Goal: Task Accomplishment & Management: Manage account settings

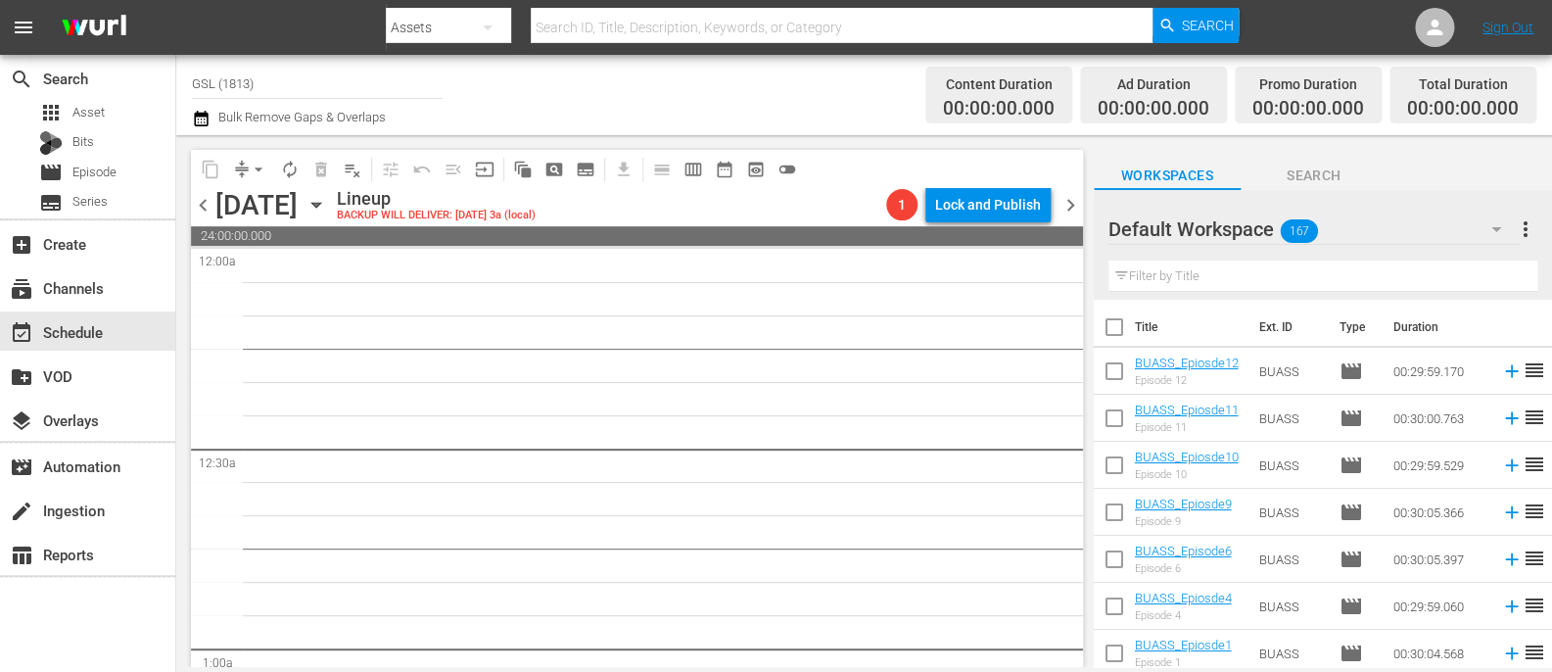
click at [1262, 236] on div "Default Workspace 167" at bounding box center [1314, 229] width 411 height 55
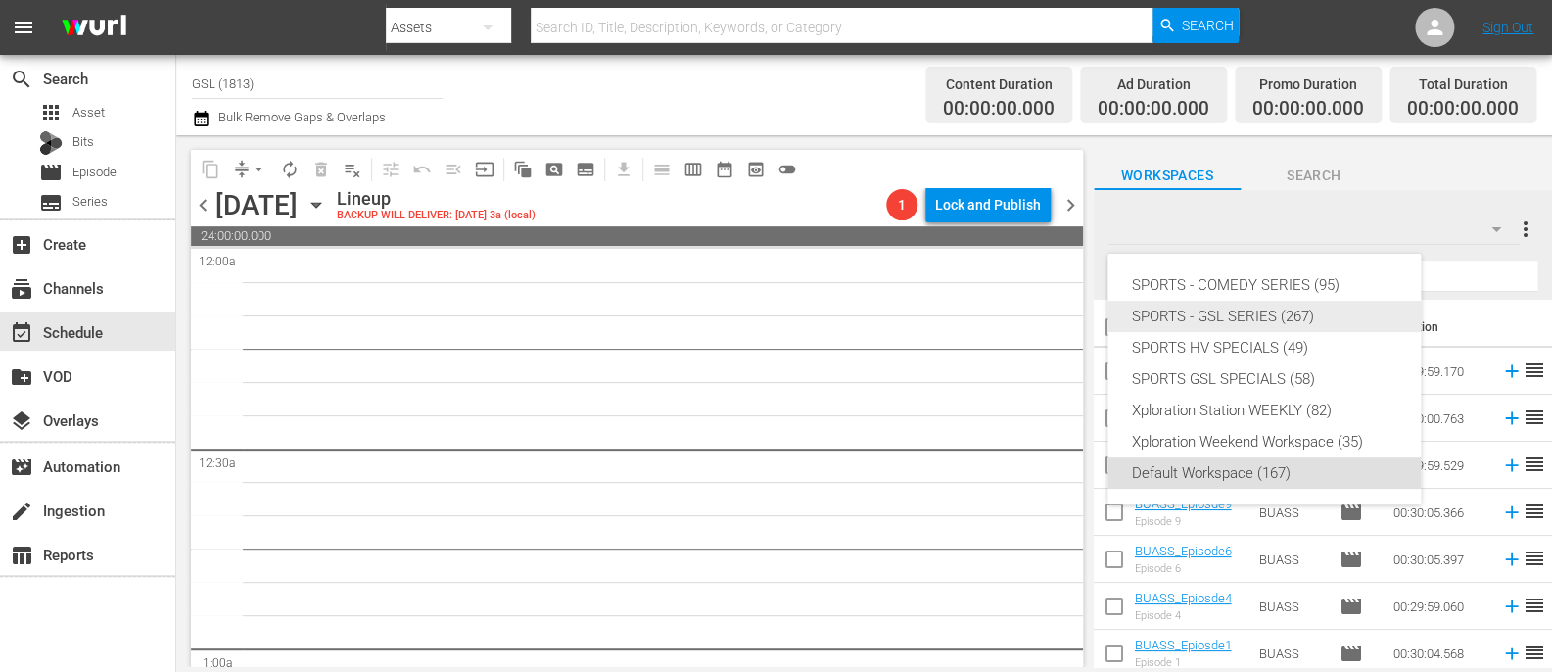
drag, startPoint x: 1209, startPoint y: 290, endPoint x: 1200, endPoint y: 323, distance: 34.7
click at [1200, 323] on div "SPORTS - COMEDY SERIES (95) SPORTS - GSL SERIES (267) SPORTS HV SPECIALS (49) S…" at bounding box center [1264, 379] width 313 height 251
click at [1200, 323] on div "SPORTS - GSL SERIES (267)" at bounding box center [1264, 316] width 266 height 31
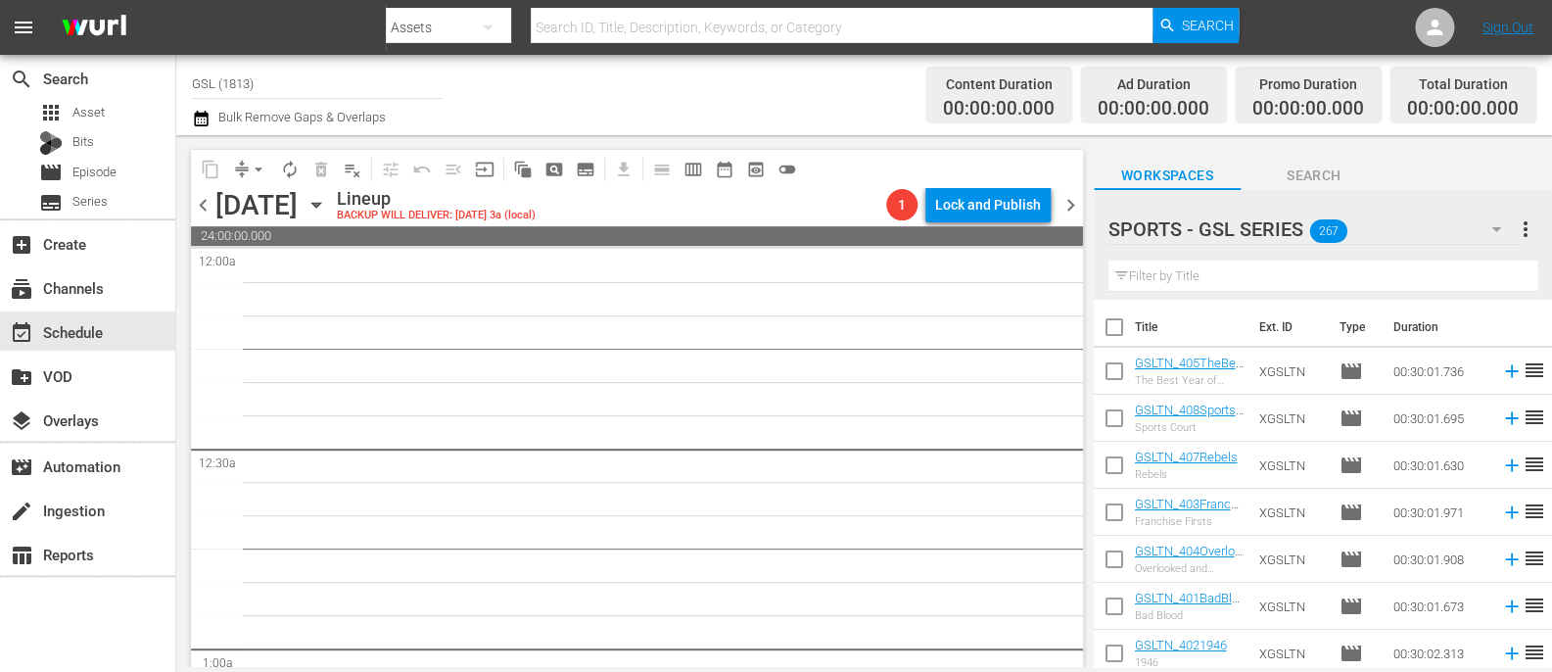
click at [1202, 280] on input "text" at bounding box center [1323, 275] width 429 height 31
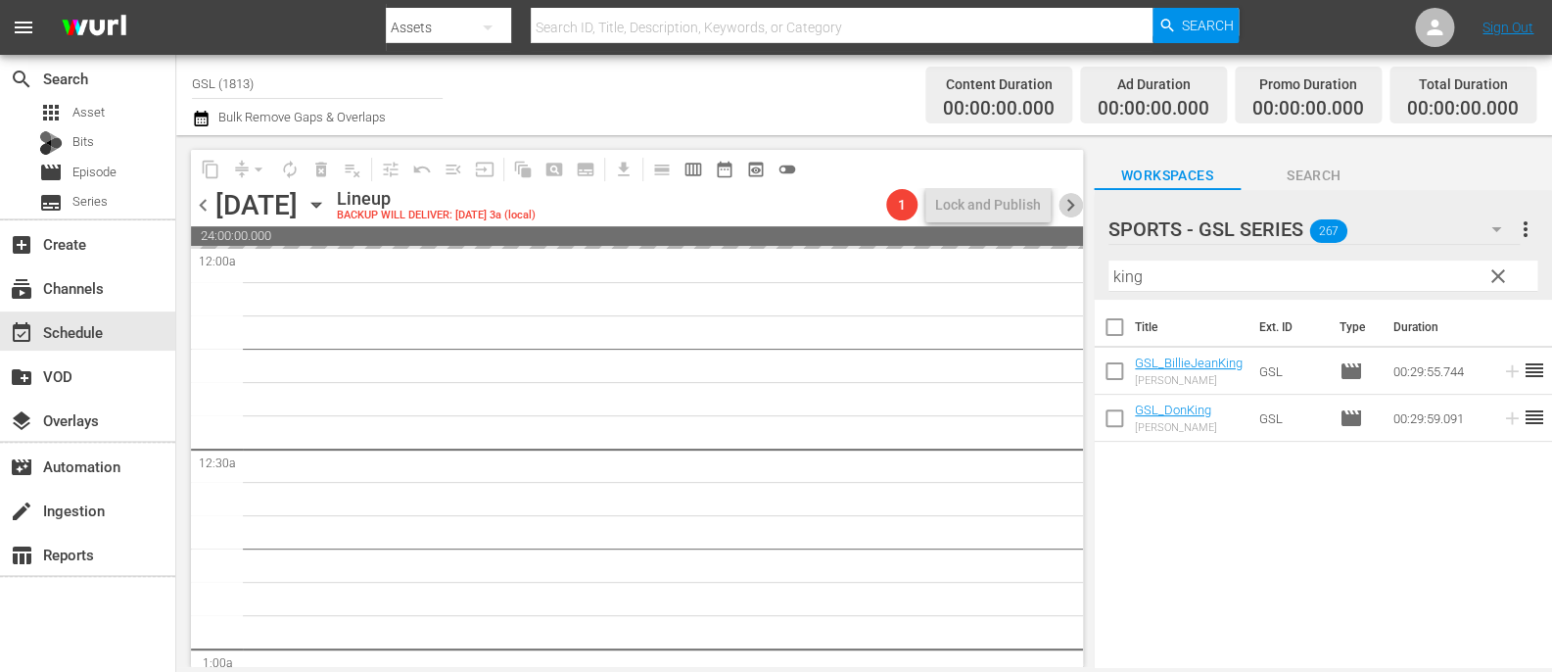
click at [1073, 206] on span "chevron_right" at bounding box center [1071, 205] width 24 height 24
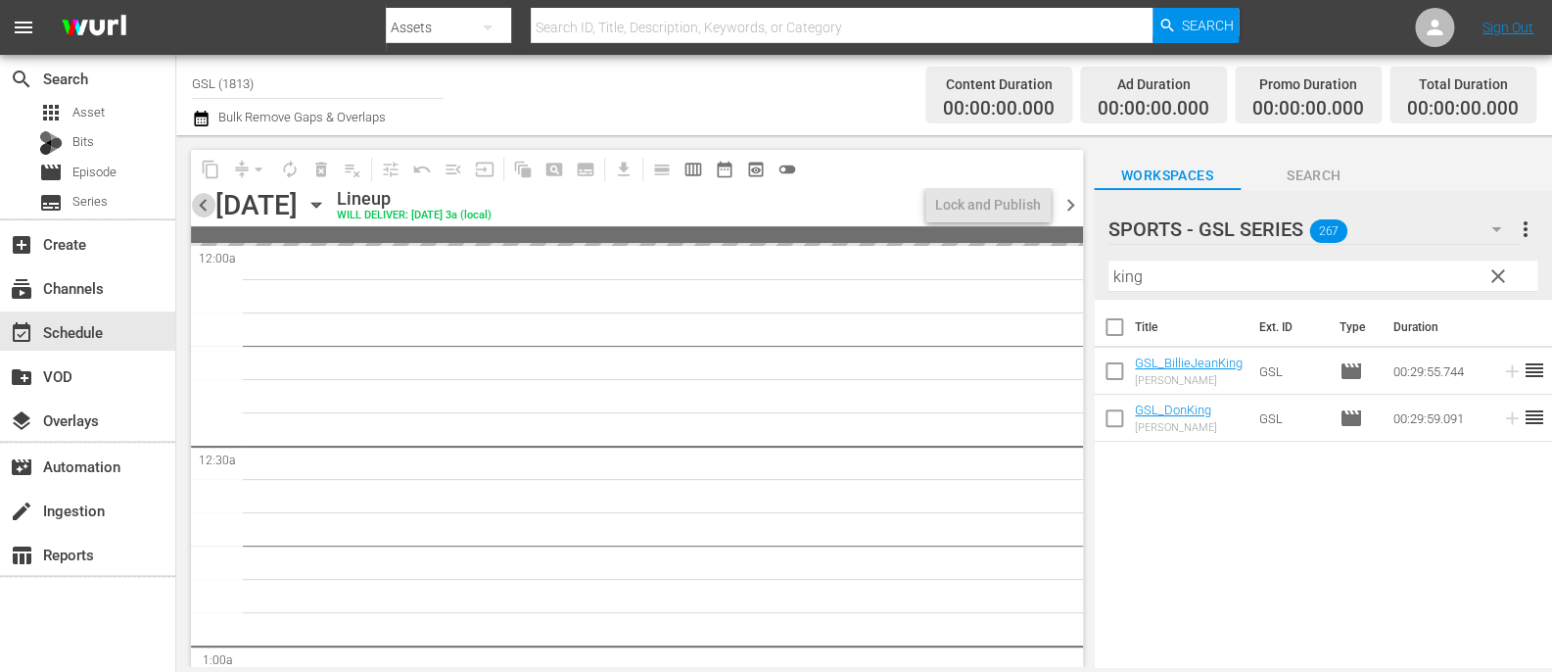
click at [211, 202] on span "chevron_left" at bounding box center [203, 205] width 24 height 24
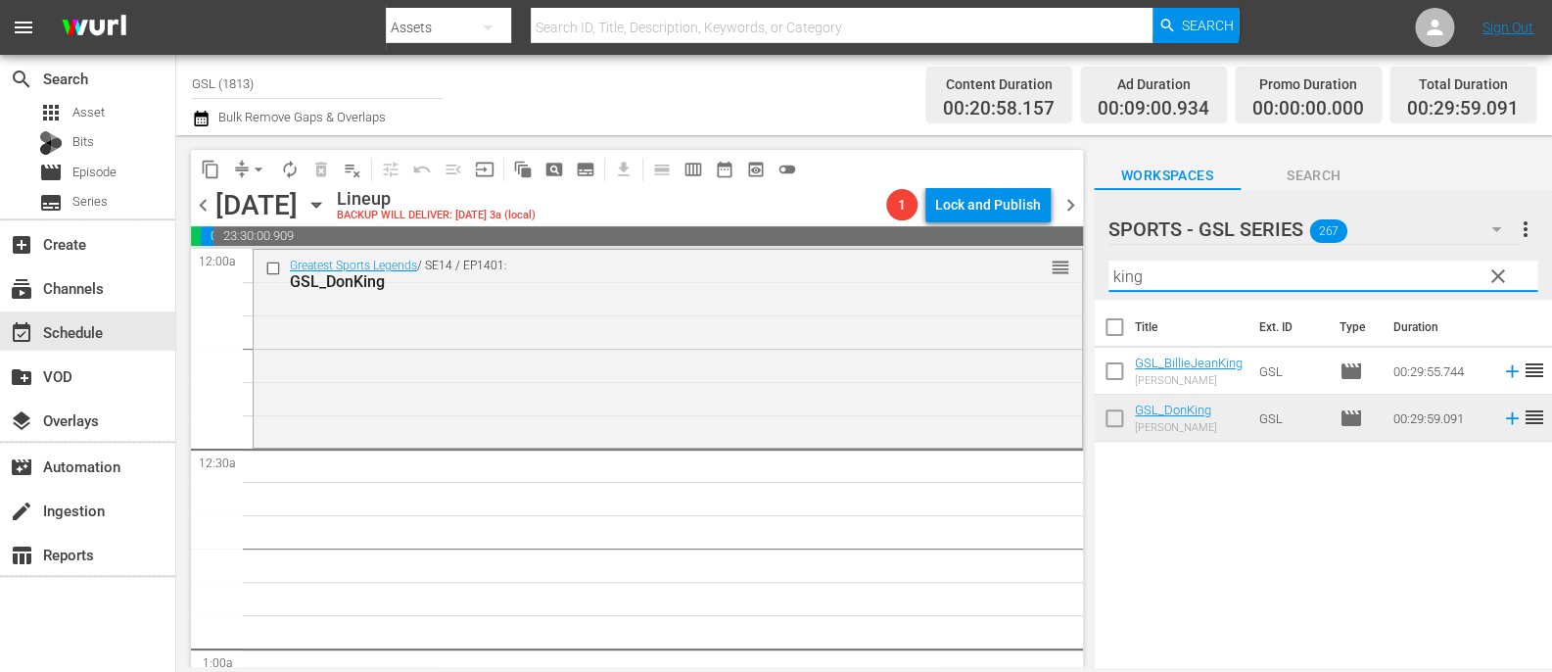
drag, startPoint x: 1150, startPoint y: 278, endPoint x: 1054, endPoint y: 276, distance: 96.0
click at [1109, 276] on input "king" at bounding box center [1323, 275] width 429 height 31
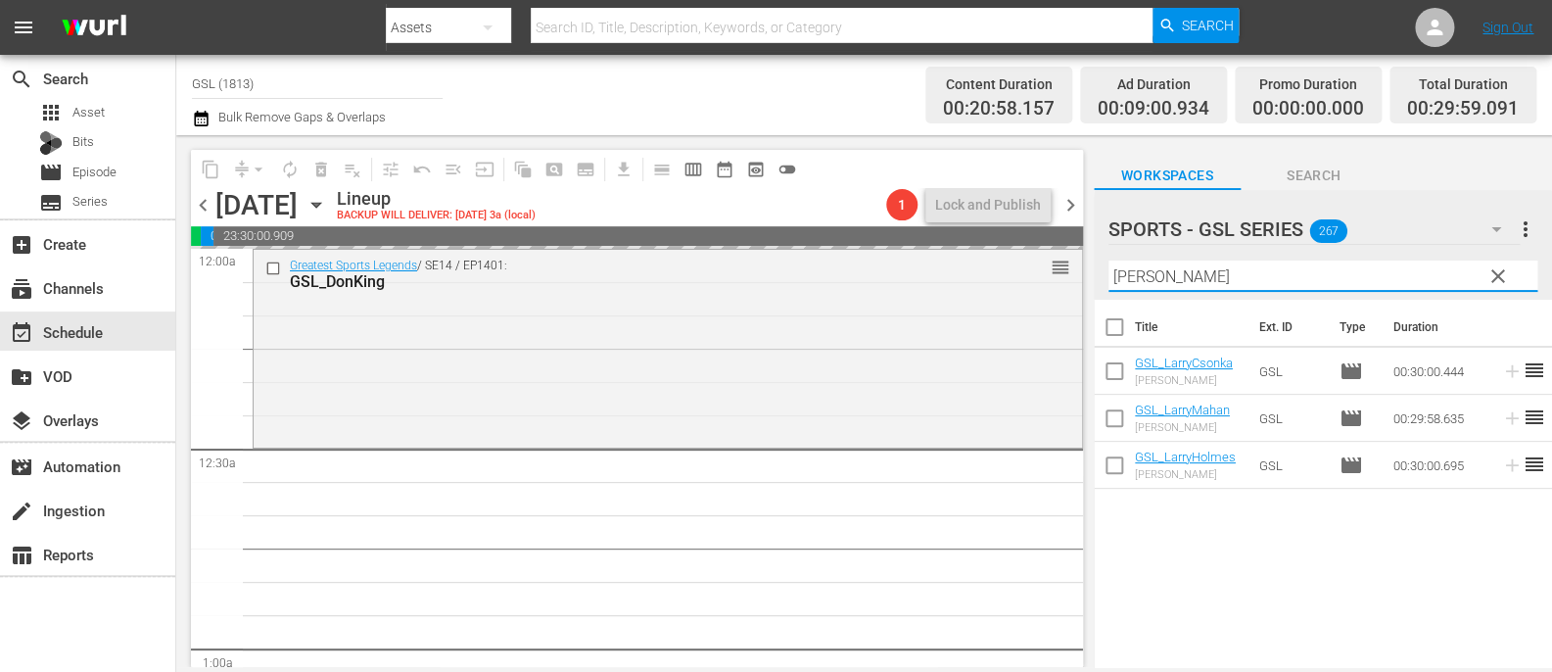
drag, startPoint x: 1145, startPoint y: 289, endPoint x: 1061, endPoint y: 276, distance: 85.2
click at [1109, 276] on input "larry" at bounding box center [1323, 275] width 429 height 31
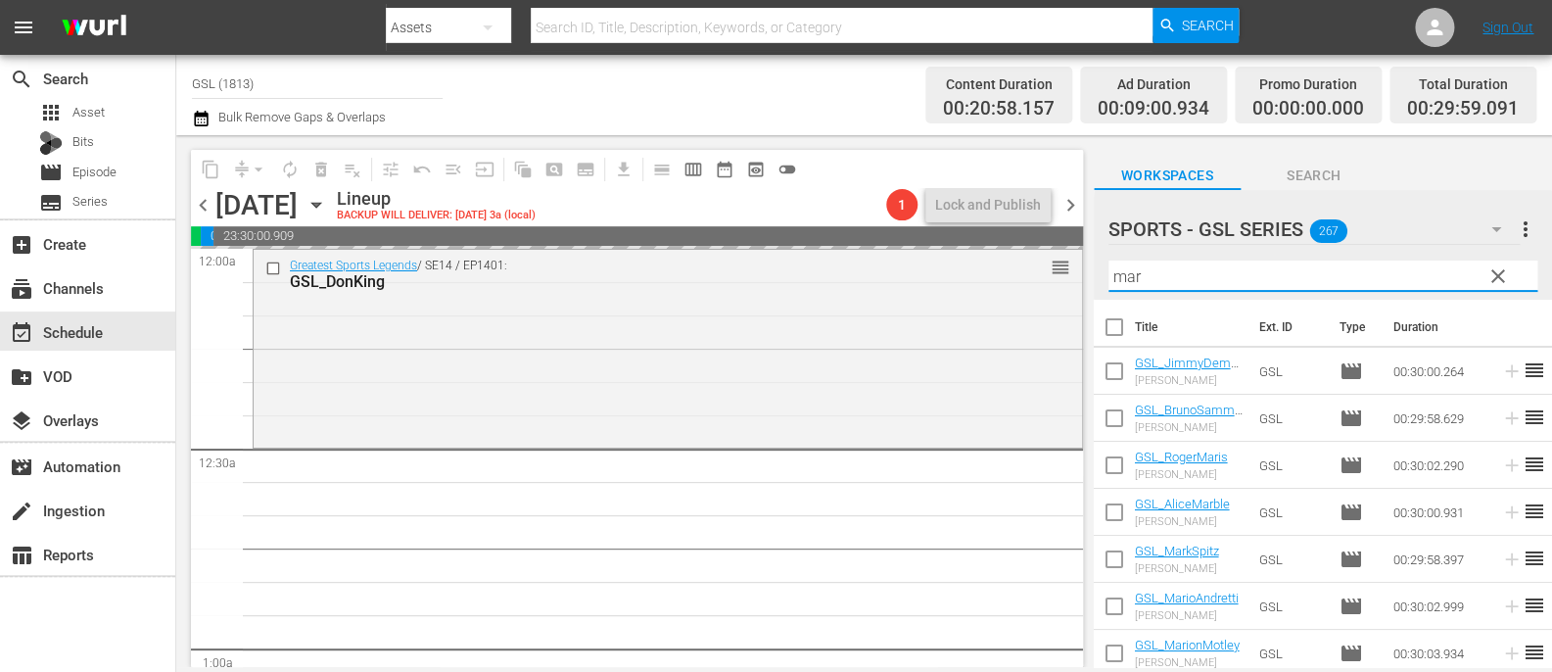
type input "[PERSON_NAME]"
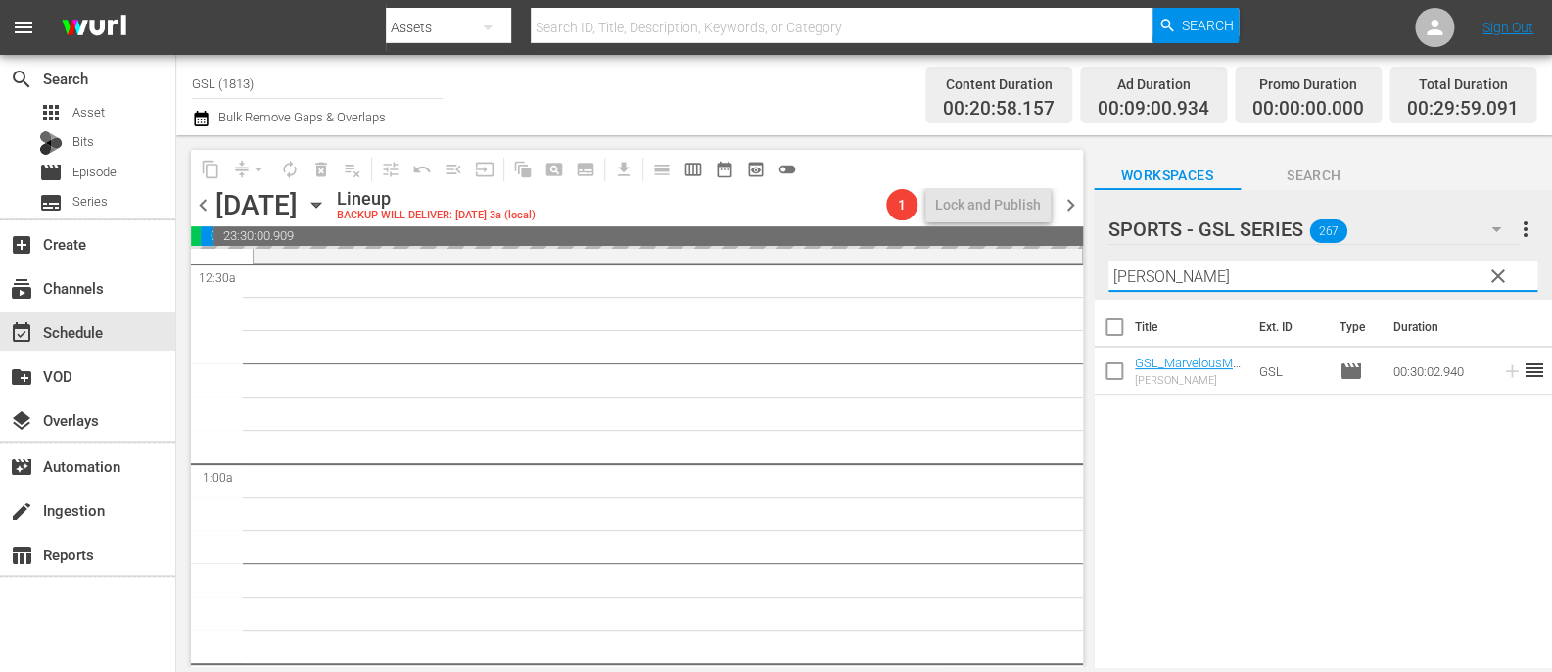
scroll to position [195, 0]
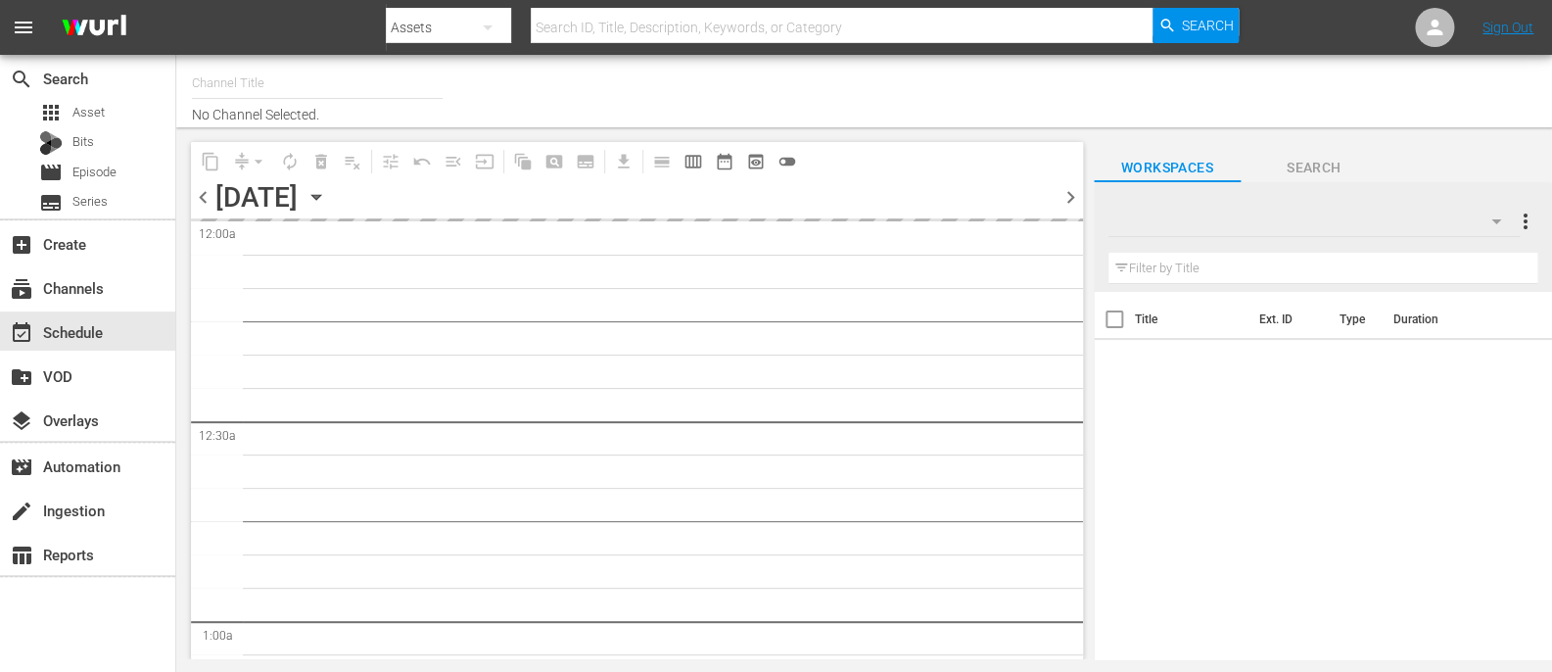
type input "GSL (1813)"
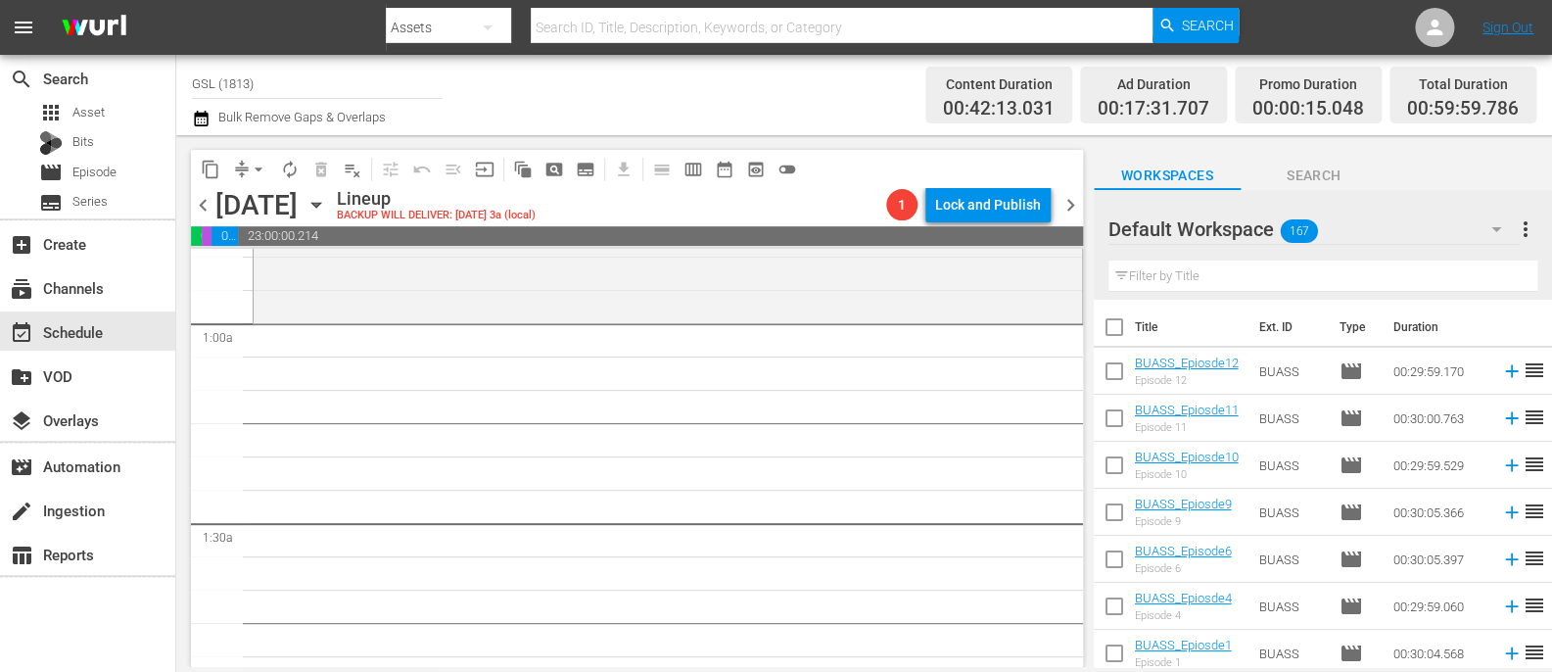
scroll to position [331, 0]
click at [1211, 227] on div at bounding box center [1179, 230] width 141 height 49
click at [1365, 228] on div "Default Workspace 167" at bounding box center [1314, 229] width 411 height 55
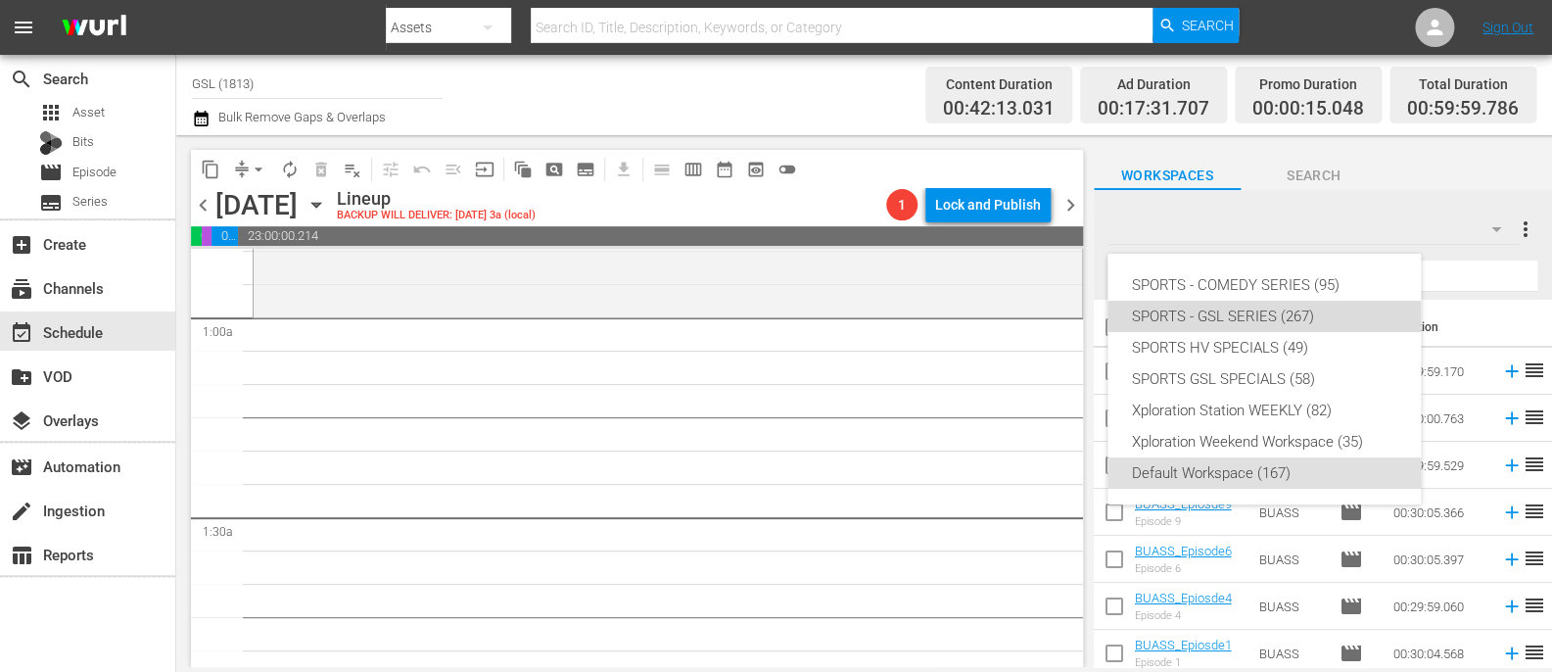
click at [1244, 320] on div "SPORTS - GSL SERIES (267)" at bounding box center [1264, 316] width 266 height 31
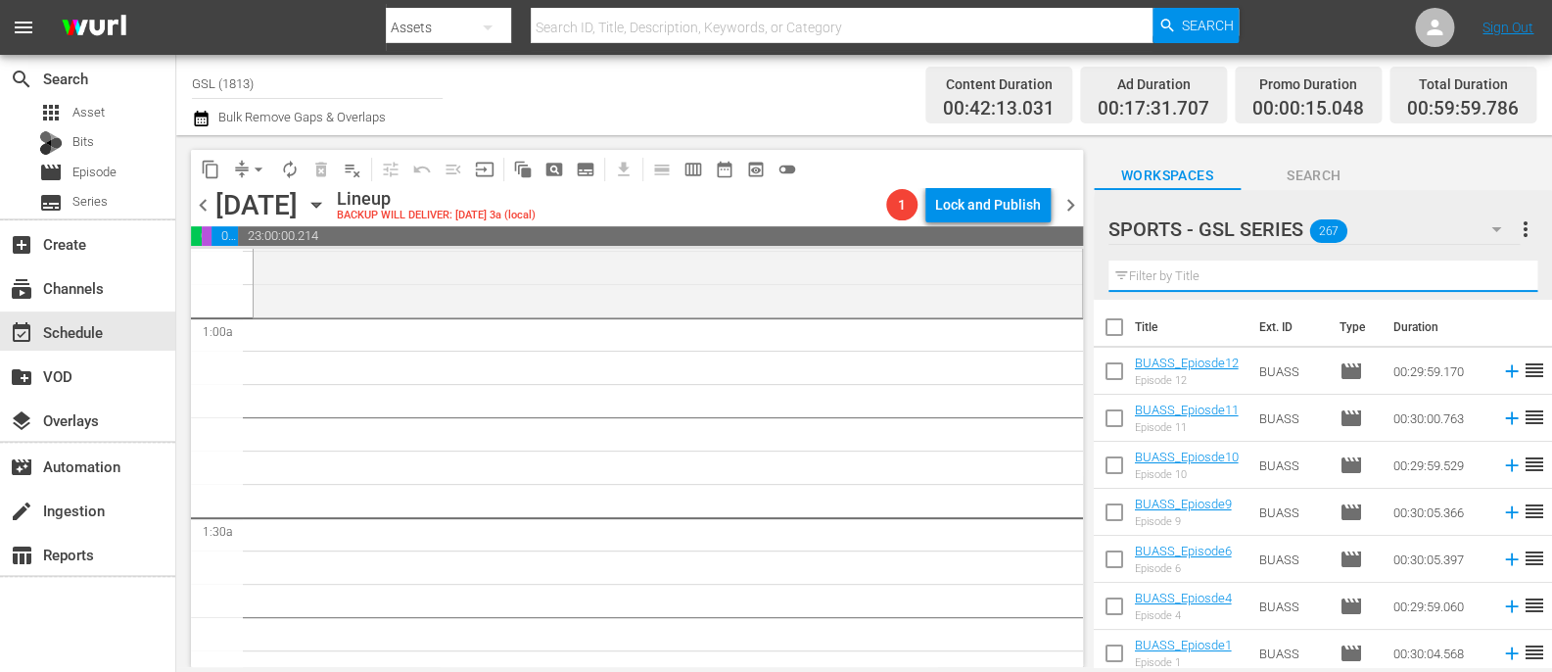
click at [1174, 281] on input "text" at bounding box center [1323, 275] width 429 height 31
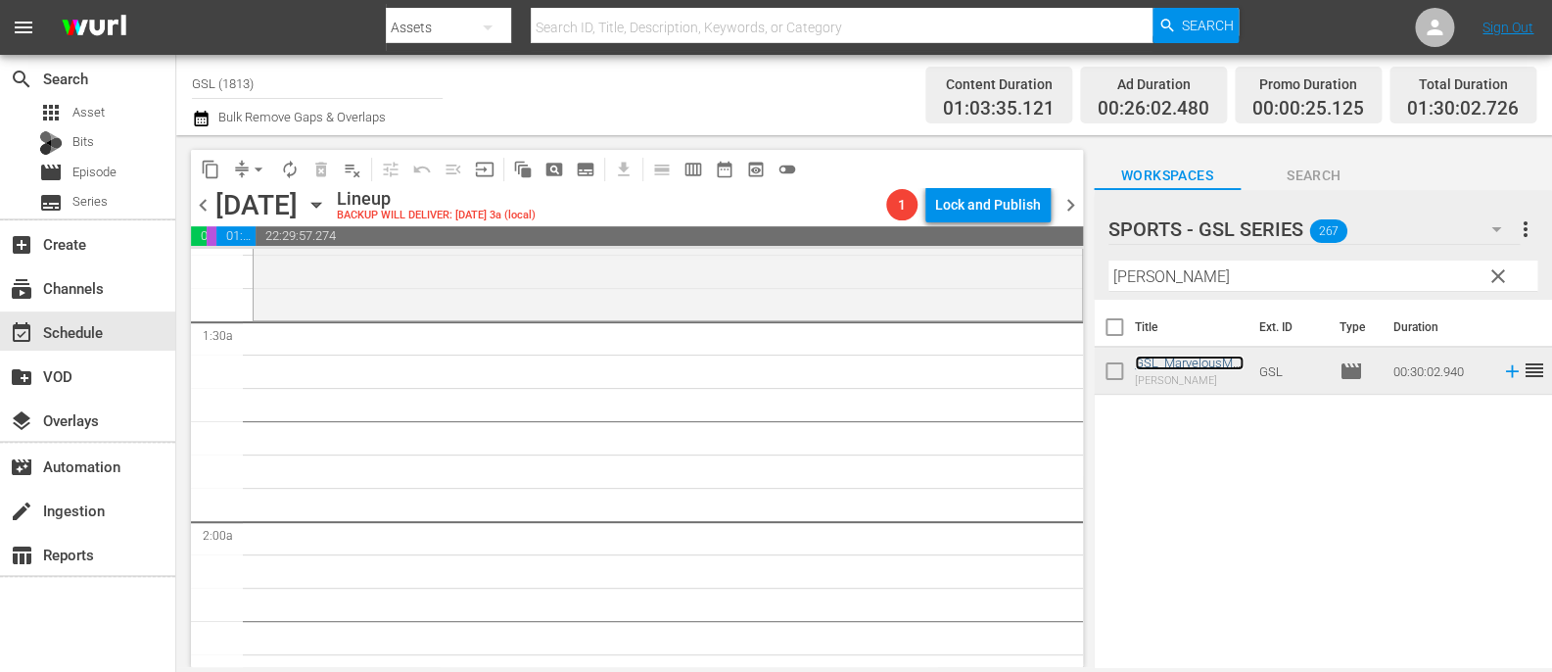
scroll to position [531, 0]
drag, startPoint x: 1175, startPoint y: 284, endPoint x: 1025, endPoint y: 249, distance: 153.9
click at [1109, 260] on input "[PERSON_NAME]" at bounding box center [1323, 275] width 429 height 31
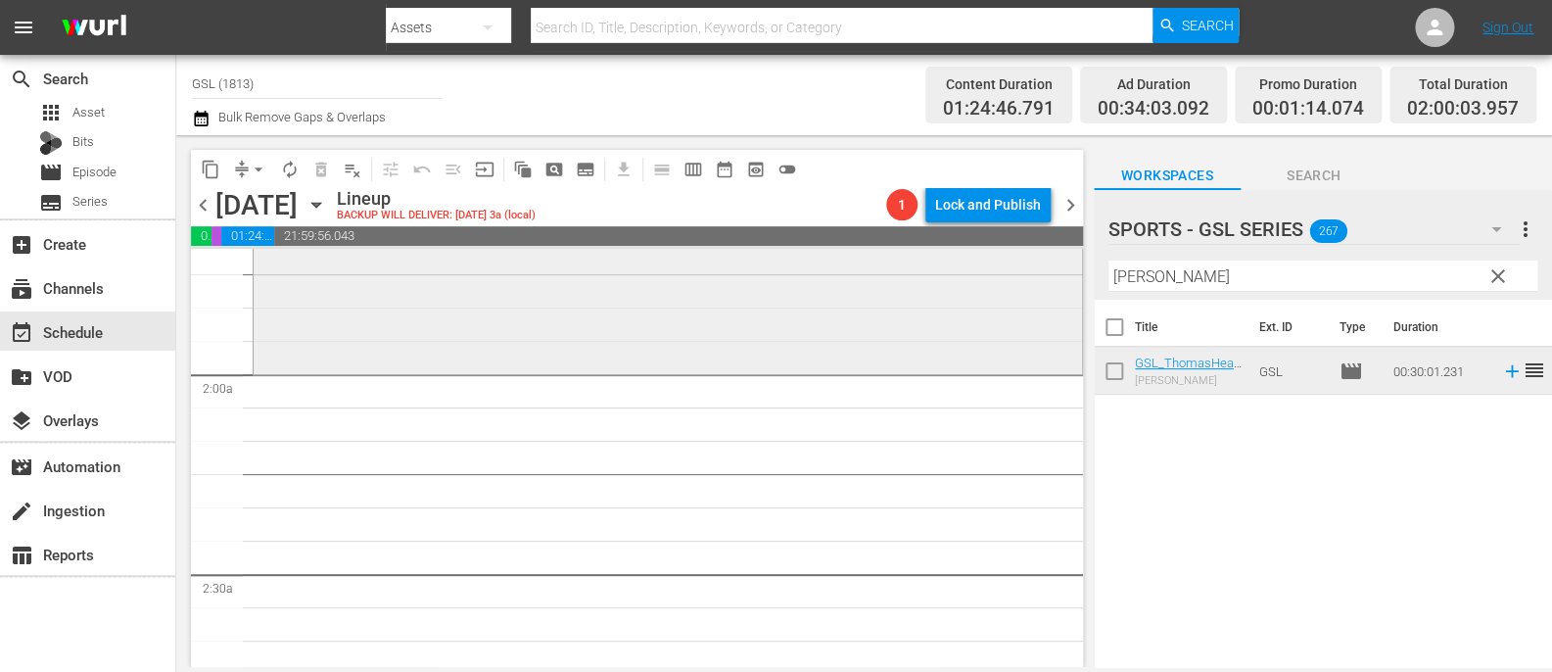
scroll to position [676, 0]
drag, startPoint x: 1173, startPoint y: 287, endPoint x: 1041, endPoint y: 259, distance: 135.2
click at [1109, 260] on input "[PERSON_NAME]" at bounding box center [1323, 275] width 429 height 31
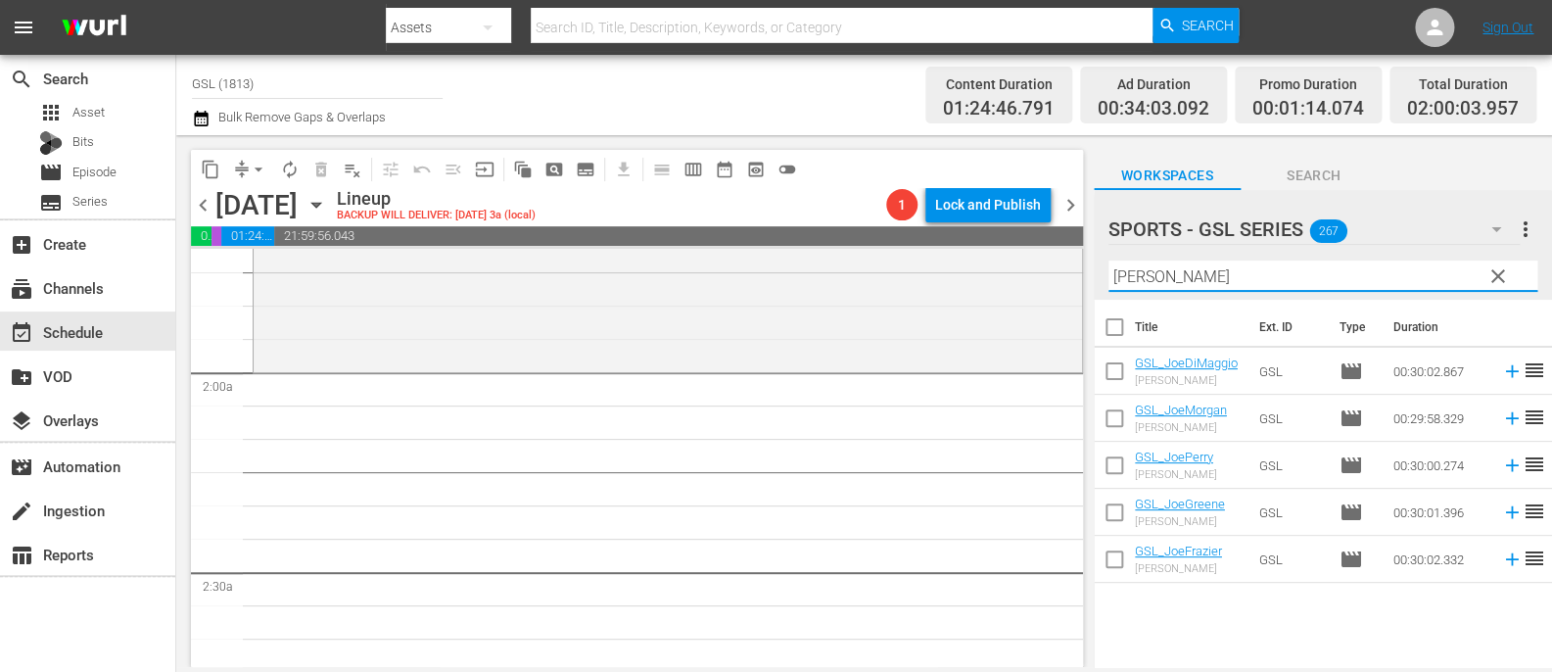
type input "[PERSON_NAME]"
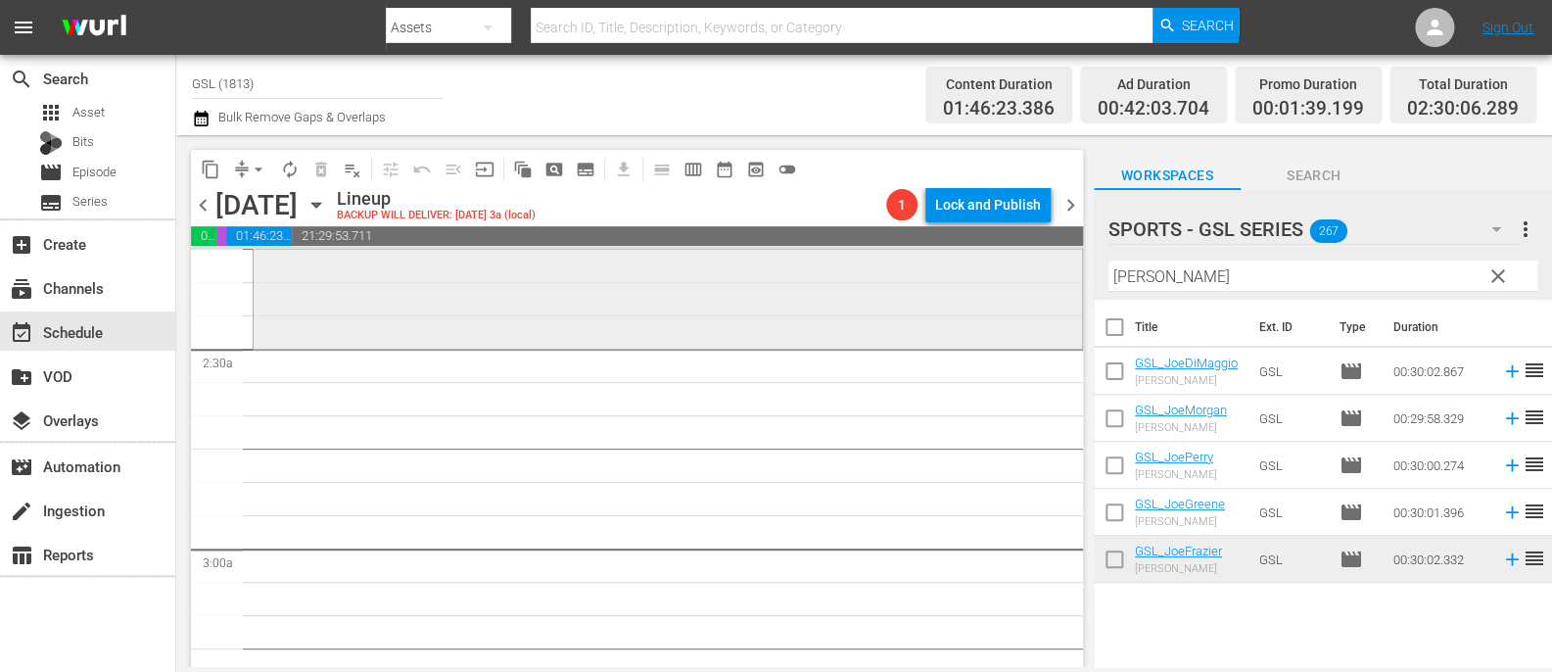
scroll to position [923, 0]
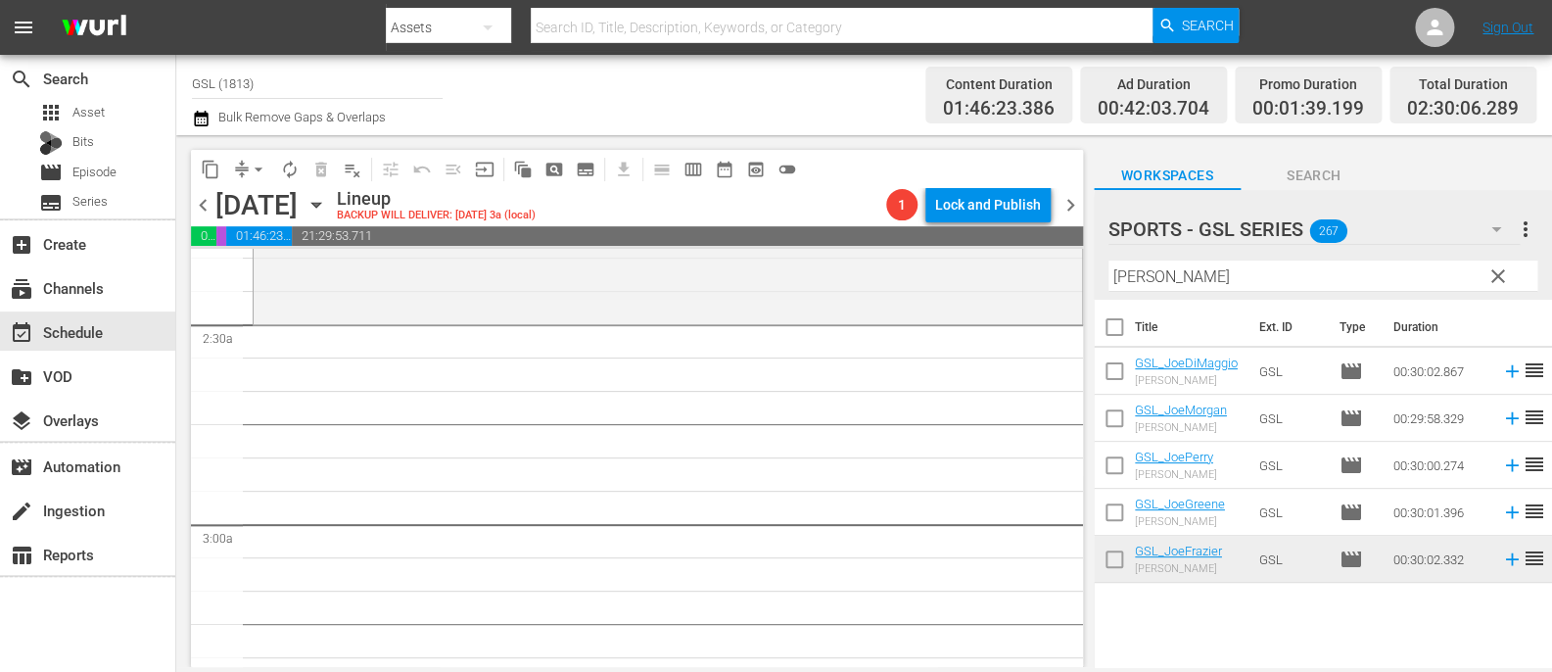
click at [1367, 233] on div "SPORTS - GSL SERIES 267" at bounding box center [1314, 229] width 411 height 55
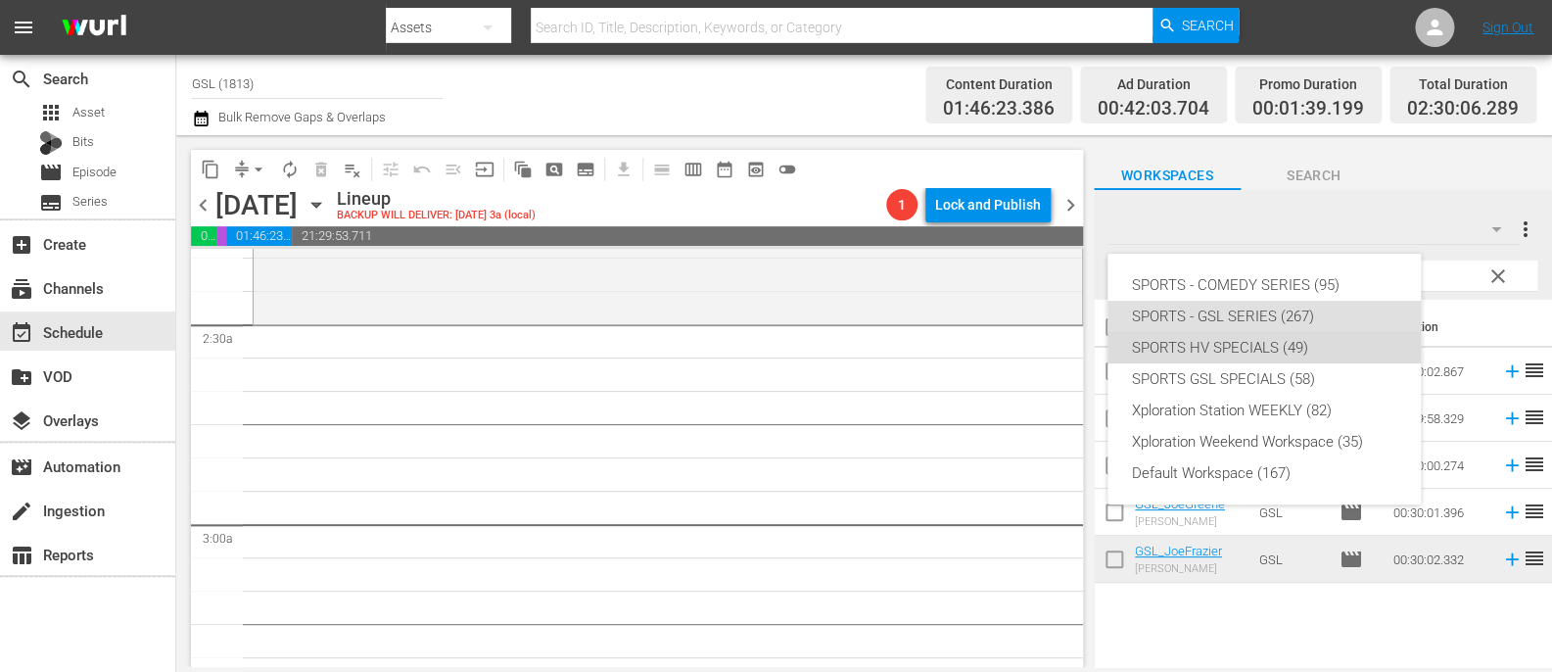
click at [1249, 358] on div "SPORTS HV SPECIALS (49)" at bounding box center [1264, 347] width 266 height 31
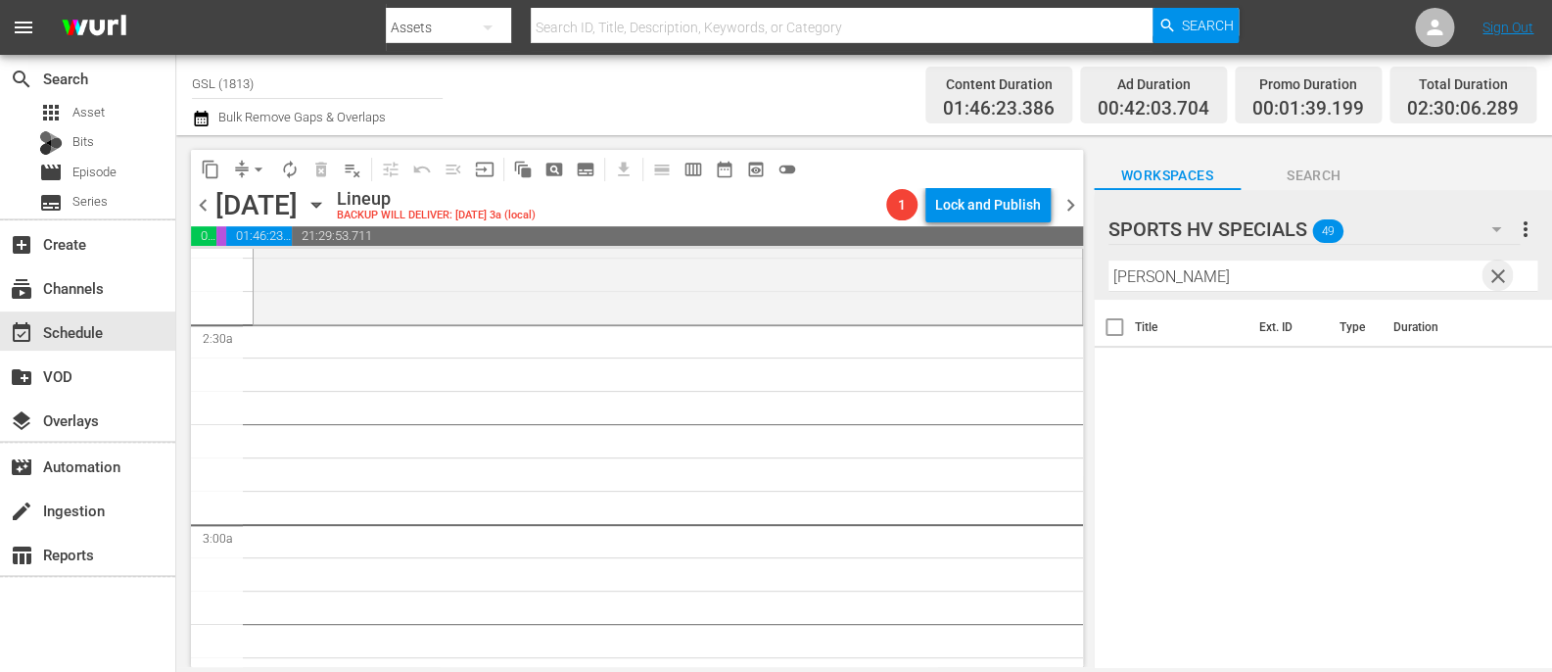
click at [1496, 274] on span "clear" at bounding box center [1499, 276] width 24 height 24
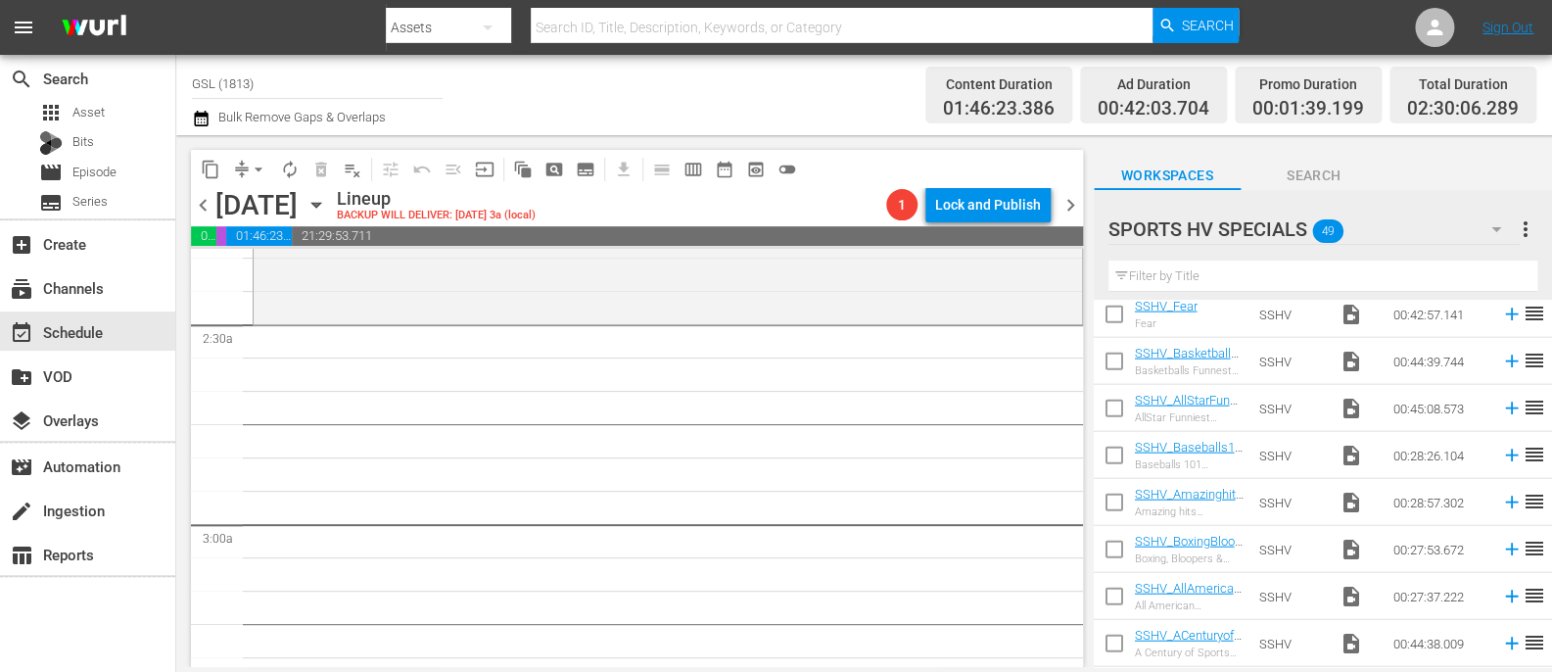
scroll to position [1982, 0]
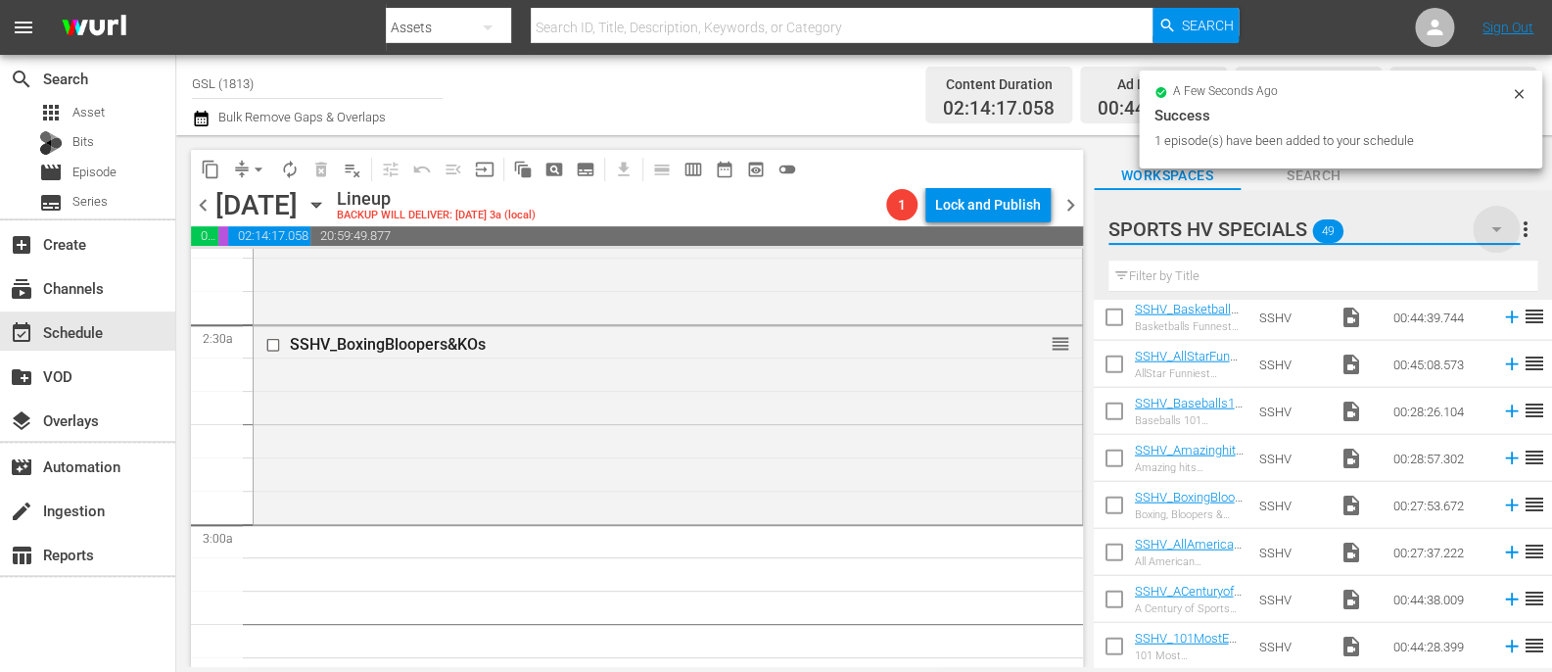
click at [1497, 231] on icon "button" at bounding box center [1496, 229] width 10 height 5
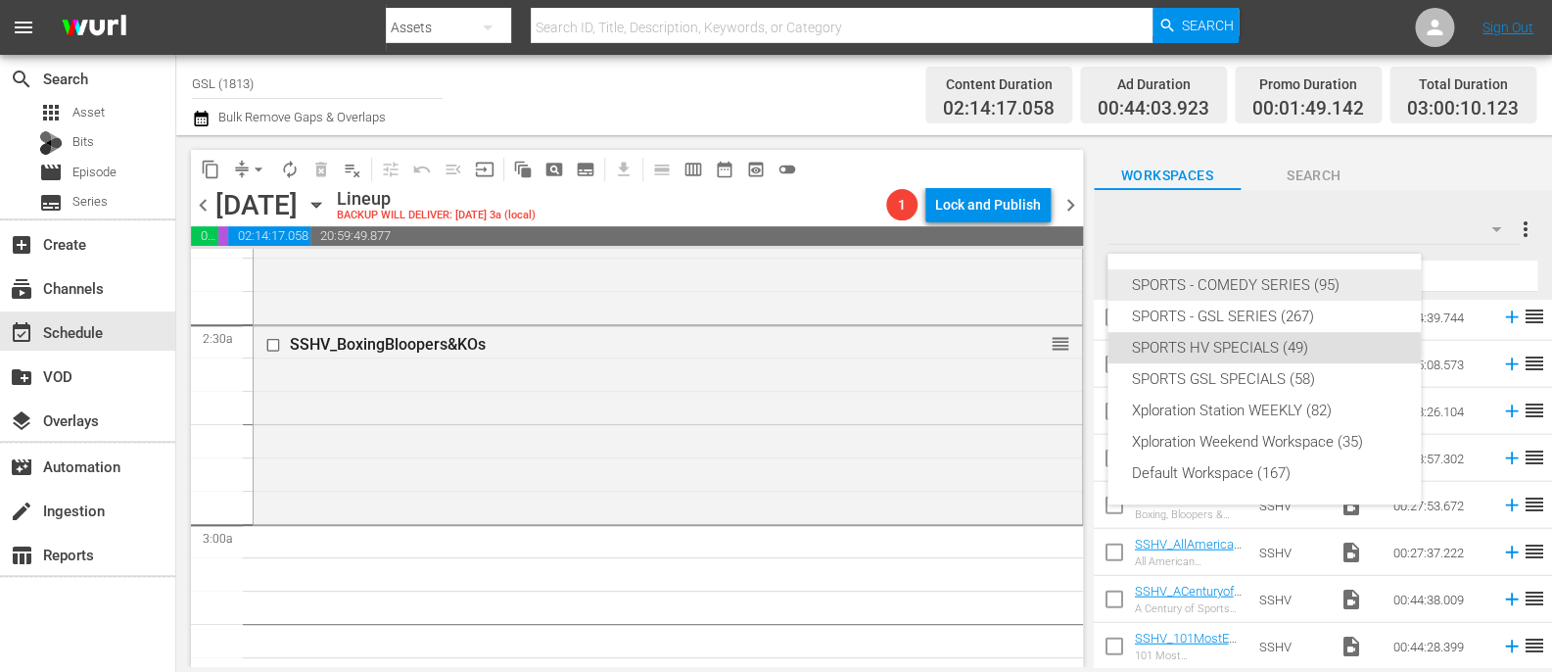
drag, startPoint x: 1298, startPoint y: 304, endPoint x: 1301, endPoint y: 285, distance: 19.0
click at [1301, 285] on div "SPORTS - COMEDY SERIES (95) SPORTS - GSL SERIES (267) SPORTS HV SPECIALS (49) S…" at bounding box center [1264, 379] width 313 height 251
click at [1301, 285] on div "SPORTS - COMEDY SERIES (95)" at bounding box center [1264, 284] width 266 height 31
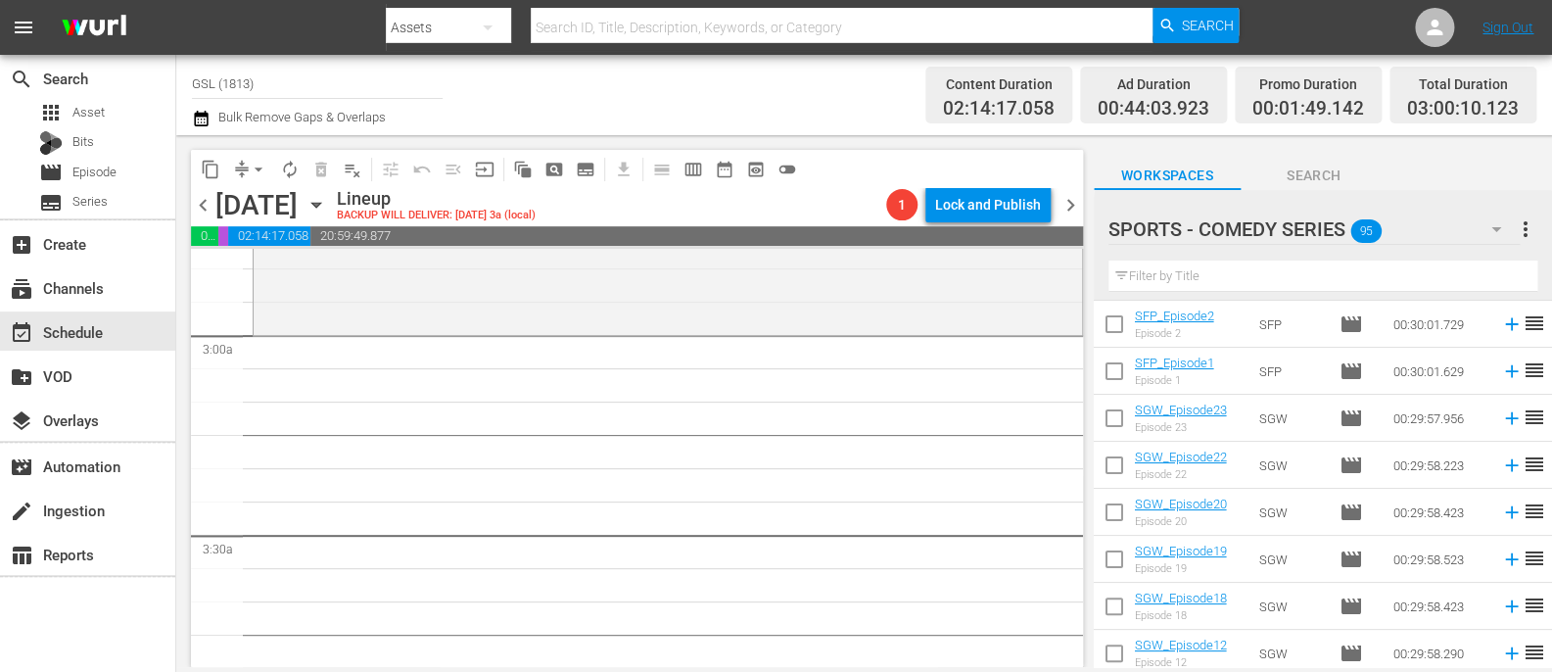
scroll to position [0, 0]
click at [1112, 367] on input "checkbox" at bounding box center [1114, 375] width 41 height 41
checkbox input "true"
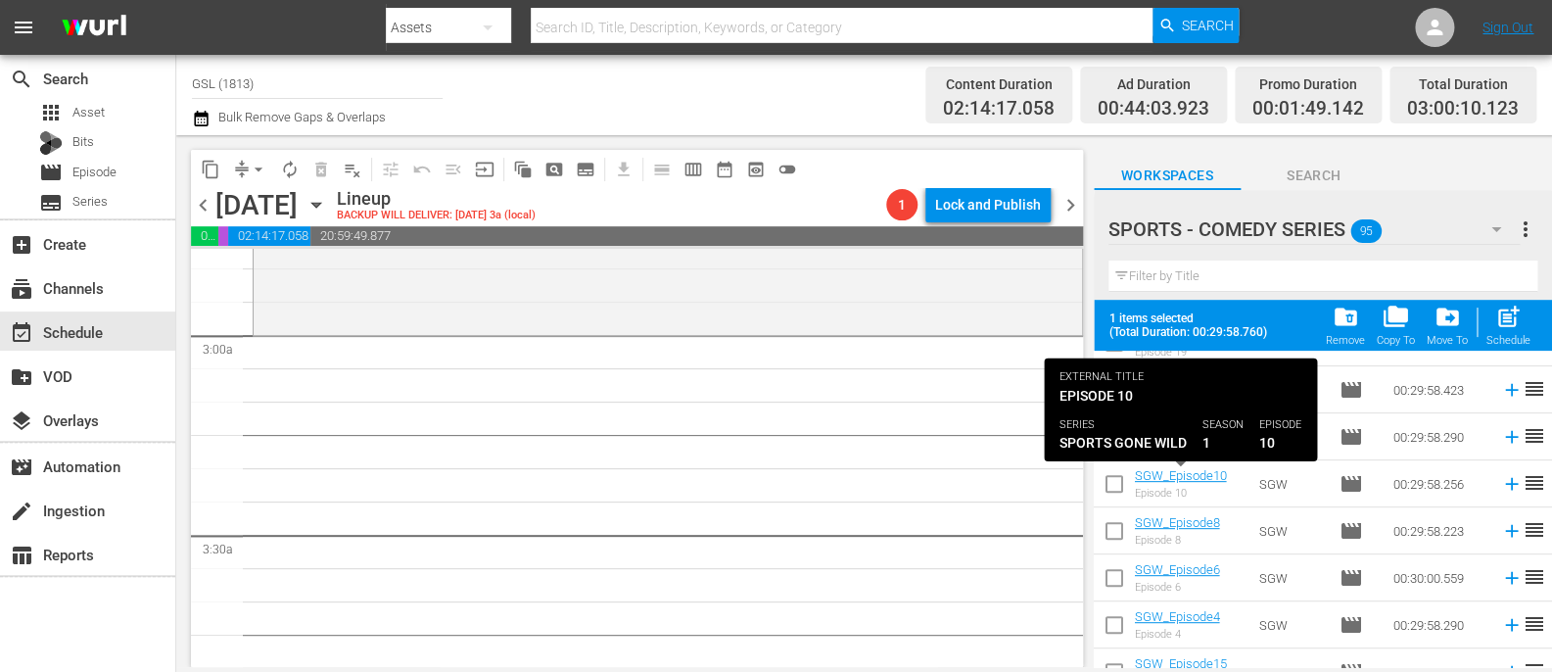
scroll to position [355, 0]
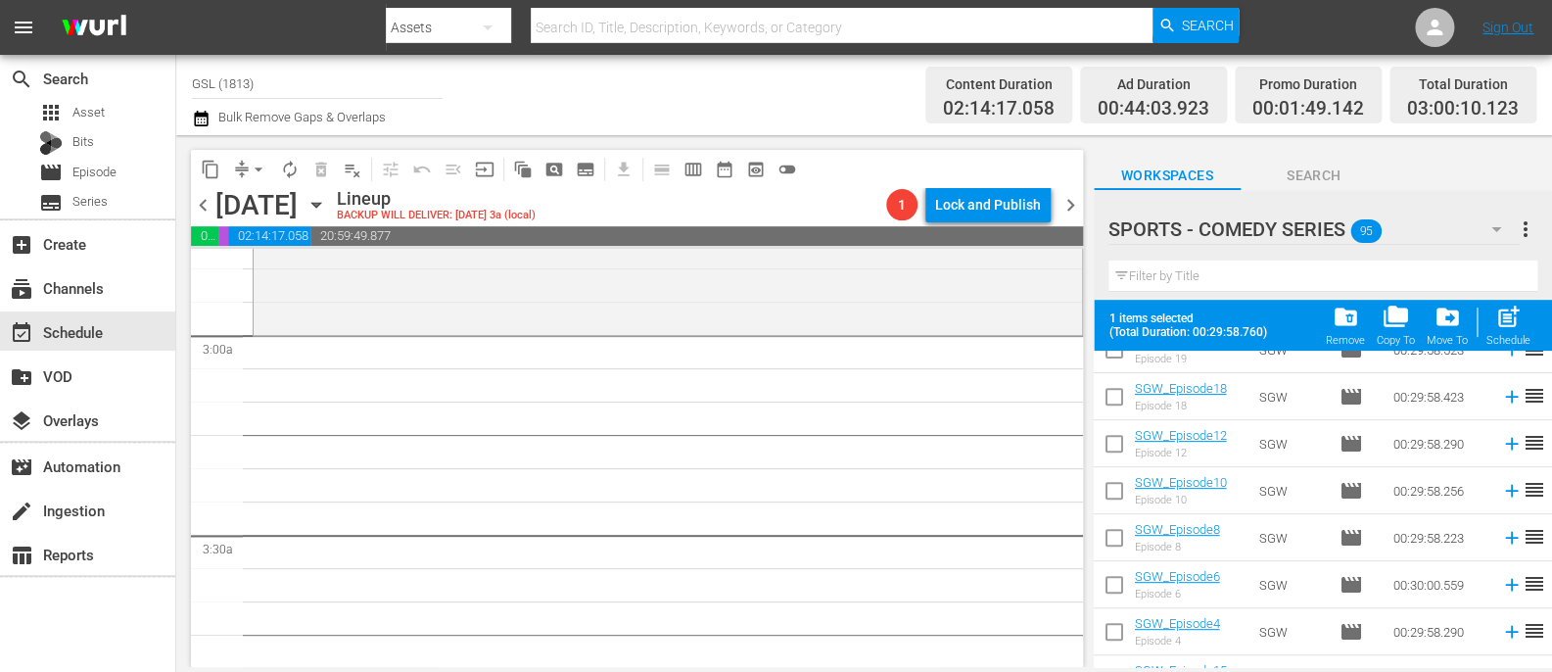
click at [1112, 492] on input "checkbox" at bounding box center [1114, 494] width 41 height 41
checkbox input "true"
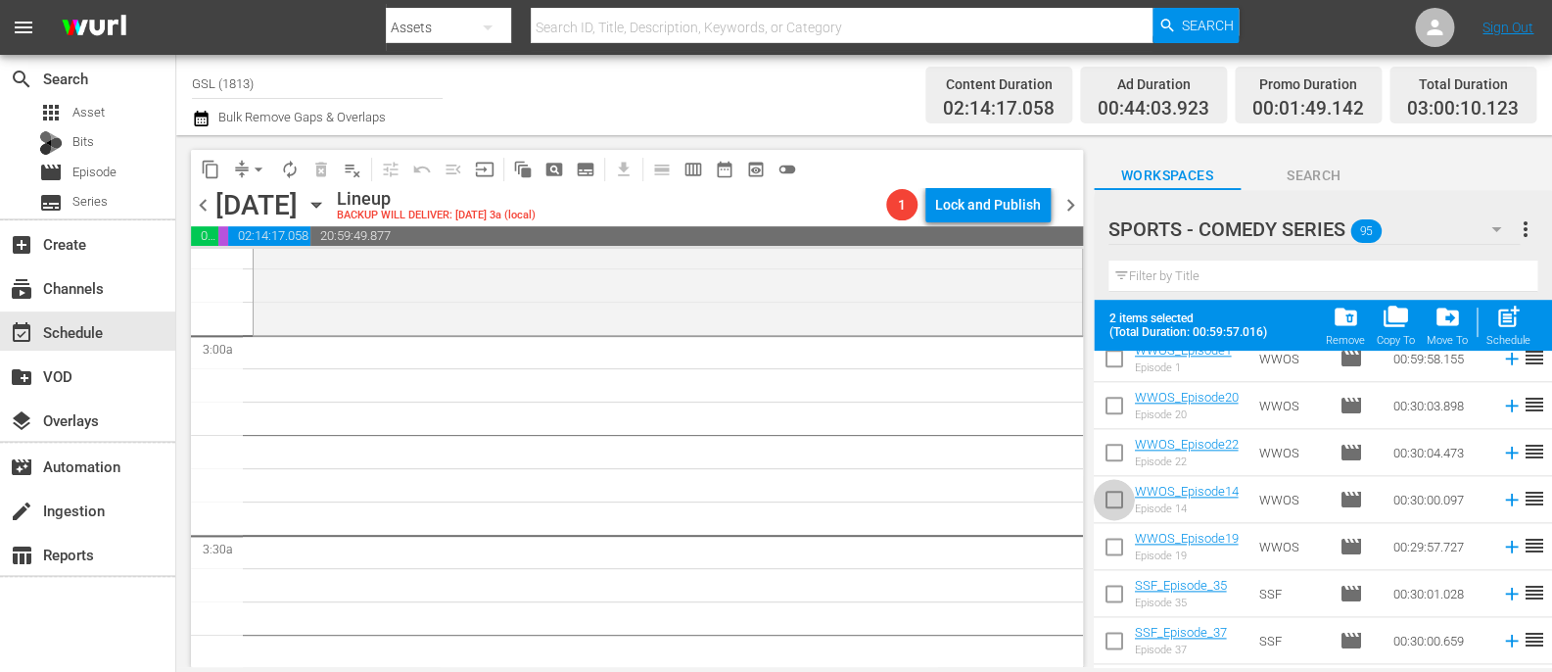
click at [1112, 496] on input "checkbox" at bounding box center [1114, 503] width 41 height 41
checkbox input "true"
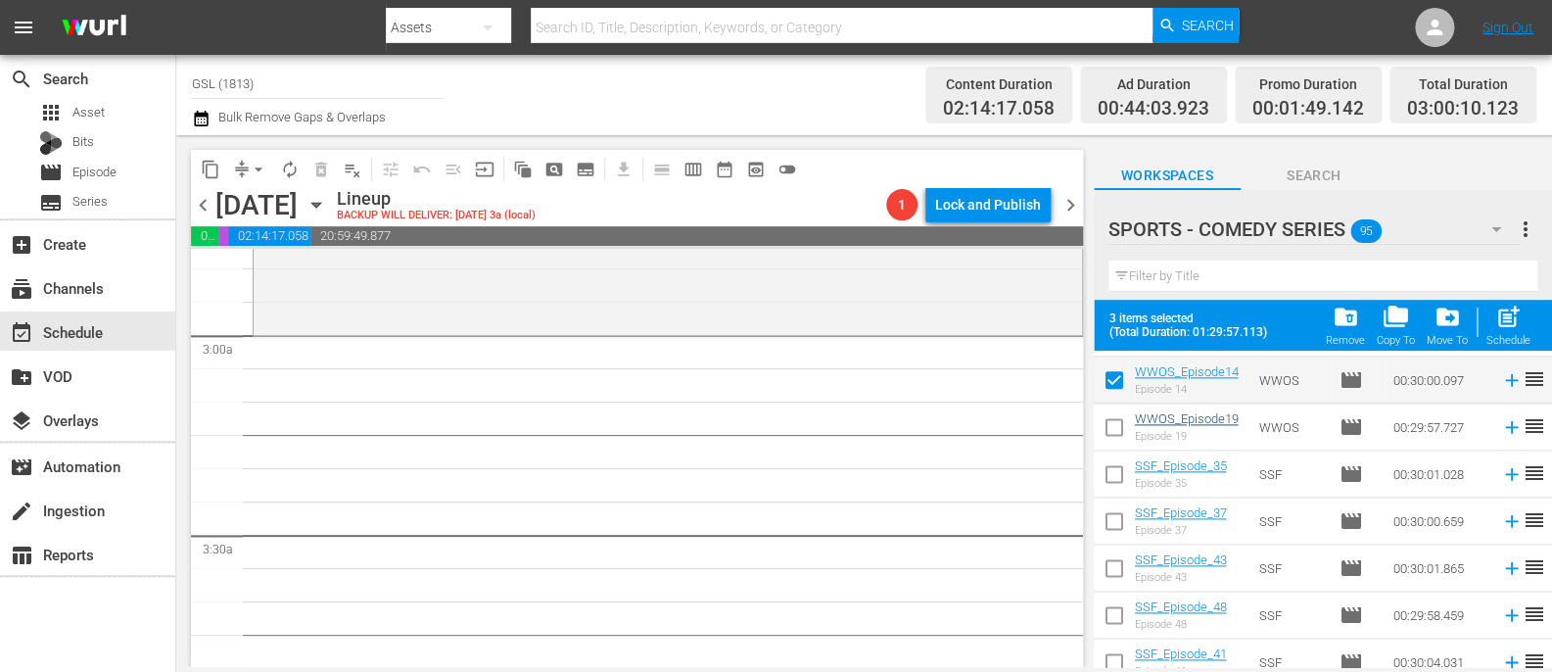
scroll to position [1244, 0]
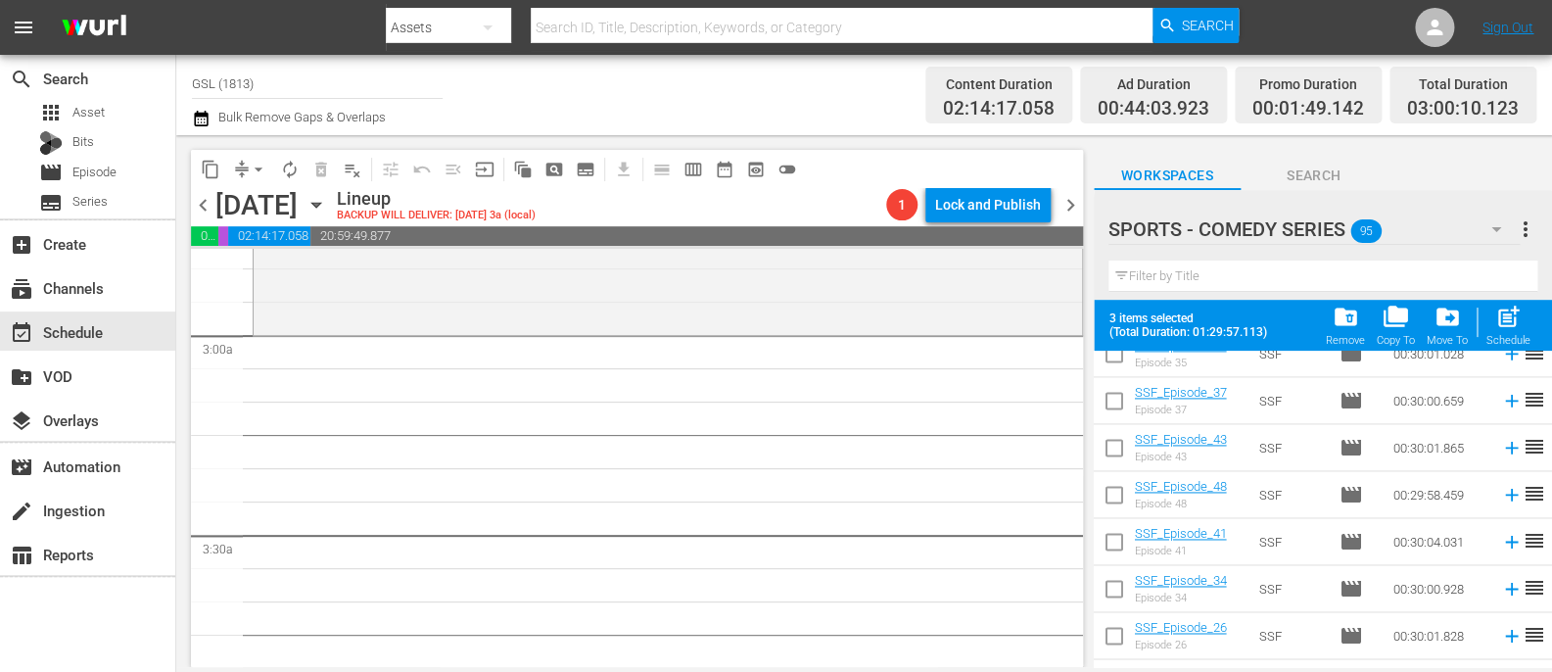
click at [1105, 497] on input "checkbox" at bounding box center [1114, 498] width 41 height 41
checkbox input "true"
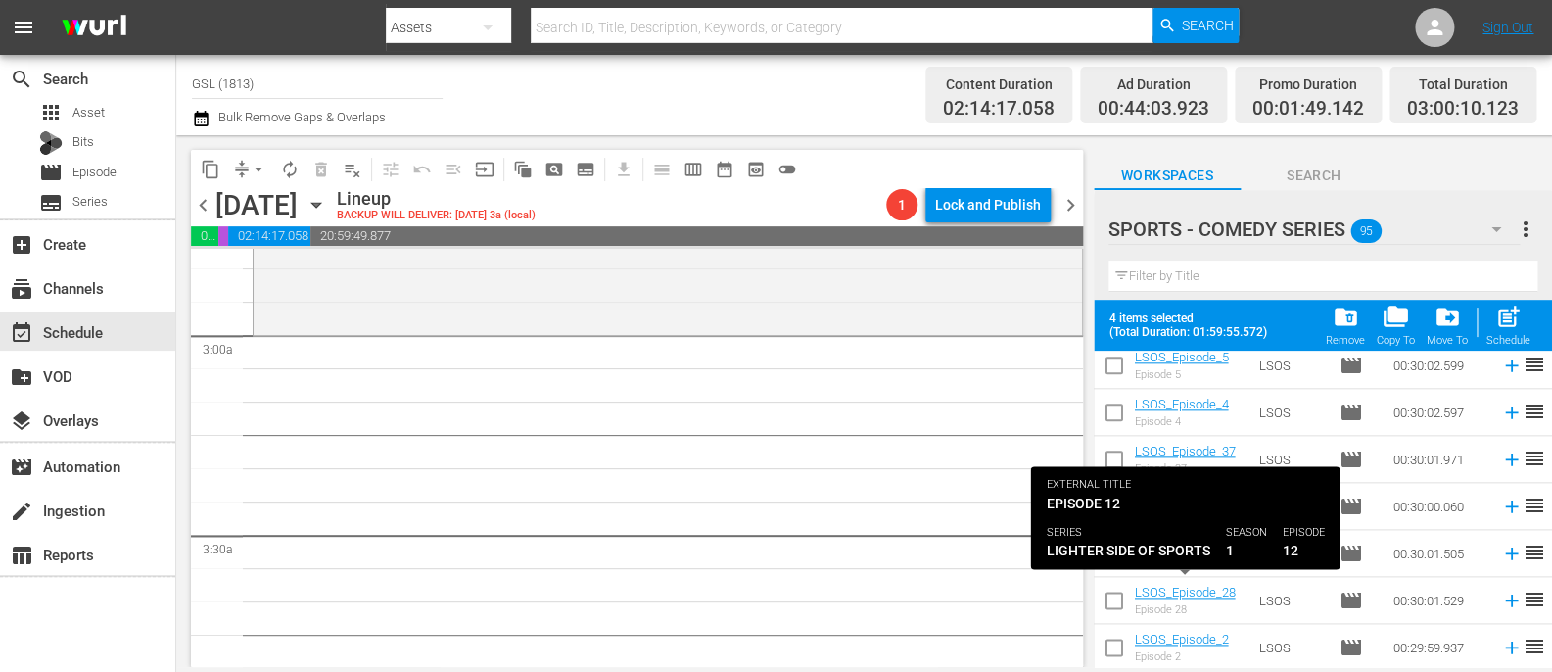
scroll to position [4195, 0]
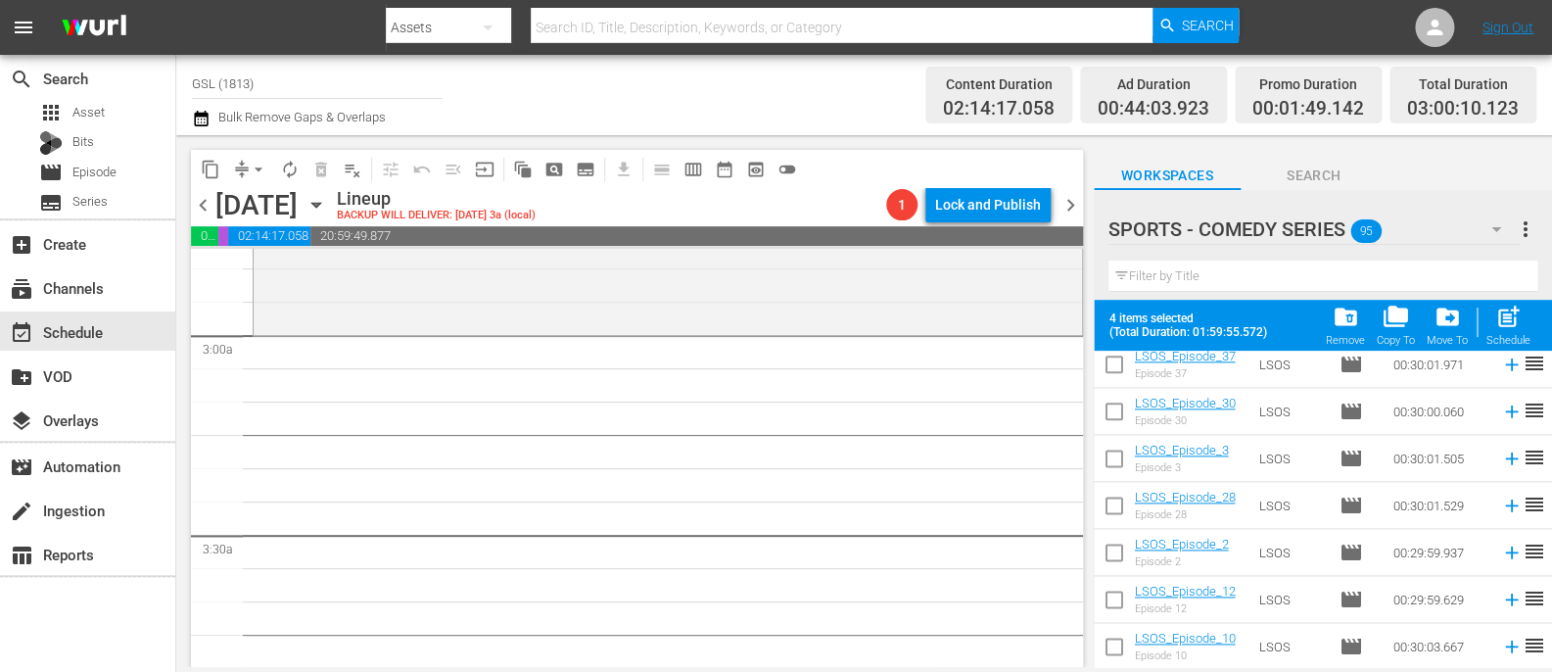
click at [1111, 598] on input "checkbox" at bounding box center [1114, 603] width 41 height 41
checkbox input "true"
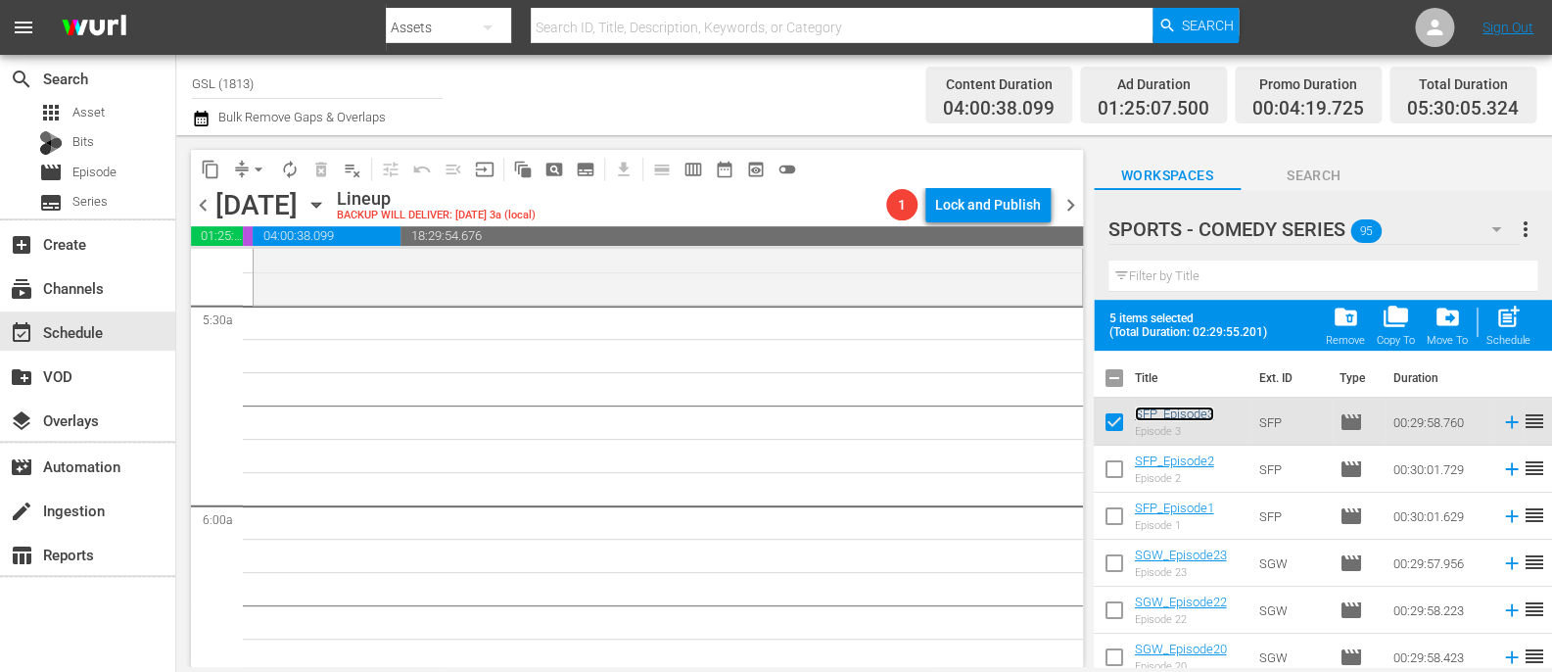
scroll to position [2144, 0]
click at [1349, 322] on span "folder_delete" at bounding box center [1345, 317] width 26 height 26
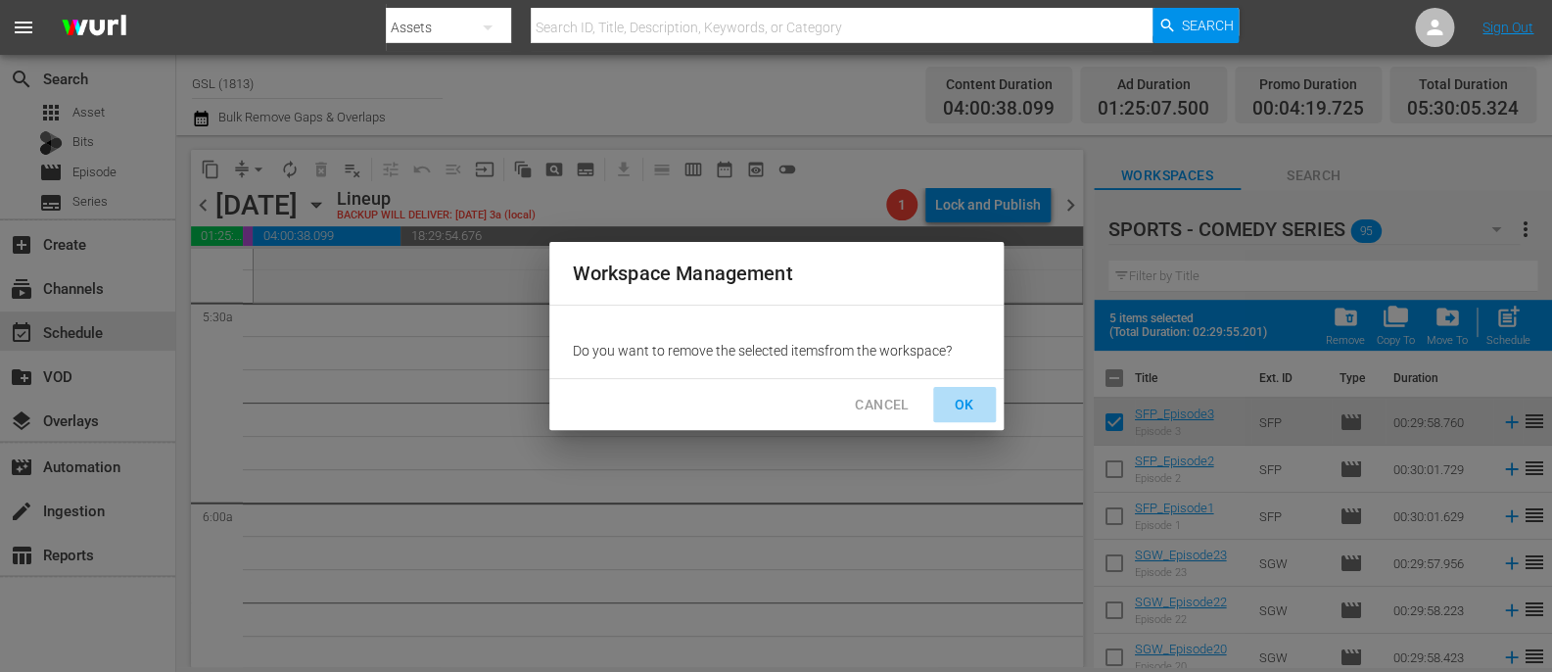
click at [969, 398] on span "OK" at bounding box center [964, 405] width 31 height 24
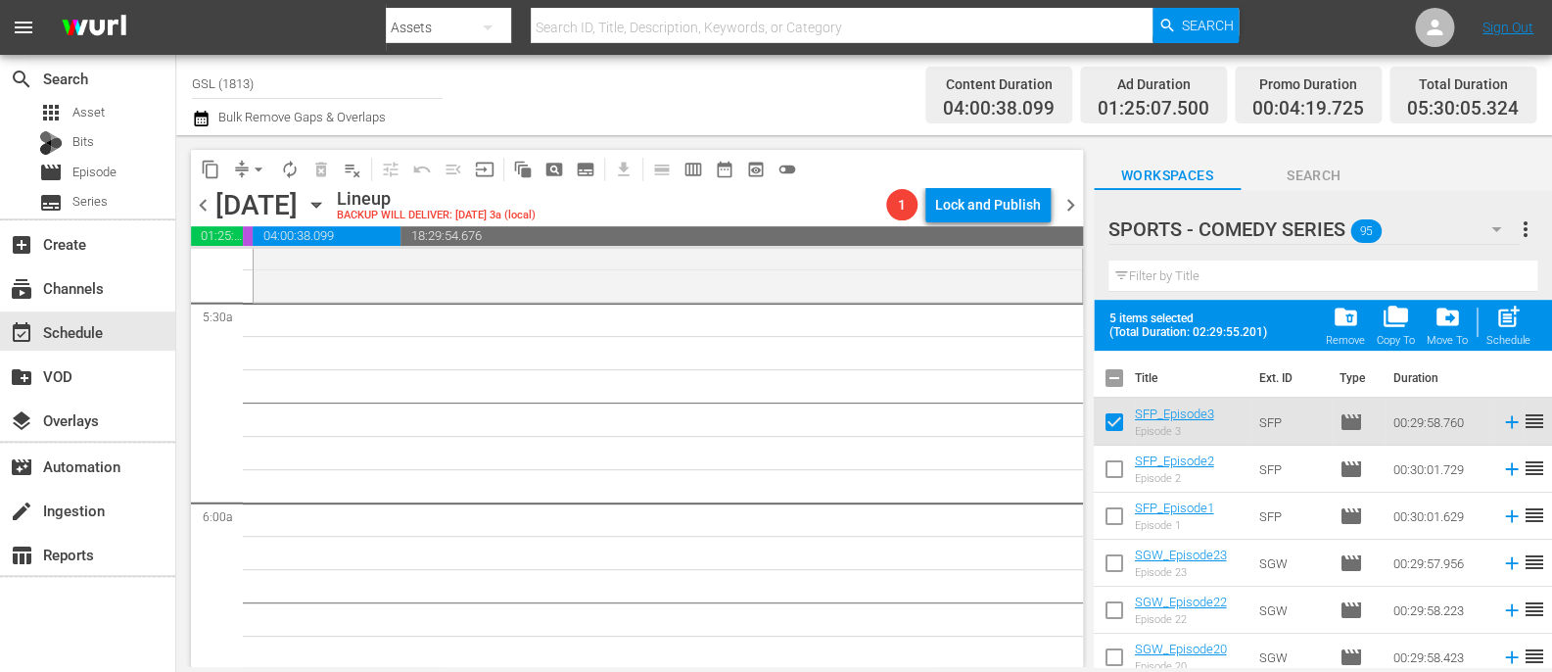
checkbox input "false"
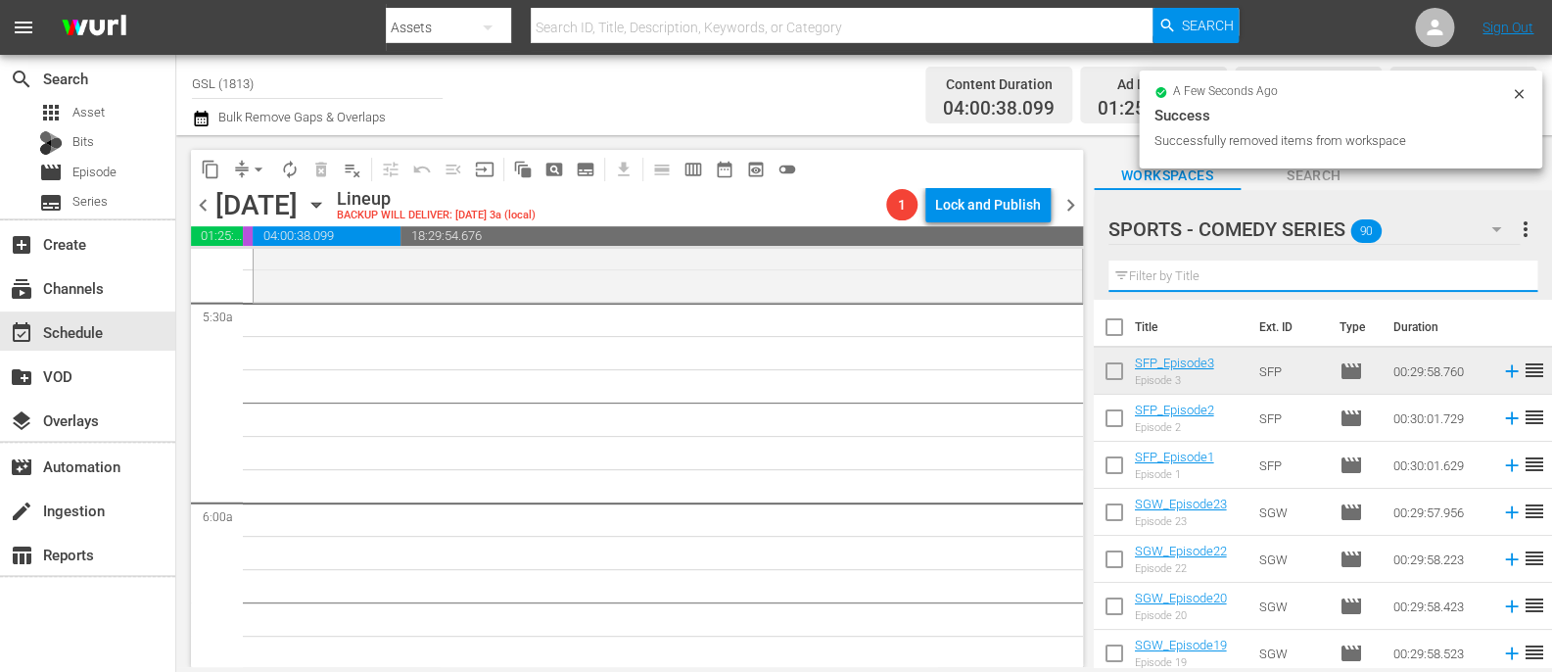
click at [1194, 276] on input "text" at bounding box center [1323, 275] width 429 height 31
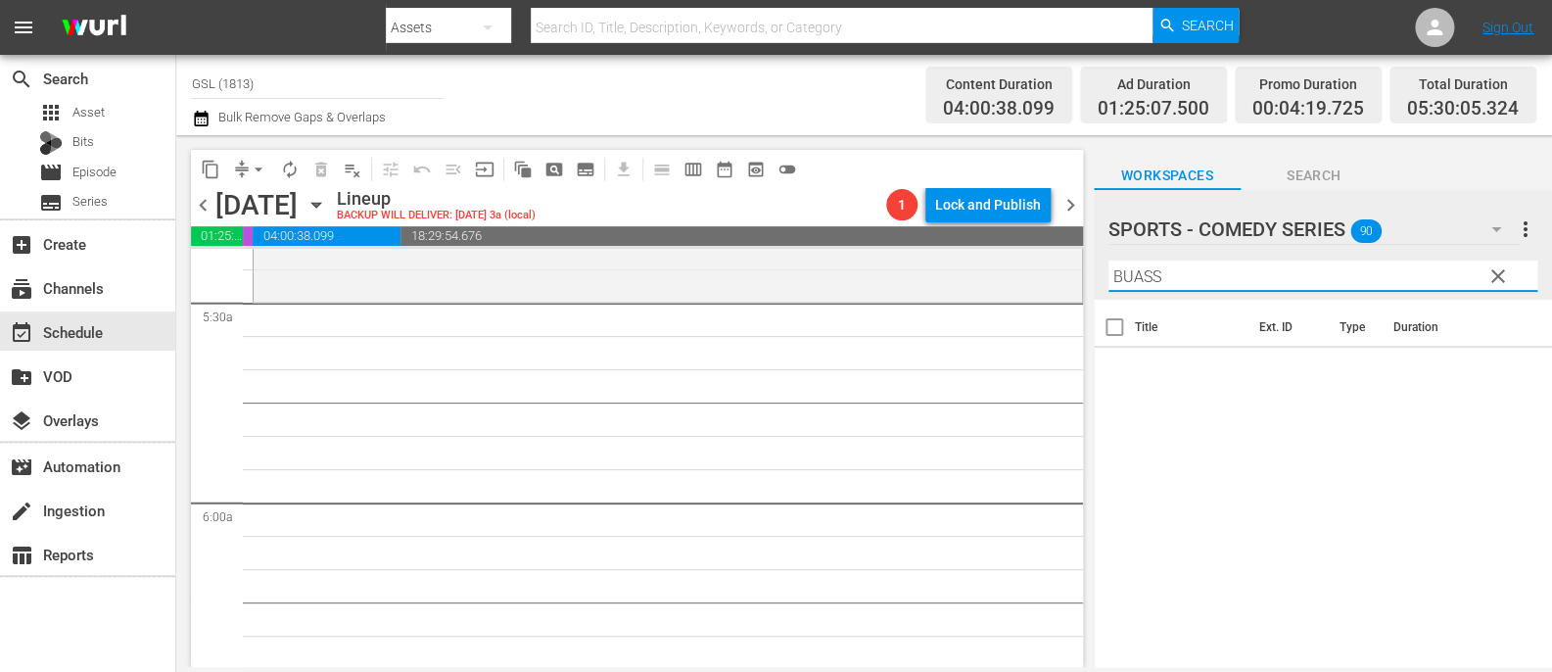
type input "BUASS"
drag, startPoint x: 1172, startPoint y: 285, endPoint x: 1059, endPoint y: 285, distance: 113.6
click at [1109, 285] on input "BUASS" at bounding box center [1323, 275] width 429 height 31
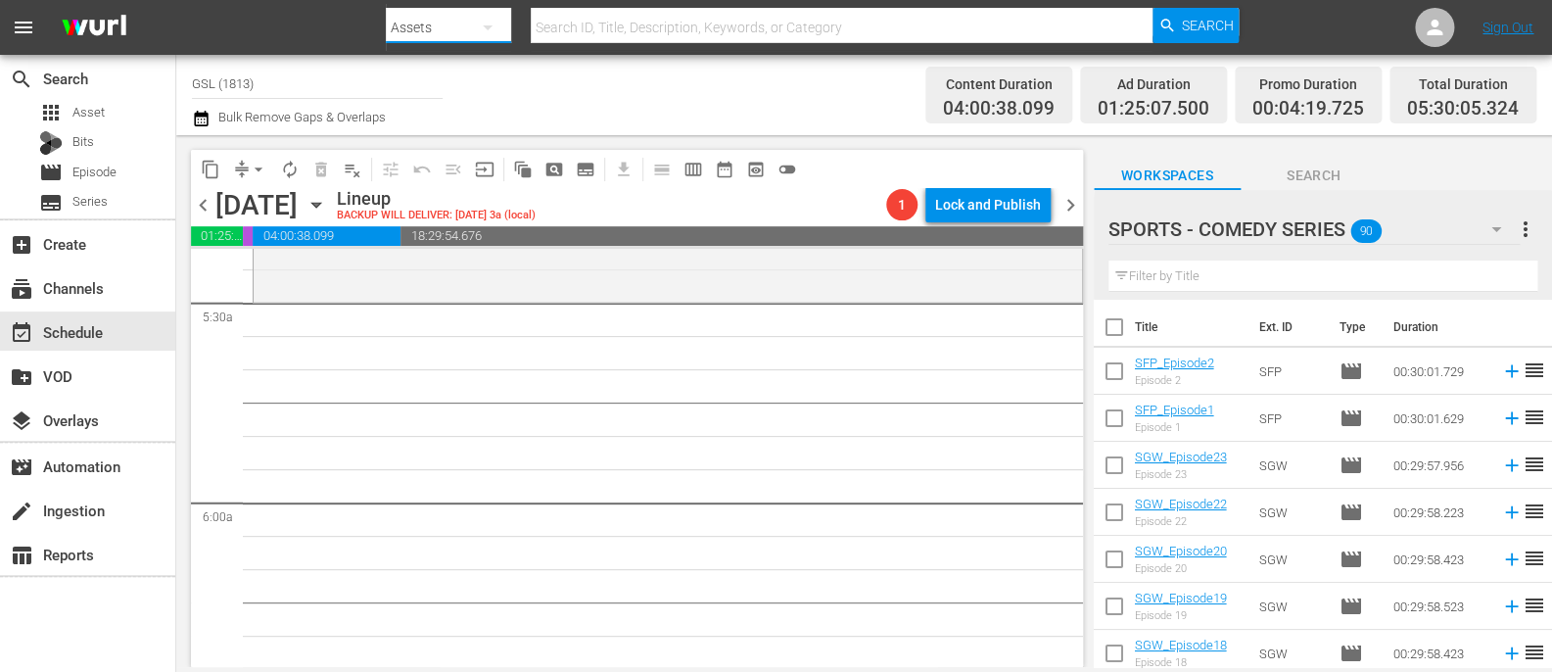
click at [506, 24] on button "button" at bounding box center [487, 27] width 47 height 47
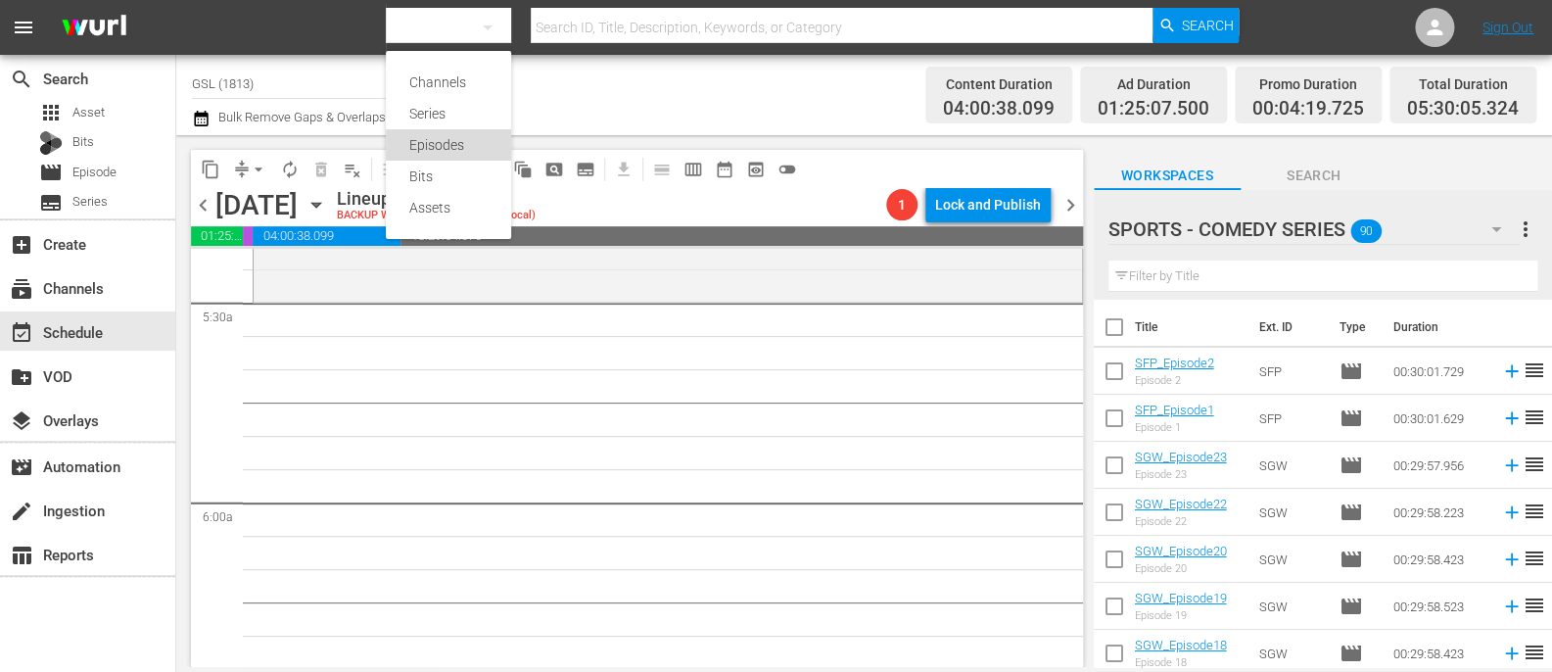
click at [461, 147] on div "Episodes" at bounding box center [448, 144] width 78 height 31
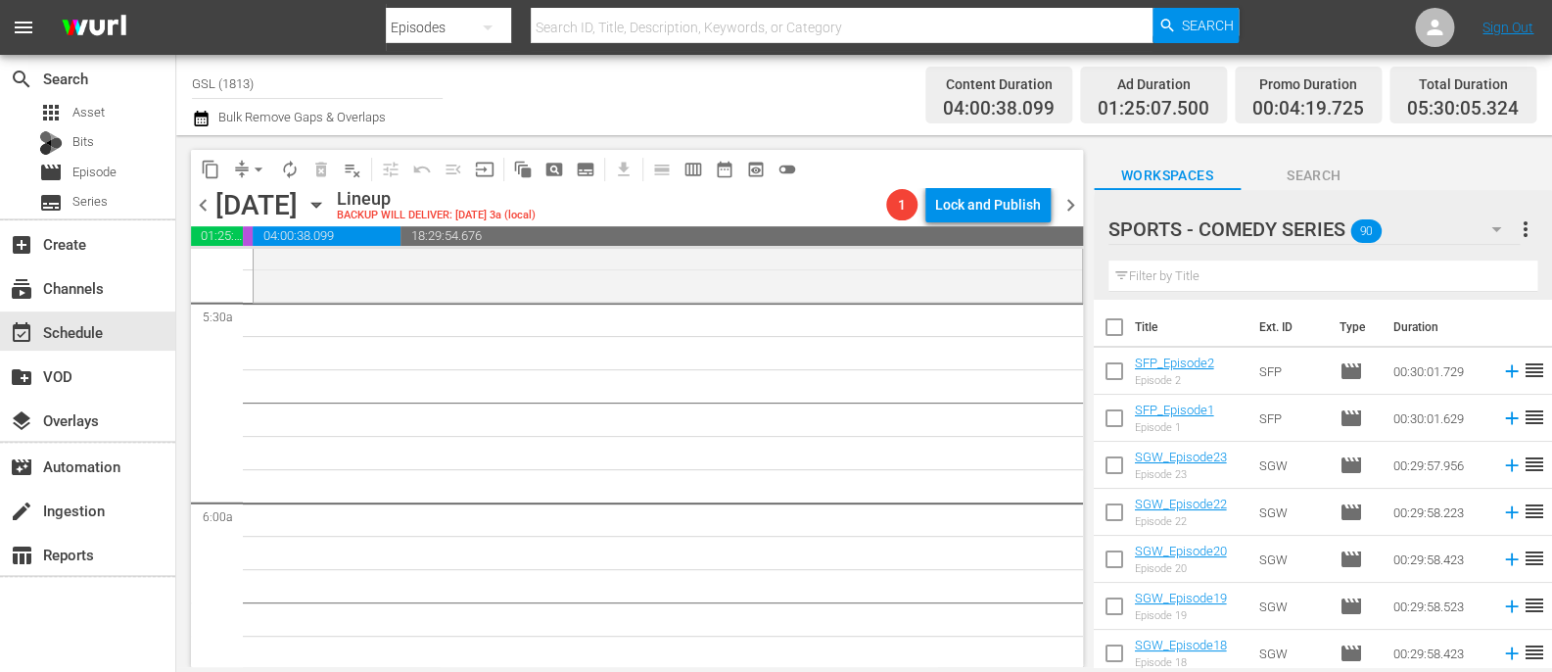
click at [584, 31] on input "text" at bounding box center [842, 27] width 622 height 47
type input "BUASS"
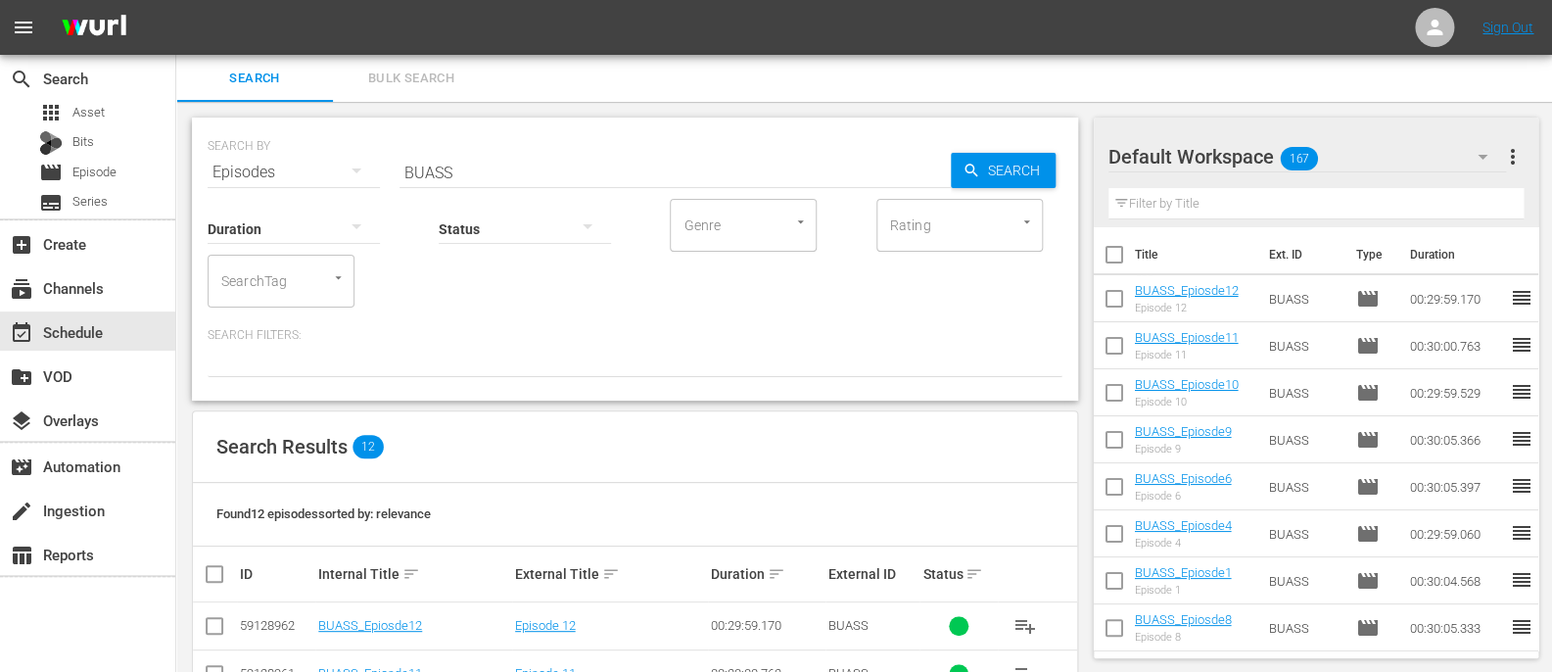
scroll to position [163, 0]
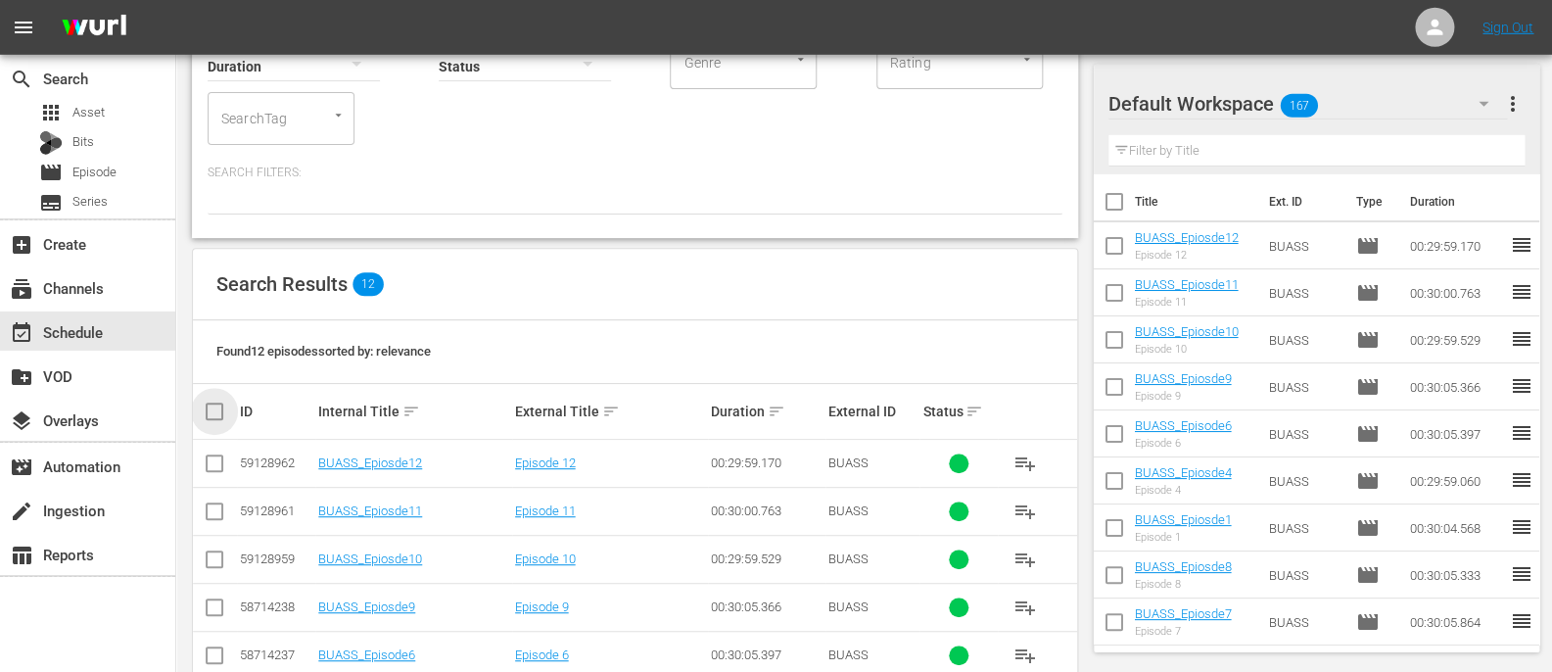
click at [219, 403] on input "checkbox" at bounding box center [222, 412] width 39 height 24
checkbox input "true"
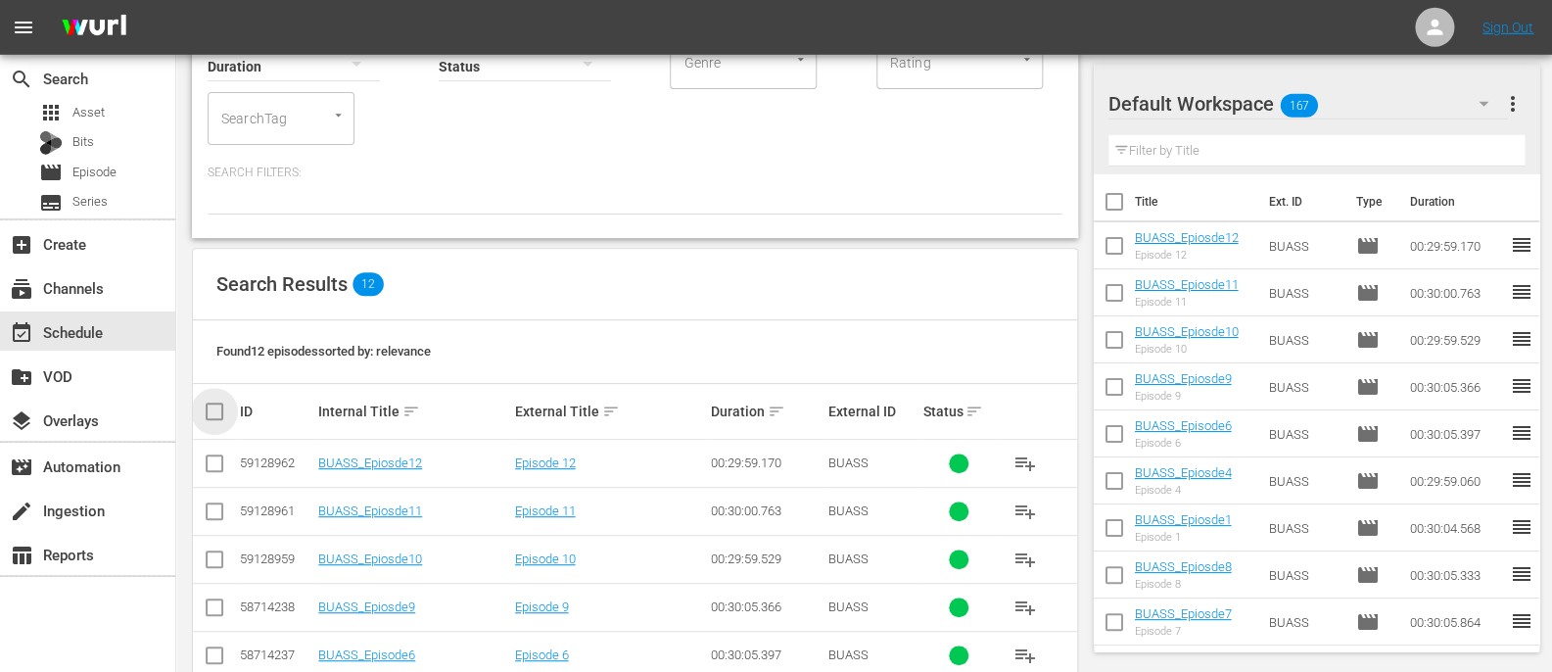
checkbox input "true"
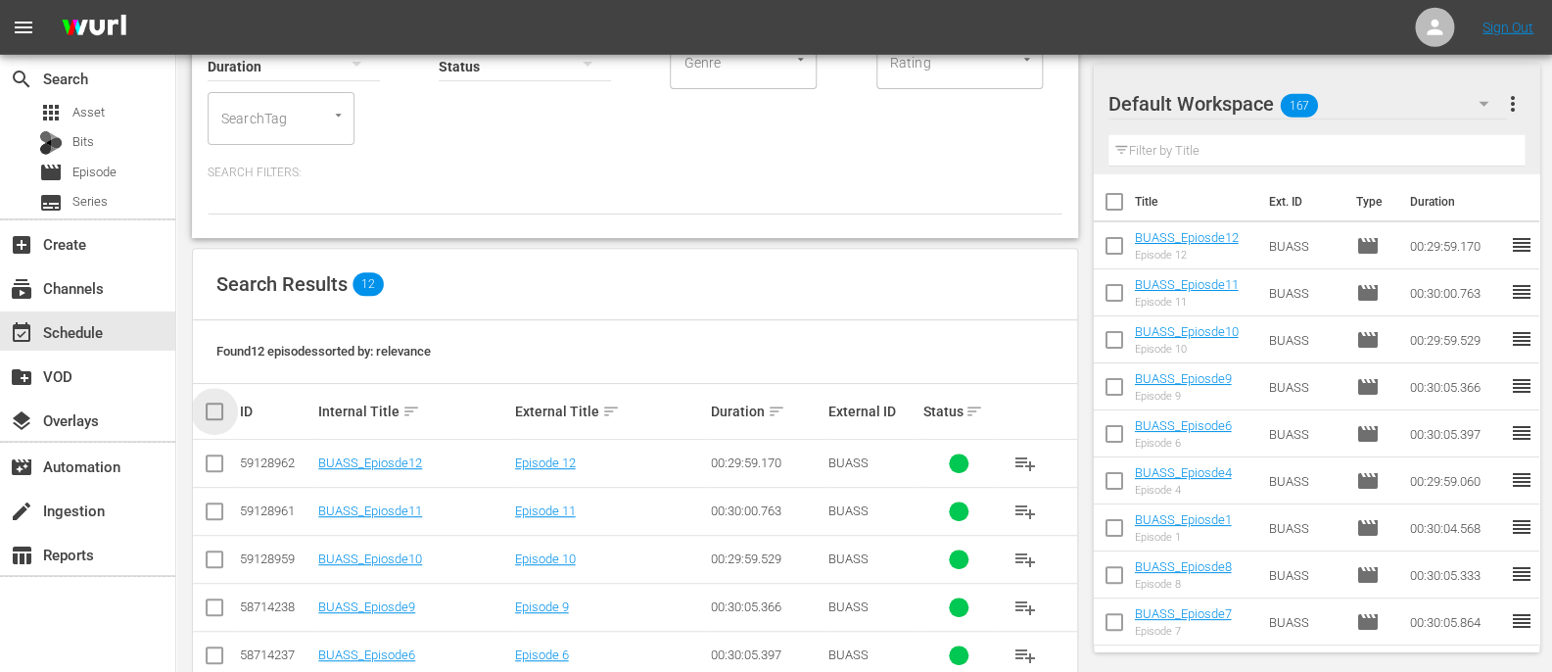
checkbox input "true"
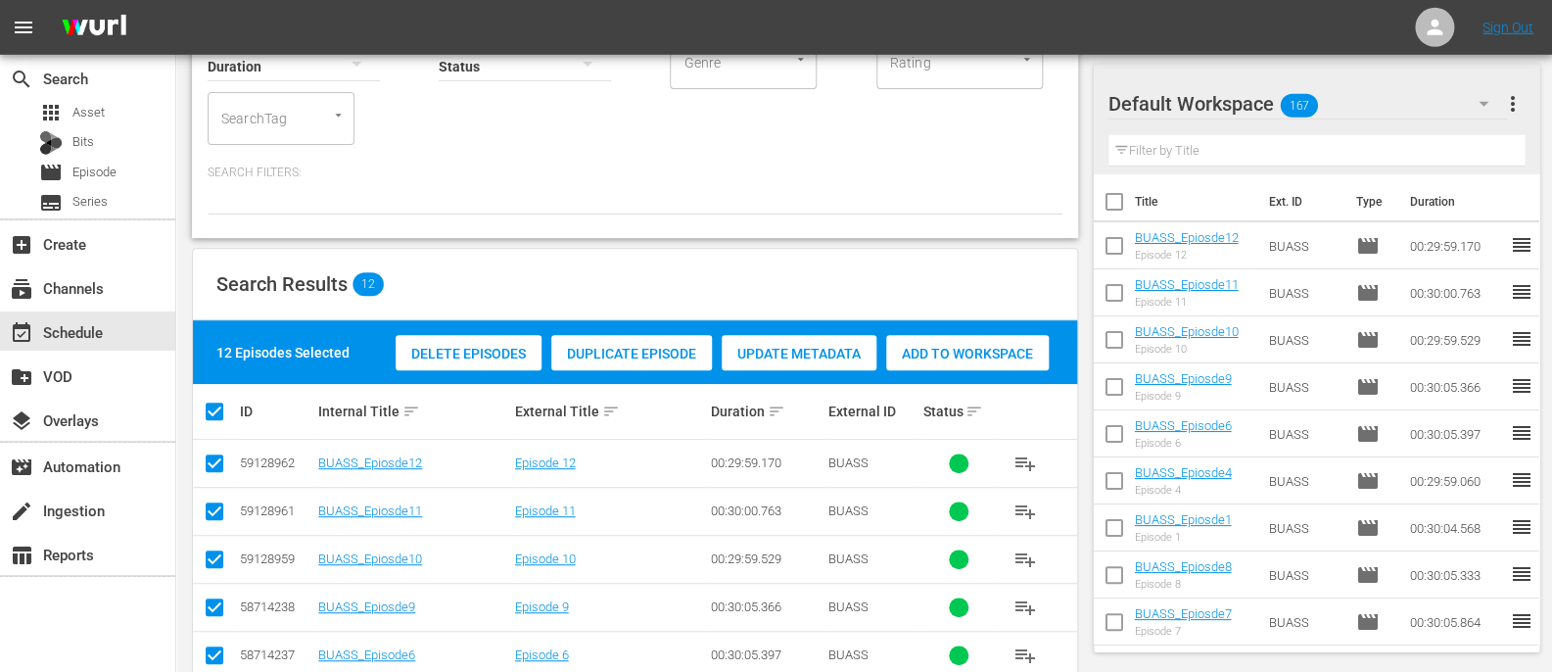
drag, startPoint x: 930, startPoint y: 356, endPoint x: 945, endPoint y: 278, distance: 79.7
click at [945, 278] on div "Search Results 12 12 Episodes Selected Delete Episodes Duplicate Episode Update…" at bounding box center [635, 632] width 886 height 769
click at [1484, 100] on icon "button" at bounding box center [1484, 104] width 24 height 24
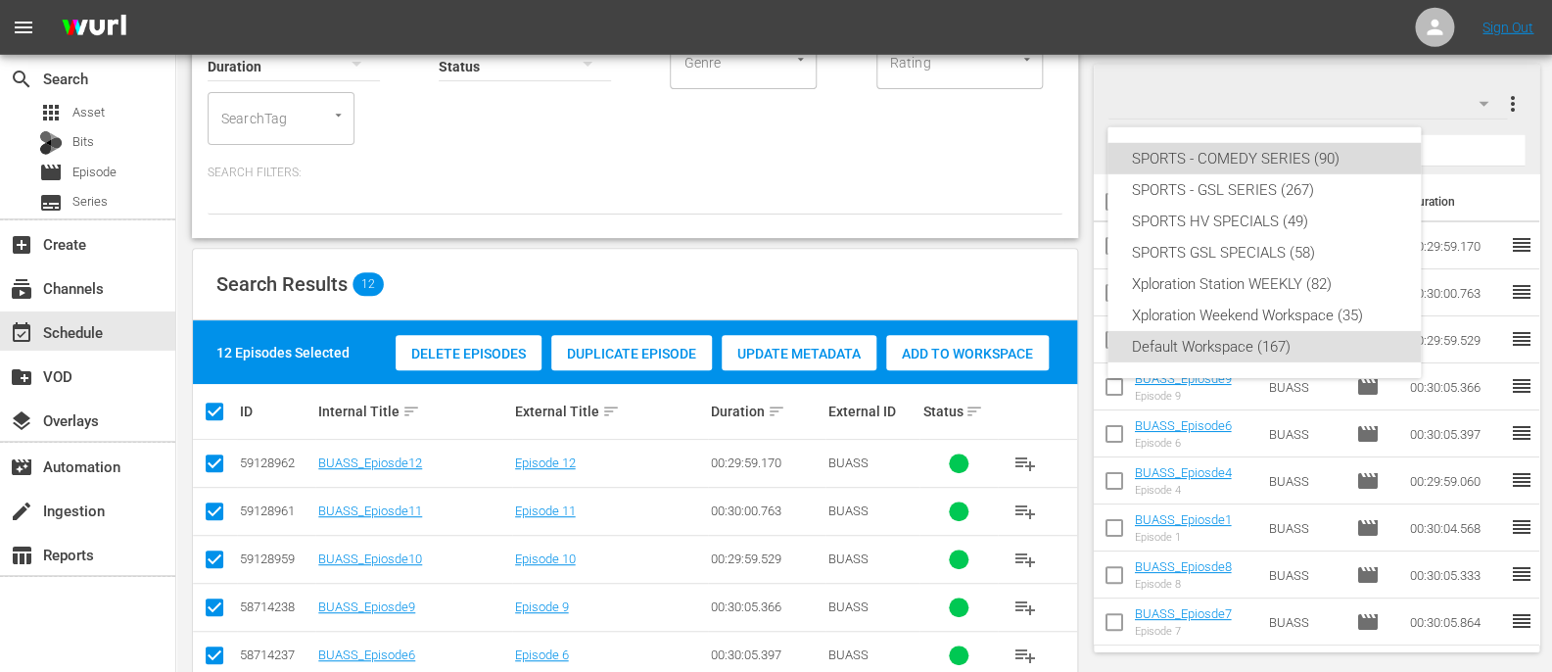
click at [1347, 166] on div "SPORTS - COMEDY SERIES (90)" at bounding box center [1264, 158] width 266 height 31
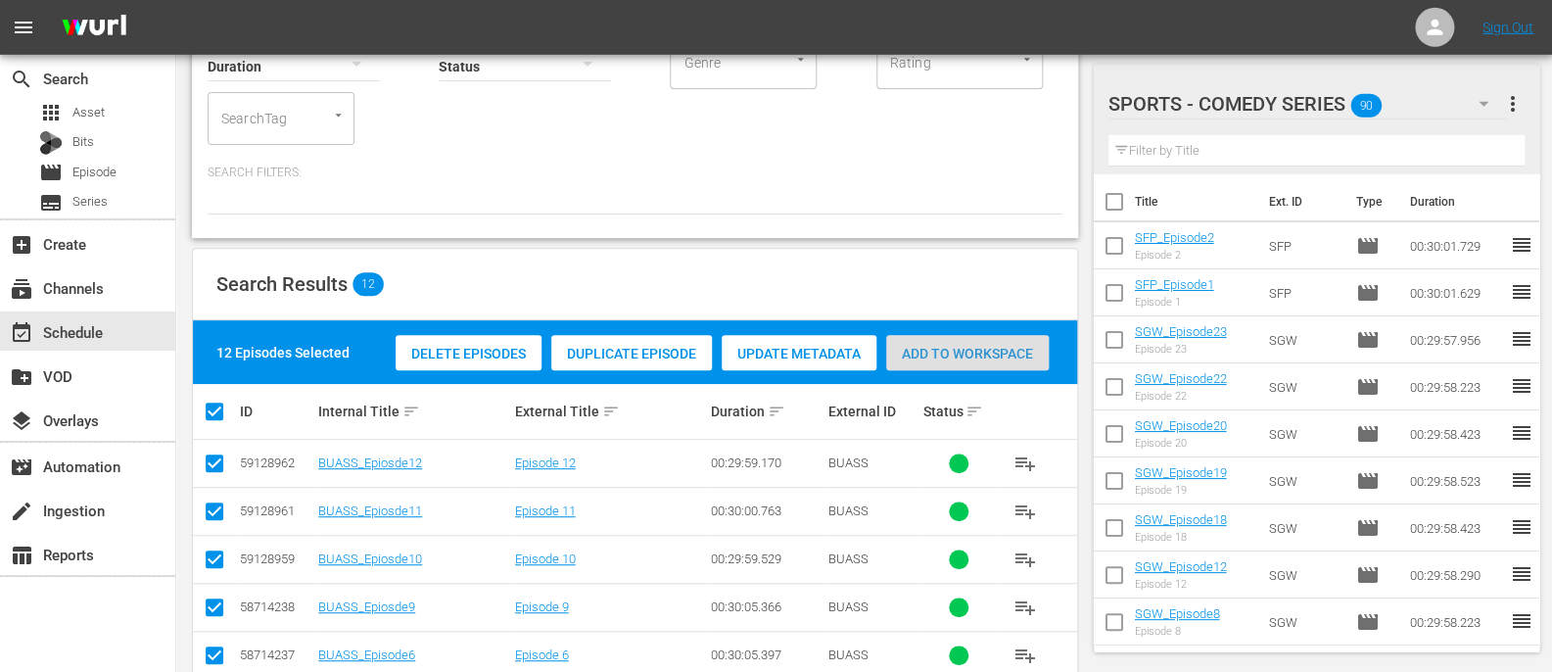
click at [967, 342] on div "Add to Workspace" at bounding box center [967, 353] width 163 height 37
click at [110, 319] on div "event_available Schedule" at bounding box center [87, 330] width 175 height 39
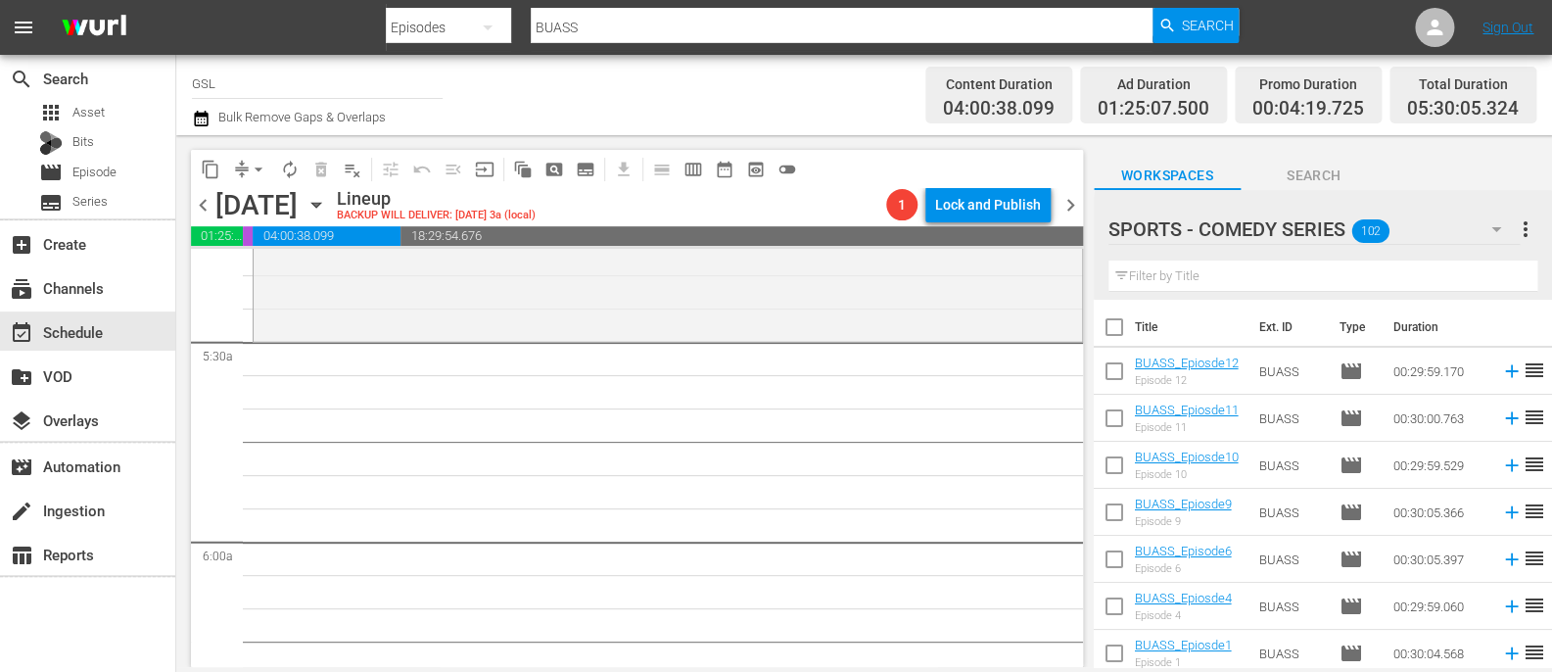
scroll to position [2091, 0]
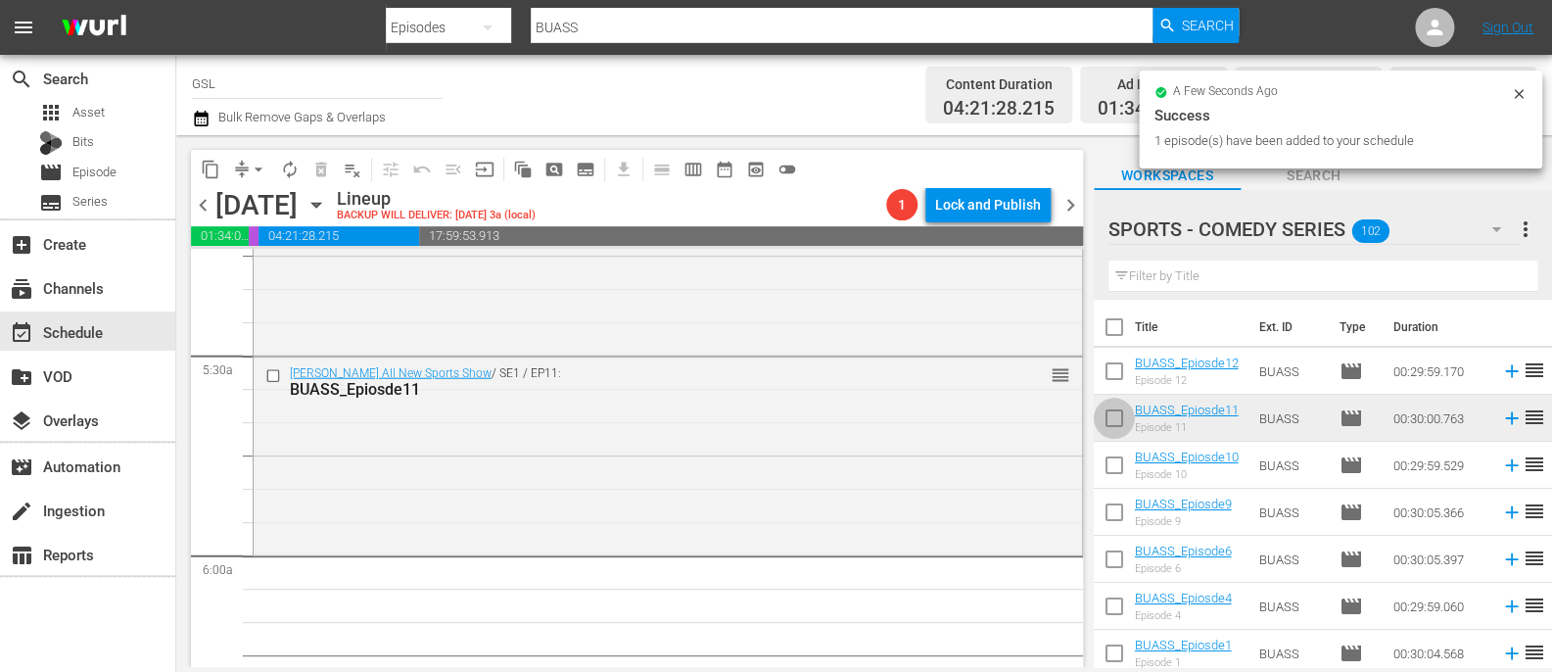
click at [1121, 423] on input "checkbox" at bounding box center [1114, 422] width 41 height 41
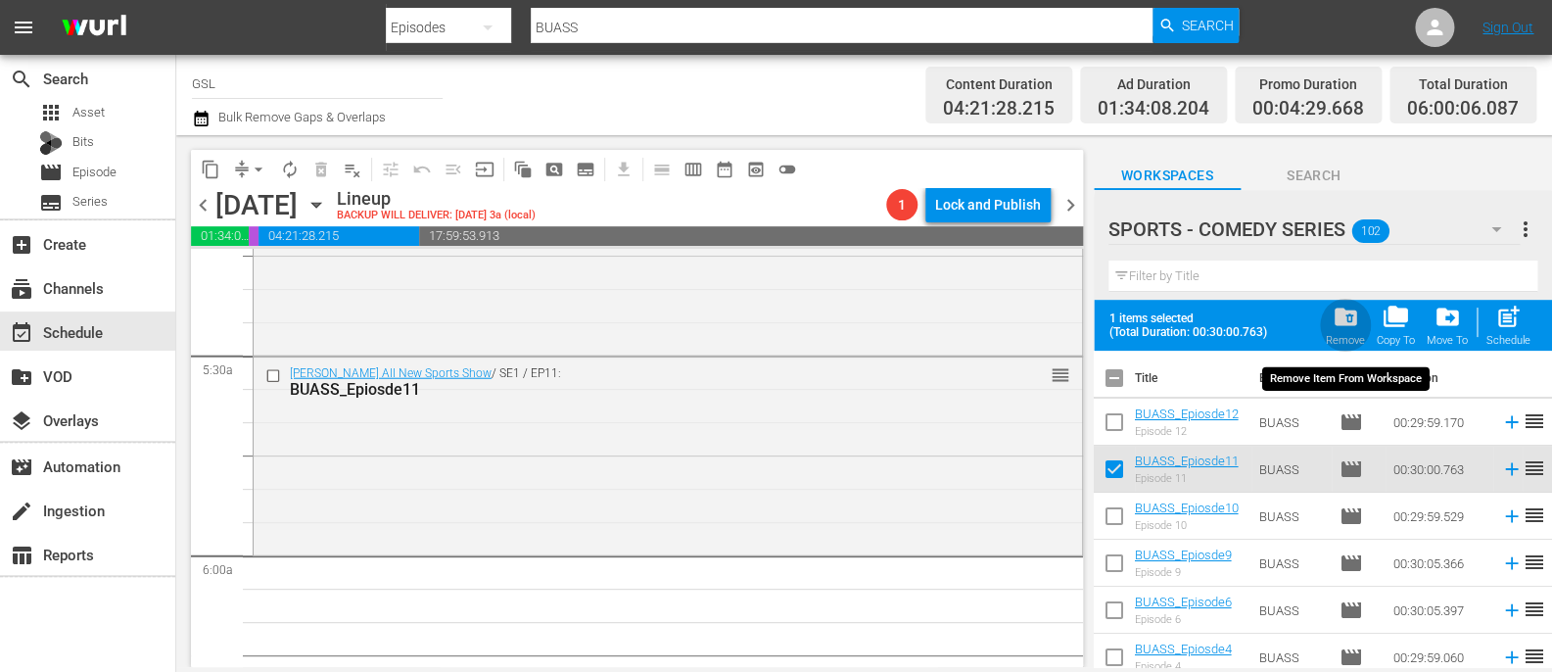
click at [1349, 316] on span "folder_delete" at bounding box center [1345, 317] width 26 height 26
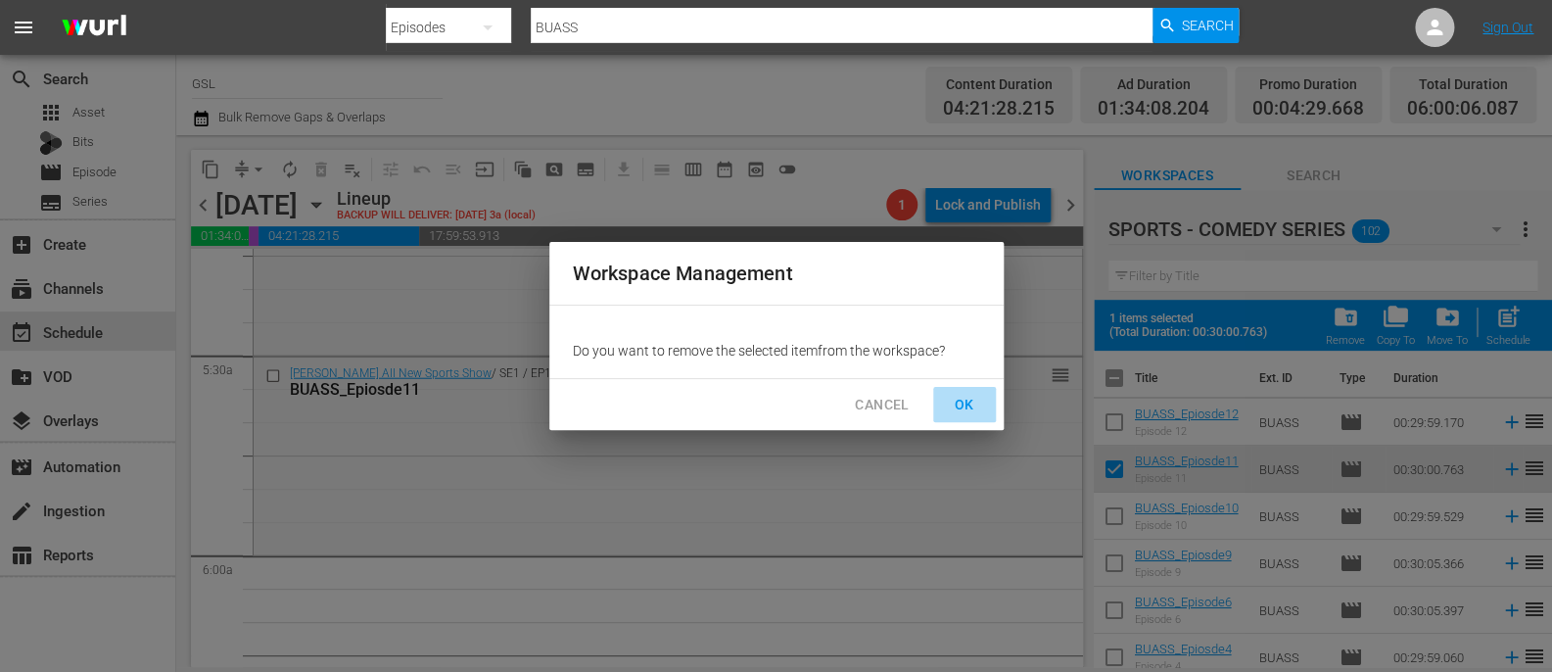
click at [966, 411] on span "OK" at bounding box center [964, 405] width 31 height 24
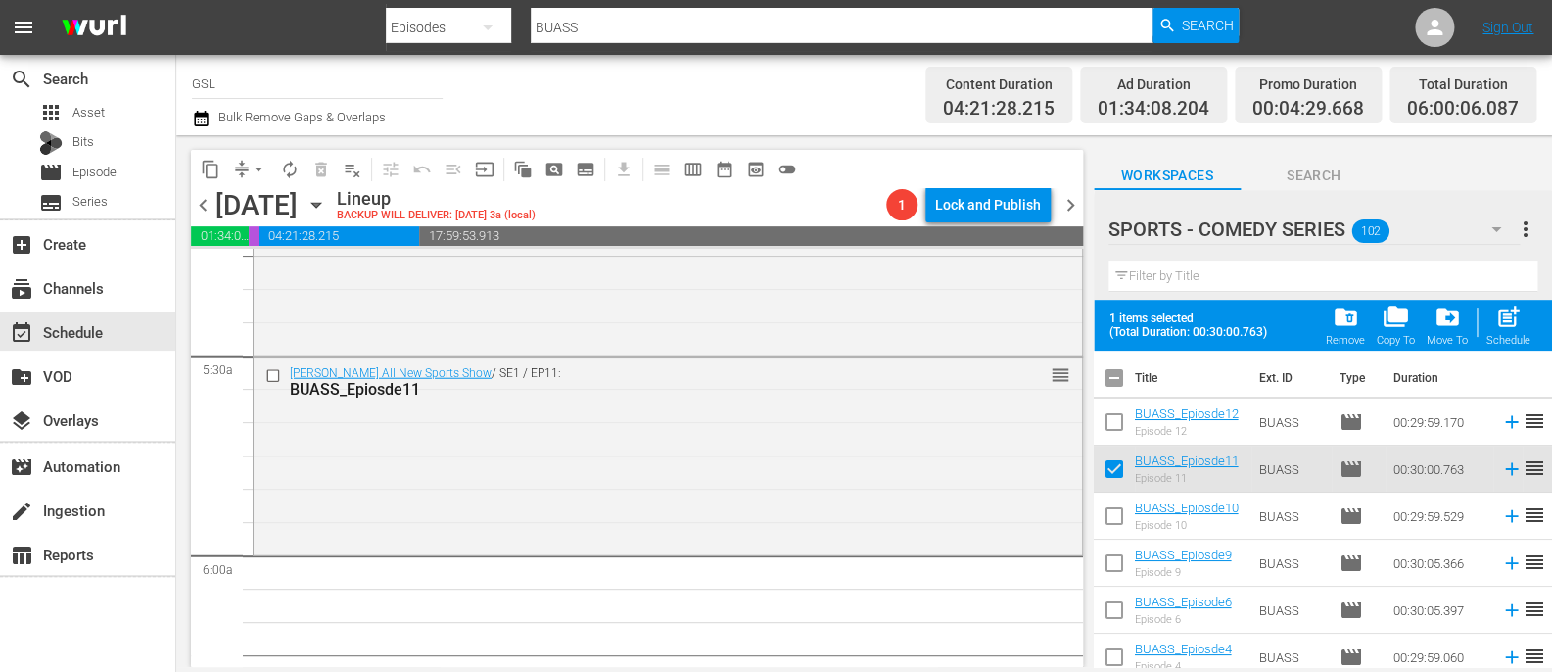
checkbox input "false"
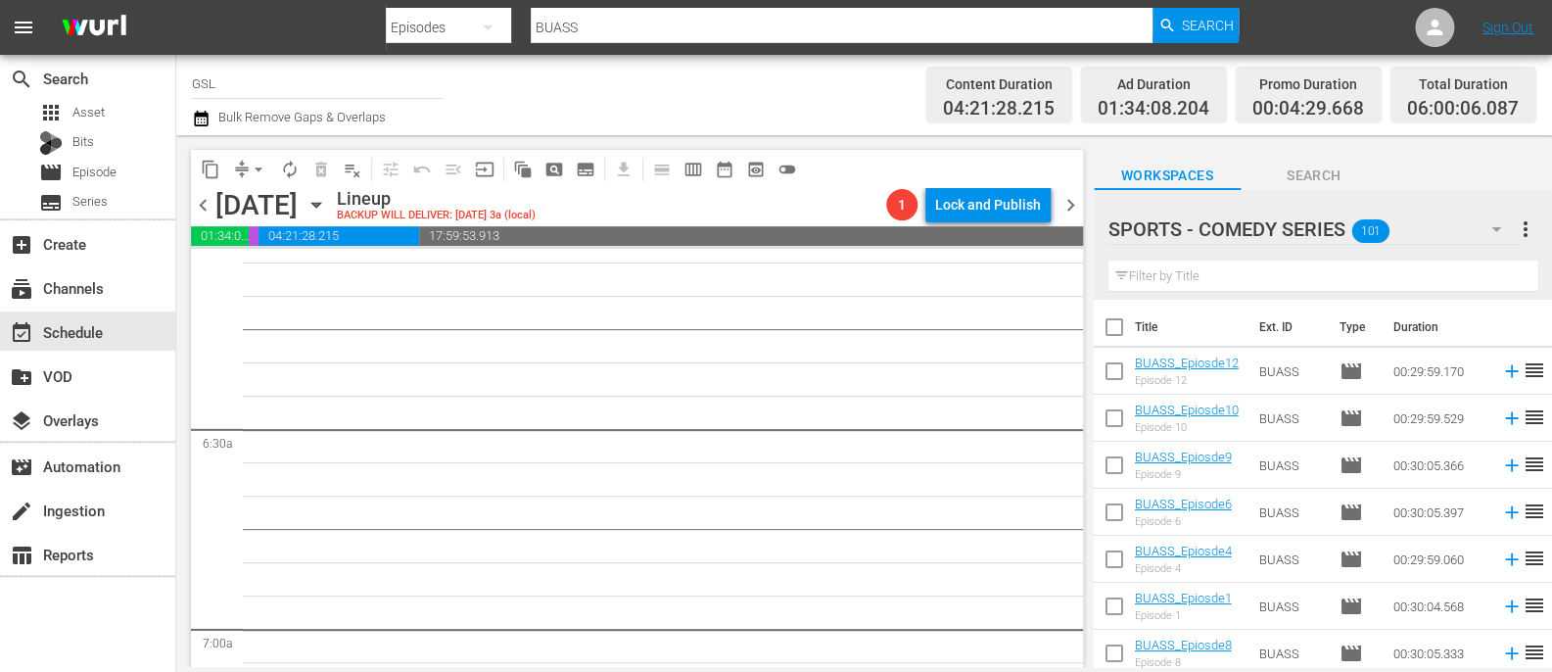
scroll to position [2415, 0]
click at [1486, 230] on icon "button" at bounding box center [1497, 229] width 24 height 24
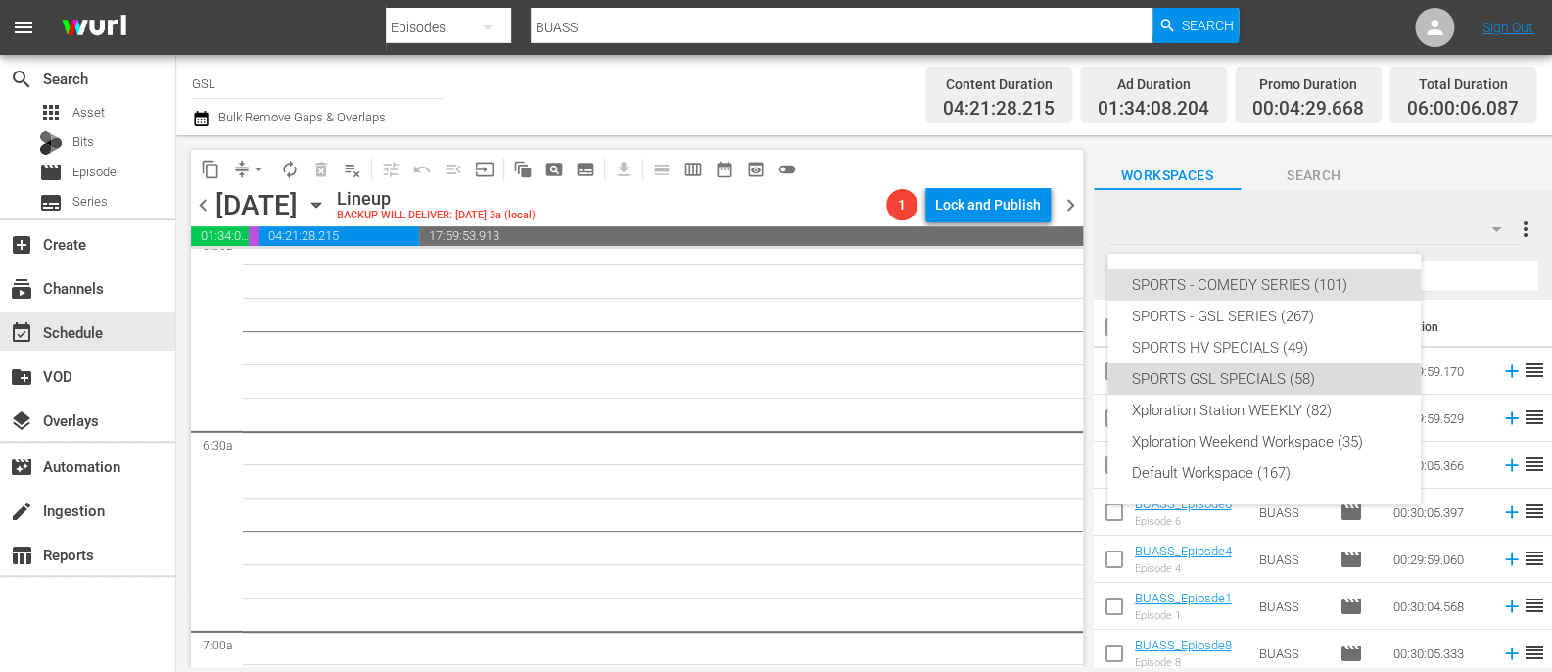
click at [1272, 376] on div "SPORTS GSL SPECIALS (58)" at bounding box center [1264, 378] width 266 height 31
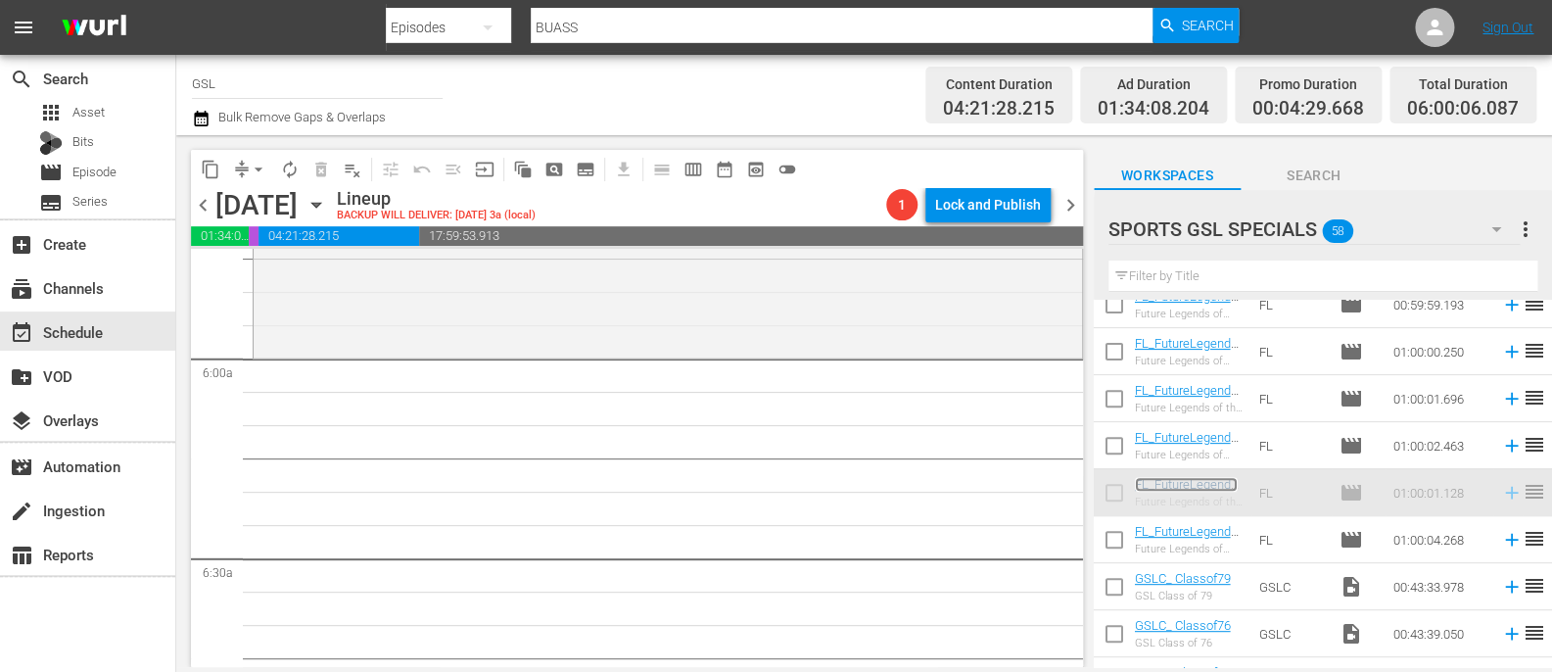
scroll to position [2200, 0]
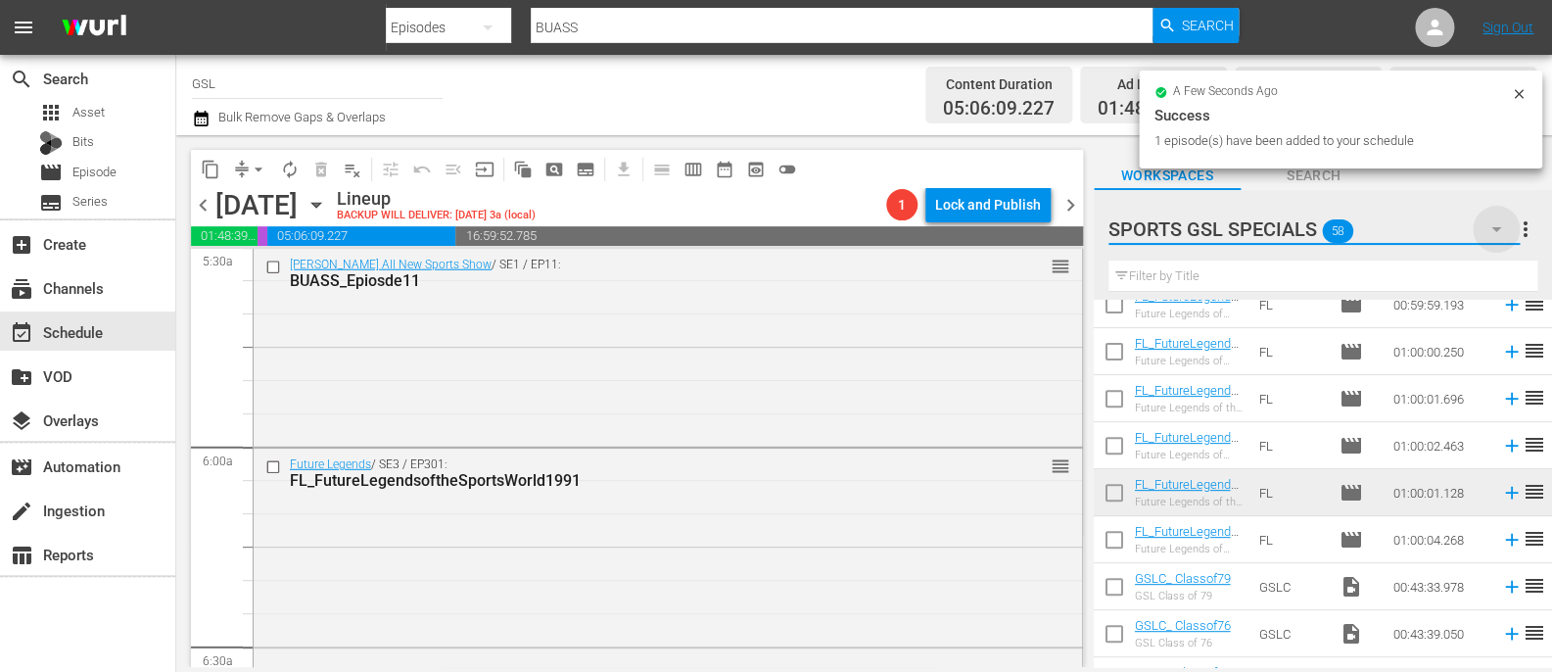
click at [1491, 239] on icon "button" at bounding box center [1497, 229] width 24 height 24
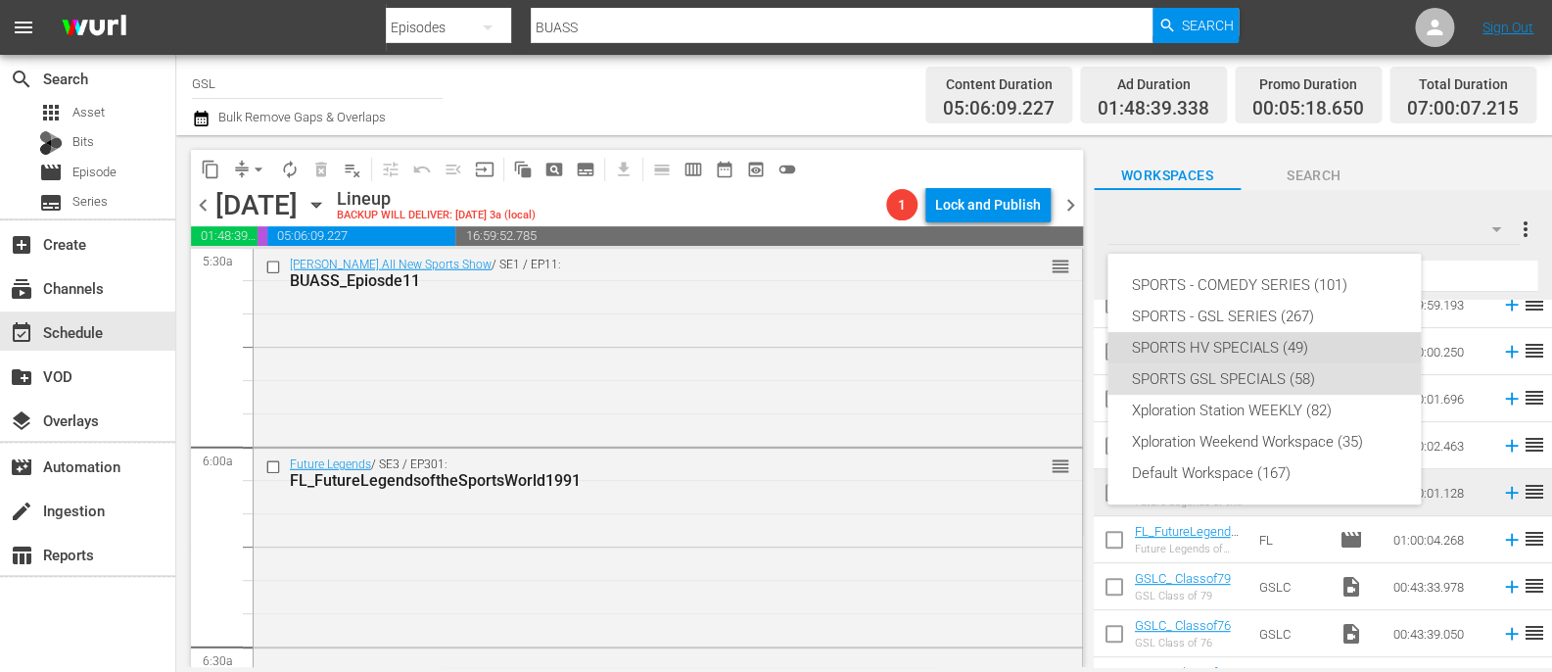
click at [1290, 352] on div "SPORTS HV SPECIALS (49)" at bounding box center [1264, 347] width 266 height 31
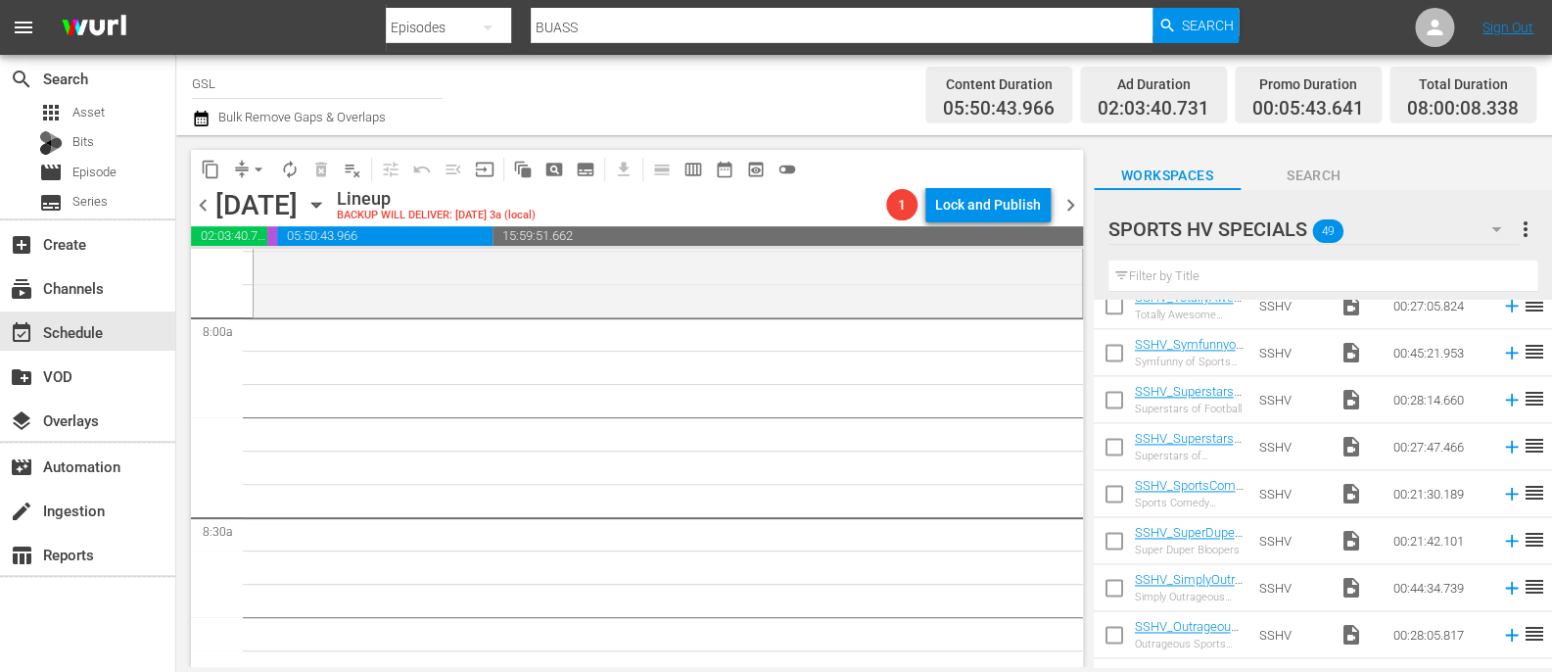
scroll to position [3186, 0]
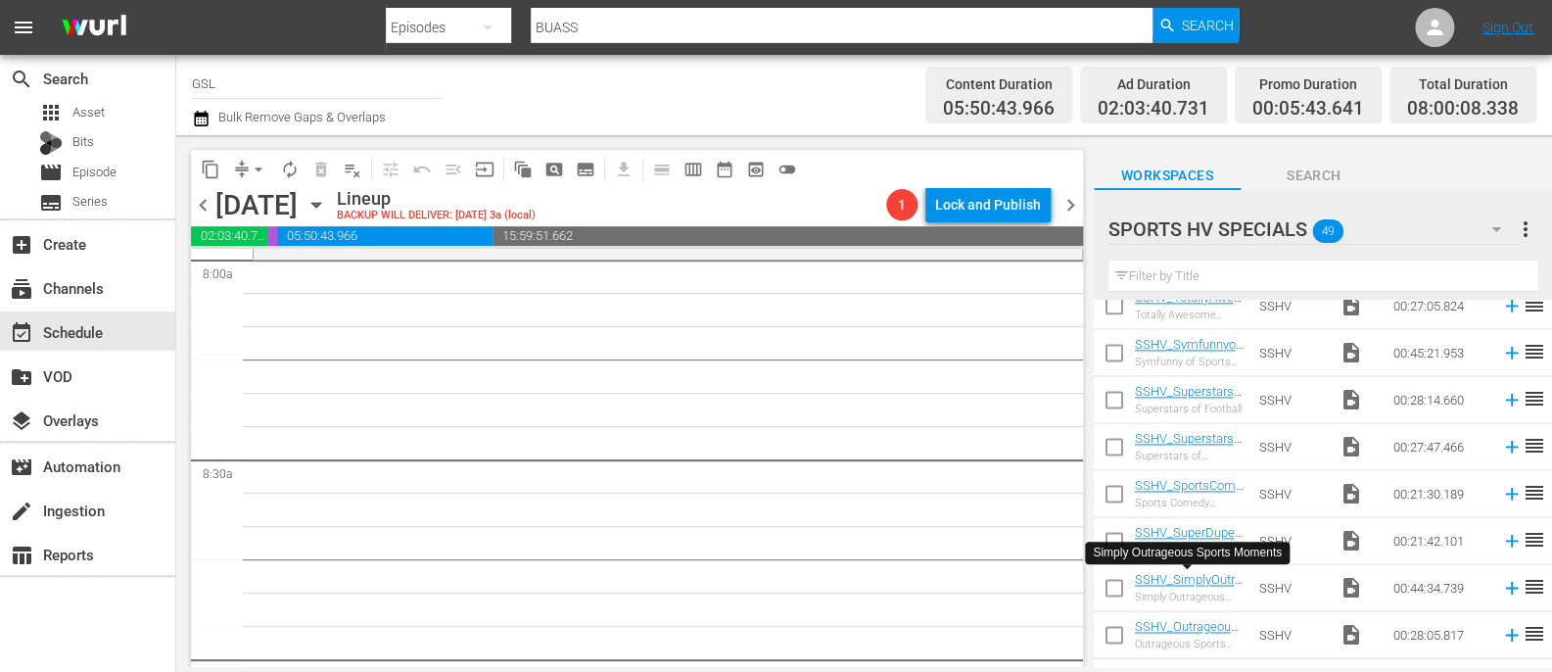
click at [1489, 229] on icon "button" at bounding box center [1497, 229] width 24 height 24
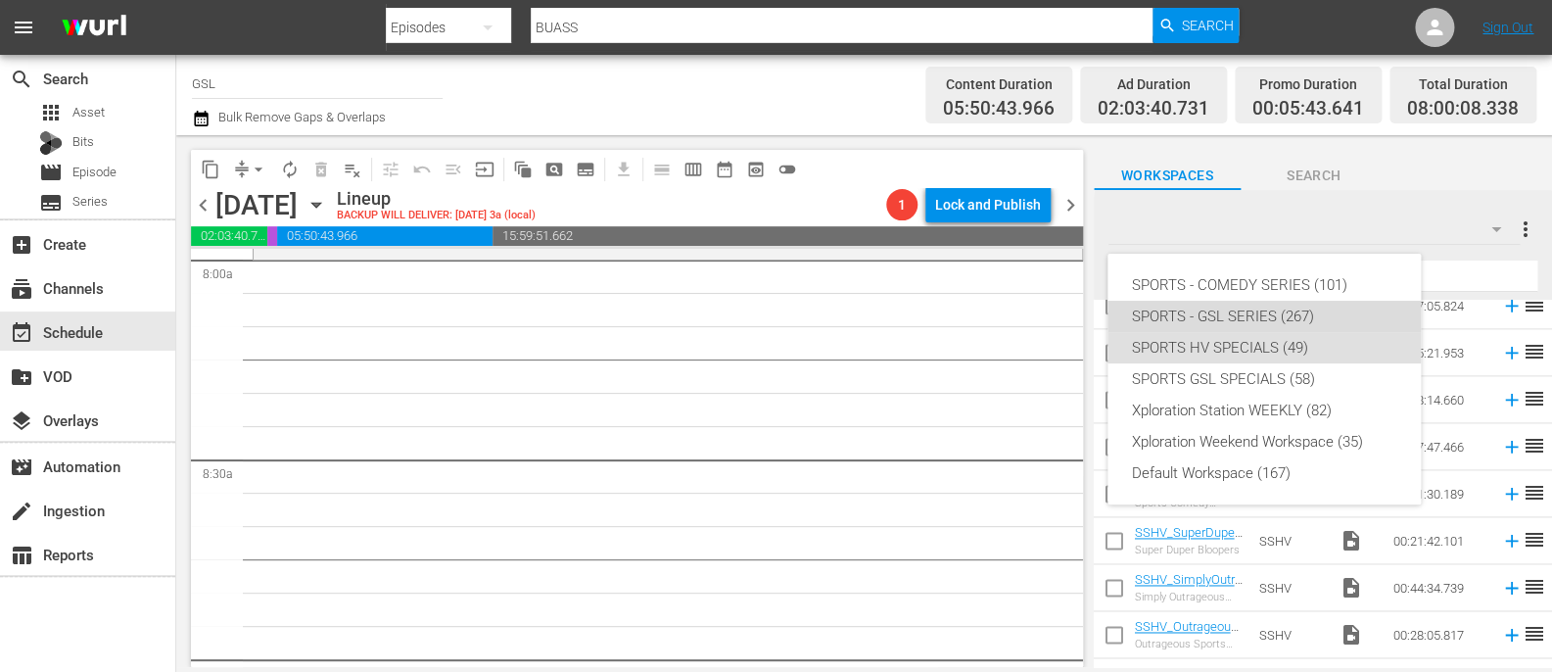
click at [1293, 311] on div "SPORTS - GSL SERIES (267)" at bounding box center [1264, 316] width 266 height 31
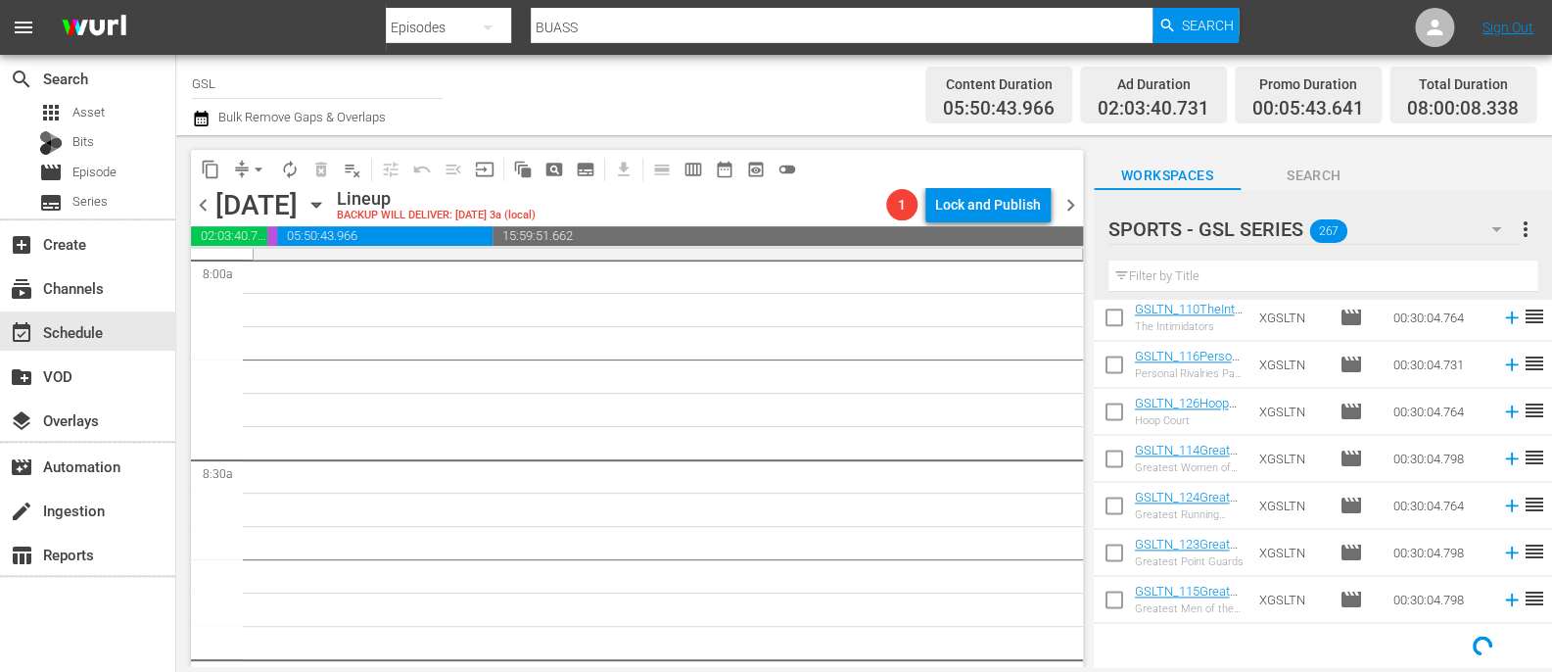
scroll to position [1136, 0]
click at [1384, 274] on input "text" at bounding box center [1323, 275] width 429 height 31
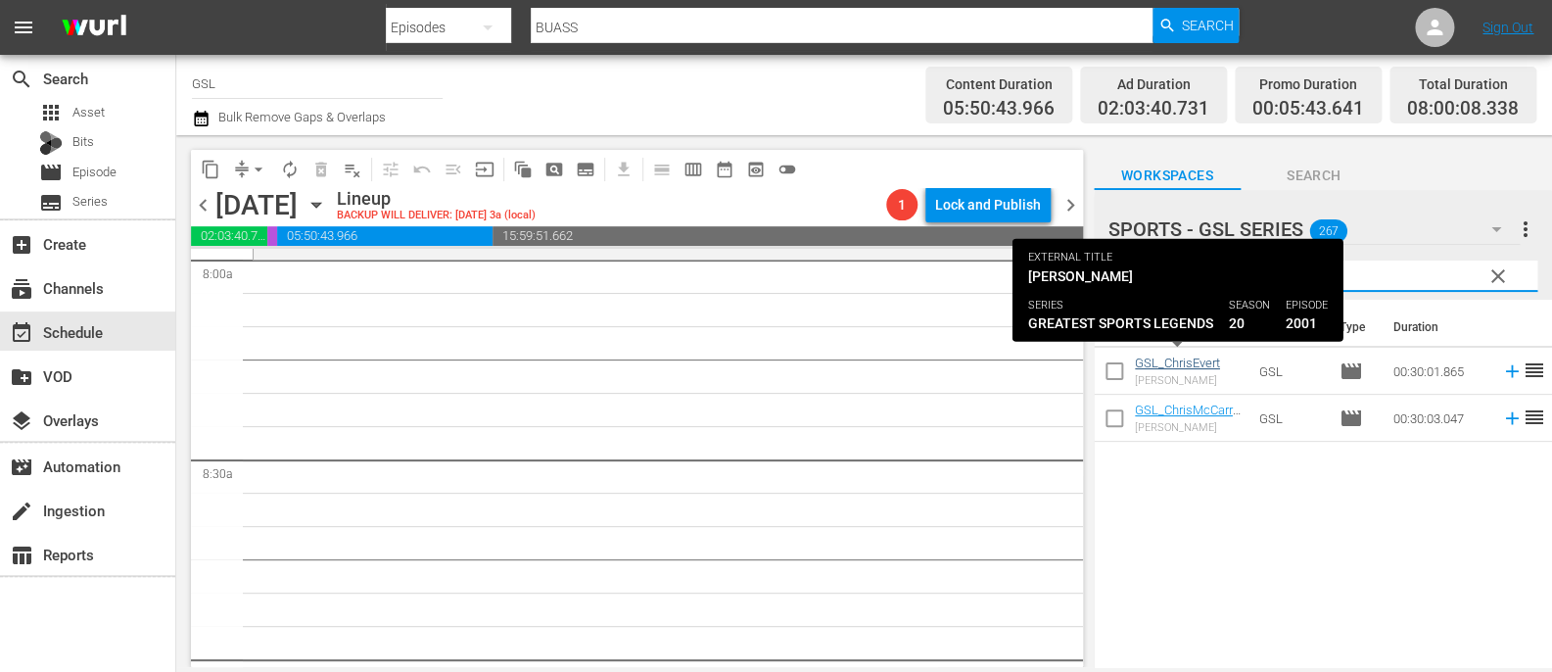
type input "[PERSON_NAME]"
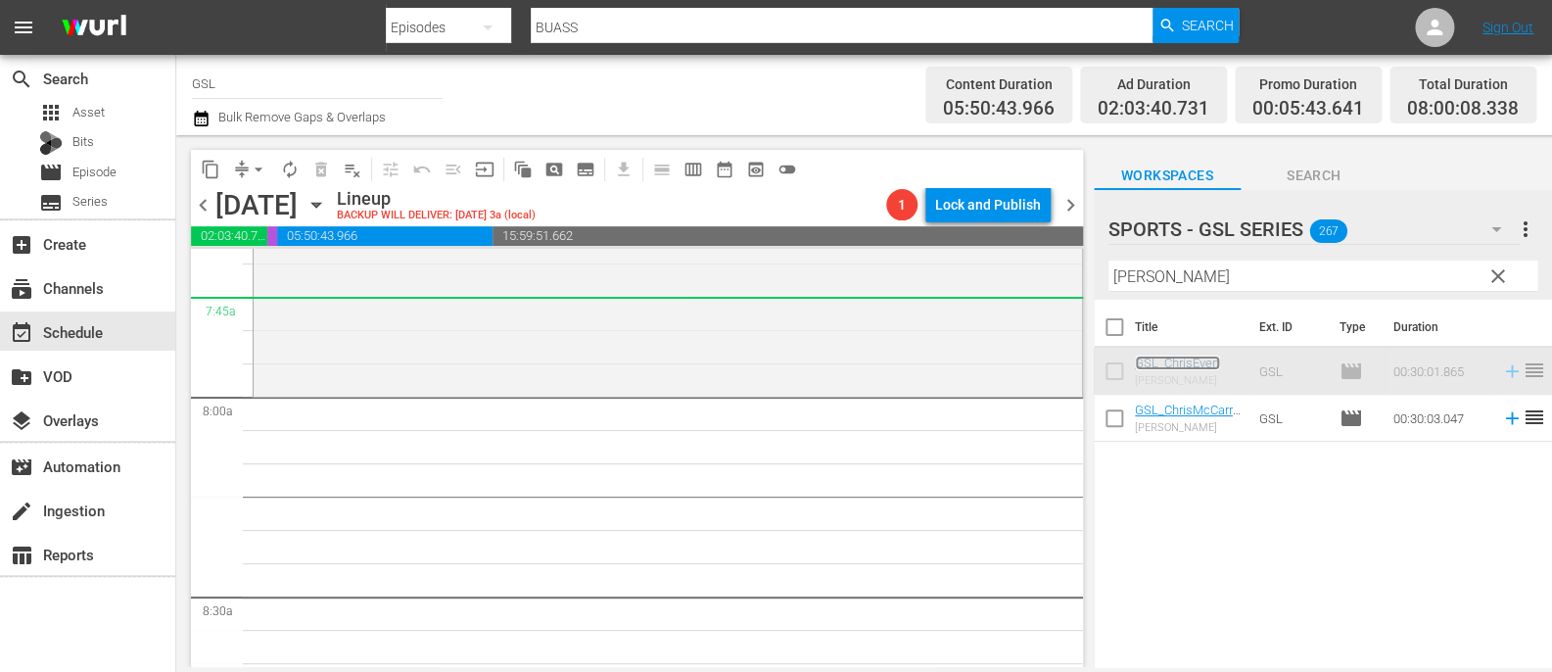
scroll to position [3029, 0]
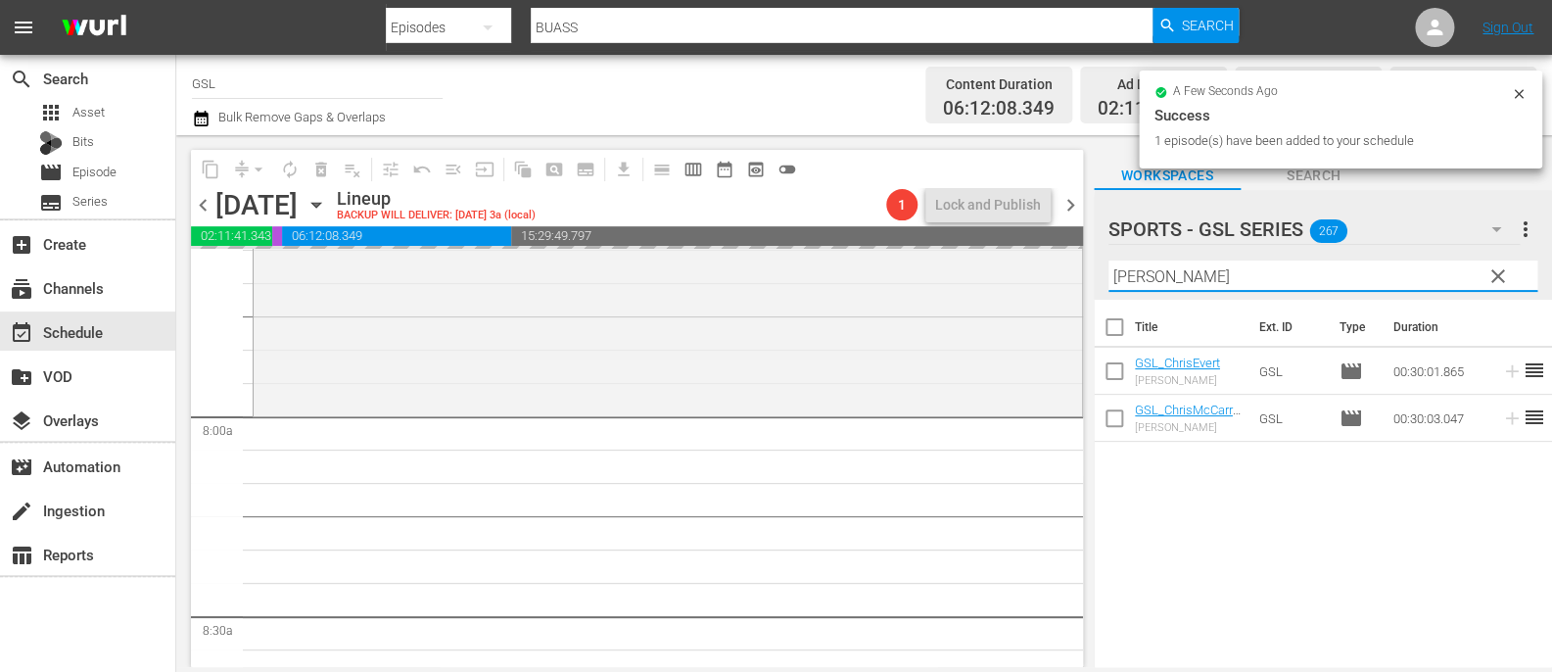
drag, startPoint x: 1201, startPoint y: 285, endPoint x: 1056, endPoint y: 273, distance: 145.4
click at [1109, 273] on input "[PERSON_NAME]" at bounding box center [1323, 275] width 429 height 31
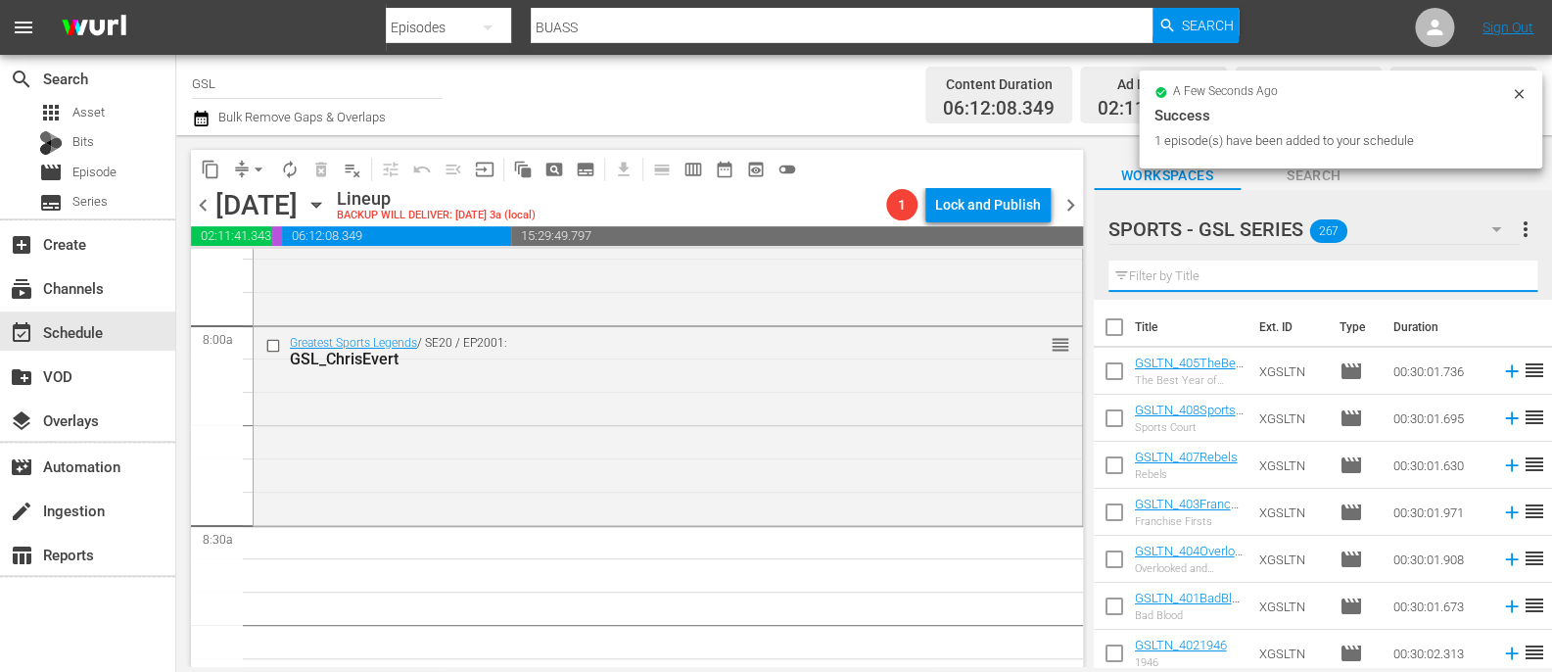
scroll to position [3219, 0]
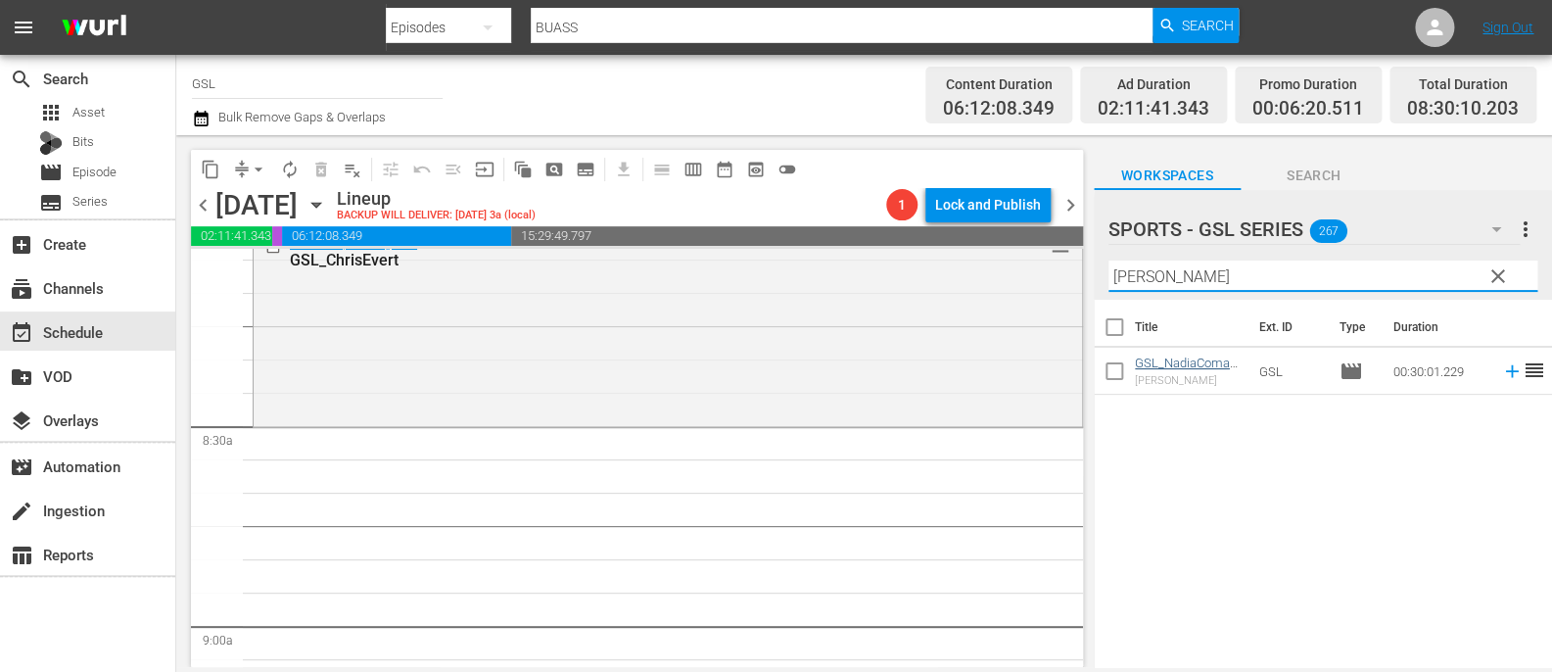
type input "[PERSON_NAME]"
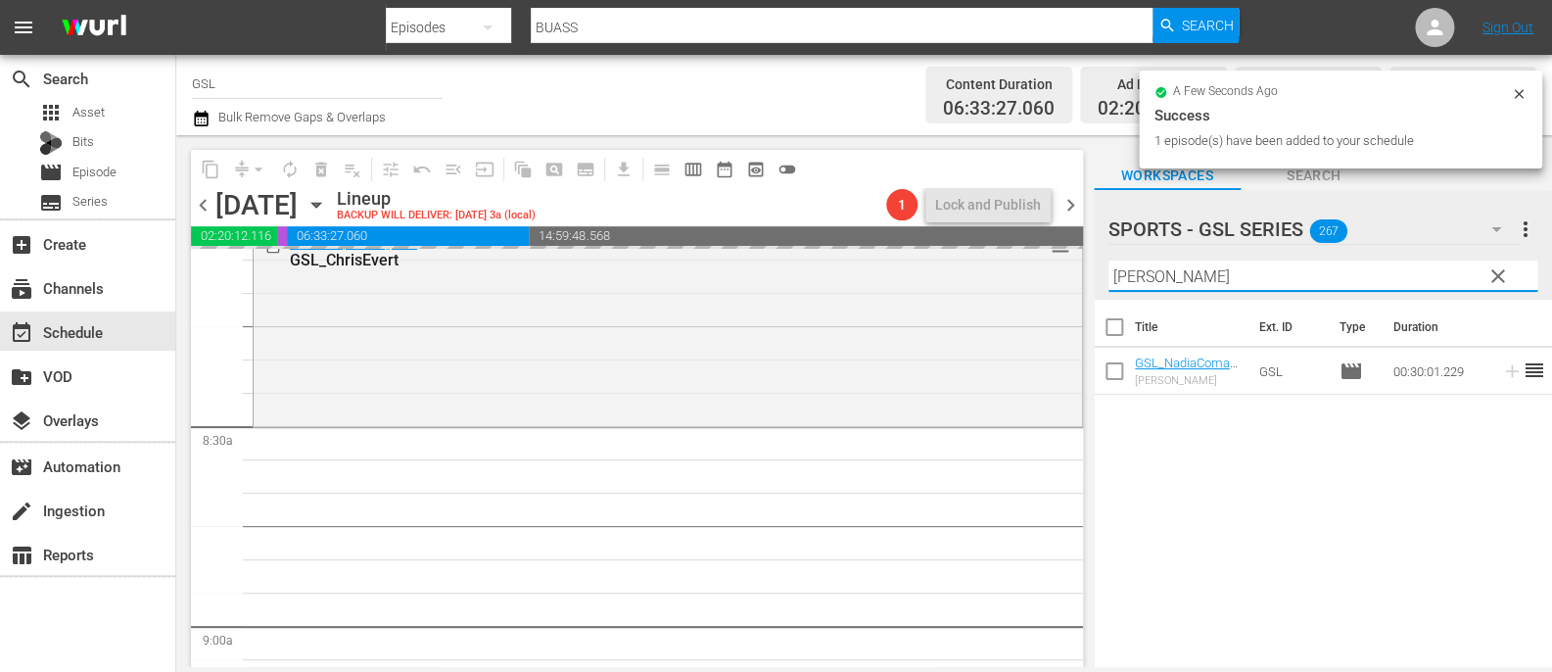
drag, startPoint x: 1168, startPoint y: 282, endPoint x: 1045, endPoint y: 251, distance: 127.3
click at [1109, 260] on input "[PERSON_NAME]" at bounding box center [1323, 275] width 429 height 31
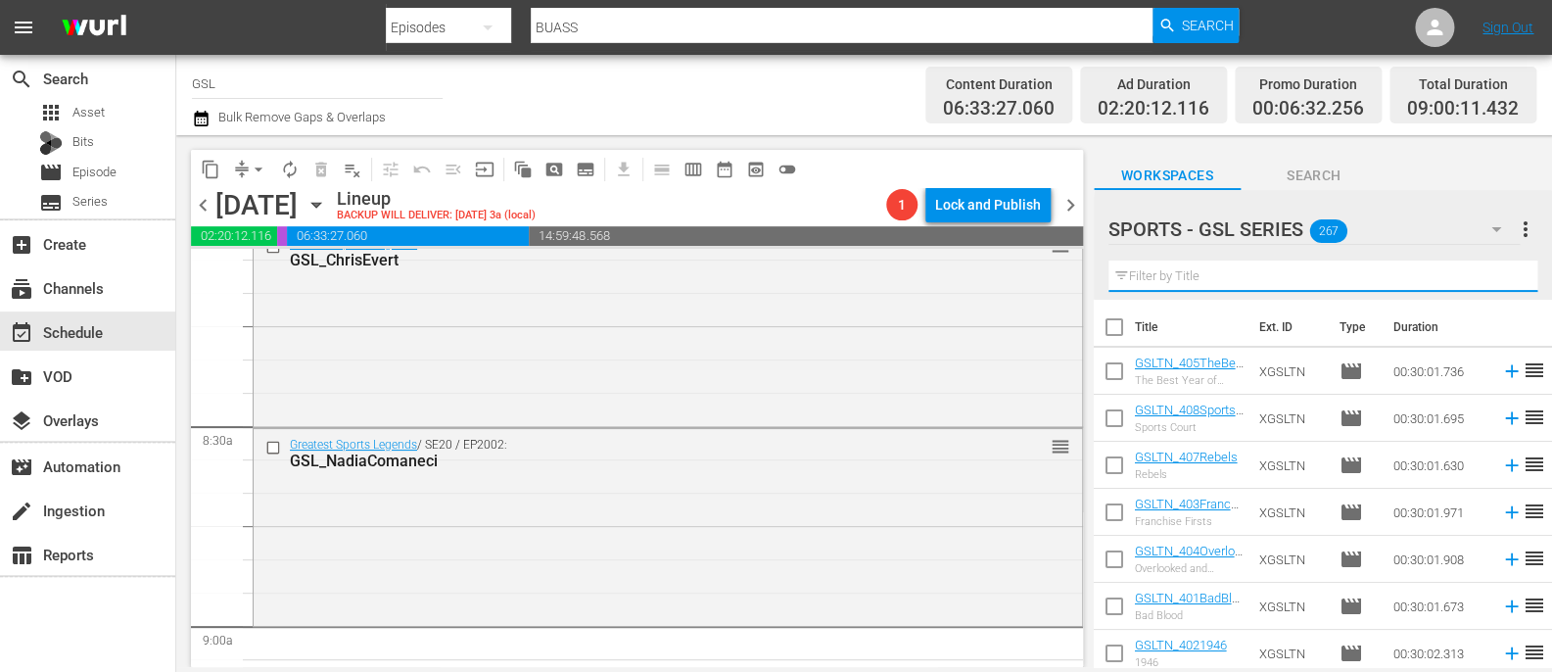
type input "w"
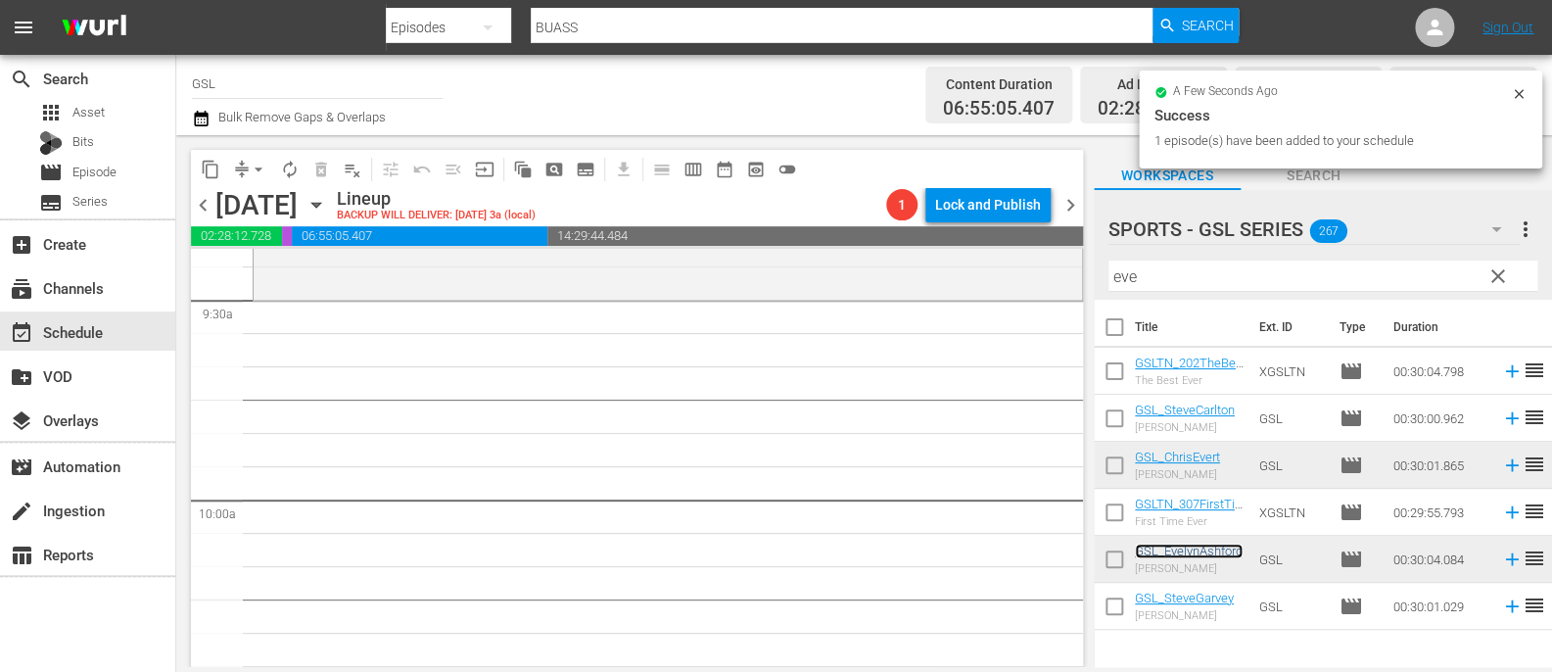
scroll to position [3748, 0]
drag, startPoint x: 1173, startPoint y: 267, endPoint x: 1054, endPoint y: 279, distance: 120.1
click at [1109, 280] on input "eve" at bounding box center [1323, 275] width 429 height 31
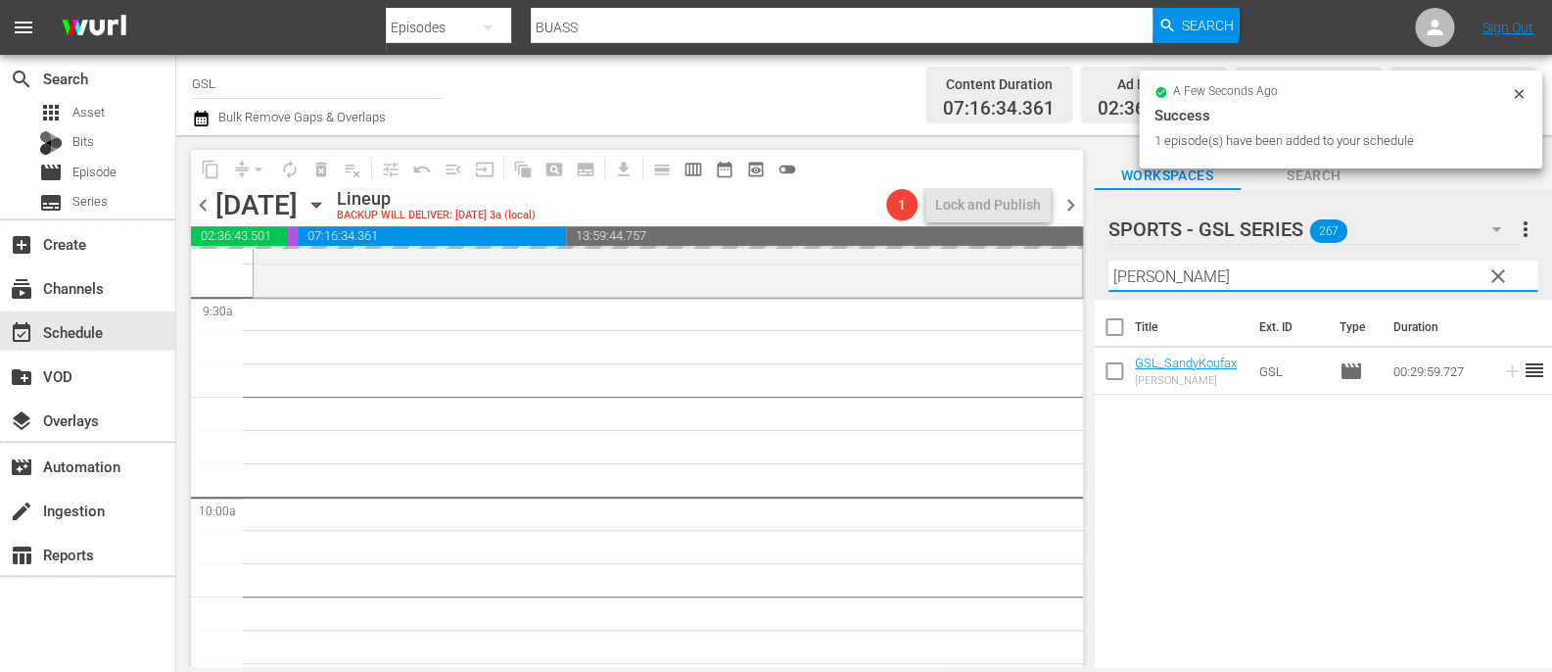
drag, startPoint x: 1250, startPoint y: 274, endPoint x: 1032, endPoint y: 254, distance: 218.4
click at [1109, 260] on input "[PERSON_NAME]" at bounding box center [1323, 275] width 429 height 31
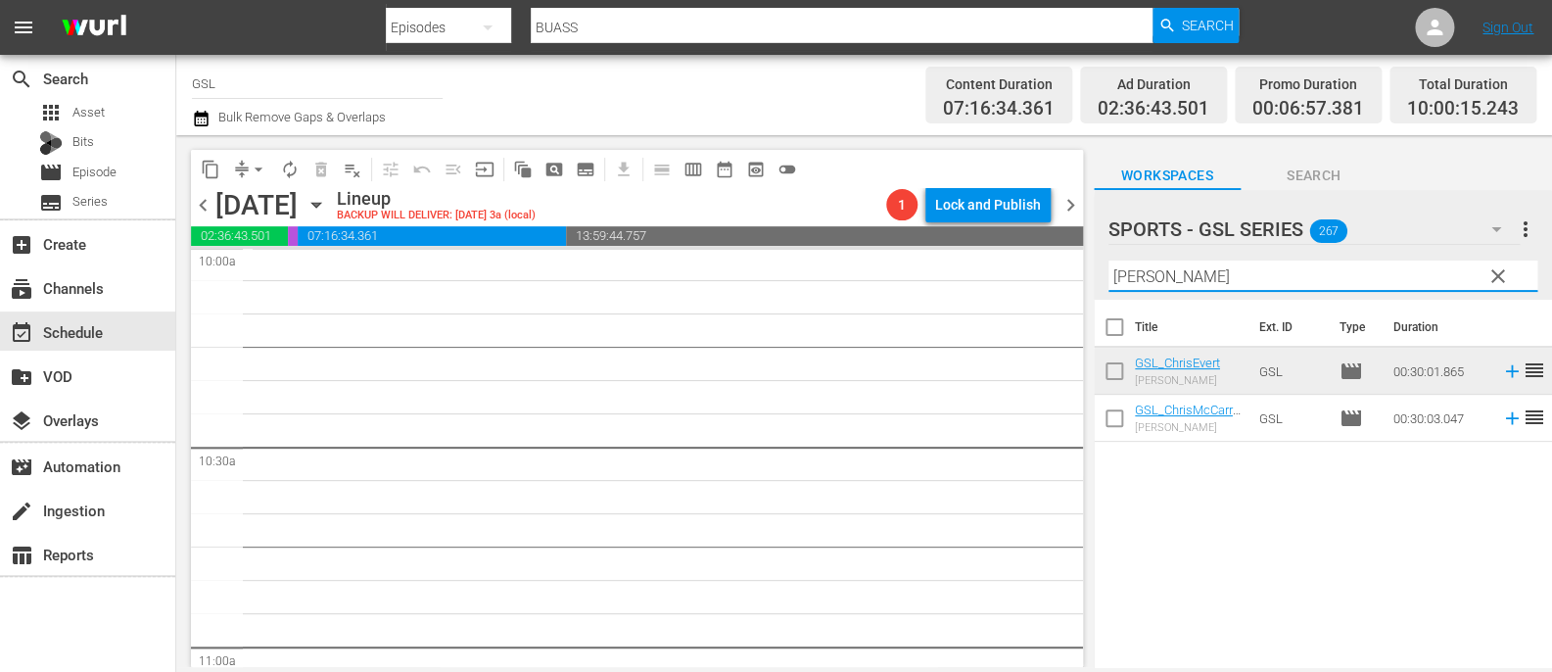
scroll to position [3997, 0]
drag, startPoint x: 1180, startPoint y: 284, endPoint x: 1022, endPoint y: 257, distance: 160.0
click at [1109, 260] on input "[PERSON_NAME]" at bounding box center [1323, 275] width 429 height 31
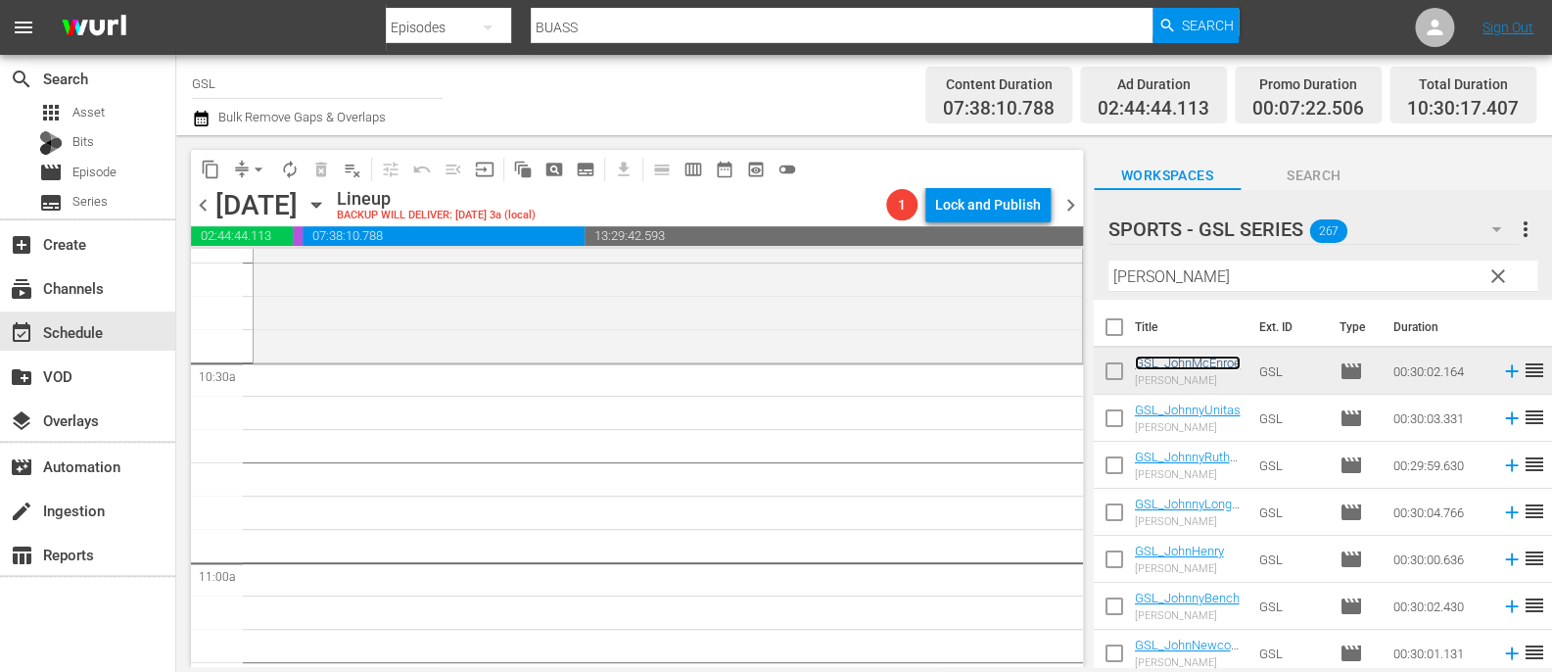
scroll to position [4128, 0]
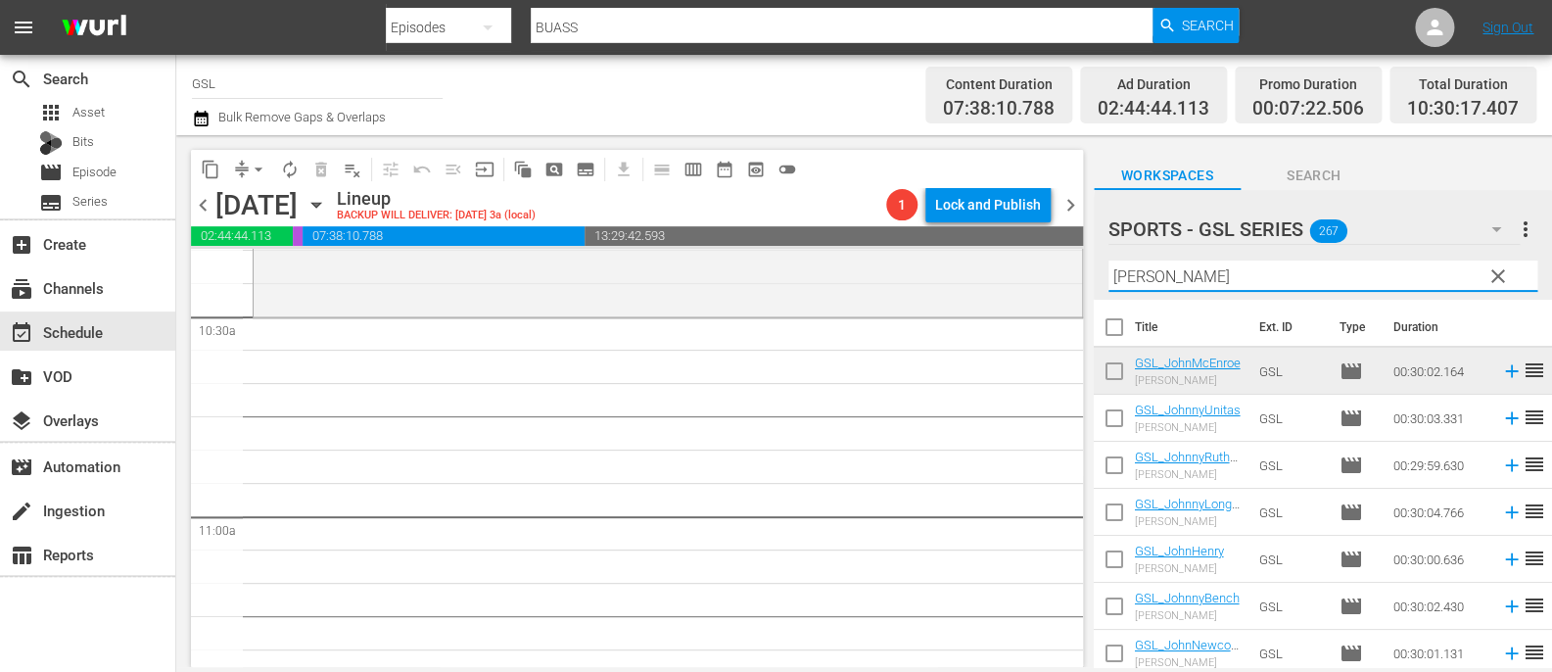
drag, startPoint x: 1143, startPoint y: 282, endPoint x: 1066, endPoint y: 243, distance: 85.8
click at [1109, 260] on input "[PERSON_NAME]" at bounding box center [1323, 275] width 429 height 31
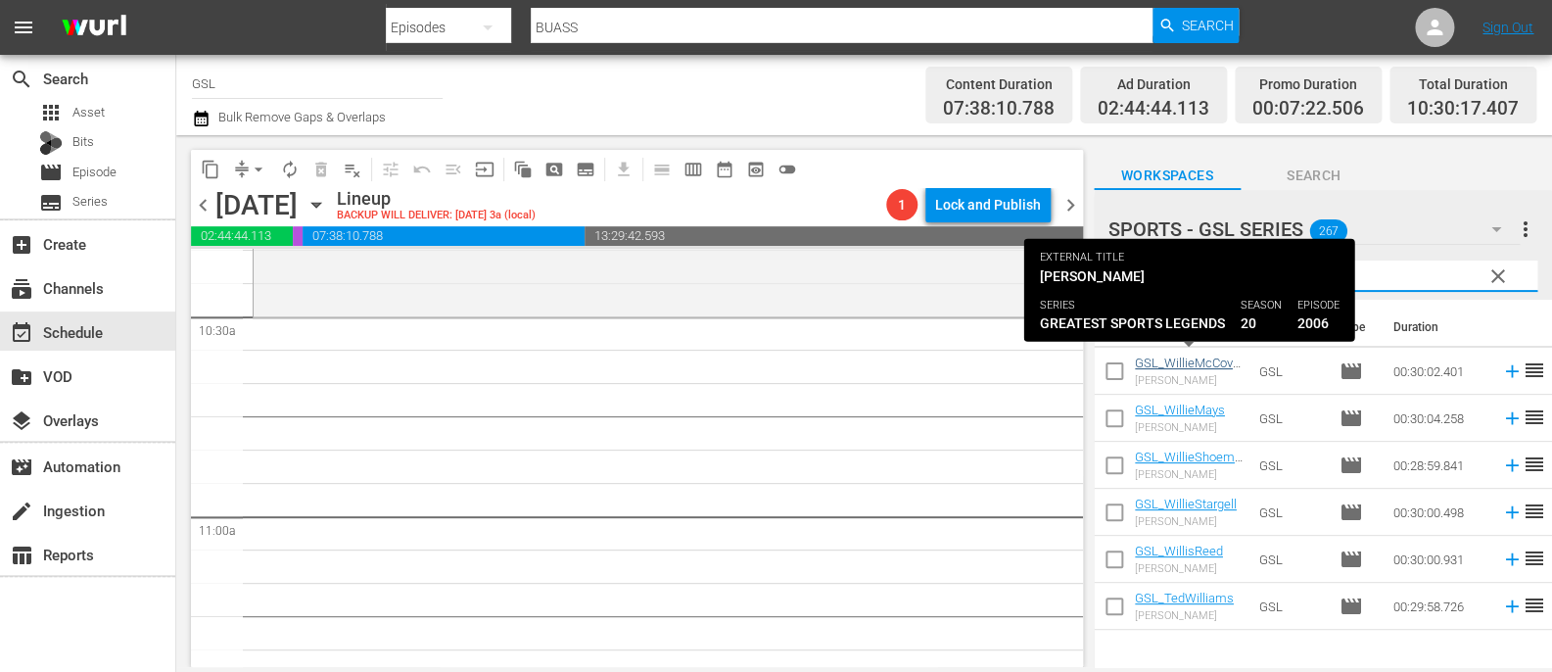
type input "[PERSON_NAME]"
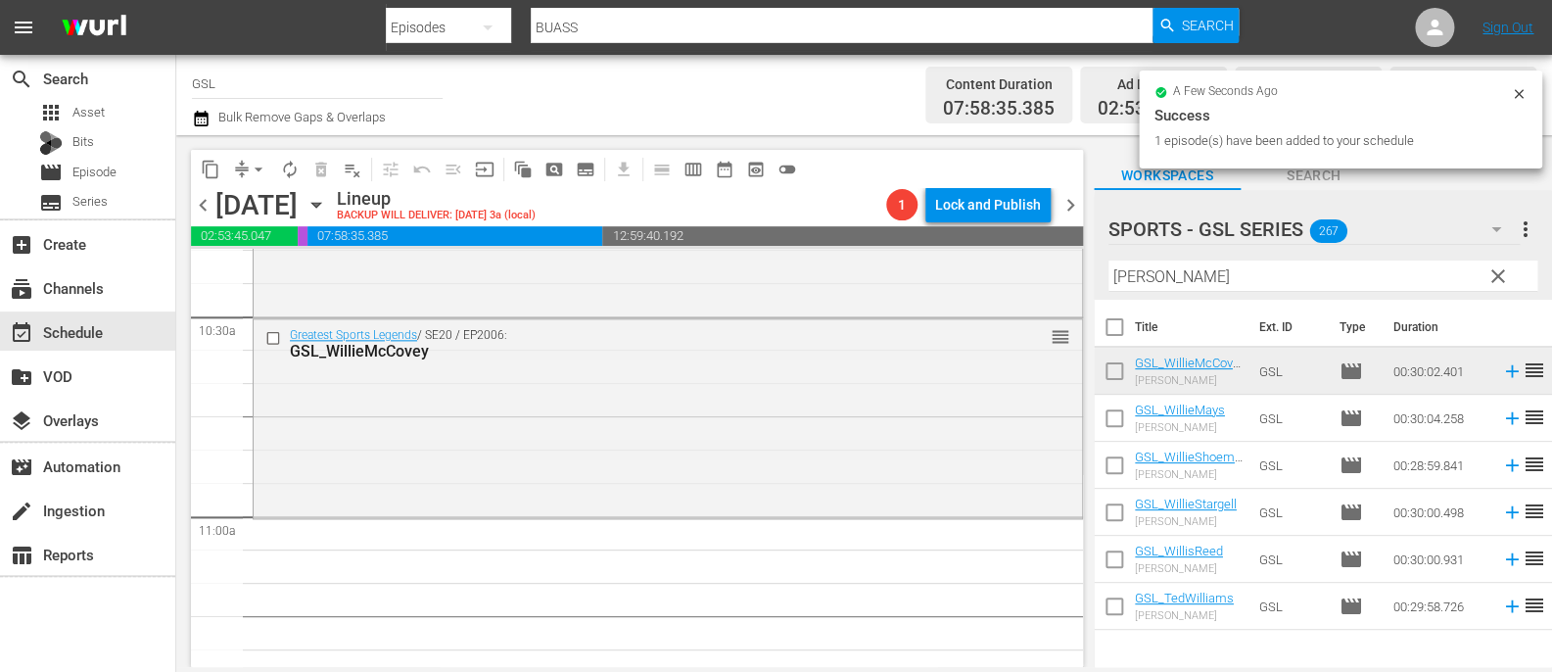
click at [1495, 276] on span "clear" at bounding box center [1499, 276] width 24 height 24
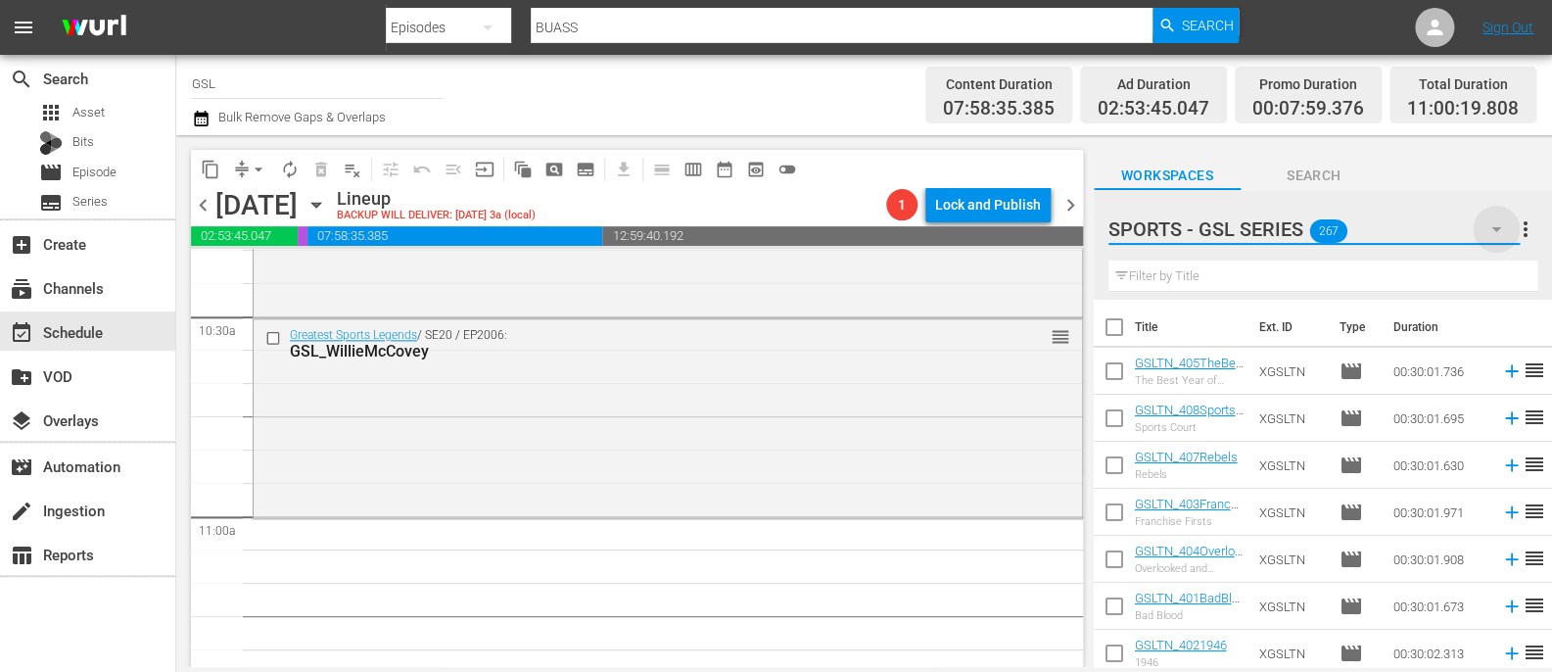
click at [1489, 229] on icon "button" at bounding box center [1497, 229] width 24 height 24
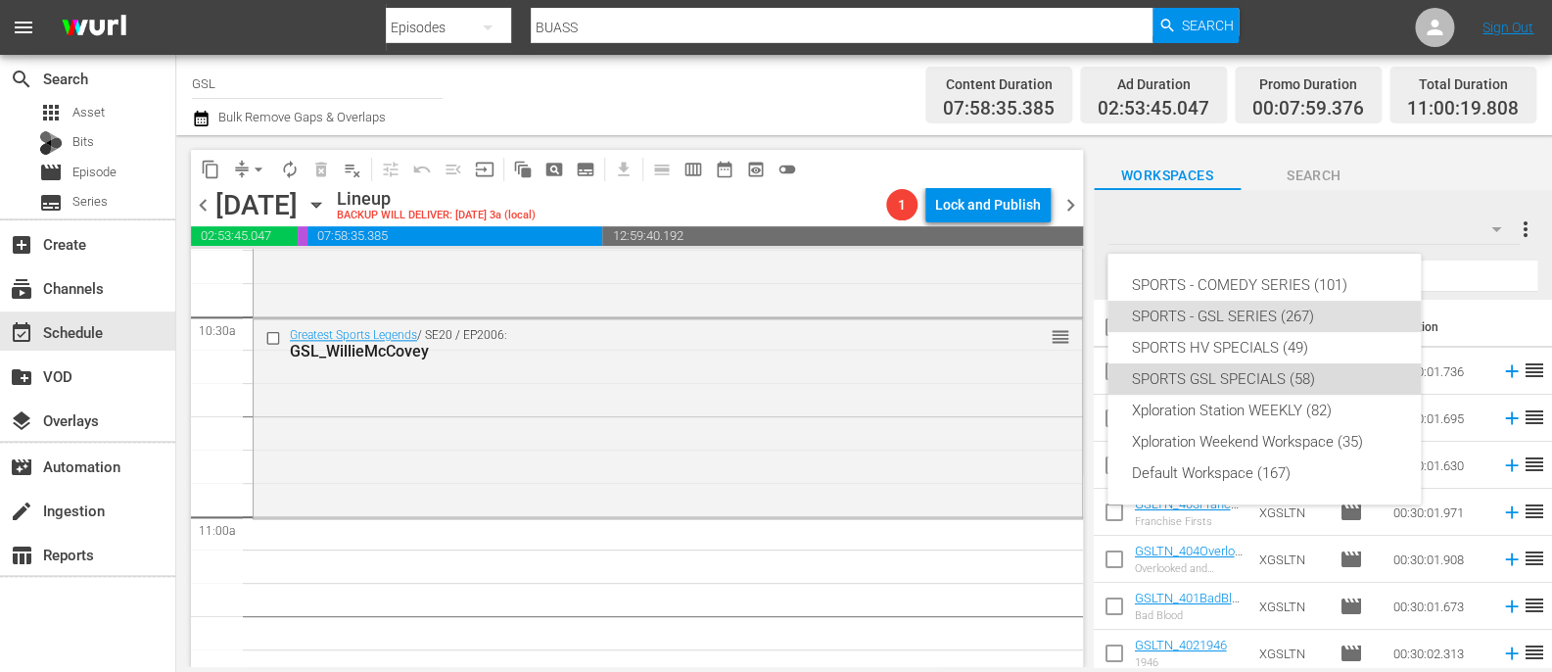
click at [1259, 374] on div "SPORTS GSL SPECIALS (58)" at bounding box center [1264, 378] width 266 height 31
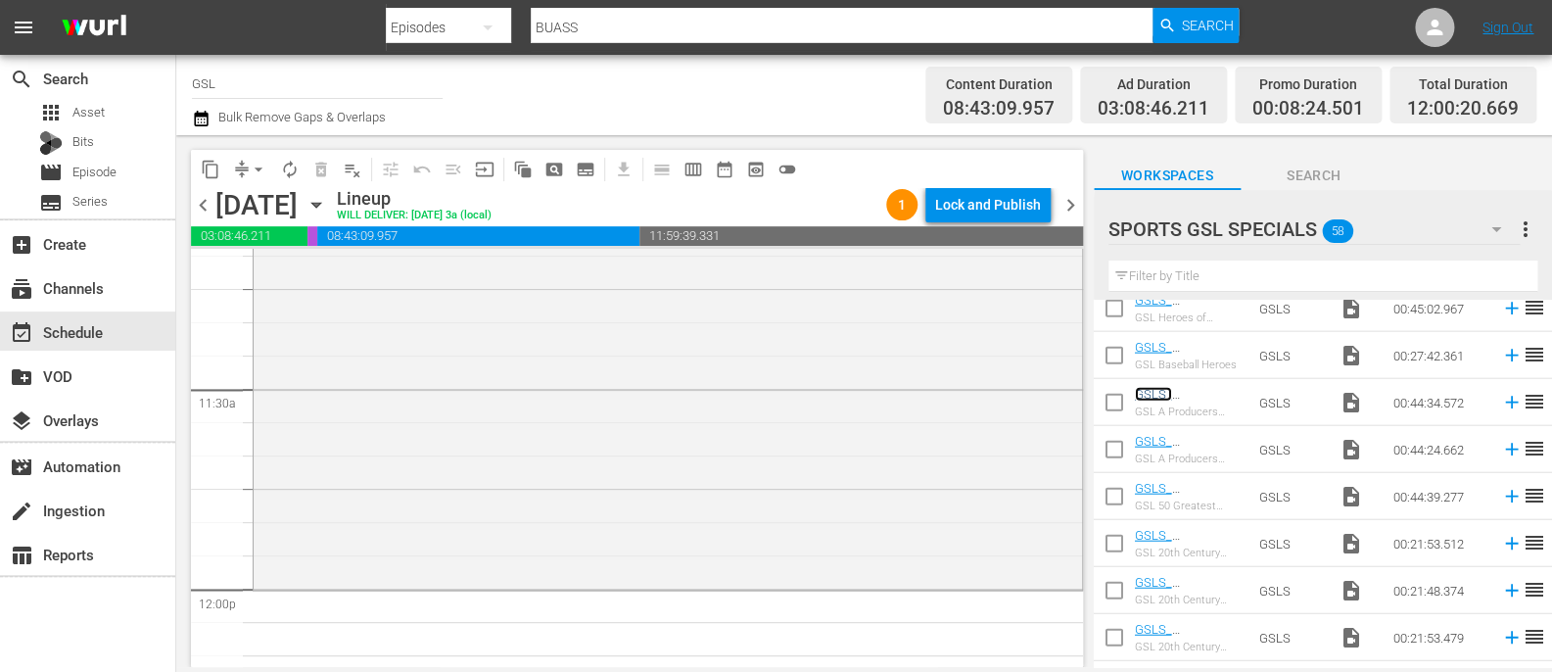
scroll to position [4454, 0]
click at [243, 167] on span "compress" at bounding box center [242, 170] width 20 height 20
click at [261, 169] on span "arrow_drop_down" at bounding box center [259, 170] width 20 height 20
click at [288, 214] on li "Align to Midnight" at bounding box center [259, 209] width 162 height 32
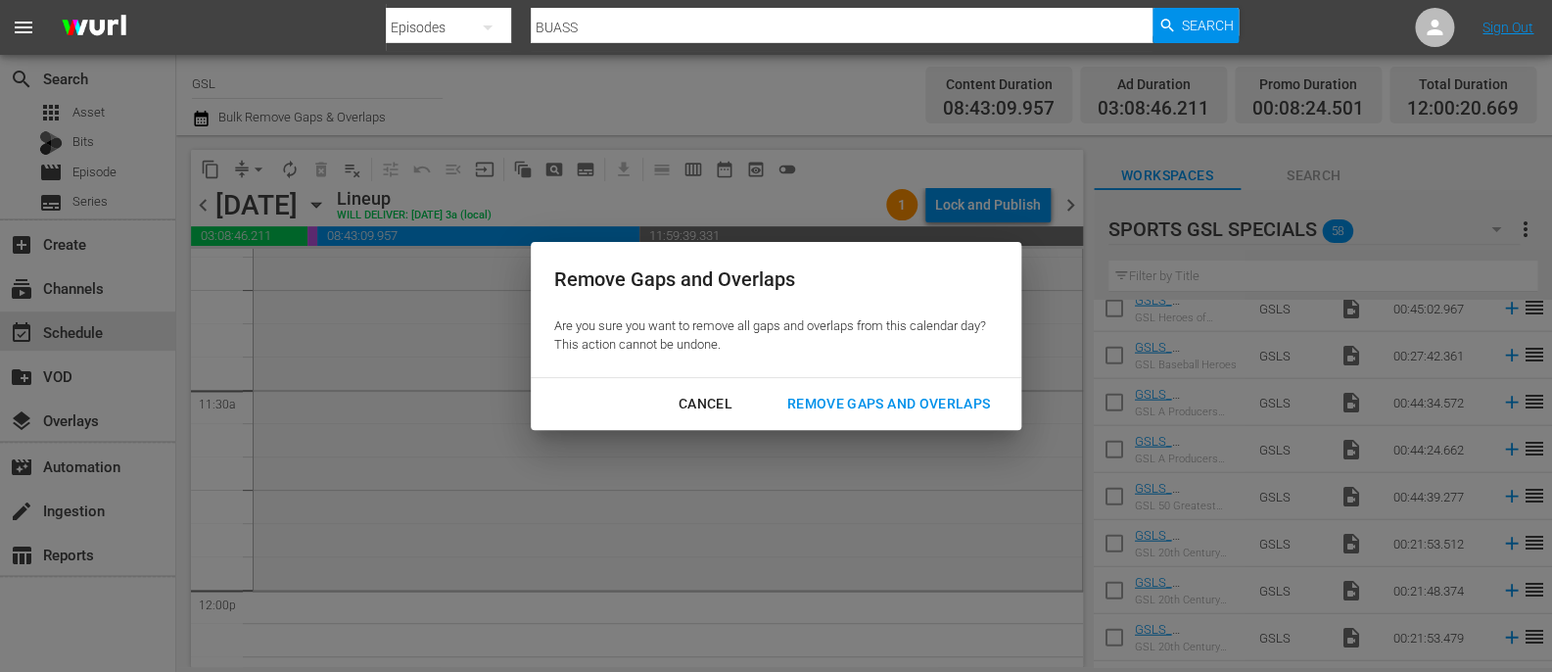
click at [857, 395] on div "Remove Gaps and Overlaps" at bounding box center [889, 404] width 234 height 24
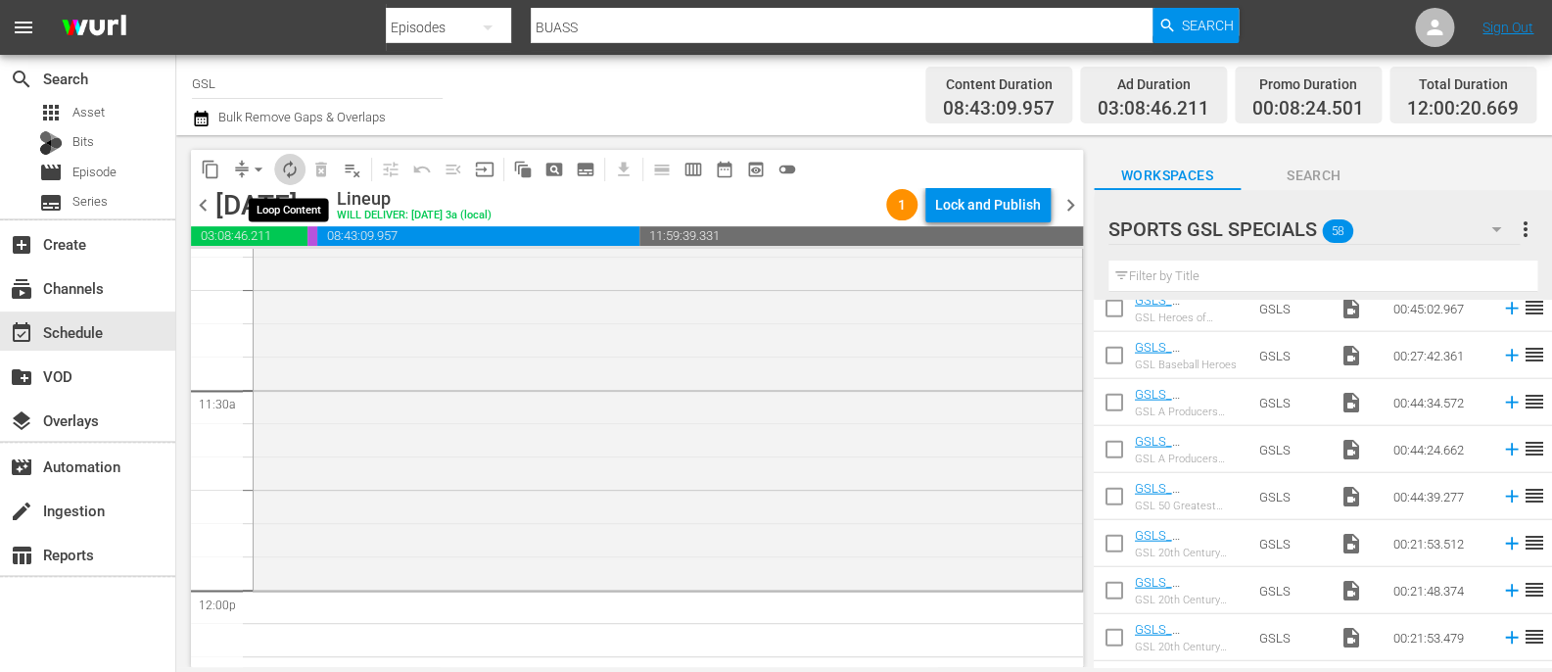
click at [288, 166] on span "autorenew_outlined" at bounding box center [290, 170] width 20 height 20
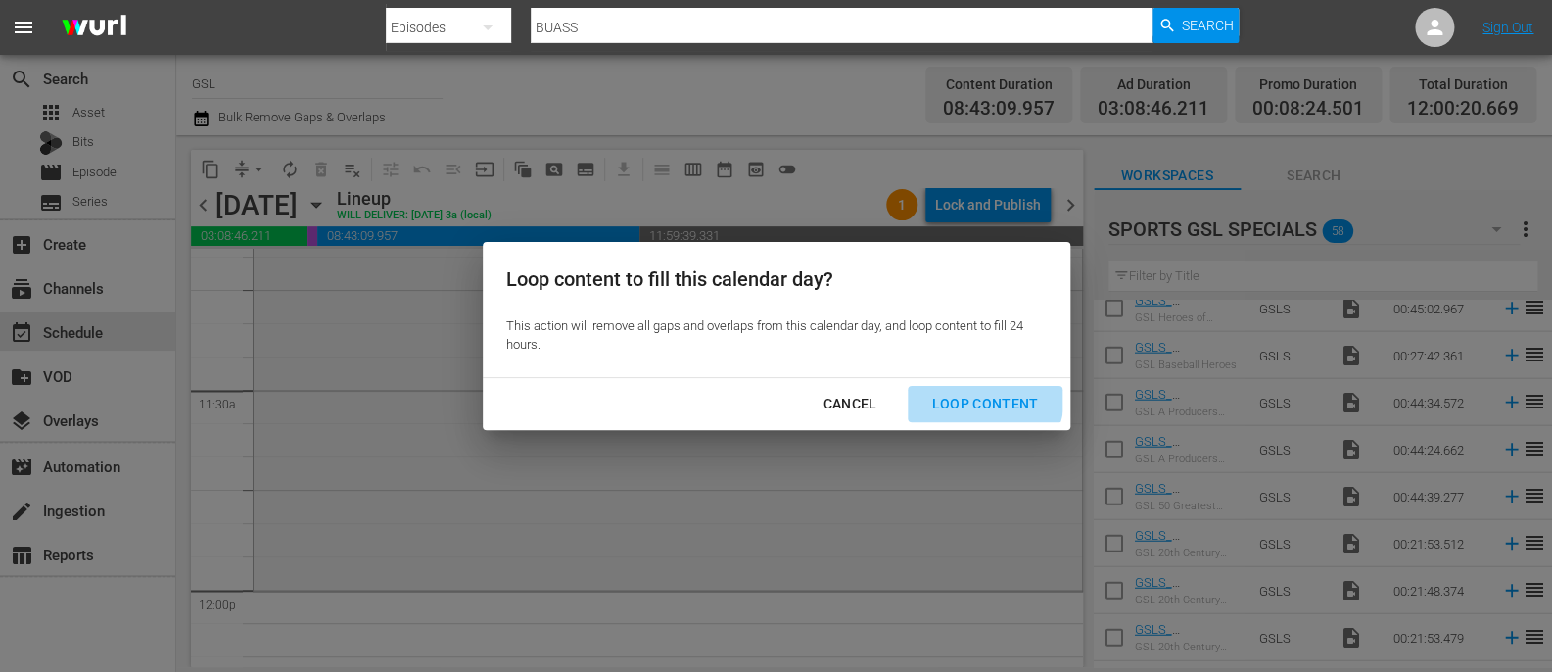
click at [974, 395] on div "Loop Content" at bounding box center [985, 404] width 138 height 24
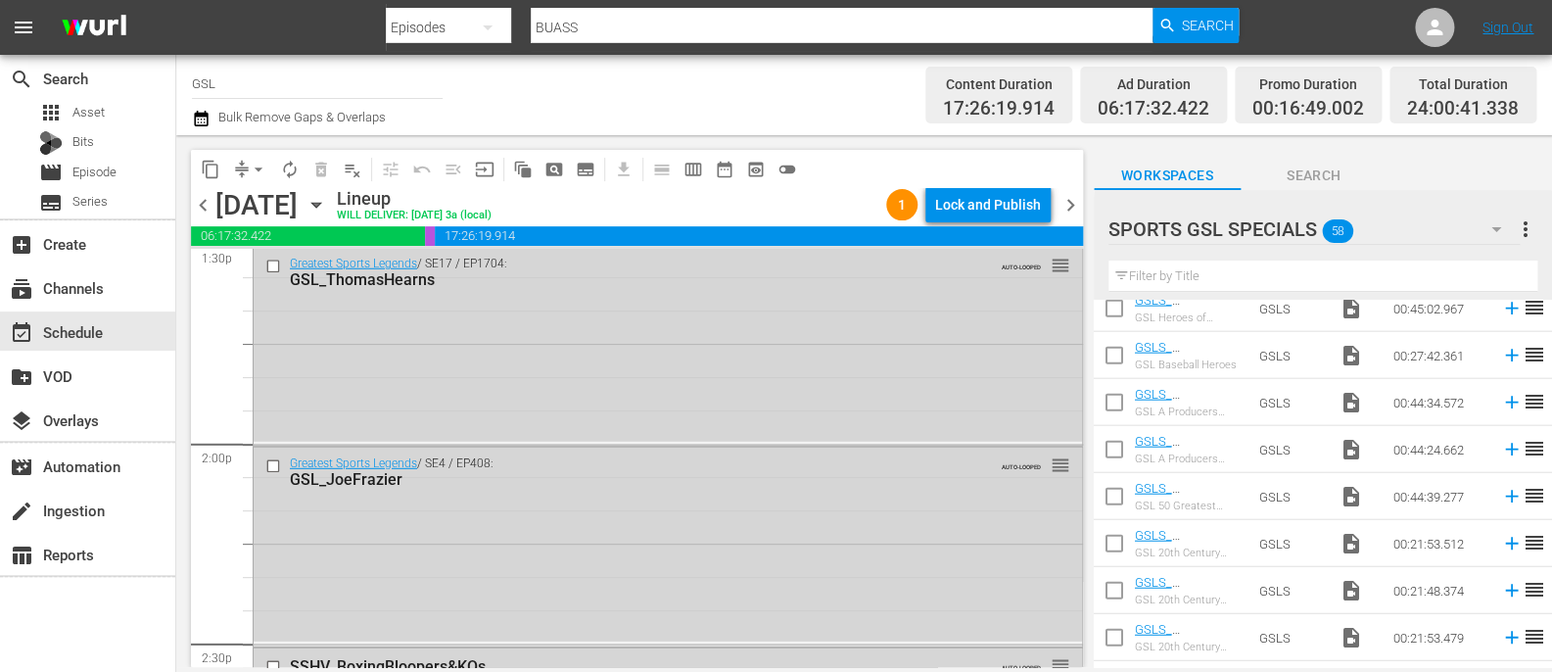
scroll to position [5473, 0]
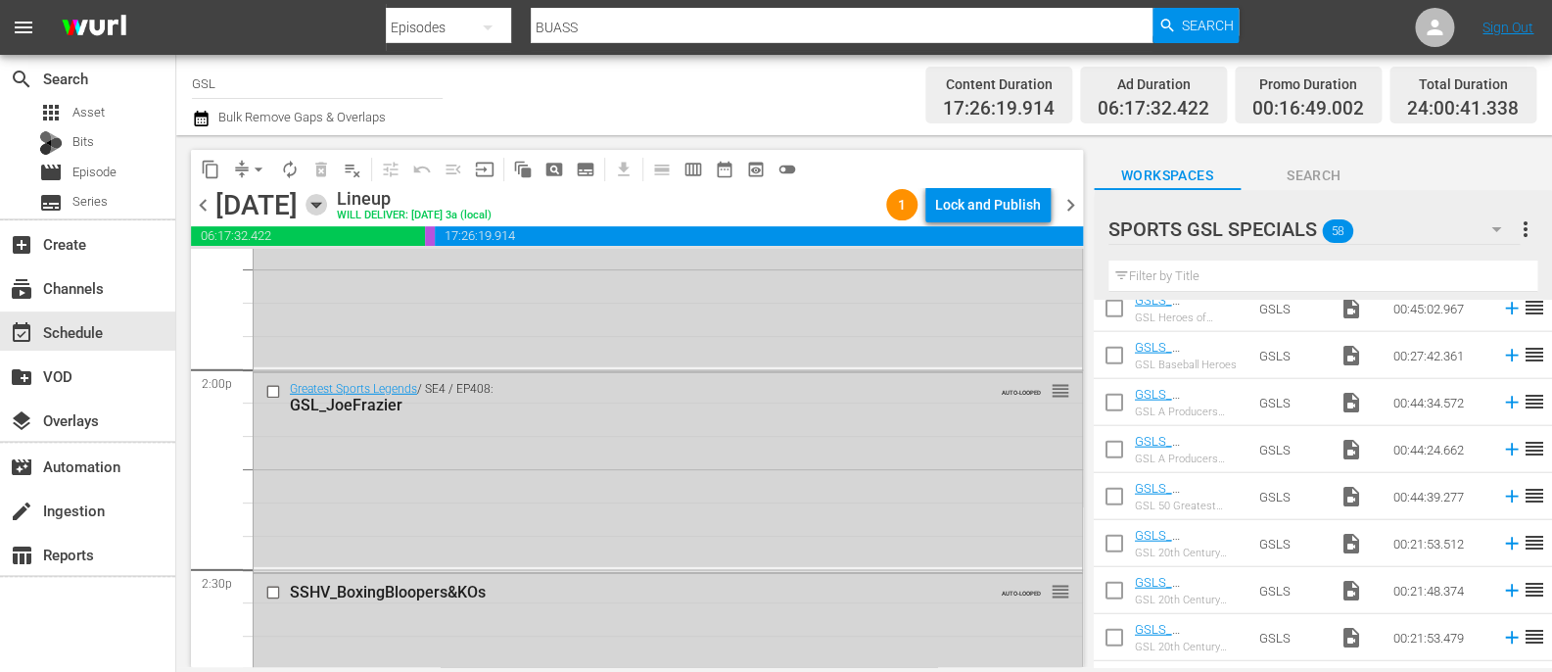
click at [327, 213] on icon "button" at bounding box center [317, 205] width 22 height 22
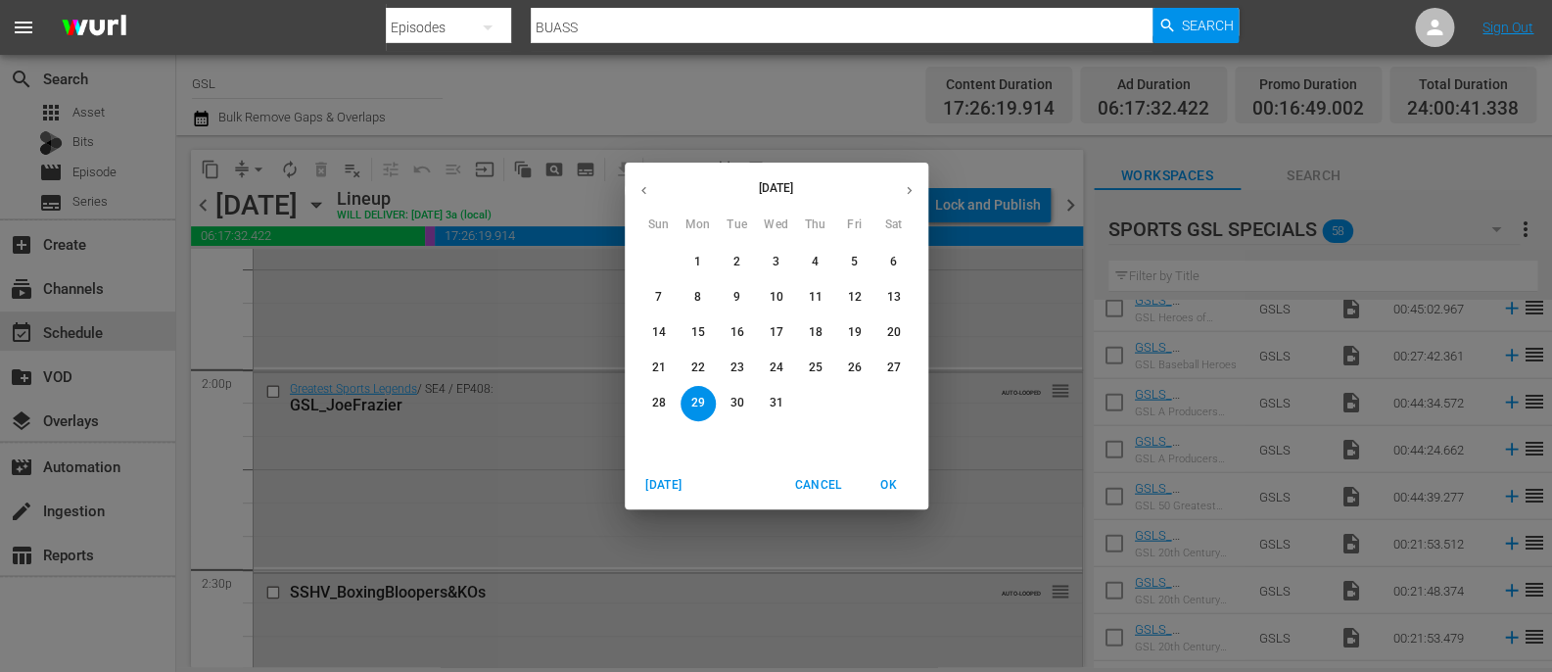
click at [1071, 208] on div "[DATE] Sun Mon Tue Wed Thu Fri Sat 30 1 2 3 4 5 6 7 8 9 10 11 12 13 14 15 16 17…" at bounding box center [776, 336] width 1552 height 672
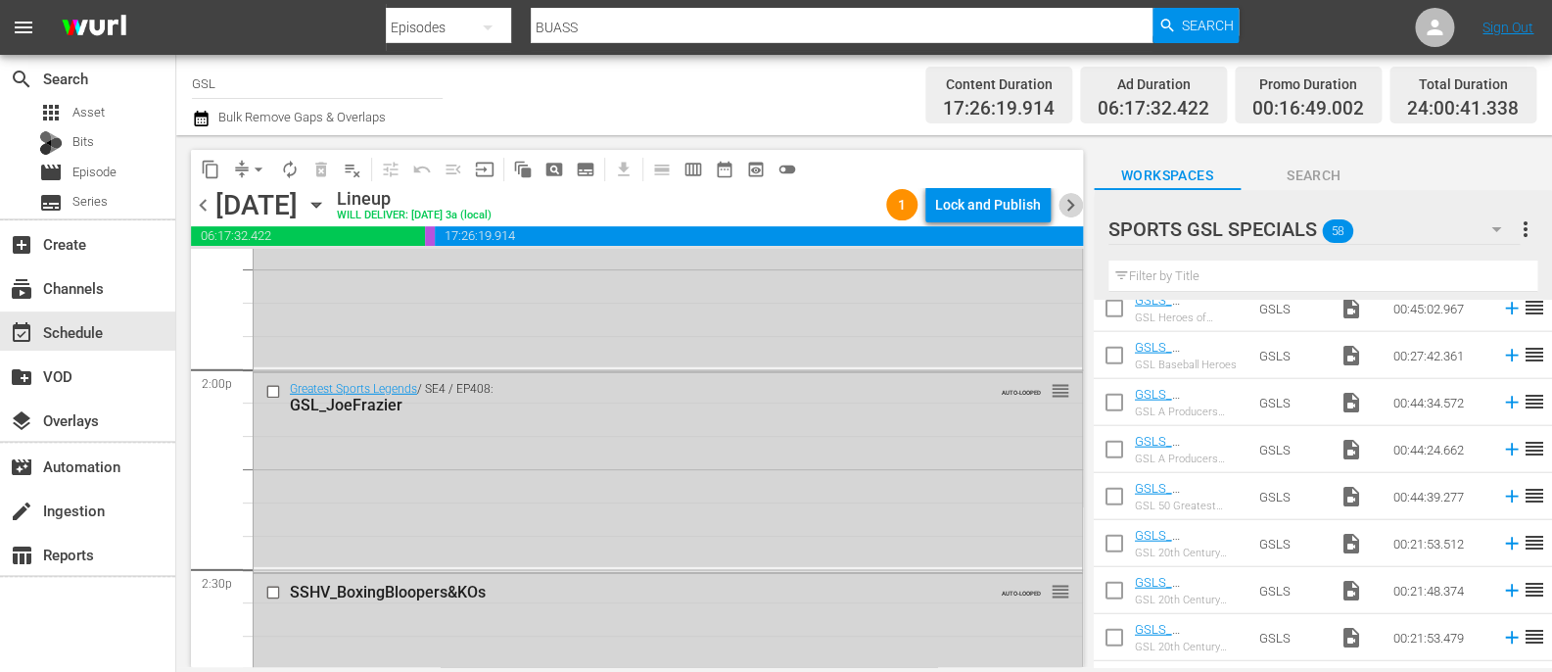
click at [1071, 208] on span "chevron_right" at bounding box center [1071, 205] width 24 height 24
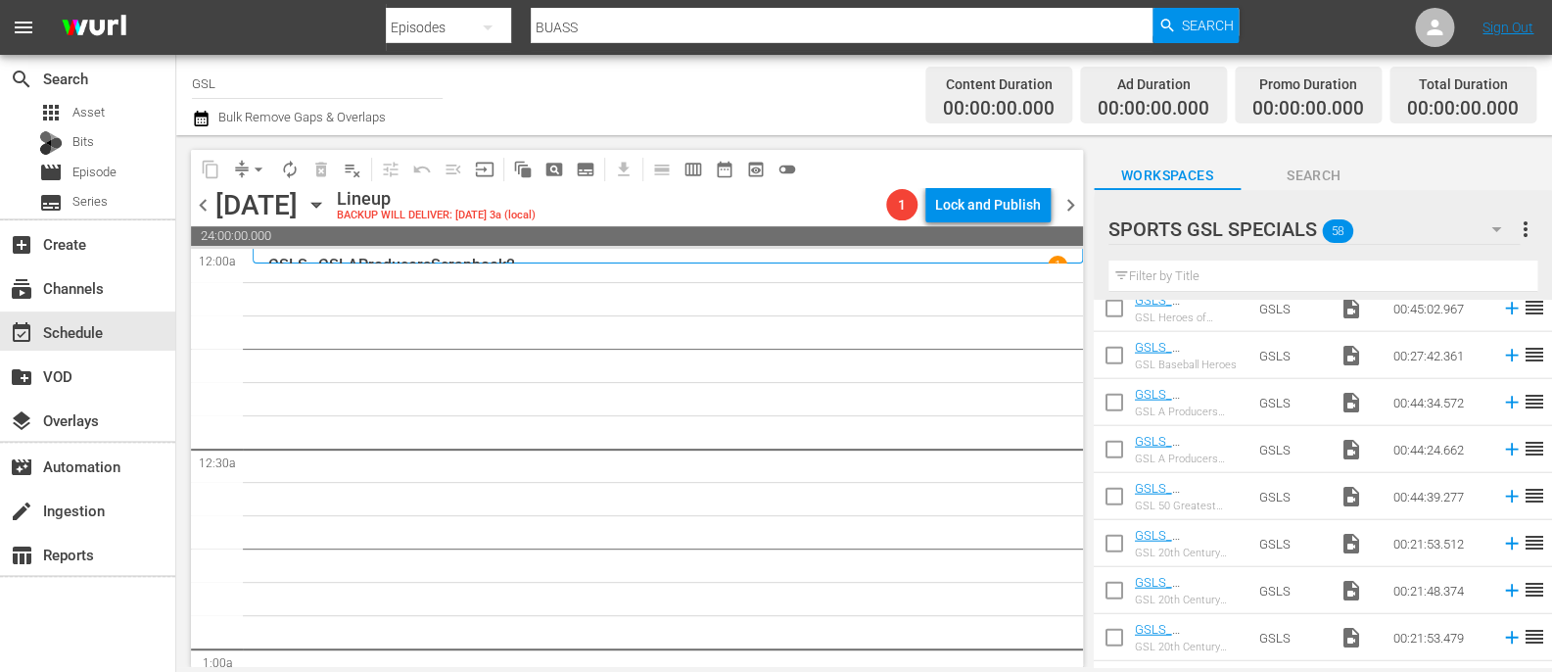
click at [1496, 227] on icon "button" at bounding box center [1497, 229] width 24 height 24
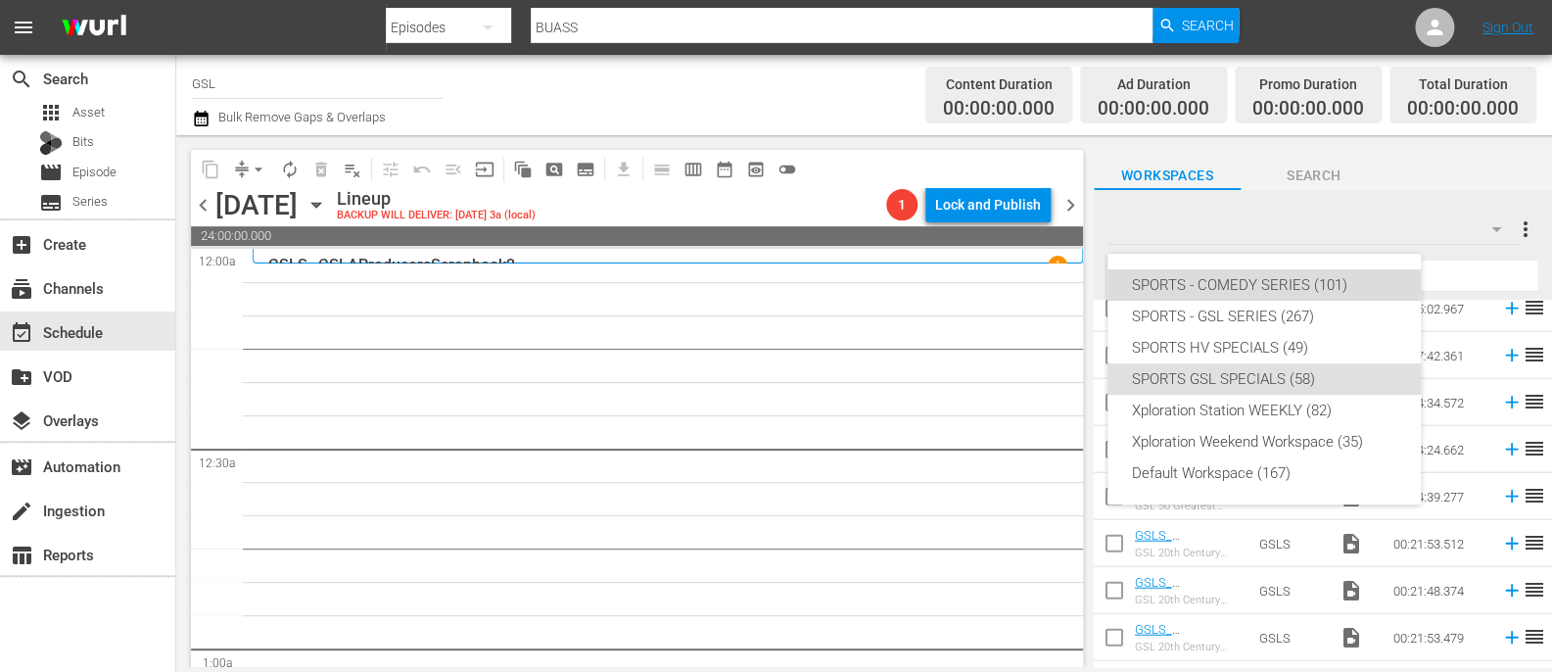
click at [1359, 282] on div "SPORTS - COMEDY SERIES (101)" at bounding box center [1264, 284] width 266 height 31
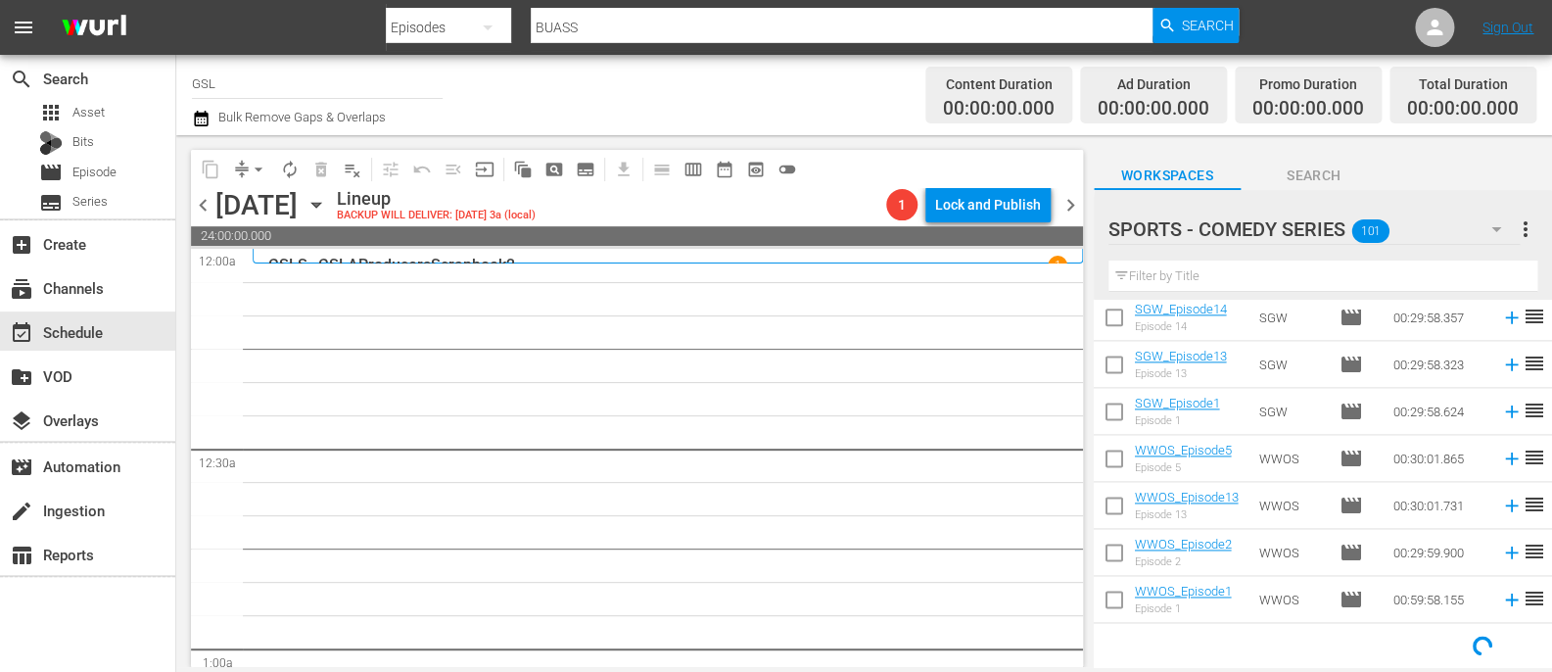
scroll to position [1136, 0]
click at [1496, 232] on icon "button" at bounding box center [1496, 229] width 10 height 5
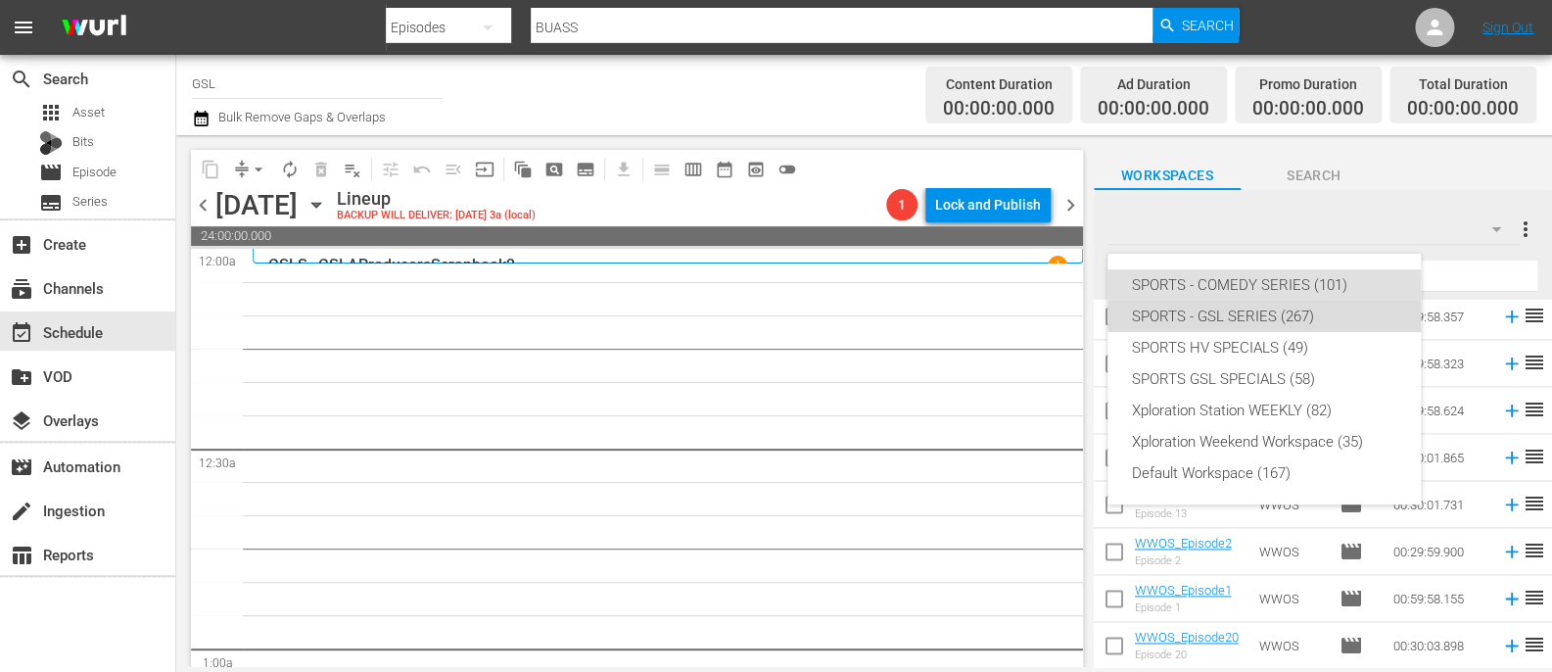
click at [1344, 307] on div "SPORTS - GSL SERIES (267)" at bounding box center [1264, 316] width 266 height 31
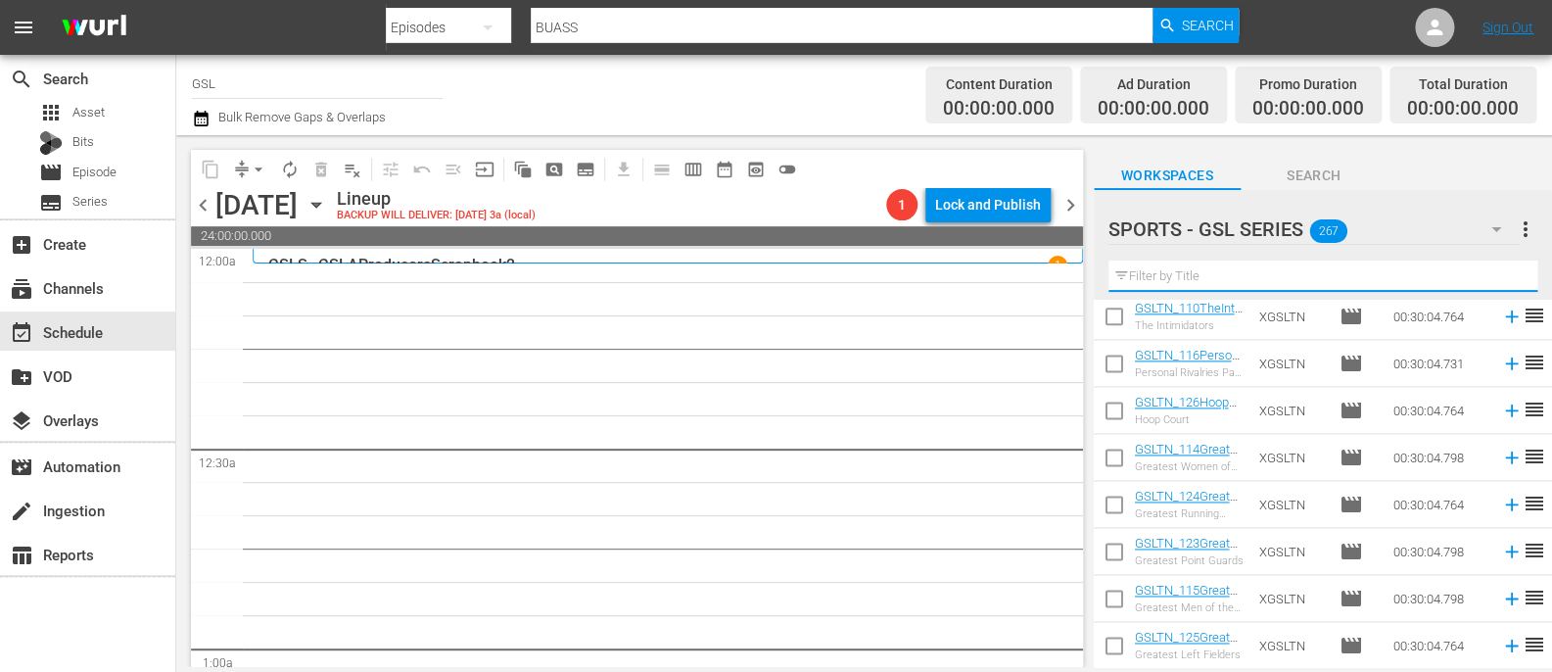
click at [1176, 272] on input "text" at bounding box center [1323, 275] width 429 height 31
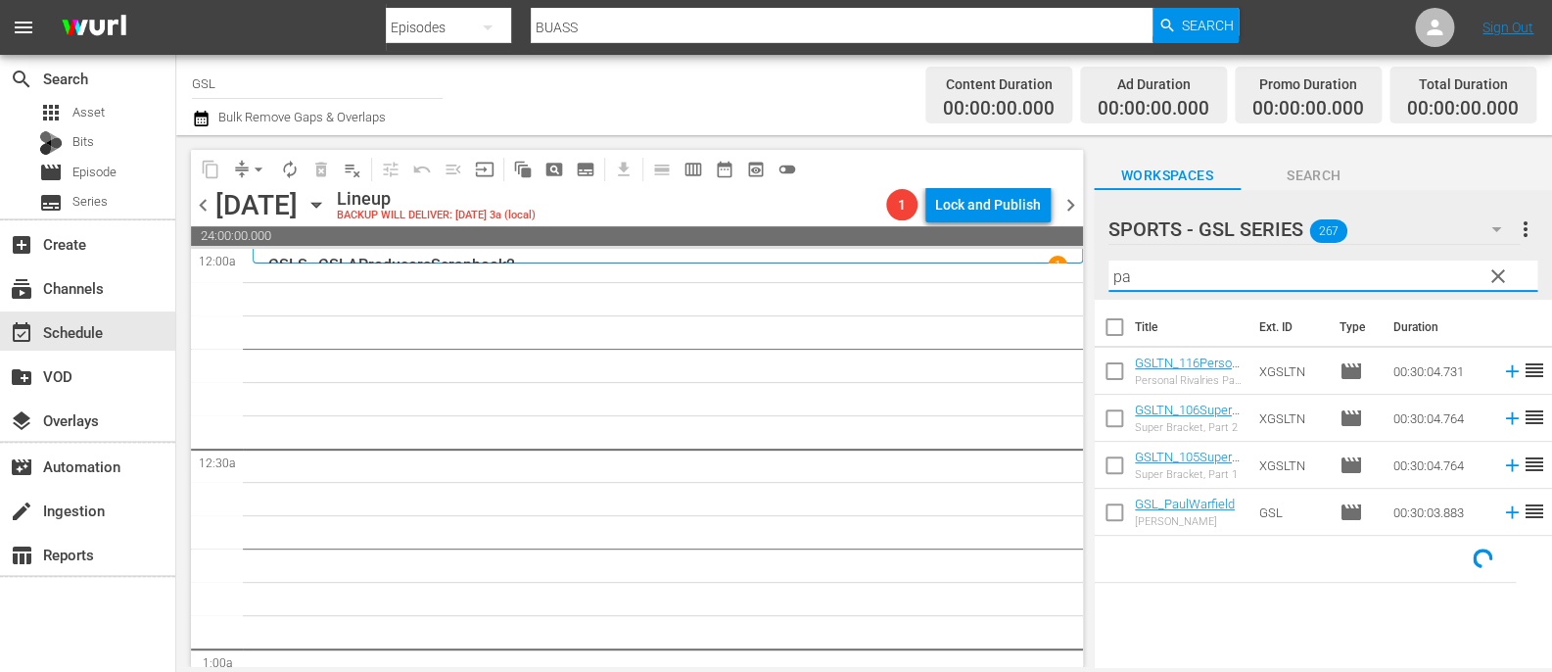
scroll to position [0, 0]
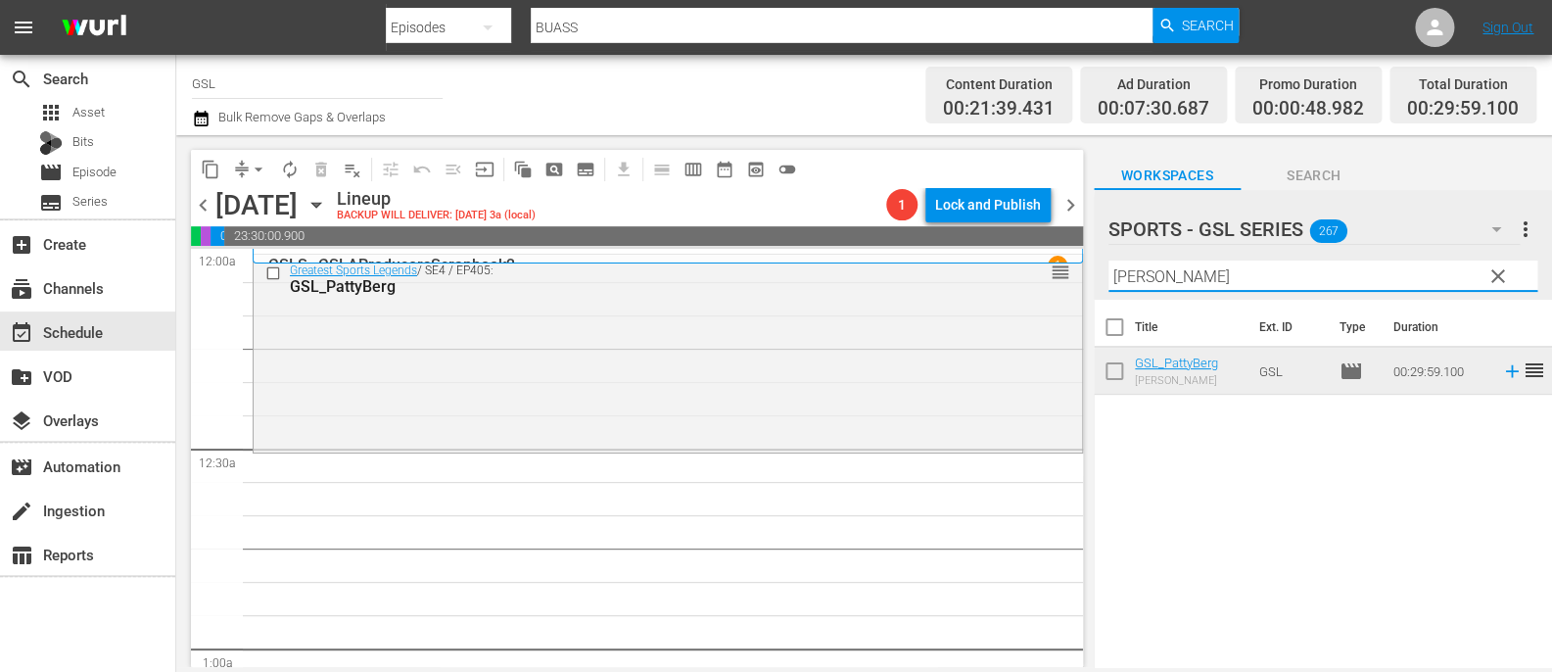
drag, startPoint x: 1179, startPoint y: 281, endPoint x: 902, endPoint y: 212, distance: 285.7
click at [1109, 260] on input "[PERSON_NAME]" at bounding box center [1323, 275] width 429 height 31
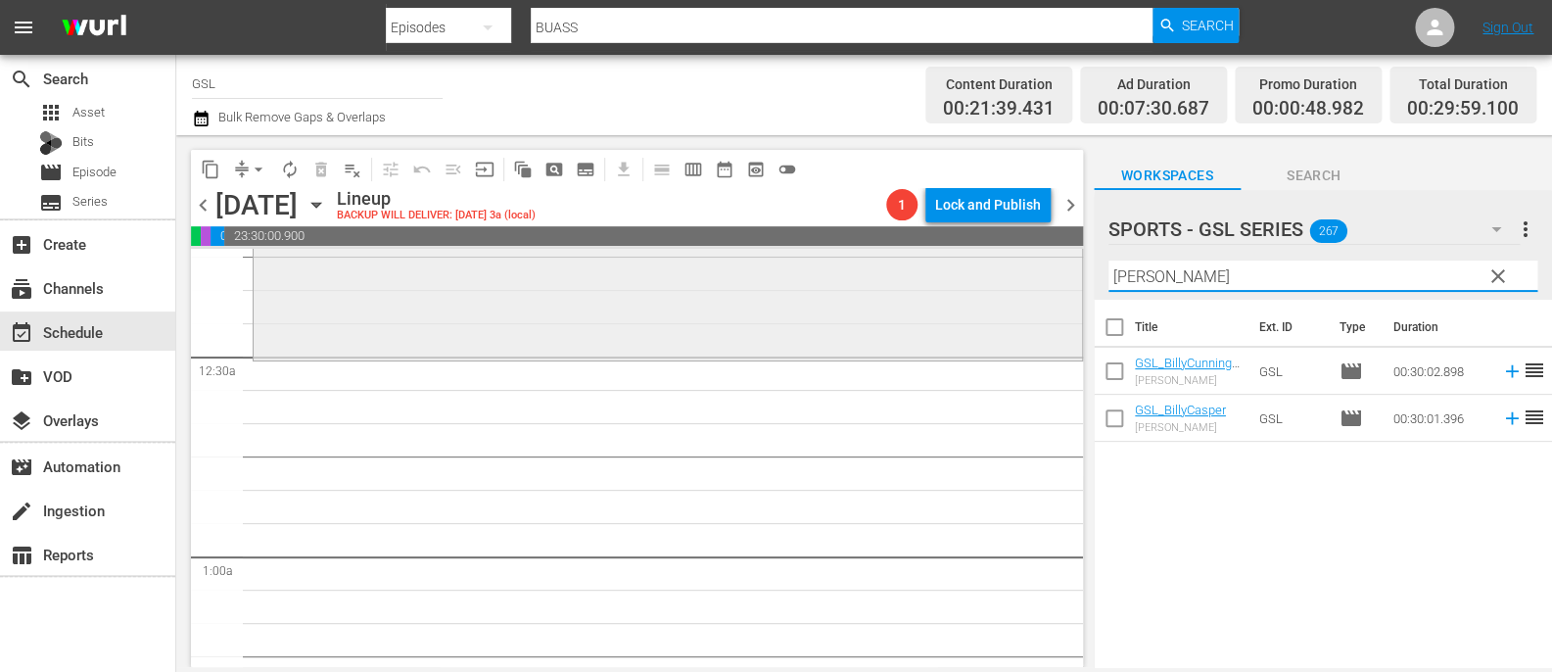
scroll to position [102, 0]
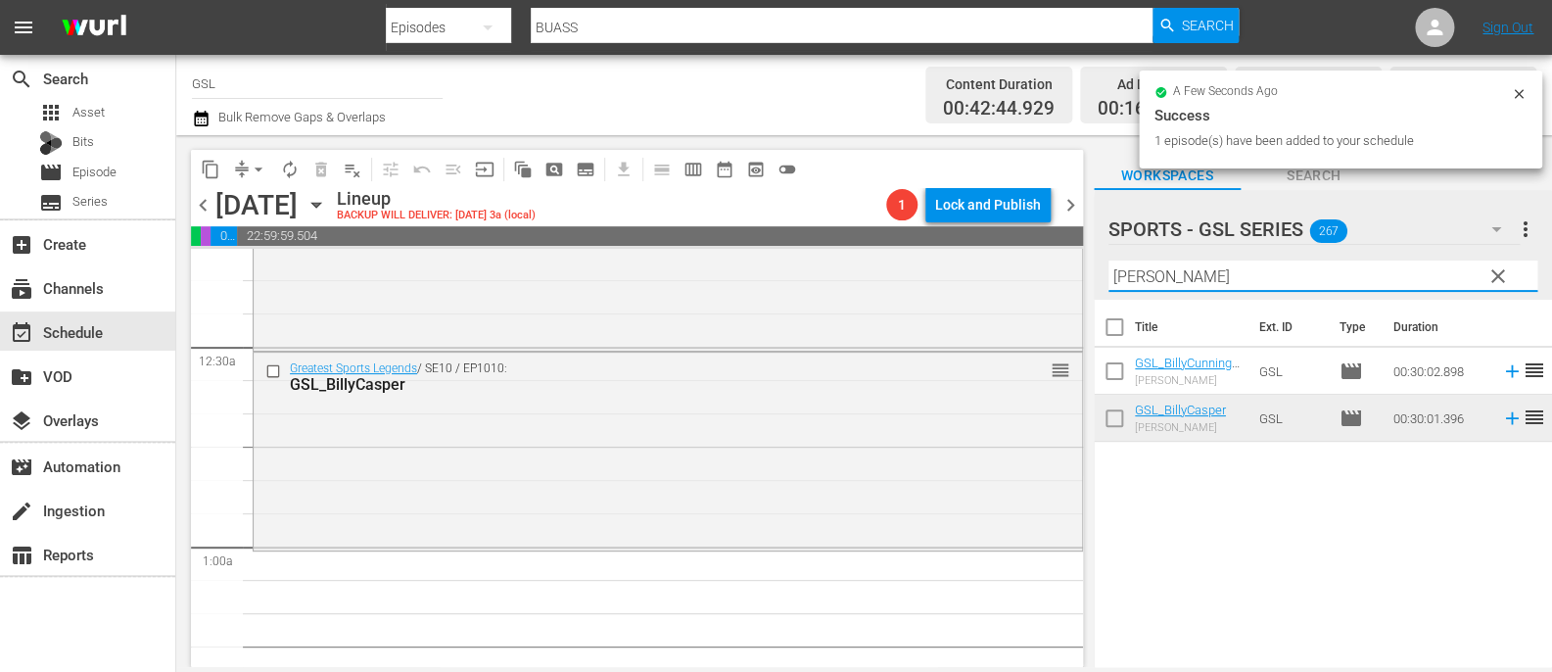
drag, startPoint x: 1161, startPoint y: 270, endPoint x: 1057, endPoint y: 263, distance: 105.0
click at [1109, 263] on input "[PERSON_NAME]" at bounding box center [1323, 275] width 429 height 31
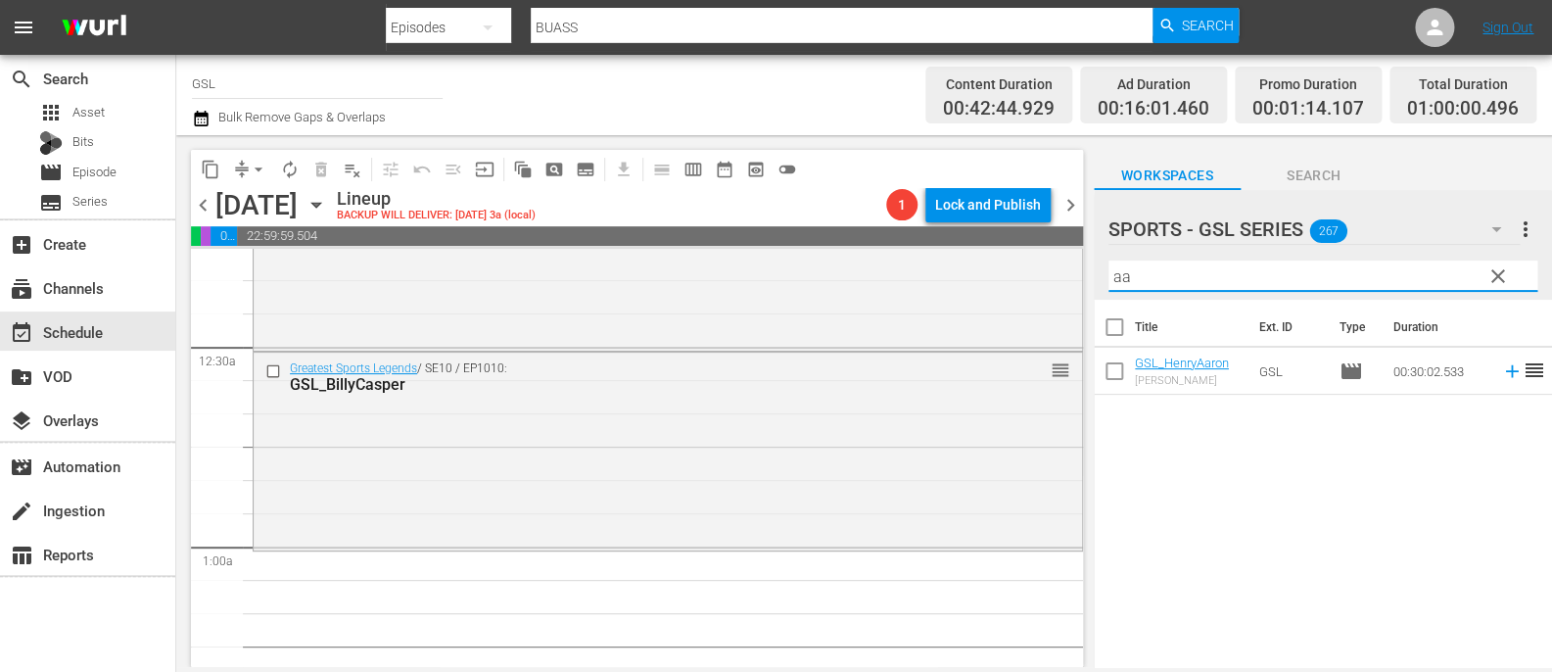
type input "a"
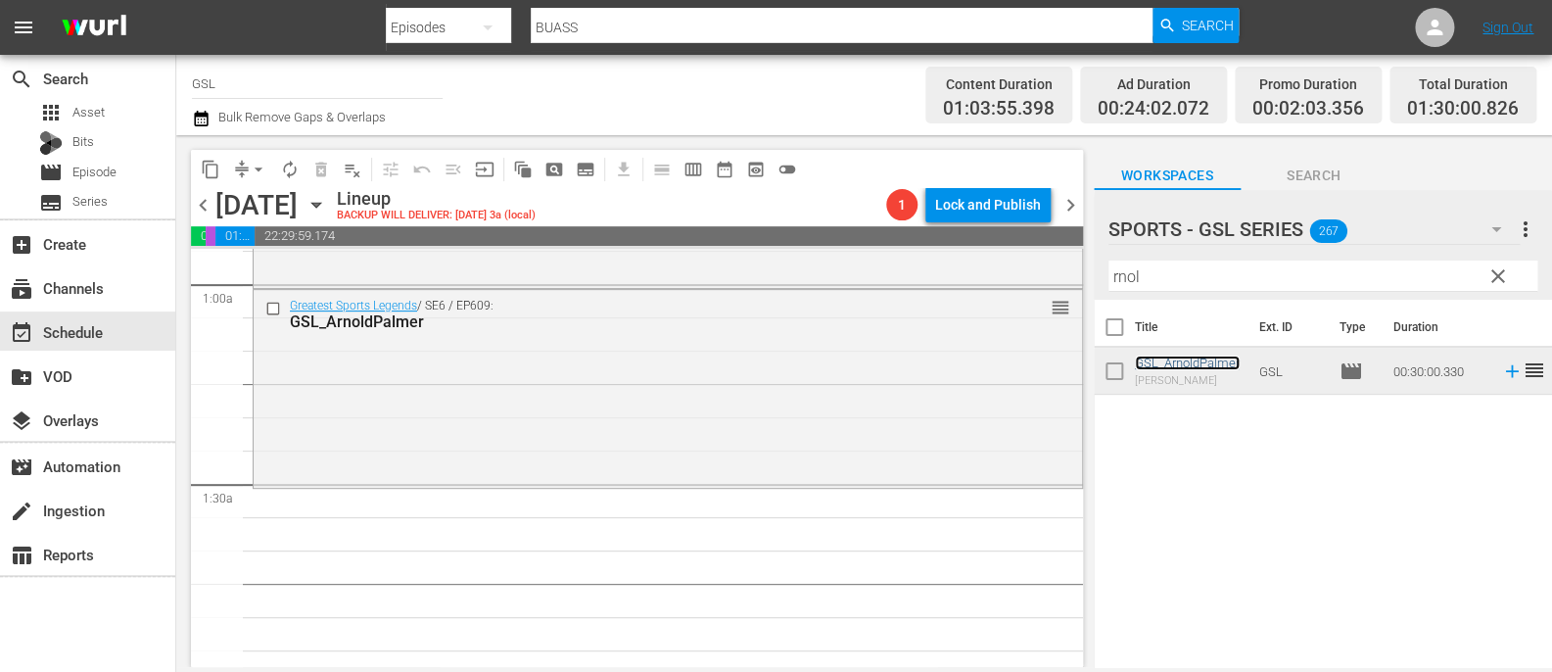
scroll to position [452, 0]
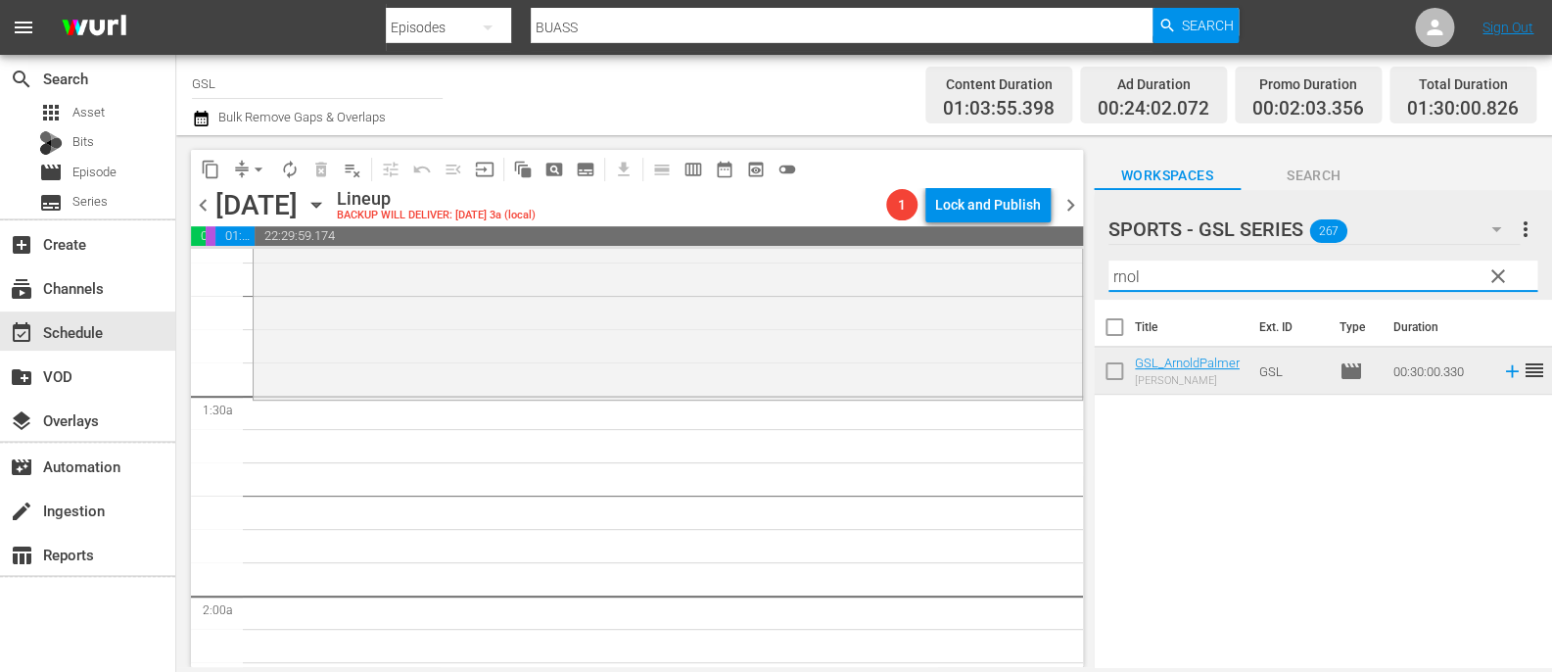
drag, startPoint x: 1172, startPoint y: 268, endPoint x: 997, endPoint y: 227, distance: 180.1
click at [1109, 260] on input "rnol" at bounding box center [1323, 275] width 429 height 31
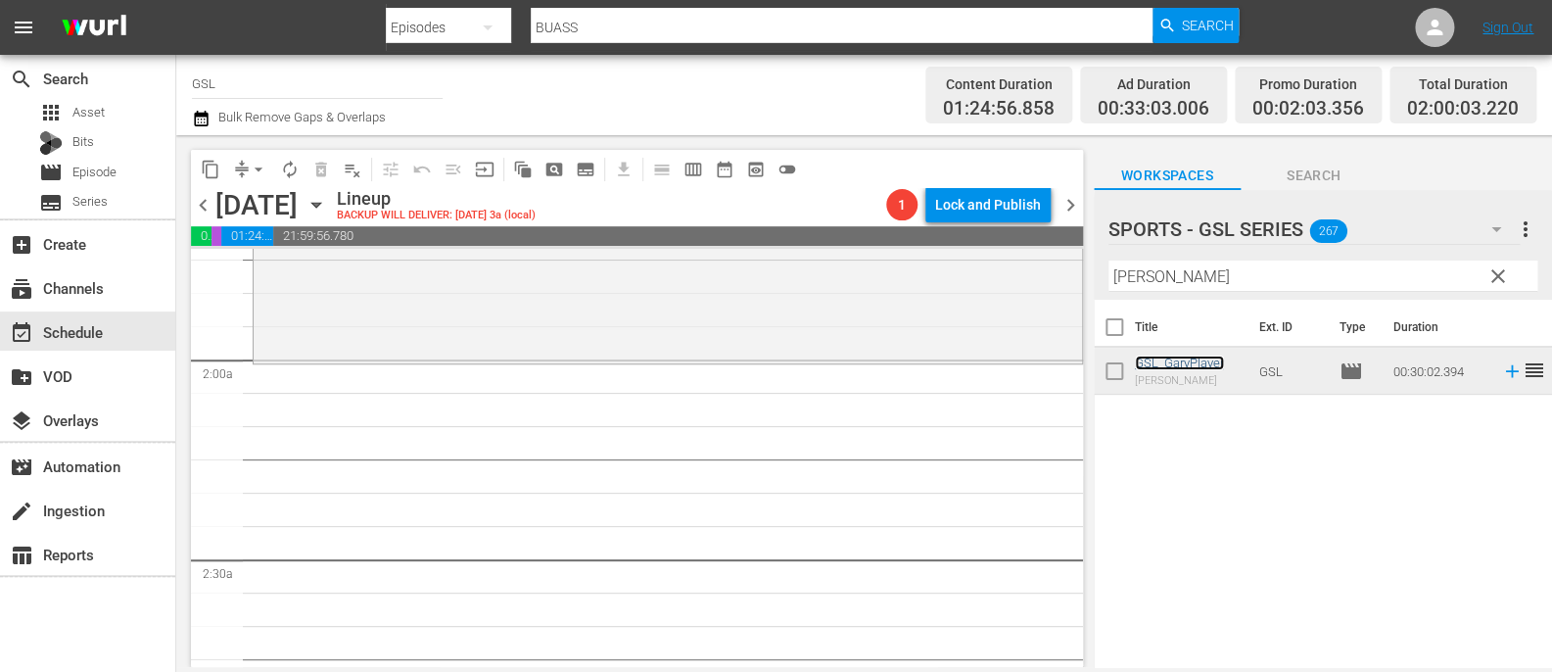
scroll to position [597, 0]
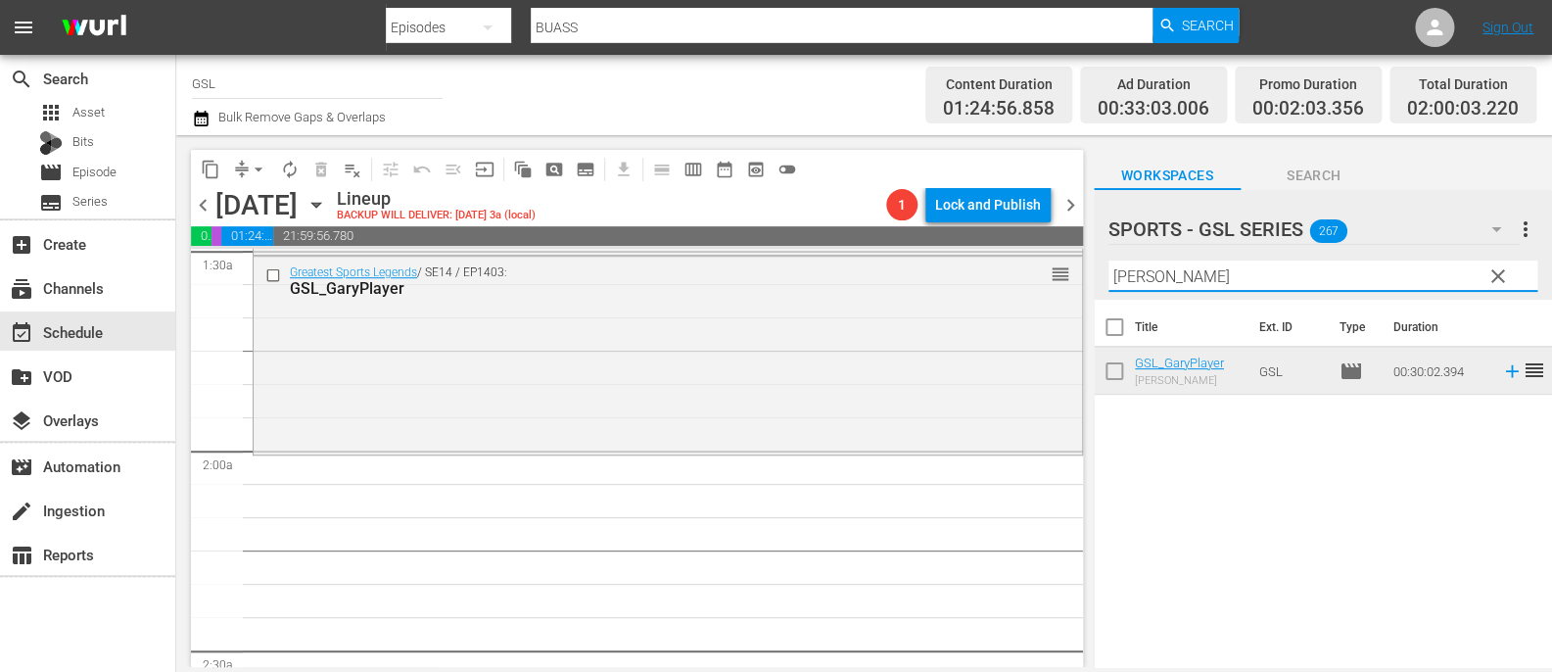
drag, startPoint x: 1243, startPoint y: 285, endPoint x: 1050, endPoint y: 256, distance: 195.1
click at [1109, 260] on input "[PERSON_NAME]" at bounding box center [1323, 275] width 429 height 31
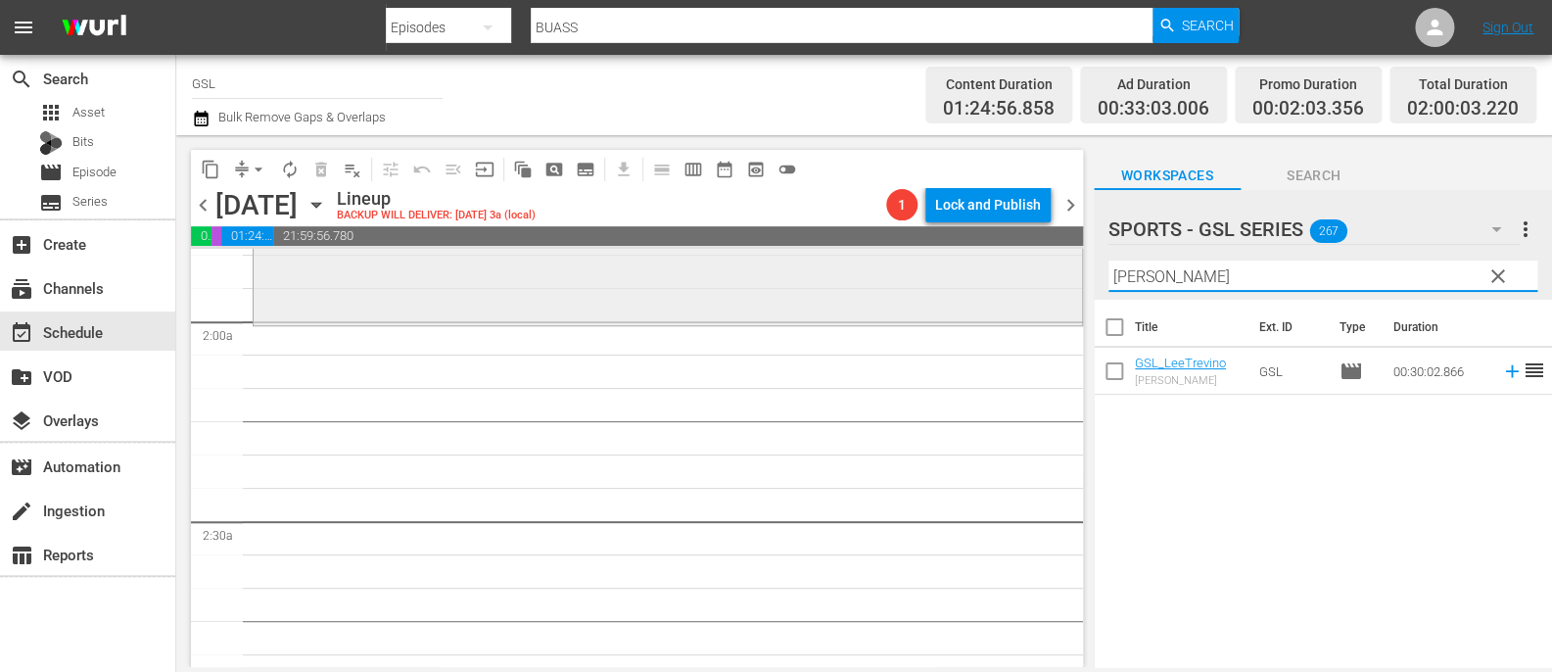
scroll to position [731, 0]
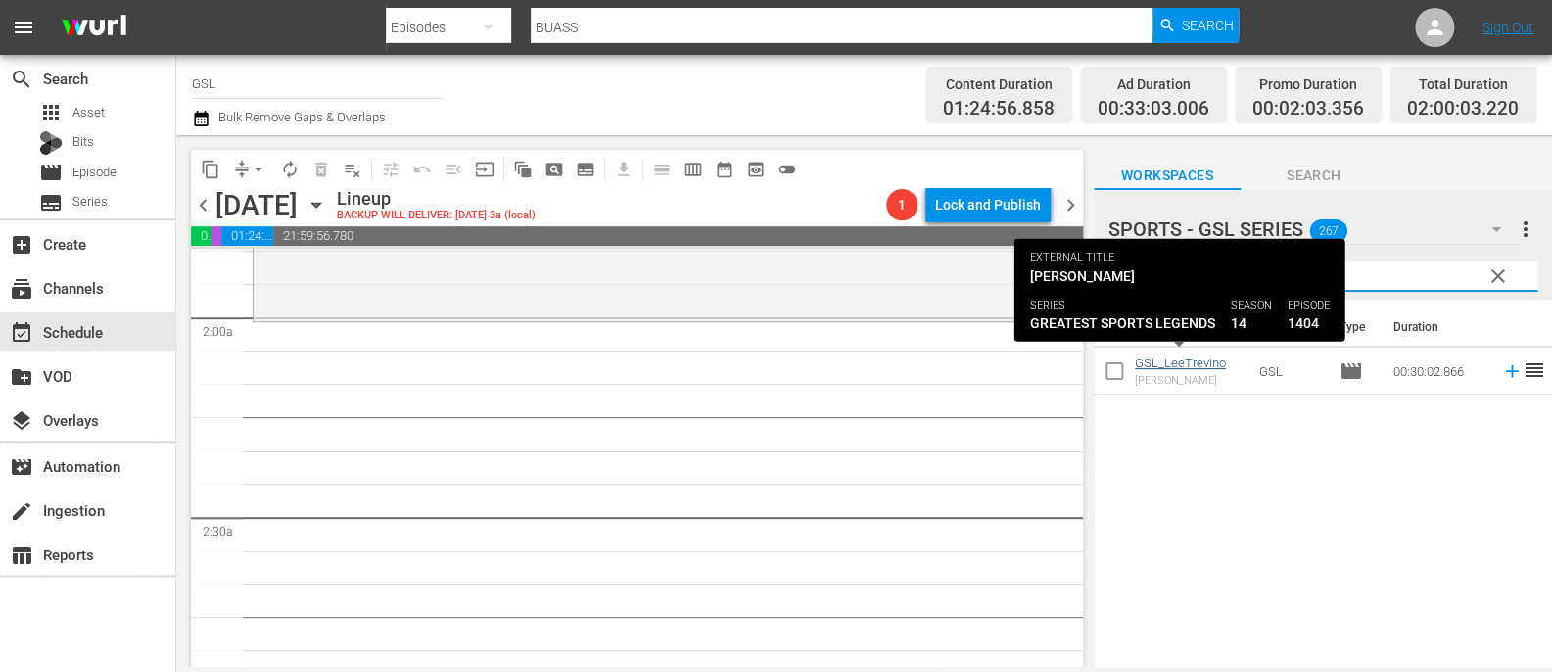
type input "[PERSON_NAME]"
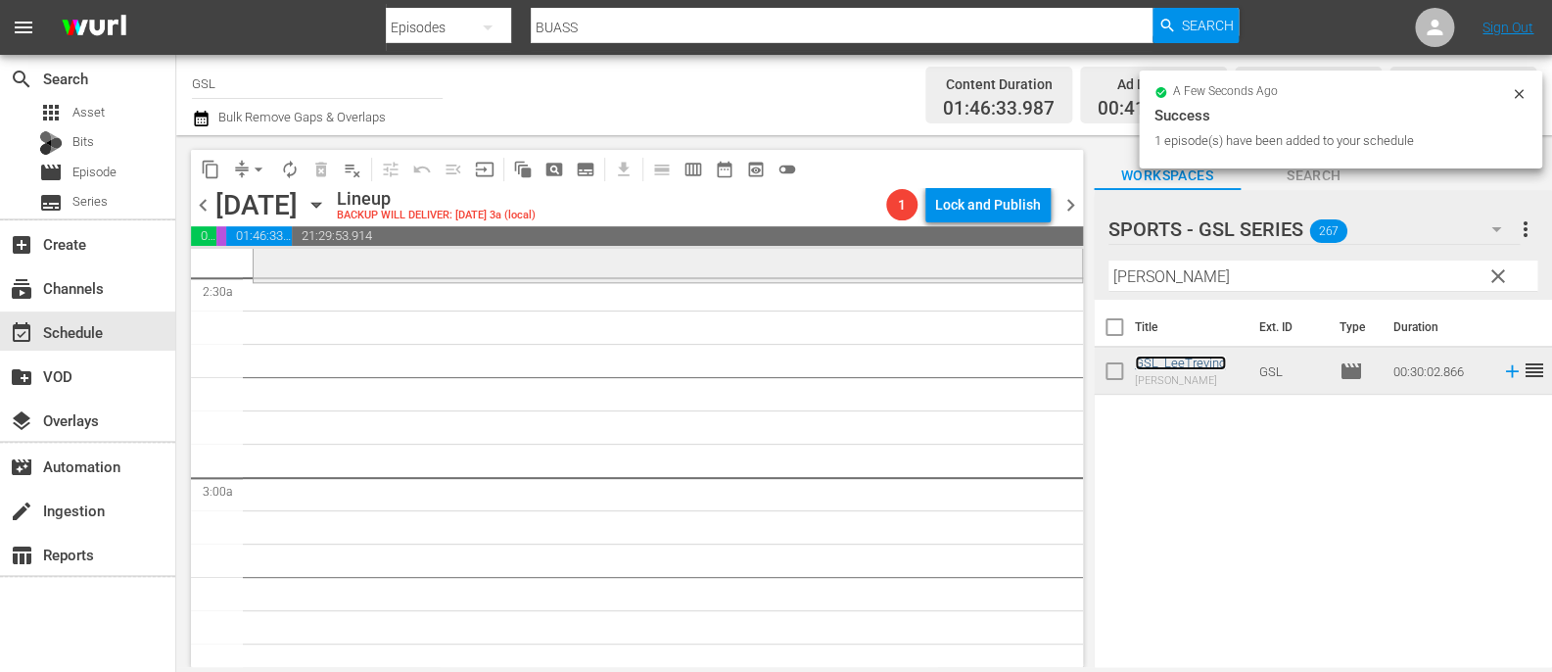
scroll to position [970, 0]
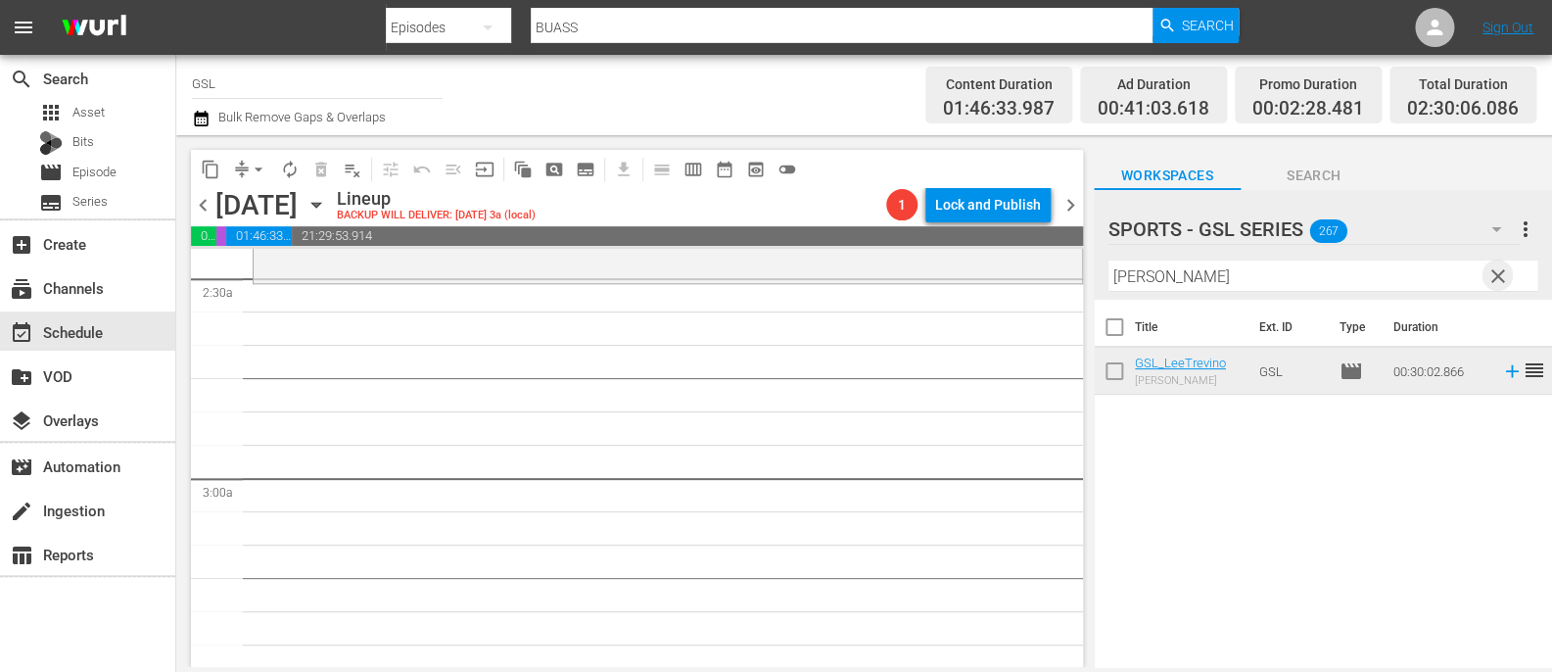
click at [1503, 280] on span "clear" at bounding box center [1499, 276] width 24 height 24
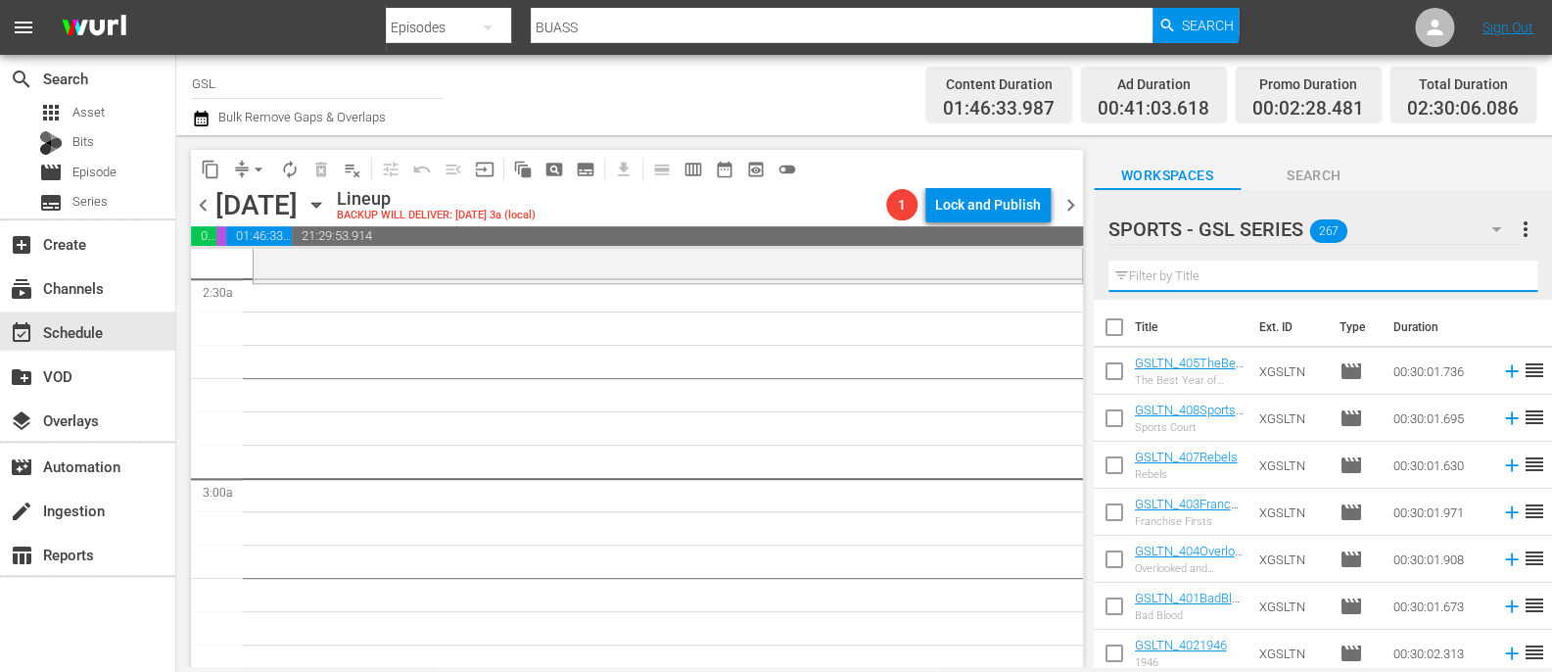
click at [1503, 281] on input "text" at bounding box center [1323, 275] width 429 height 31
click at [1521, 234] on span "more_vert" at bounding box center [1526, 229] width 24 height 24
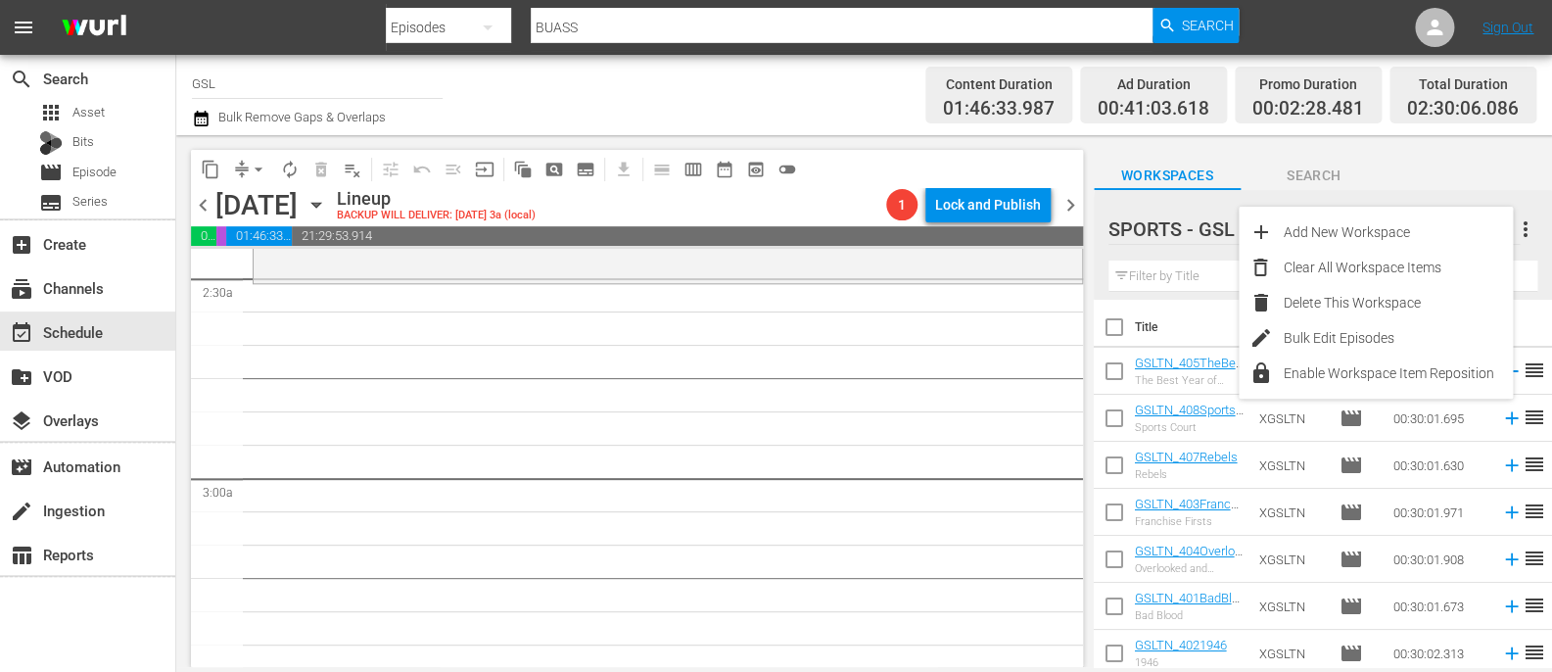
click at [1501, 172] on div "Workspaces Search" at bounding box center [1323, 170] width 458 height 39
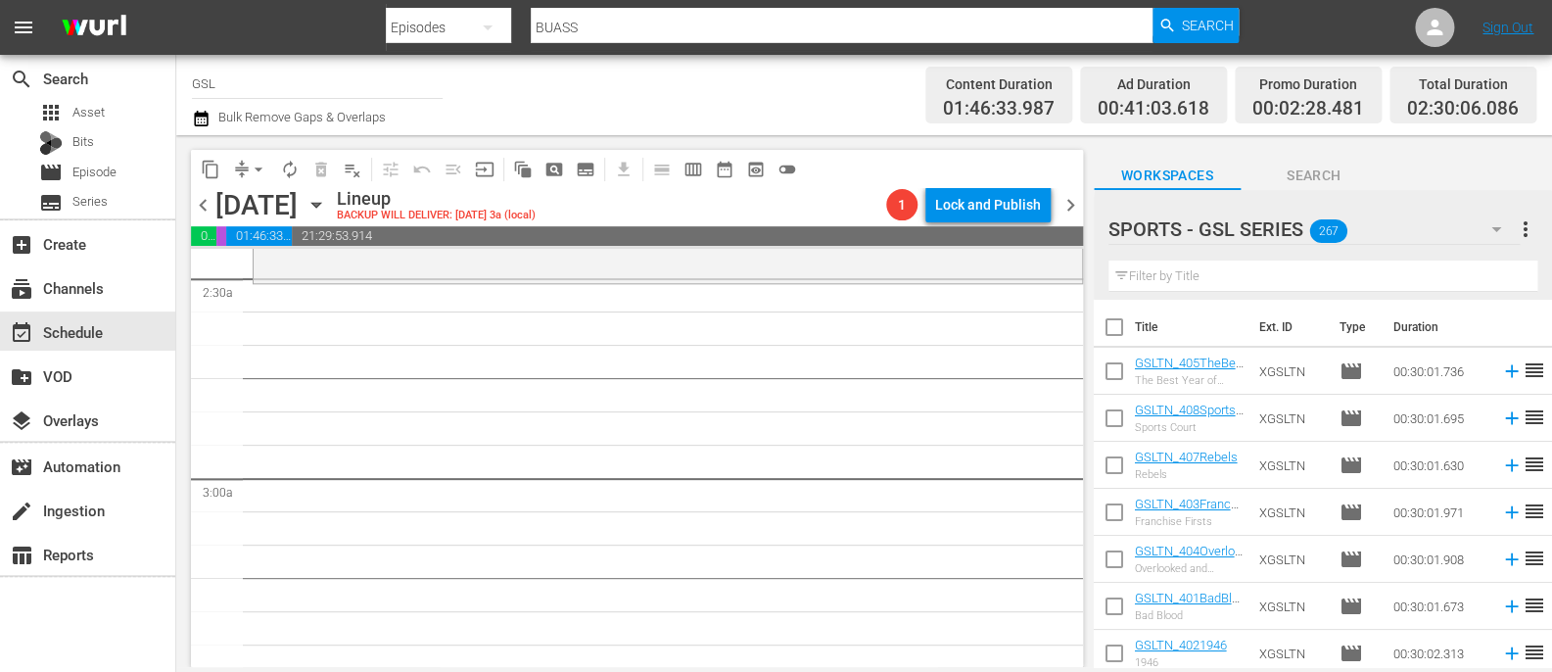
click at [1492, 227] on icon "button" at bounding box center [1497, 229] width 24 height 24
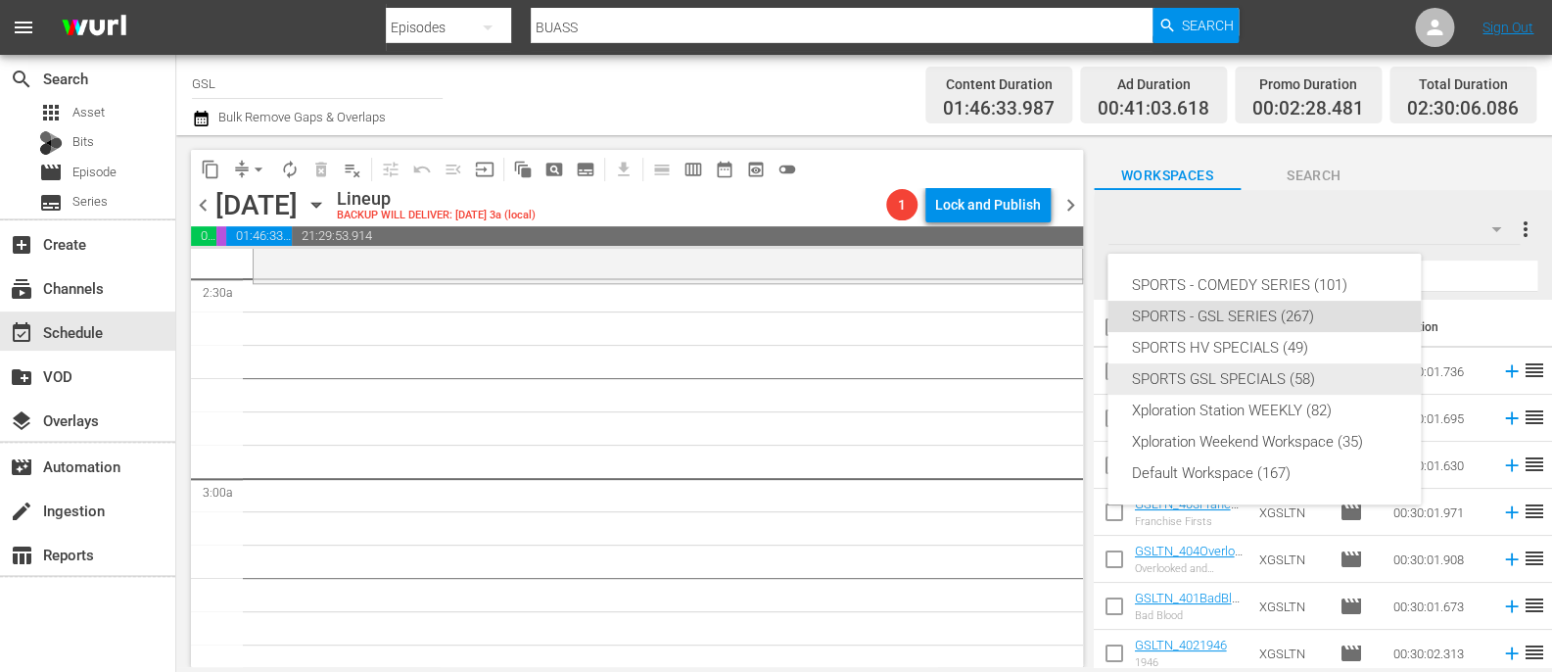
click at [1283, 375] on div "SPORTS GSL SPECIALS (58)" at bounding box center [1264, 378] width 266 height 31
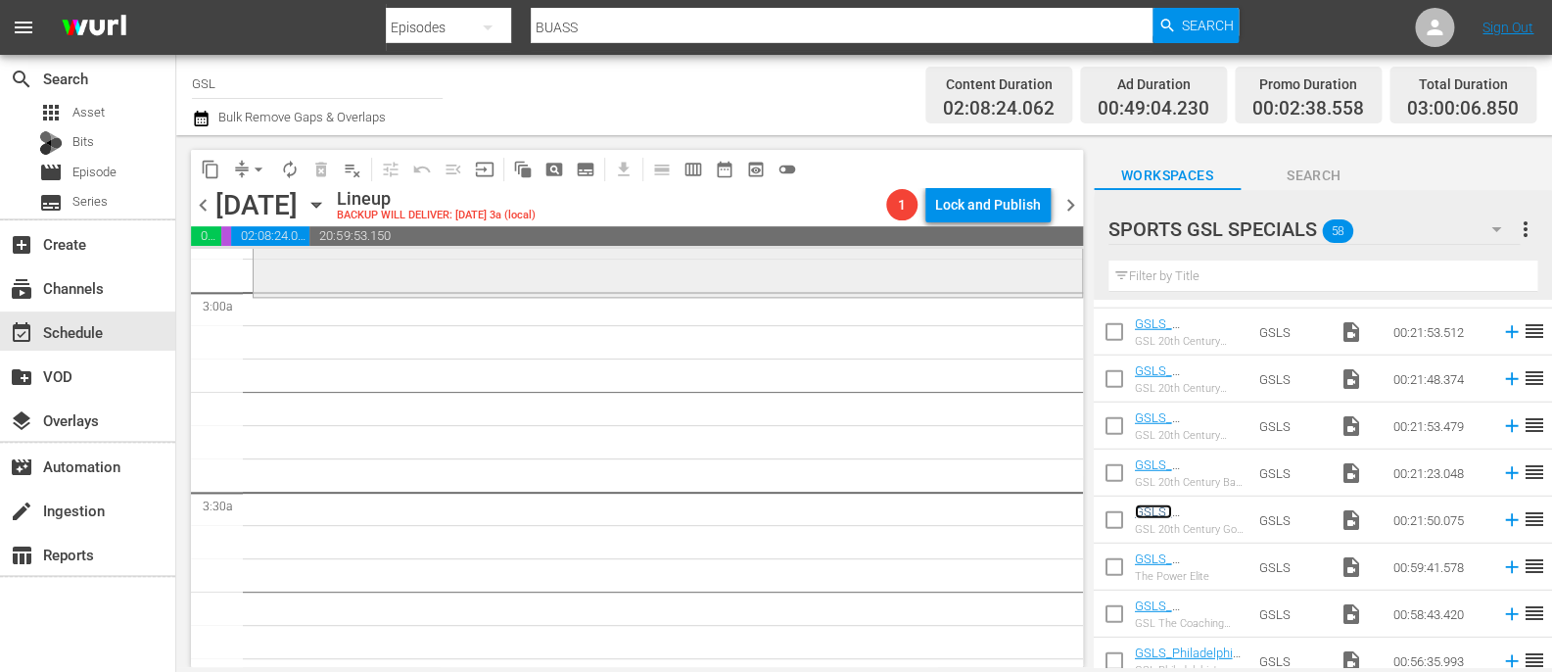
scroll to position [1159, 0]
click at [1494, 231] on icon "button" at bounding box center [1496, 229] width 10 height 5
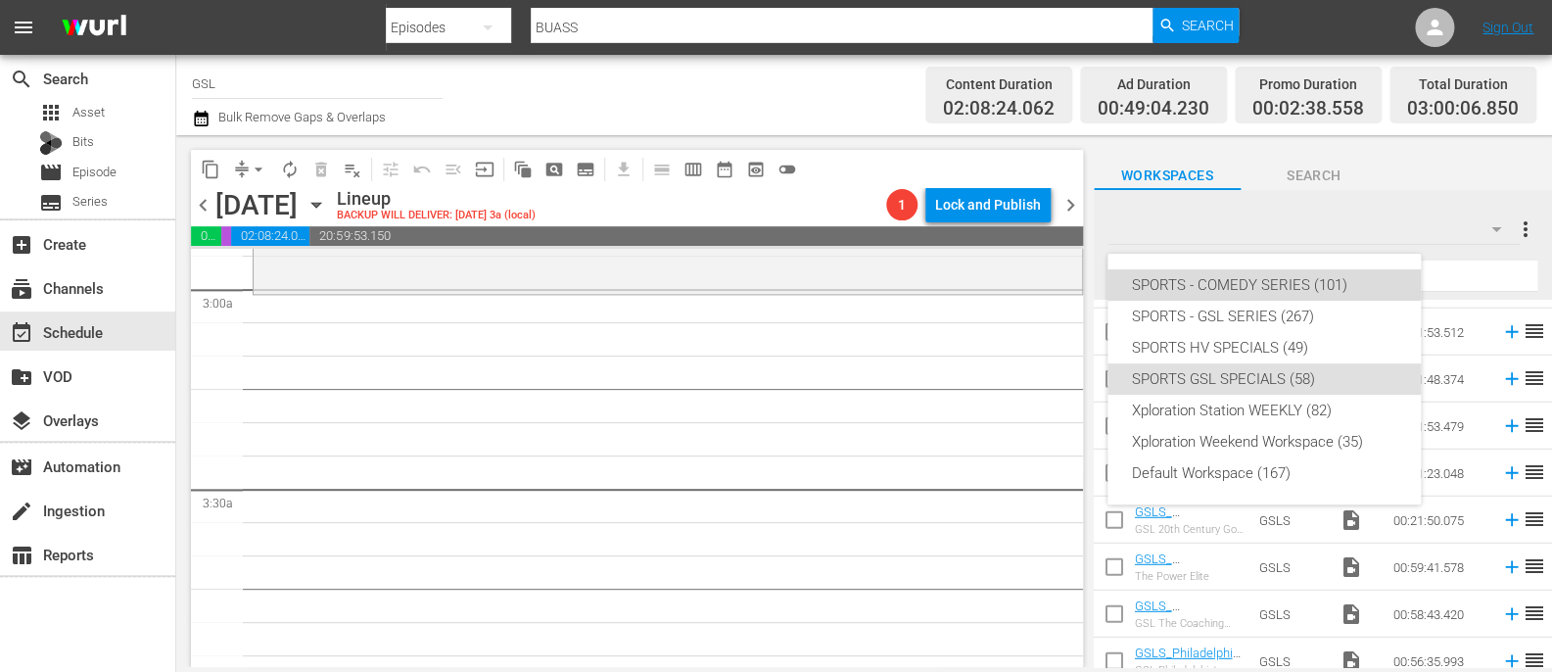
click at [1339, 288] on div "SPORTS - COMEDY SERIES (101)" at bounding box center [1264, 284] width 266 height 31
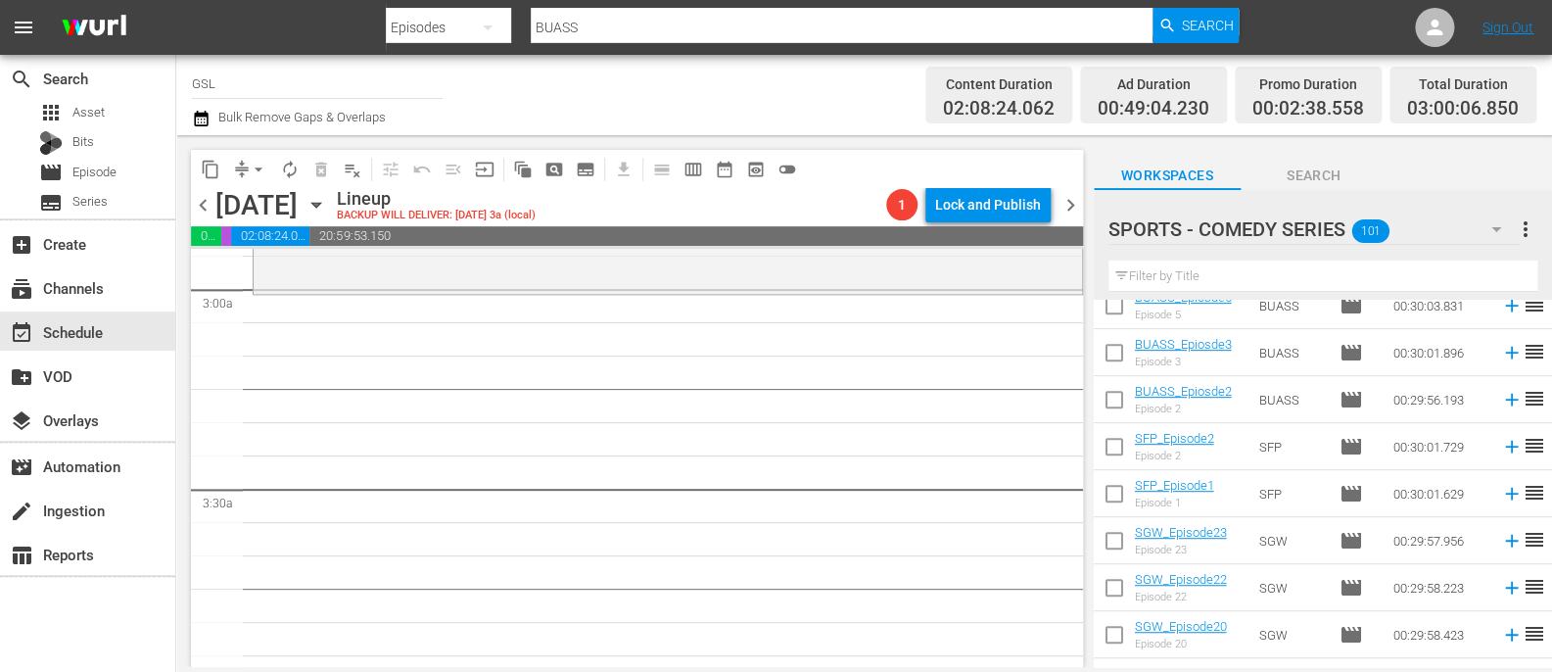
scroll to position [0, 0]
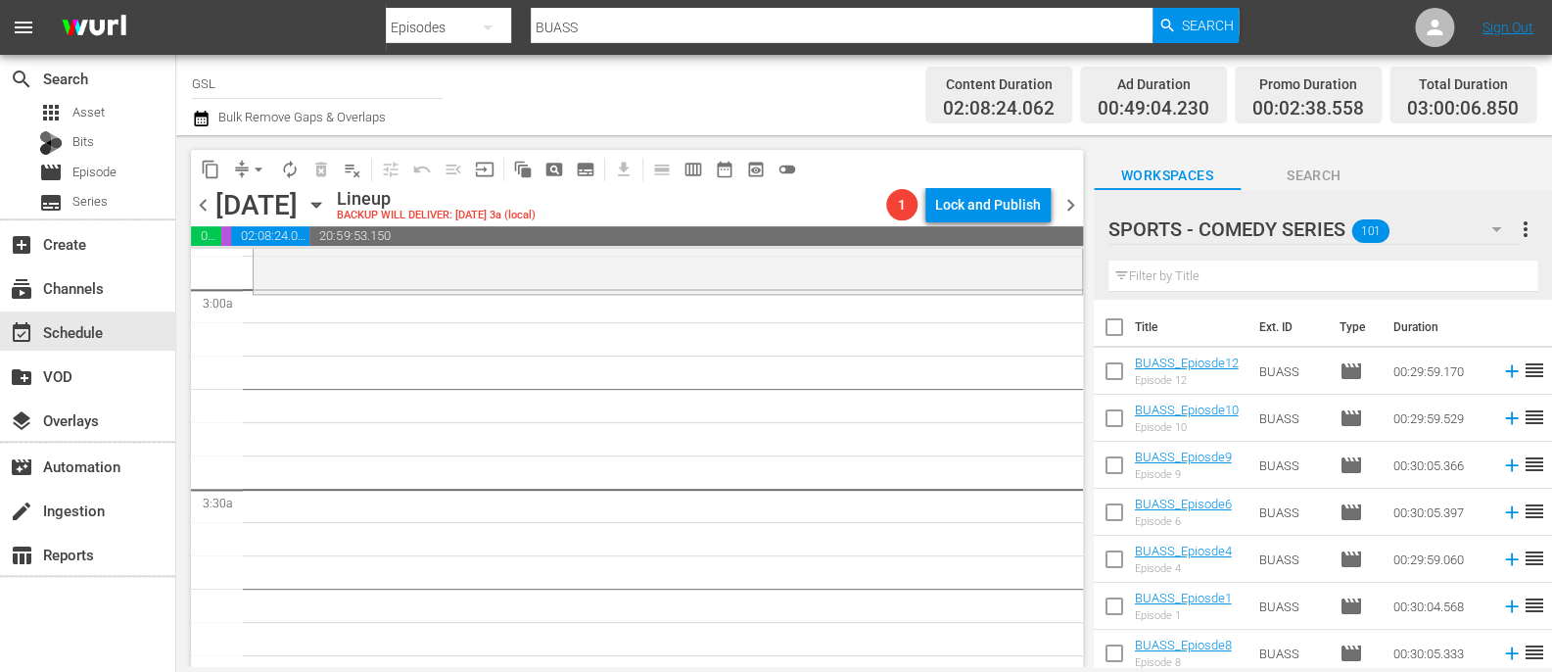
click at [1116, 425] on input "checkbox" at bounding box center [1114, 422] width 41 height 41
checkbox input "true"
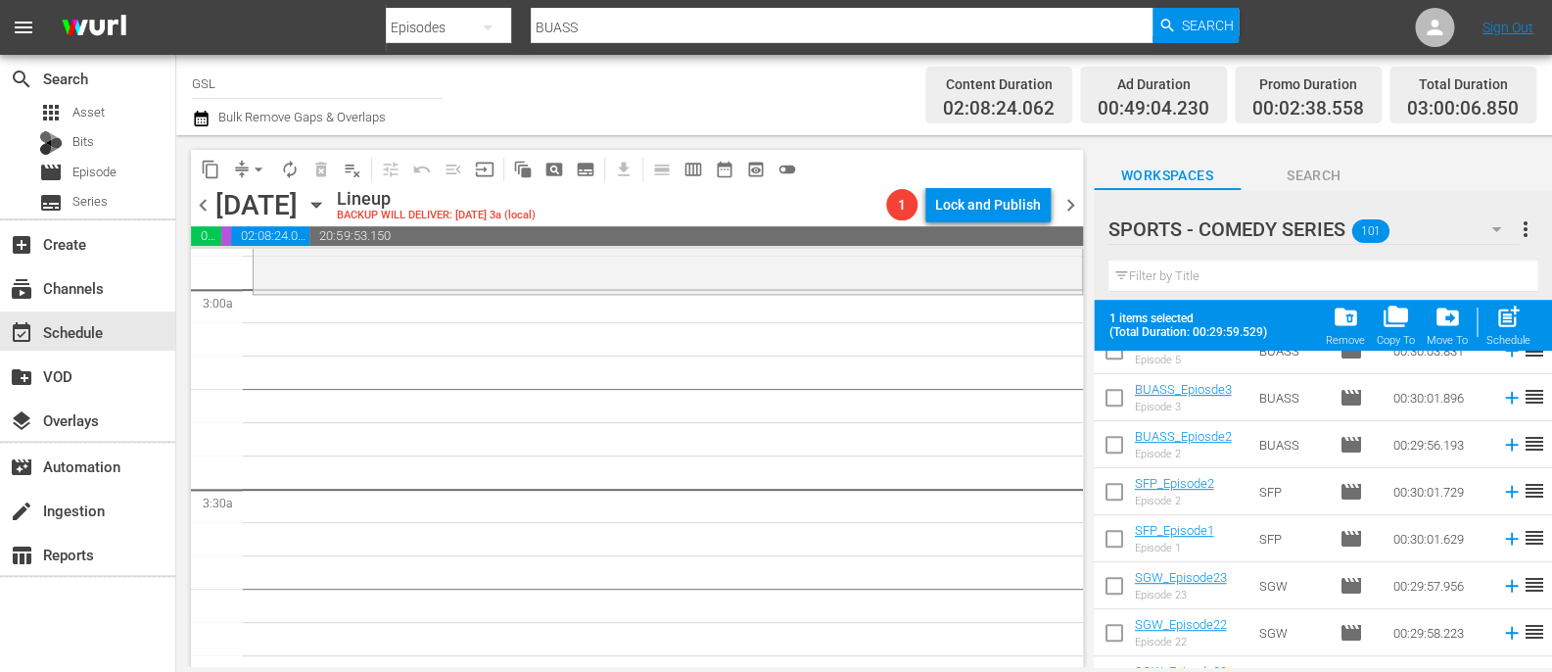
scroll to position [472, 0]
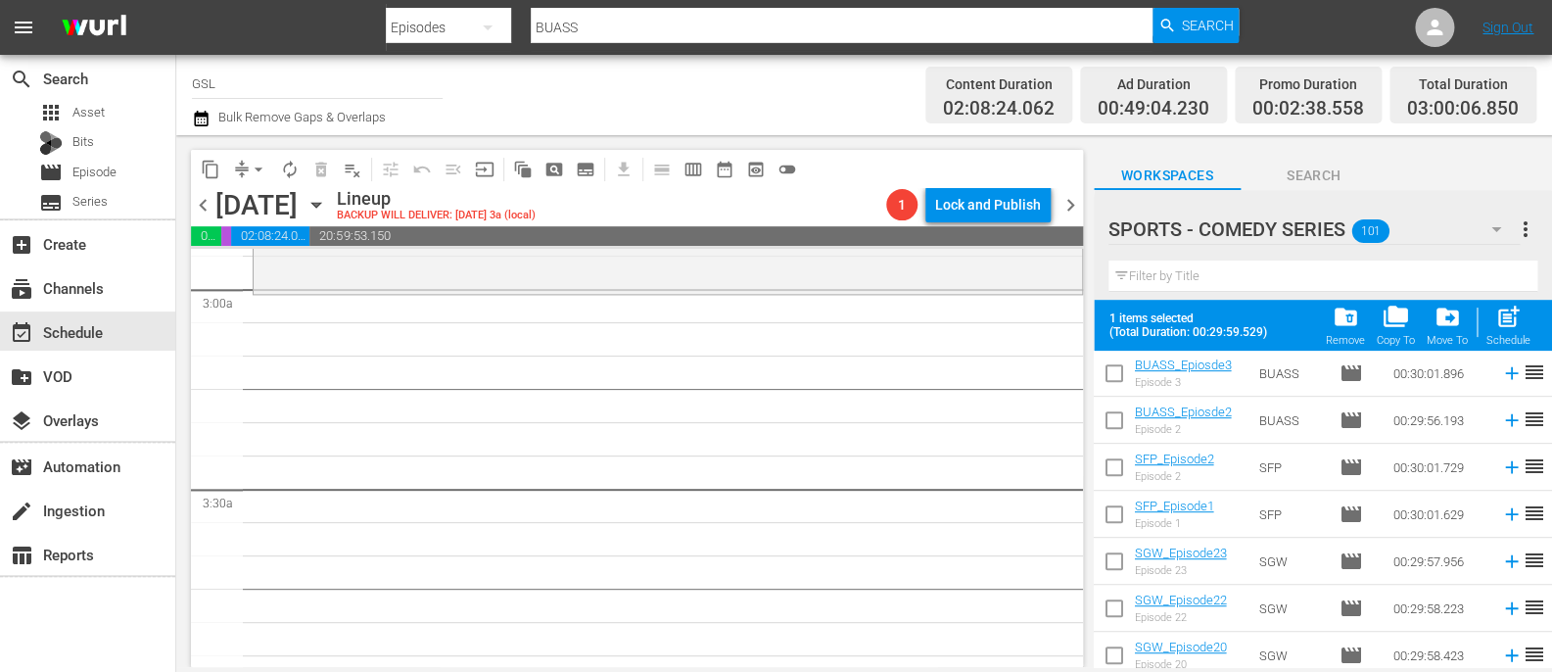
click at [1120, 460] on input "checkbox" at bounding box center [1114, 470] width 41 height 41
checkbox input "true"
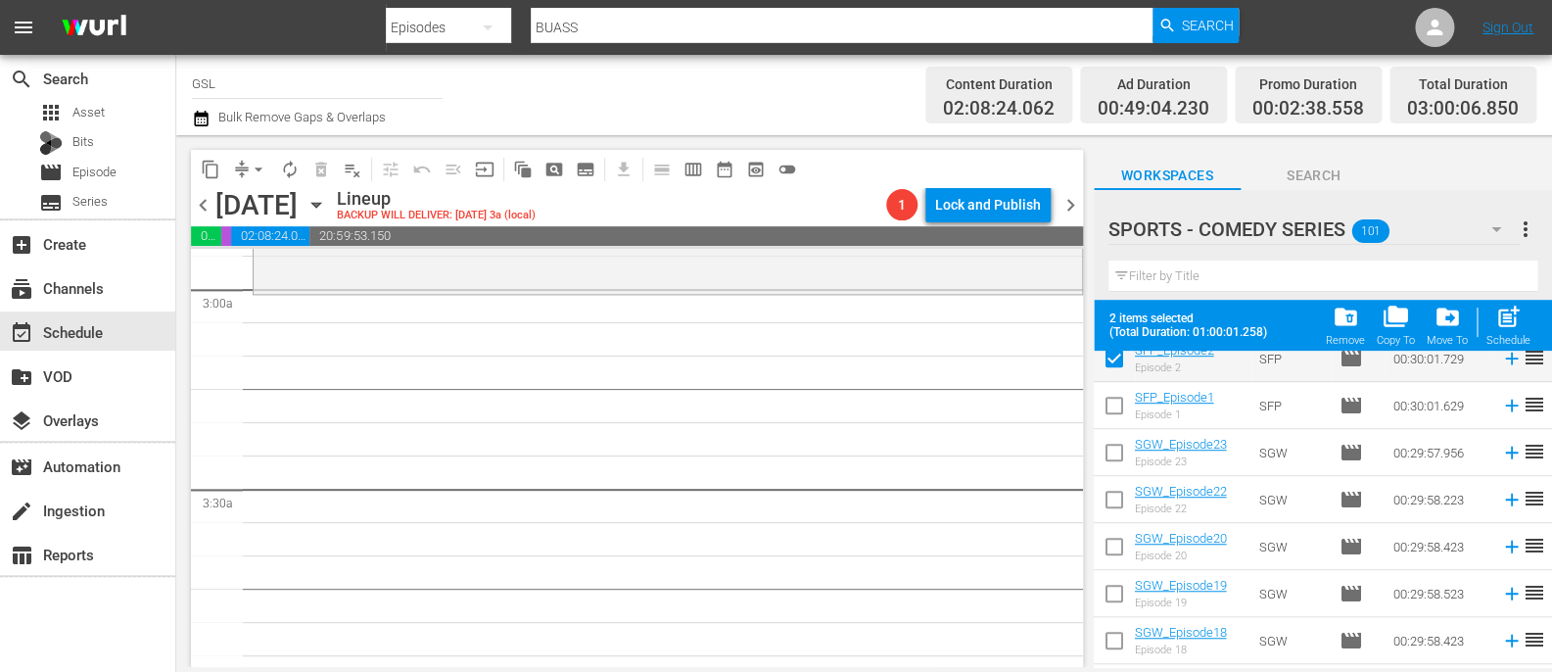
scroll to position [604, 0]
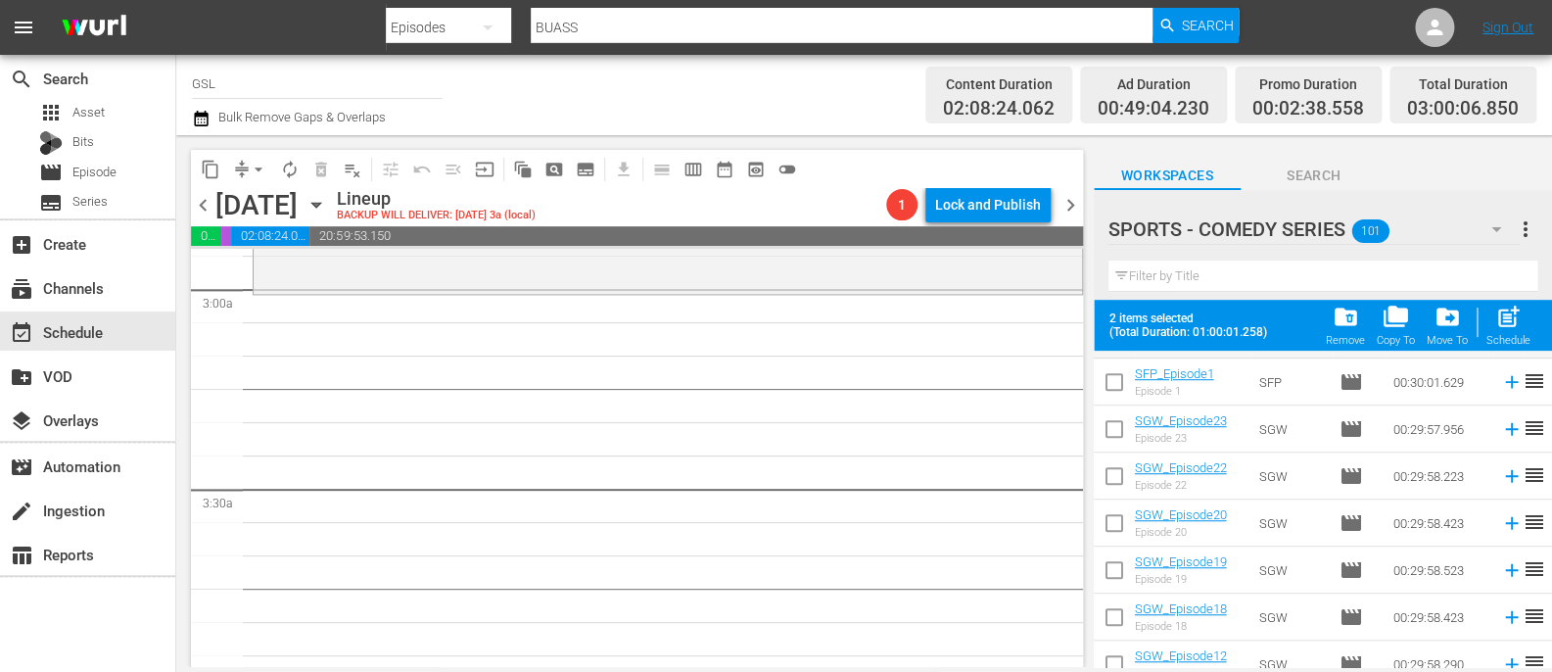
click at [1118, 516] on input "checkbox" at bounding box center [1114, 526] width 41 height 41
checkbox input "true"
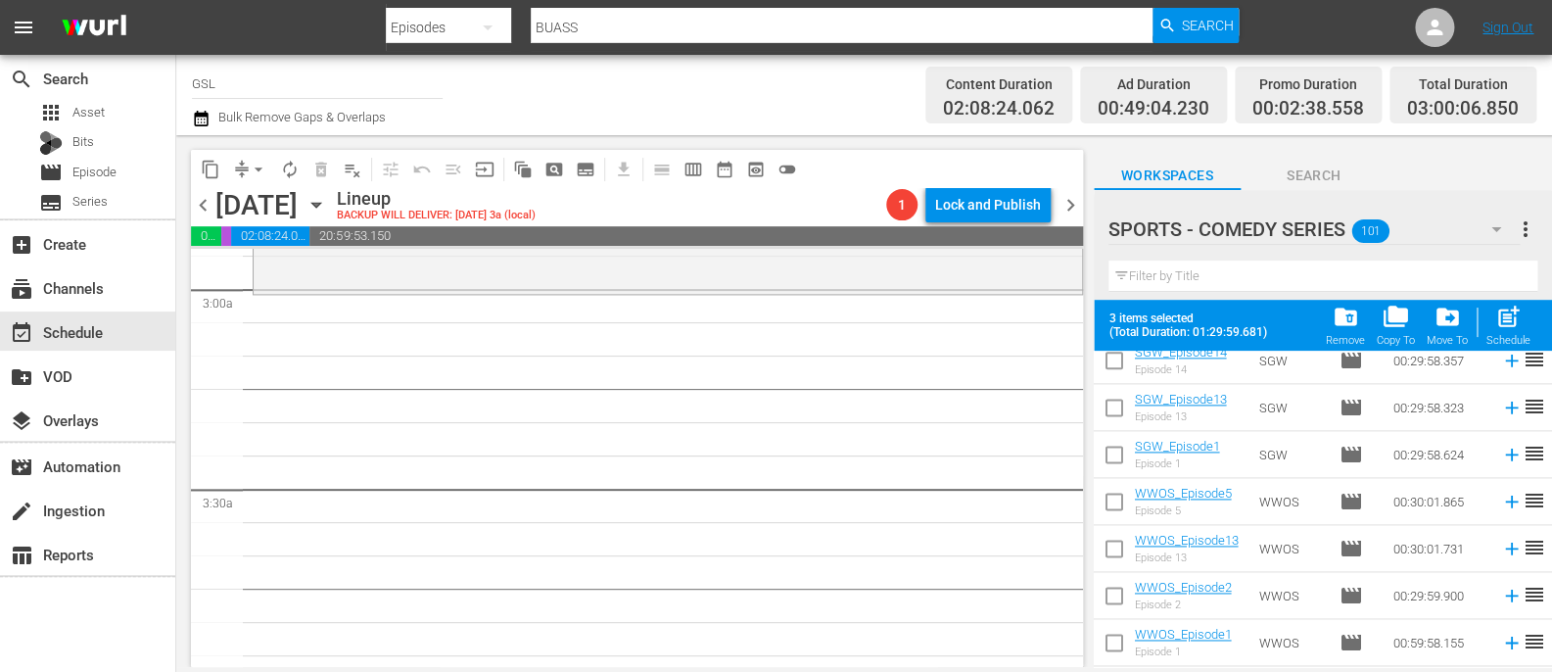
scroll to position [1146, 0]
click at [1116, 501] on input "checkbox" at bounding box center [1114, 502] width 41 height 41
checkbox input "true"
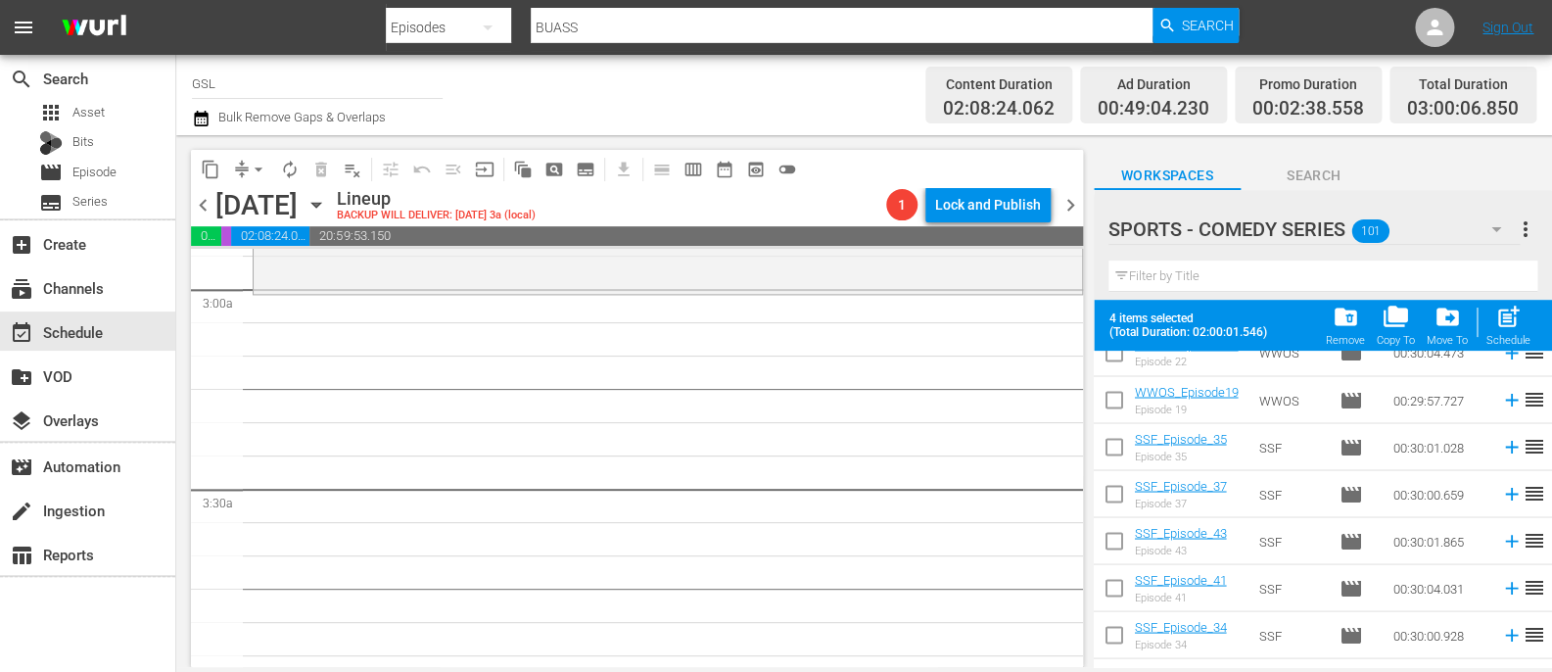
scroll to position [1594, 0]
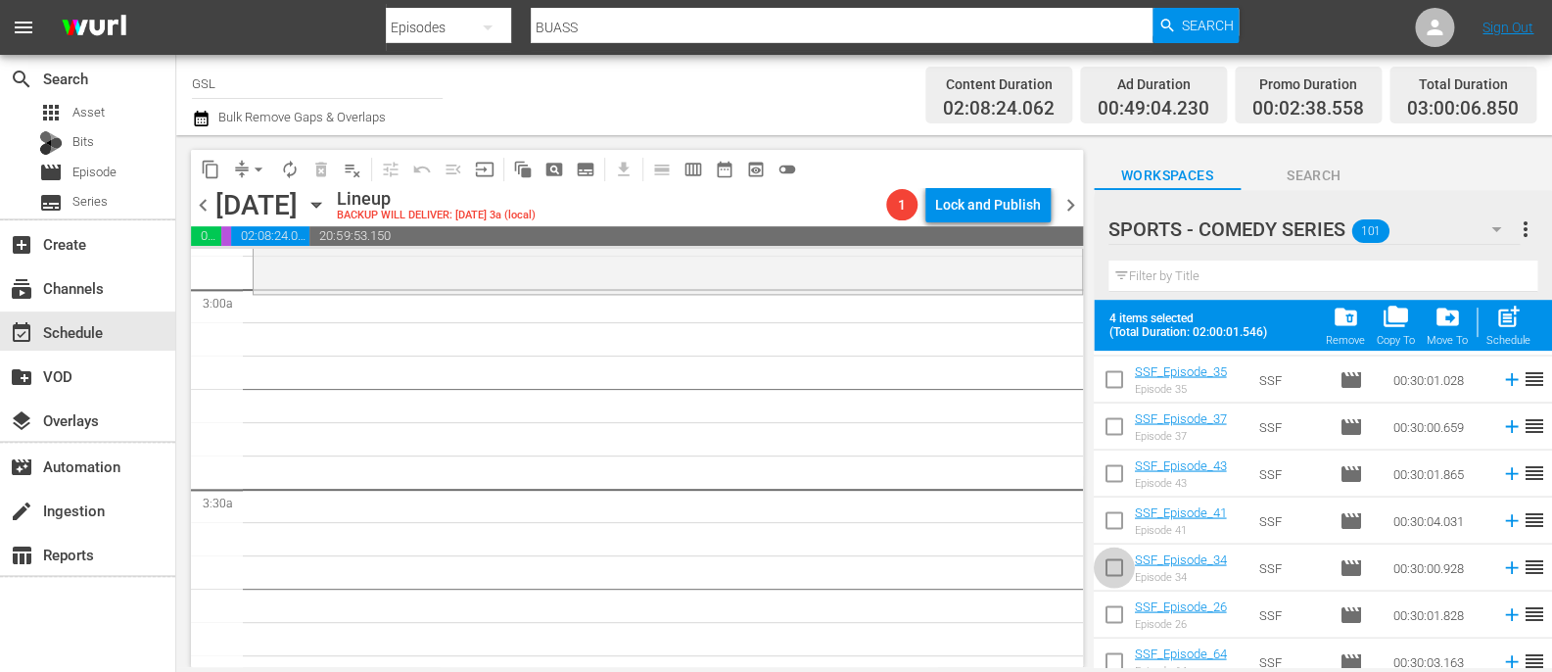
click at [1127, 579] on input "checkbox" at bounding box center [1114, 570] width 41 height 41
checkbox input "true"
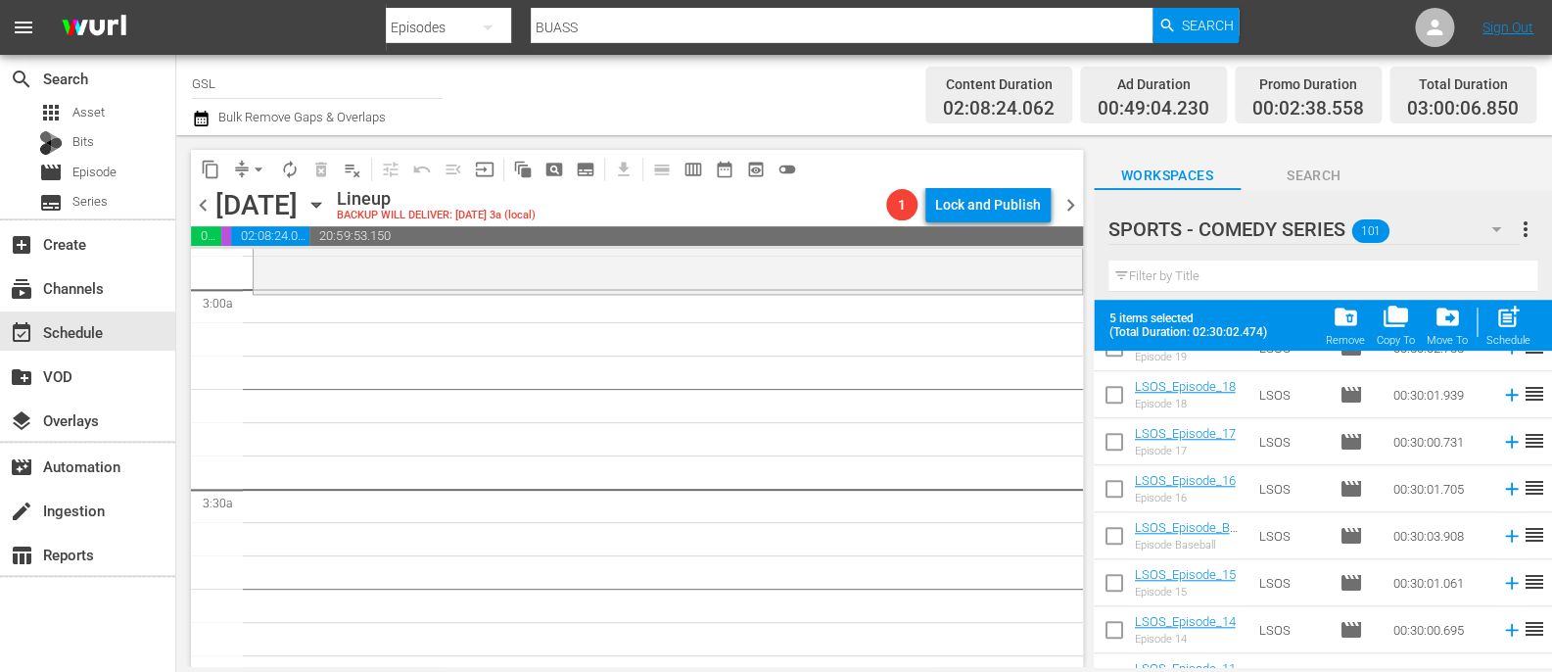
scroll to position [3838, 0]
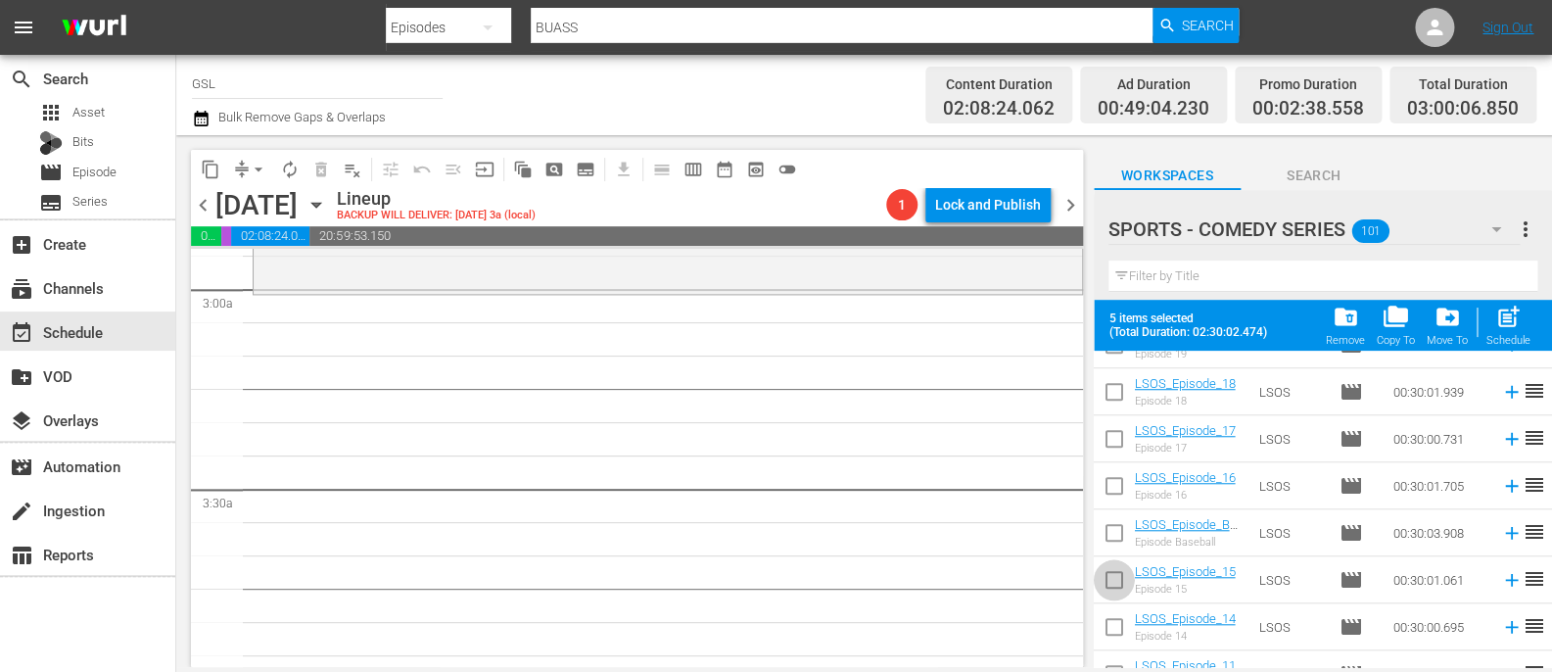
click at [1114, 570] on input "checkbox" at bounding box center [1114, 583] width 41 height 41
checkbox input "true"
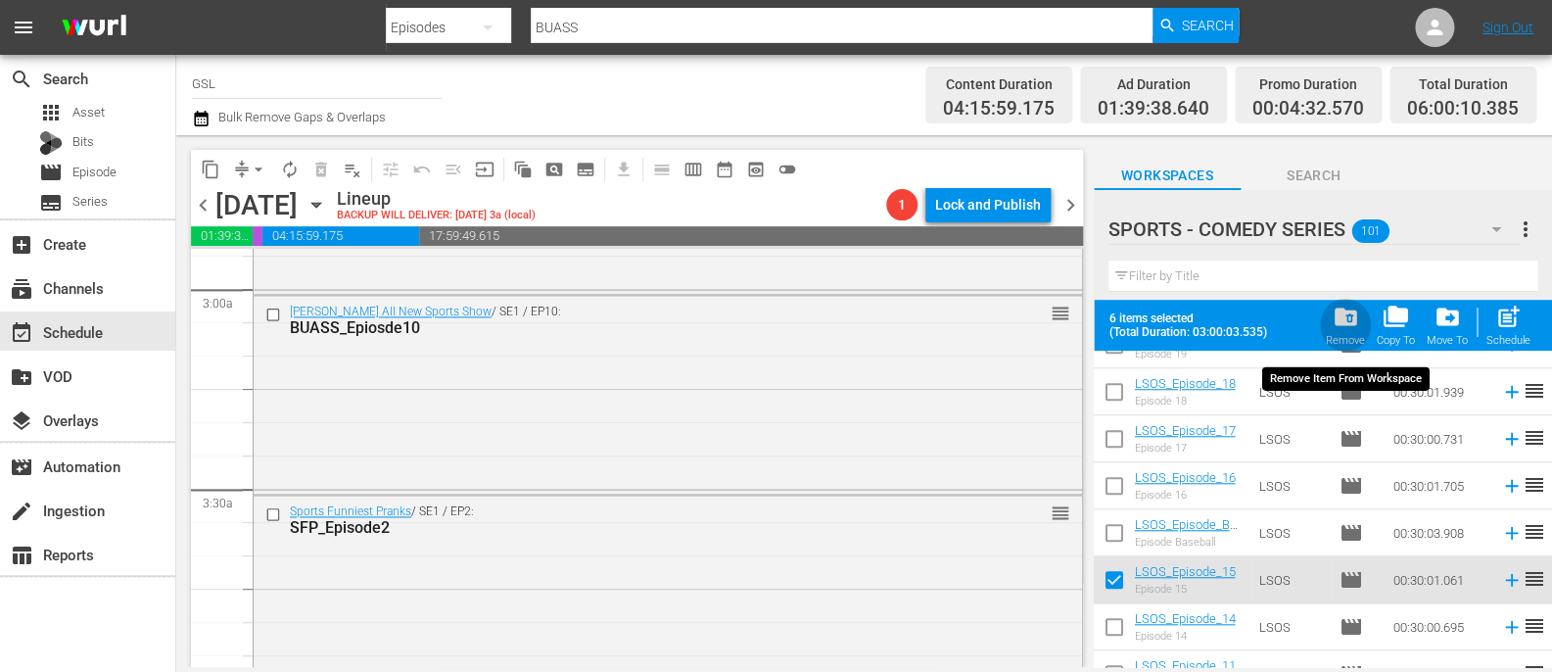
click at [1358, 316] on span "folder_delete" at bounding box center [1345, 317] width 26 height 26
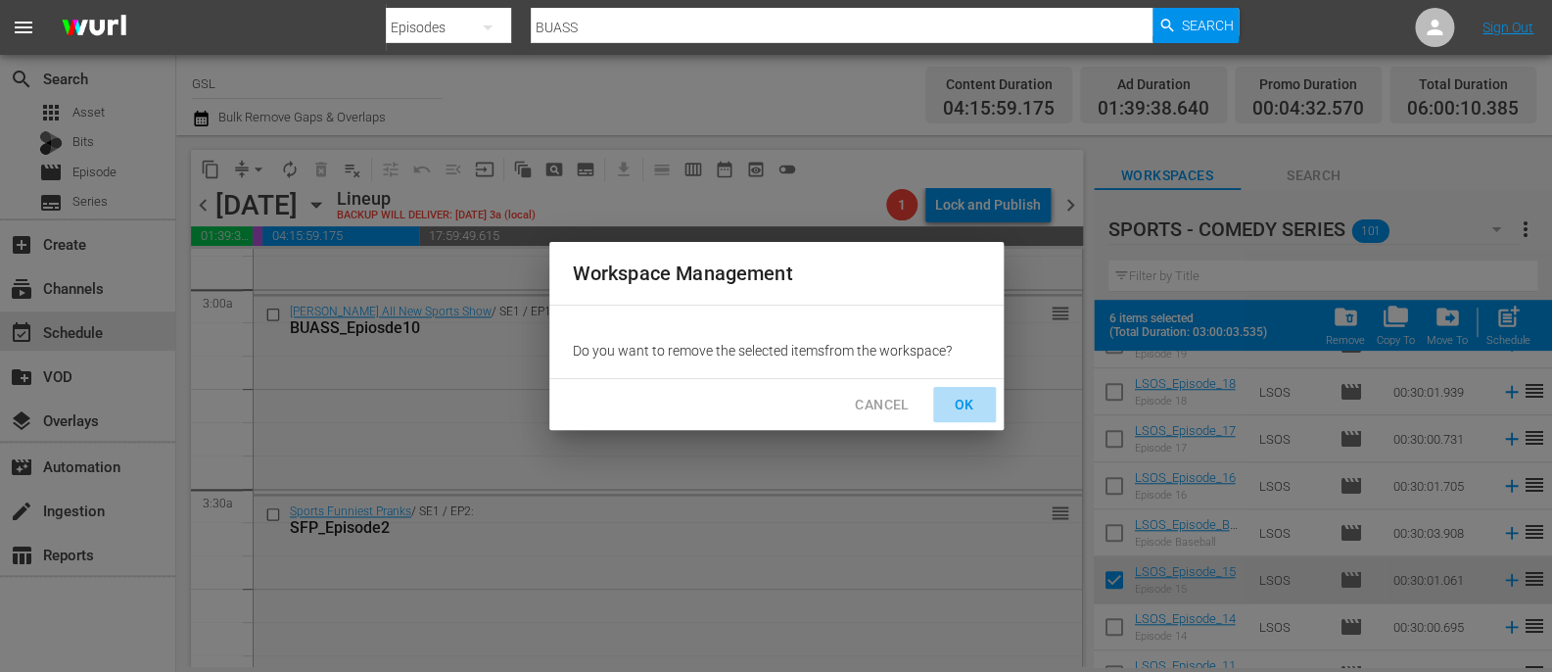
click at [953, 399] on span "OK" at bounding box center [964, 405] width 31 height 24
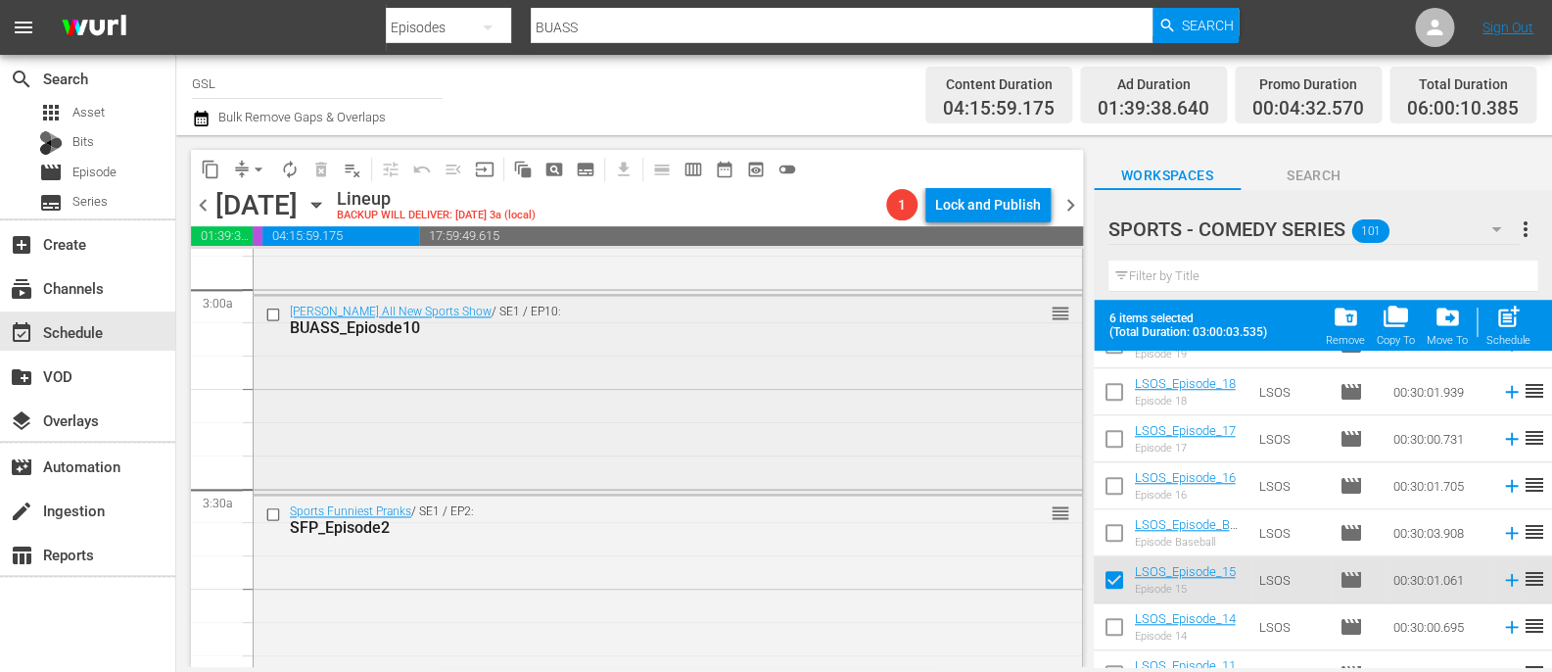
checkbox input "false"
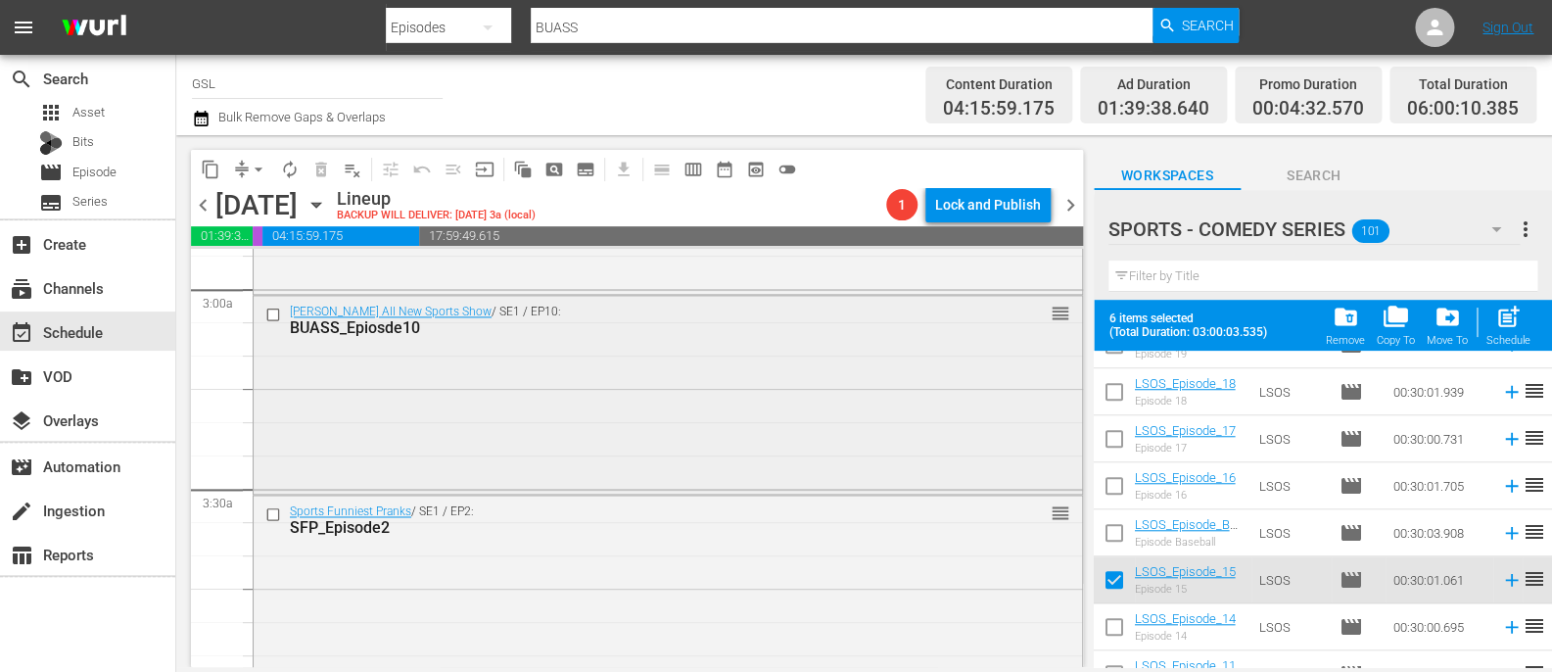
checkbox input "false"
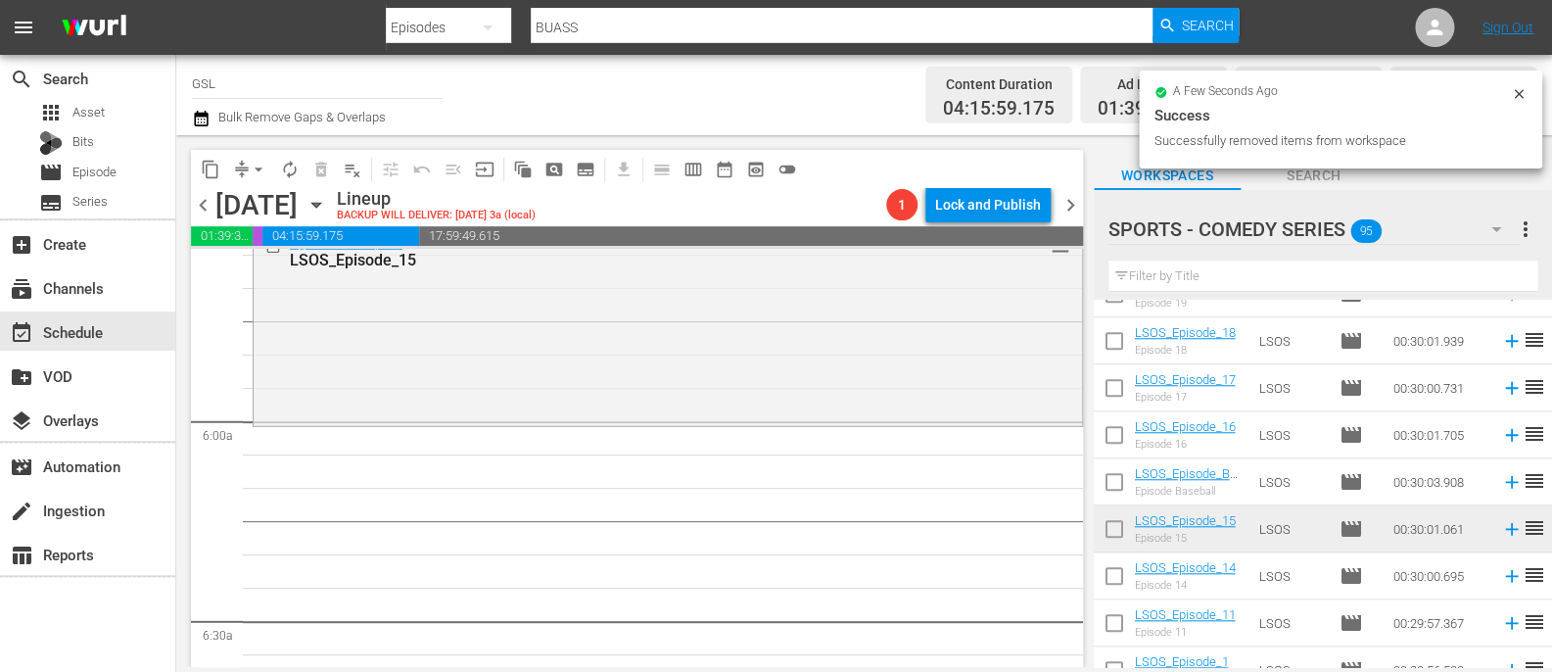
scroll to position [2248, 0]
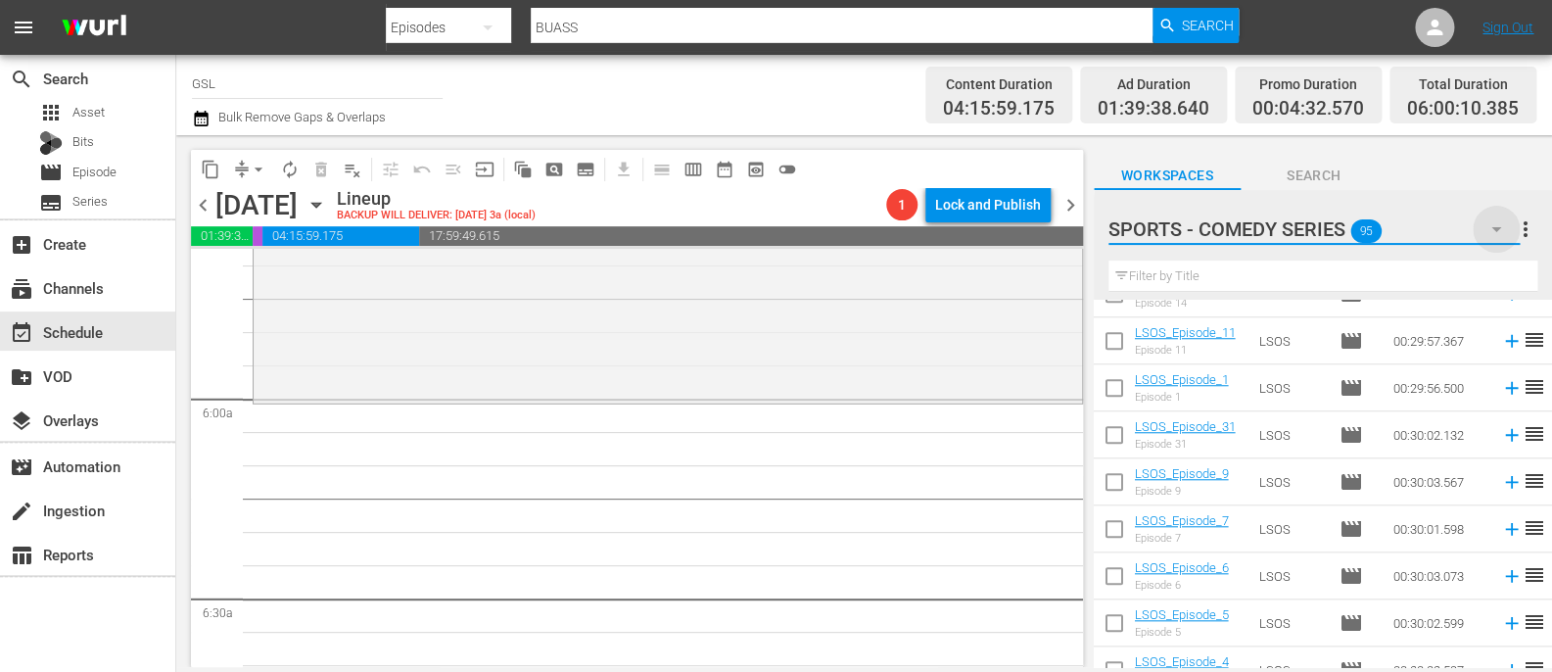
click at [1494, 230] on icon "button" at bounding box center [1496, 229] width 10 height 5
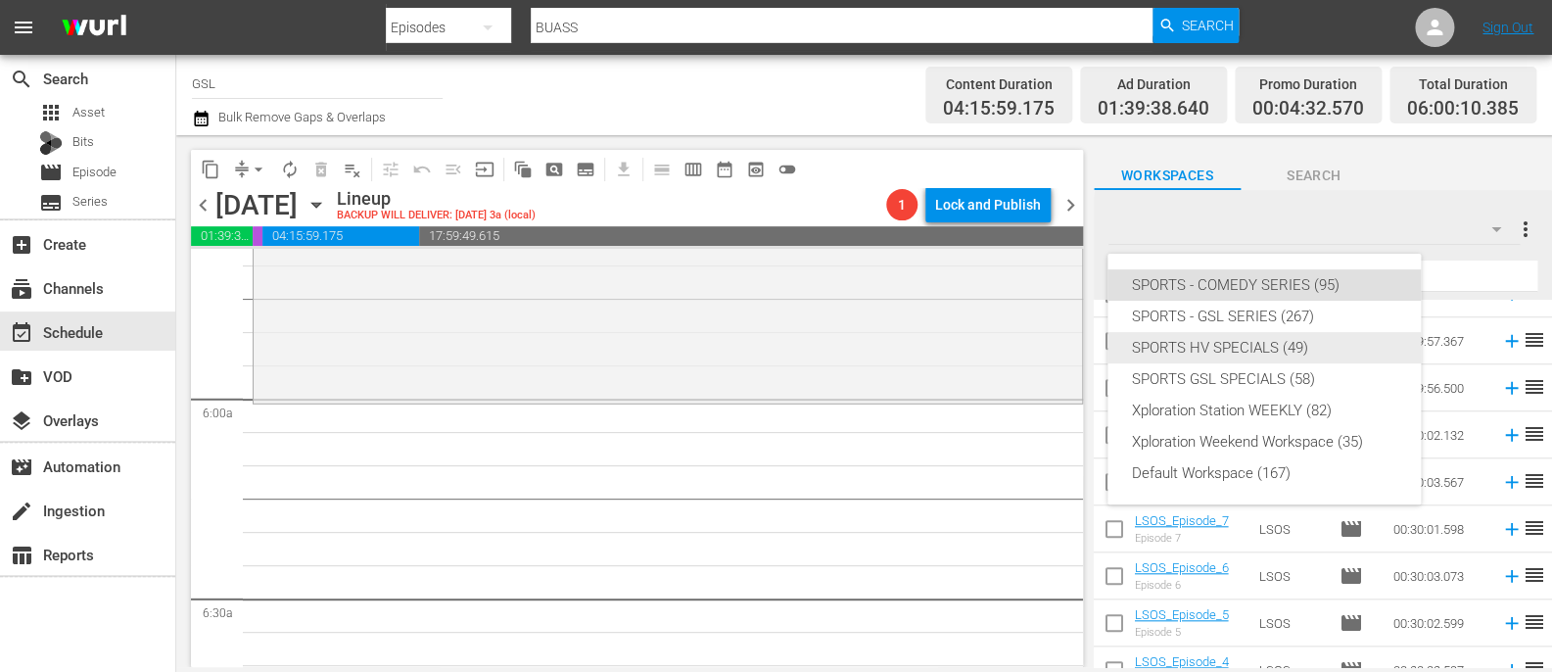
click at [1274, 345] on div "SPORTS HV SPECIALS (49)" at bounding box center [1264, 347] width 266 height 31
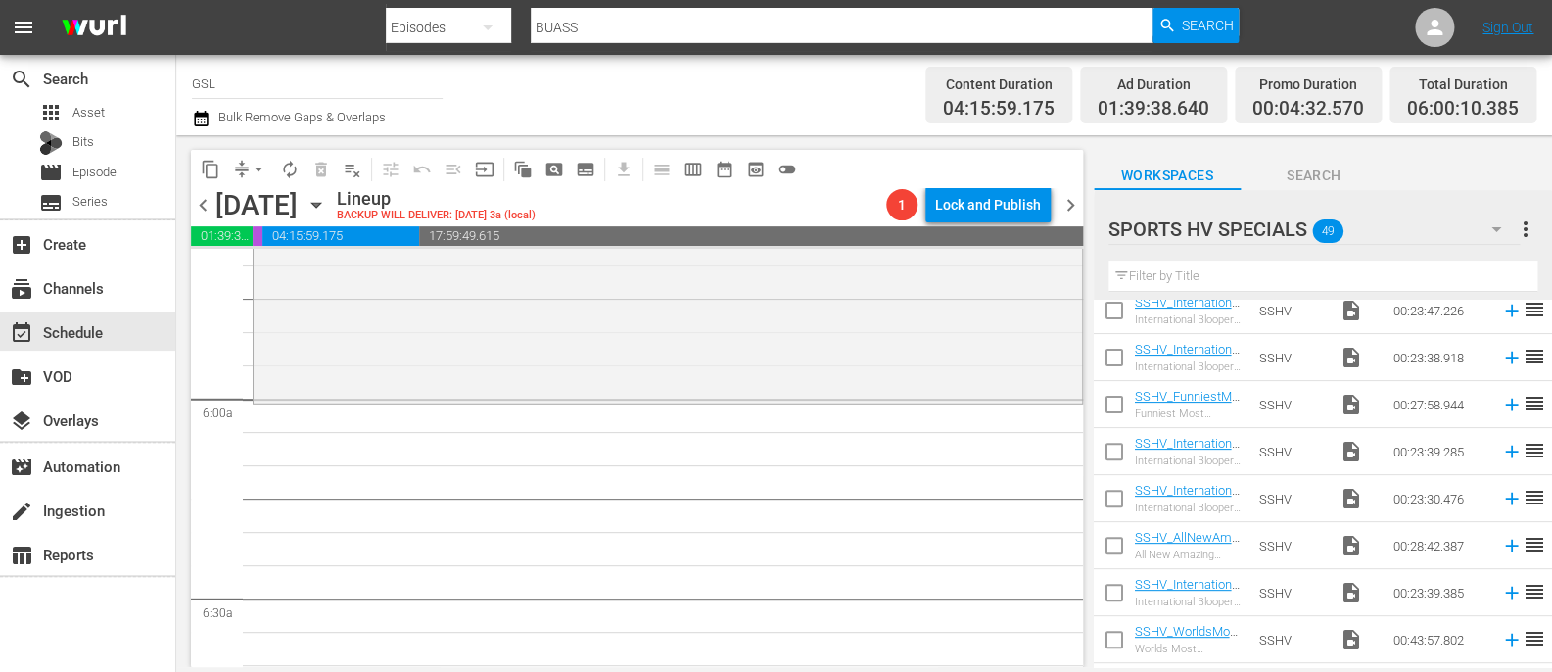
scroll to position [451, 0]
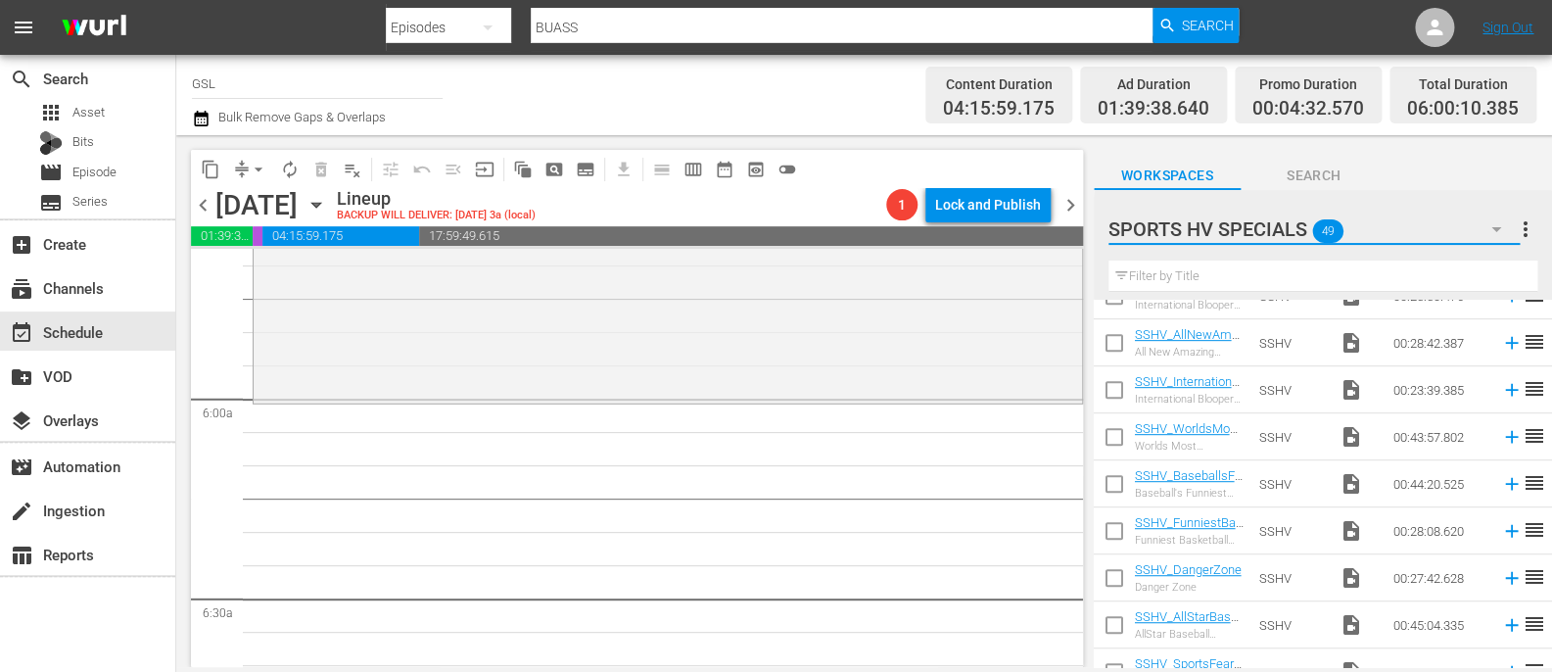
click at [1501, 234] on icon "button" at bounding box center [1497, 229] width 24 height 24
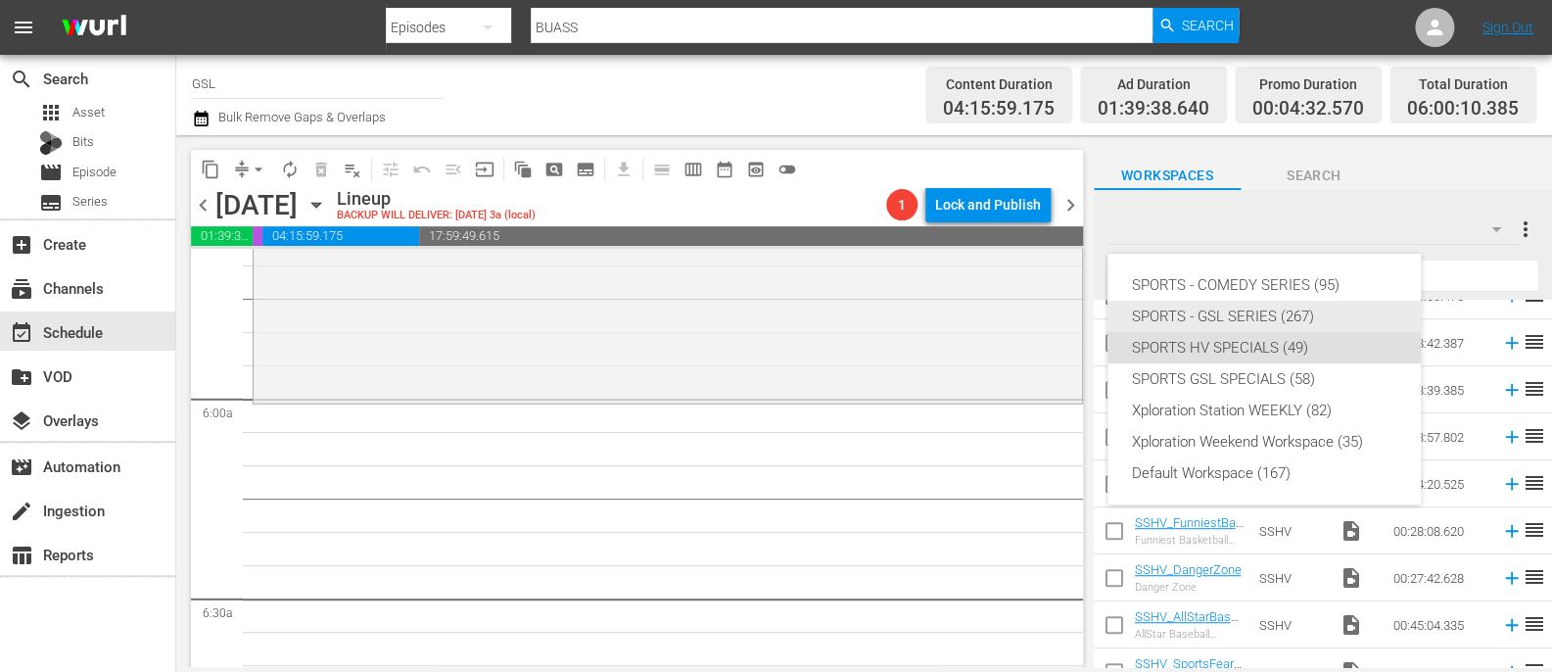
click at [1318, 315] on div "SPORTS - GSL SERIES (267)" at bounding box center [1264, 316] width 266 height 31
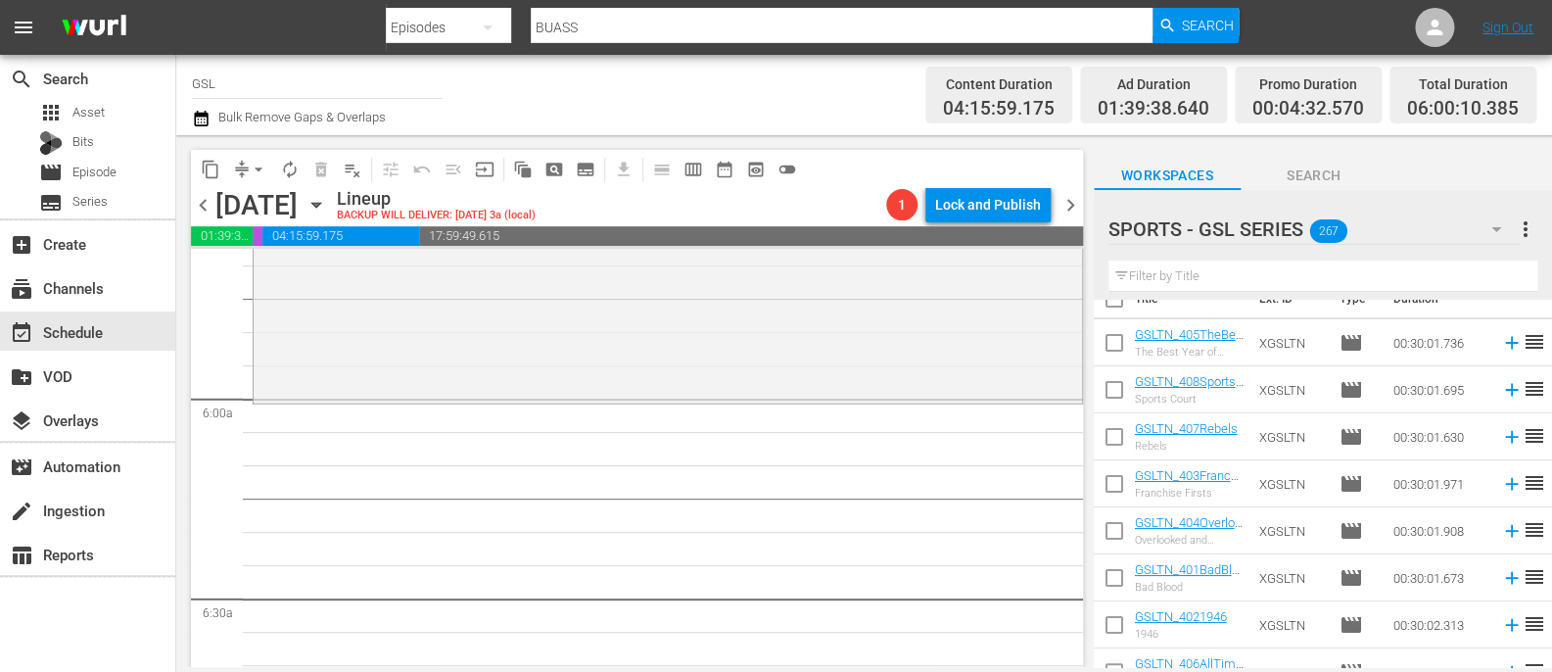
scroll to position [0, 0]
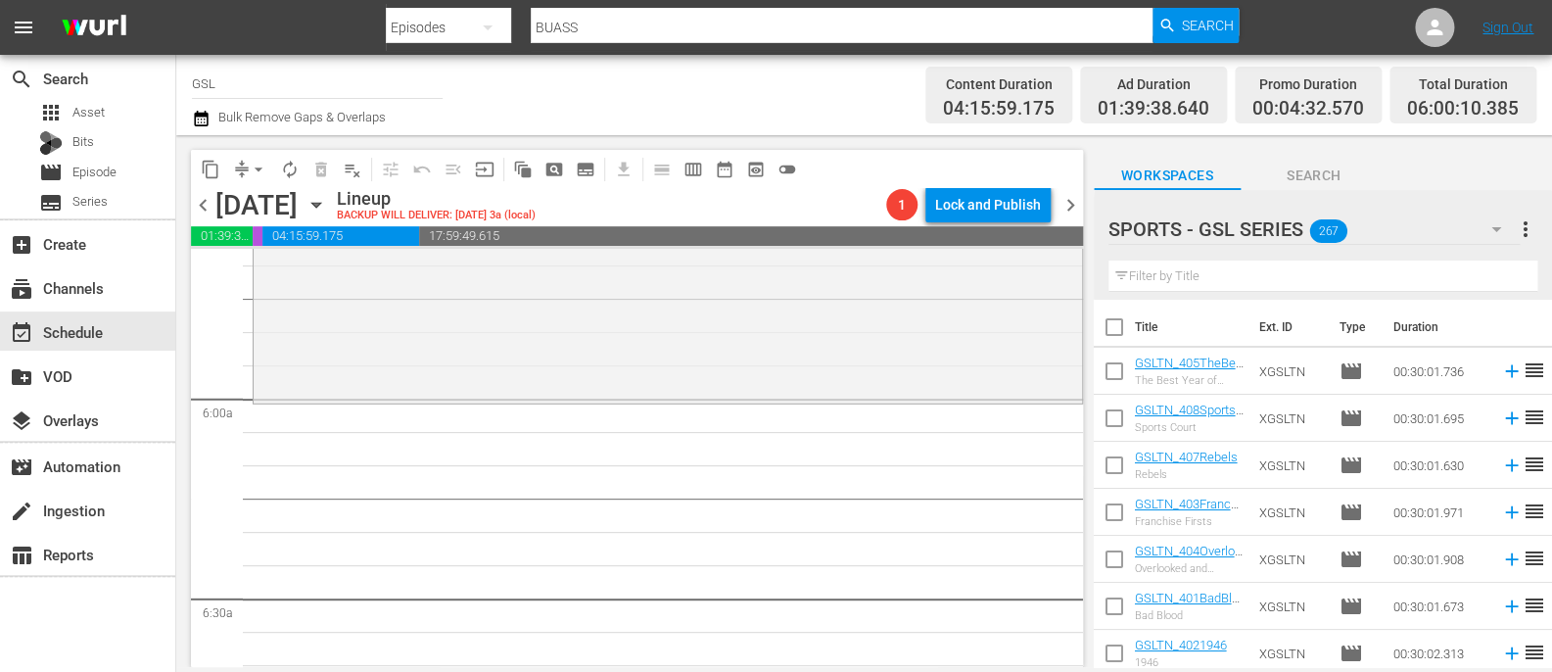
click at [1491, 229] on icon "button" at bounding box center [1497, 229] width 24 height 24
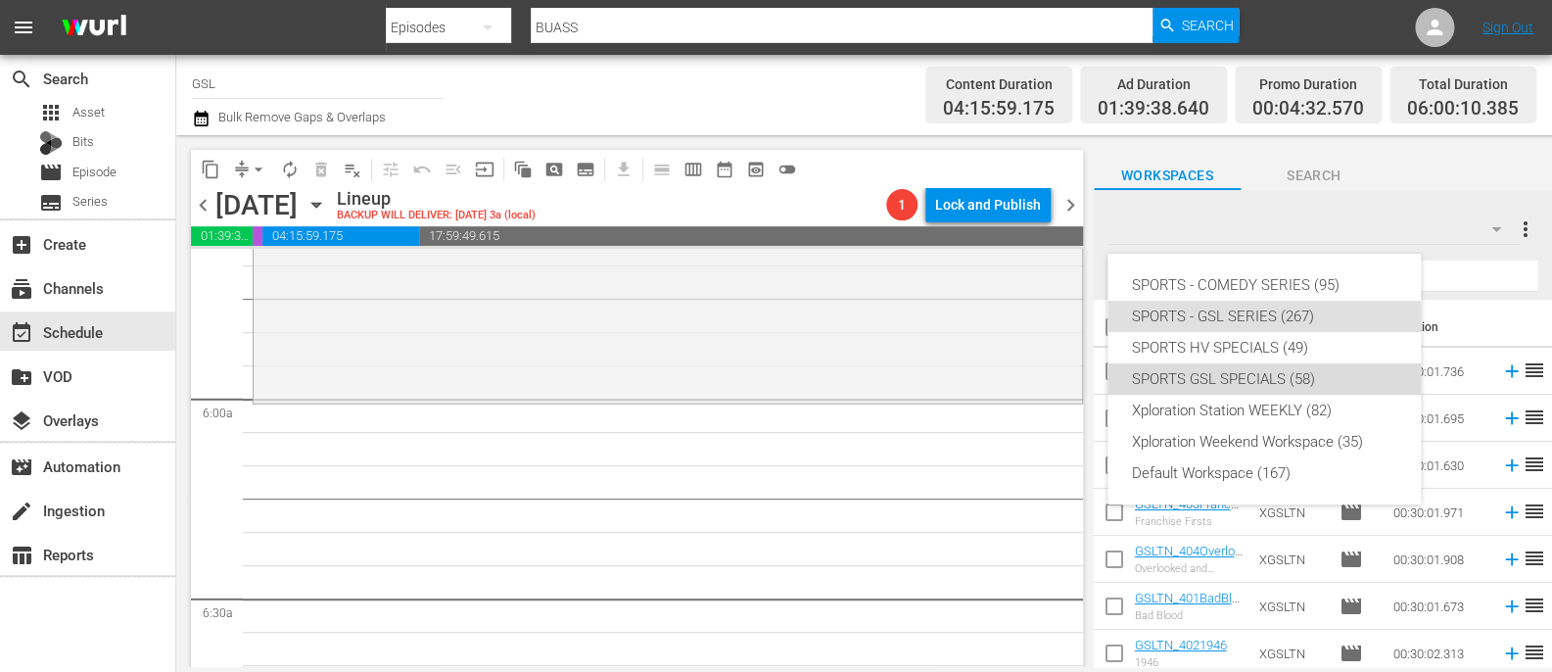
click at [1291, 385] on div "SPORTS GSL SPECIALS (58)" at bounding box center [1264, 378] width 266 height 31
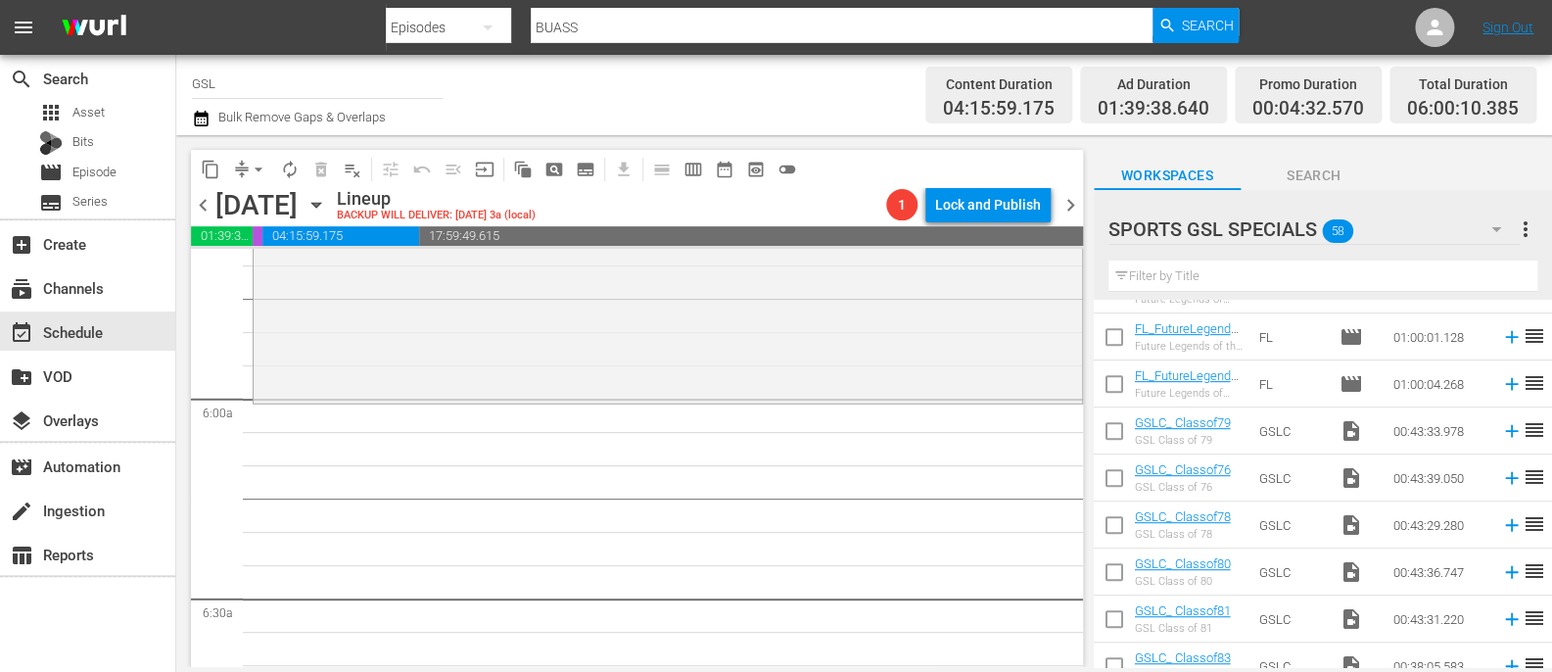
scroll to position [421, 0]
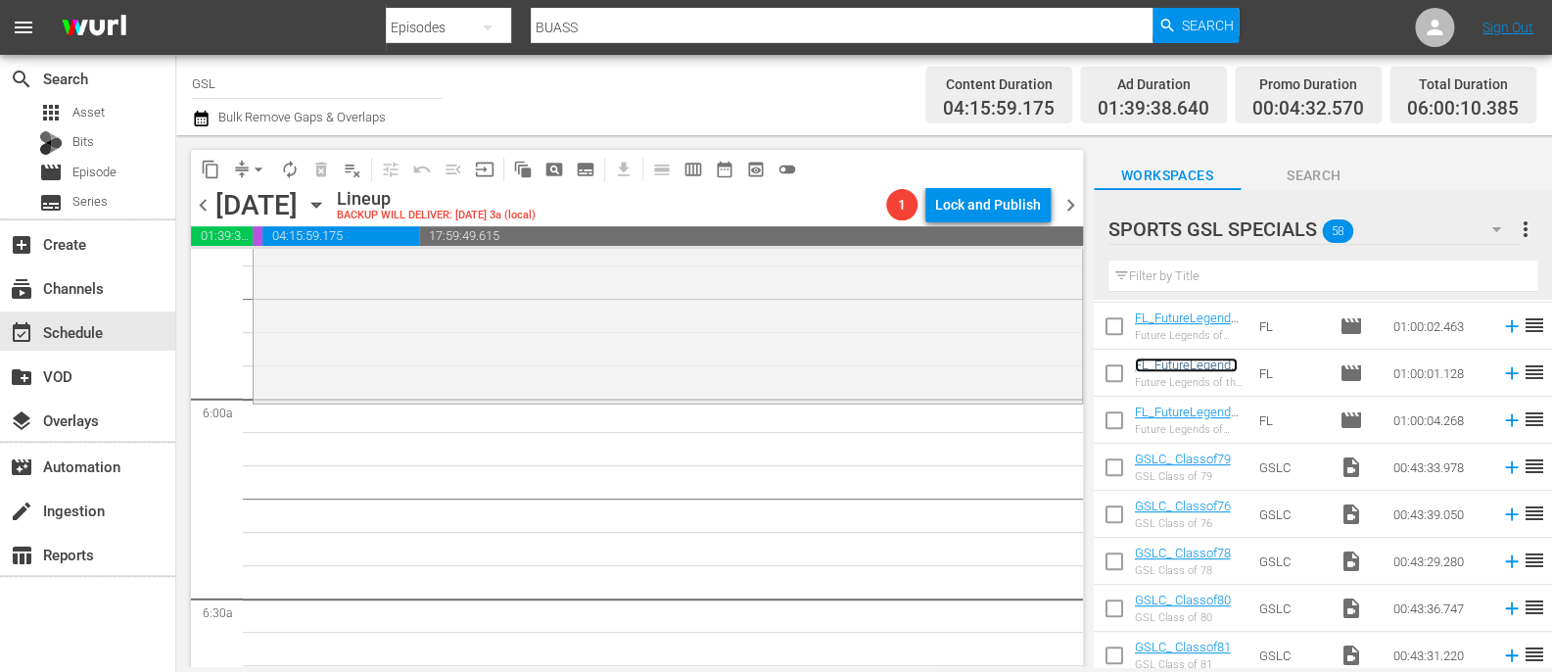
click at [1189, 369] on link "FL_FutureLegendsoftheSportsWorld1991" at bounding box center [1187, 379] width 104 height 44
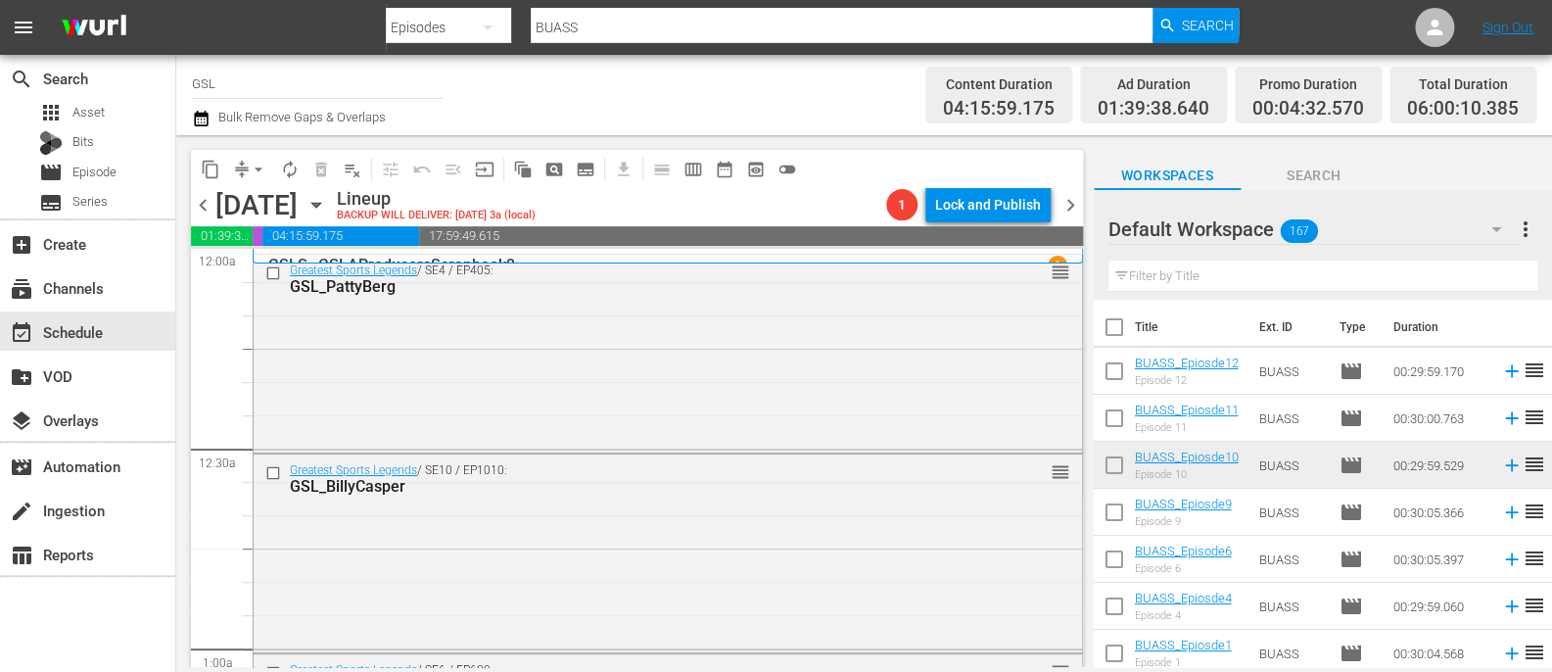
click at [1494, 229] on icon "button" at bounding box center [1496, 229] width 10 height 5
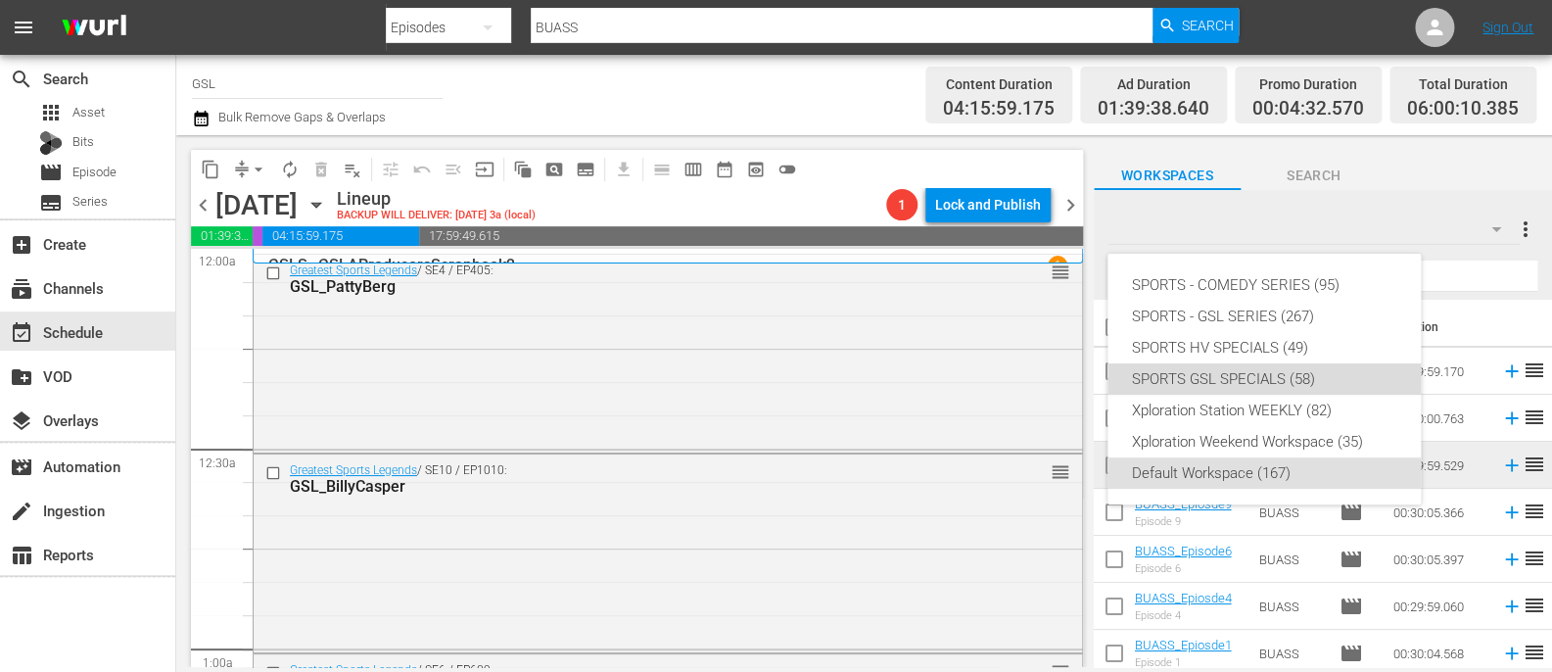
click at [1303, 382] on div "SPORTS GSL SPECIALS (58)" at bounding box center [1264, 378] width 266 height 31
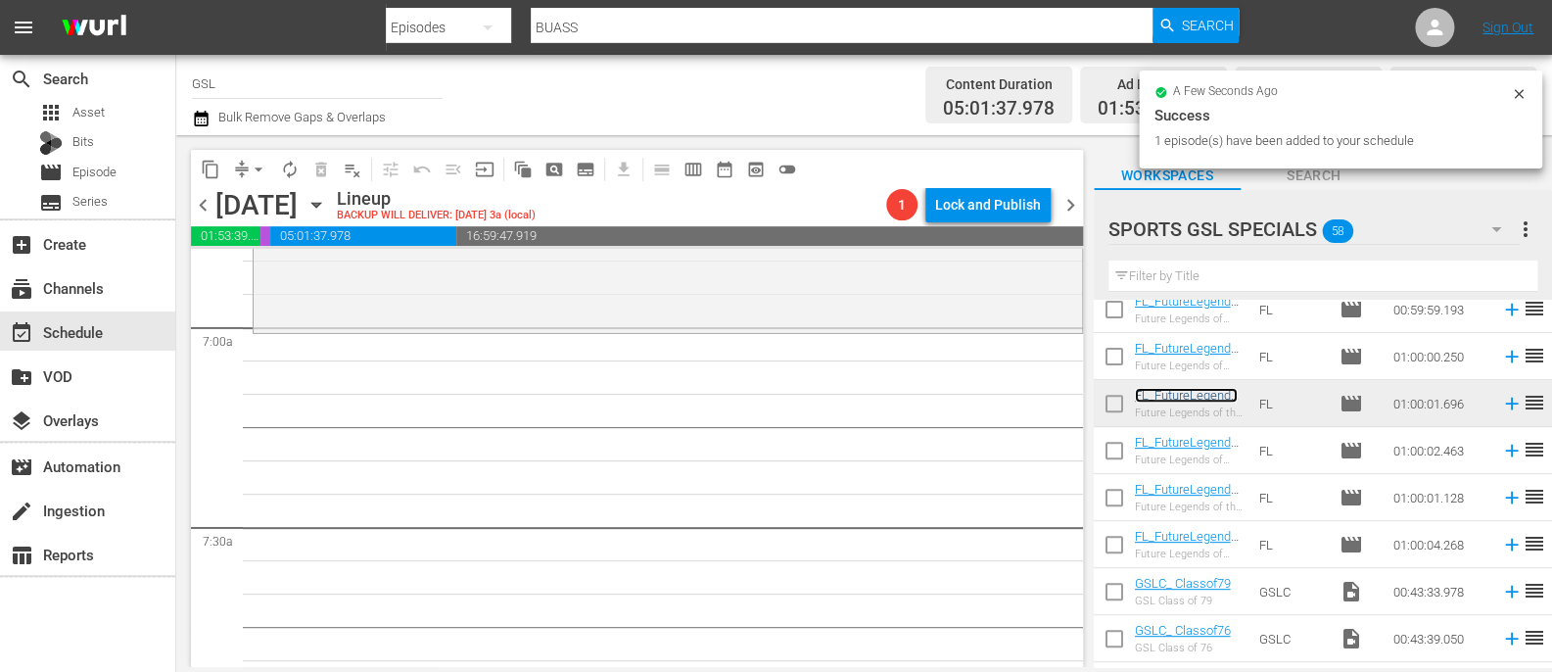
scroll to position [2763, 0]
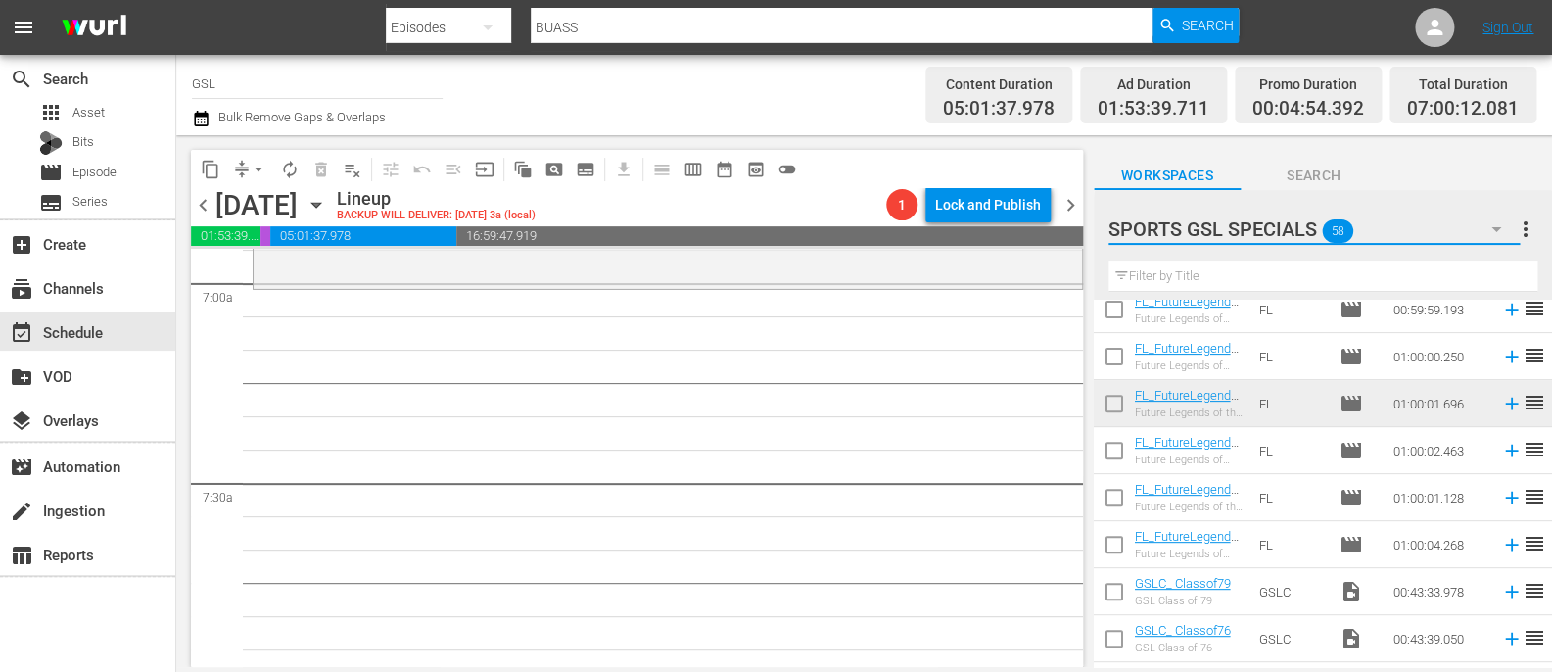
click at [1510, 224] on button "button" at bounding box center [1496, 229] width 47 height 47
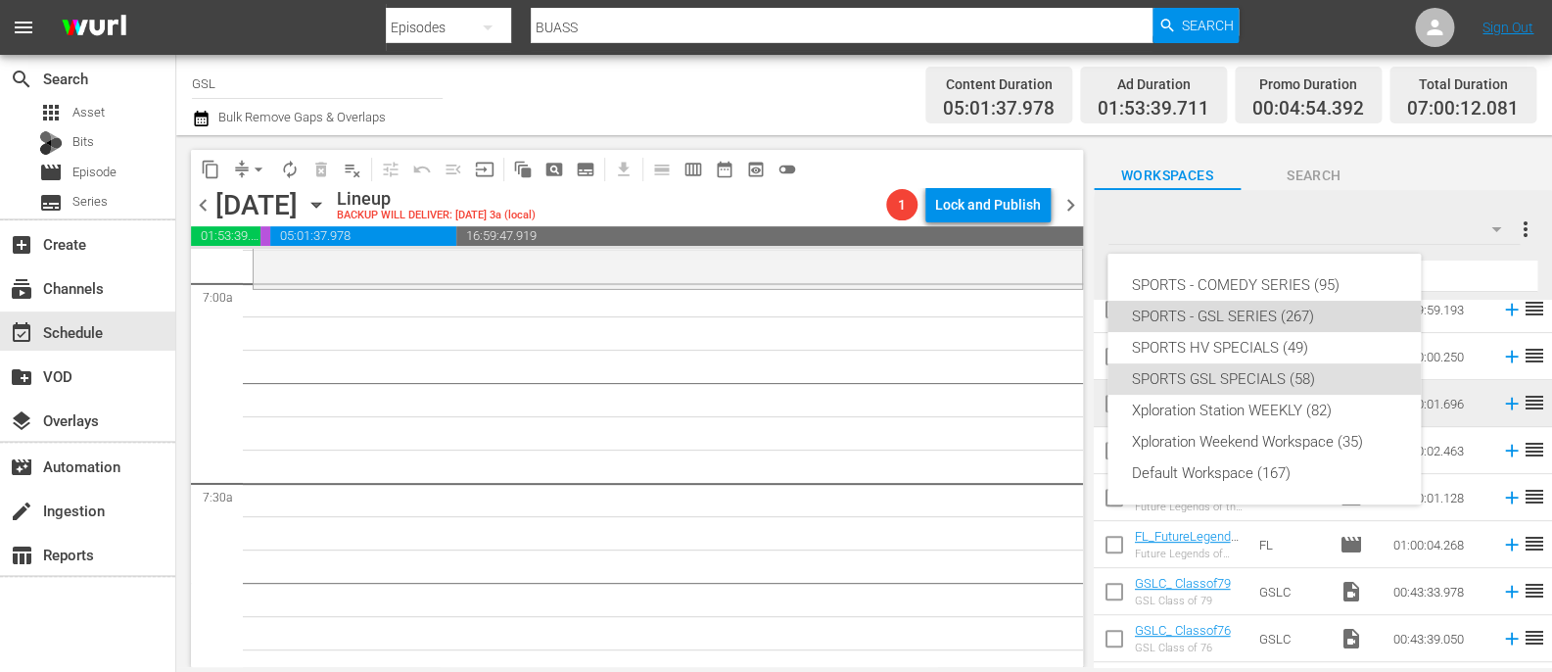
click at [1328, 331] on div "SPORTS - GSL SERIES (267)" at bounding box center [1264, 316] width 266 height 31
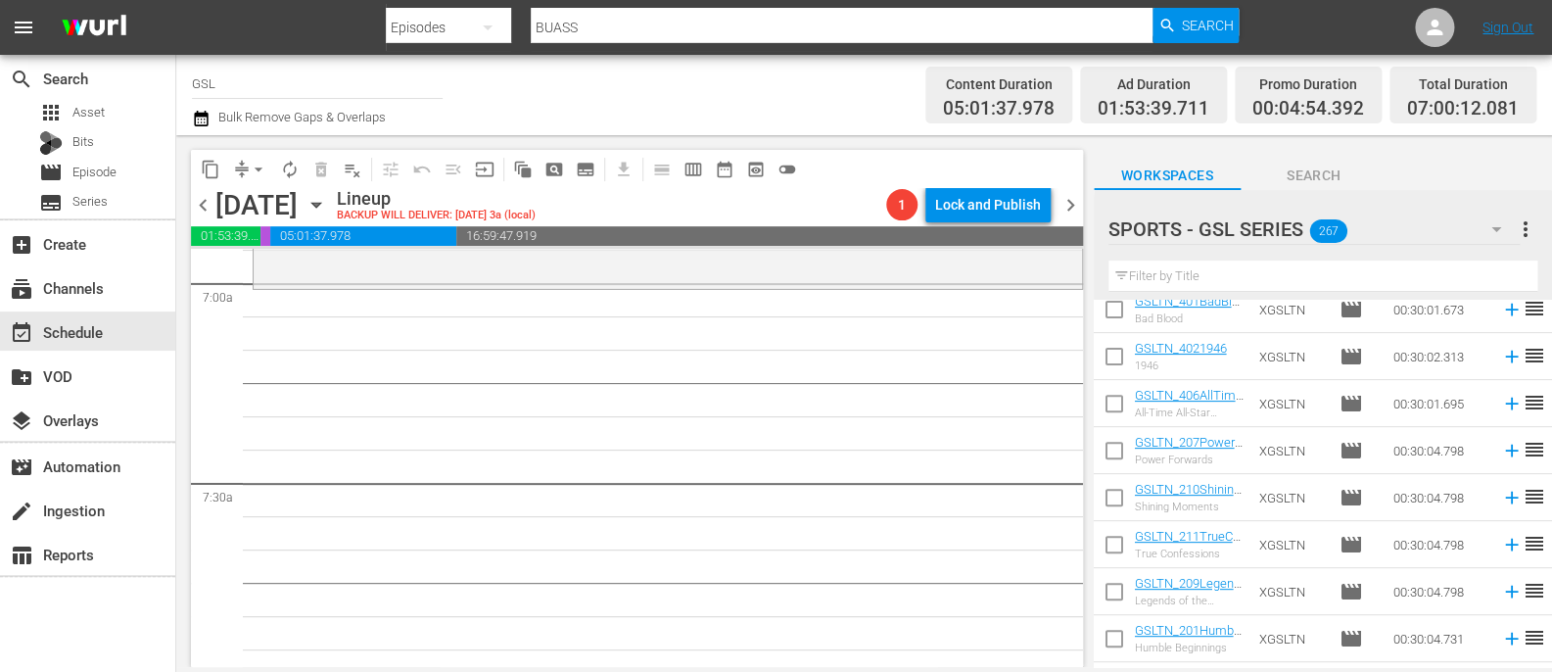
click at [1500, 238] on icon "button" at bounding box center [1497, 229] width 24 height 24
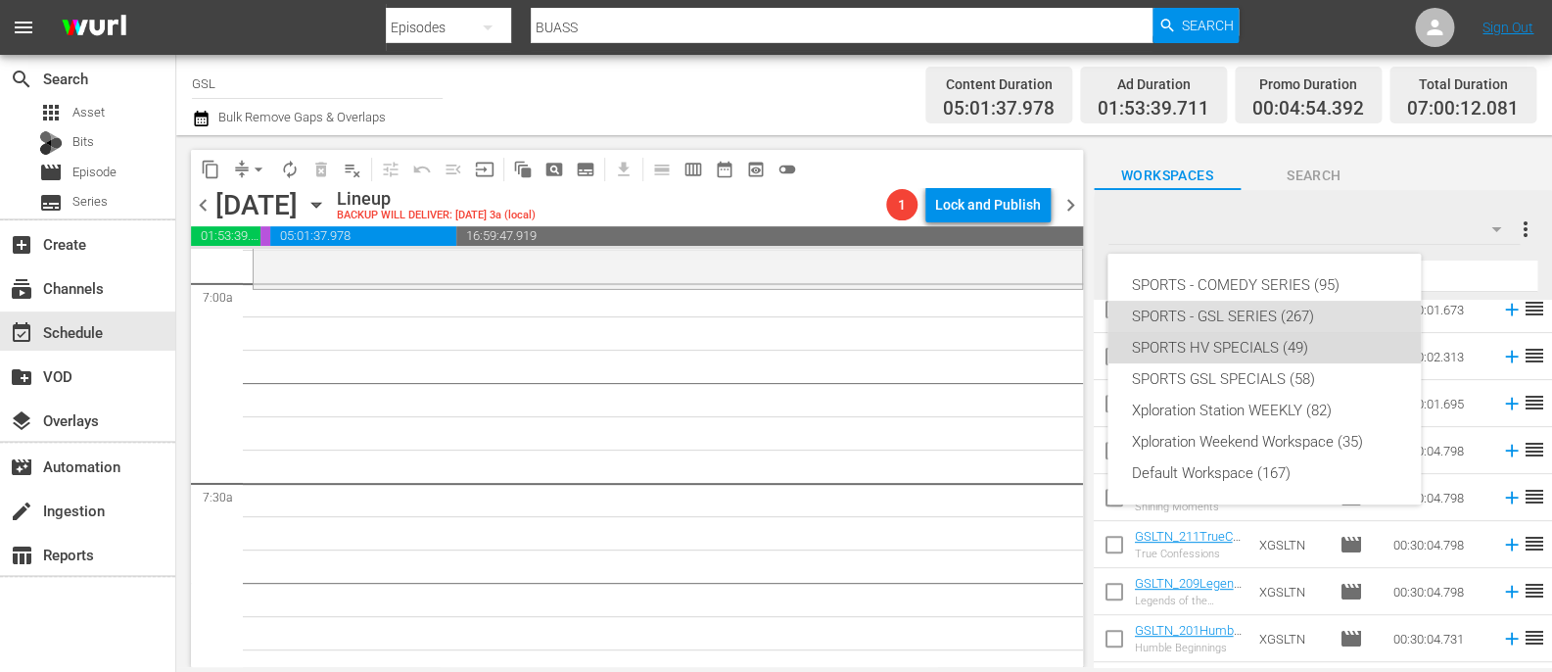
click at [1347, 333] on div "SPORTS HV SPECIALS (49)" at bounding box center [1264, 347] width 266 height 31
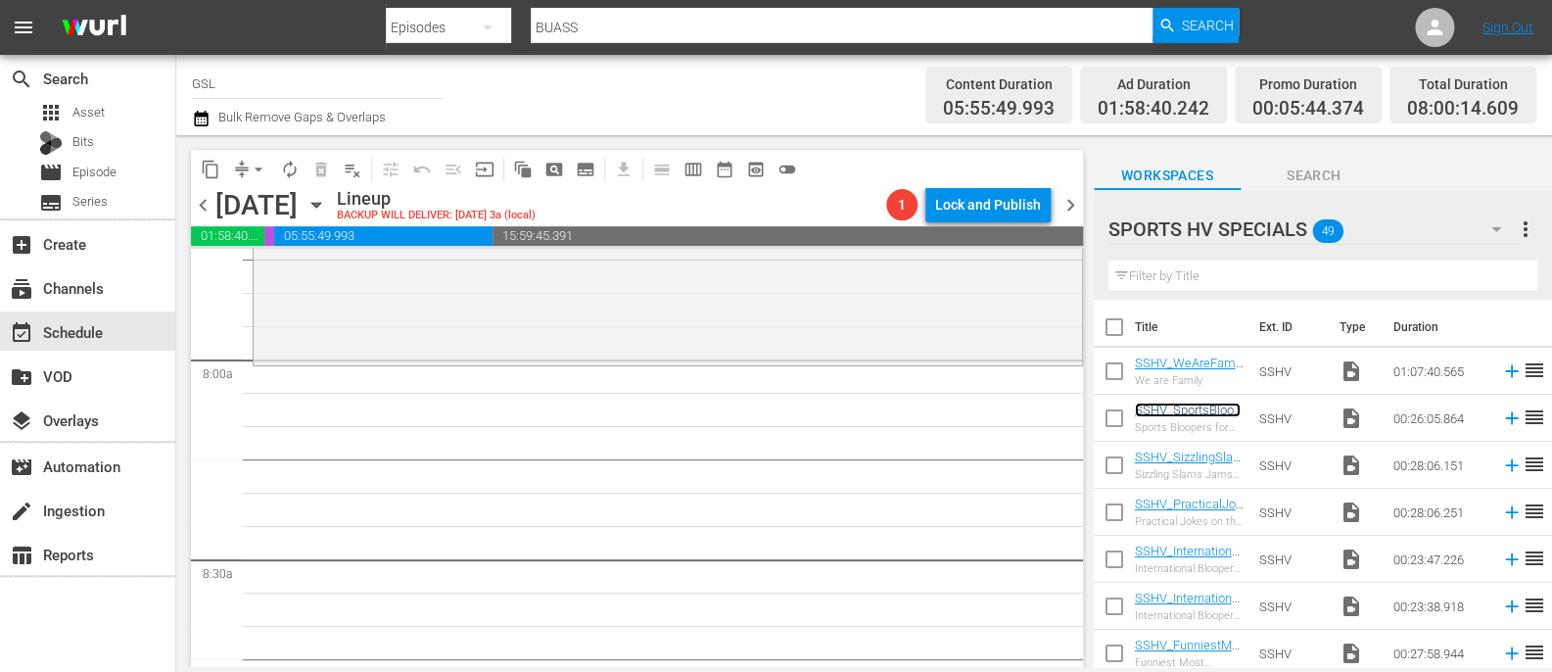
scroll to position [3078, 0]
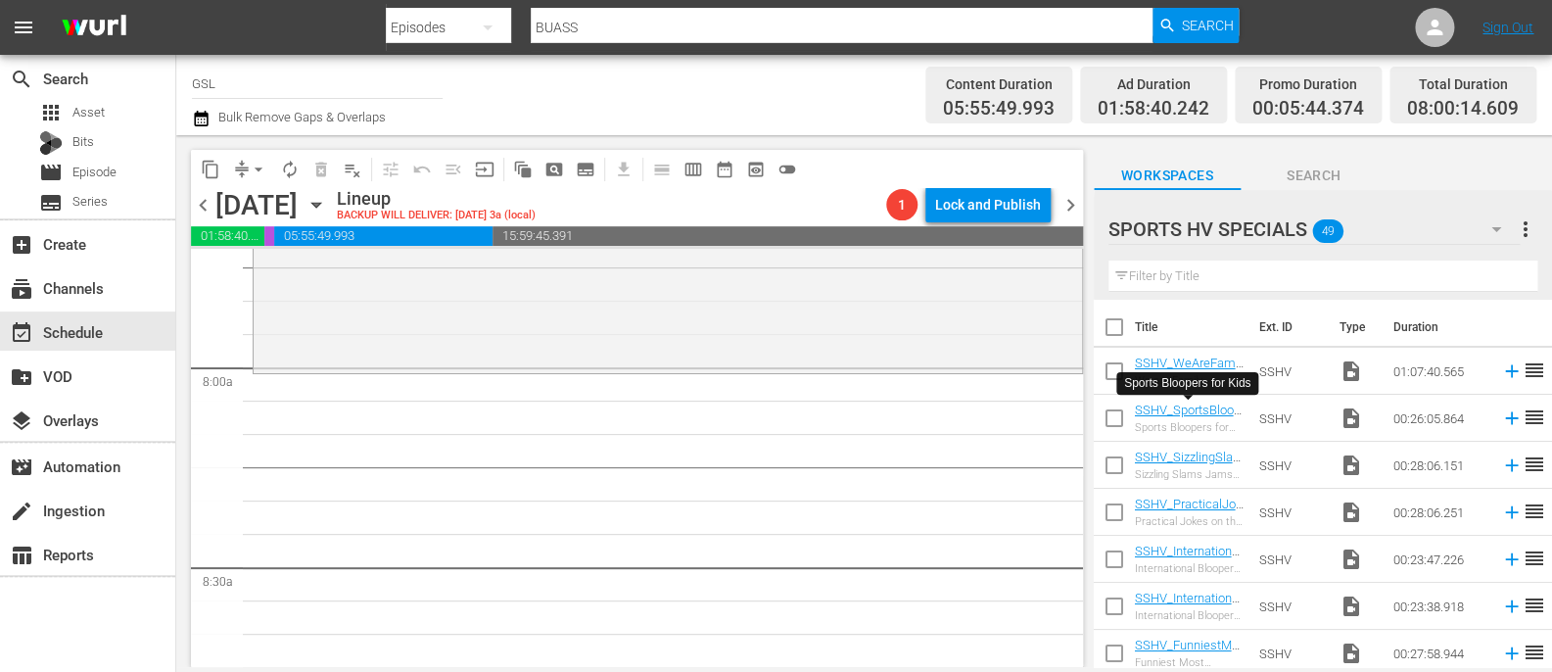
click at [1219, 280] on input "text" at bounding box center [1323, 275] width 429 height 31
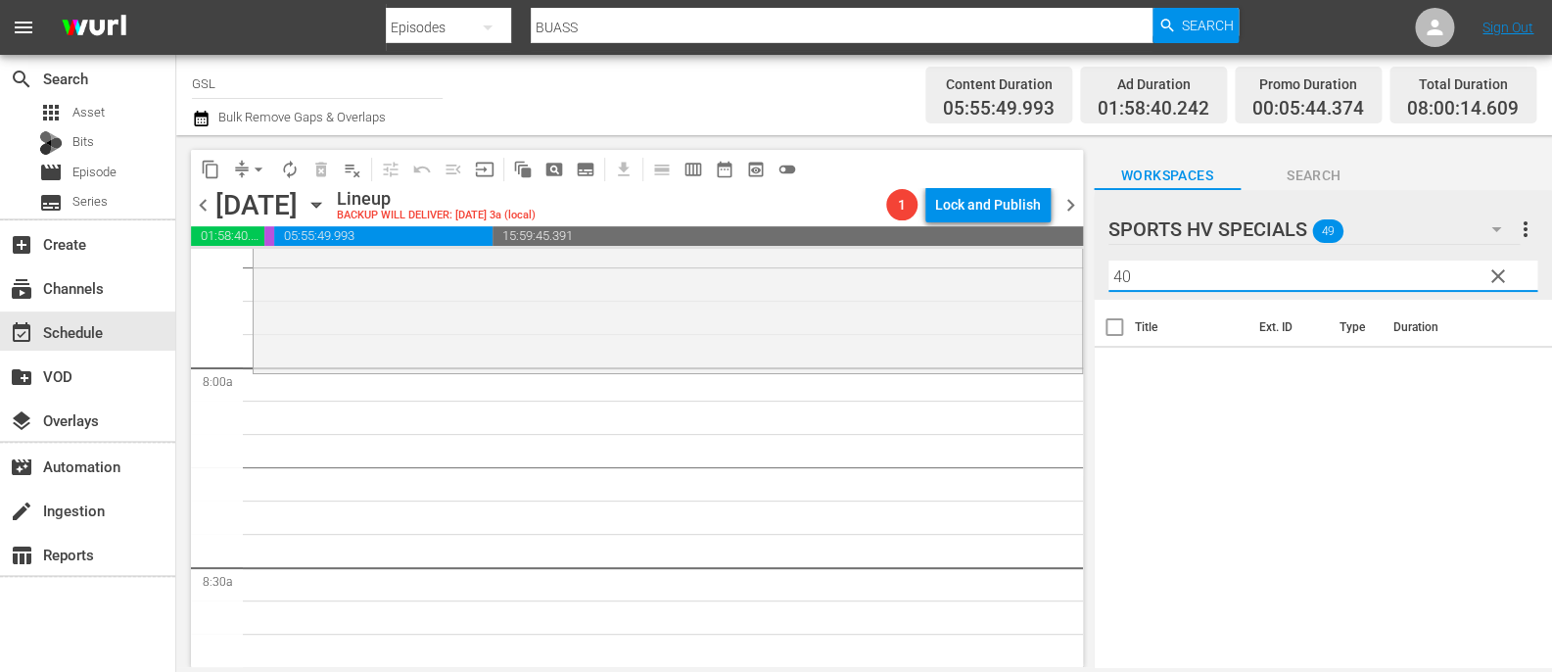
type input "4"
type input "2"
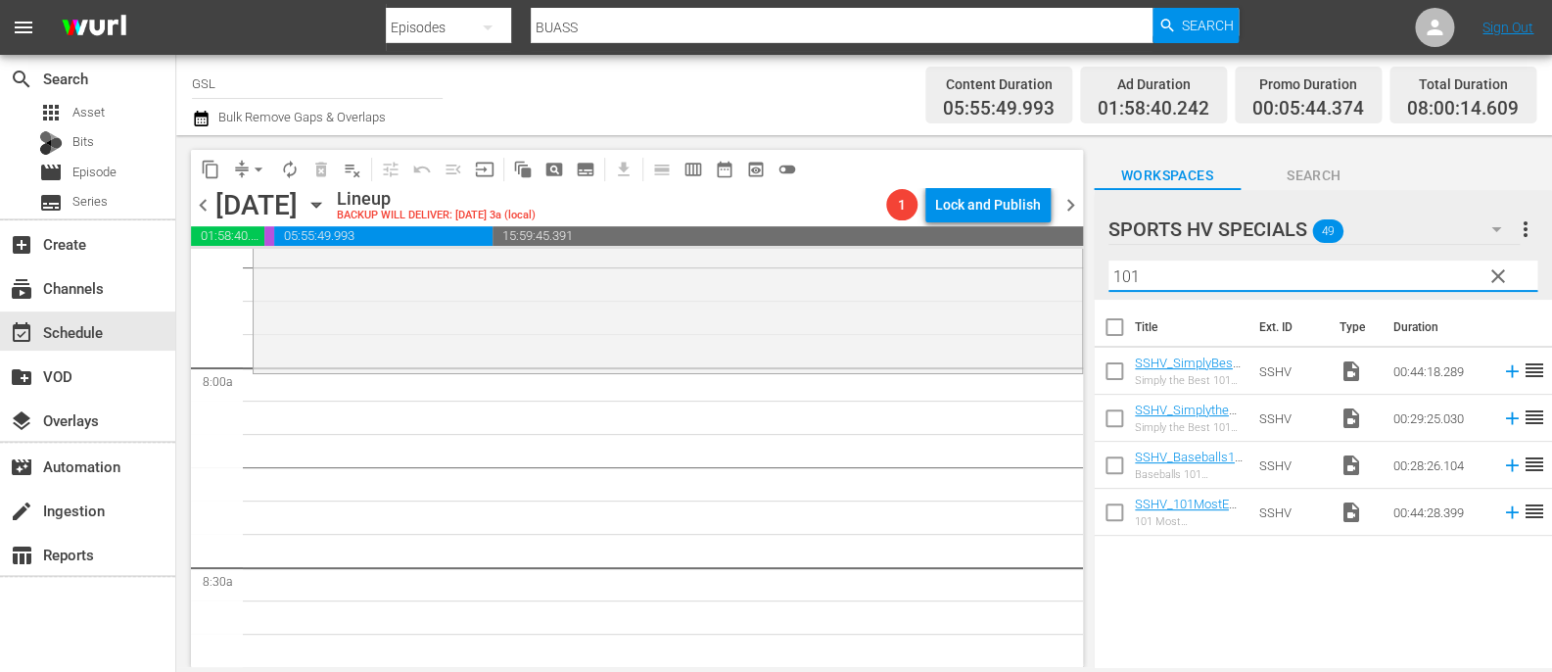
type input "101"
click at [1497, 274] on span "clear" at bounding box center [1499, 276] width 24 height 24
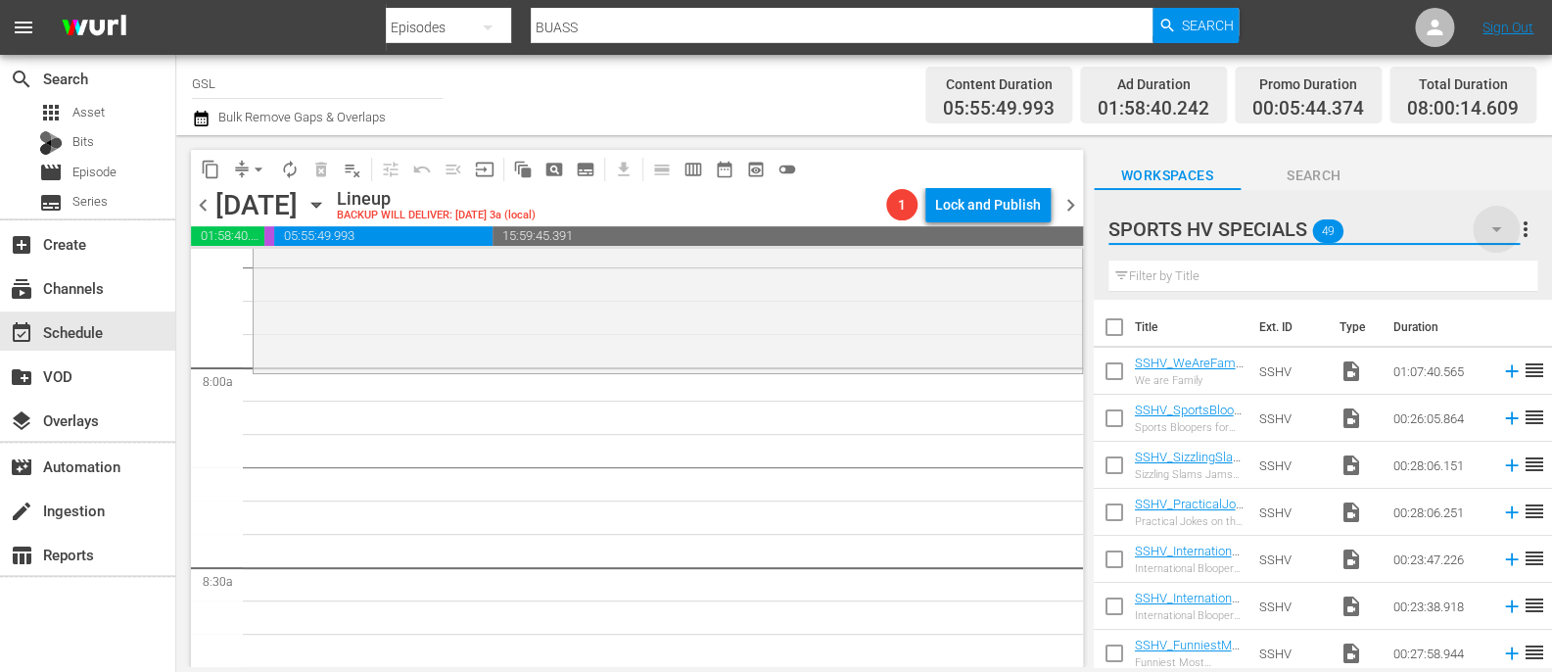
click at [1495, 234] on icon "button" at bounding box center [1497, 229] width 24 height 24
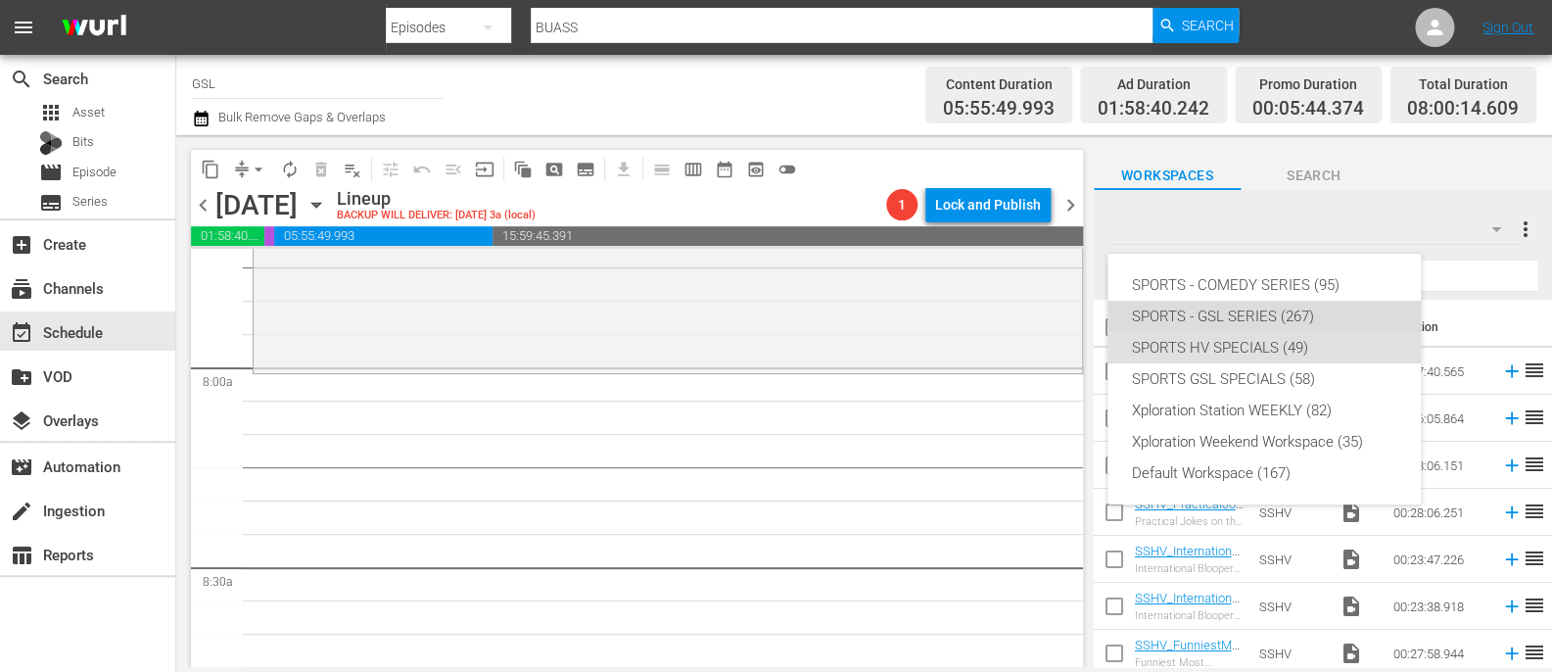
click at [1301, 319] on div "SPORTS - GSL SERIES (267)" at bounding box center [1264, 316] width 266 height 31
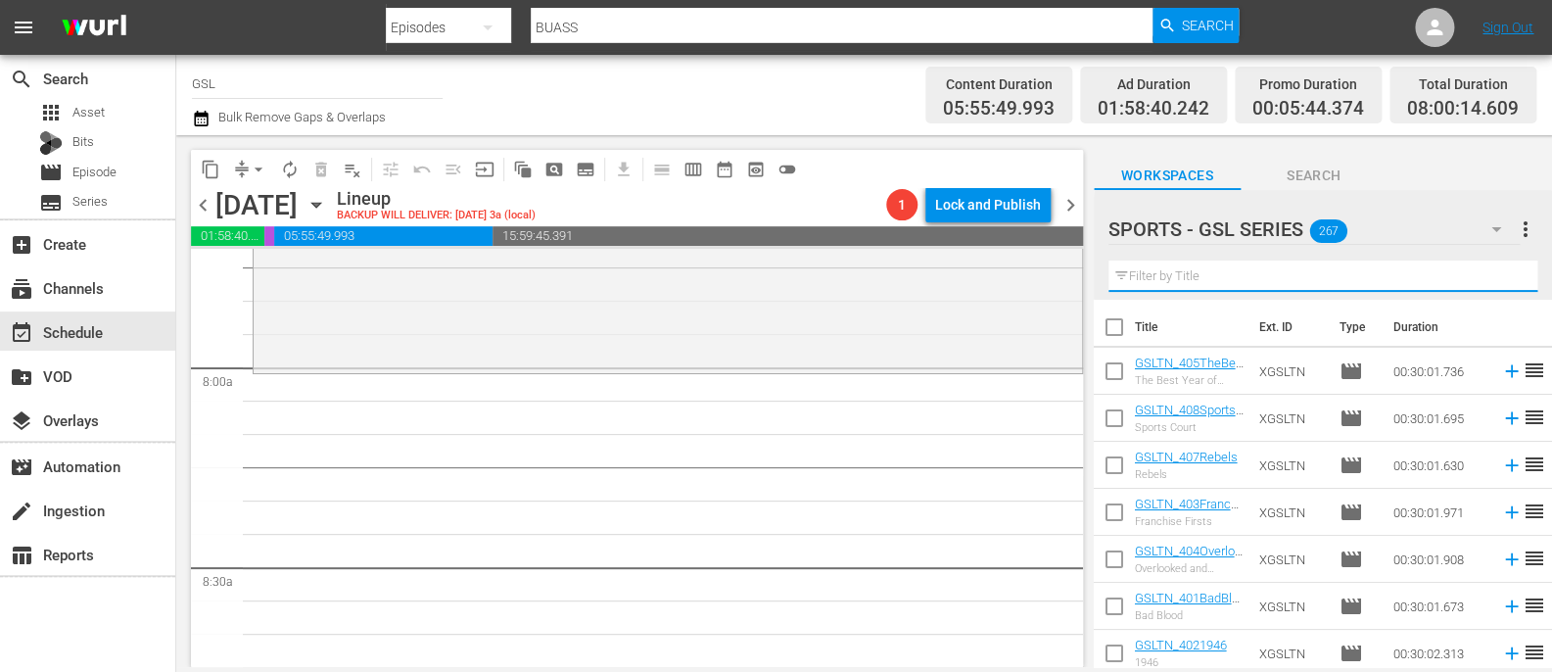
click at [1145, 270] on input "text" at bounding box center [1323, 275] width 429 height 31
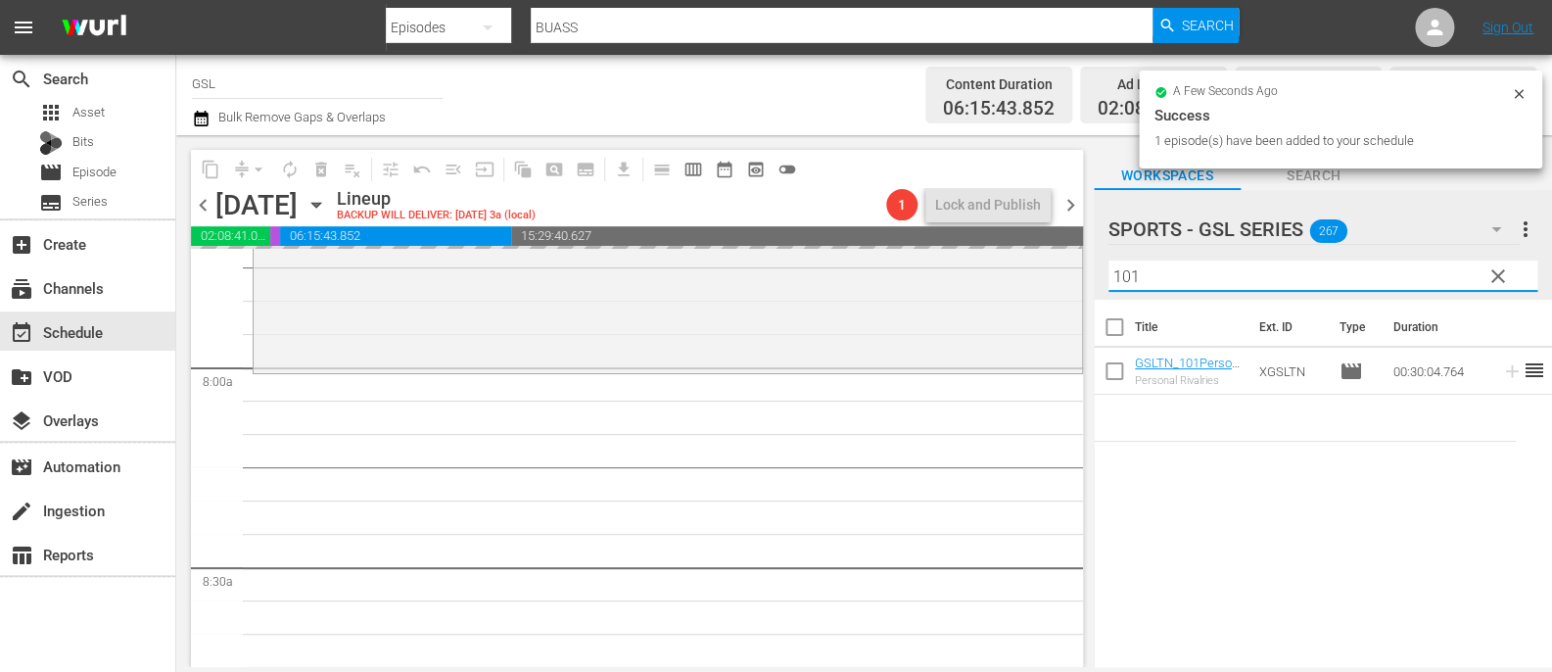
drag, startPoint x: 1189, startPoint y: 278, endPoint x: 1038, endPoint y: 256, distance: 152.5
click at [1109, 260] on input "101" at bounding box center [1323, 275] width 429 height 31
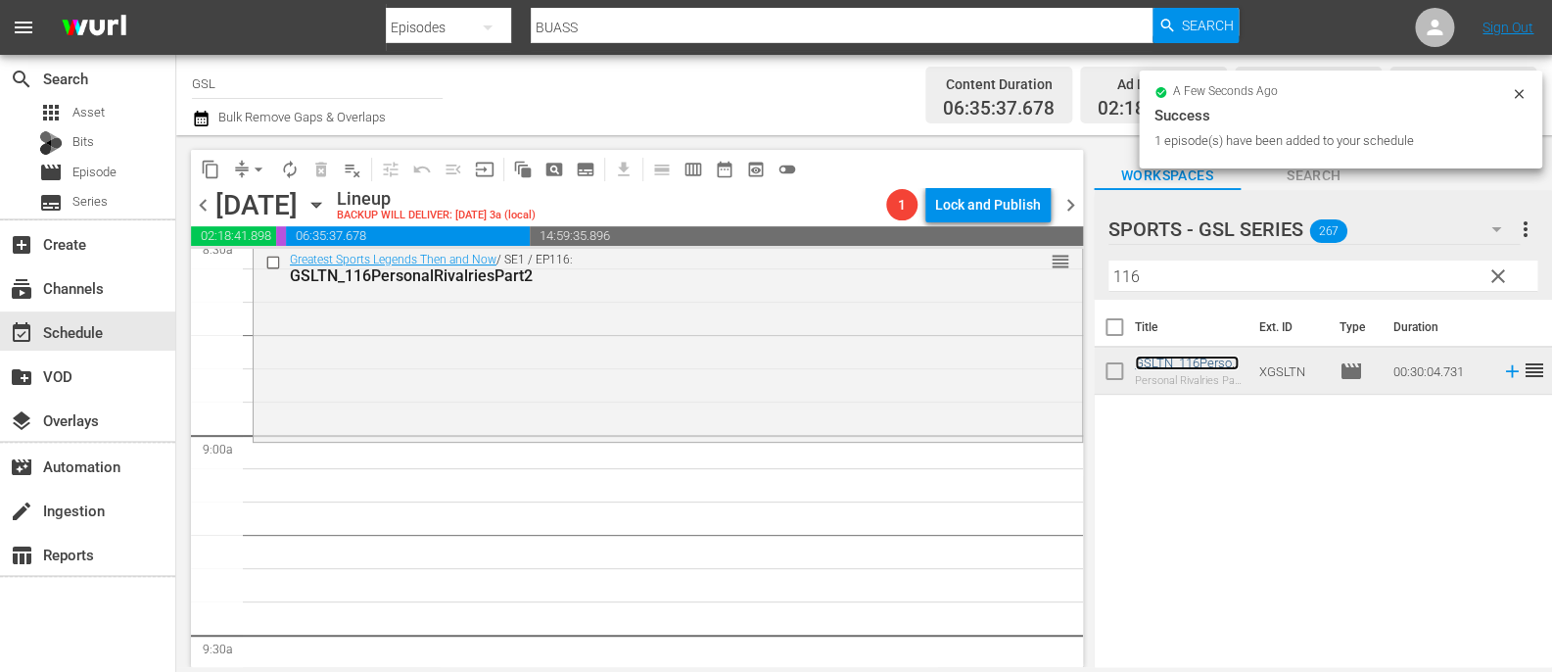
scroll to position [3452, 0]
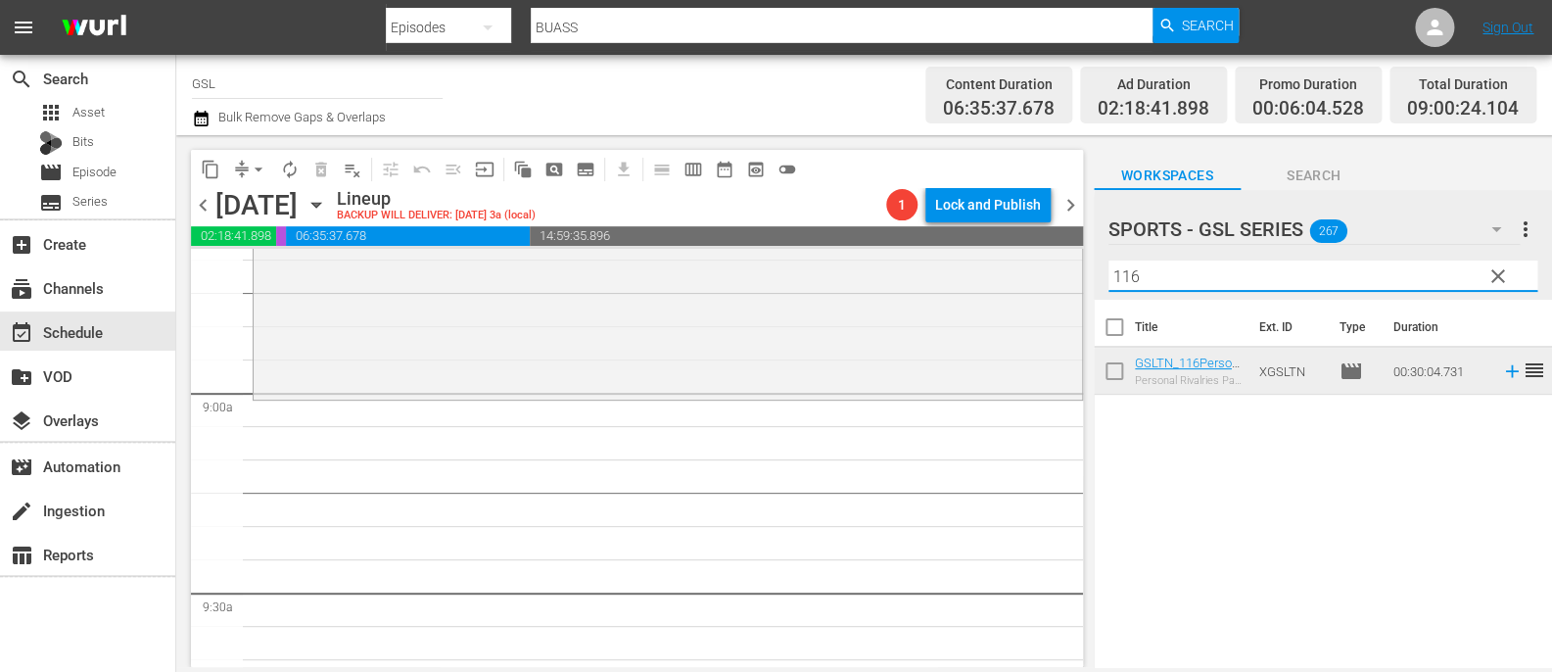
drag, startPoint x: 1174, startPoint y: 277, endPoint x: 994, endPoint y: 265, distance: 180.6
click at [1109, 265] on input "116" at bounding box center [1323, 275] width 429 height 31
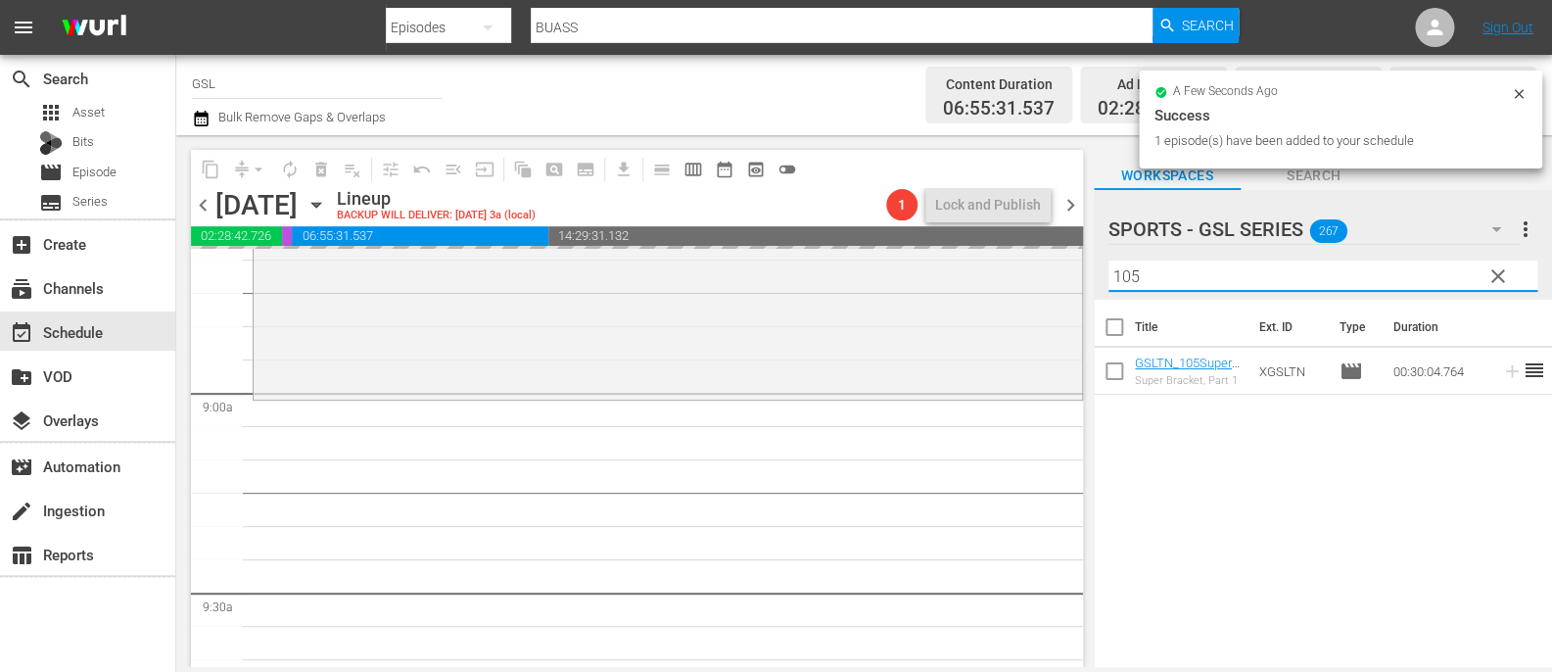
drag, startPoint x: 1215, startPoint y: 274, endPoint x: 1045, endPoint y: 257, distance: 171.3
click at [1109, 260] on input "105" at bounding box center [1323, 275] width 429 height 31
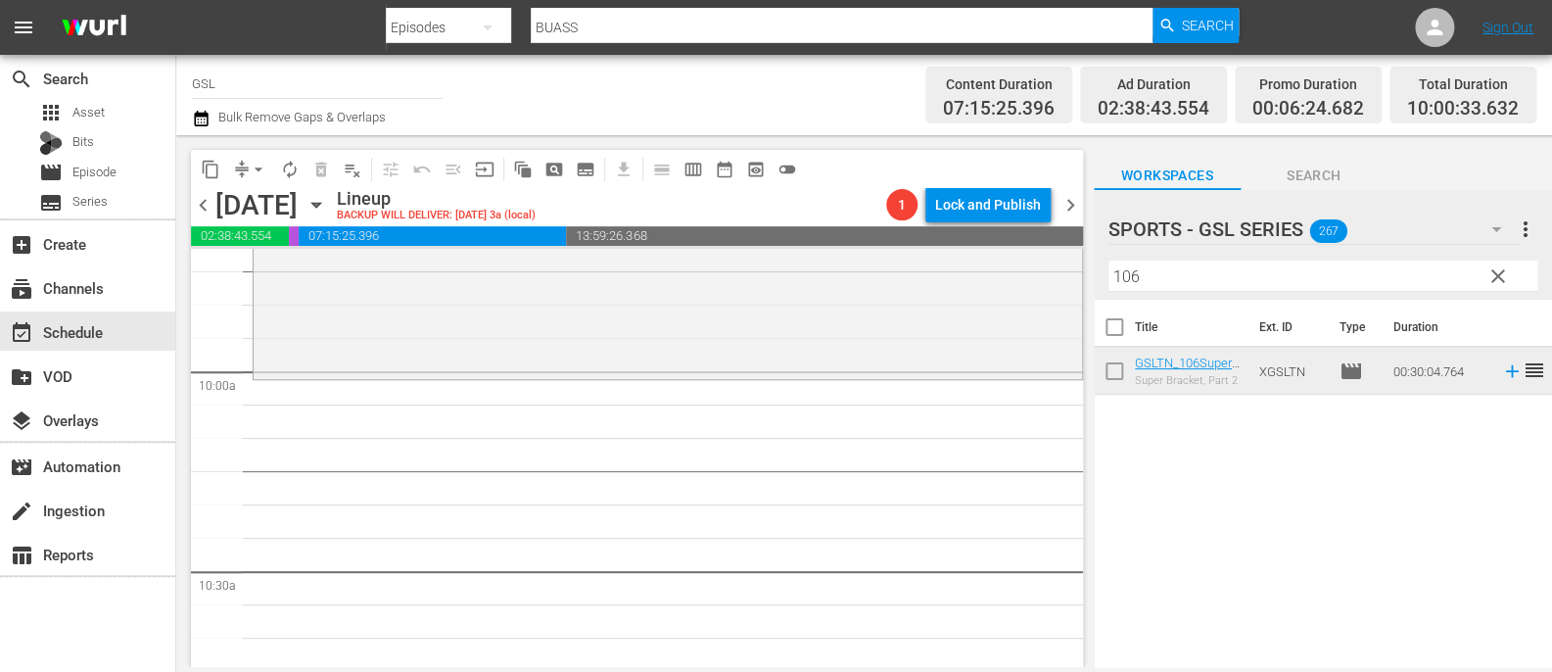
scroll to position [3874, 0]
drag, startPoint x: 1205, startPoint y: 271, endPoint x: 978, endPoint y: 248, distance: 227.4
click at [1109, 260] on input "106" at bounding box center [1323, 275] width 429 height 31
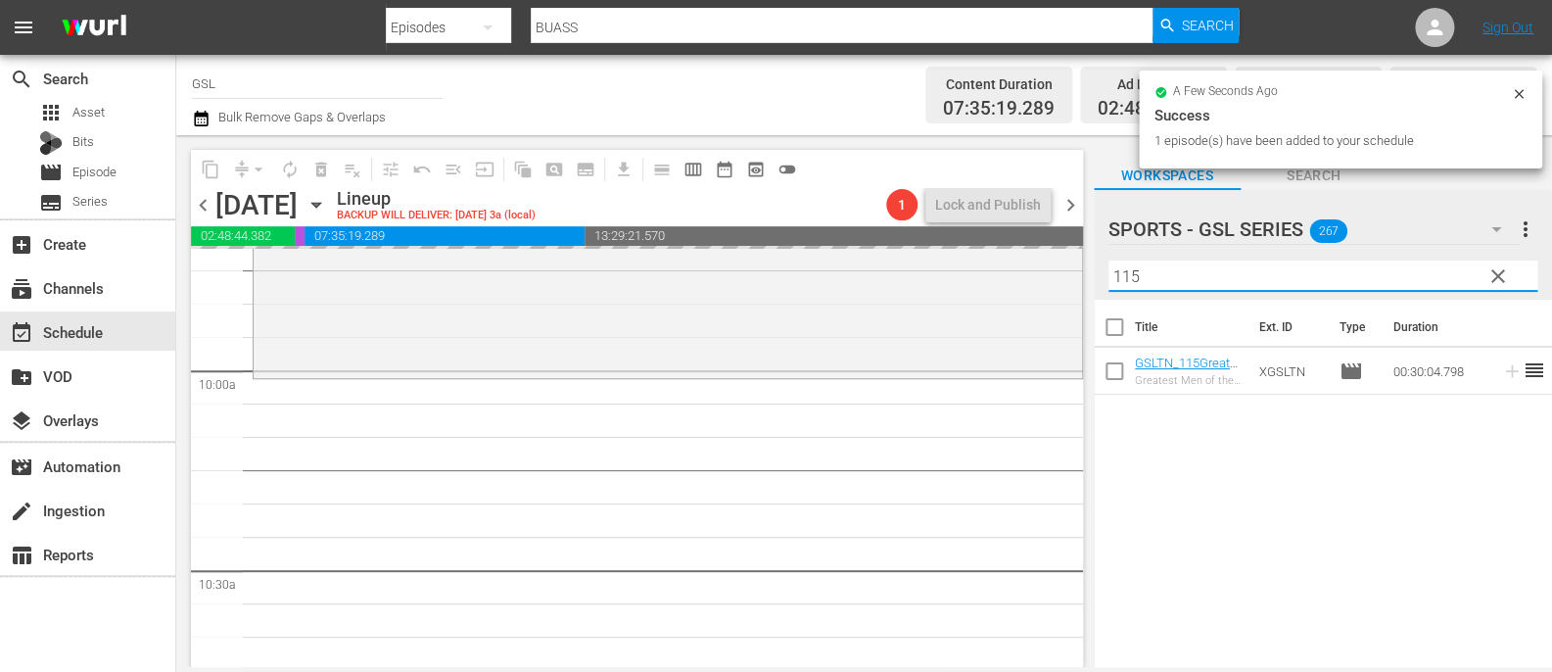
drag, startPoint x: 1182, startPoint y: 281, endPoint x: 1053, endPoint y: 248, distance: 133.5
click at [1109, 260] on input "115" at bounding box center [1323, 275] width 429 height 31
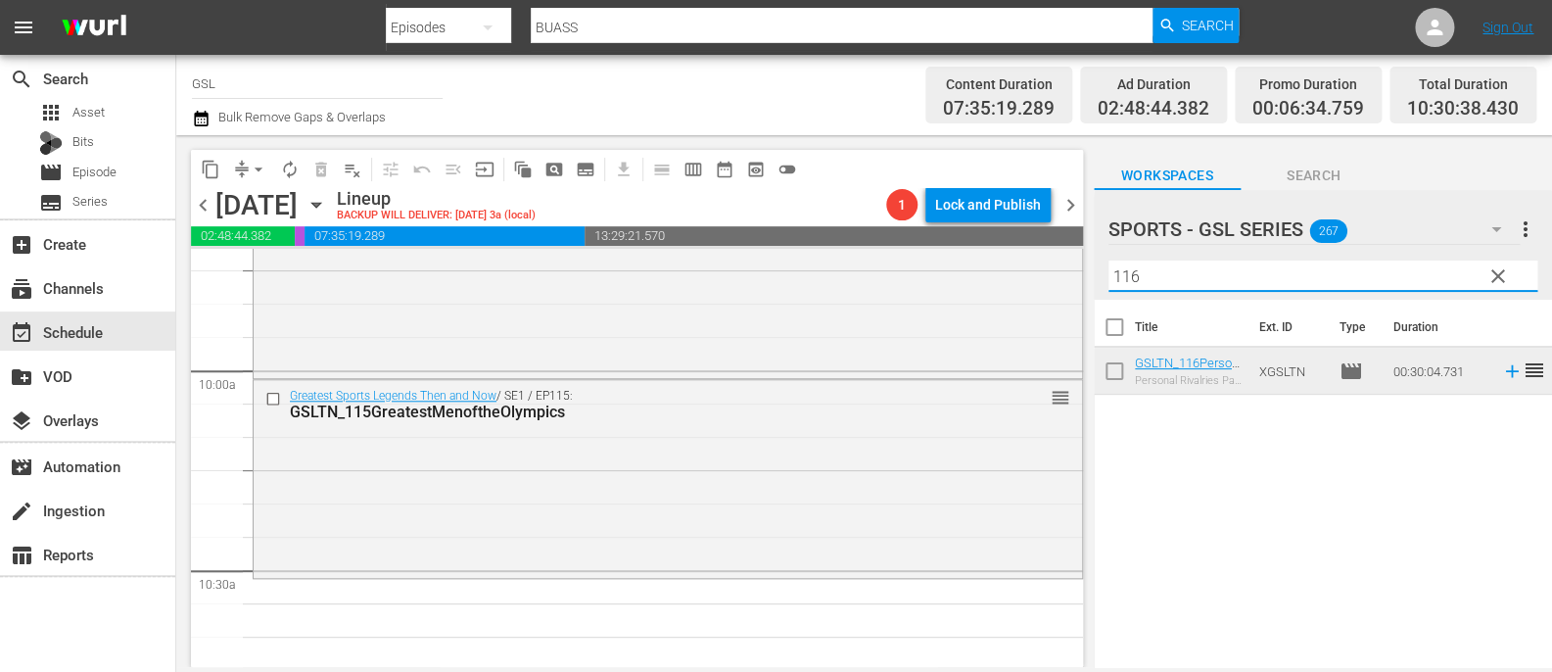
drag, startPoint x: 1167, startPoint y: 271, endPoint x: 1019, endPoint y: 260, distance: 148.3
click at [1109, 260] on input "116" at bounding box center [1323, 275] width 429 height 31
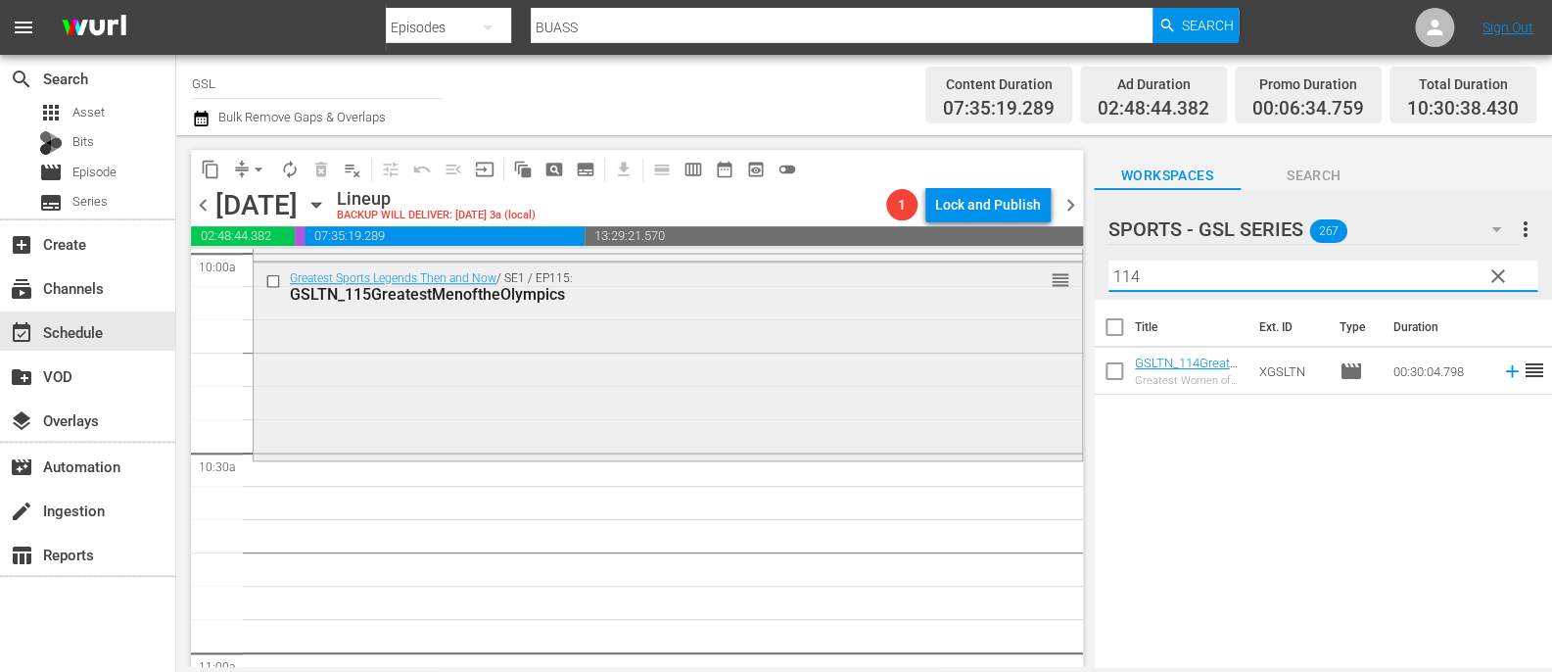
scroll to position [3993, 0]
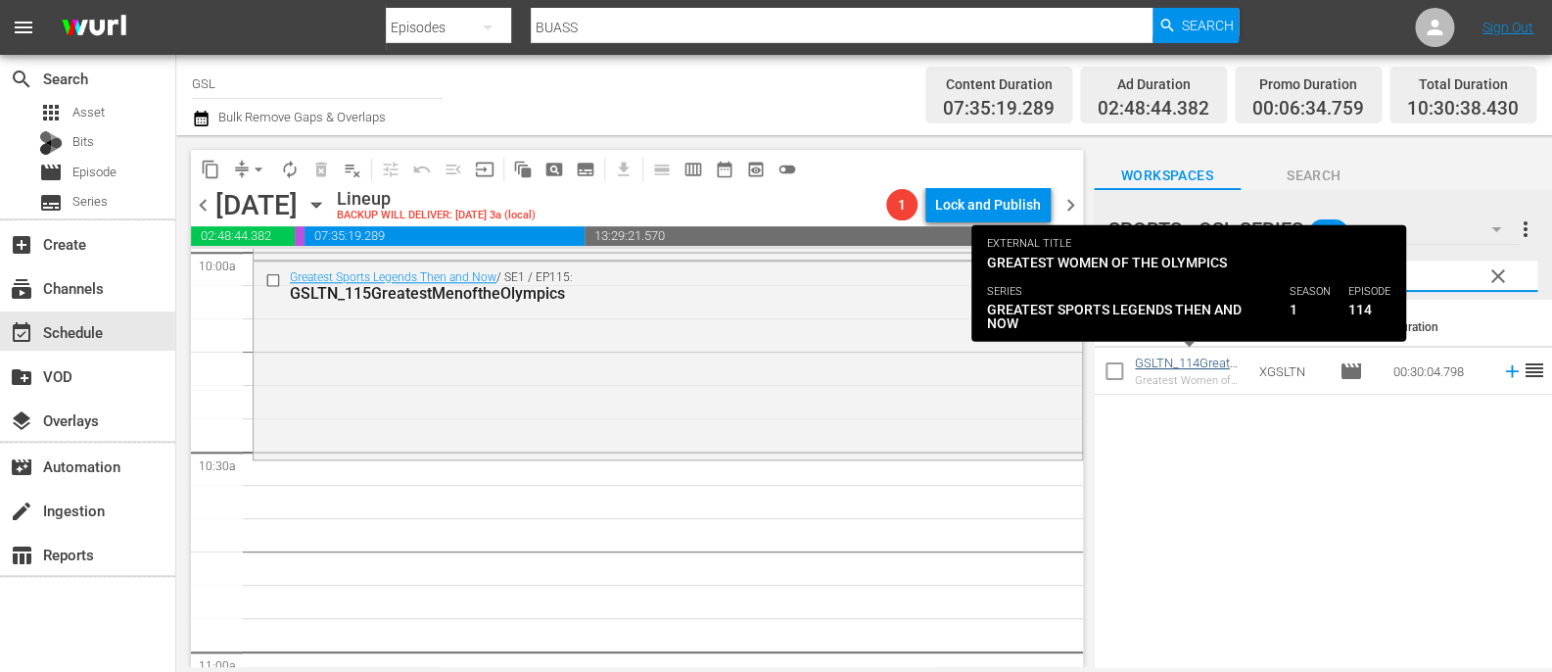
type input "114"
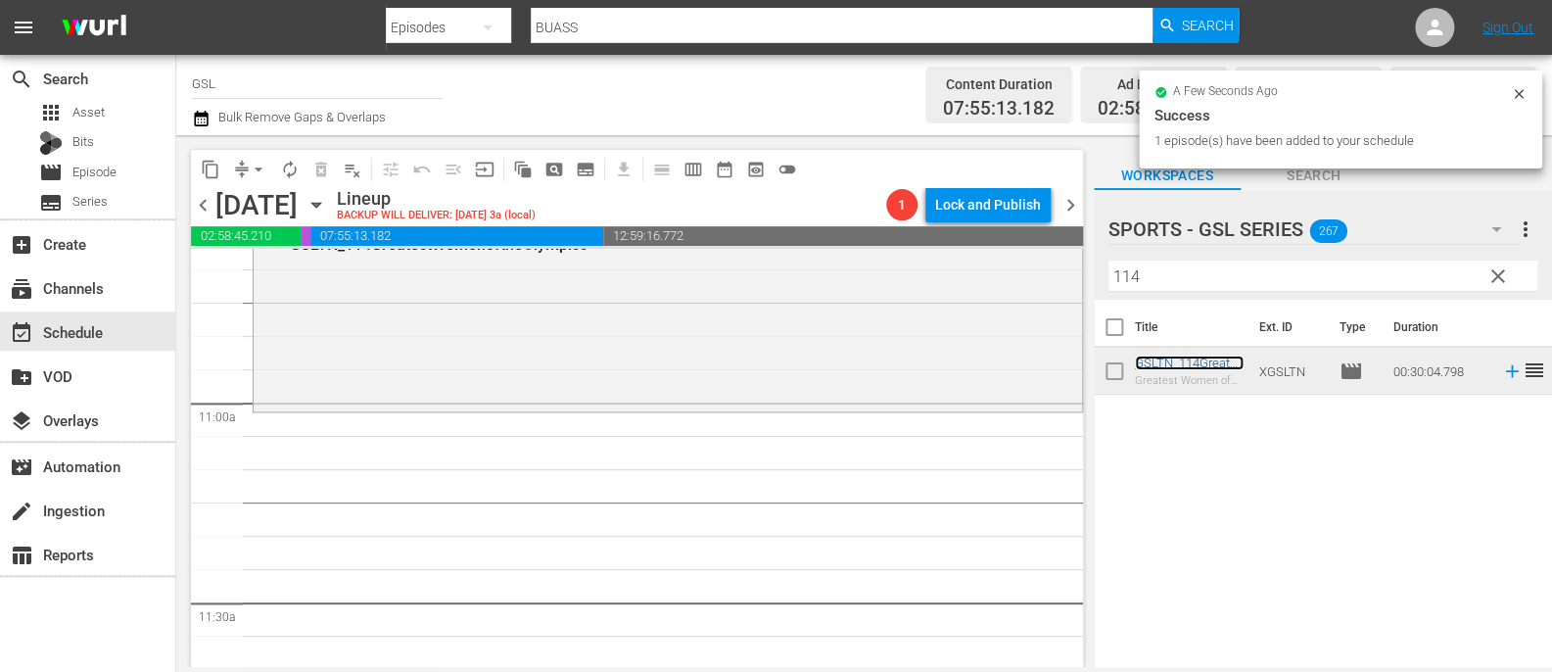
scroll to position [4263, 0]
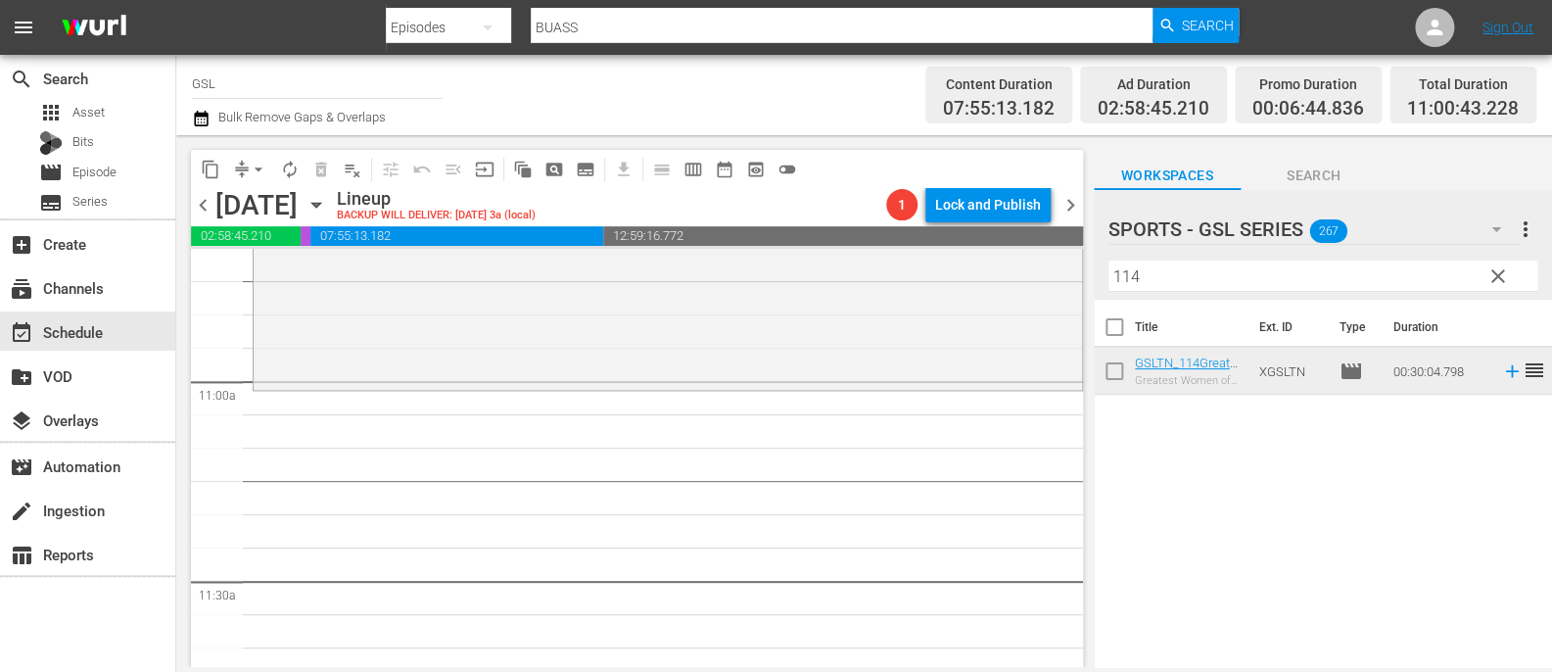
click at [1496, 273] on span "clear" at bounding box center [1499, 276] width 24 height 24
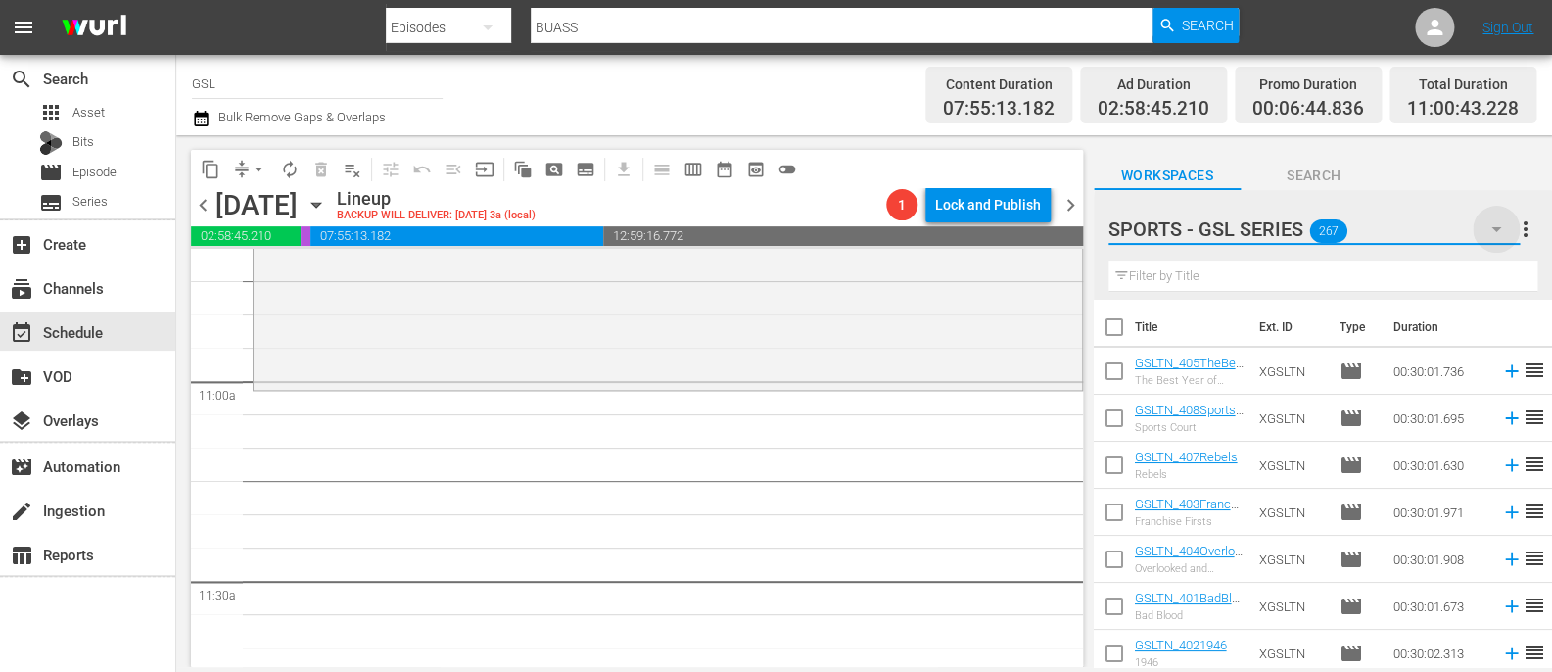
click at [1490, 233] on icon "button" at bounding box center [1497, 229] width 24 height 24
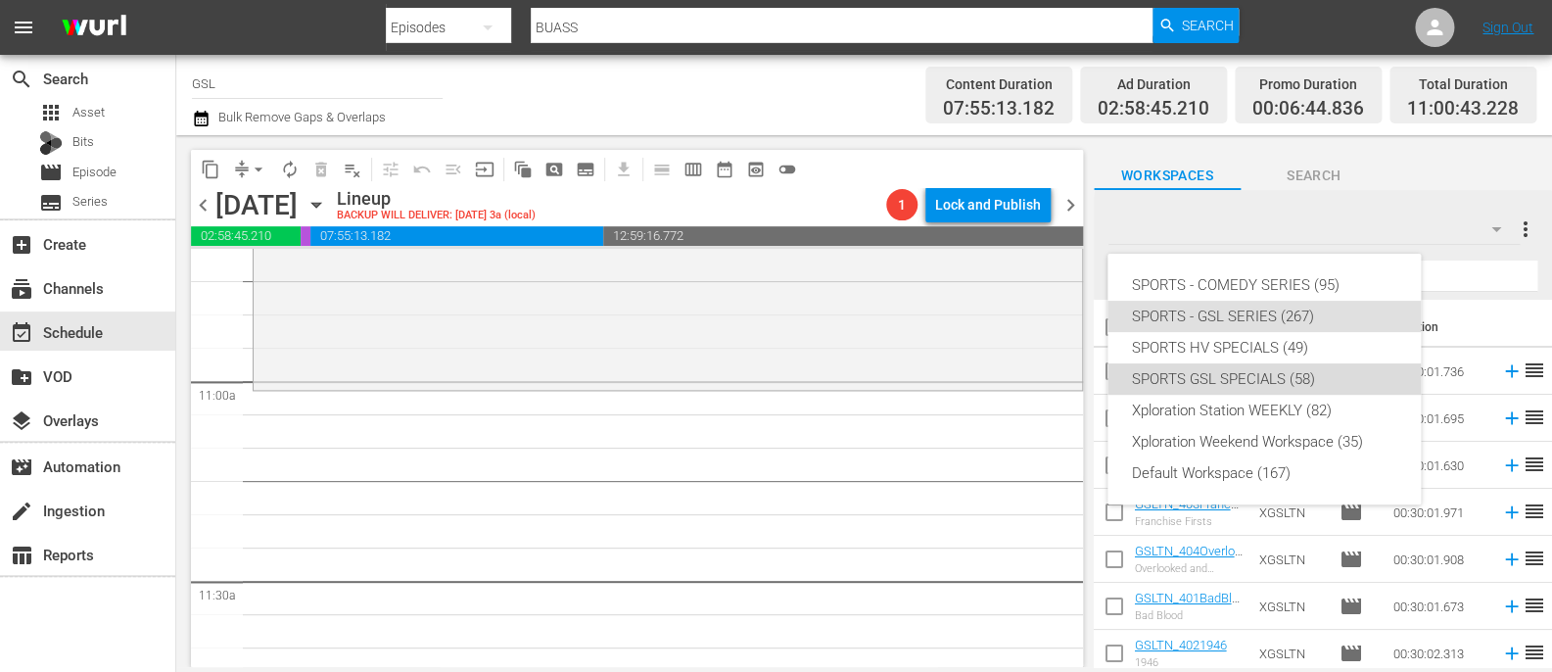
click at [1342, 381] on div "SPORTS GSL SPECIALS (58)" at bounding box center [1264, 378] width 266 height 31
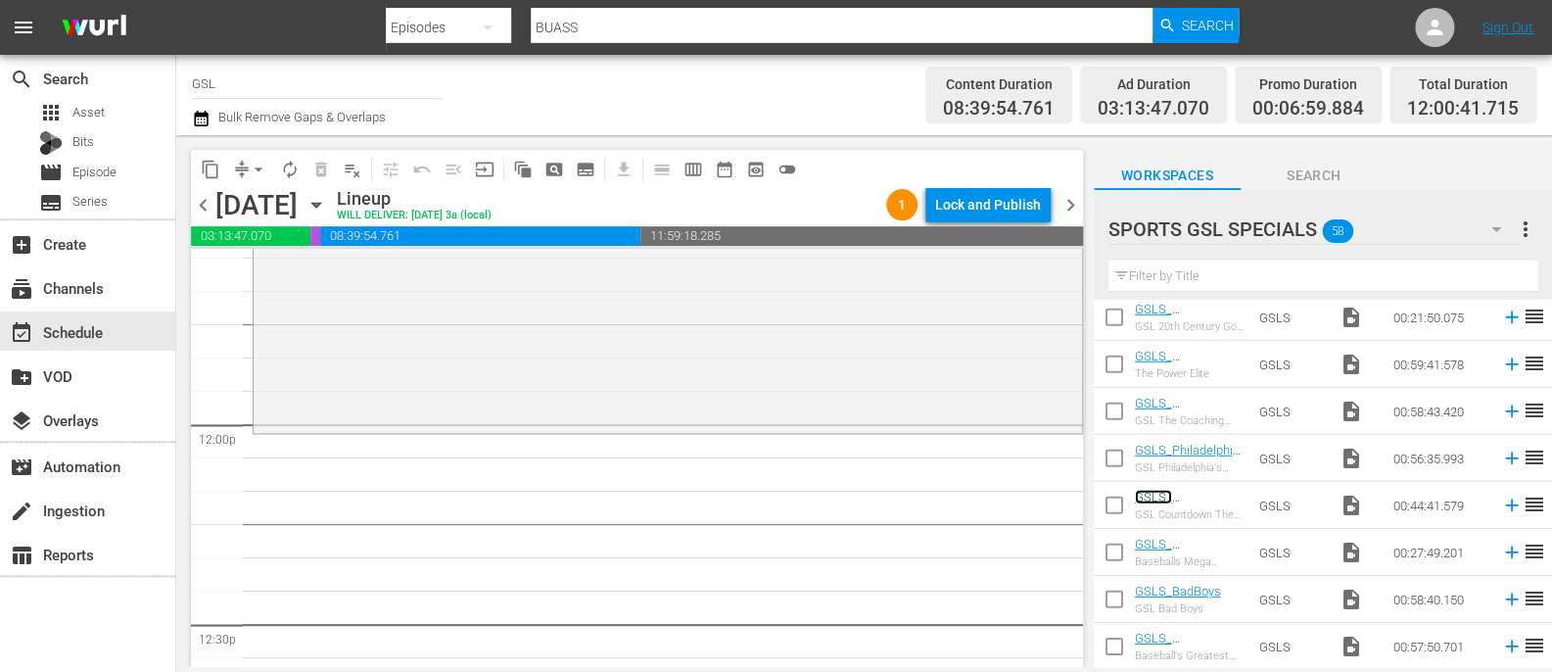
scroll to position [4620, 0]
click at [257, 166] on span "arrow_drop_down" at bounding box center [259, 170] width 20 height 20
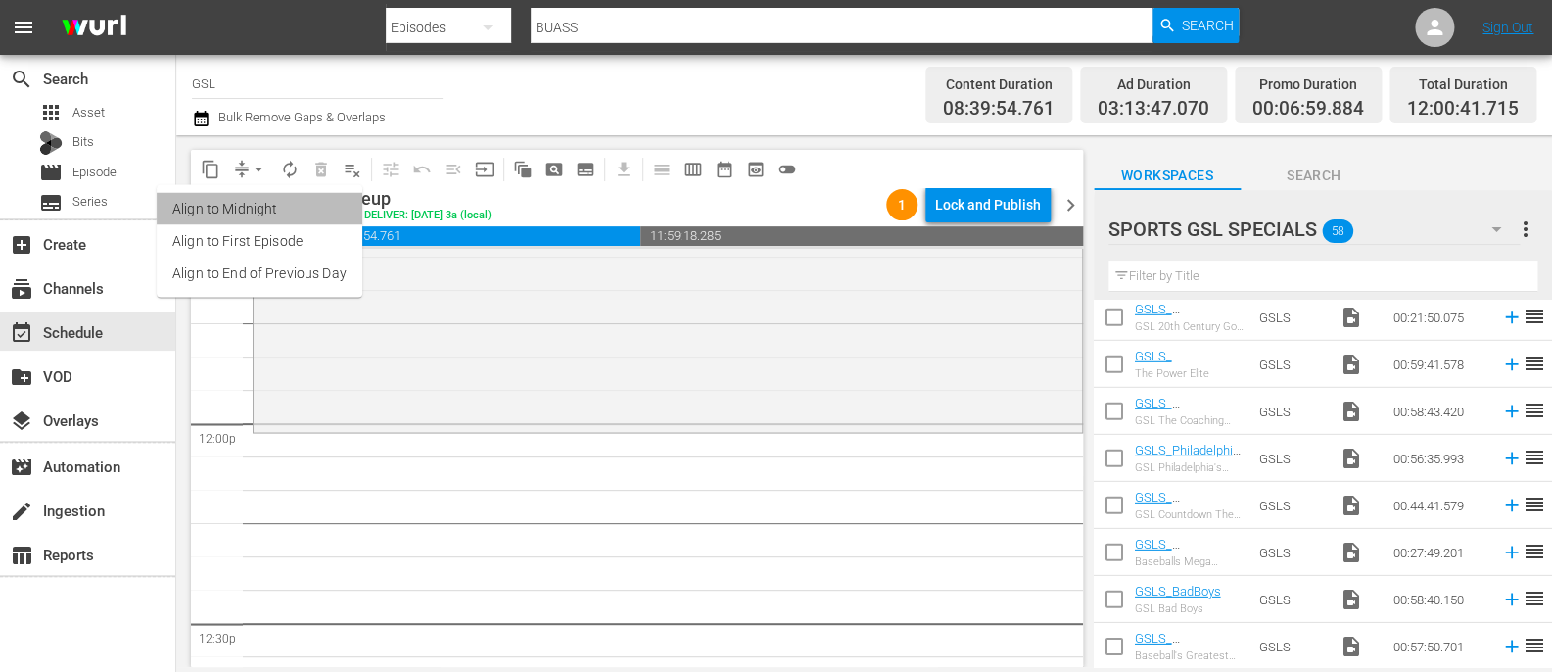
click at [260, 208] on li "Align to Midnight" at bounding box center [260, 209] width 206 height 32
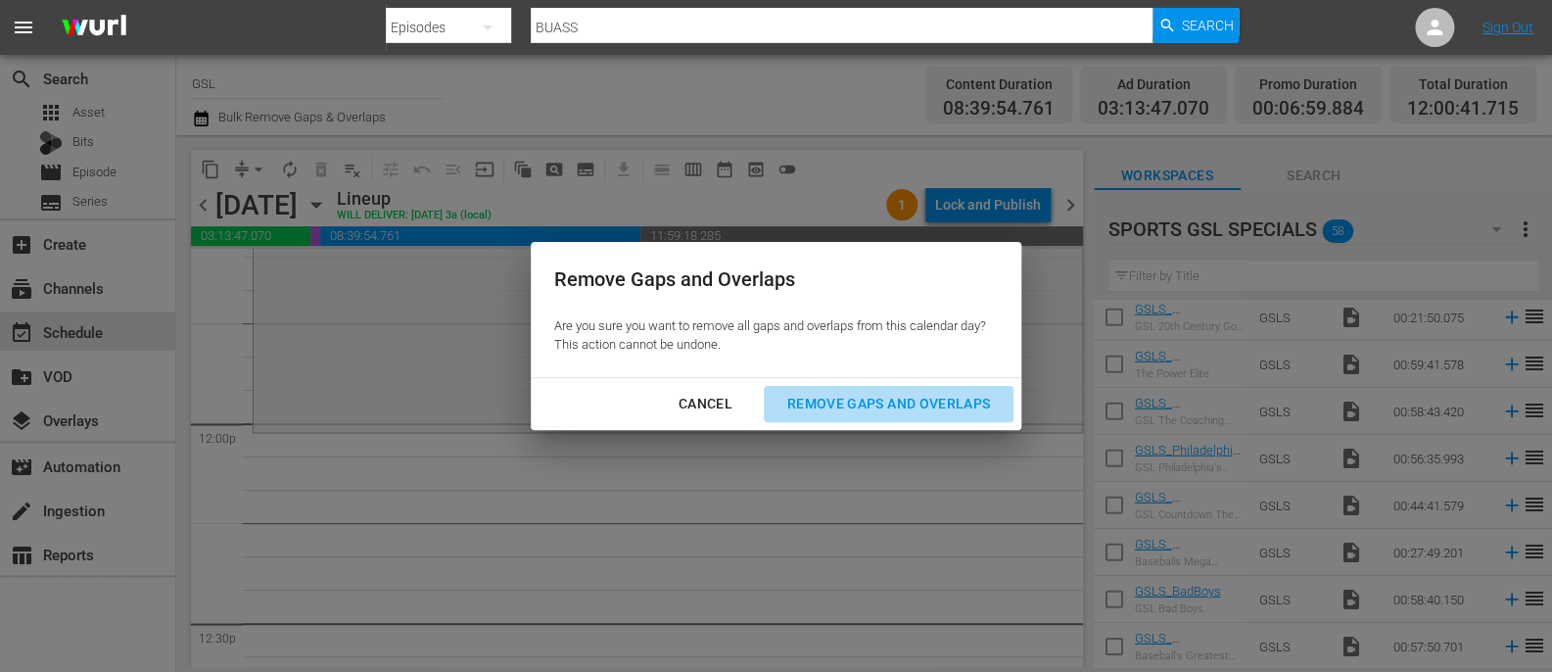
click at [856, 415] on button "Remove Gaps and Overlaps" at bounding box center [889, 404] width 250 height 36
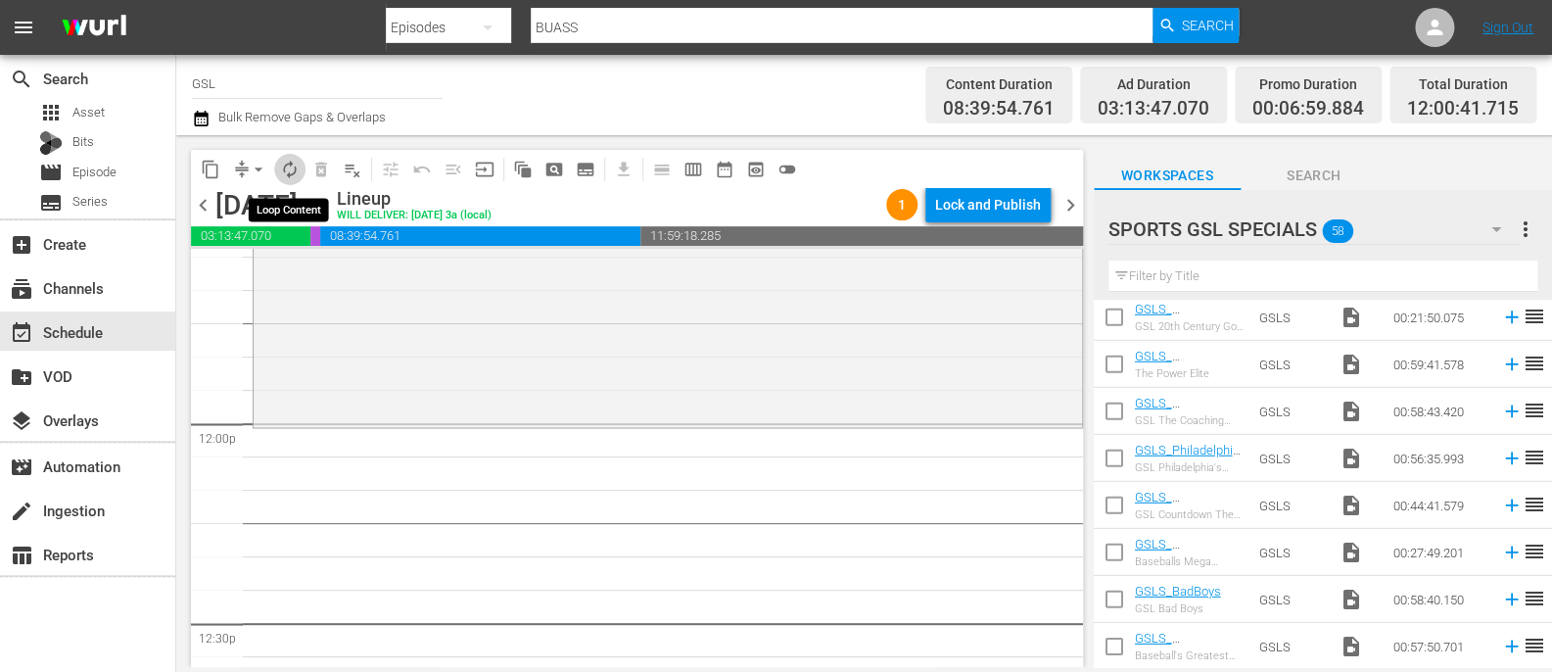
click at [297, 161] on span "autorenew_outlined" at bounding box center [290, 170] width 20 height 20
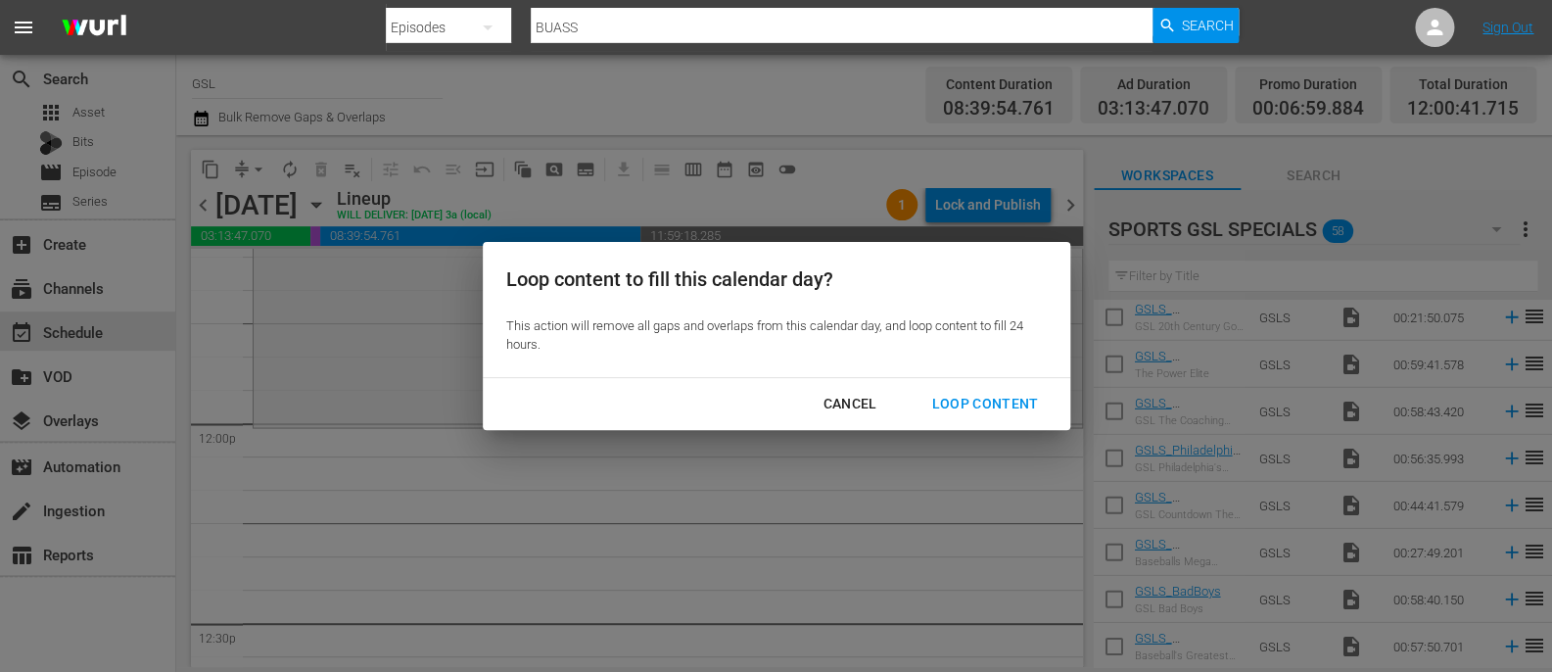
click at [947, 400] on div "Loop Content" at bounding box center [985, 404] width 138 height 24
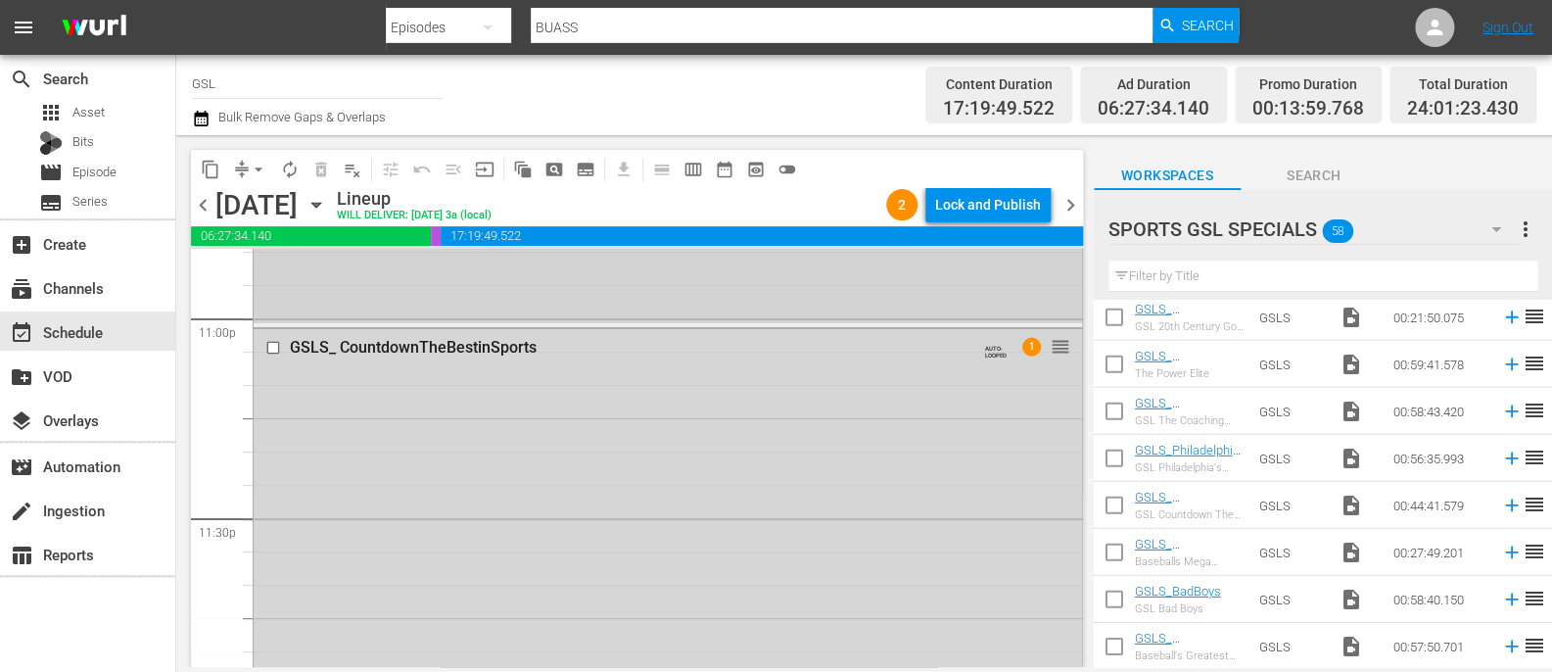
scroll to position [9182, 0]
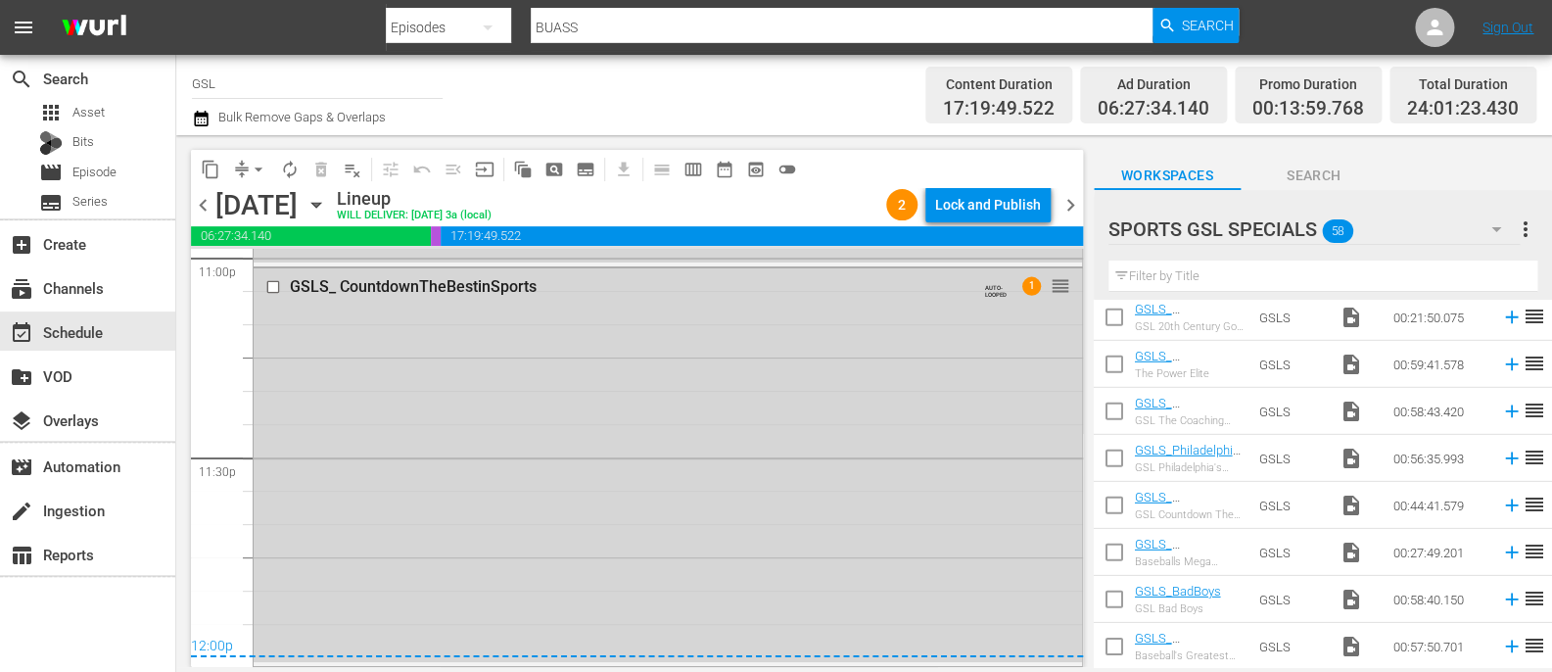
click at [1084, 204] on div "content_copy compress arrow_drop_down autorenew_outlined delete_forever_outline…" at bounding box center [632, 401] width 912 height 532
click at [1075, 204] on span "chevron_right" at bounding box center [1071, 205] width 24 height 24
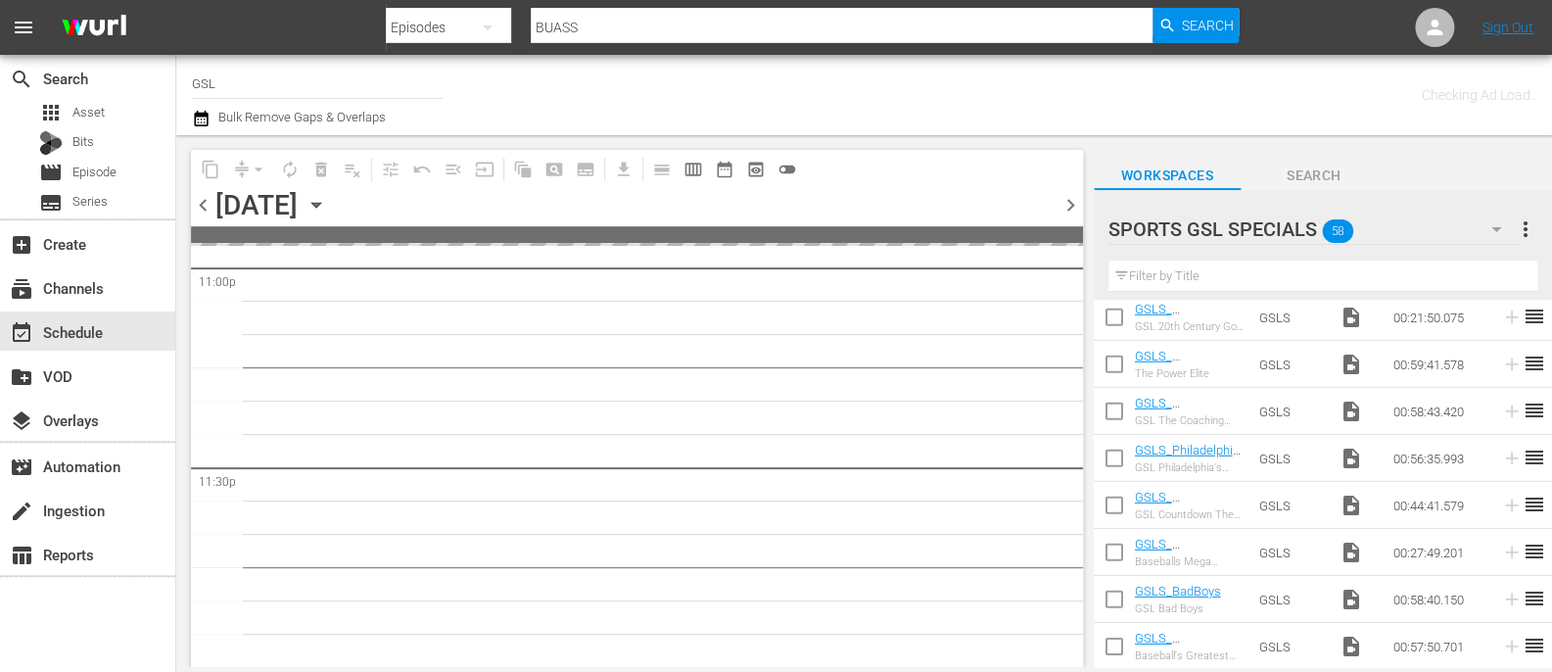
scroll to position [9169, 0]
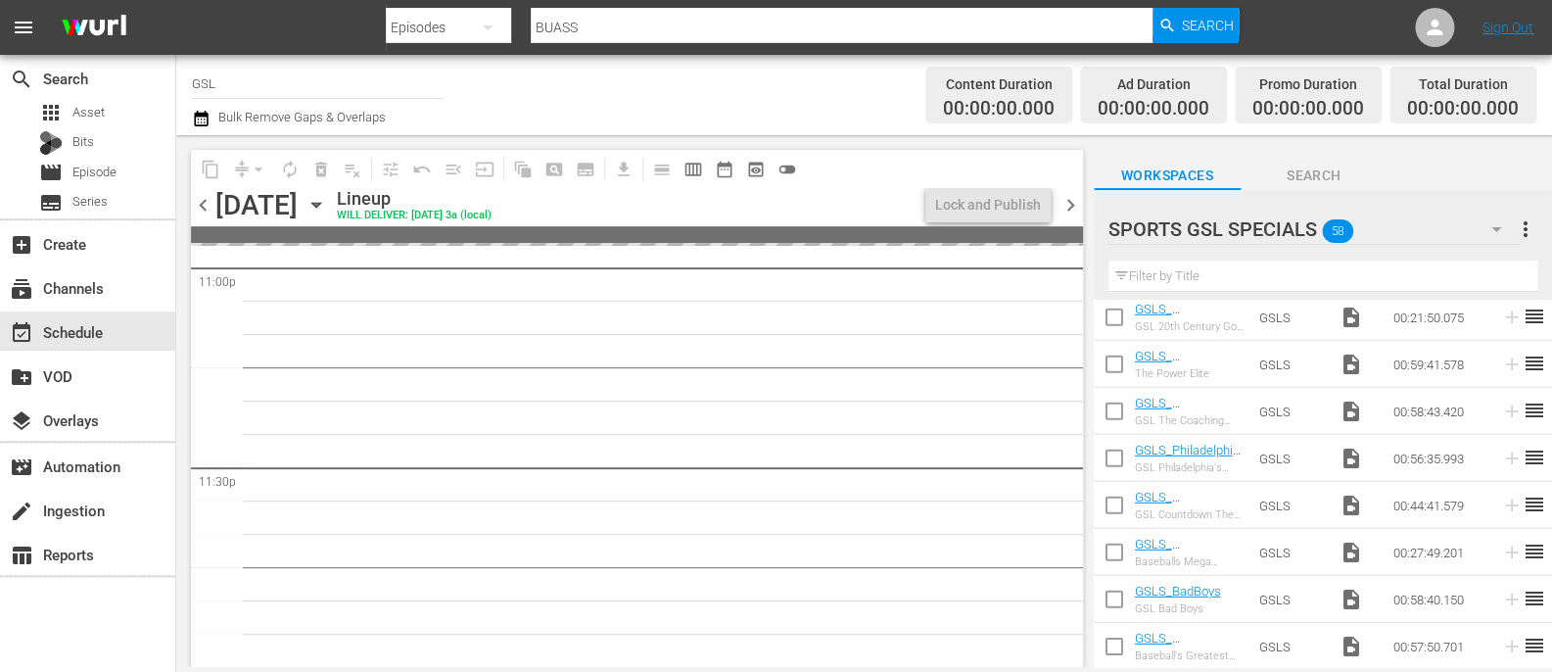
click at [1081, 213] on span "chevron_right" at bounding box center [1071, 205] width 24 height 24
click at [209, 208] on span "chevron_left" at bounding box center [203, 205] width 24 height 24
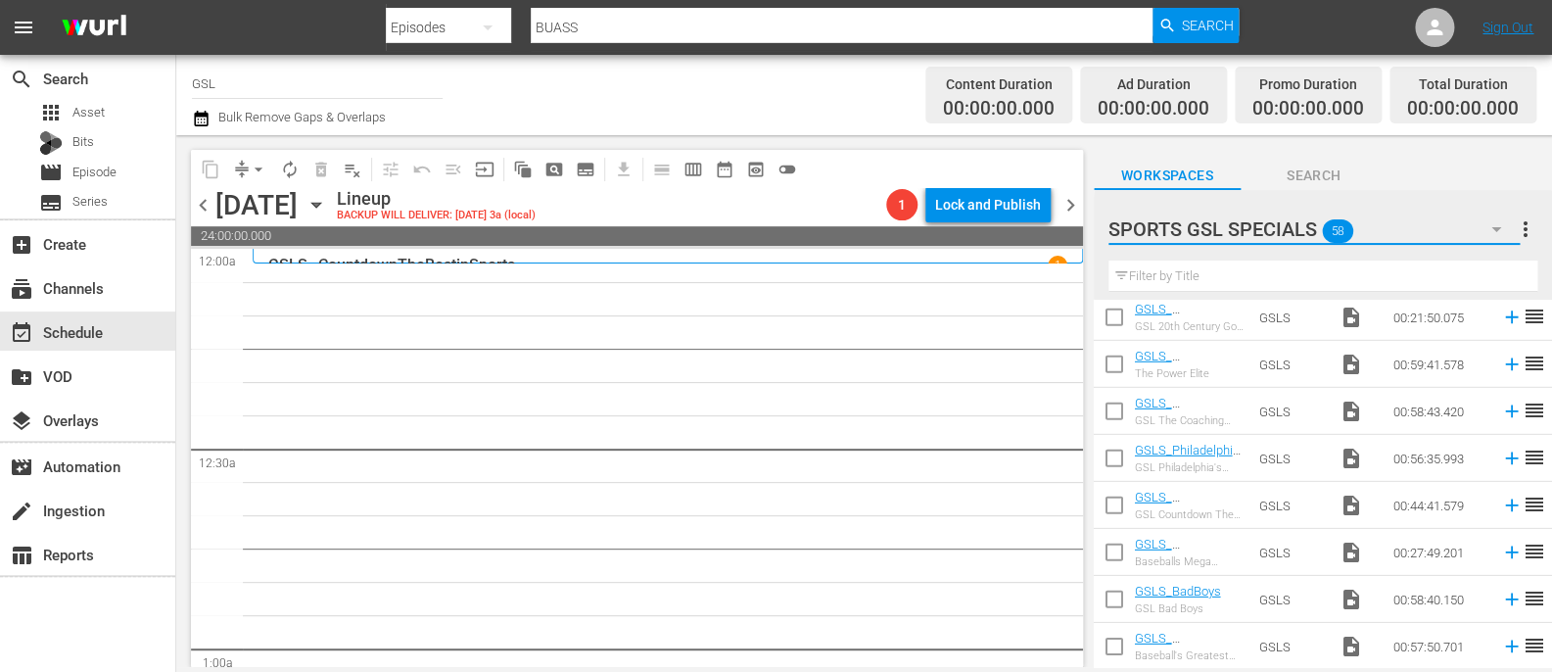
click at [1507, 221] on icon "button" at bounding box center [1497, 229] width 24 height 24
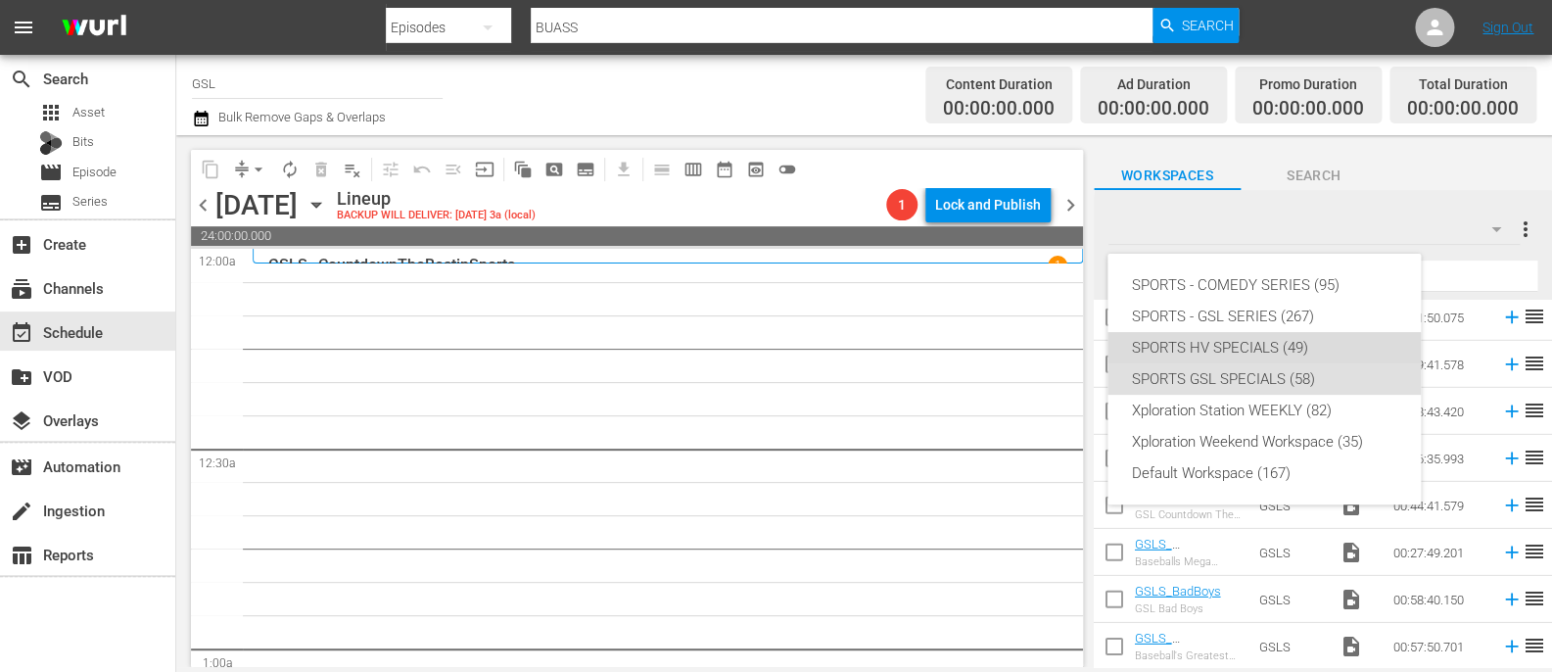
click at [1309, 343] on div "SPORTS HV SPECIALS (49)" at bounding box center [1264, 347] width 266 height 31
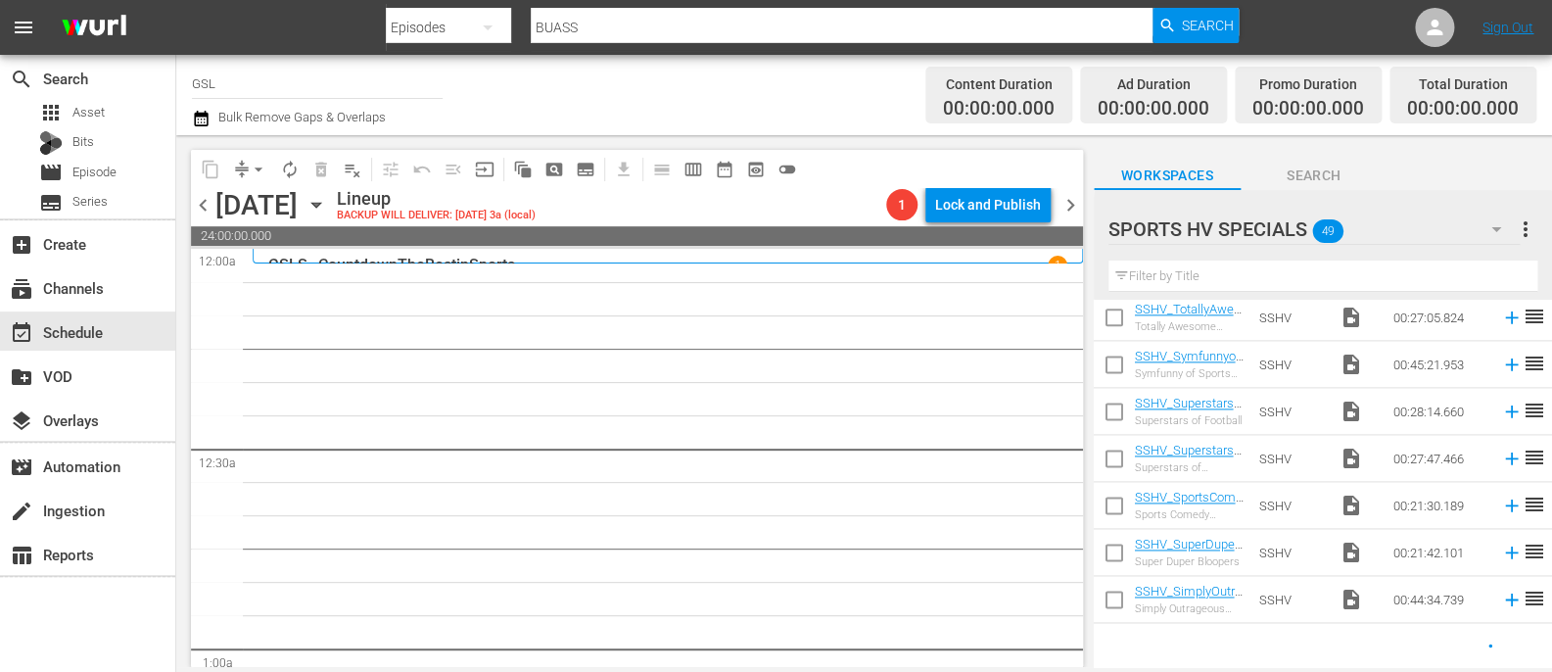
scroll to position [1136, 0]
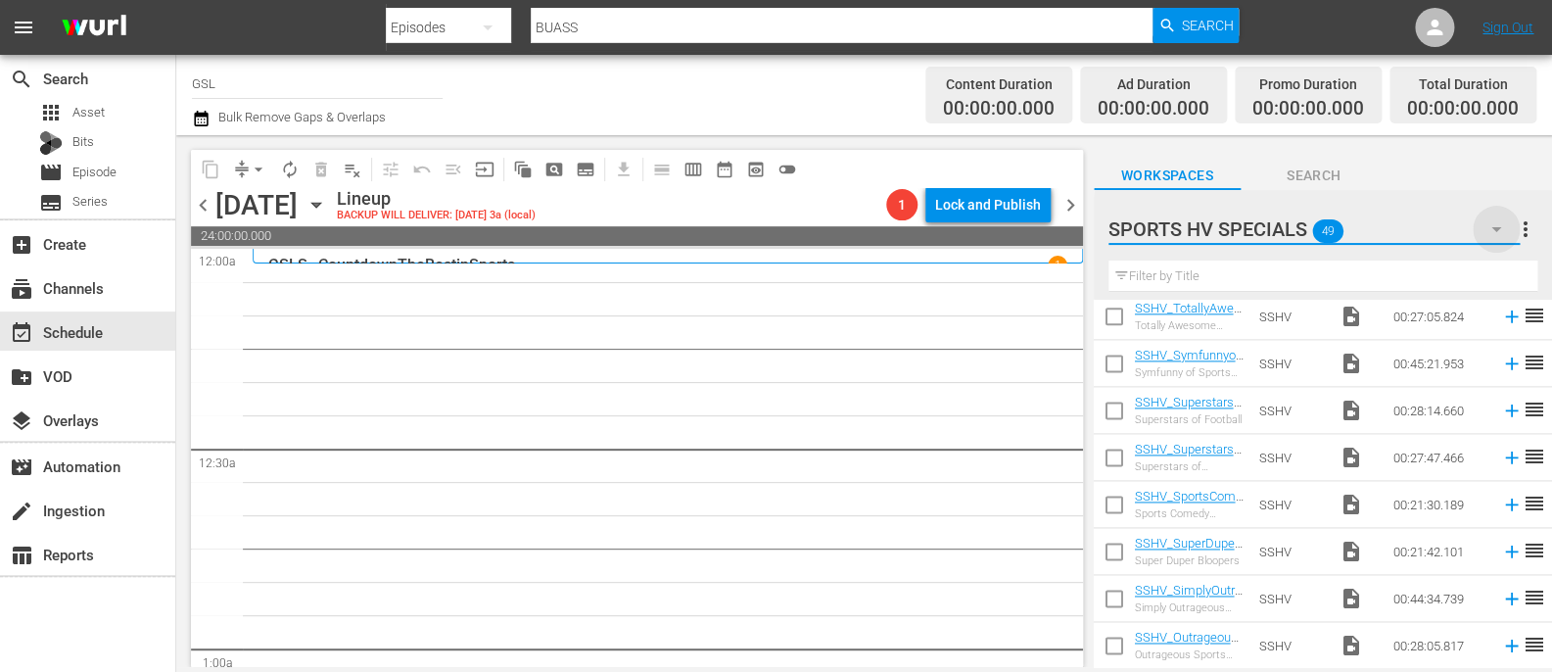
click at [1501, 235] on icon "button" at bounding box center [1497, 229] width 24 height 24
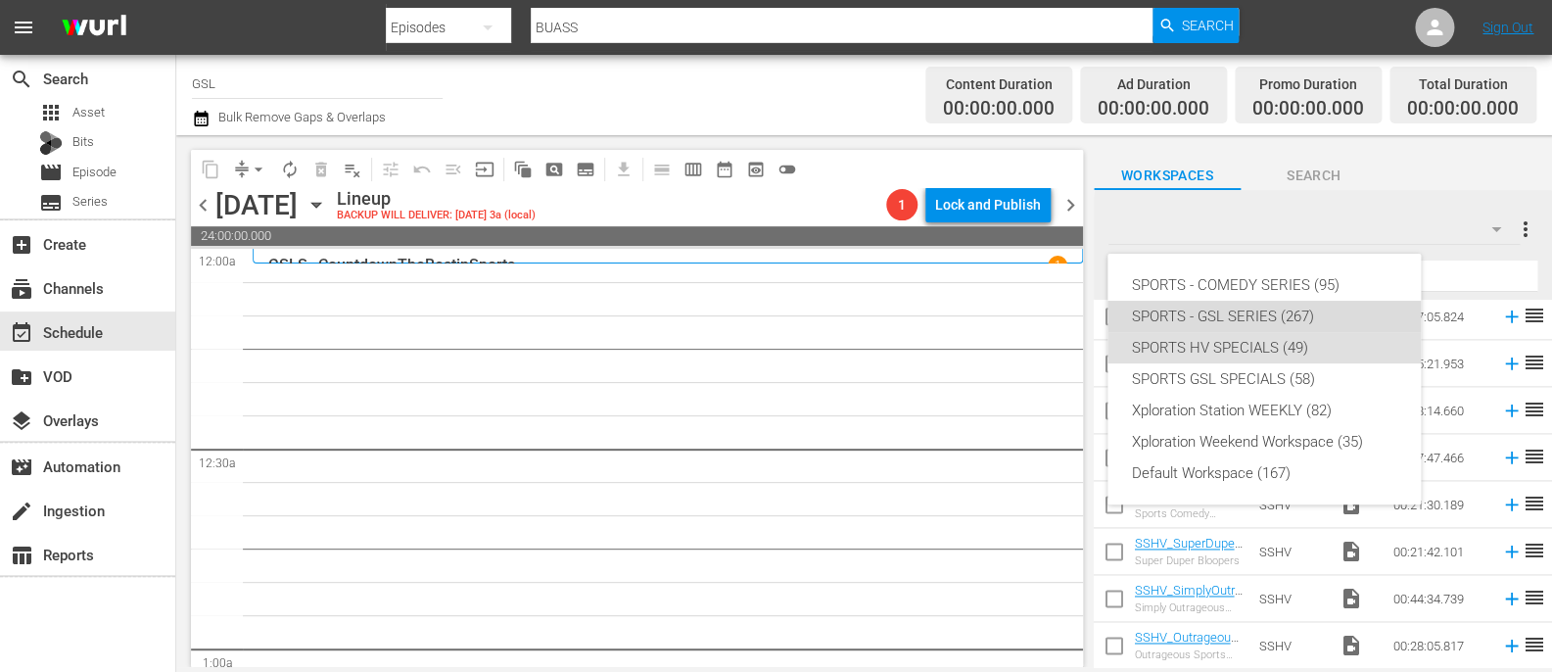
click at [1267, 313] on div "SPORTS - GSL SERIES (267)" at bounding box center [1264, 316] width 266 height 31
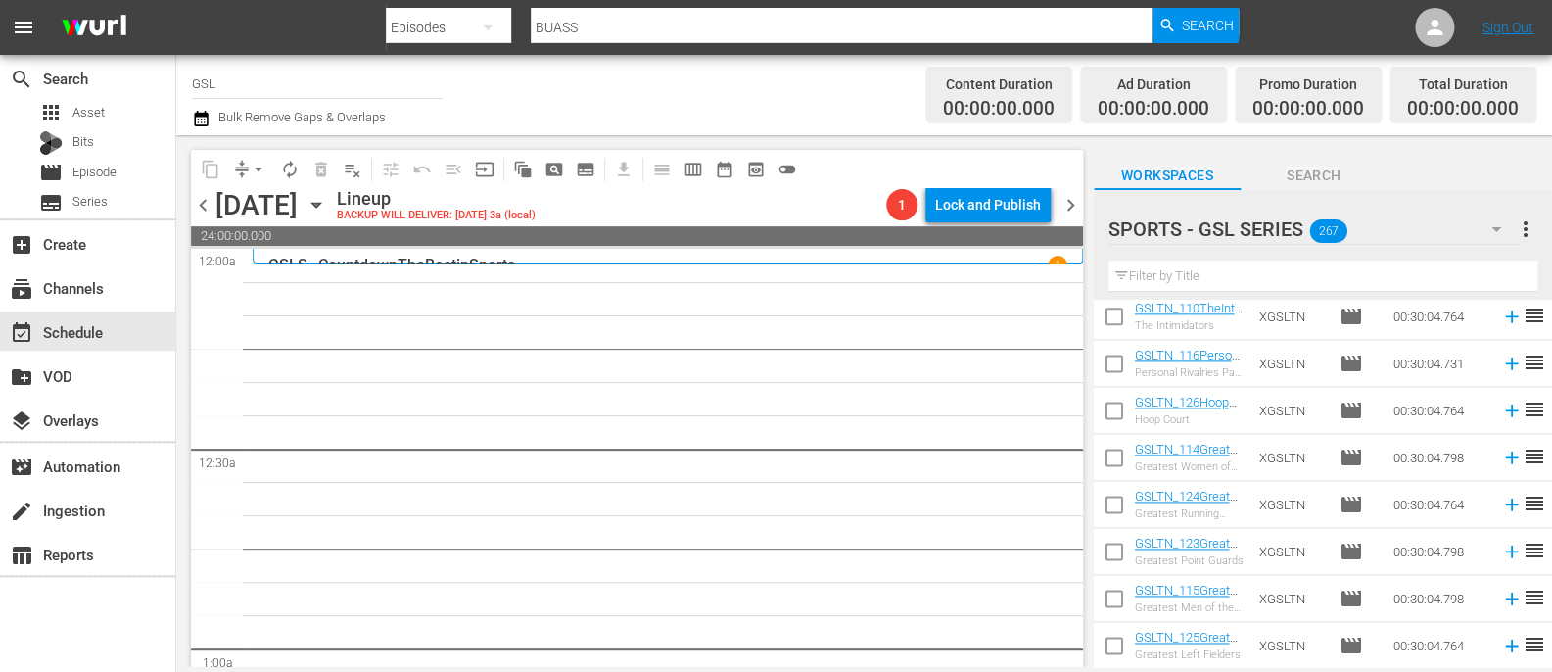
click at [1178, 276] on input "text" at bounding box center [1323, 275] width 429 height 31
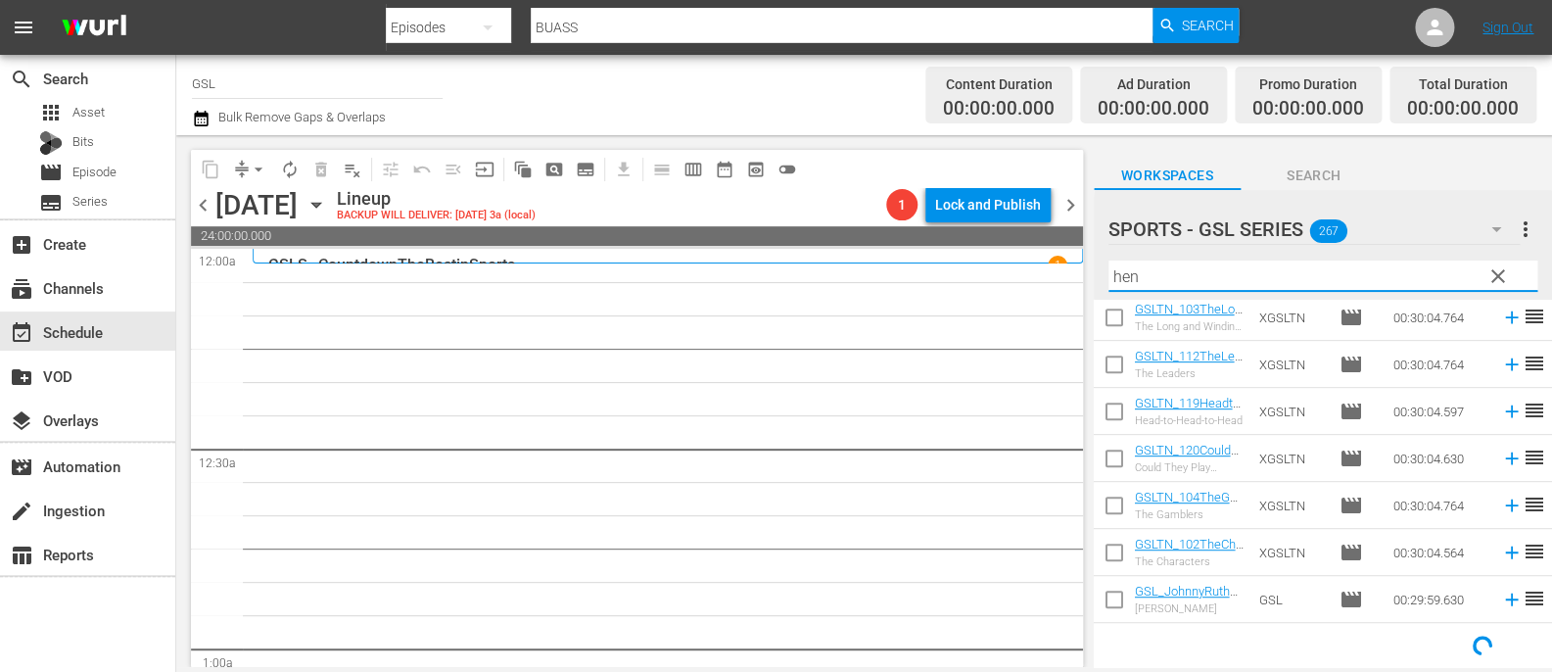
scroll to position [0, 0]
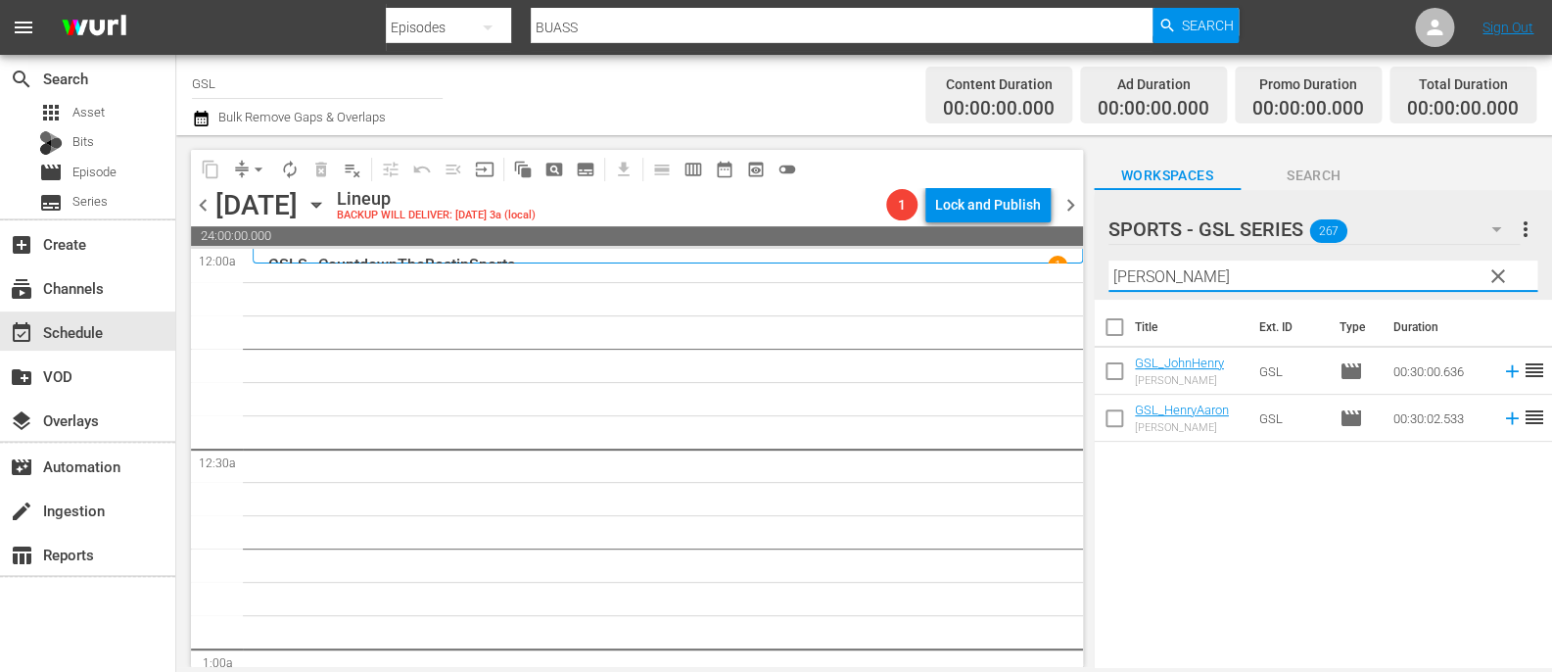
type input "[PERSON_NAME]"
drag, startPoint x: 1210, startPoint y: 278, endPoint x: 1069, endPoint y: 270, distance: 141.2
click at [1109, 270] on input "[PERSON_NAME]" at bounding box center [1323, 275] width 429 height 31
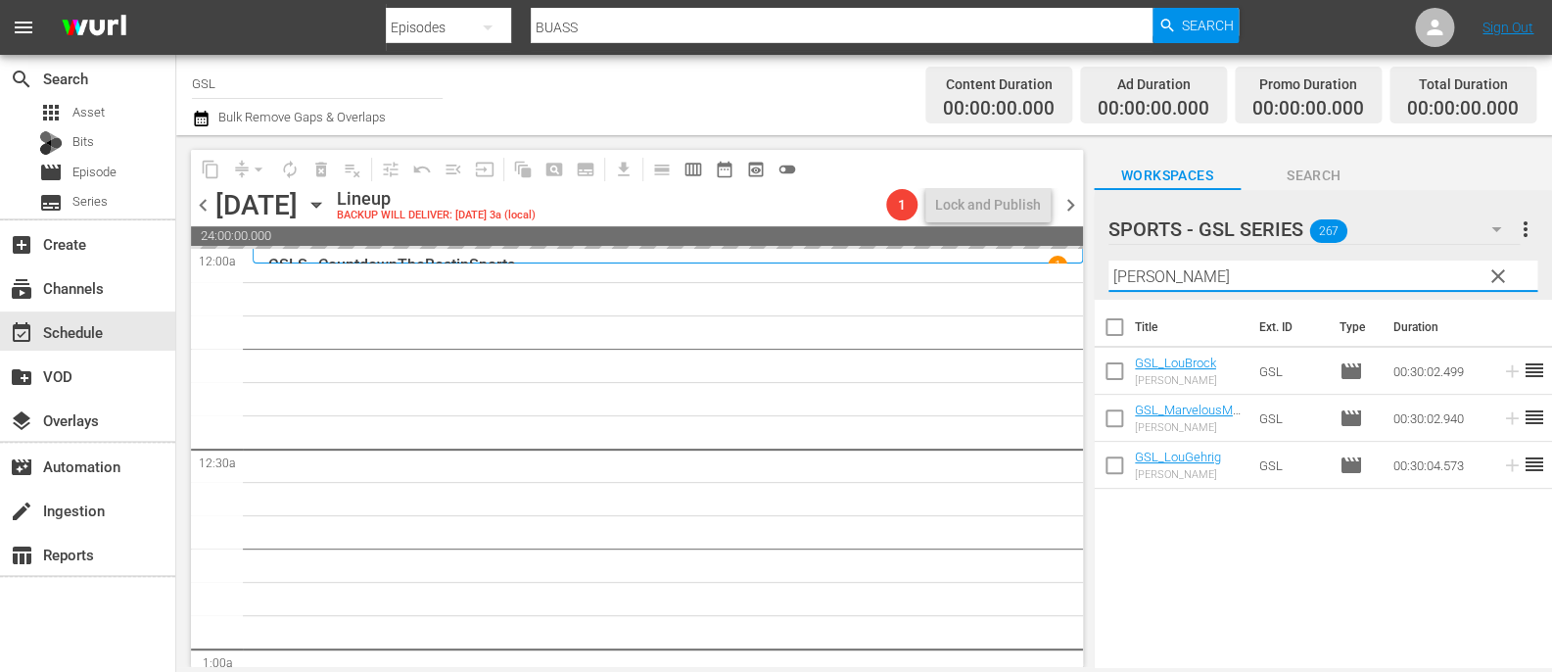
drag, startPoint x: 1156, startPoint y: 273, endPoint x: 1027, endPoint y: 265, distance: 128.5
click at [1109, 265] on input "[PERSON_NAME]" at bounding box center [1323, 275] width 429 height 31
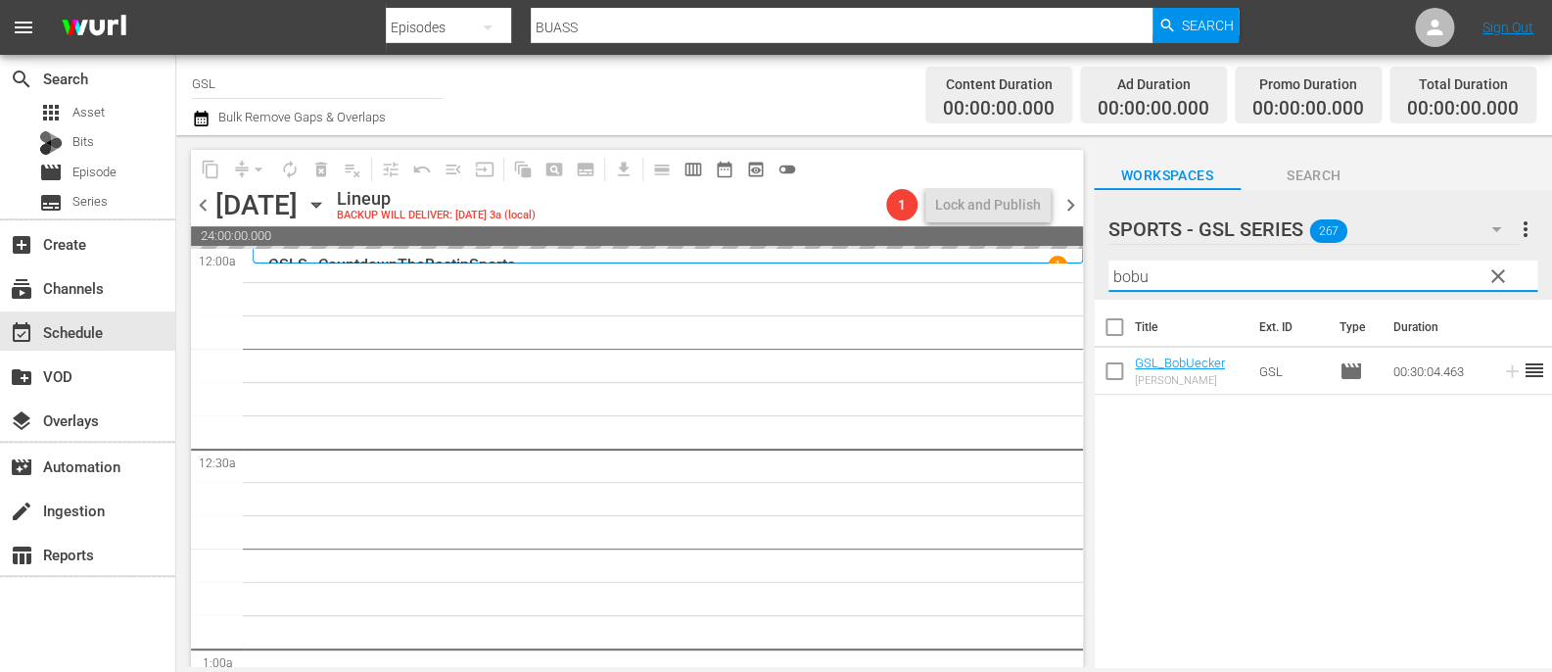
type input "bobu"
click at [1071, 206] on span "chevron_right" at bounding box center [1071, 205] width 24 height 24
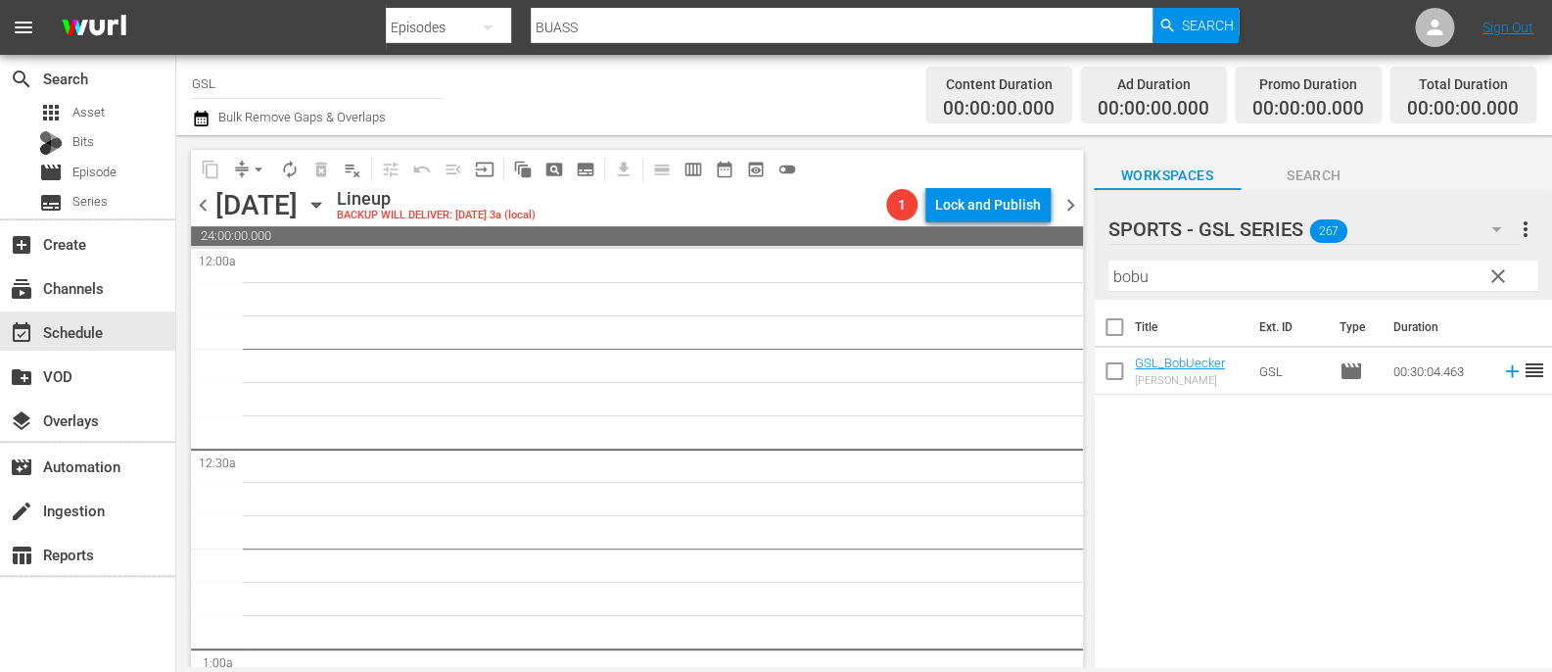
click at [216, 203] on div "[DATE]" at bounding box center [256, 205] width 82 height 32
click at [211, 204] on span "chevron_left" at bounding box center [203, 205] width 24 height 24
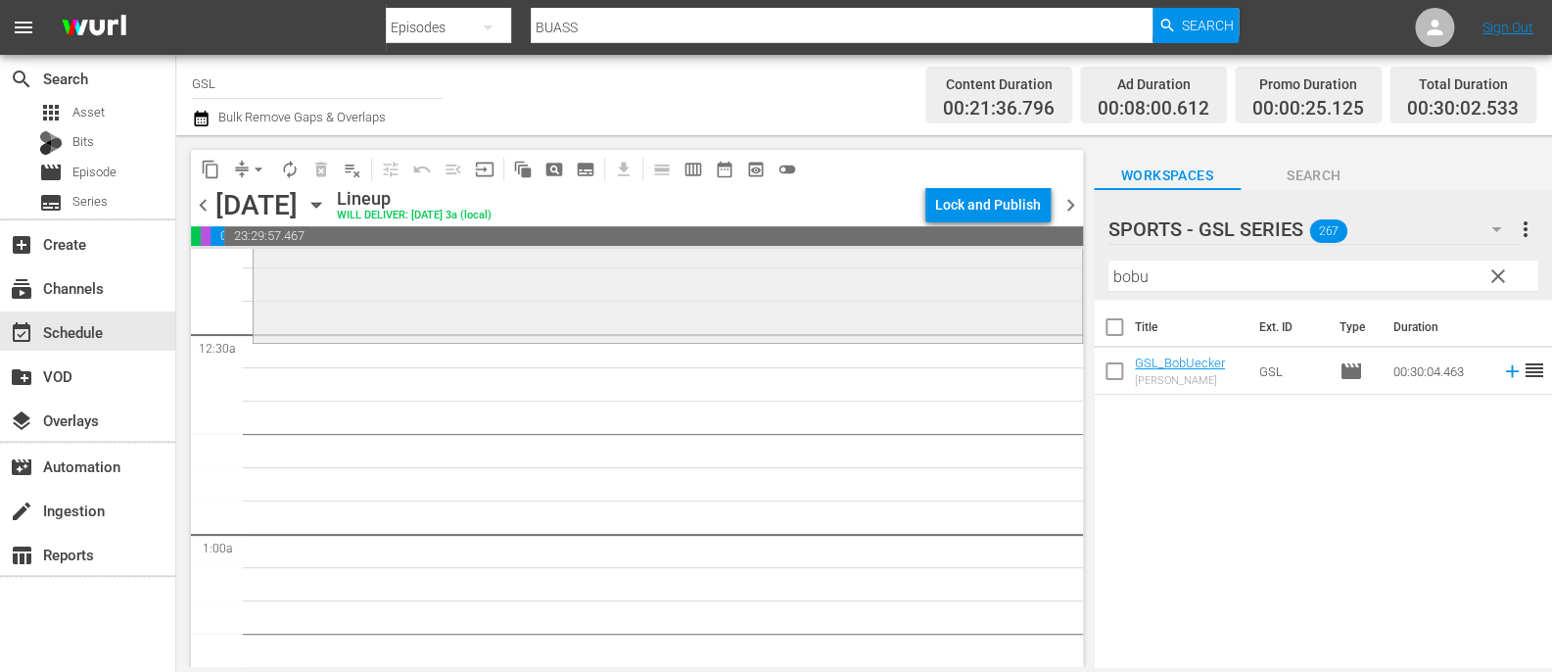
scroll to position [118, 0]
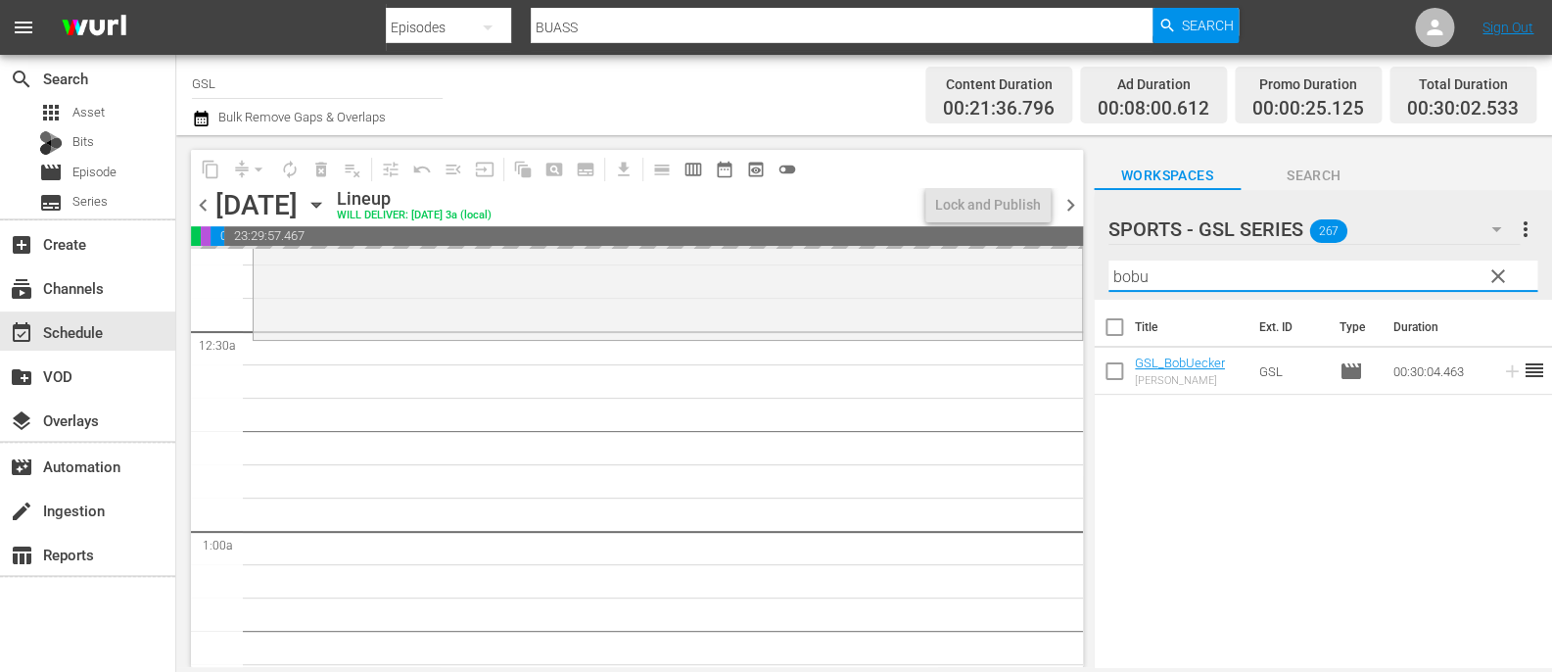
drag, startPoint x: 1215, startPoint y: 277, endPoint x: 1097, endPoint y: 277, distance: 118.5
click at [1109, 277] on input "bobu" at bounding box center [1323, 275] width 429 height 31
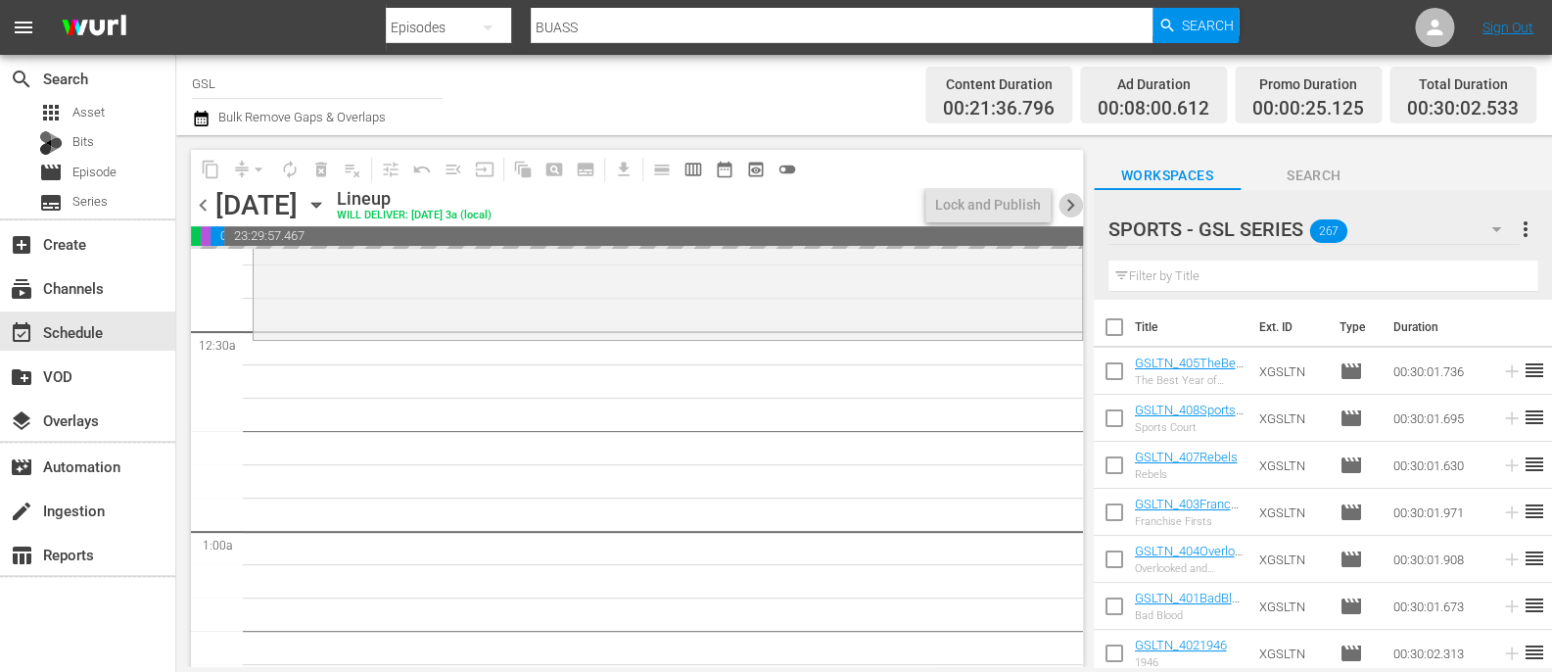
click at [1068, 201] on span "chevron_right" at bounding box center [1071, 205] width 24 height 24
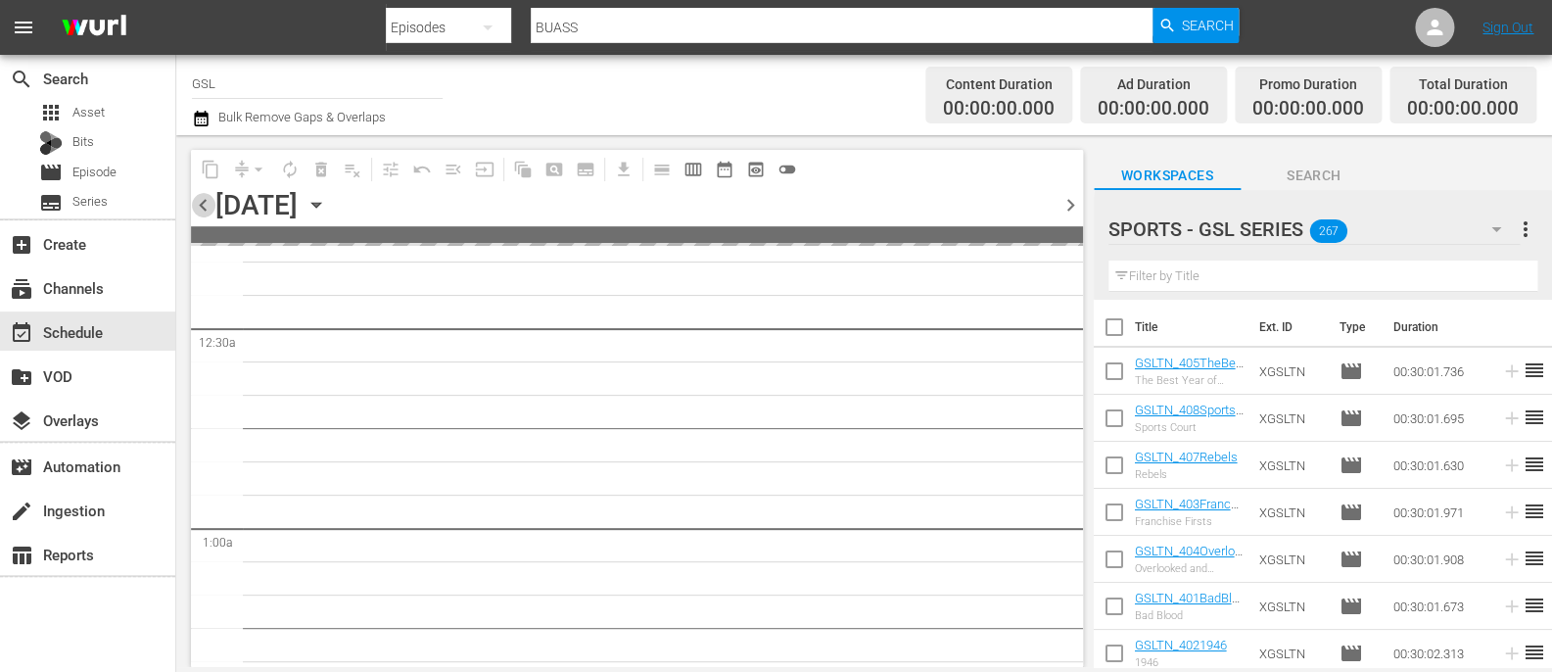
scroll to position [151, 0]
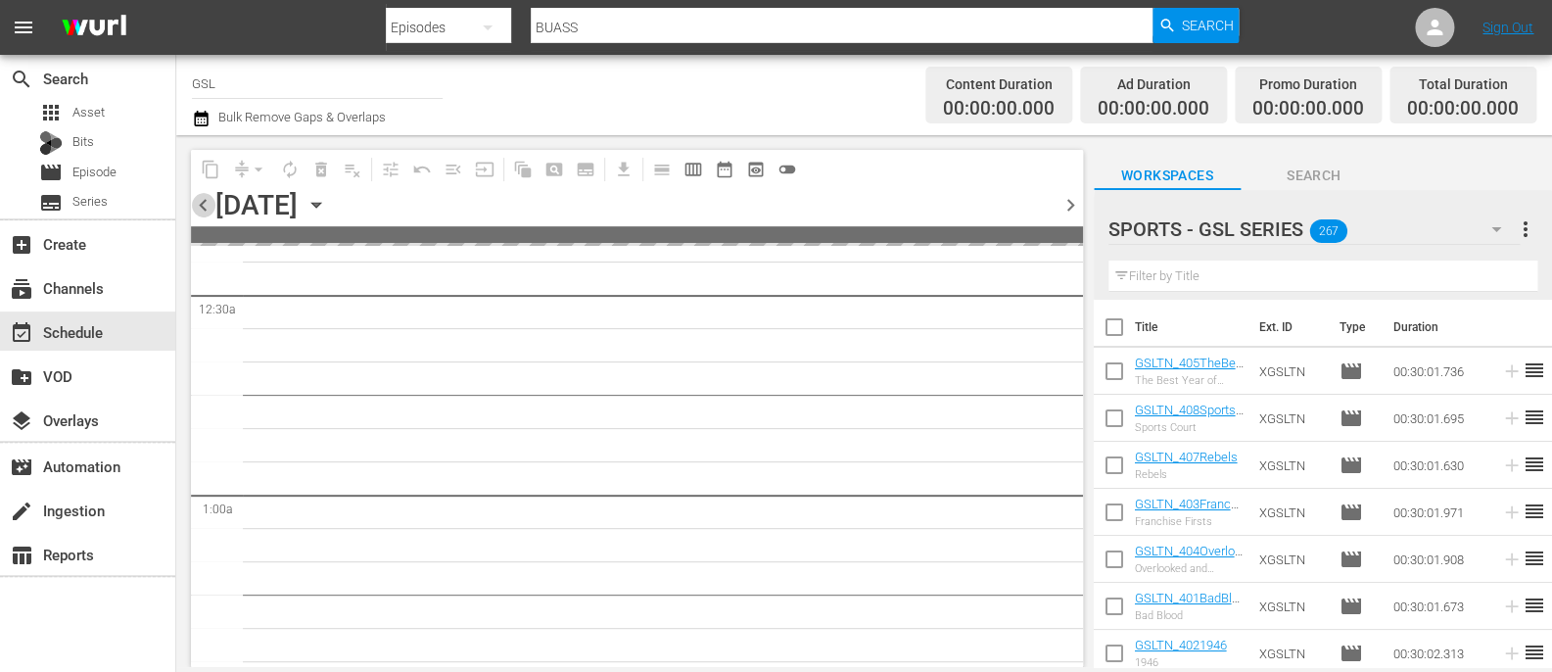
click at [205, 194] on span "chevron_left" at bounding box center [203, 205] width 24 height 24
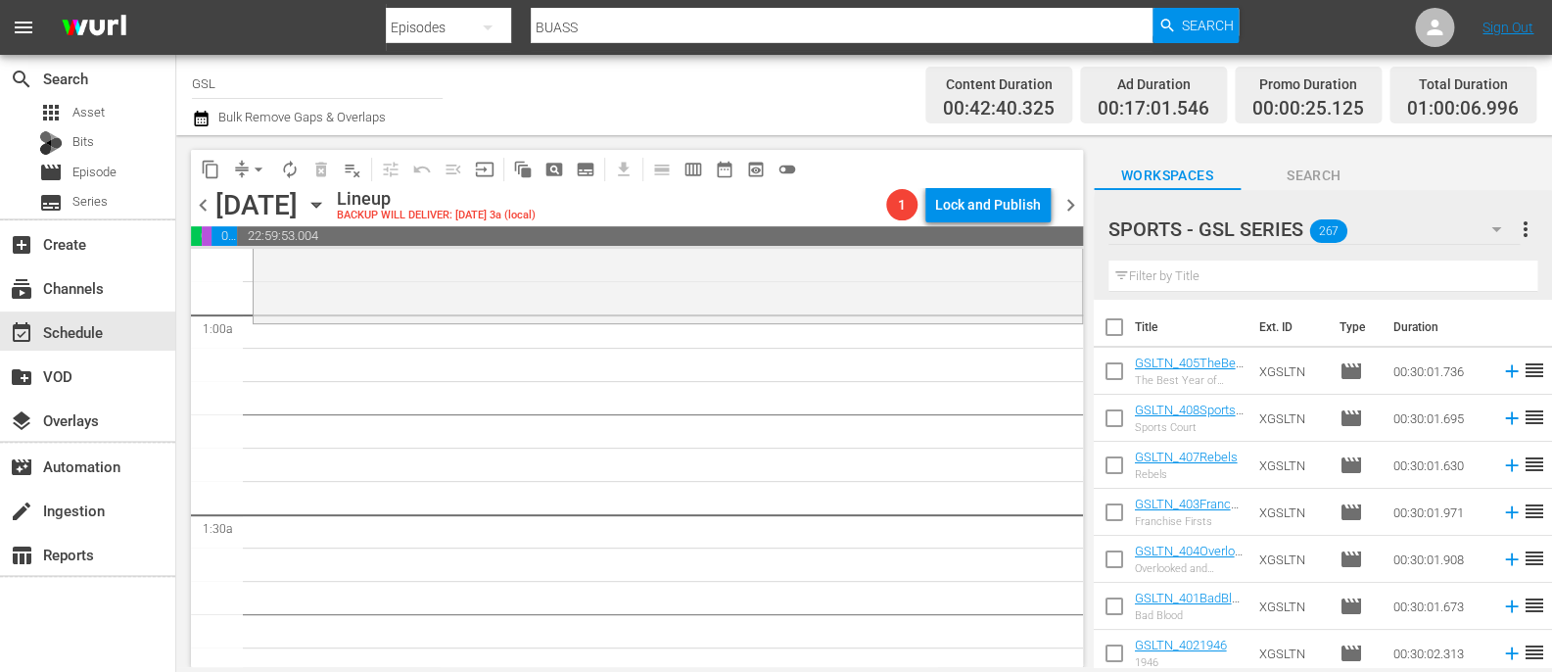
scroll to position [350, 0]
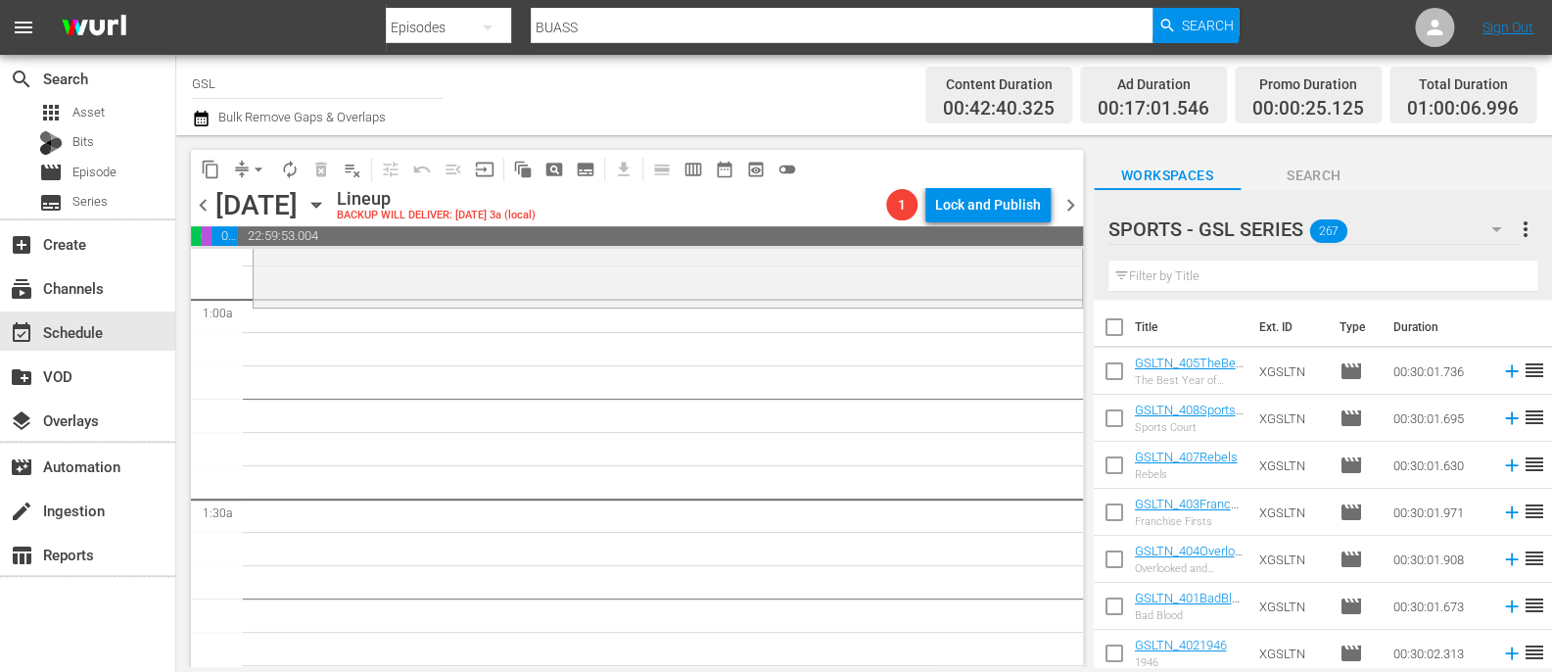
click at [1250, 279] on input "text" at bounding box center [1323, 275] width 429 height 31
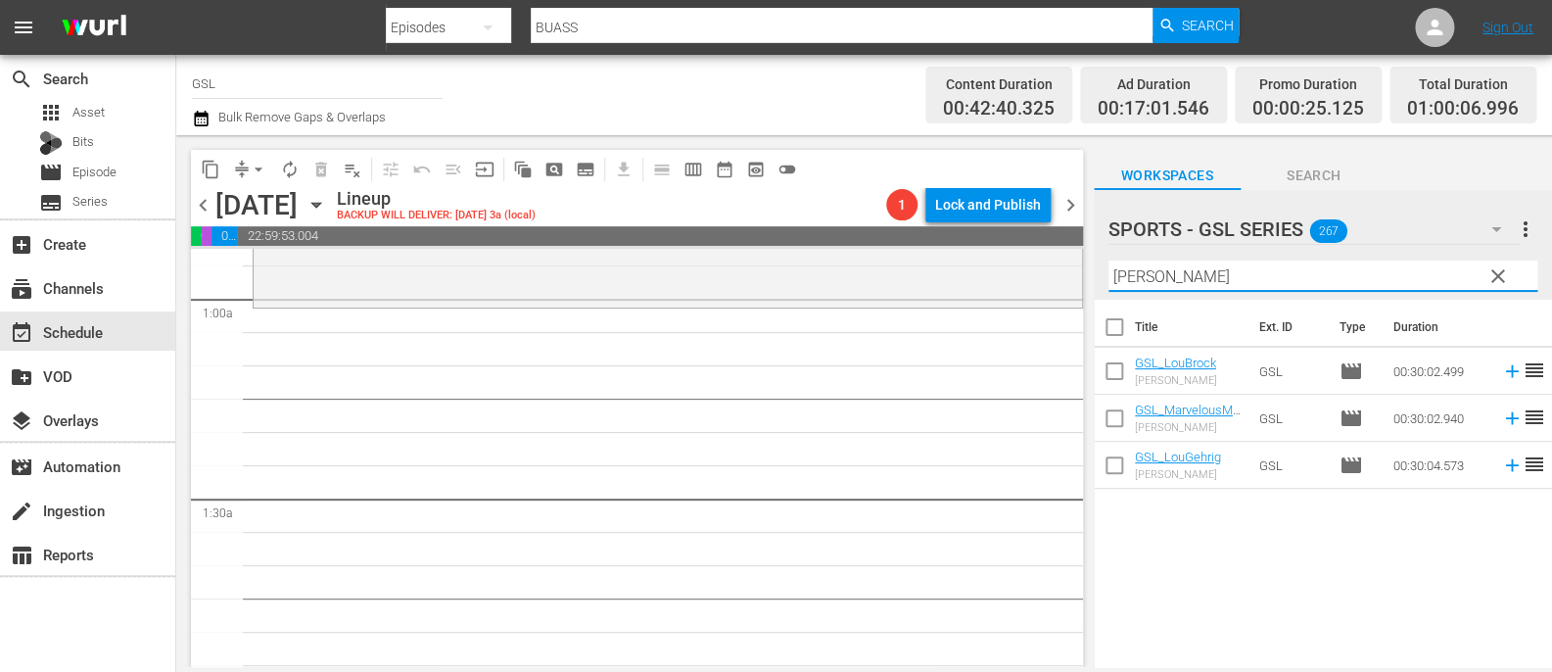
type input "[PERSON_NAME]"
drag, startPoint x: 1180, startPoint y: 280, endPoint x: 1041, endPoint y: 256, distance: 141.2
click at [1109, 260] on input "[PERSON_NAME]" at bounding box center [1323, 275] width 429 height 31
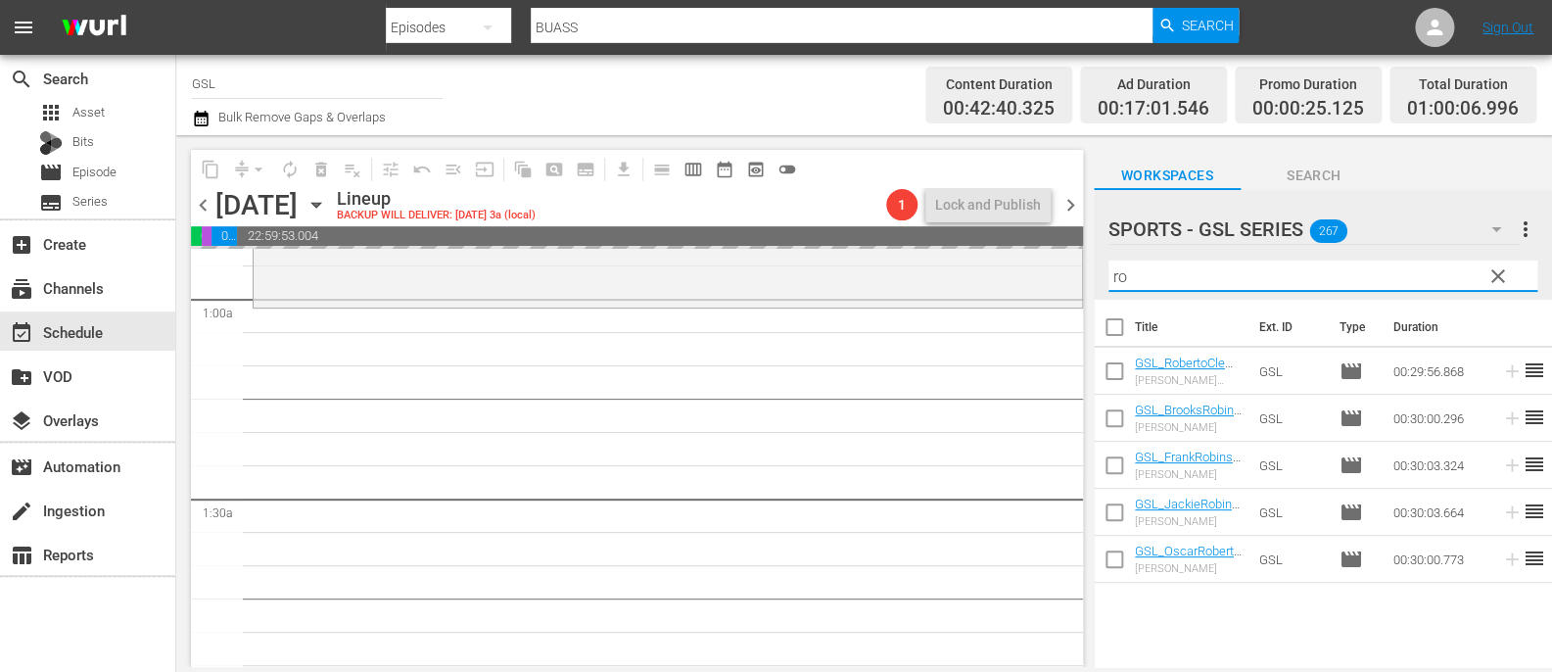
type input "r"
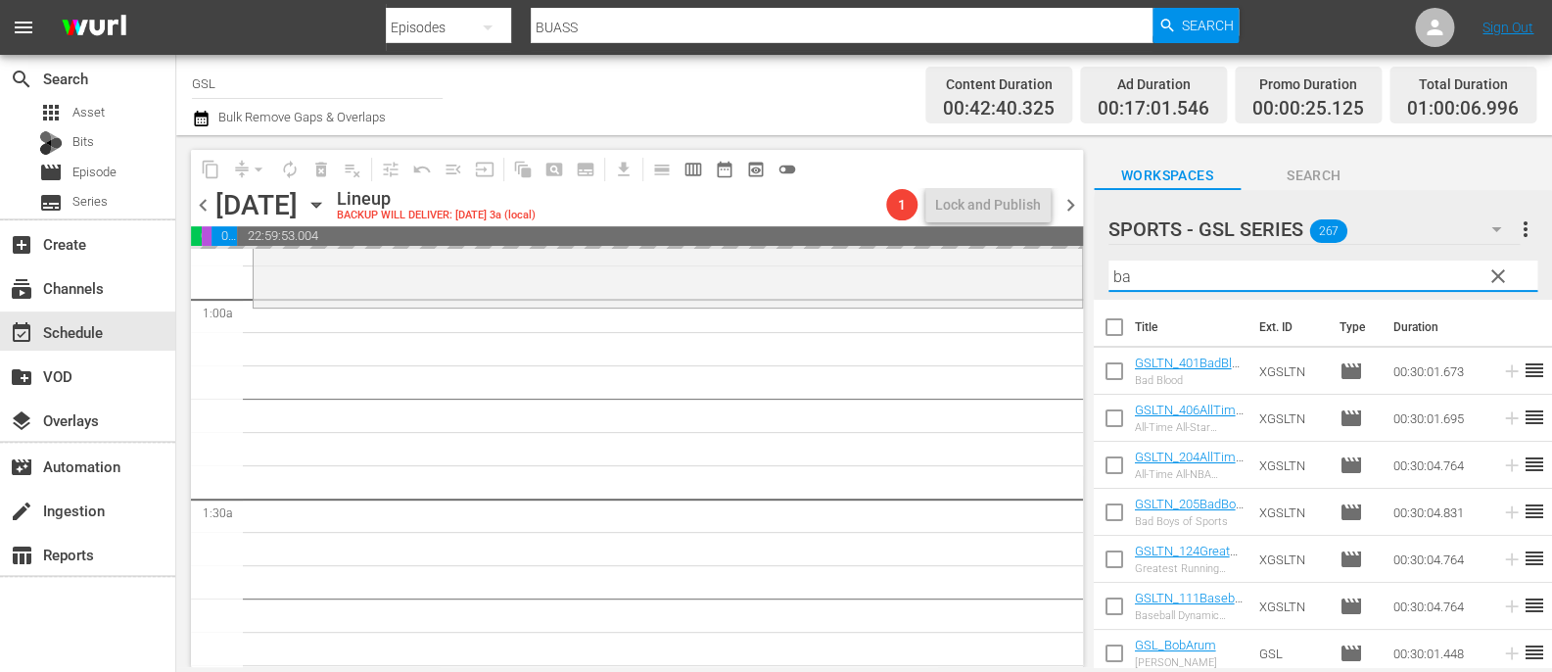
type input "b"
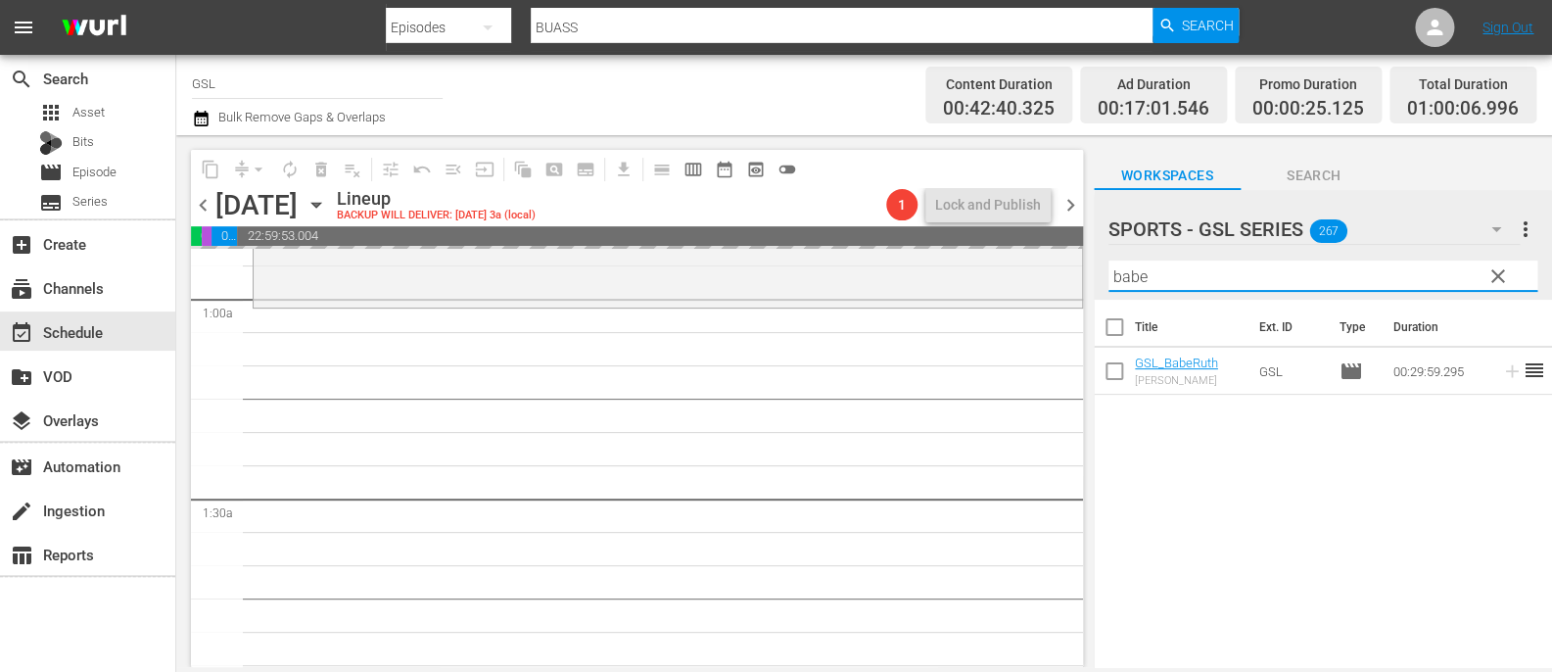
type input "babe"
click at [1065, 210] on span "chevron_right" at bounding box center [1071, 205] width 24 height 24
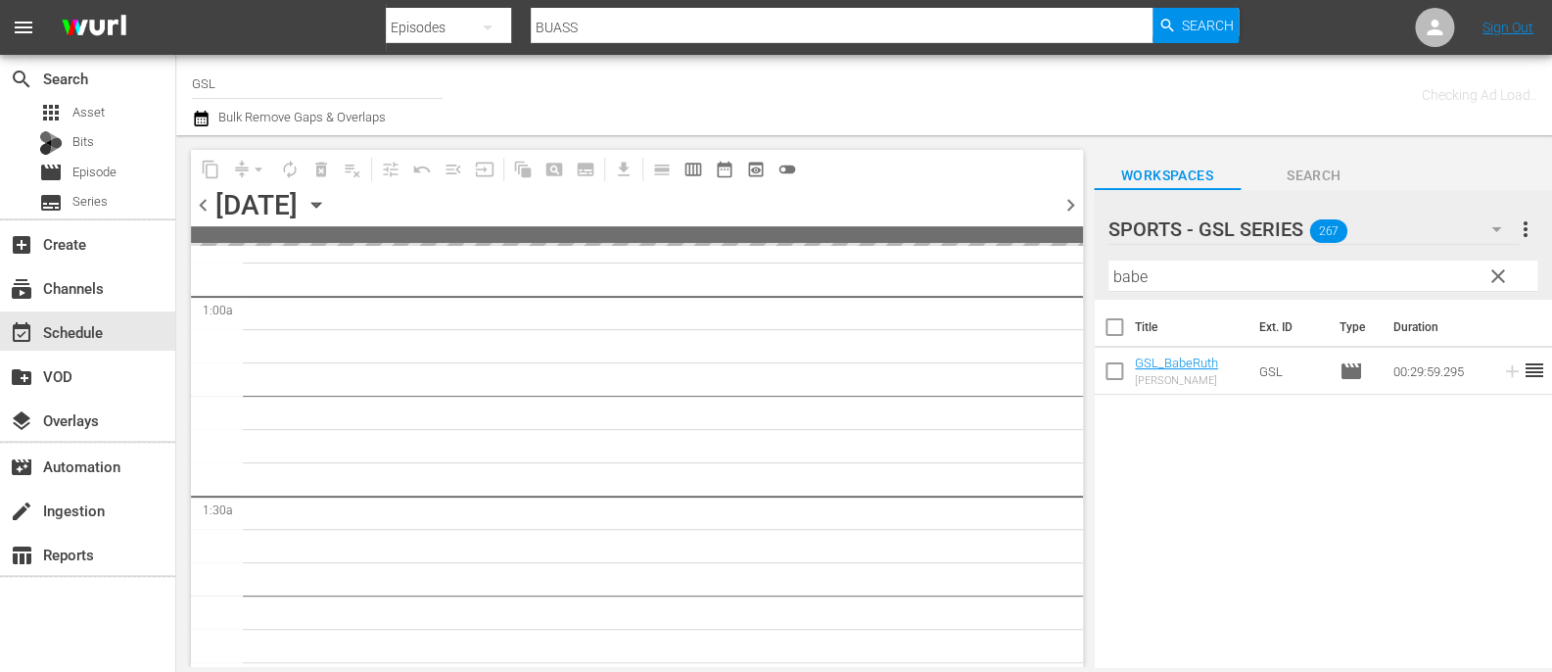
scroll to position [416, 0]
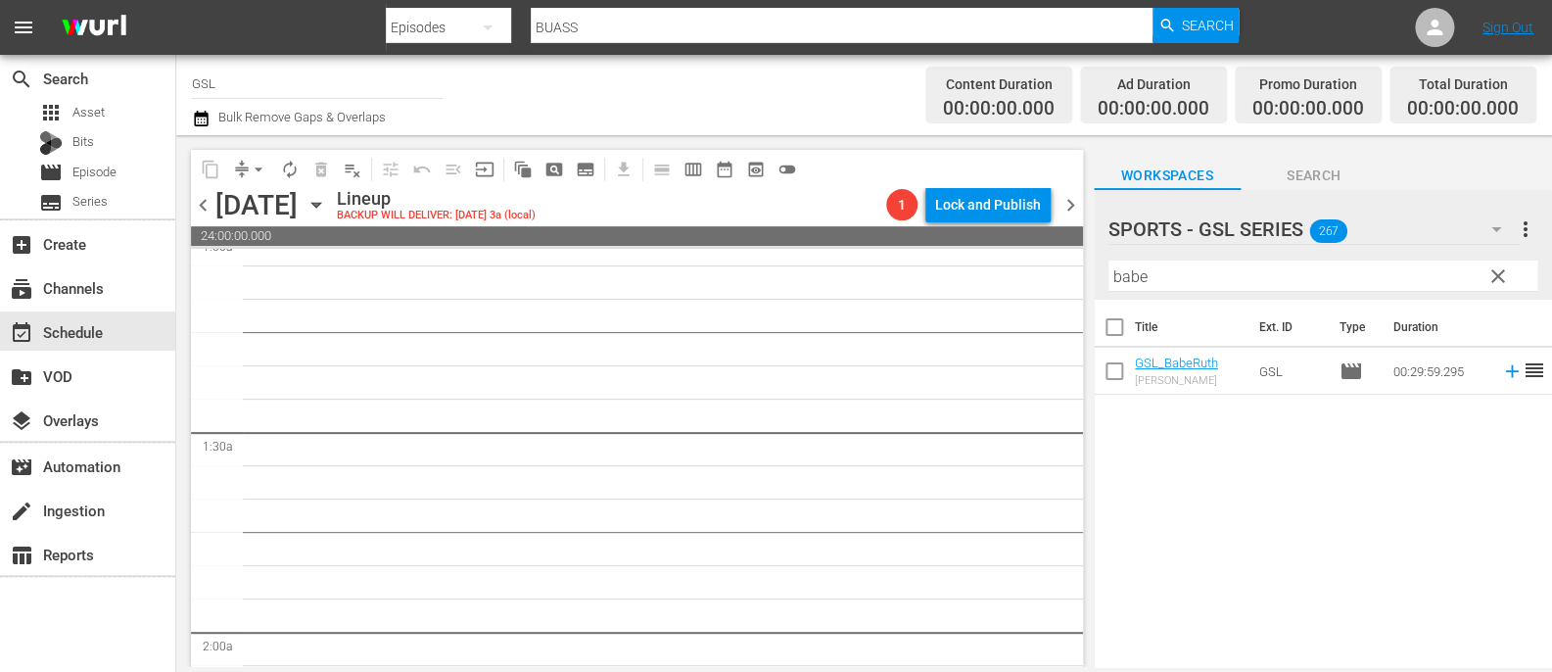
drag, startPoint x: 171, startPoint y: 209, endPoint x: 214, endPoint y: 209, distance: 43.1
click at [176, 209] on div "search Search apps Asset Bits movie Episode subtitles Series add_box Create sub…" at bounding box center [88, 391] width 176 height 672
click at [198, 198] on span "chevron_left" at bounding box center [203, 205] width 24 height 24
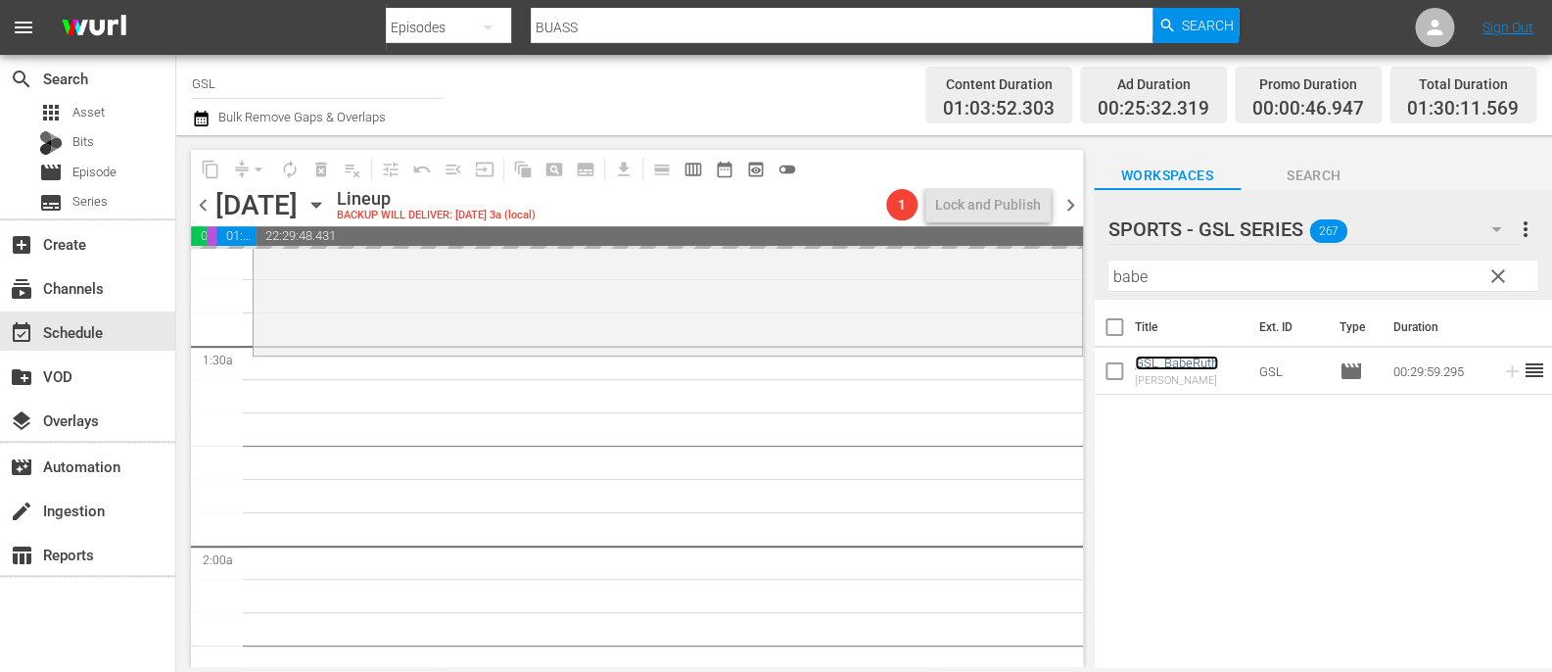
scroll to position [507, 0]
click at [1076, 205] on span "chevron_right" at bounding box center [1071, 205] width 24 height 24
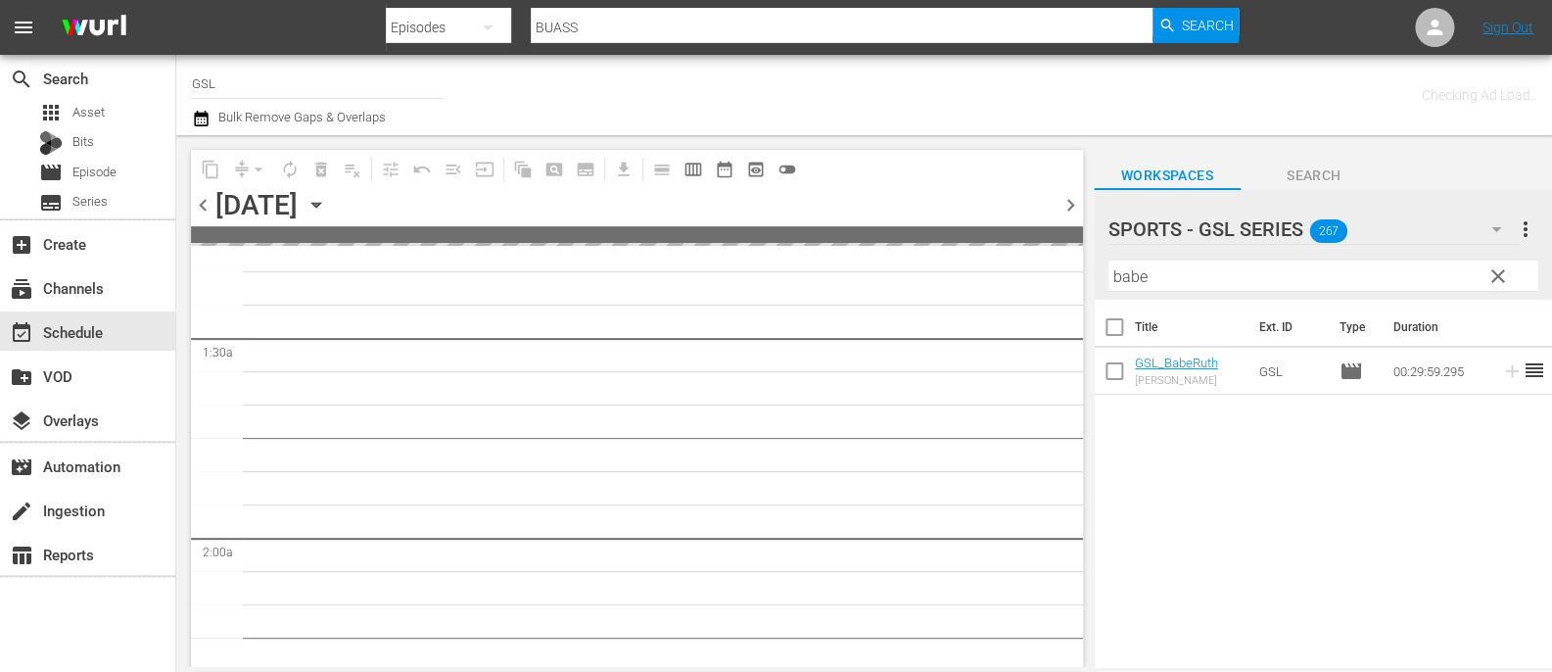
scroll to position [607, 0]
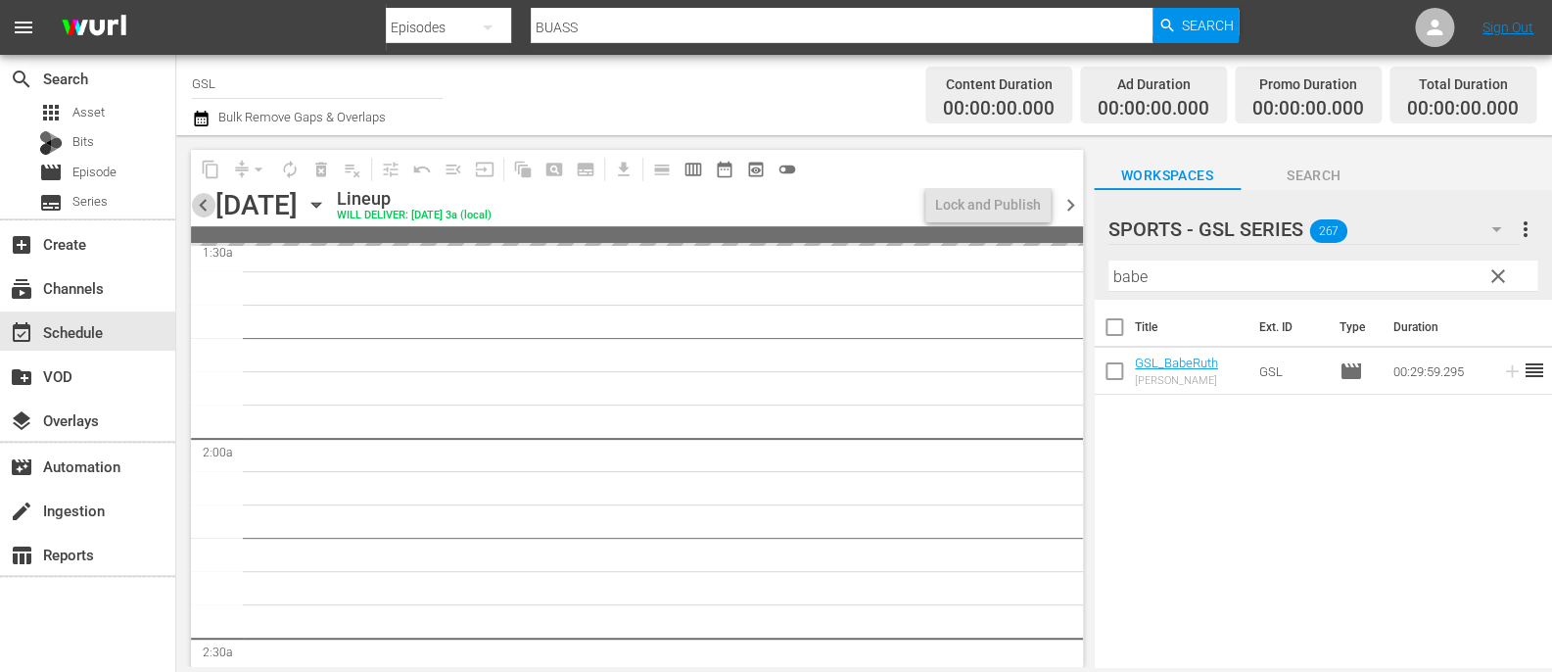
click at [196, 212] on span "chevron_left" at bounding box center [203, 205] width 24 height 24
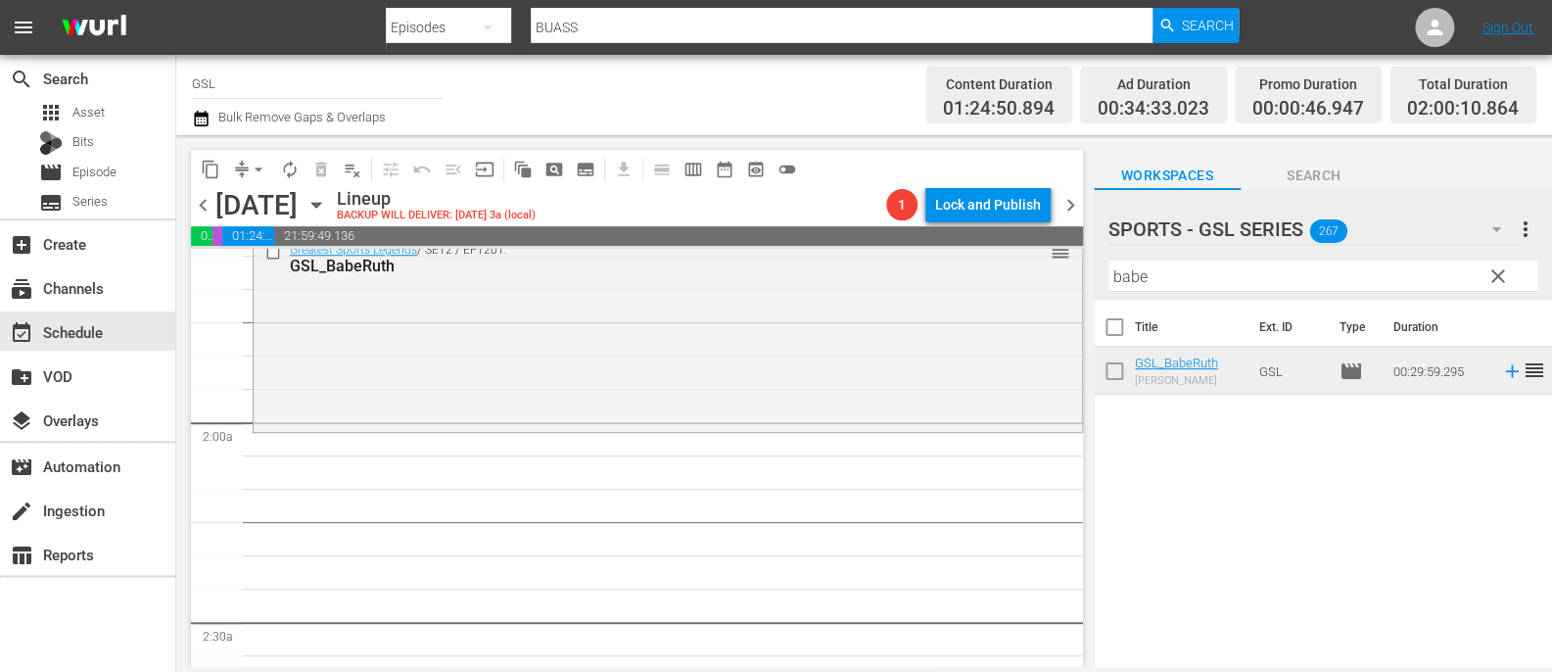
scroll to position [642, 0]
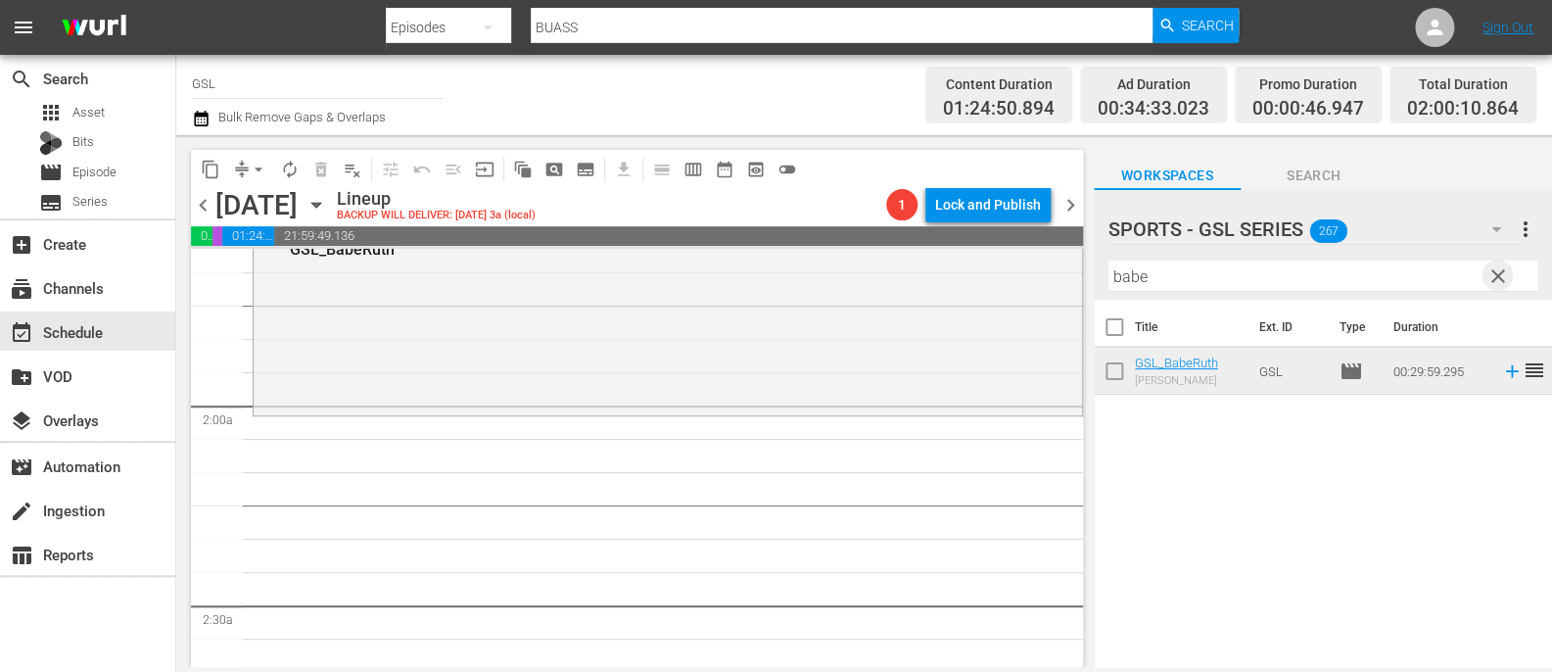
click at [1499, 284] on span "clear" at bounding box center [1499, 276] width 24 height 24
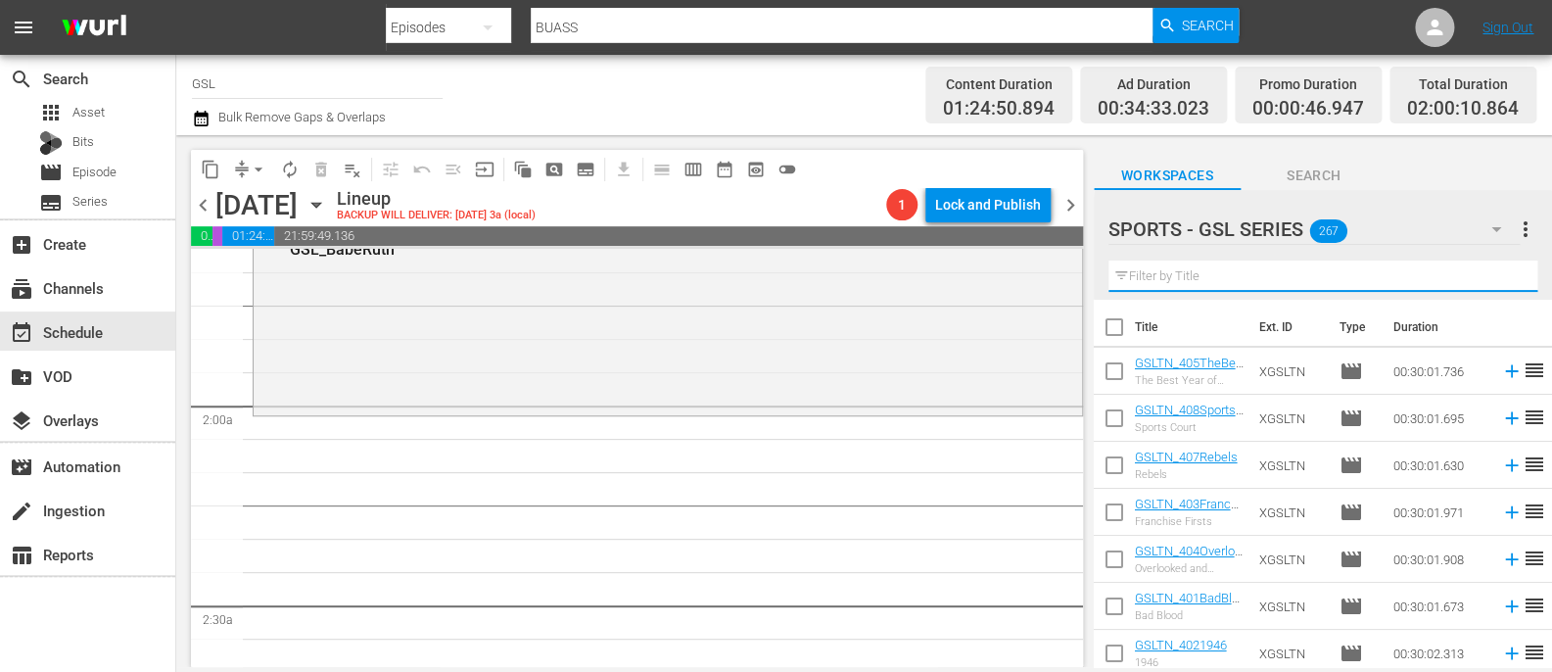
click at [1220, 272] on input "text" at bounding box center [1323, 275] width 429 height 31
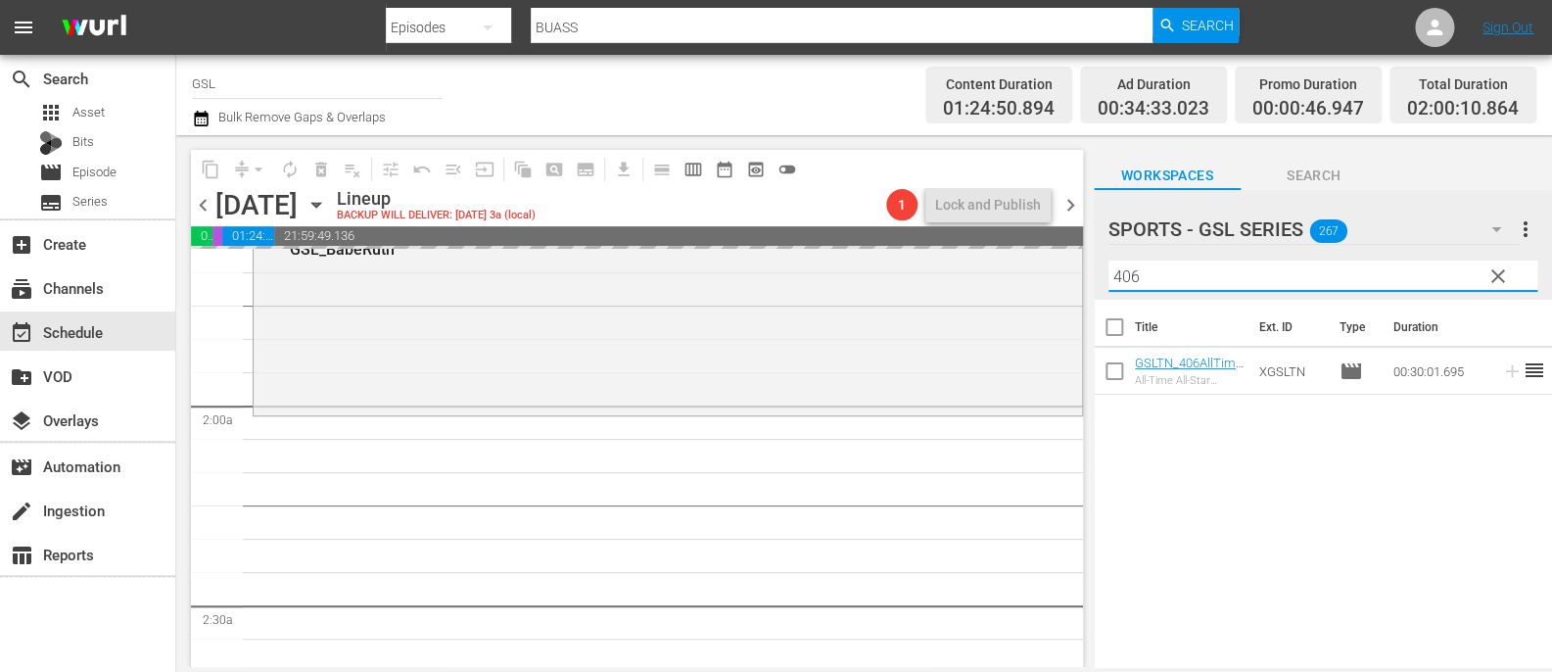
drag, startPoint x: 1175, startPoint y: 285, endPoint x: 1074, endPoint y: 268, distance: 102.2
click at [1109, 268] on input "406" at bounding box center [1323, 275] width 429 height 31
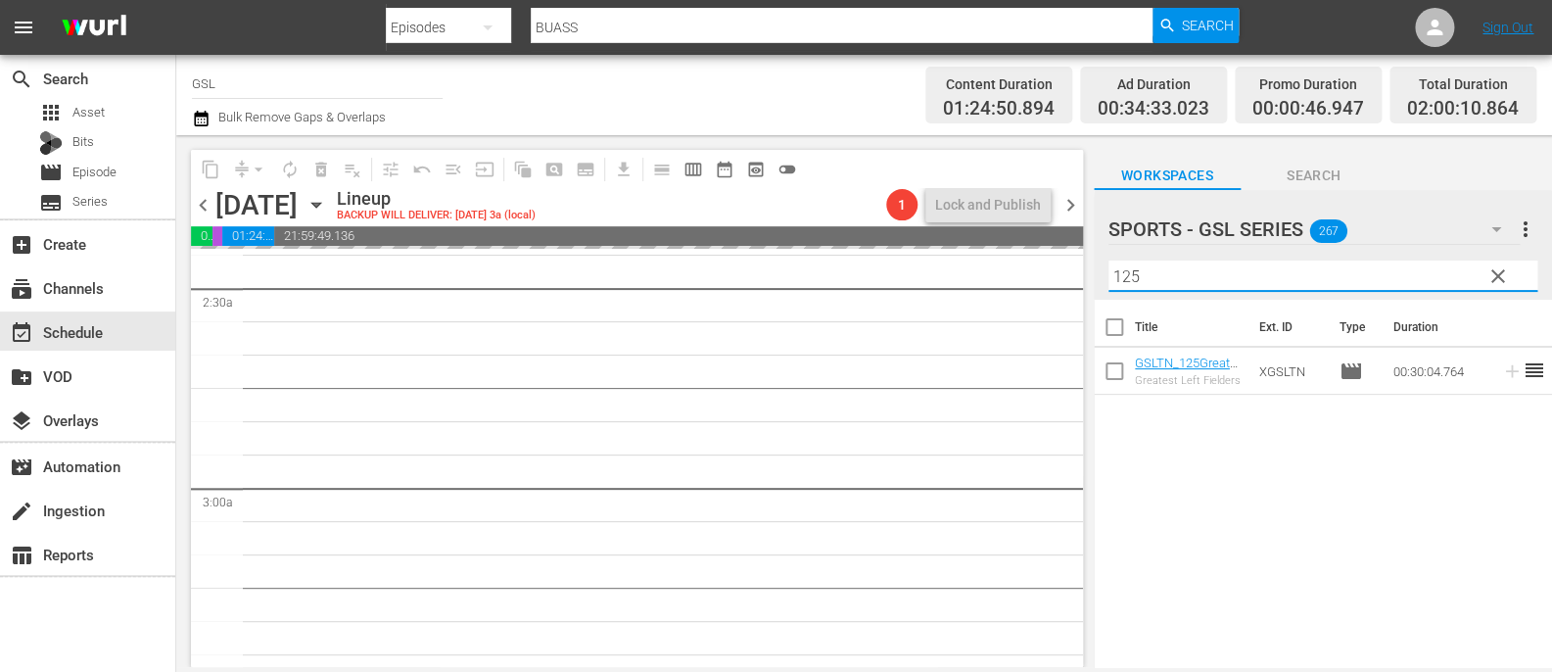
scroll to position [973, 0]
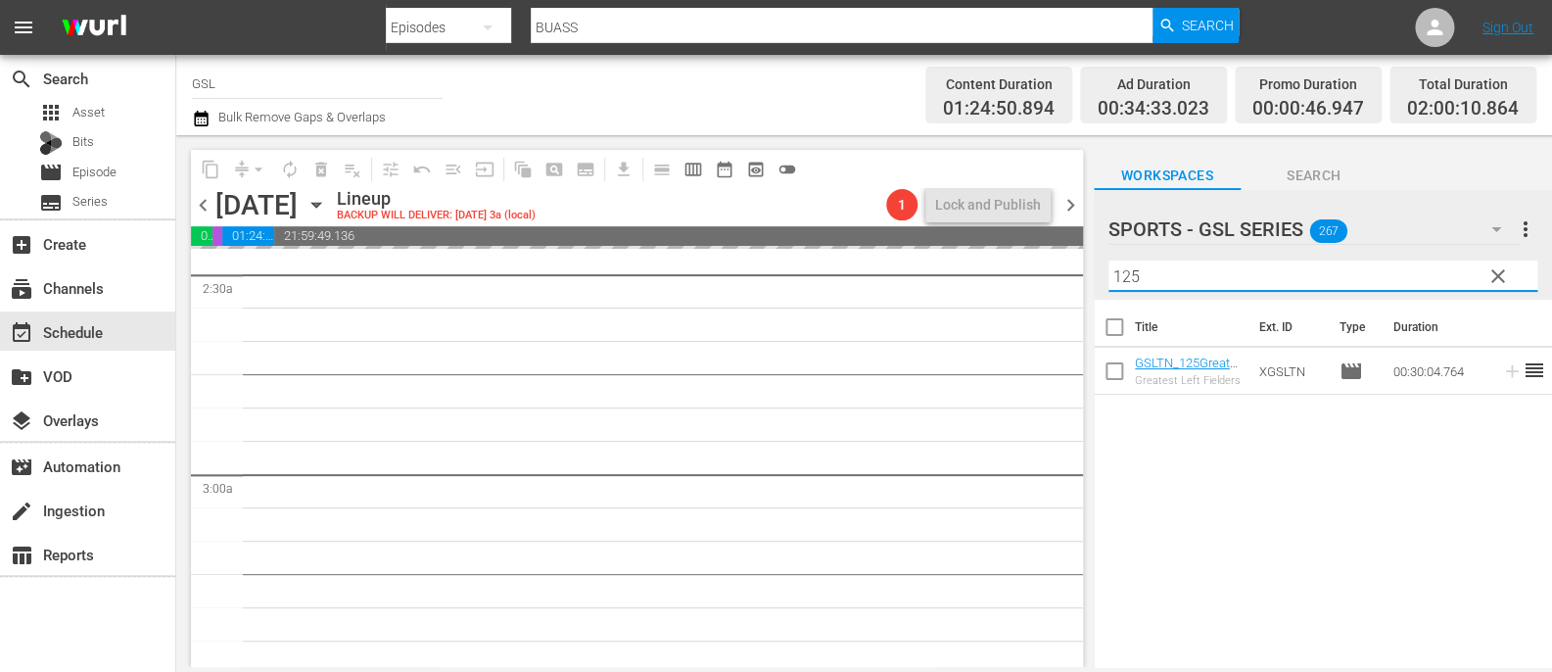
type input "125"
click at [1496, 274] on span "clear" at bounding box center [1499, 276] width 24 height 24
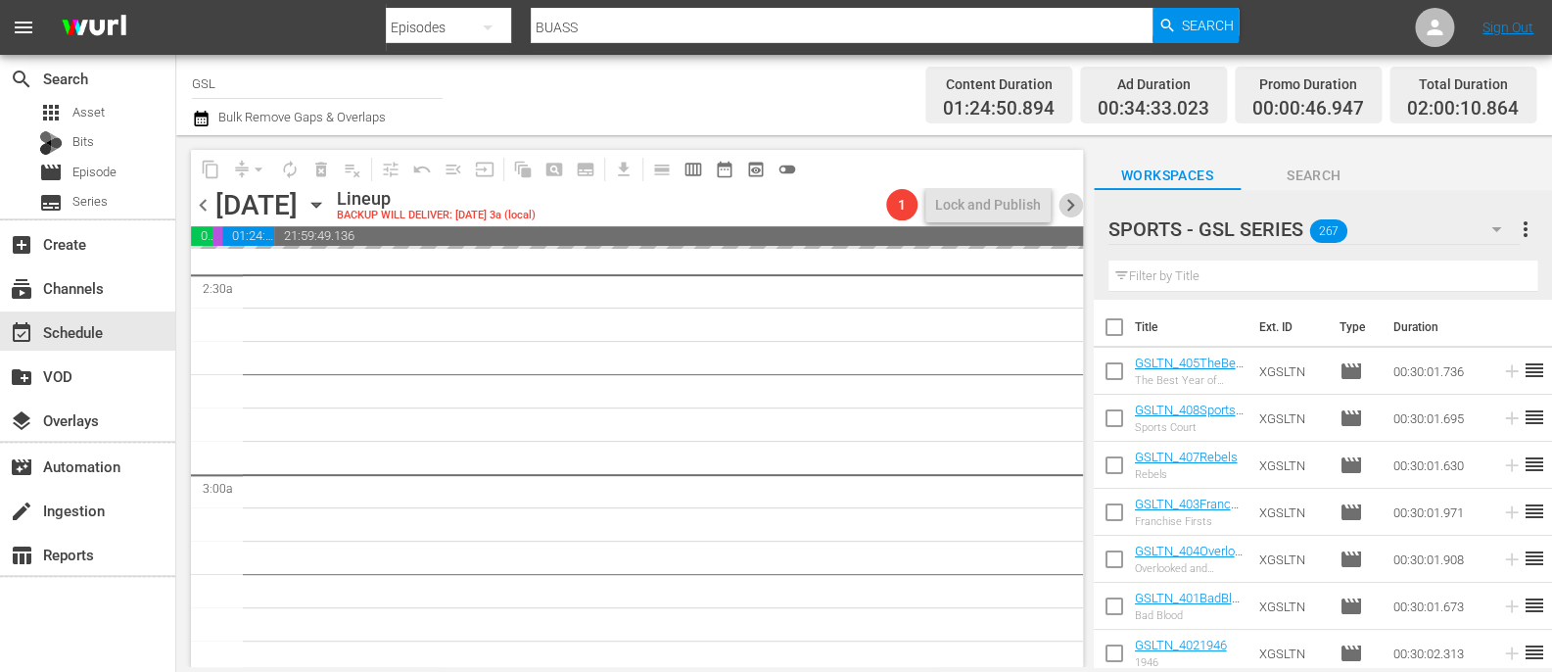
drag, startPoint x: 1065, startPoint y: 207, endPoint x: 261, endPoint y: 177, distance: 803.6
click at [1065, 207] on span "chevron_right" at bounding box center [1071, 205] width 24 height 24
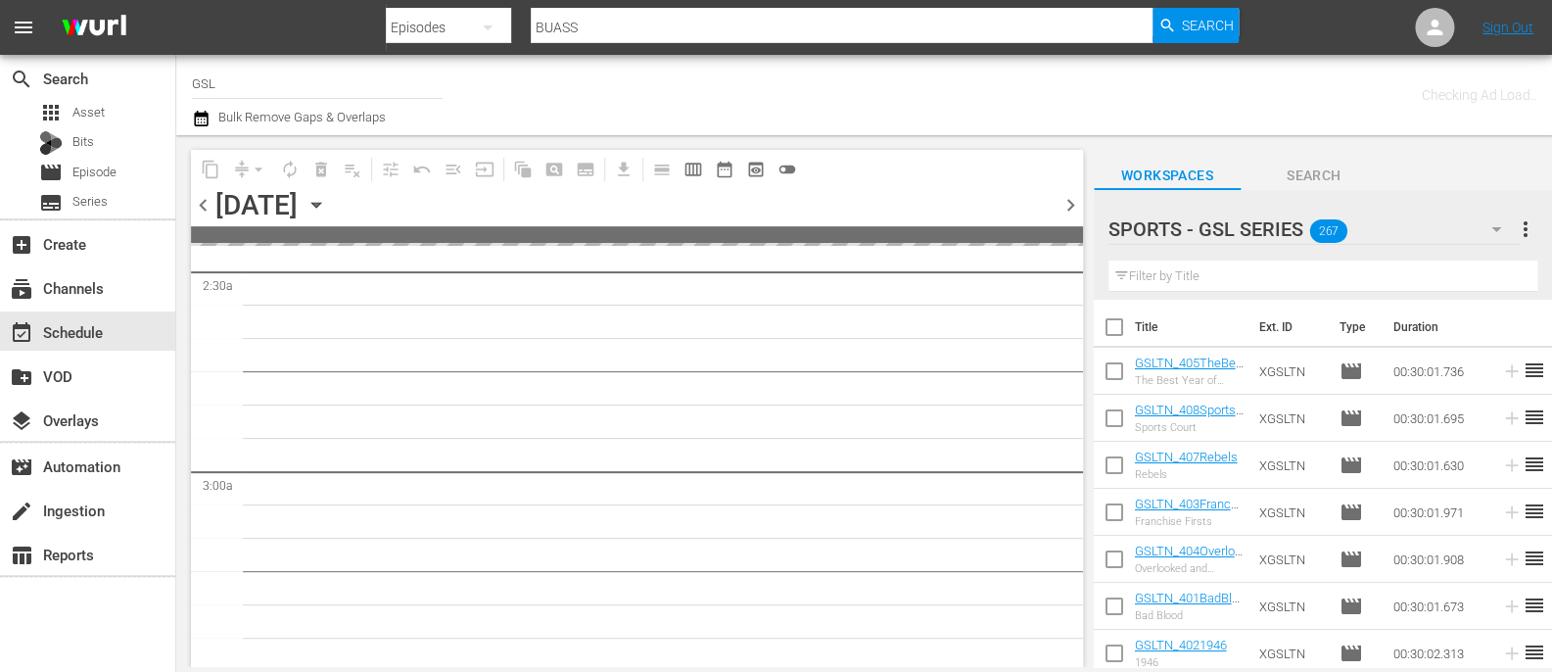
scroll to position [1140, 0]
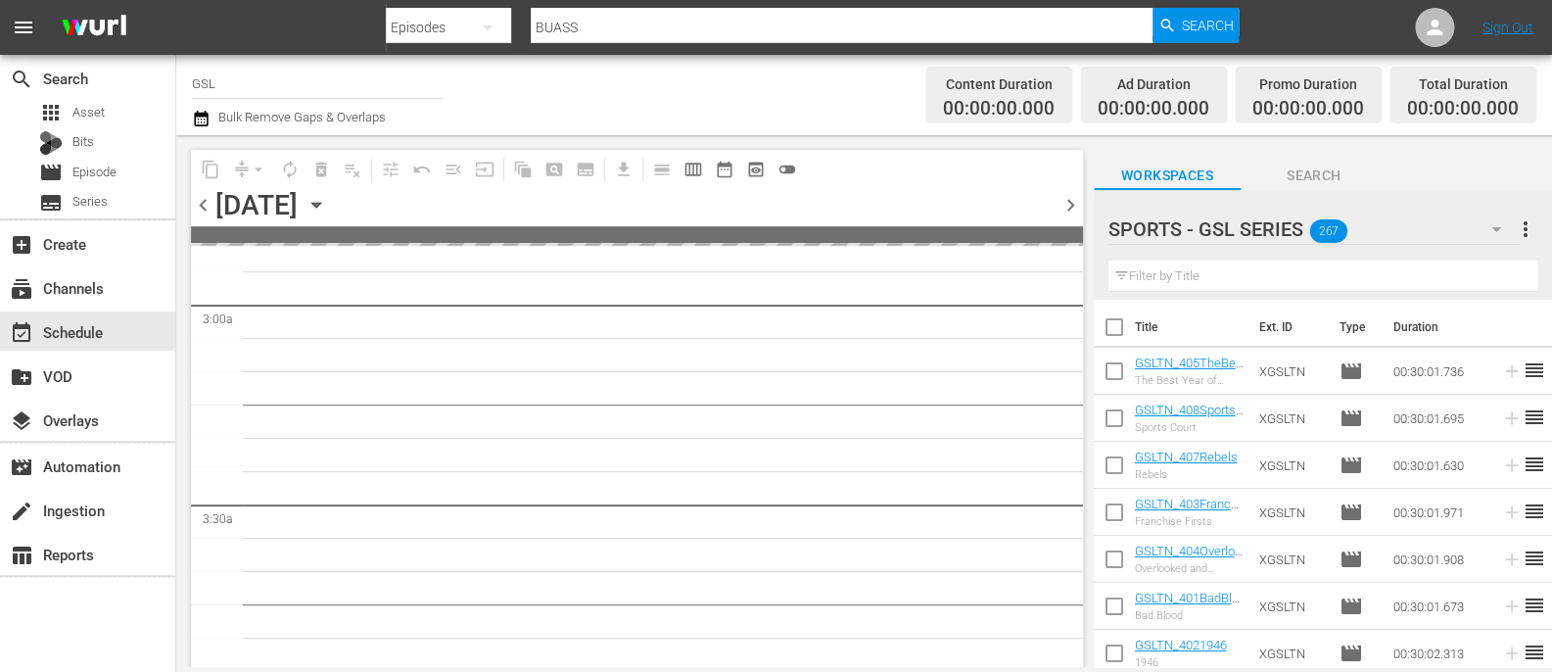
click at [205, 197] on span "chevron_left" at bounding box center [203, 205] width 24 height 24
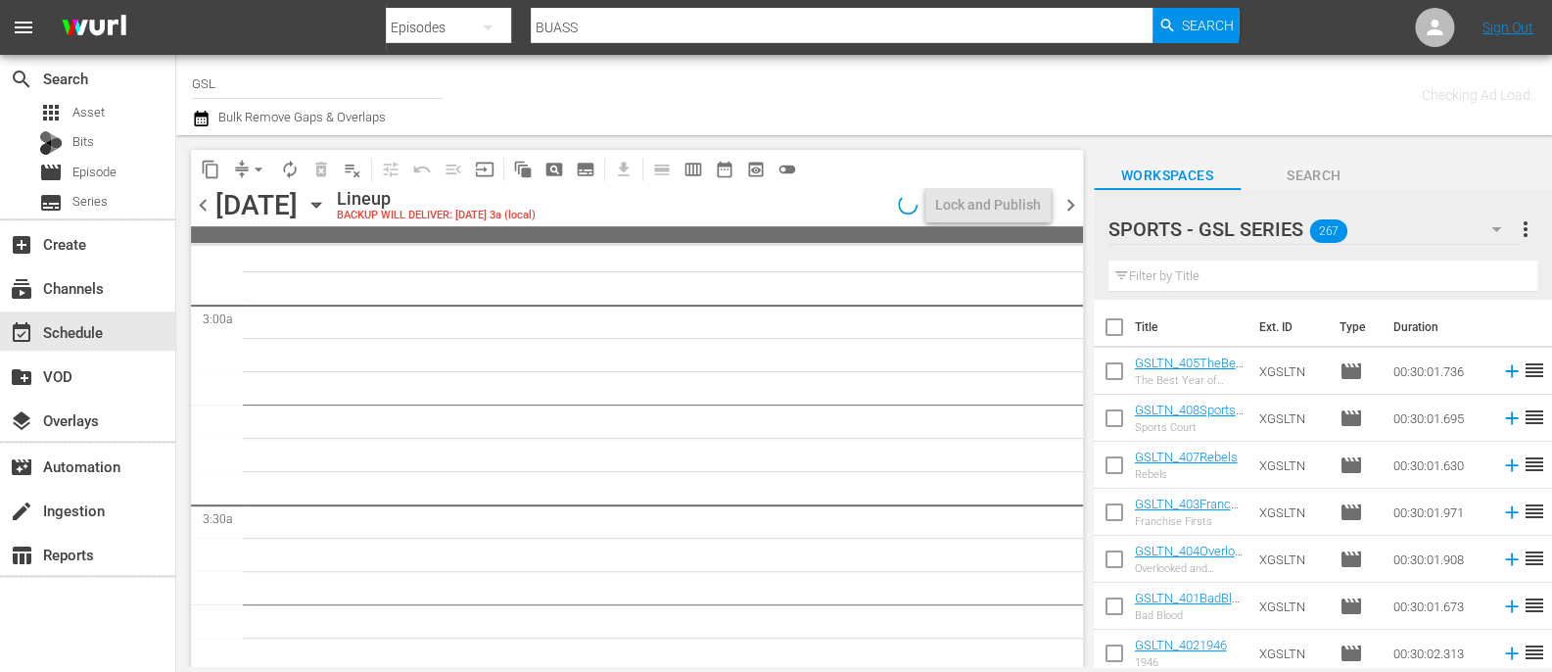
scroll to position [973, 0]
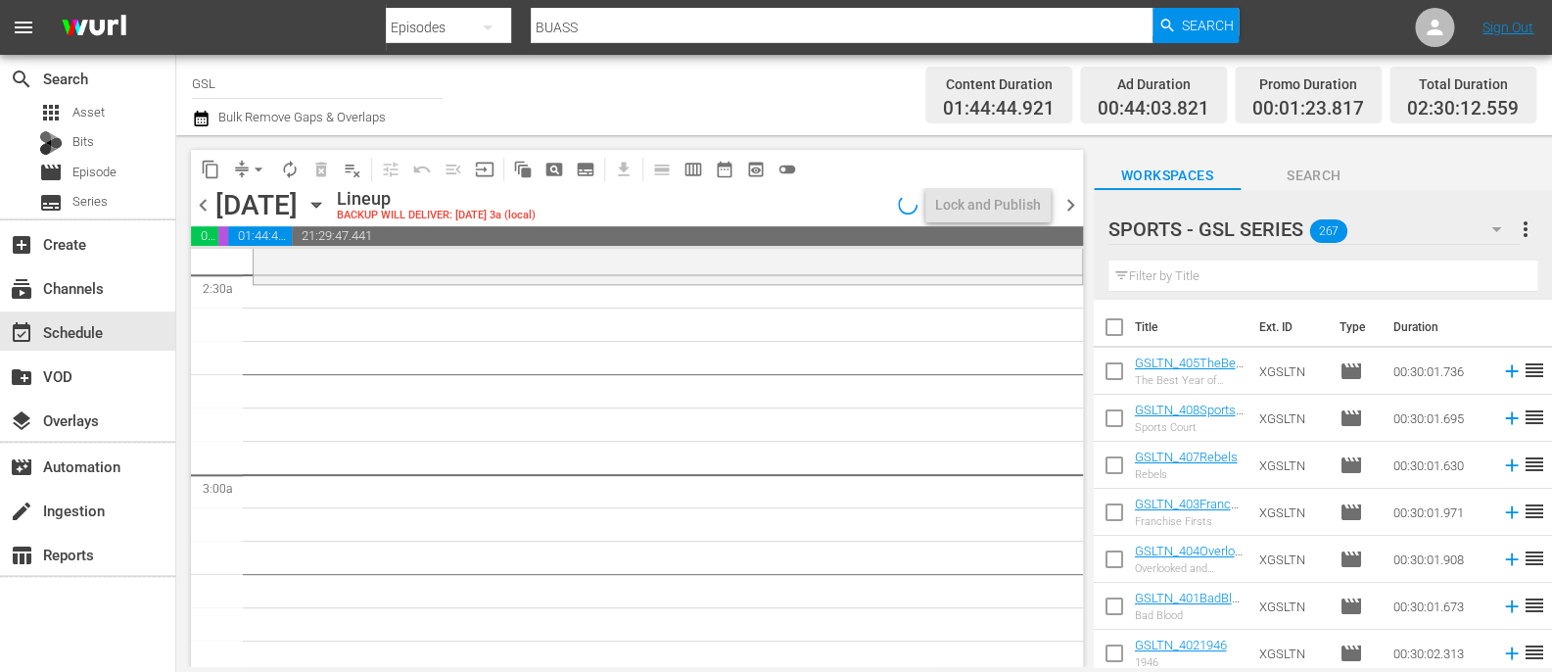
click at [1192, 281] on input "text" at bounding box center [1323, 275] width 429 height 31
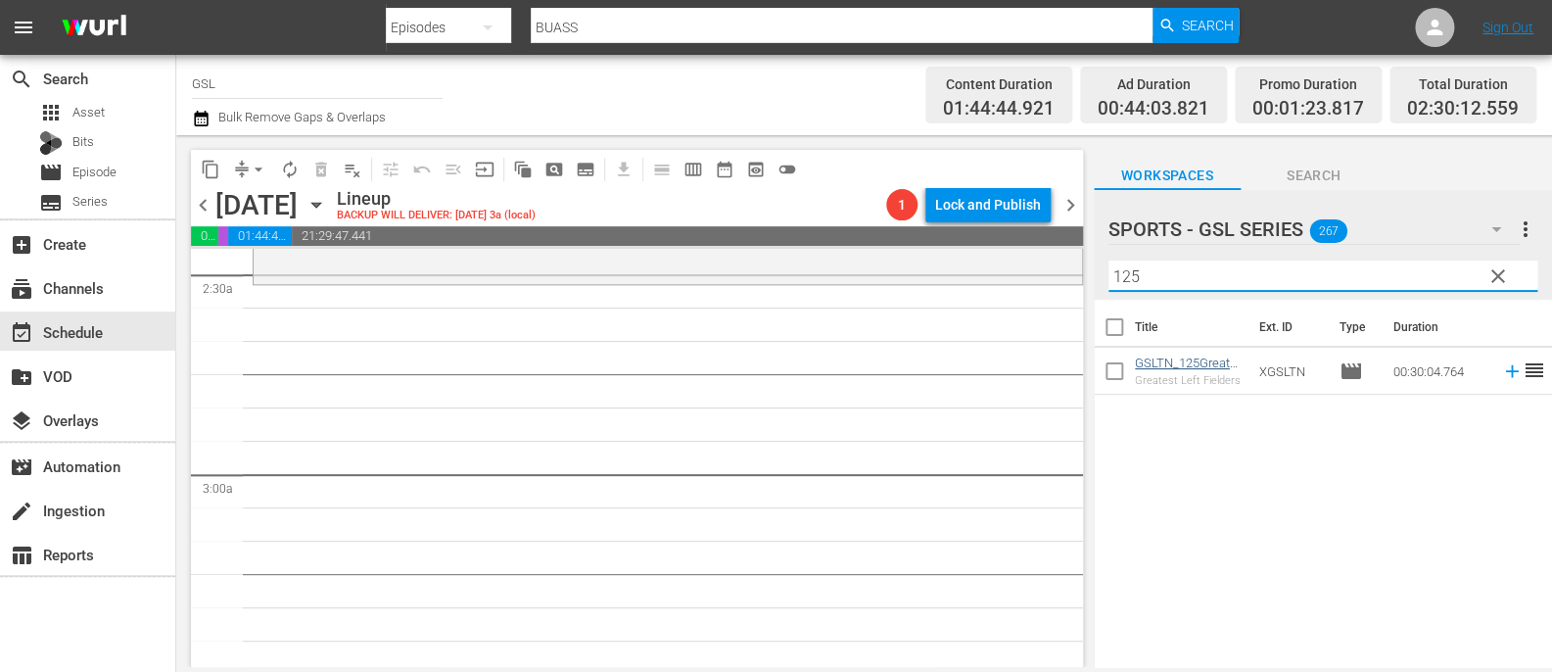
type input "125"
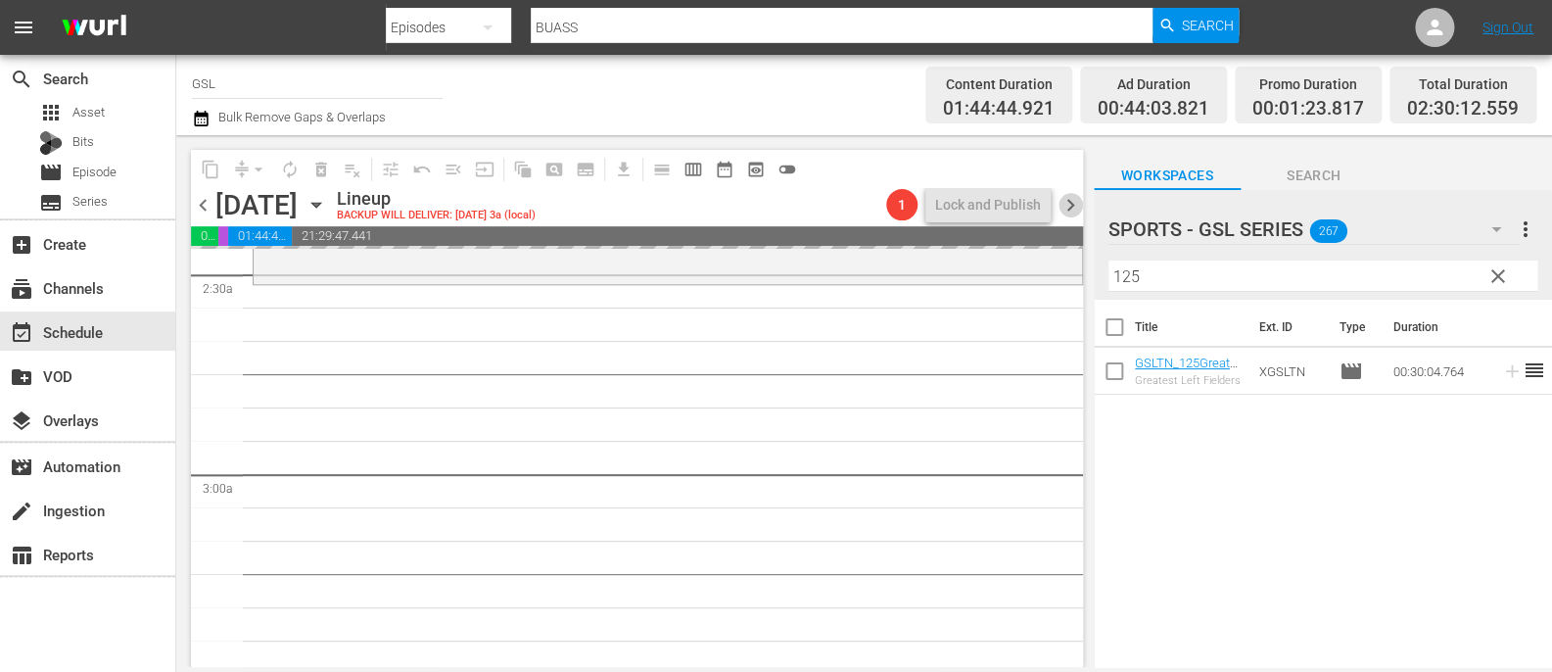
click at [1067, 196] on span "chevron_right" at bounding box center [1071, 205] width 24 height 24
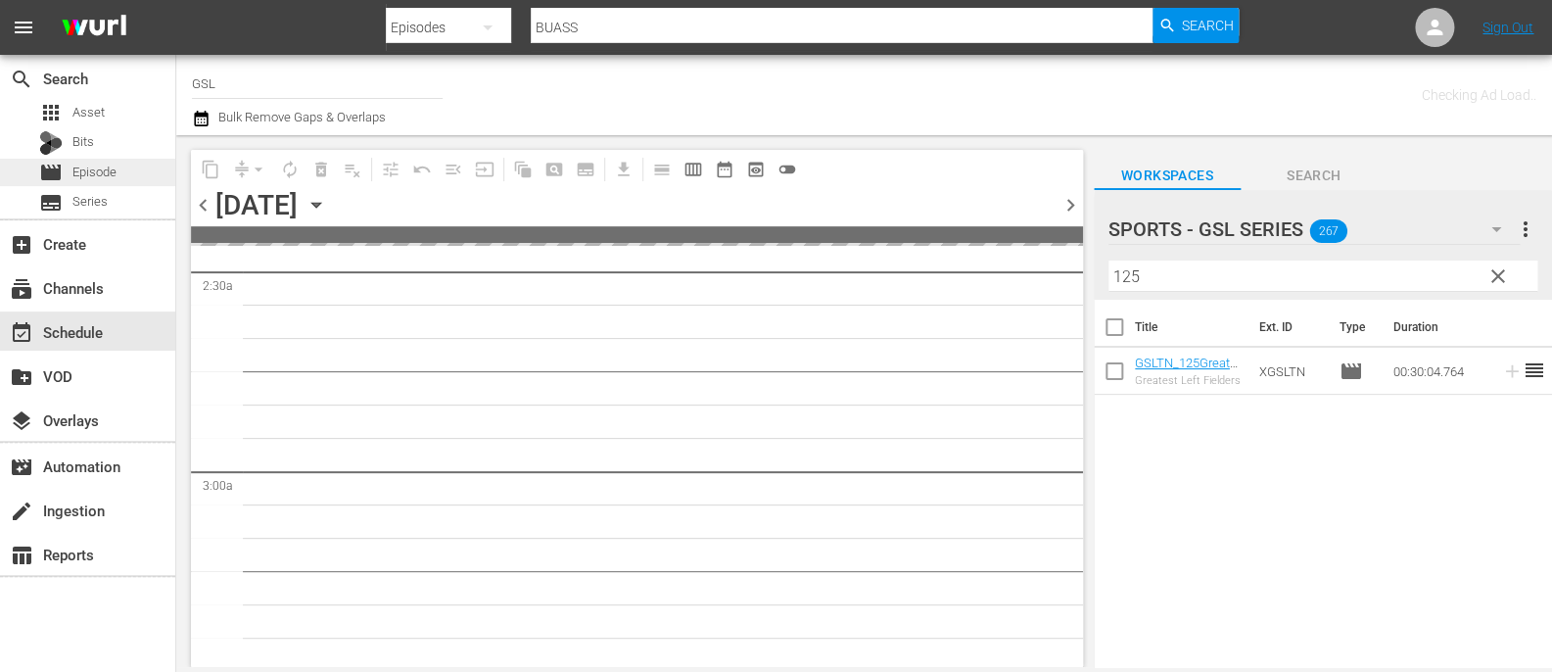
scroll to position [1140, 0]
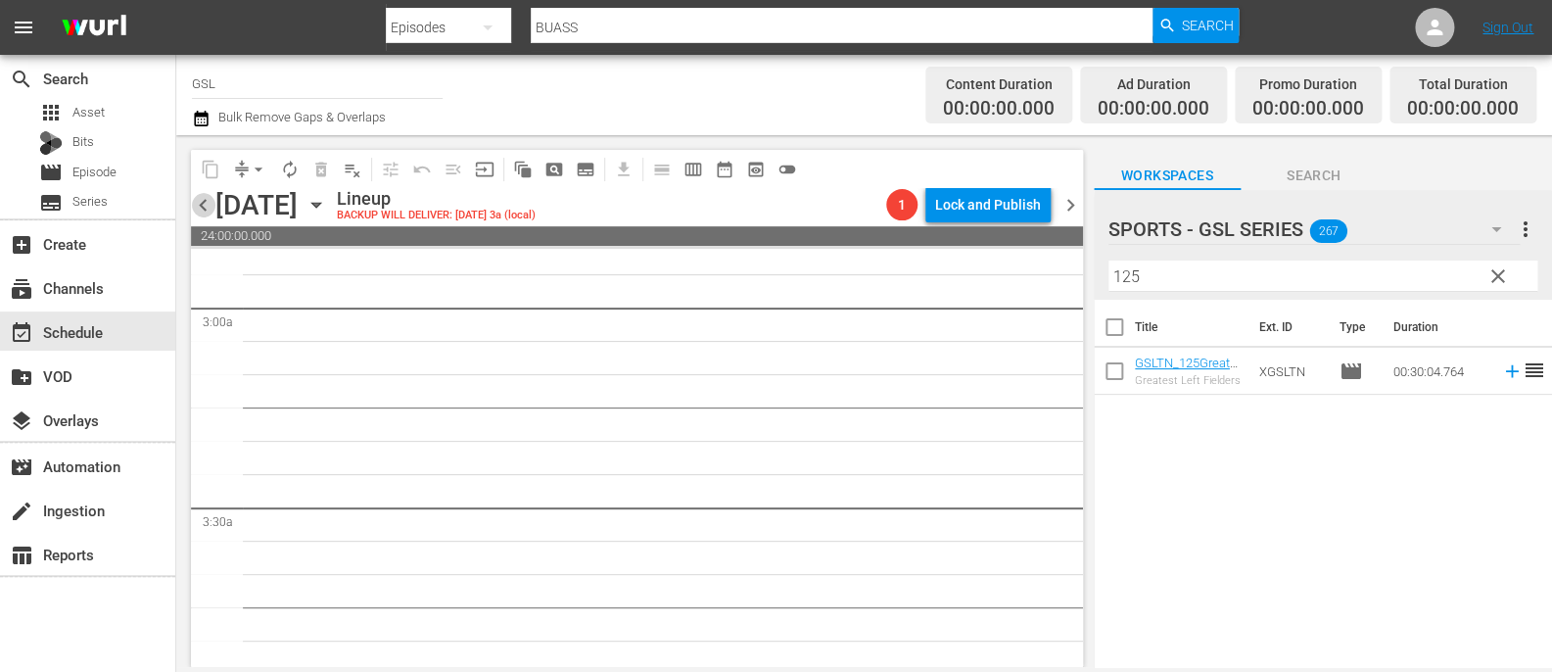
click at [208, 201] on span "chevron_left" at bounding box center [203, 205] width 24 height 24
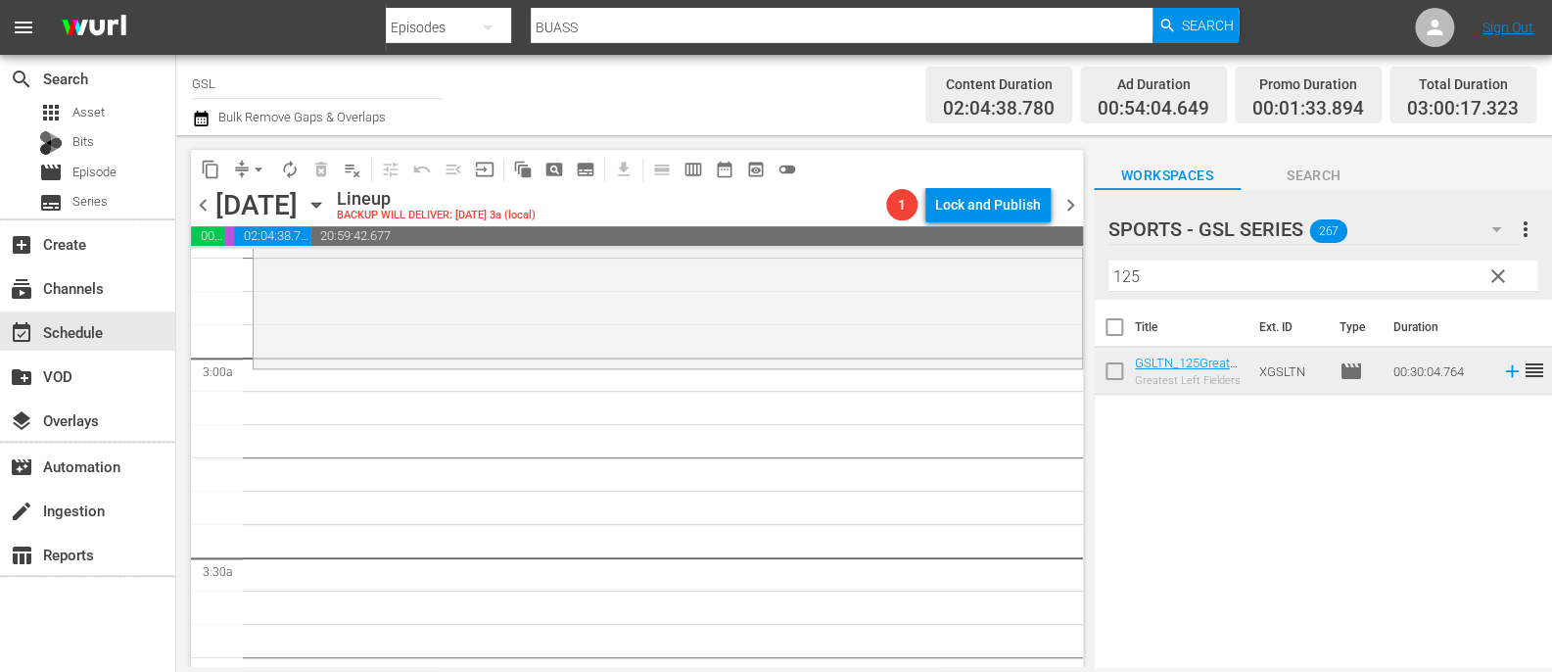
scroll to position [1093, 0]
click at [1494, 273] on span "clear" at bounding box center [1499, 276] width 24 height 24
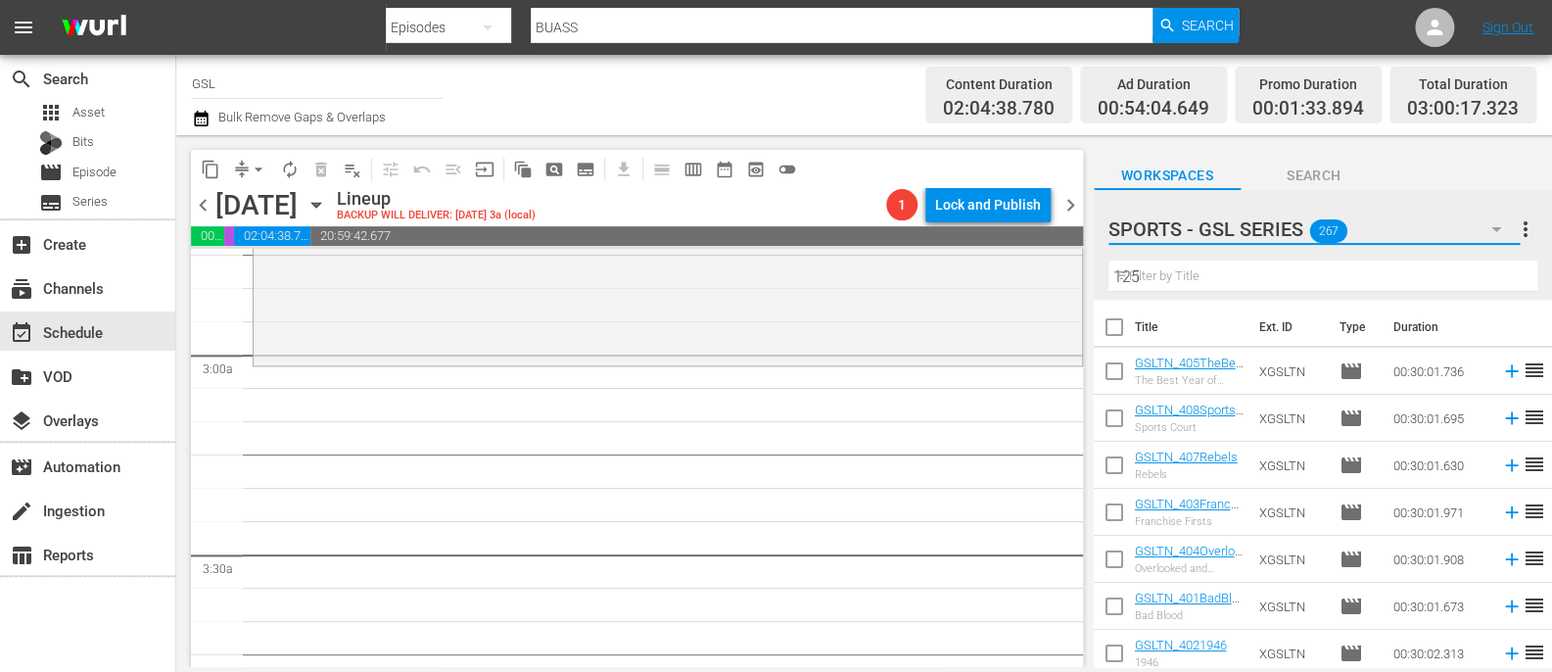
click at [1494, 233] on icon "button" at bounding box center [1497, 229] width 24 height 24
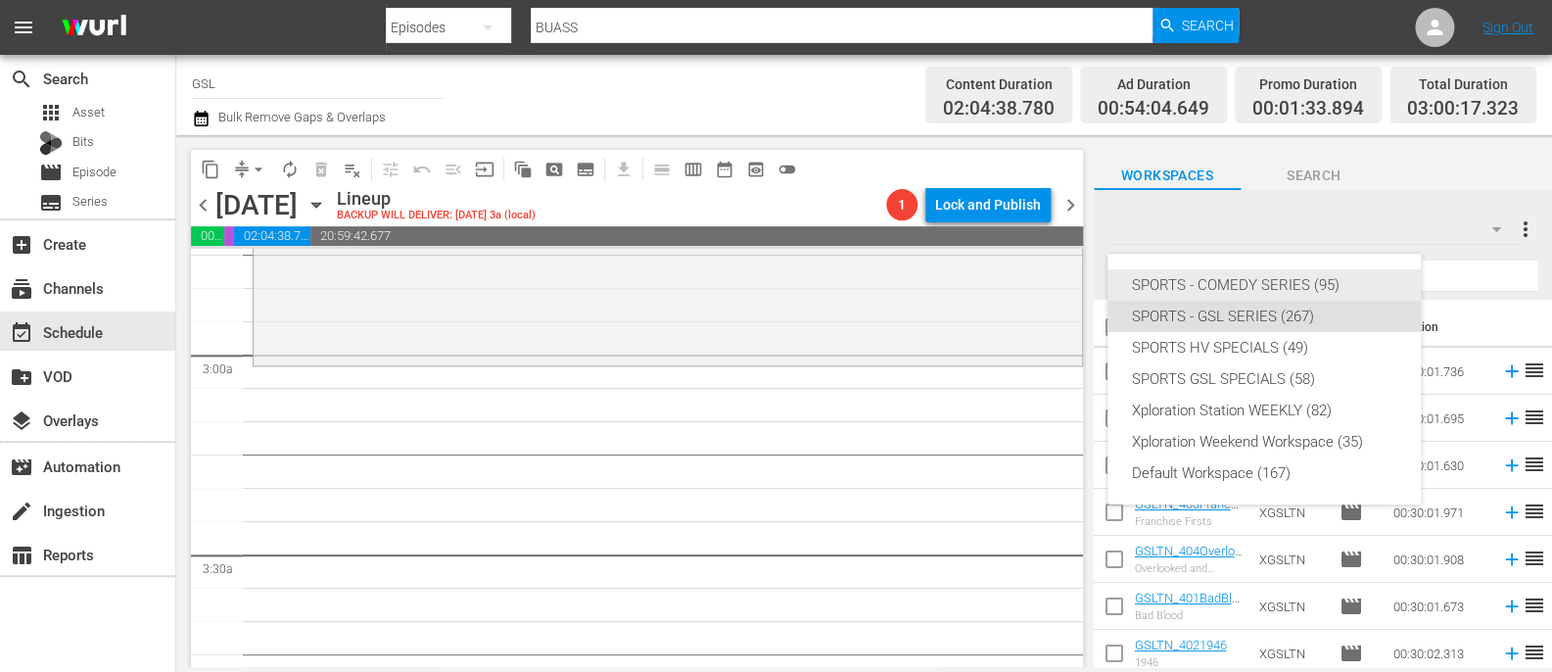
click at [1334, 273] on div "SPORTS - COMEDY SERIES (95)" at bounding box center [1264, 284] width 266 height 31
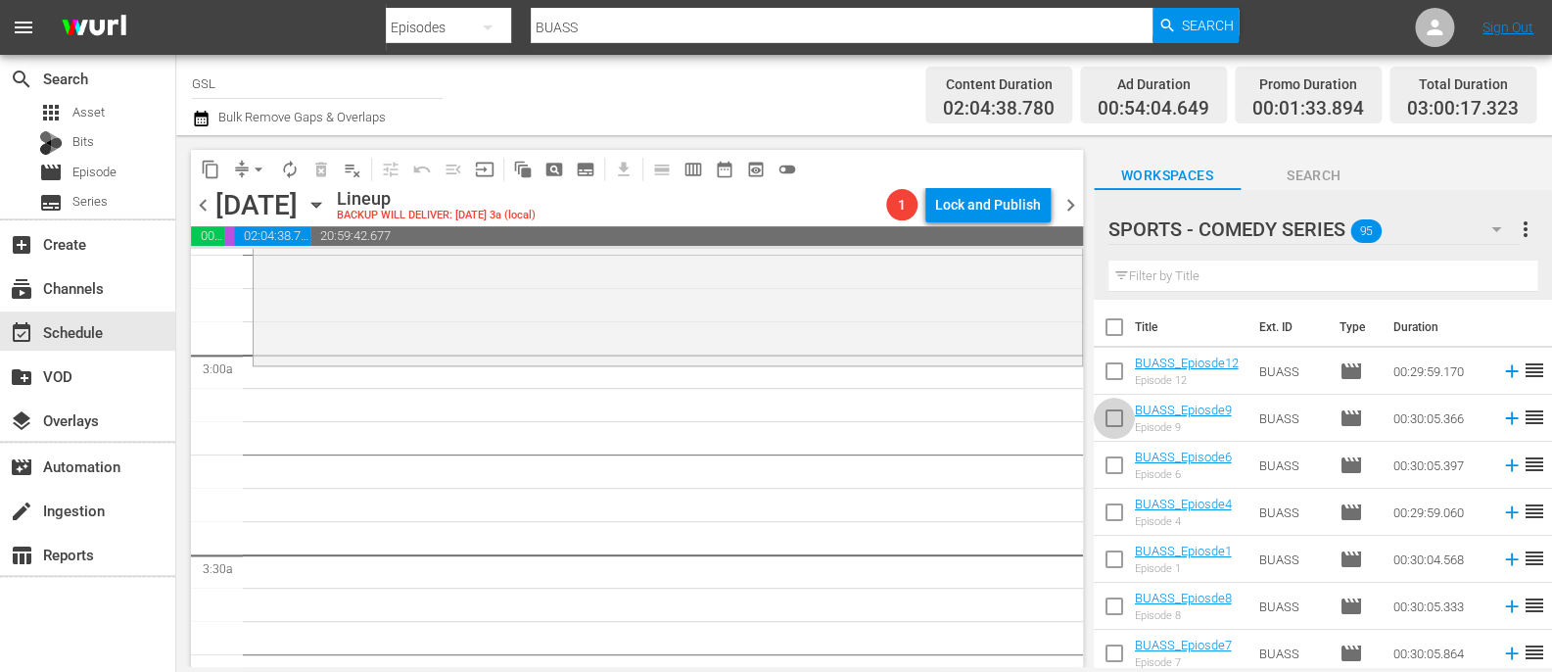
click at [1118, 424] on input "checkbox" at bounding box center [1114, 422] width 41 height 41
checkbox input "true"
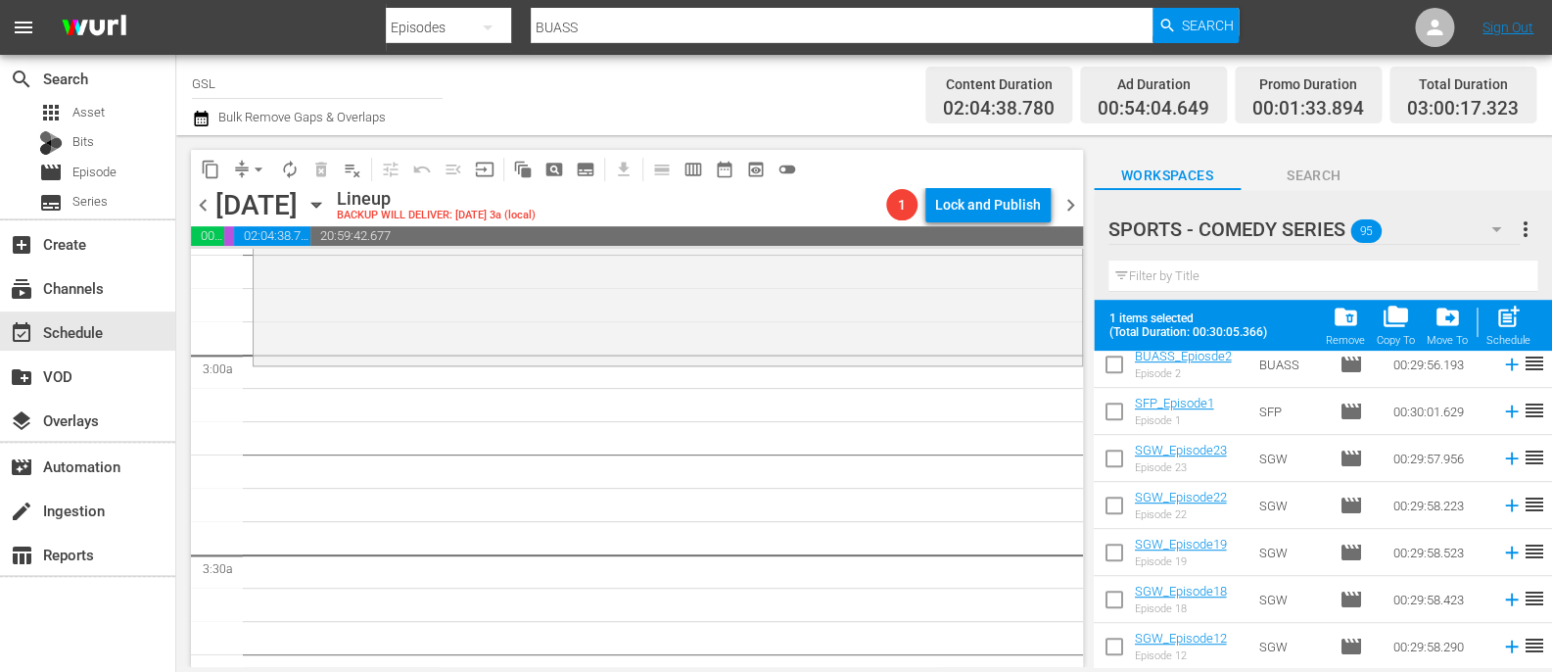
scroll to position [404, 0]
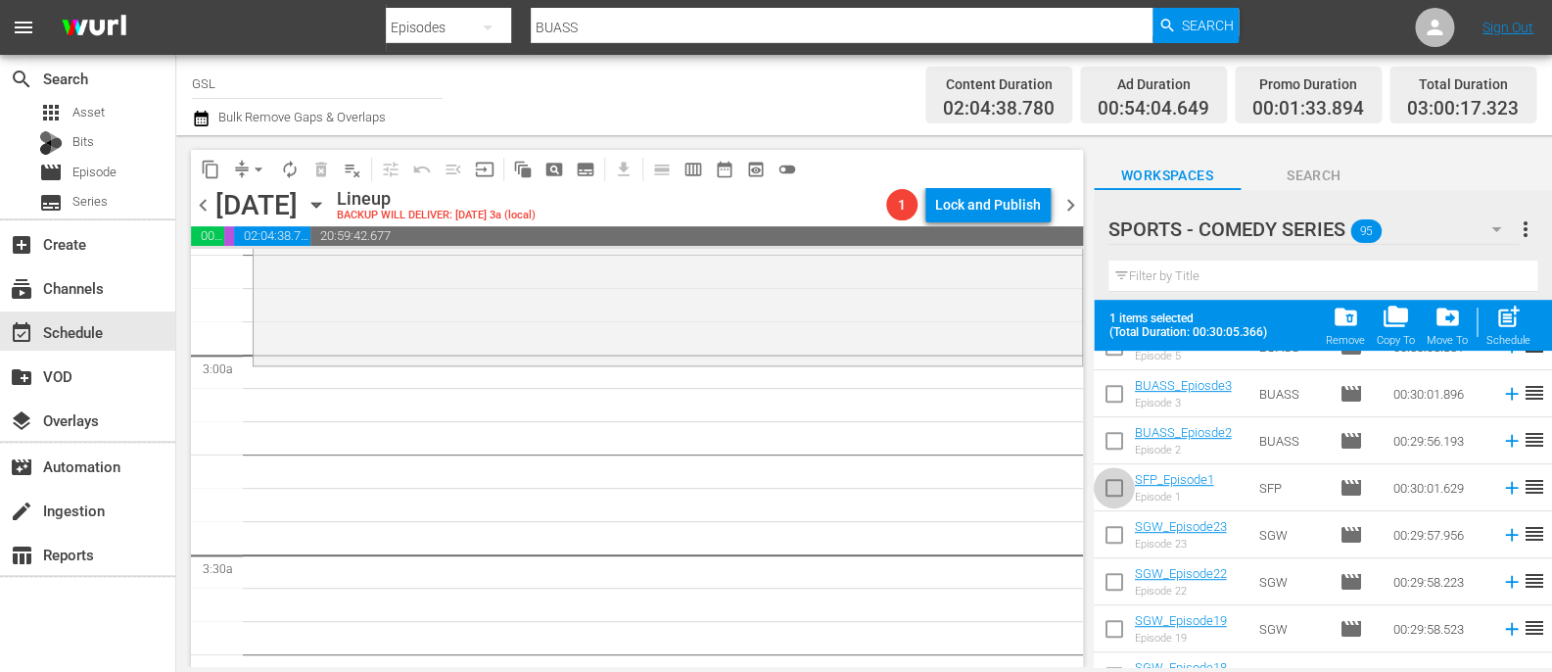
click at [1116, 480] on input "checkbox" at bounding box center [1114, 491] width 41 height 41
checkbox input "true"
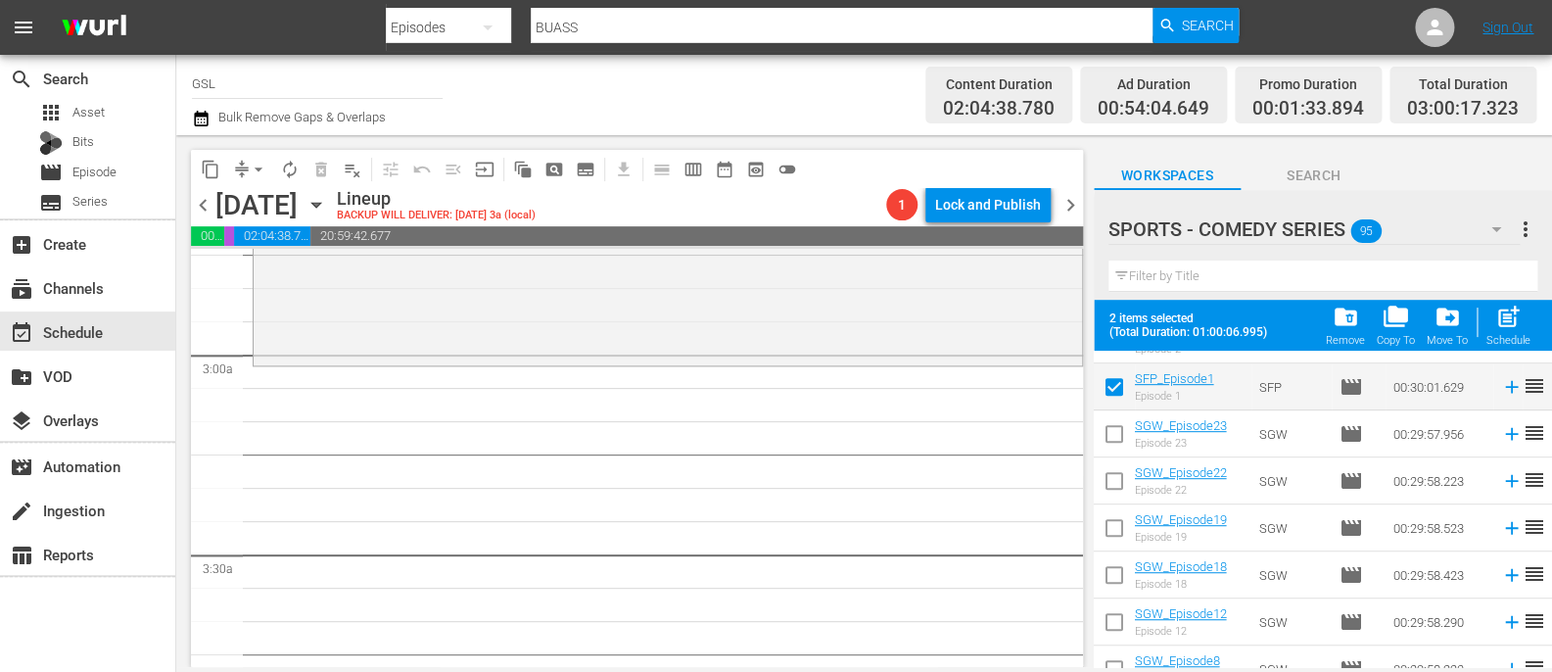
scroll to position [540, 0]
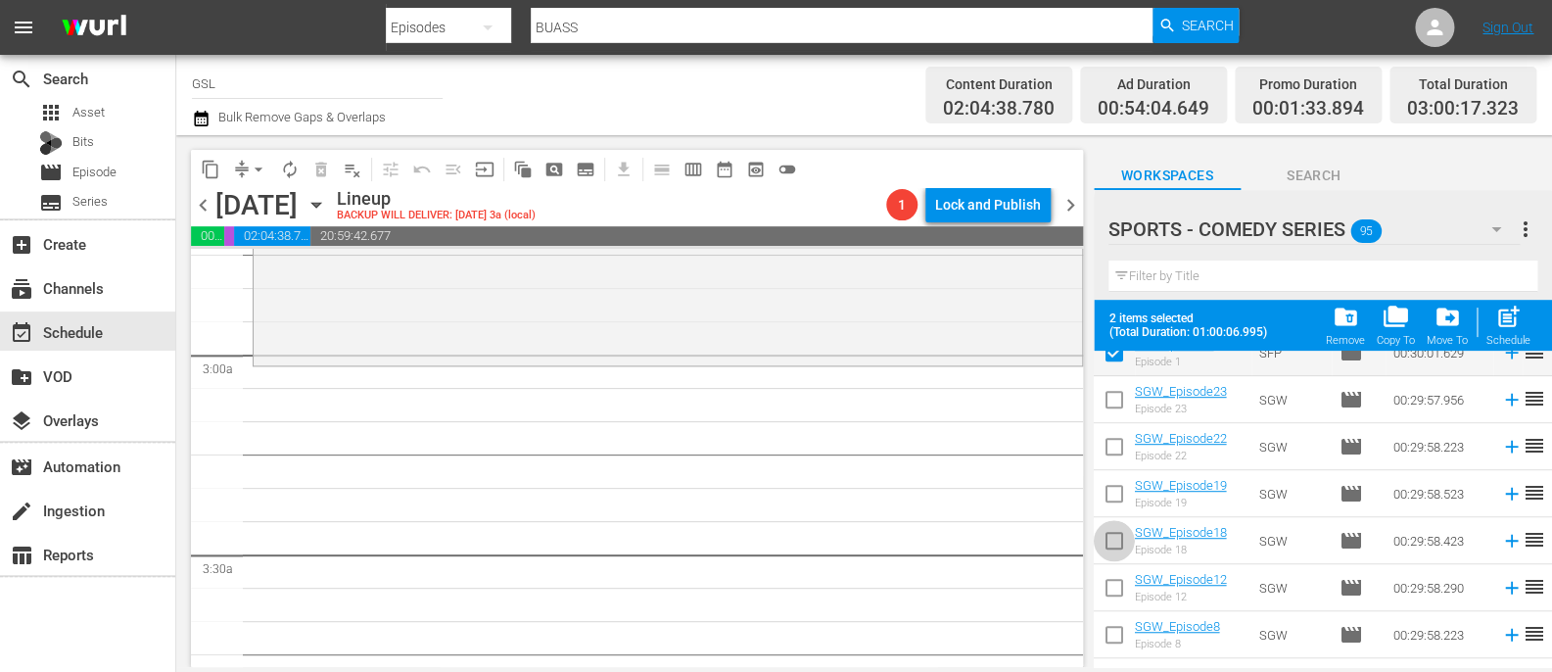
click at [1117, 528] on input "checkbox" at bounding box center [1114, 544] width 41 height 41
checkbox input "true"
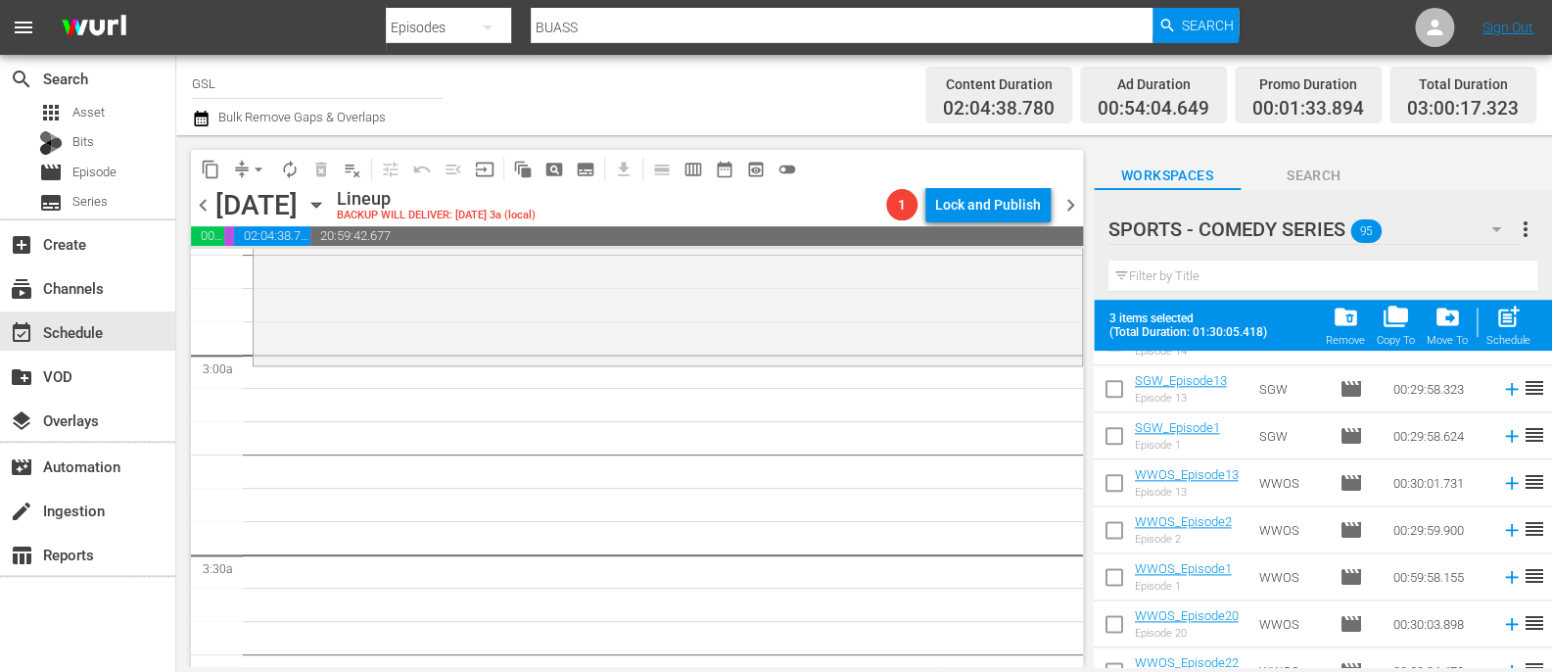
scroll to position [1073, 0]
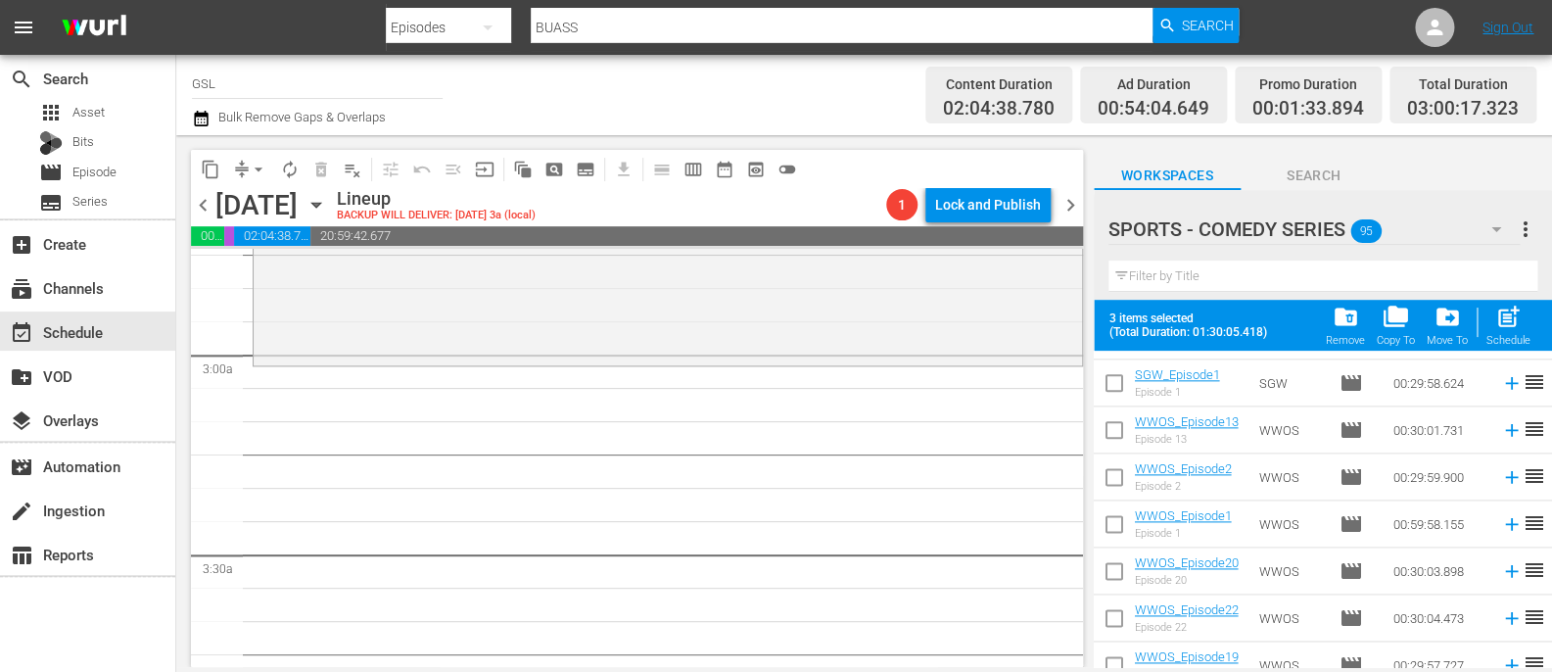
click at [1122, 517] on input "checkbox" at bounding box center [1114, 527] width 41 height 41
checkbox input "false"
click at [1117, 476] on input "checkbox" at bounding box center [1114, 480] width 41 height 41
checkbox input "true"
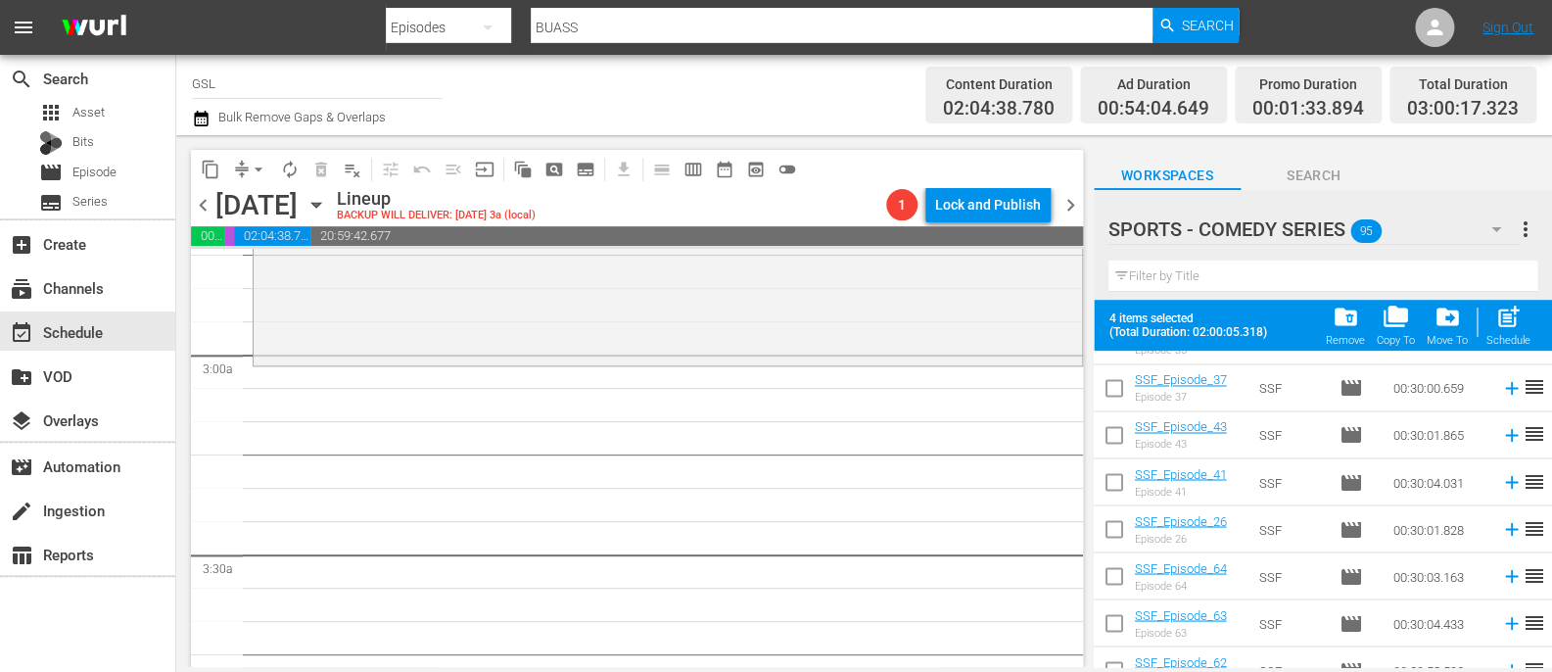
scroll to position [1598, 0]
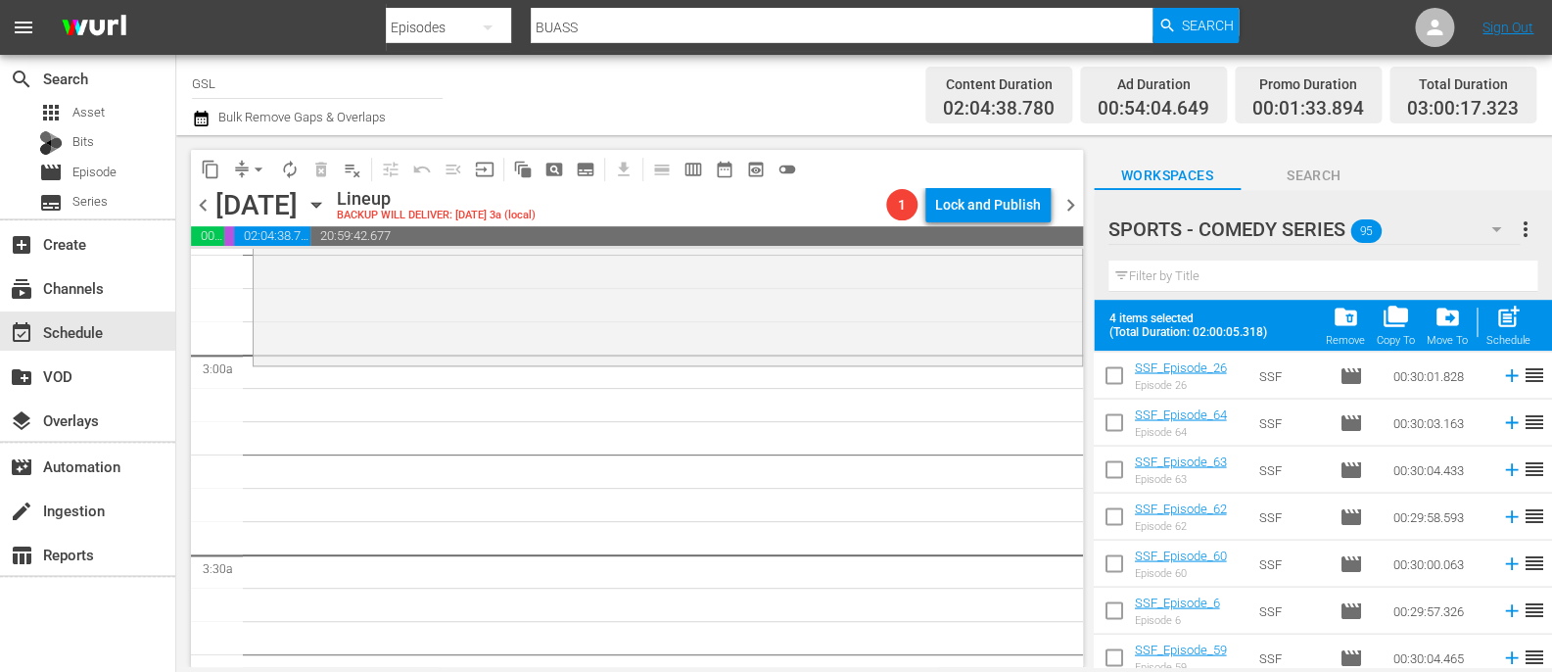
click at [1115, 516] on input "checkbox" at bounding box center [1114, 519] width 41 height 41
checkbox input "true"
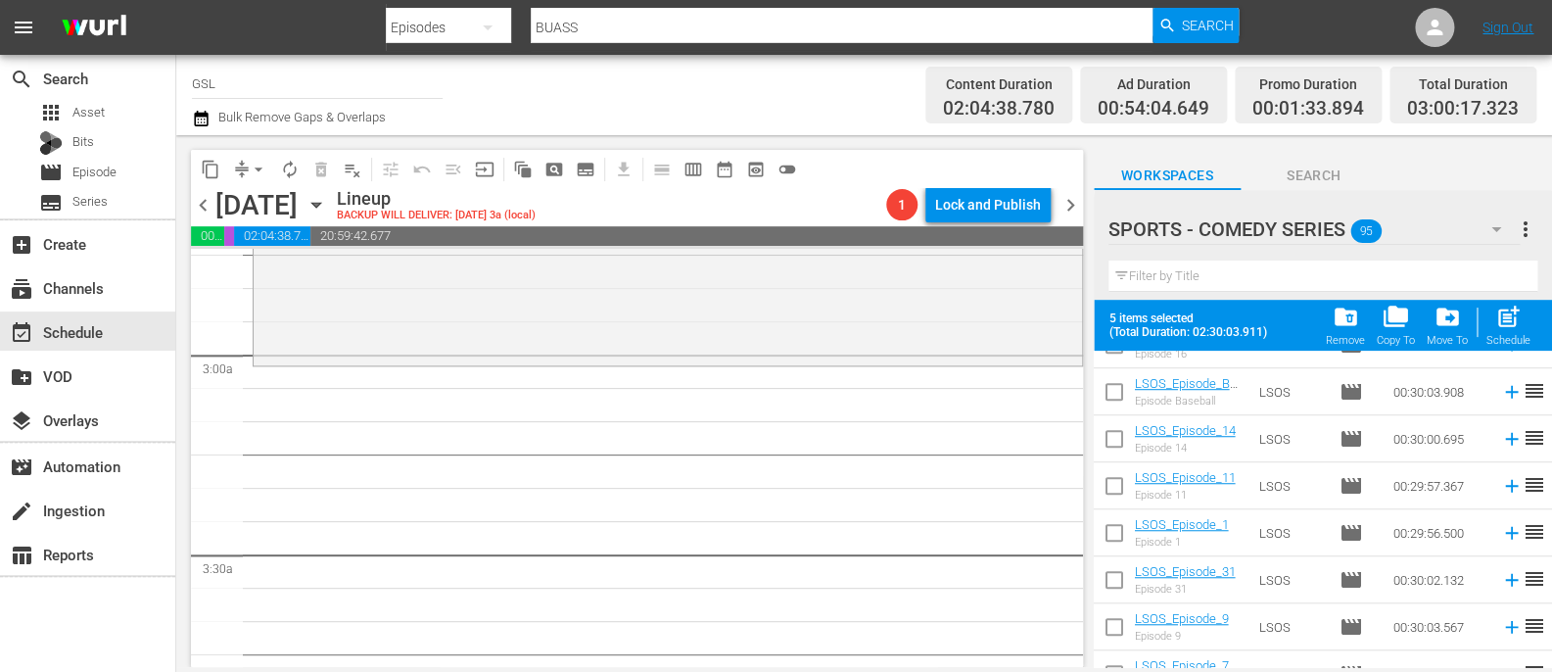
scroll to position [3760, 0]
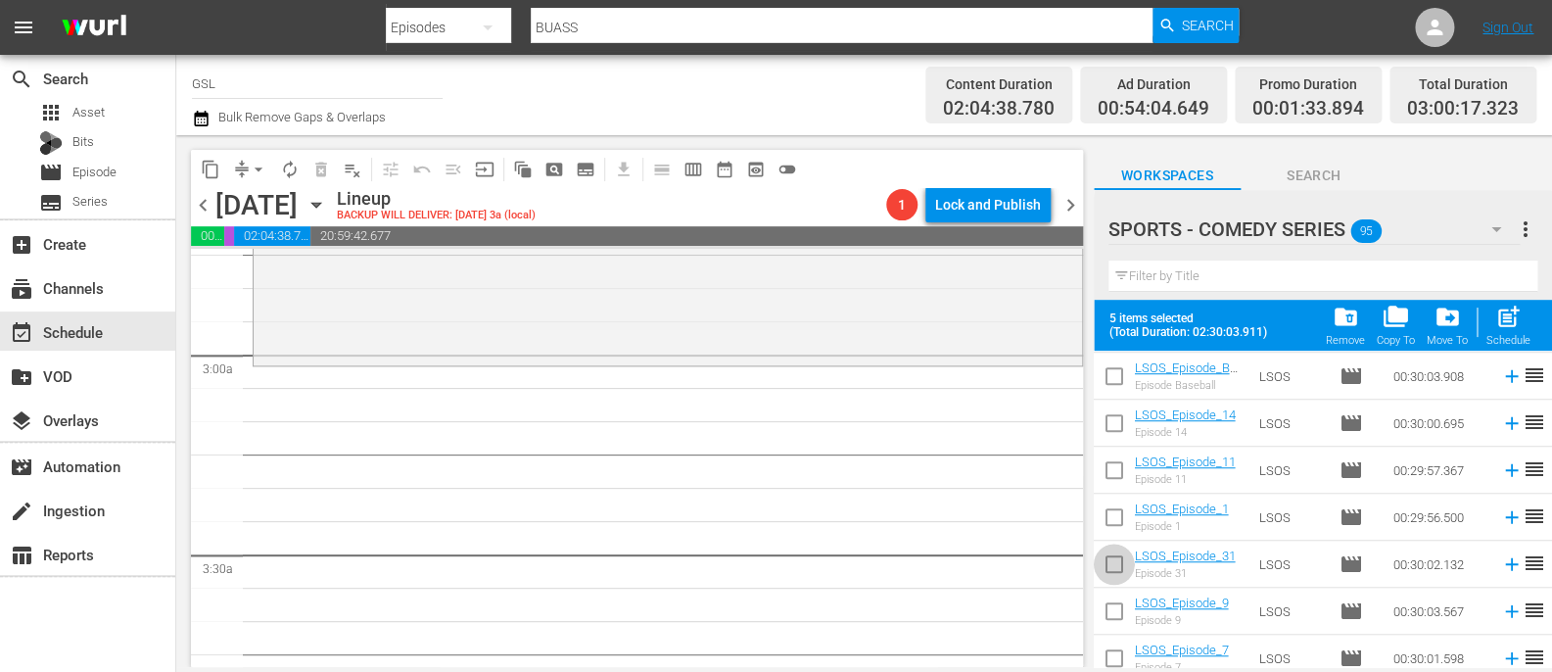
click at [1119, 566] on input "checkbox" at bounding box center [1114, 567] width 41 height 41
checkbox input "true"
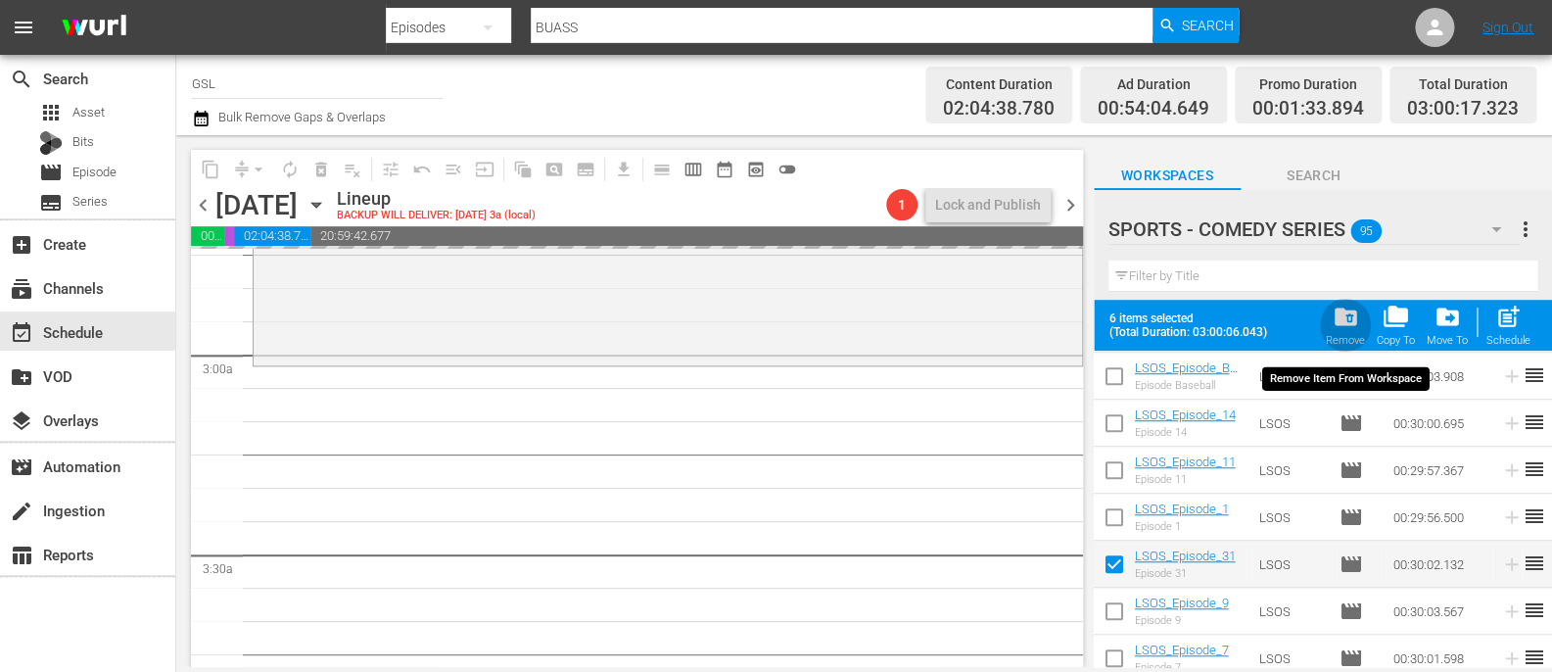
click at [1355, 321] on span "folder_delete" at bounding box center [1345, 317] width 26 height 26
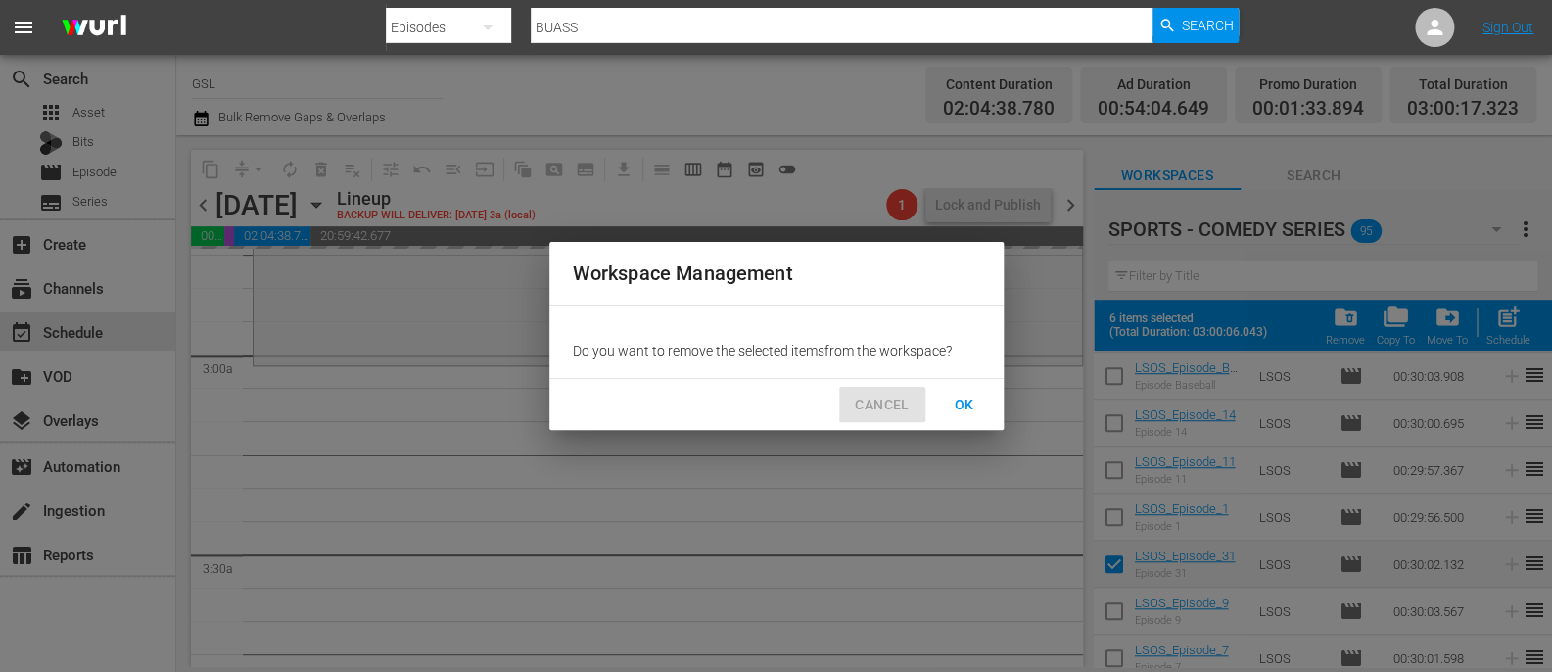
click at [916, 397] on button "CANCEL" at bounding box center [881, 405] width 85 height 36
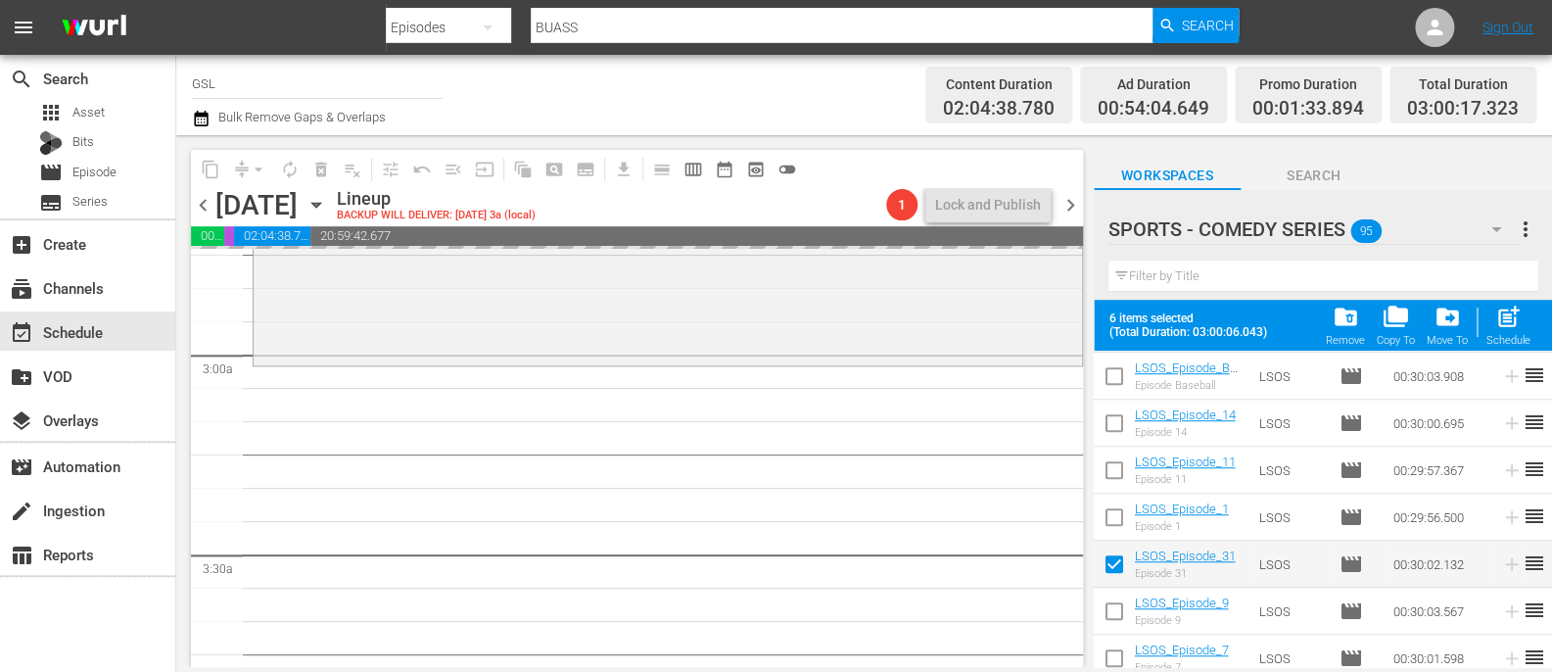
click at [1350, 324] on span "folder_delete" at bounding box center [1345, 317] width 26 height 26
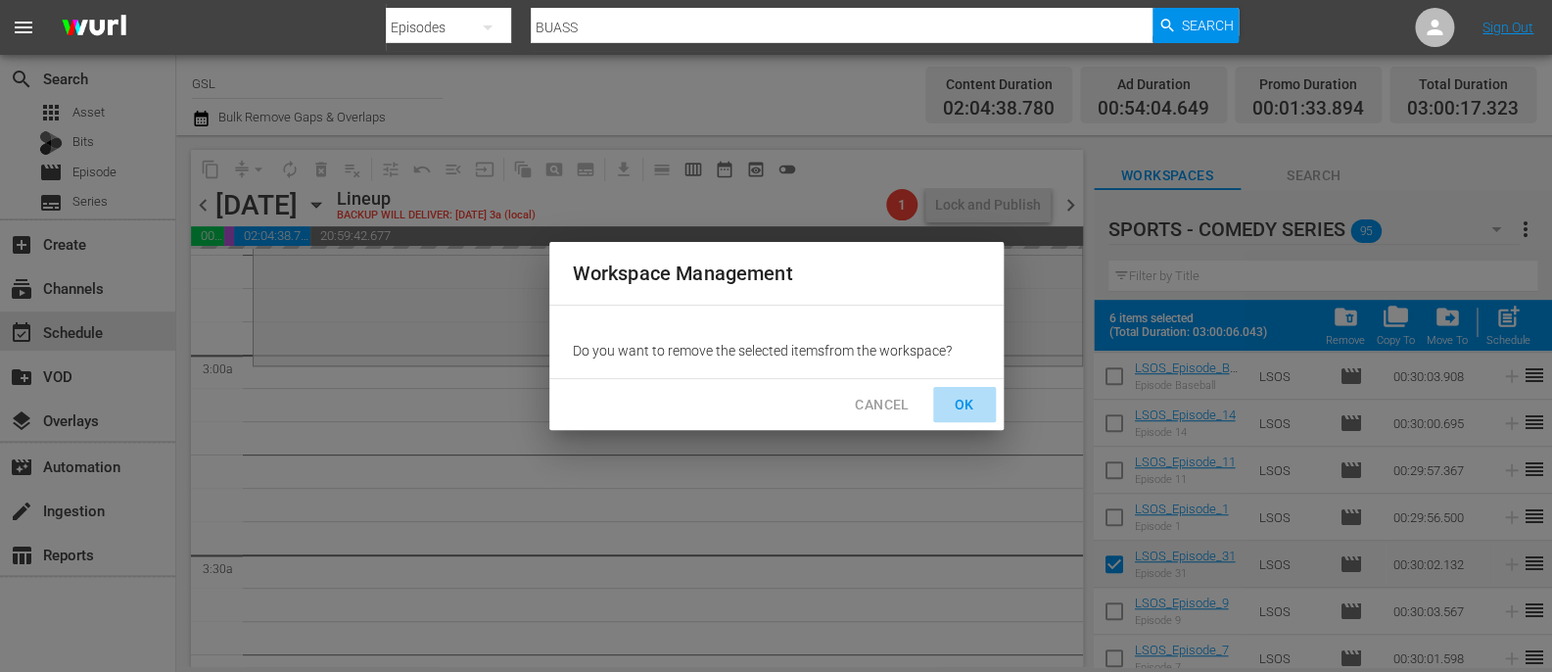
click at [966, 397] on span "OK" at bounding box center [964, 405] width 31 height 24
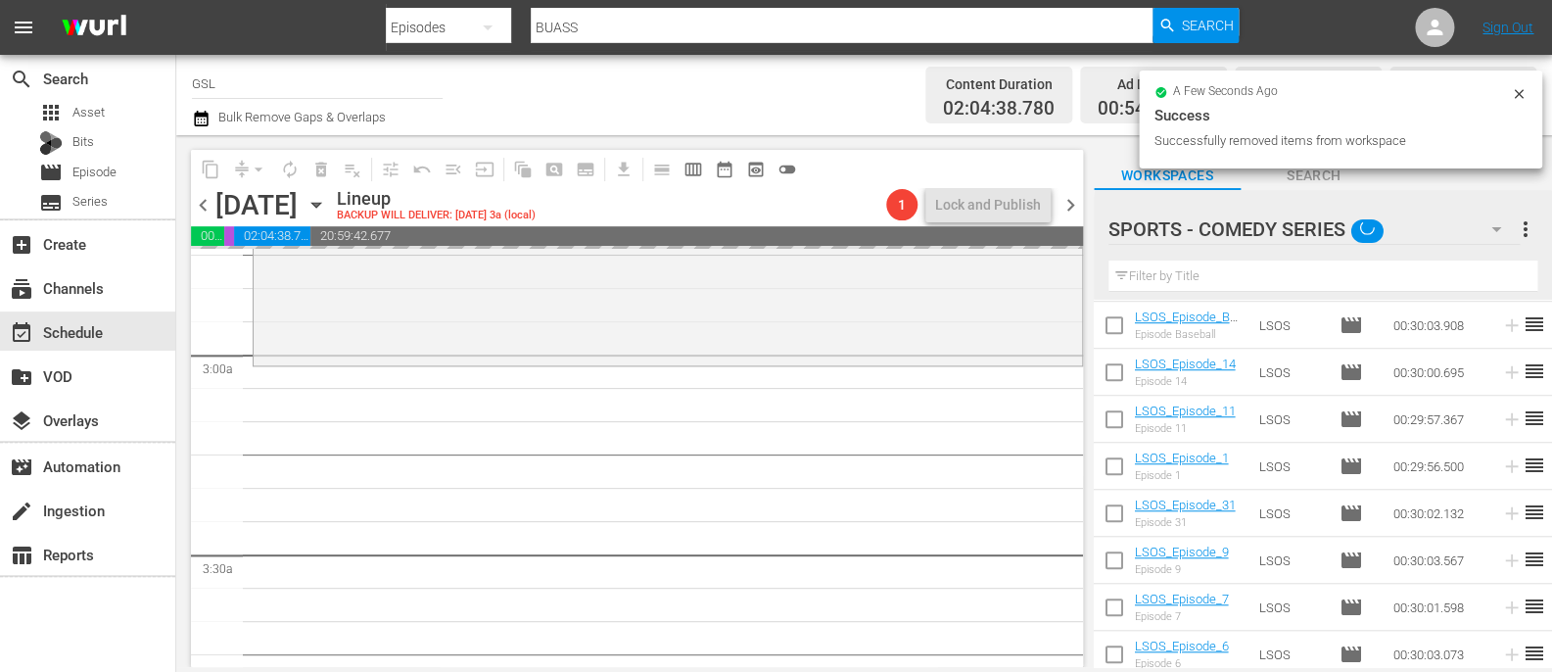
checkbox input "false"
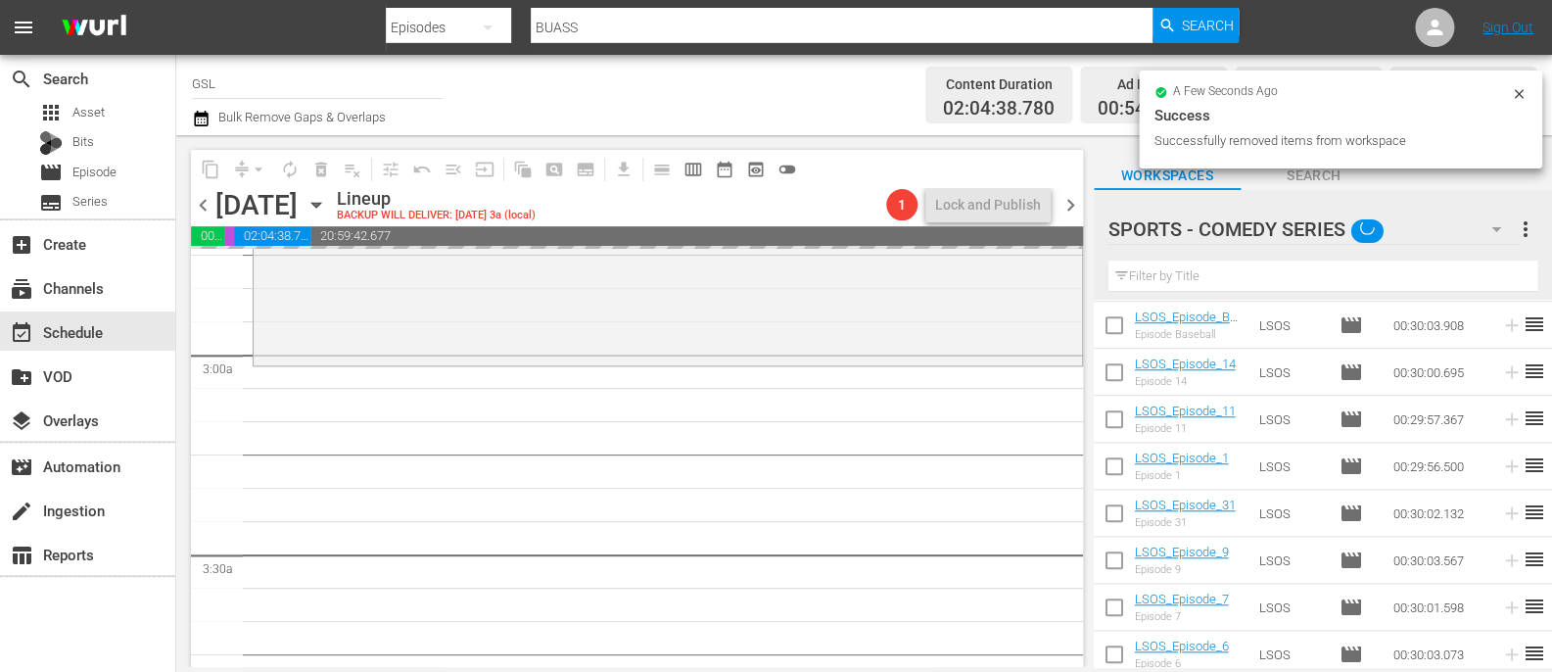
checkbox input "false"
click at [1068, 202] on span "chevron_right" at bounding box center [1071, 205] width 24 height 24
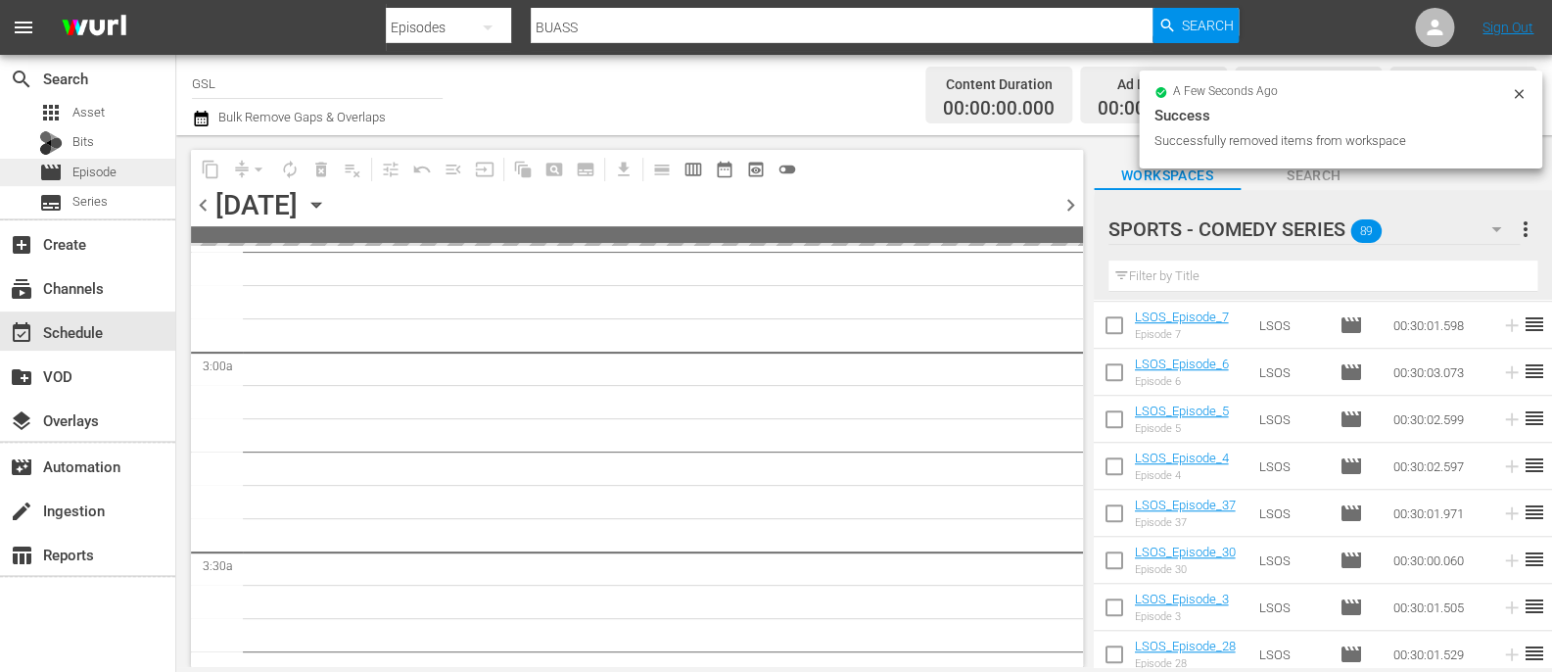
scroll to position [1293, 0]
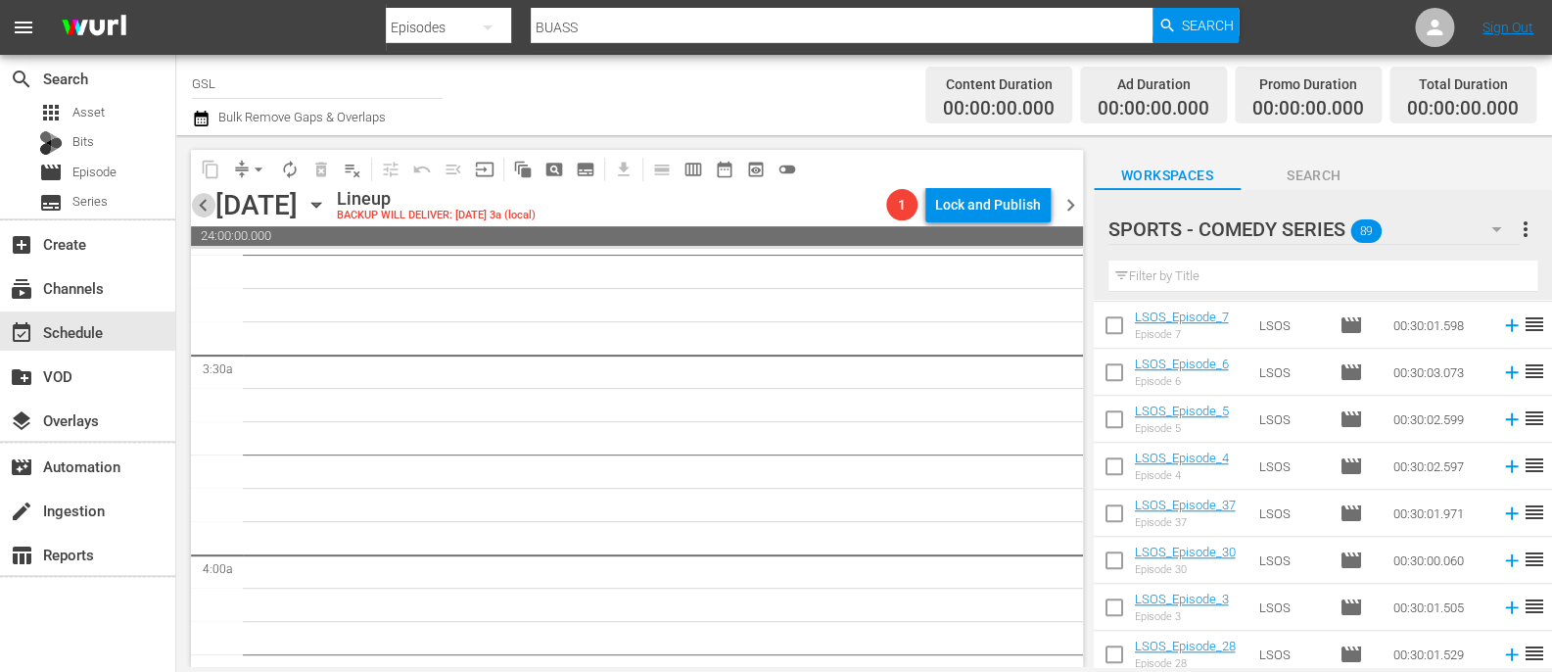
click at [204, 208] on span "chevron_left" at bounding box center [203, 205] width 24 height 24
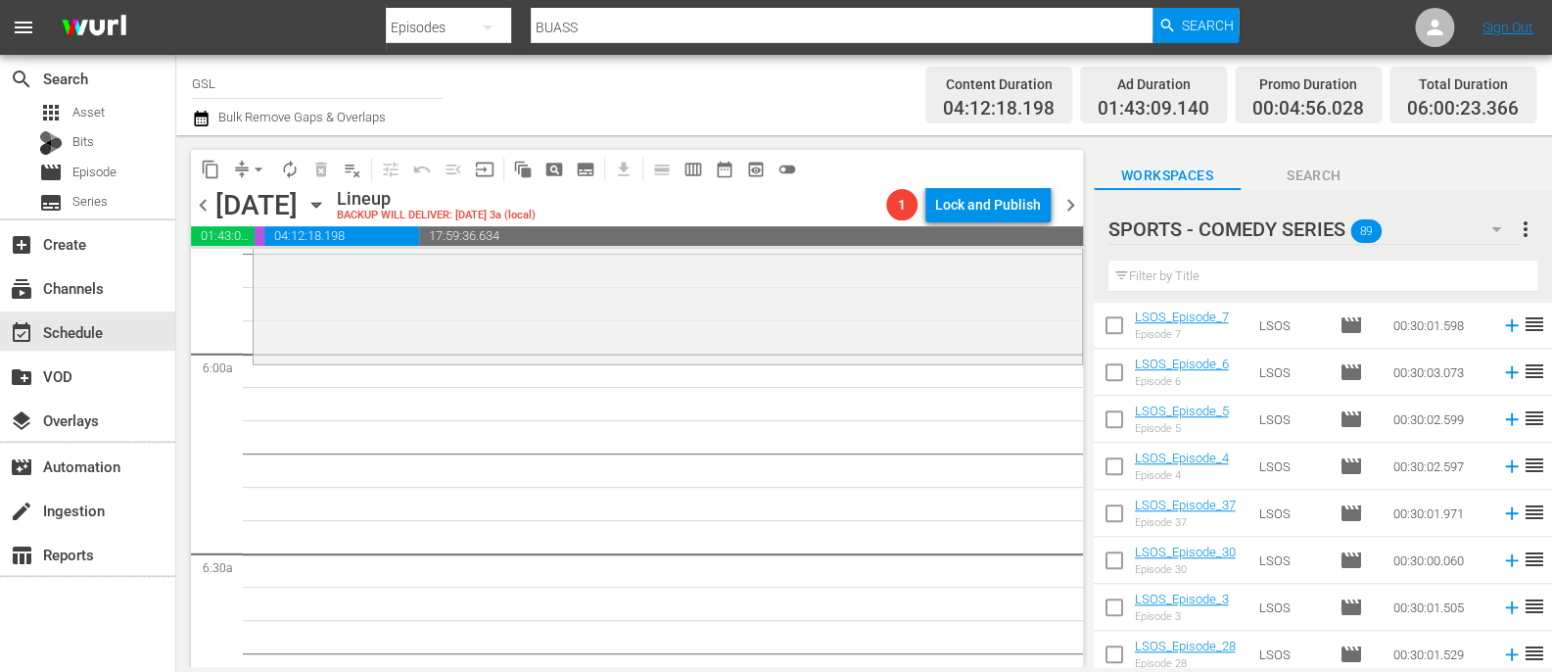
scroll to position [2294, 0]
click at [1504, 228] on icon "button" at bounding box center [1497, 229] width 24 height 24
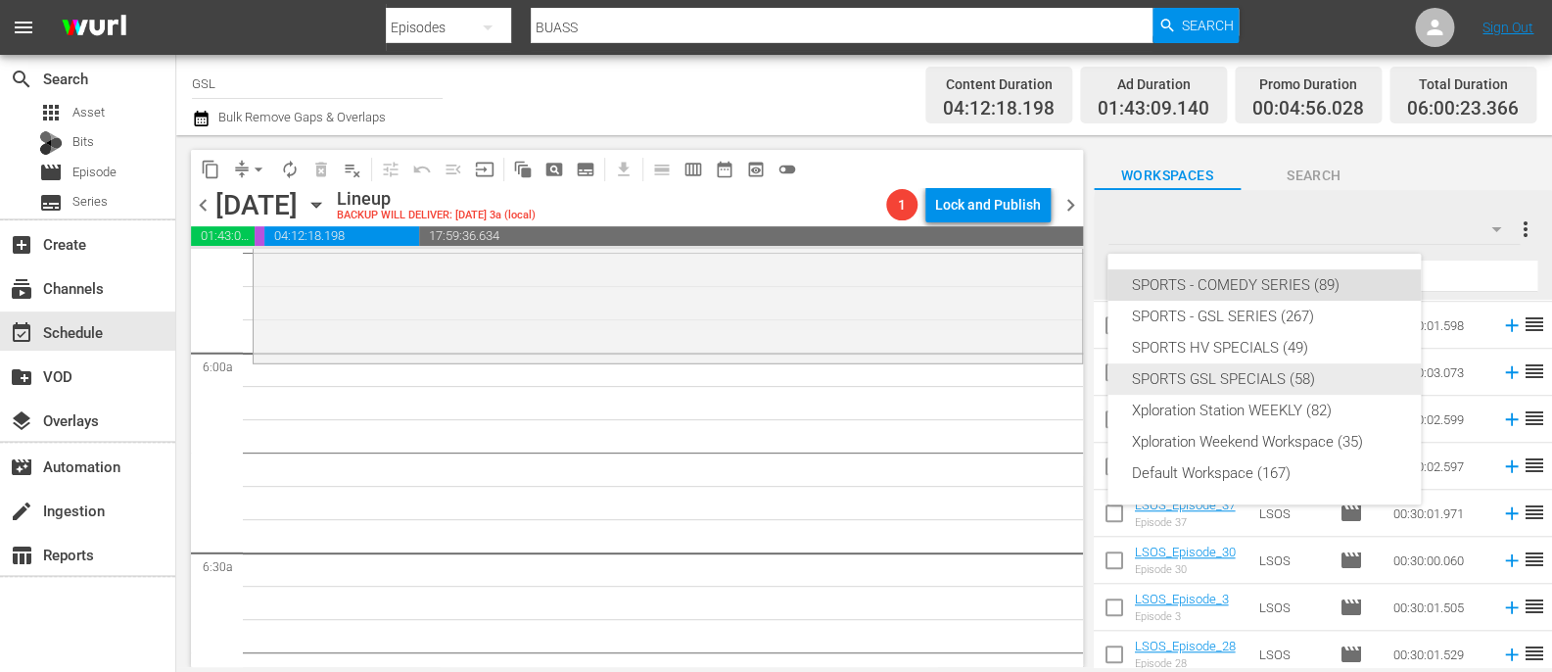
click at [1231, 382] on div "SPORTS GSL SPECIALS (58)" at bounding box center [1264, 378] width 266 height 31
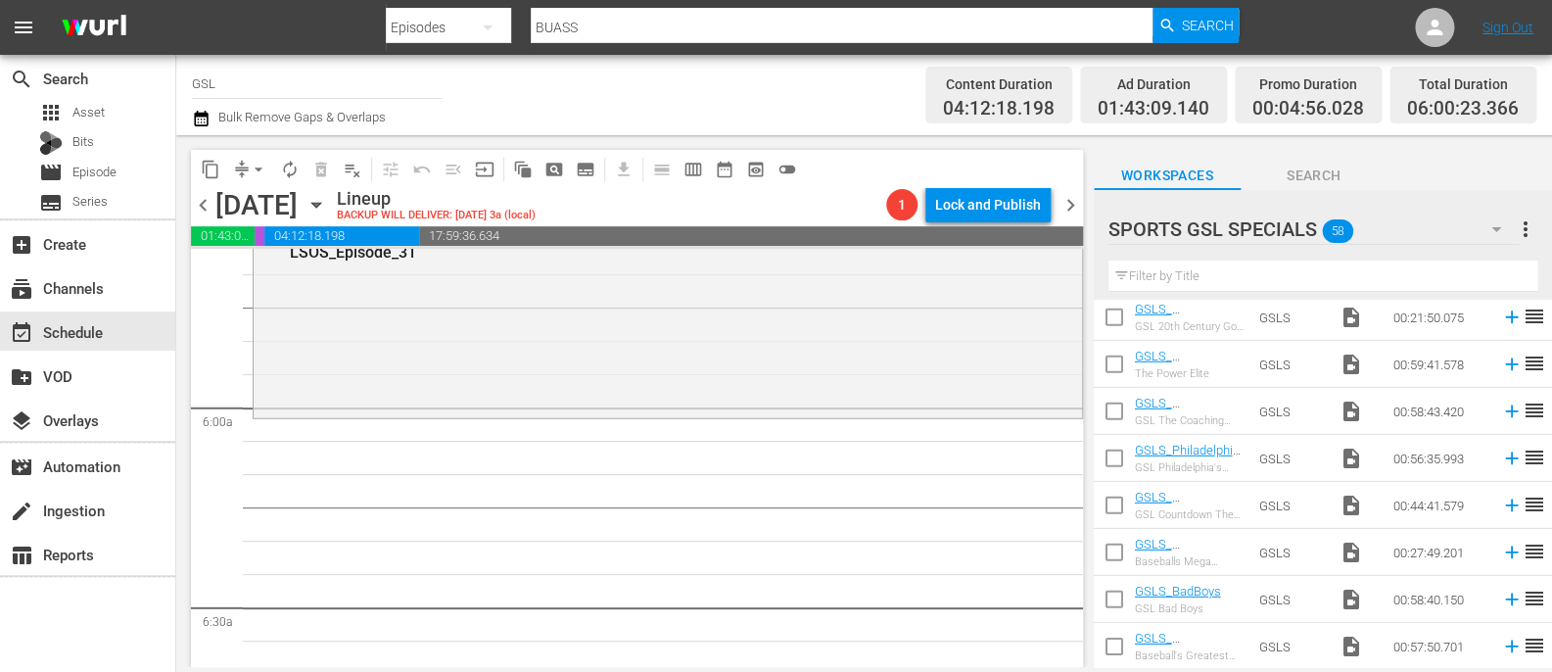
scroll to position [2230, 0]
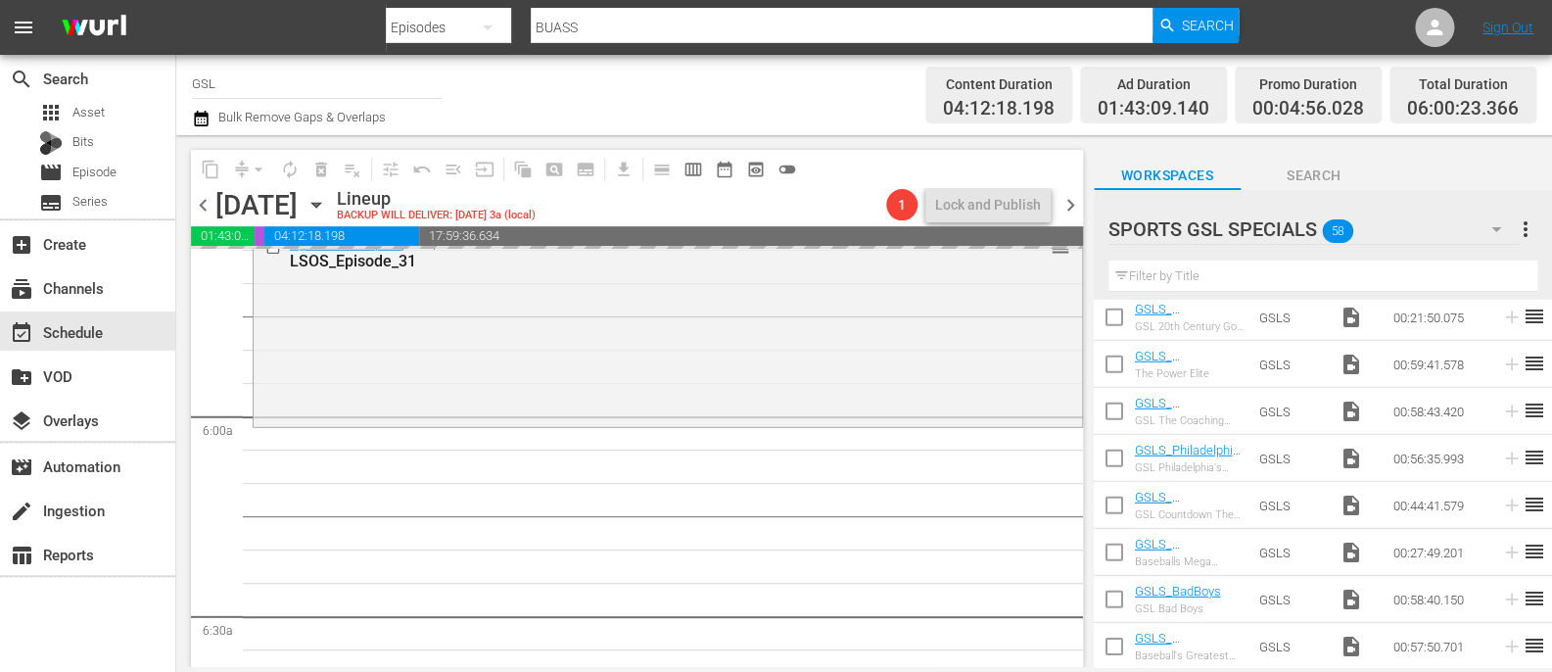
click at [222, 198] on div "[DATE]" at bounding box center [256, 205] width 82 height 32
click at [210, 198] on span "chevron_left" at bounding box center [203, 205] width 24 height 24
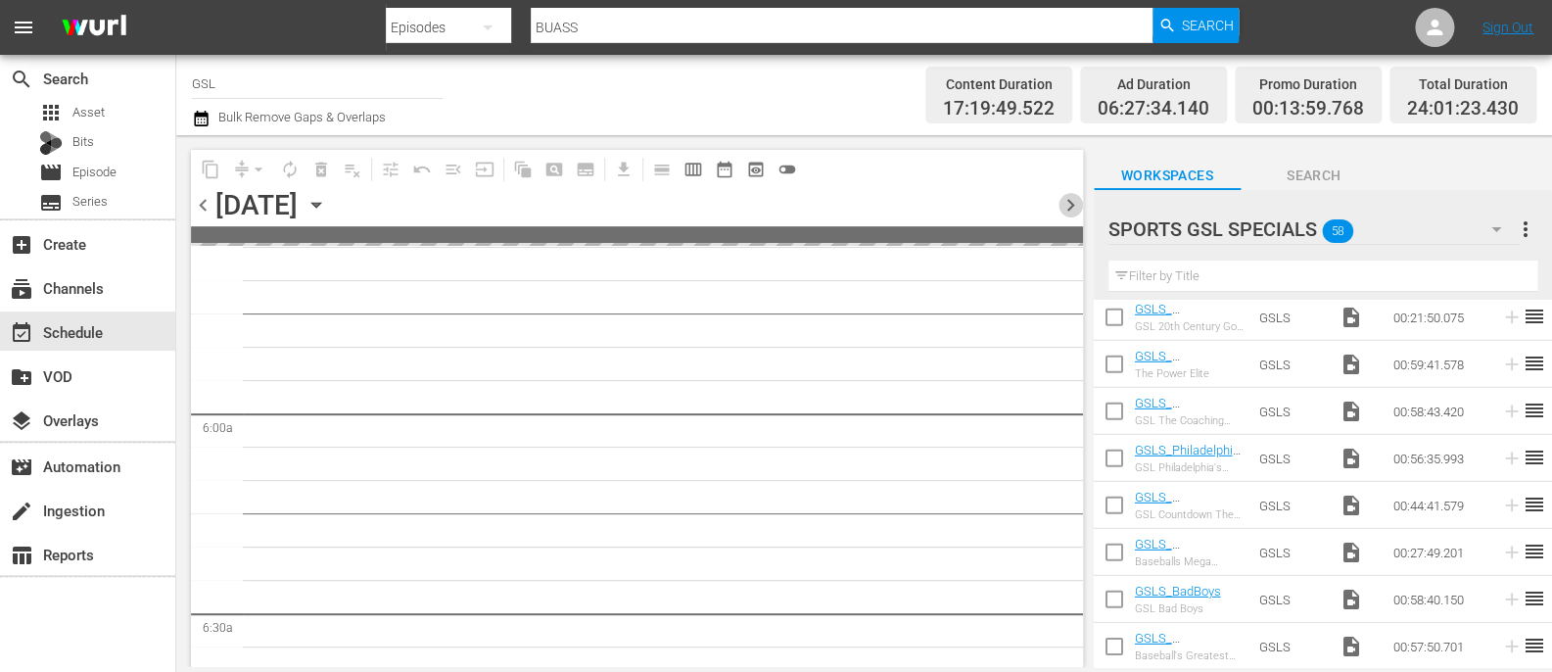
click at [1066, 203] on span "chevron_right" at bounding box center [1071, 205] width 24 height 24
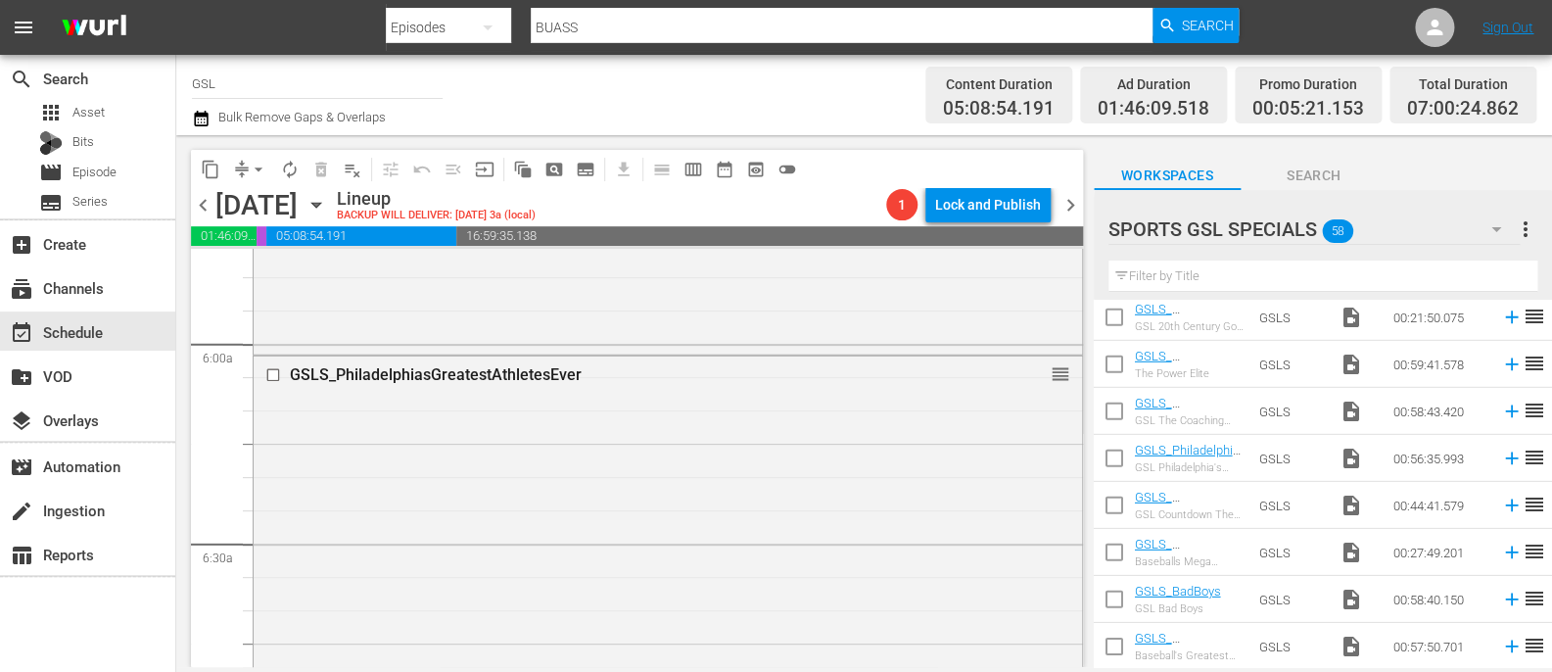
scroll to position [2417, 0]
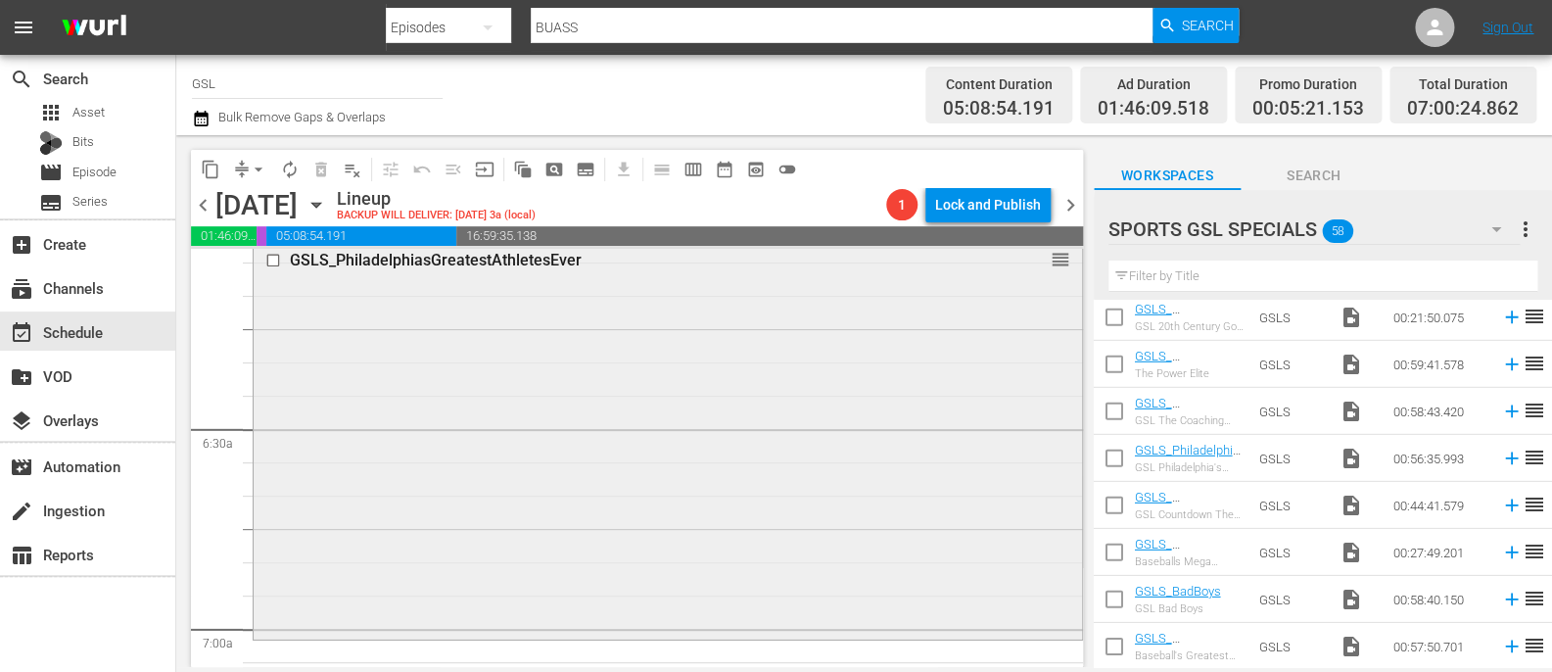
click at [279, 256] on input "checkbox" at bounding box center [275, 261] width 21 height 17
click at [322, 166] on span "delete_forever_outlined" at bounding box center [321, 170] width 20 height 20
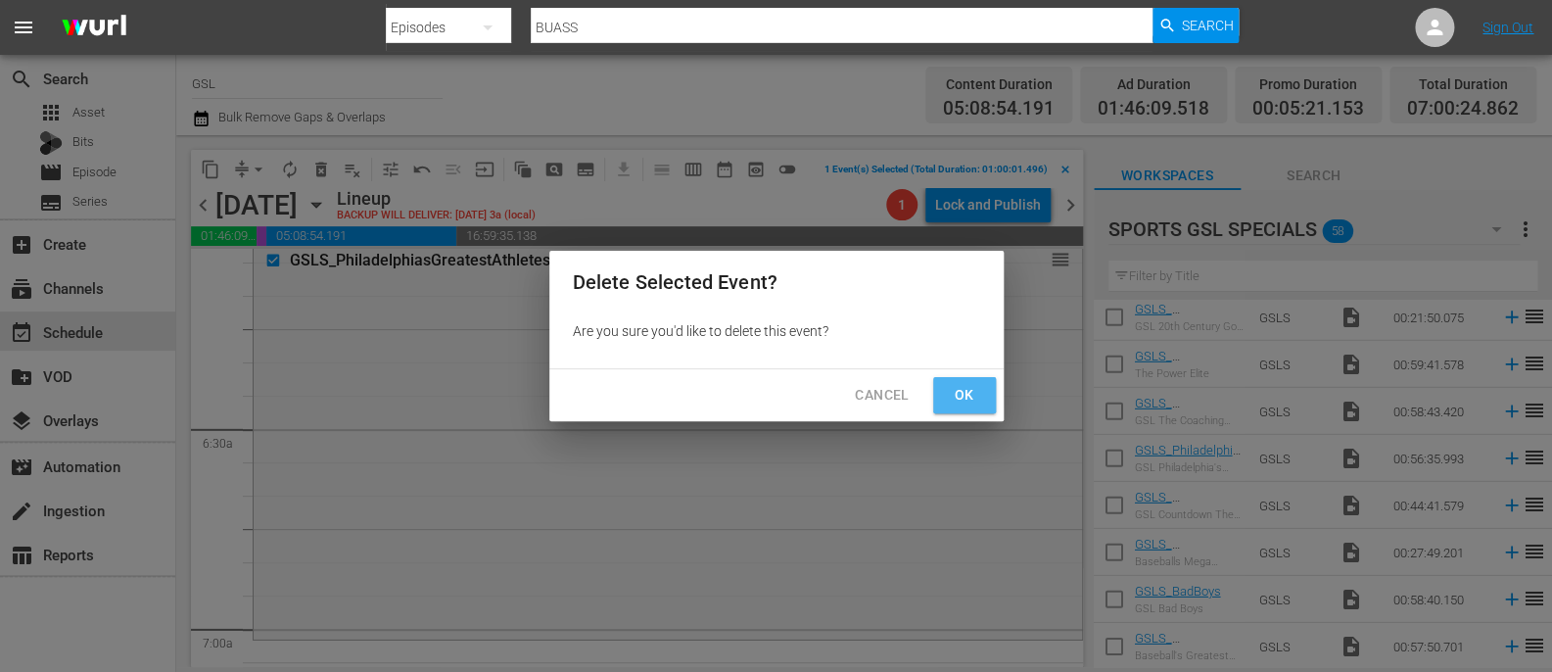
click at [965, 396] on span "Ok" at bounding box center [964, 395] width 31 height 24
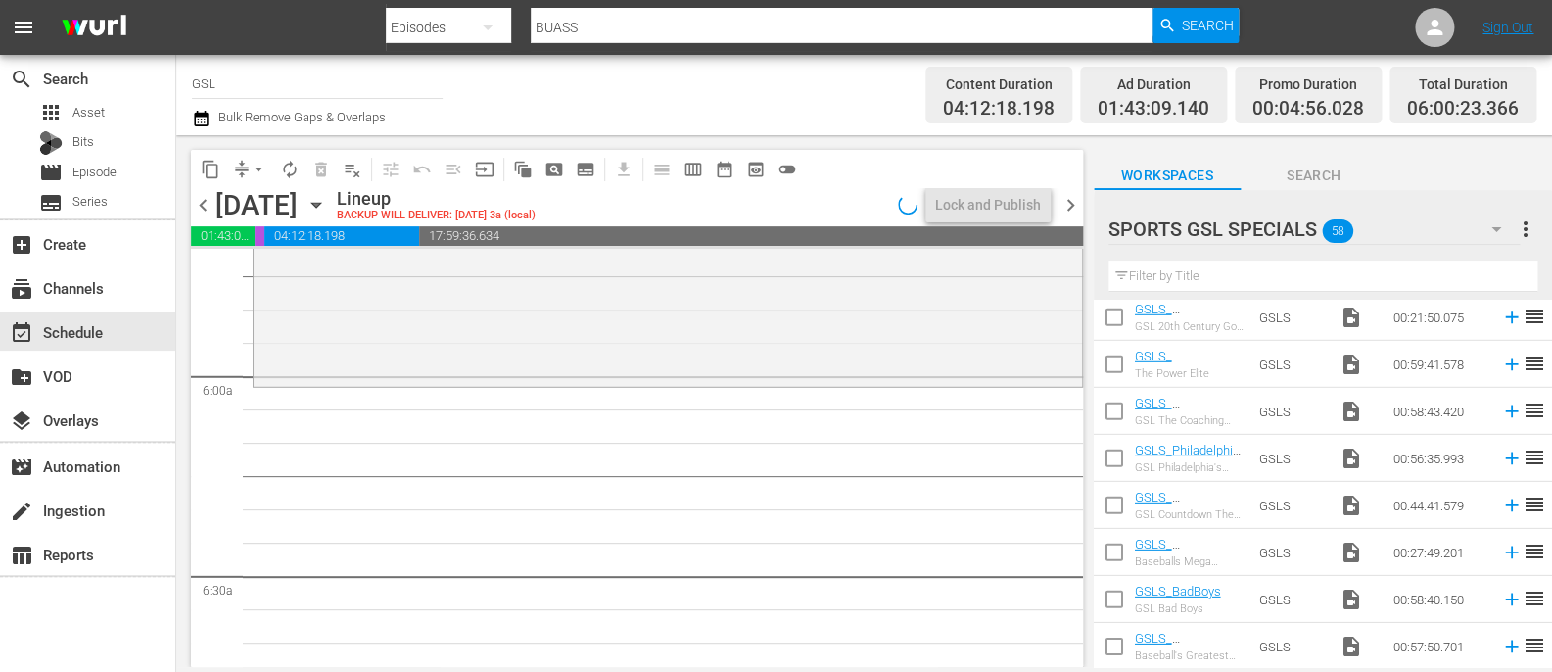
scroll to position [2205, 0]
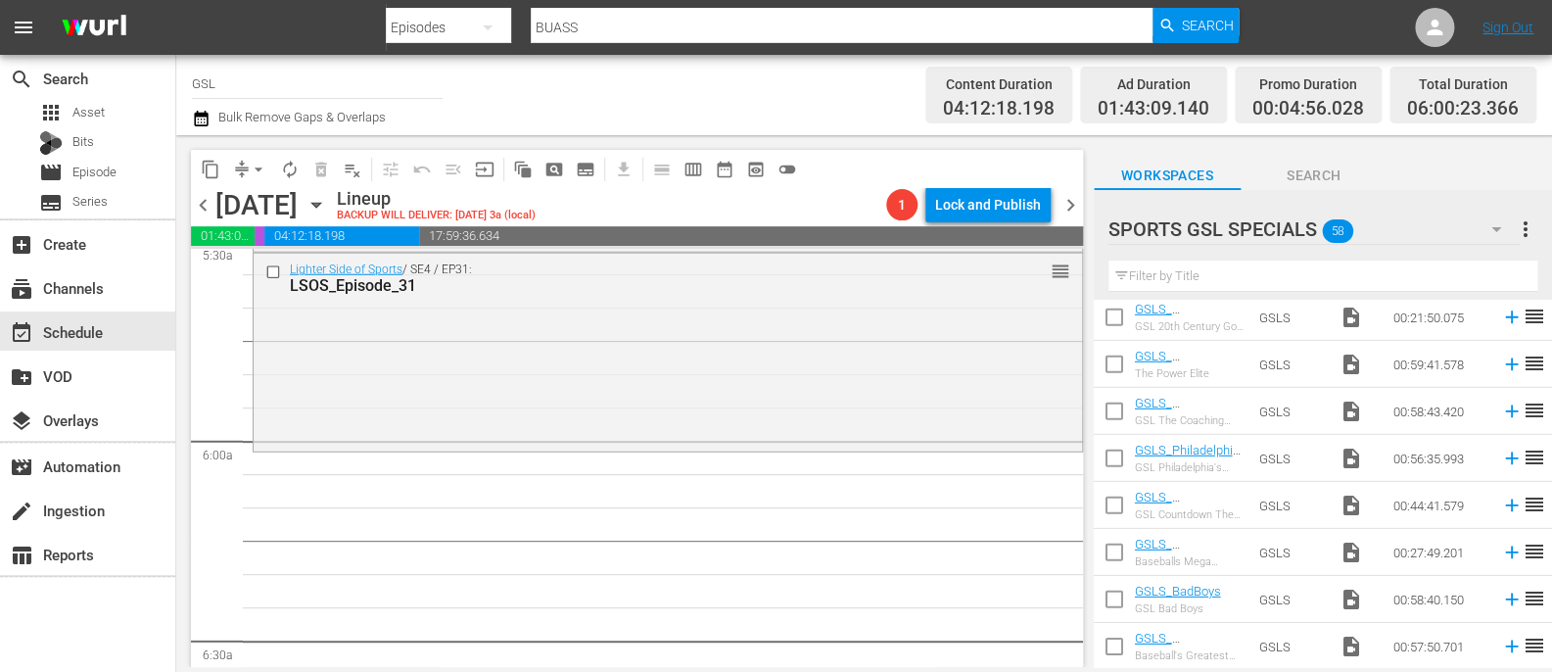
click at [1508, 223] on button "button" at bounding box center [1496, 229] width 47 height 47
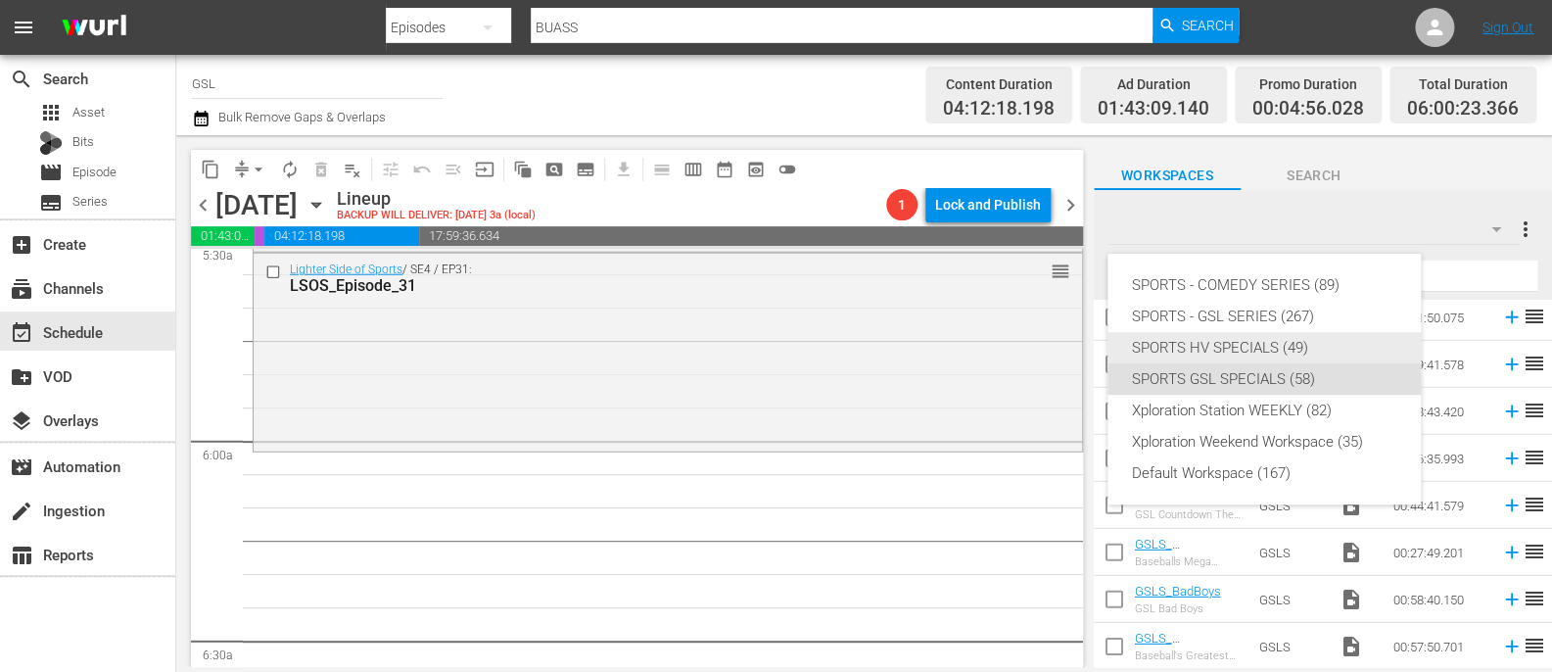
click at [1261, 350] on div "SPORTS HV SPECIALS (49)" at bounding box center [1264, 347] width 266 height 31
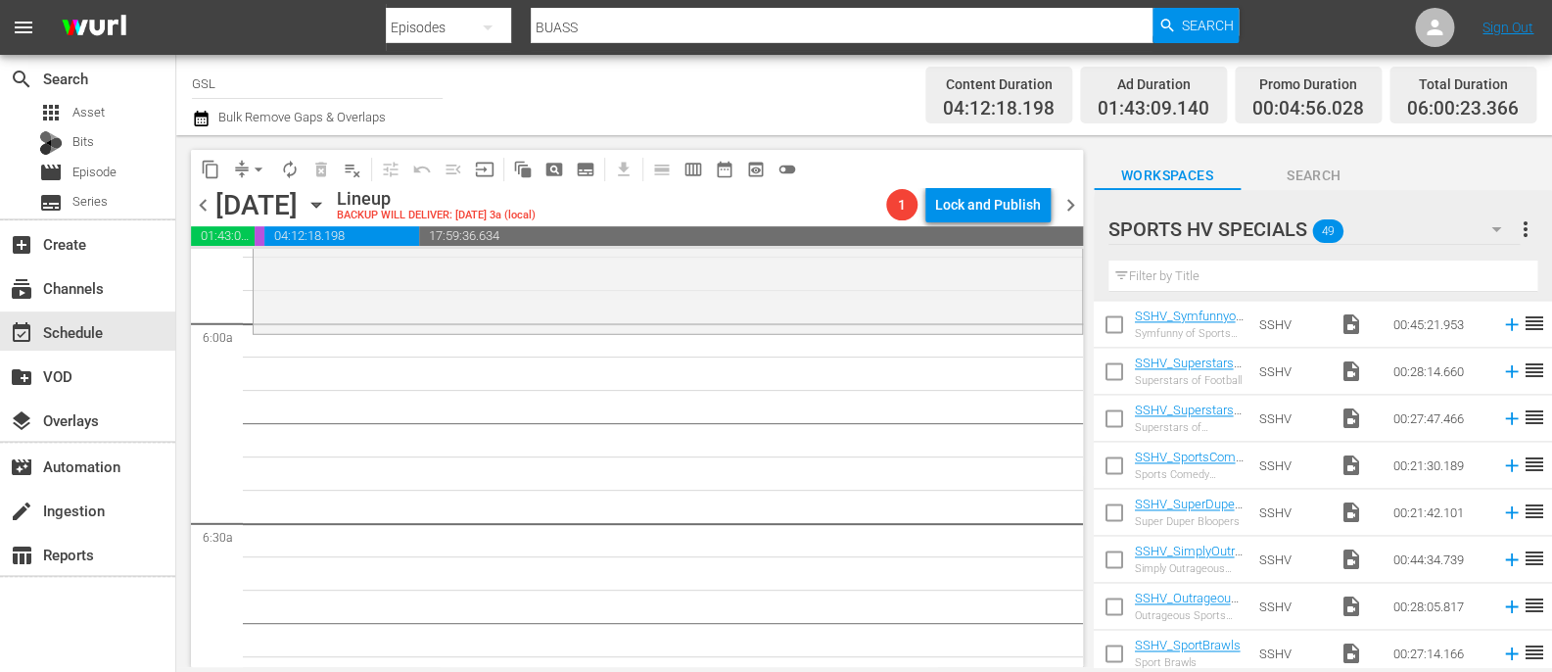
scroll to position [1184, 0]
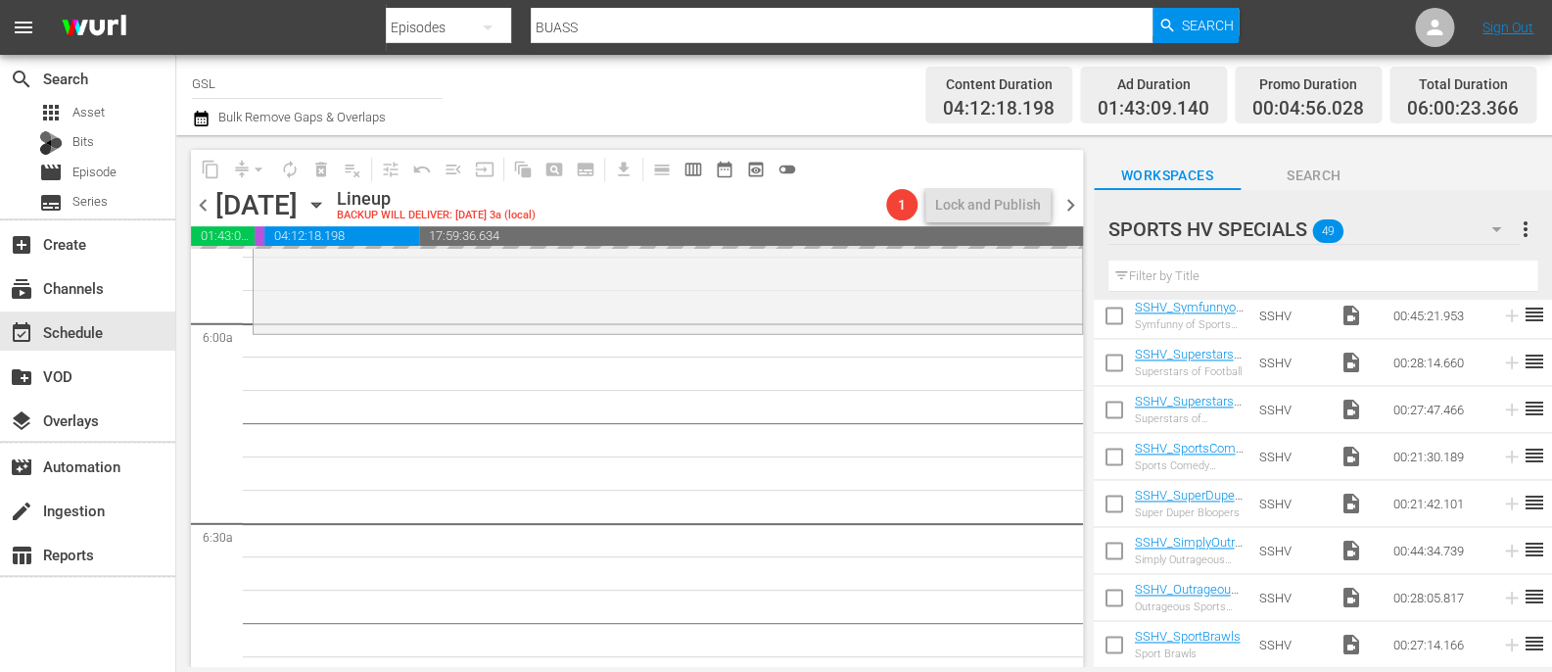
click at [1067, 196] on span "chevron_right" at bounding box center [1071, 205] width 24 height 24
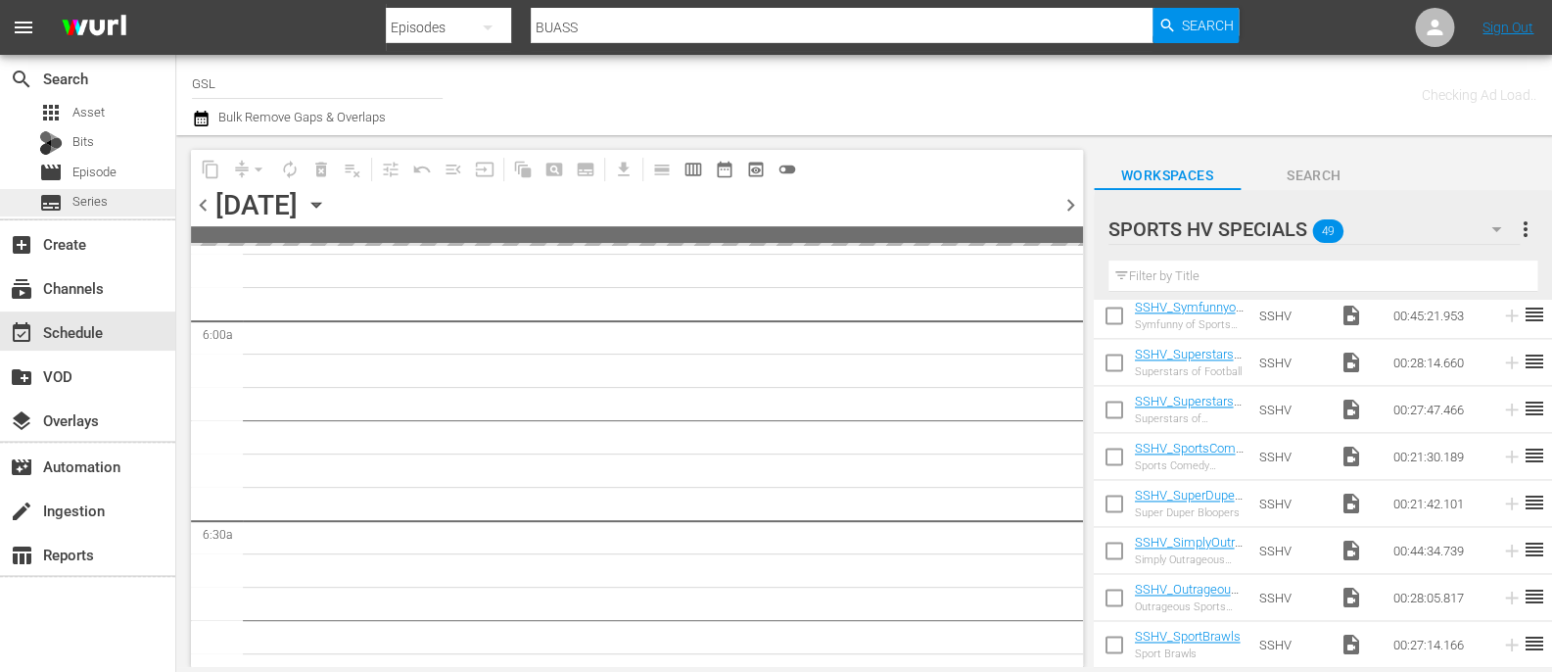
scroll to position [2722, 0]
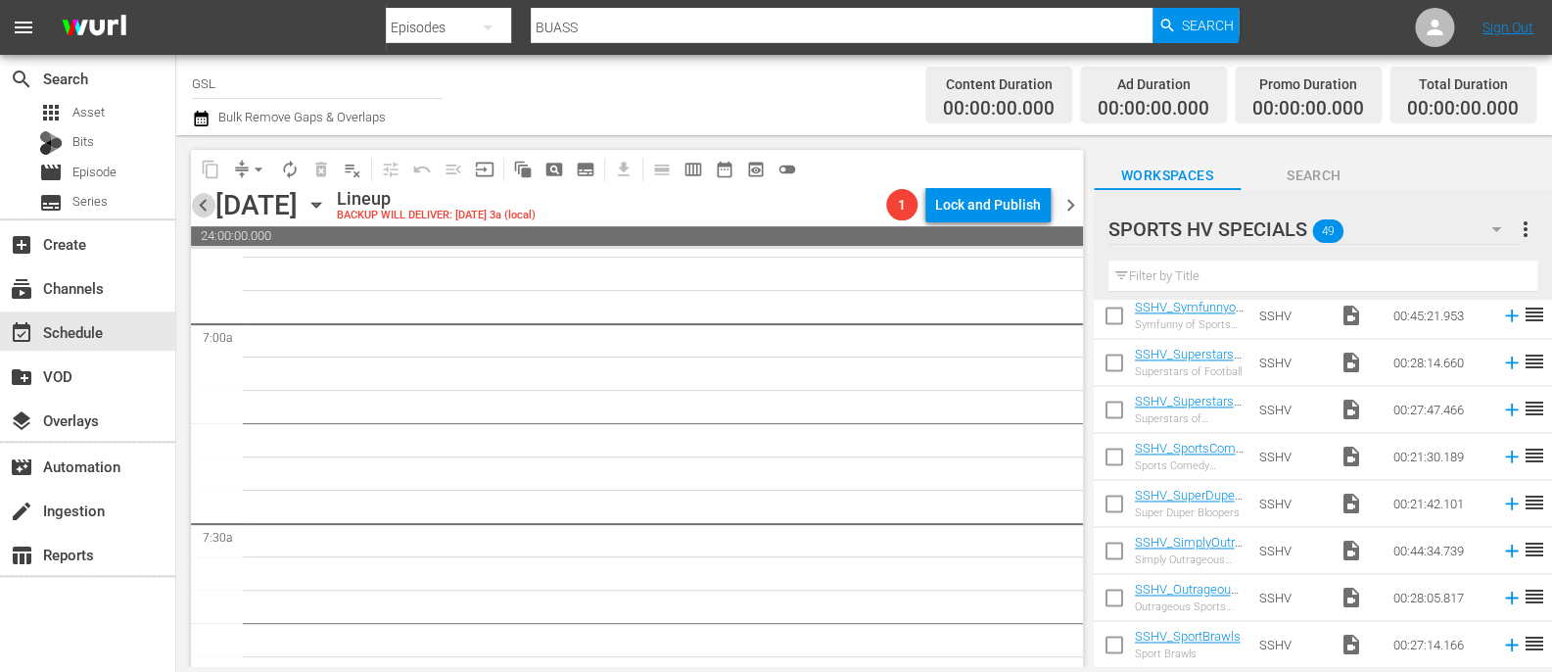
click at [206, 202] on span "chevron_left" at bounding box center [203, 205] width 24 height 24
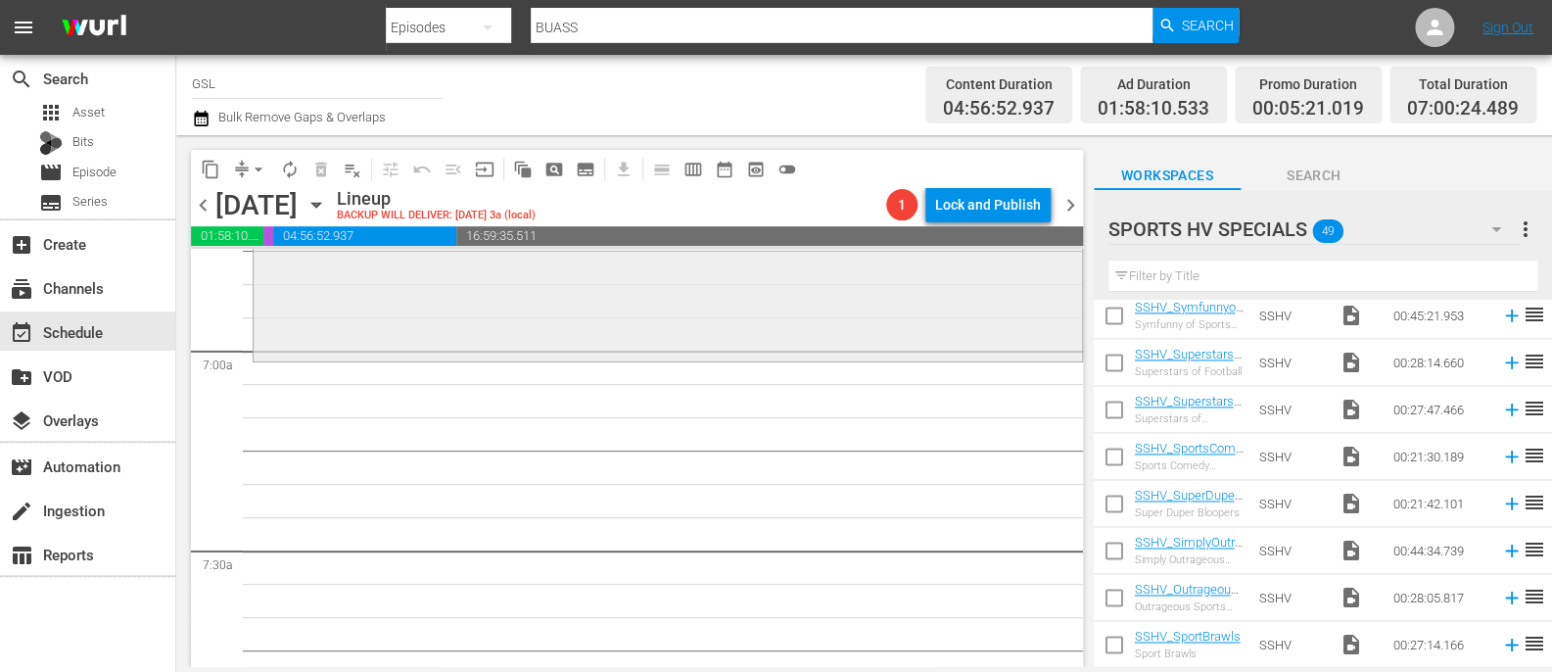
scroll to position [2722, 0]
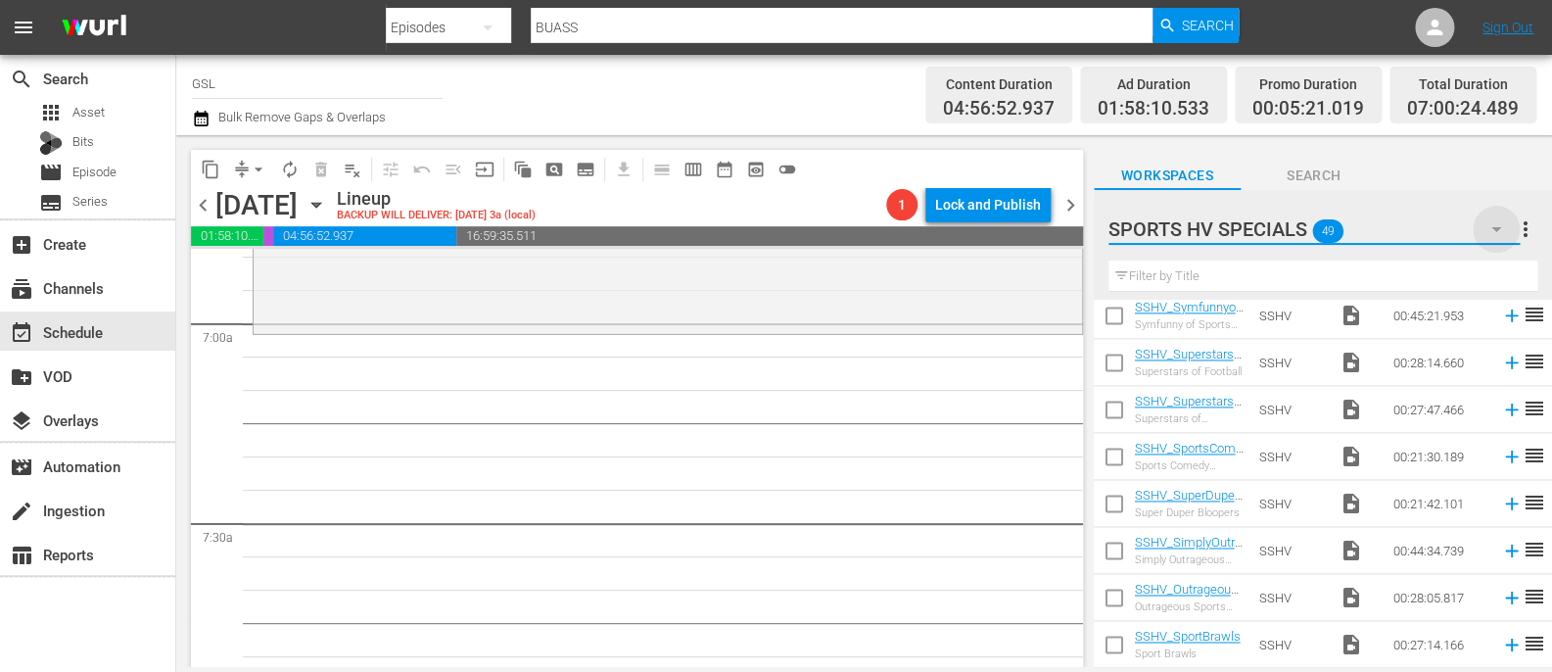
click at [1498, 229] on icon "button" at bounding box center [1496, 229] width 10 height 5
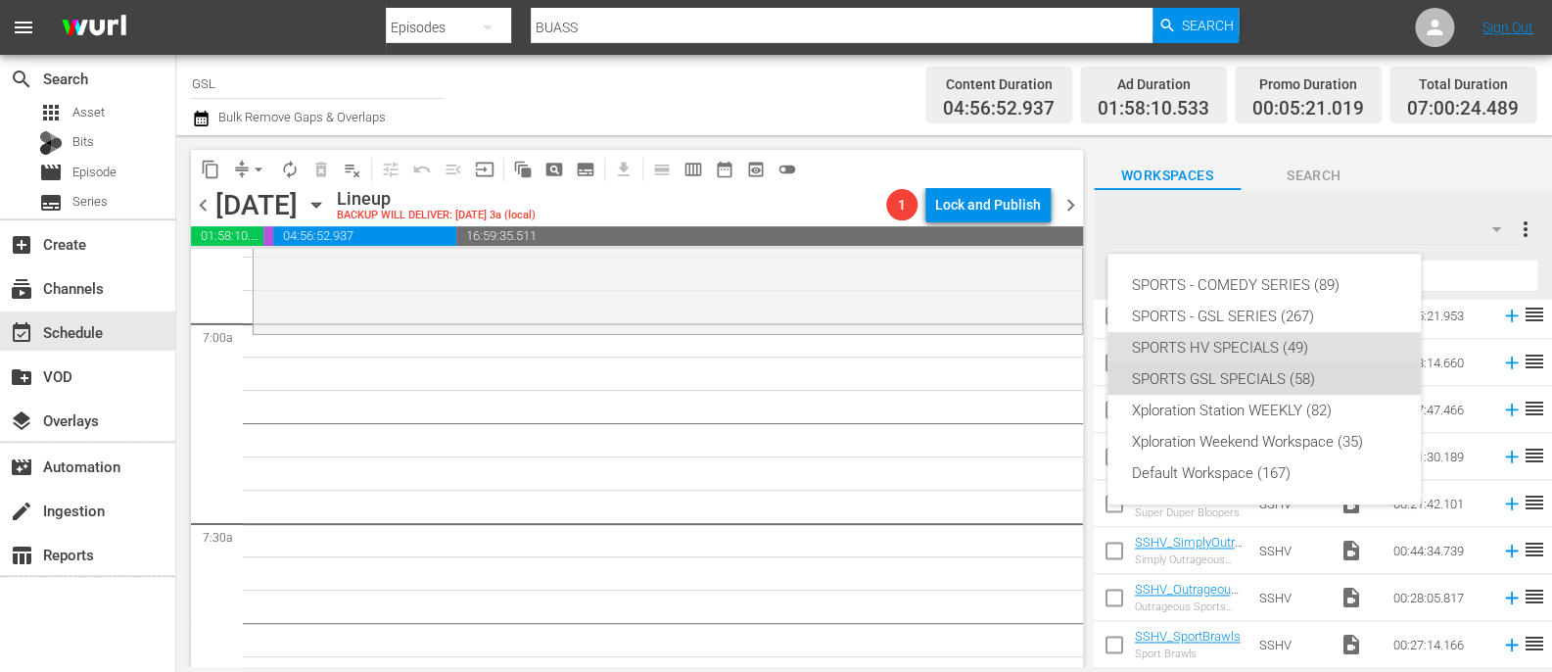
click at [1224, 375] on div "SPORTS GSL SPECIALS (58)" at bounding box center [1264, 378] width 266 height 31
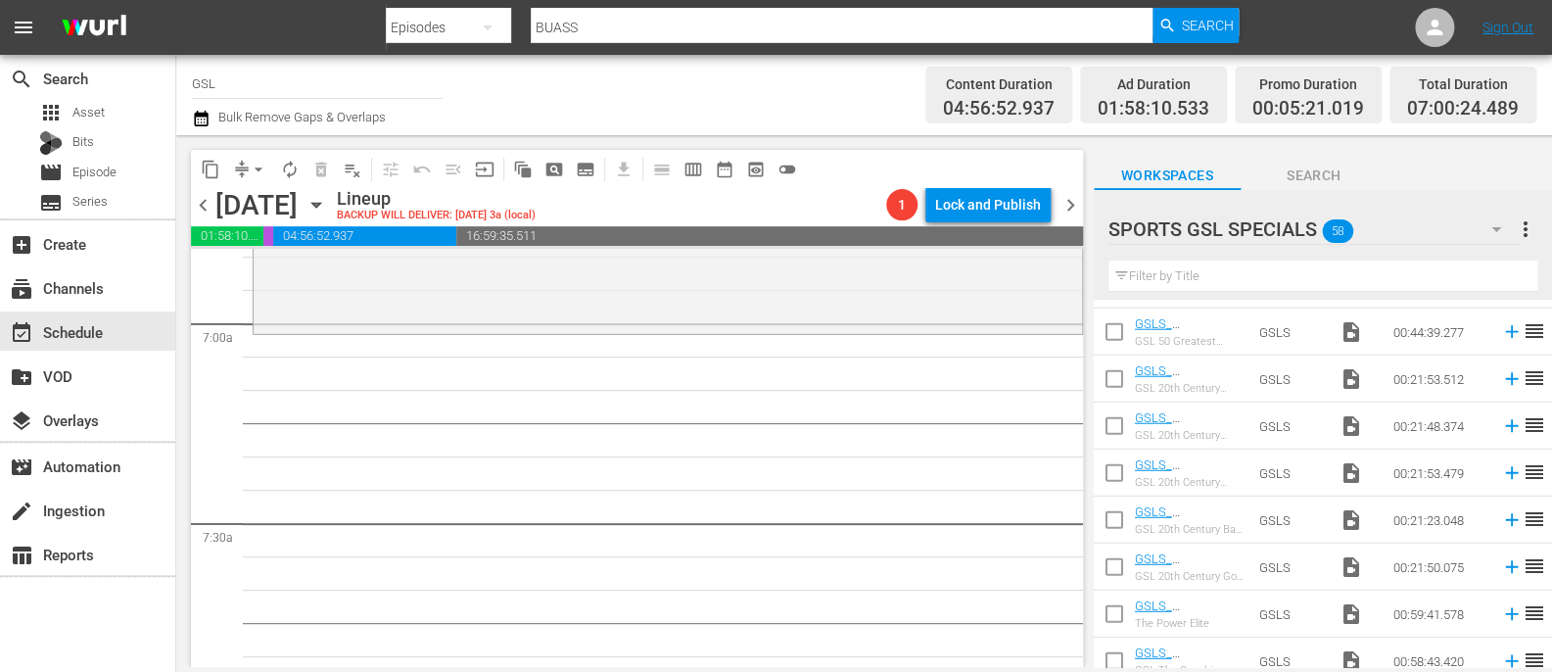
scroll to position [2405, 0]
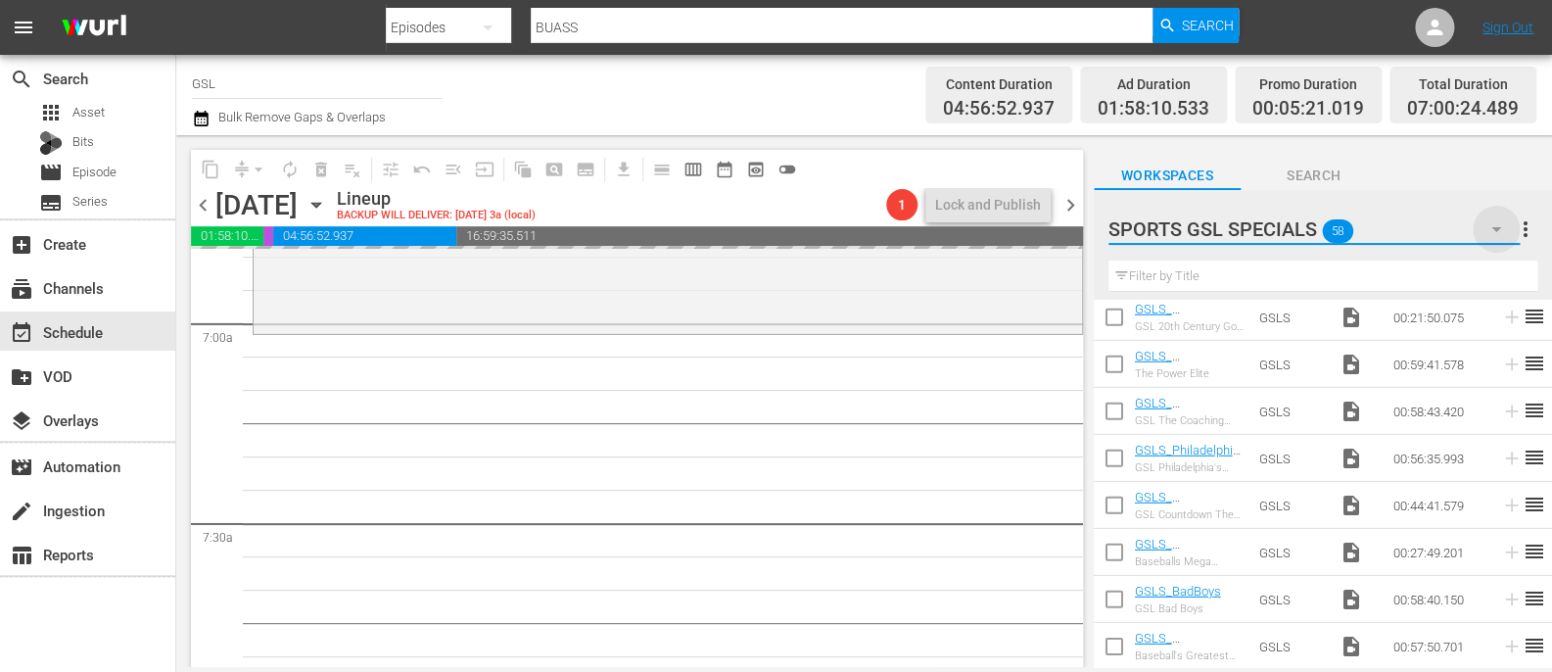
click at [1499, 228] on icon "button" at bounding box center [1496, 229] width 10 height 5
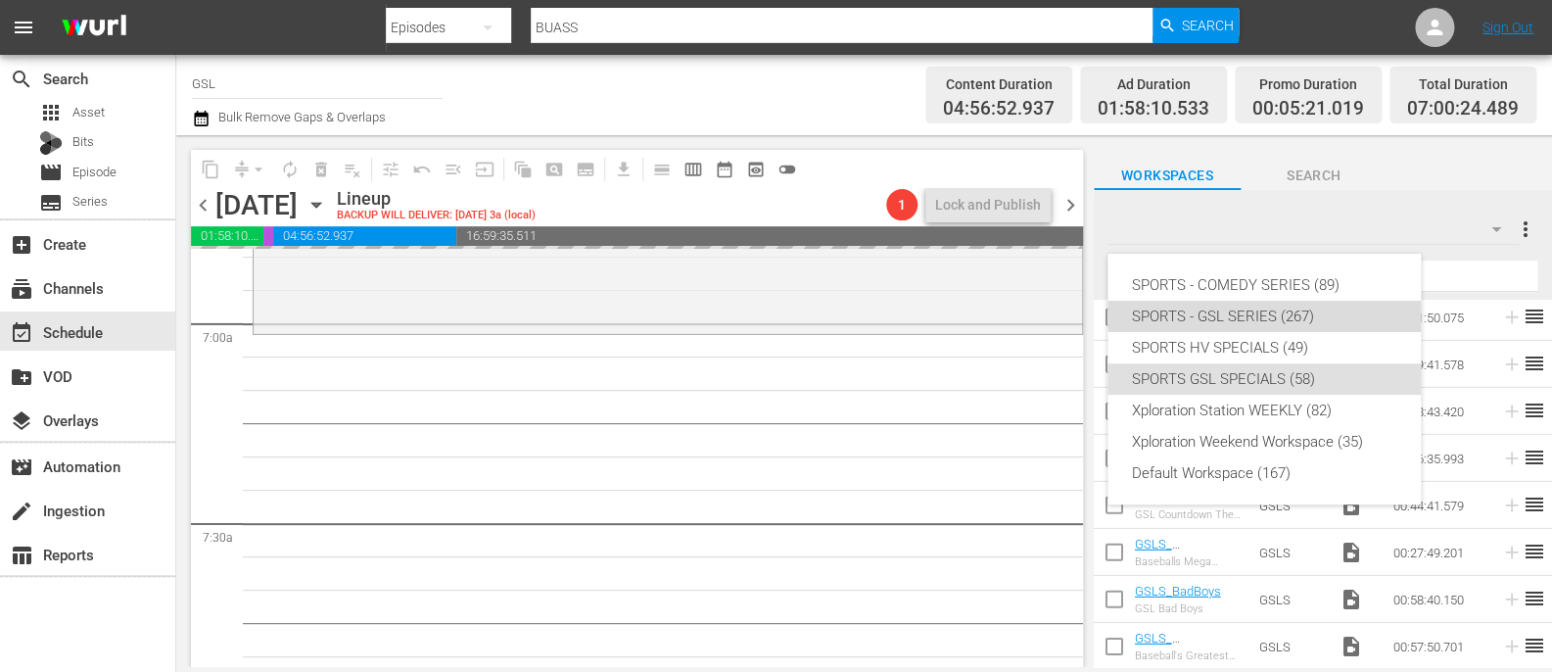
click at [1329, 305] on div "SPORTS - GSL SERIES (267)" at bounding box center [1264, 316] width 266 height 31
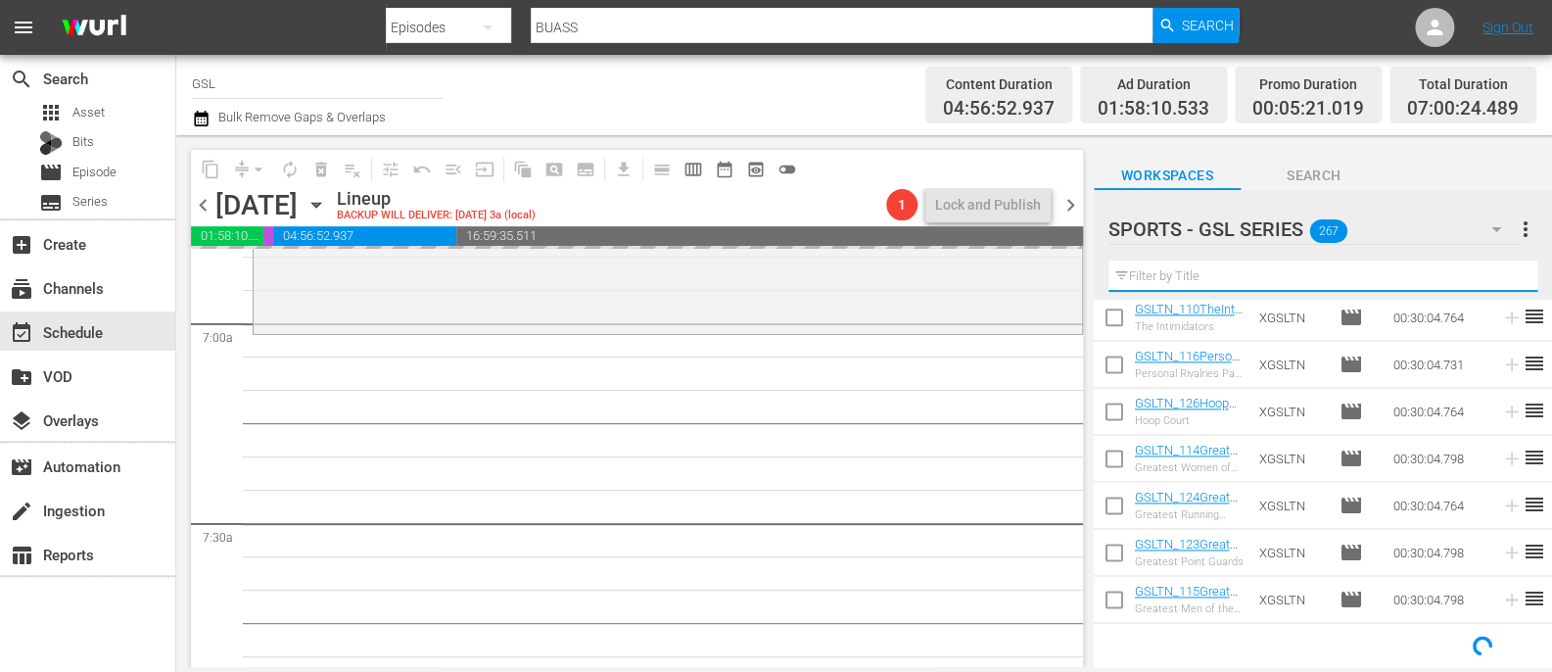
scroll to position [1136, 0]
click at [1280, 285] on input "text" at bounding box center [1323, 275] width 429 height 31
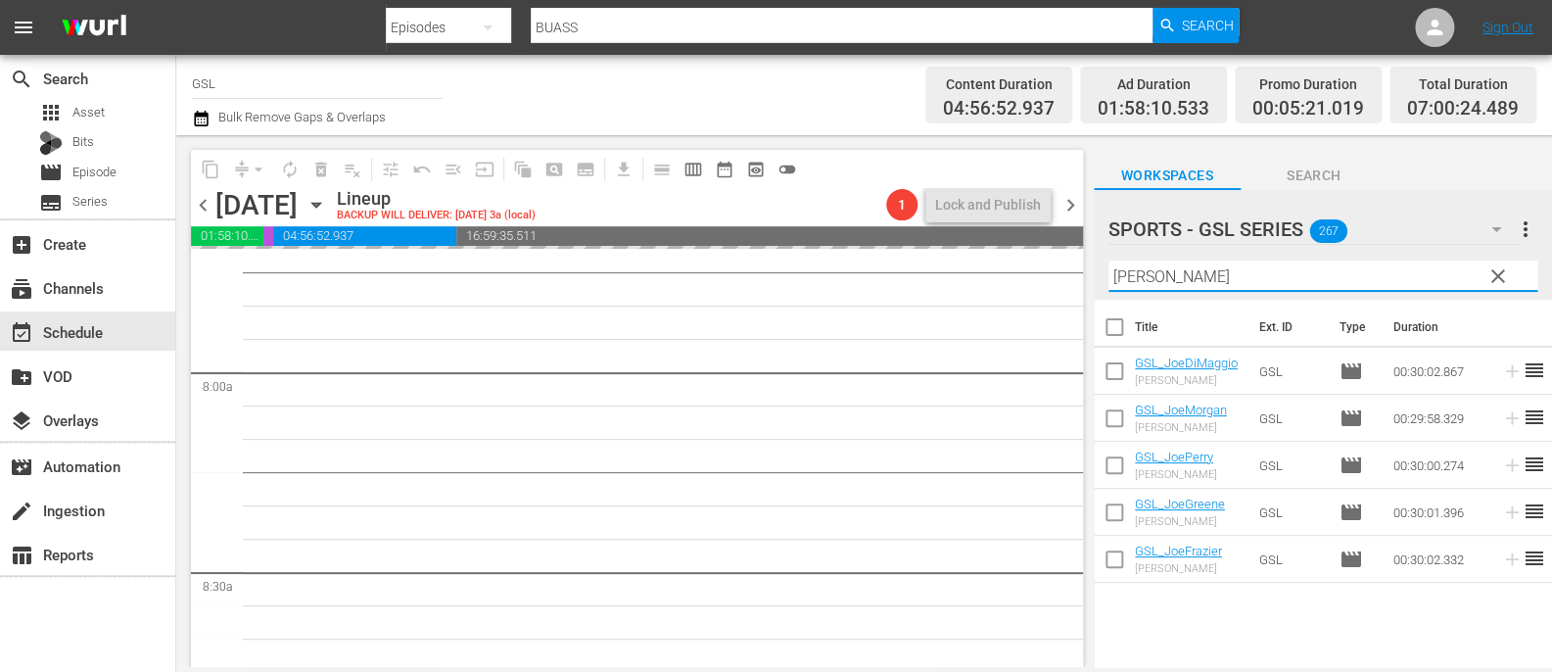
scroll to position [3075, 0]
type input "[PERSON_NAME]"
click at [1076, 209] on span "chevron_right" at bounding box center [1071, 205] width 24 height 24
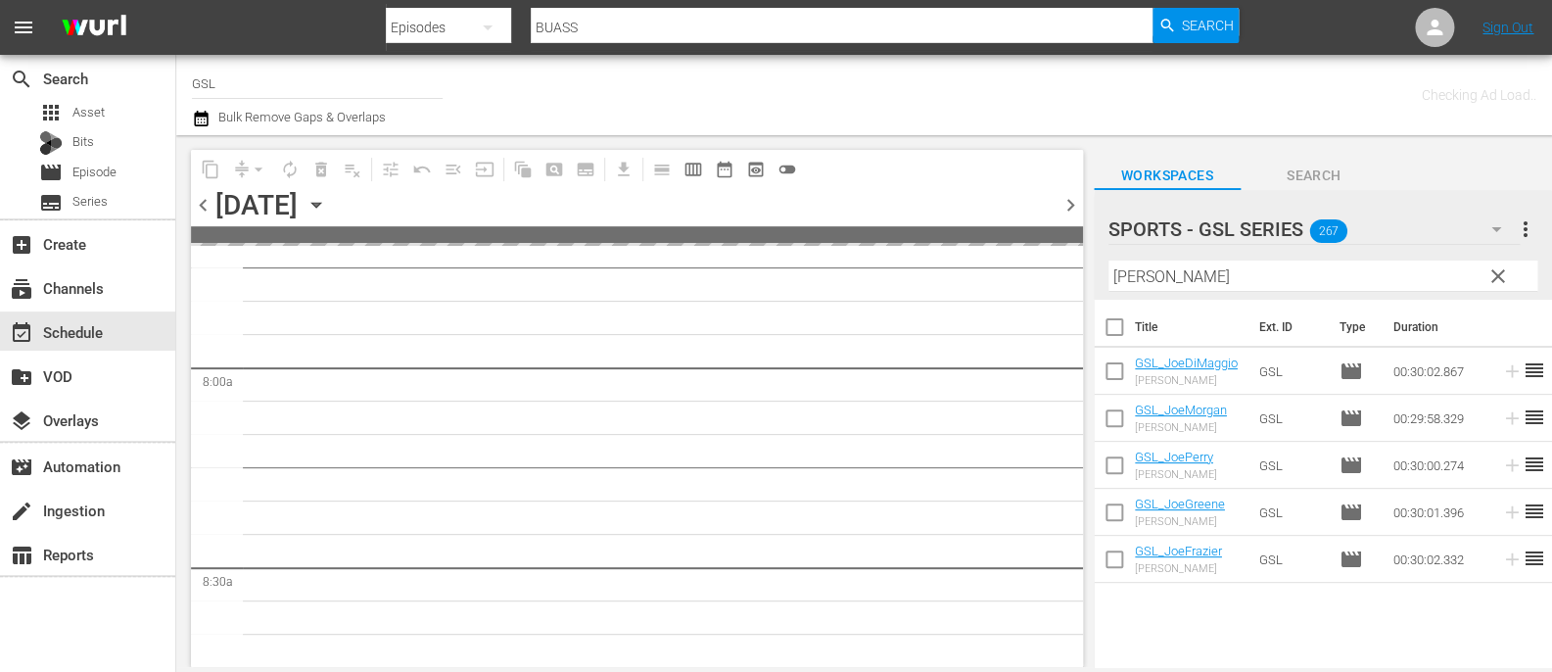
scroll to position [3541, 0]
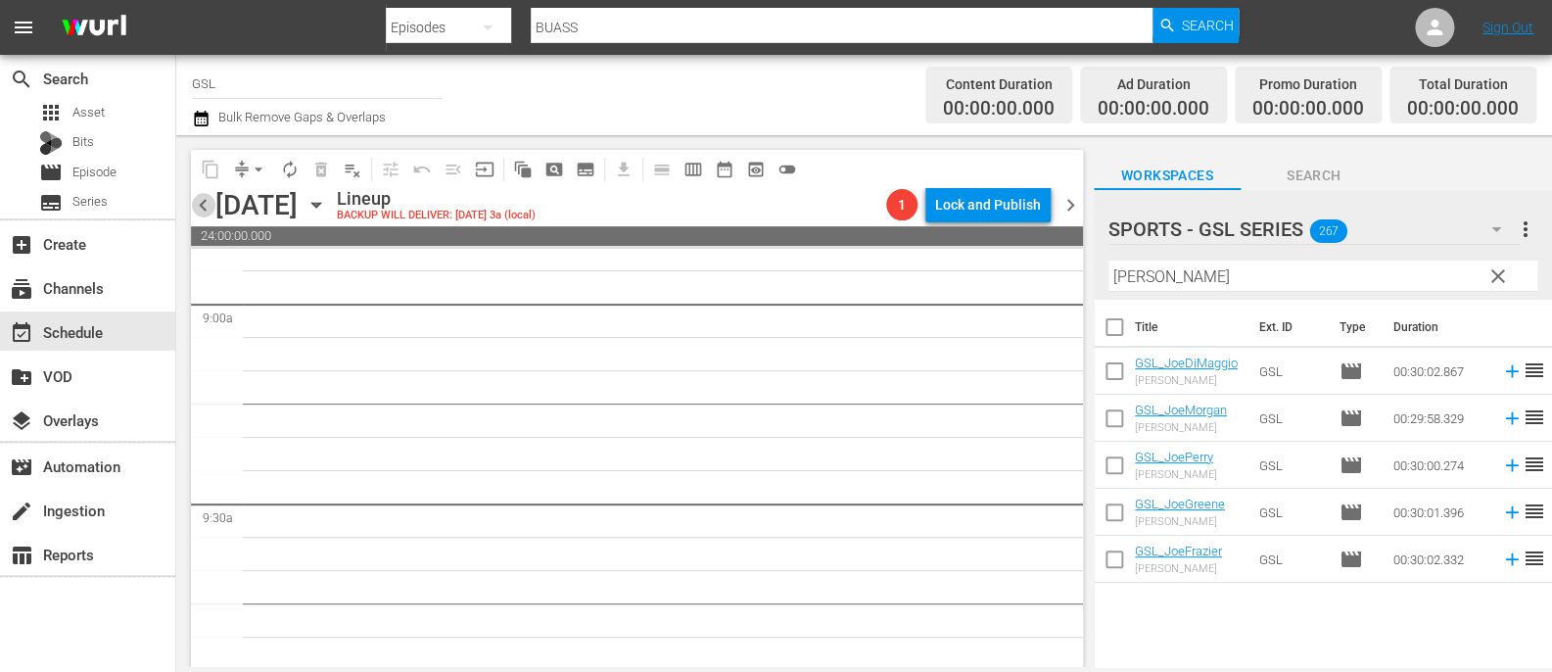
click at [205, 198] on span "chevron_left" at bounding box center [203, 205] width 24 height 24
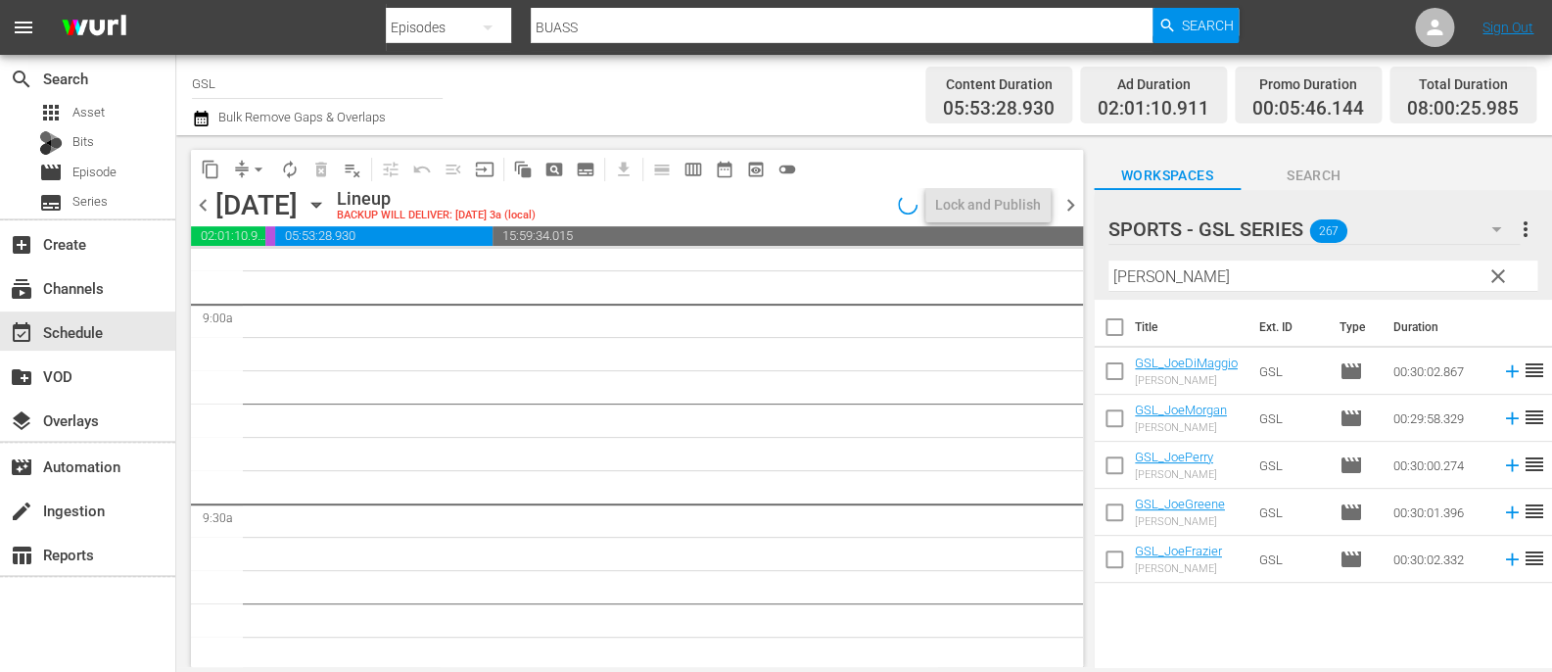
scroll to position [3075, 0]
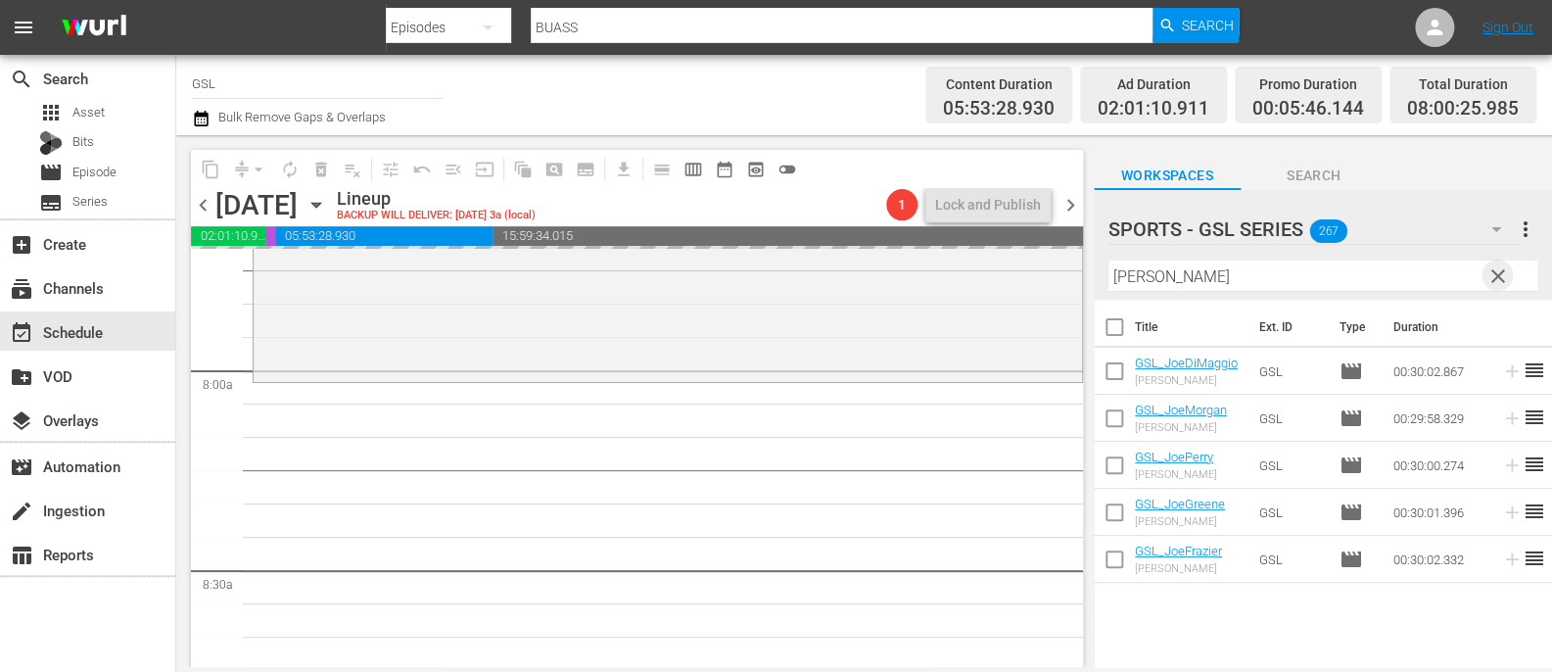
click at [1506, 275] on span "clear" at bounding box center [1499, 276] width 24 height 24
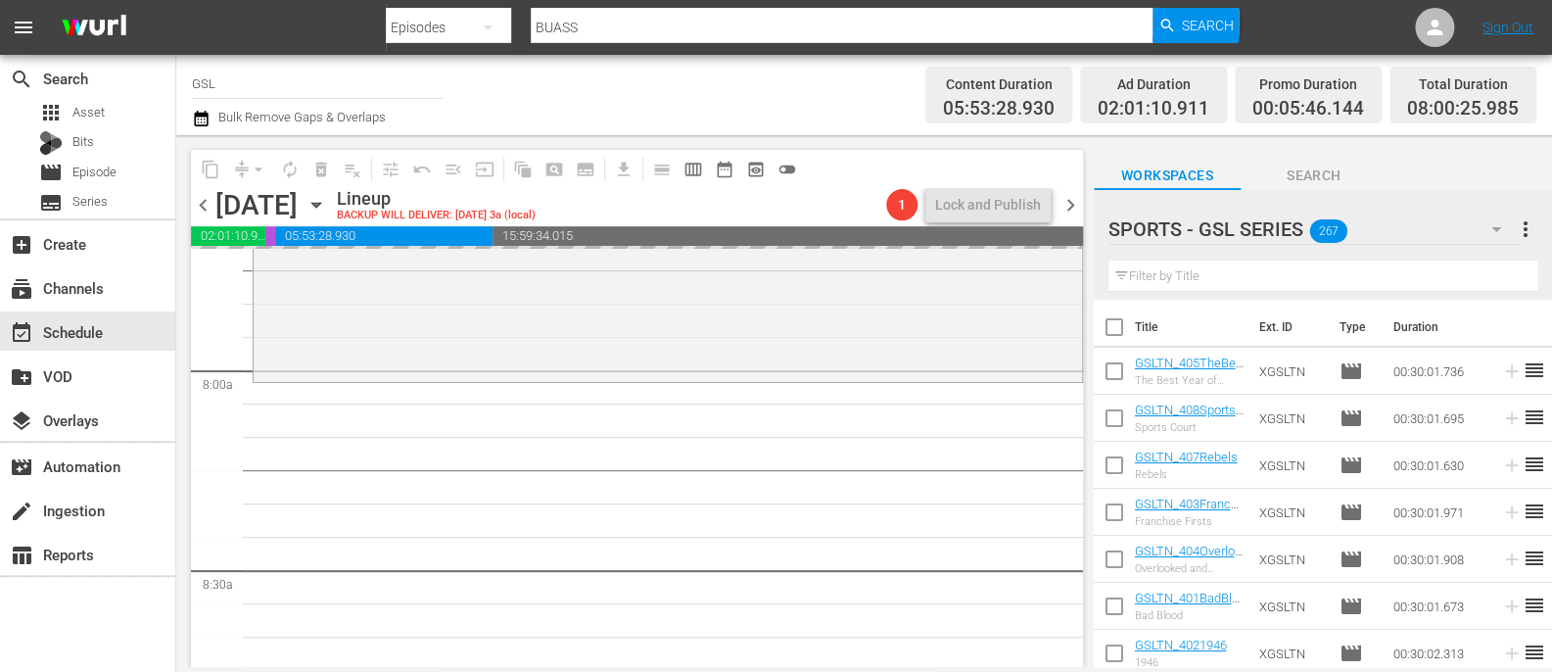
click at [1486, 234] on icon "button" at bounding box center [1497, 229] width 24 height 24
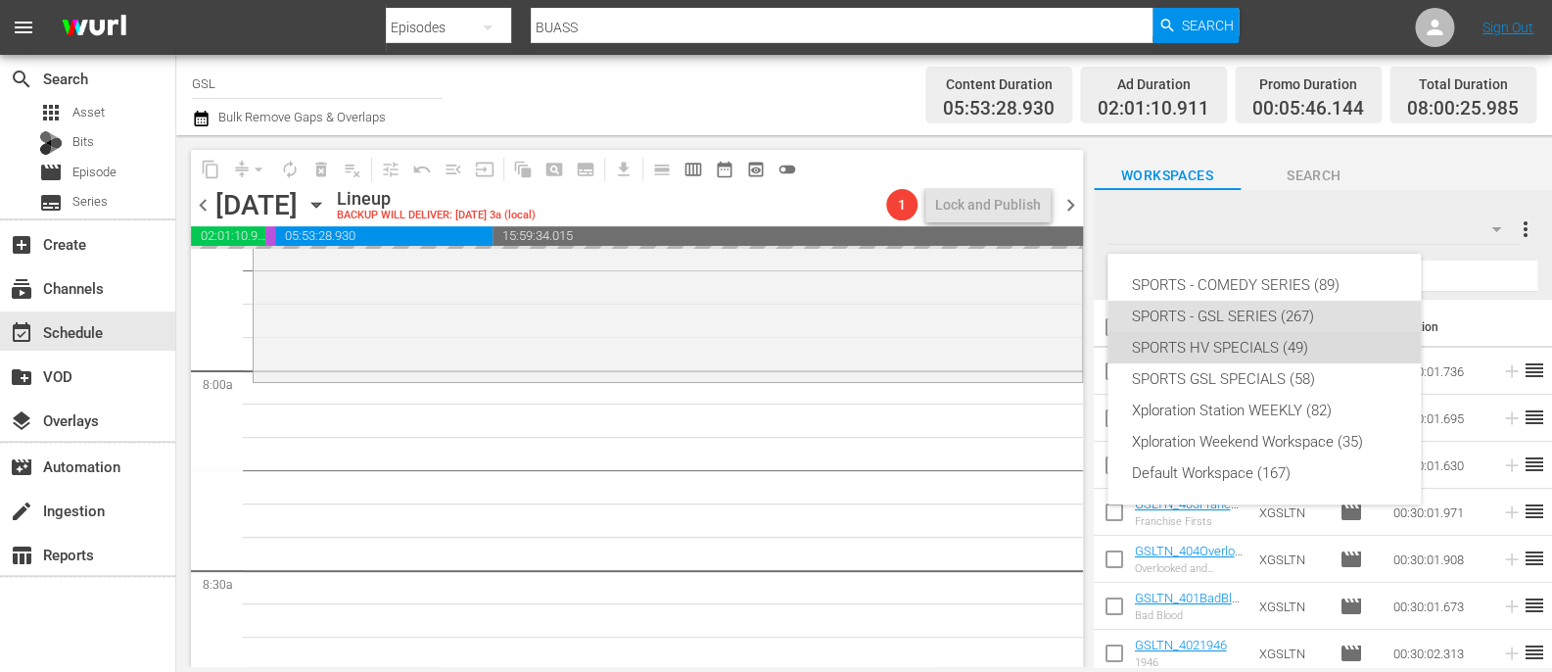
click at [1304, 345] on div "SPORTS HV SPECIALS (49)" at bounding box center [1264, 347] width 266 height 31
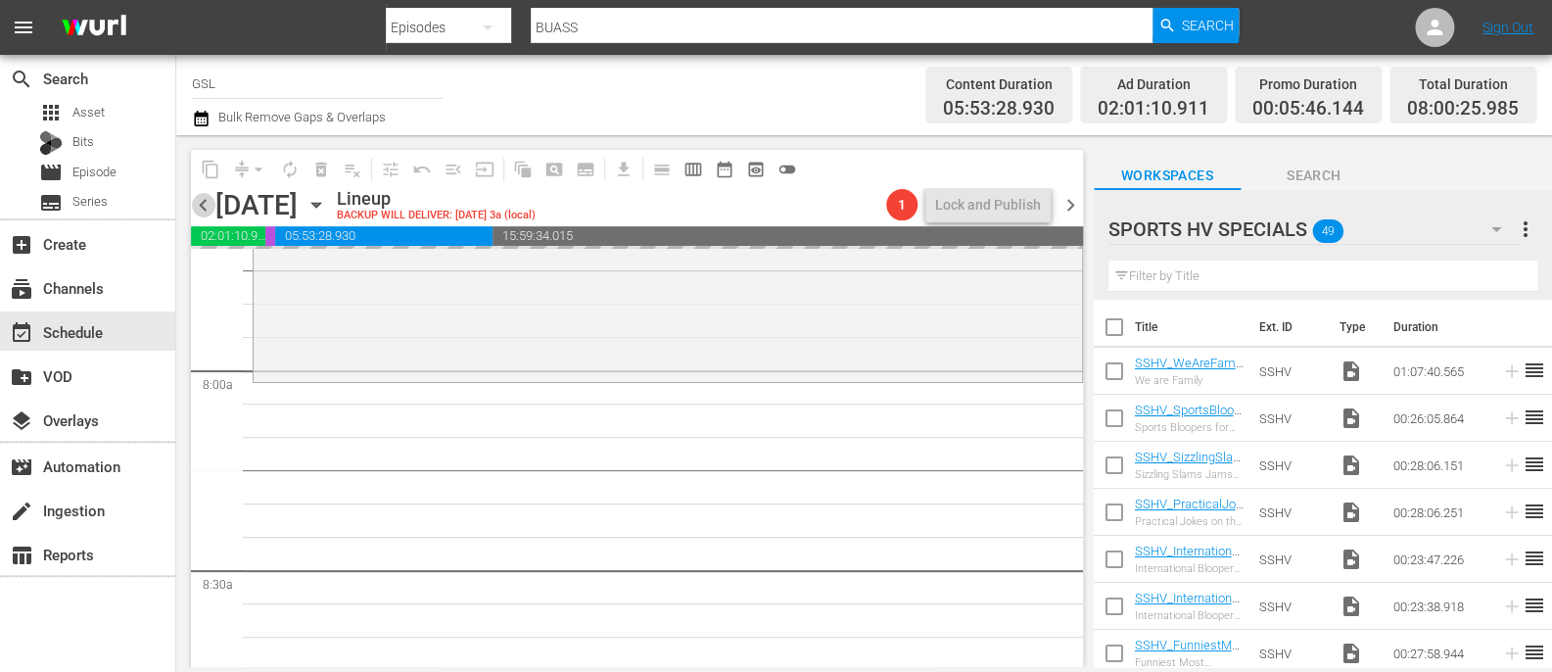
click at [196, 202] on span "chevron_left" at bounding box center [203, 205] width 24 height 24
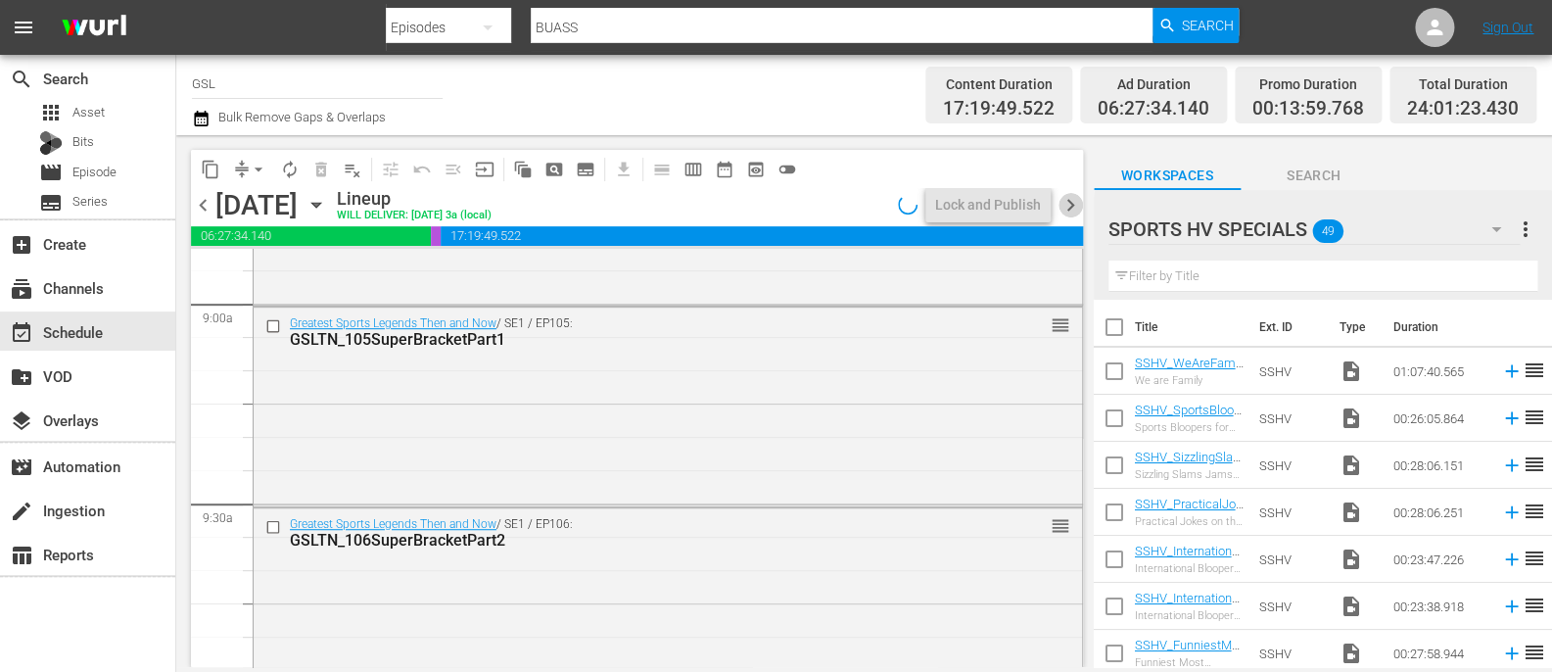
scroll to position [3508, 0]
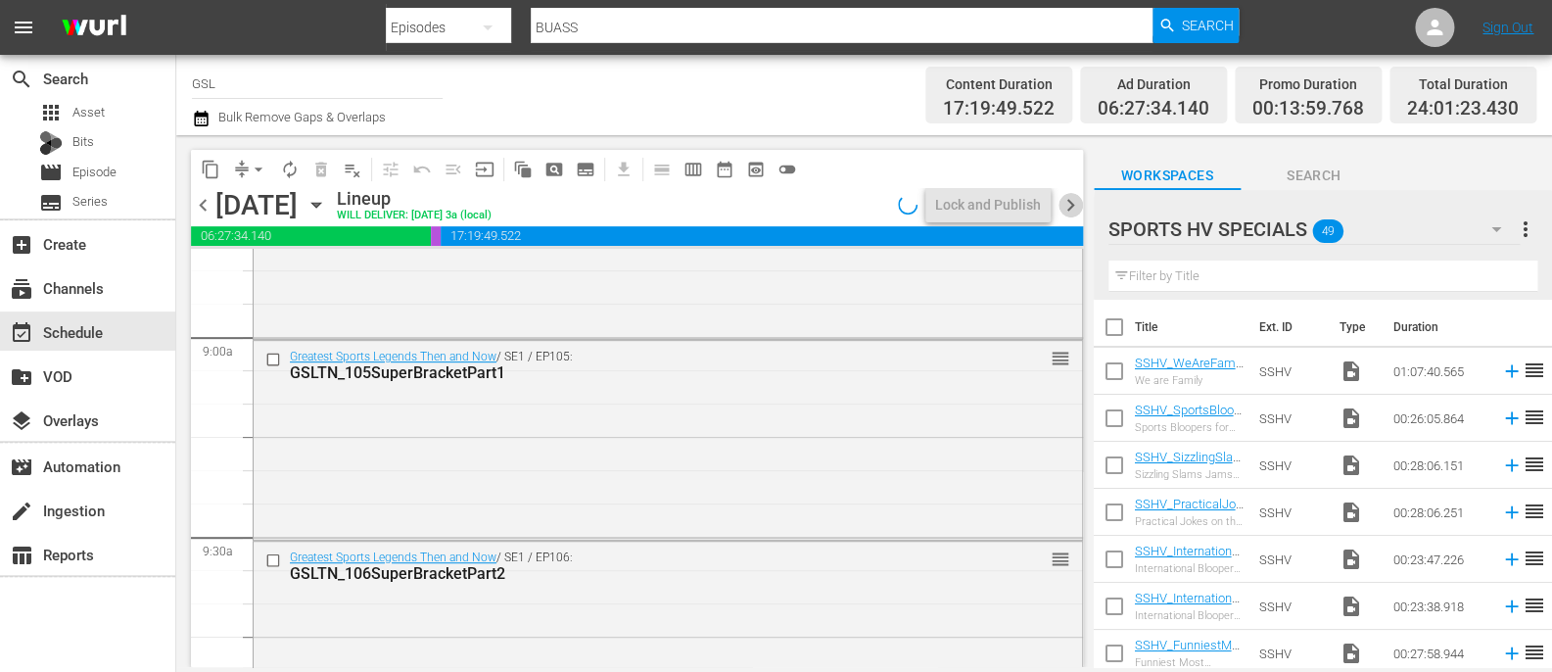
click at [1071, 209] on span "chevron_right" at bounding box center [1071, 205] width 24 height 24
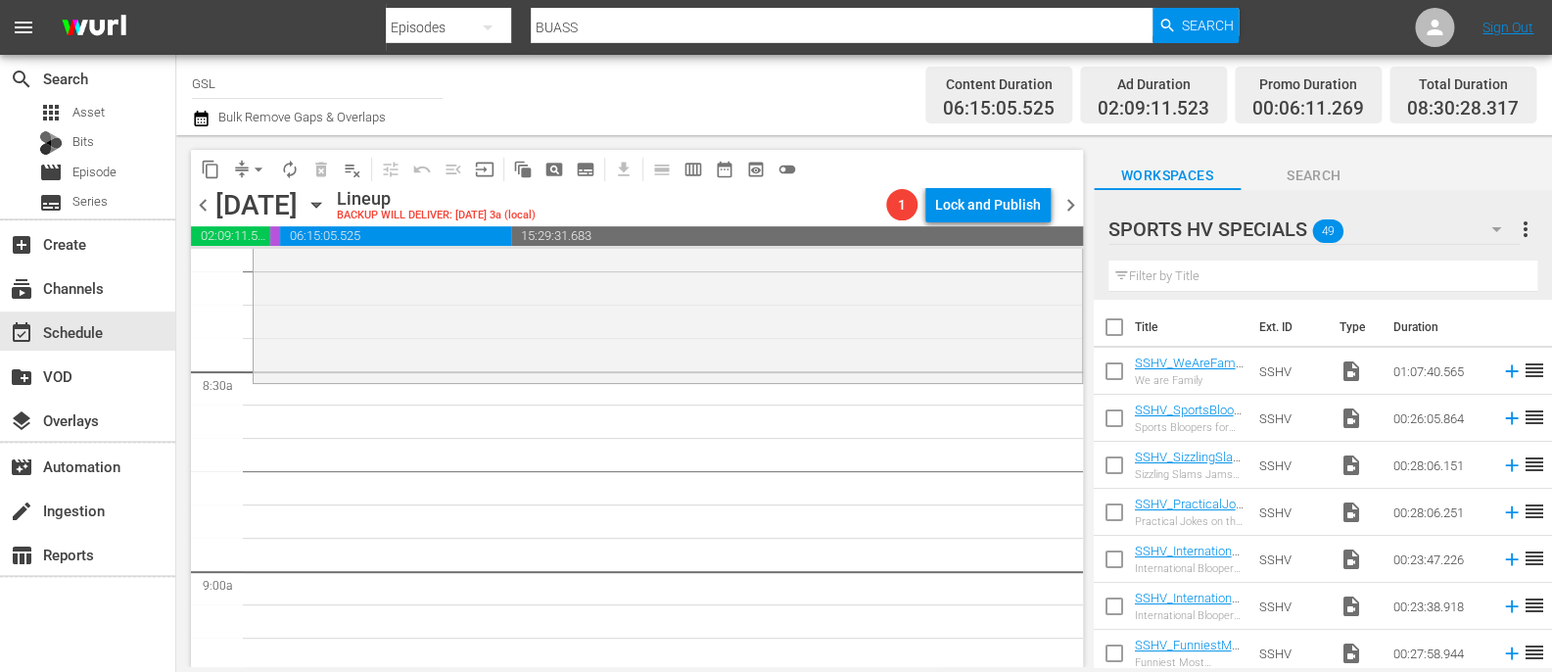
scroll to position [3276, 0]
click at [1069, 213] on span "chevron_right" at bounding box center [1071, 205] width 24 height 24
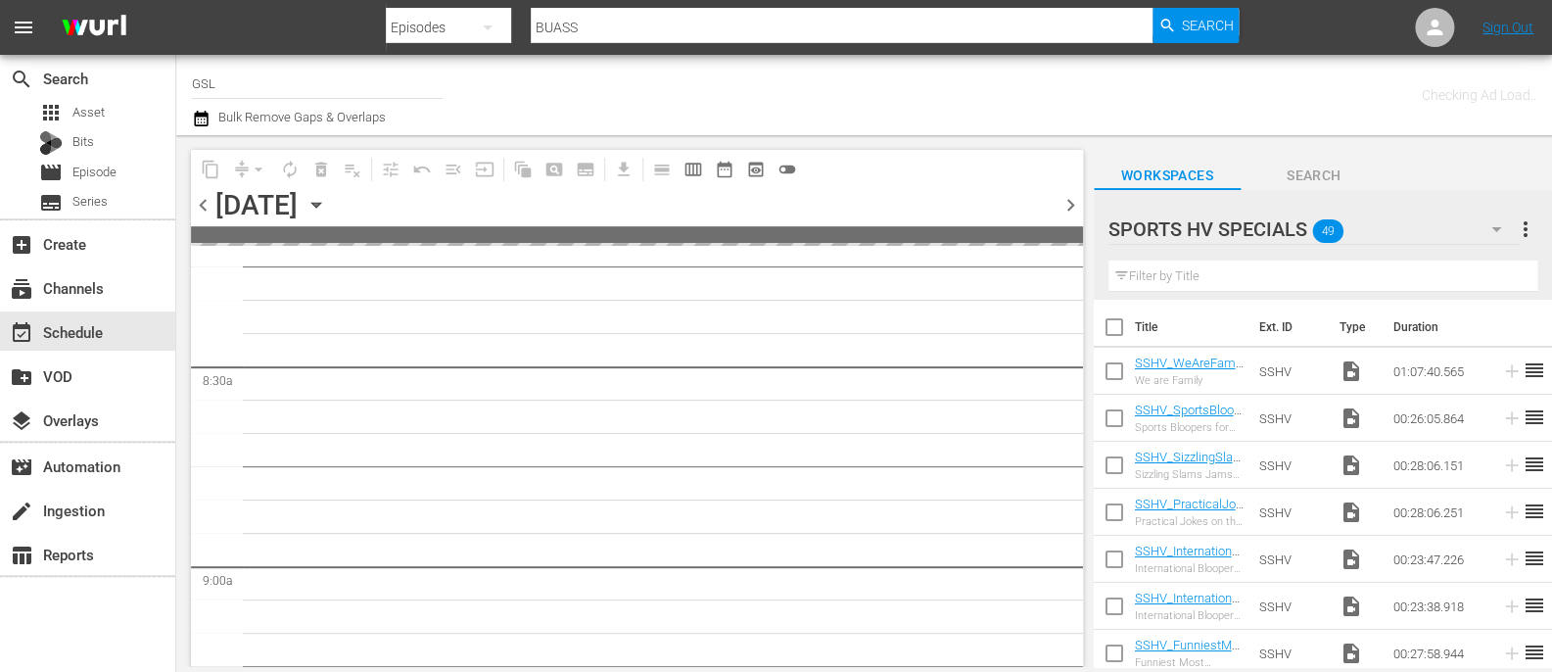
scroll to position [3775, 0]
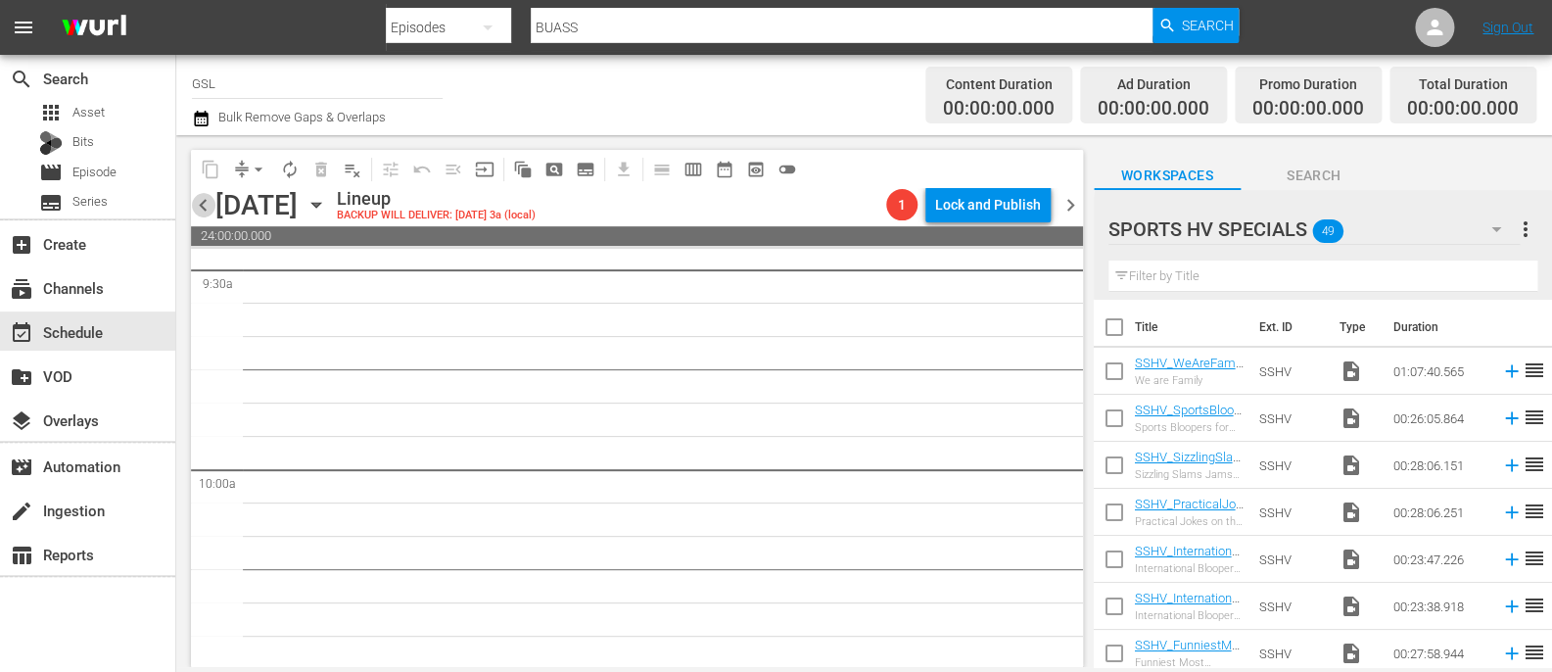
click at [209, 208] on span "chevron_left" at bounding box center [203, 205] width 24 height 24
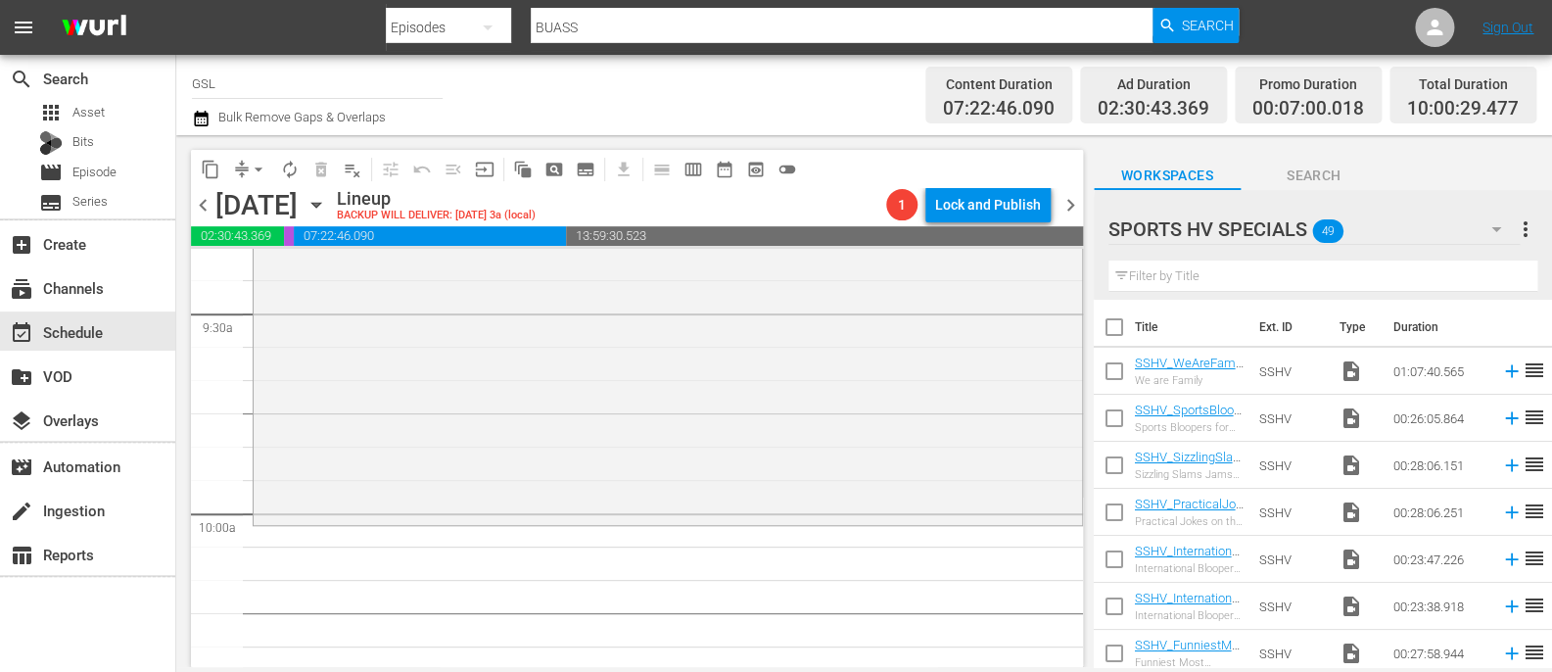
scroll to position [3803, 0]
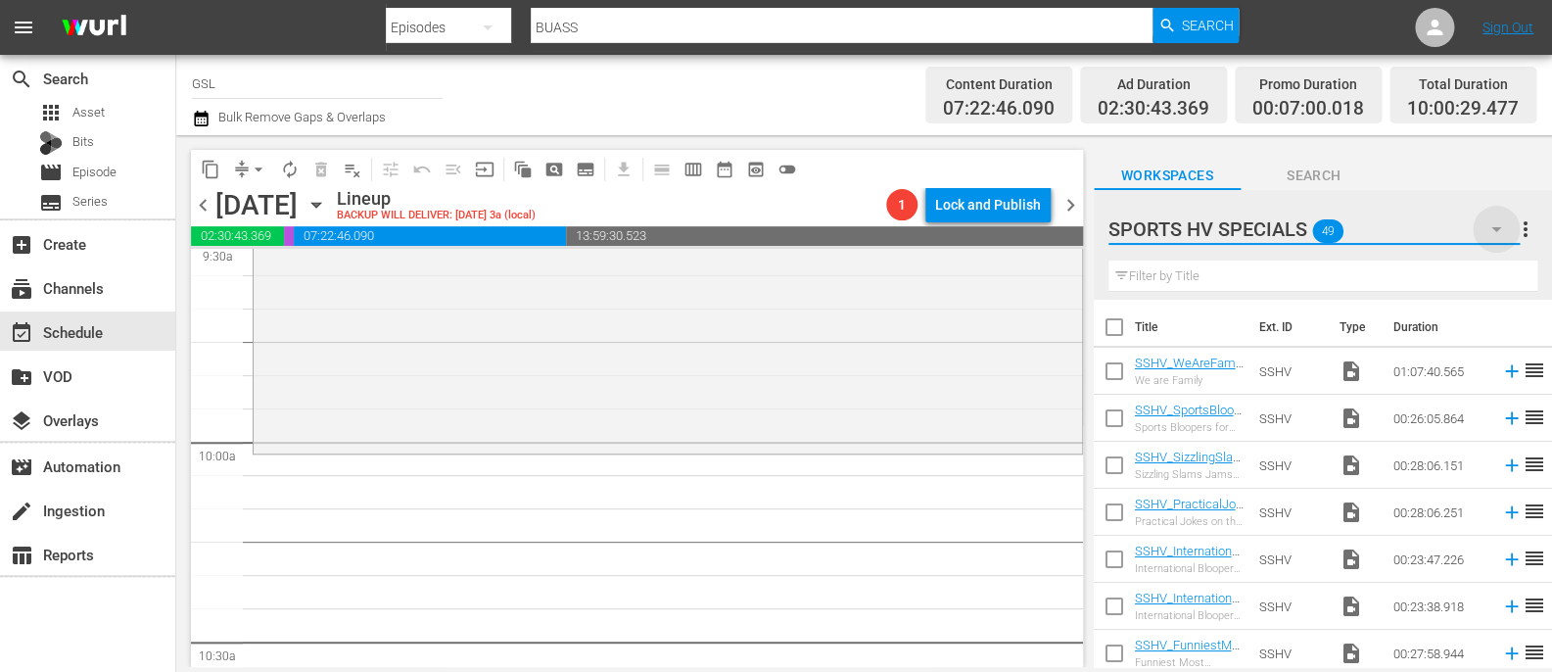
click at [1505, 228] on icon "button" at bounding box center [1497, 229] width 24 height 24
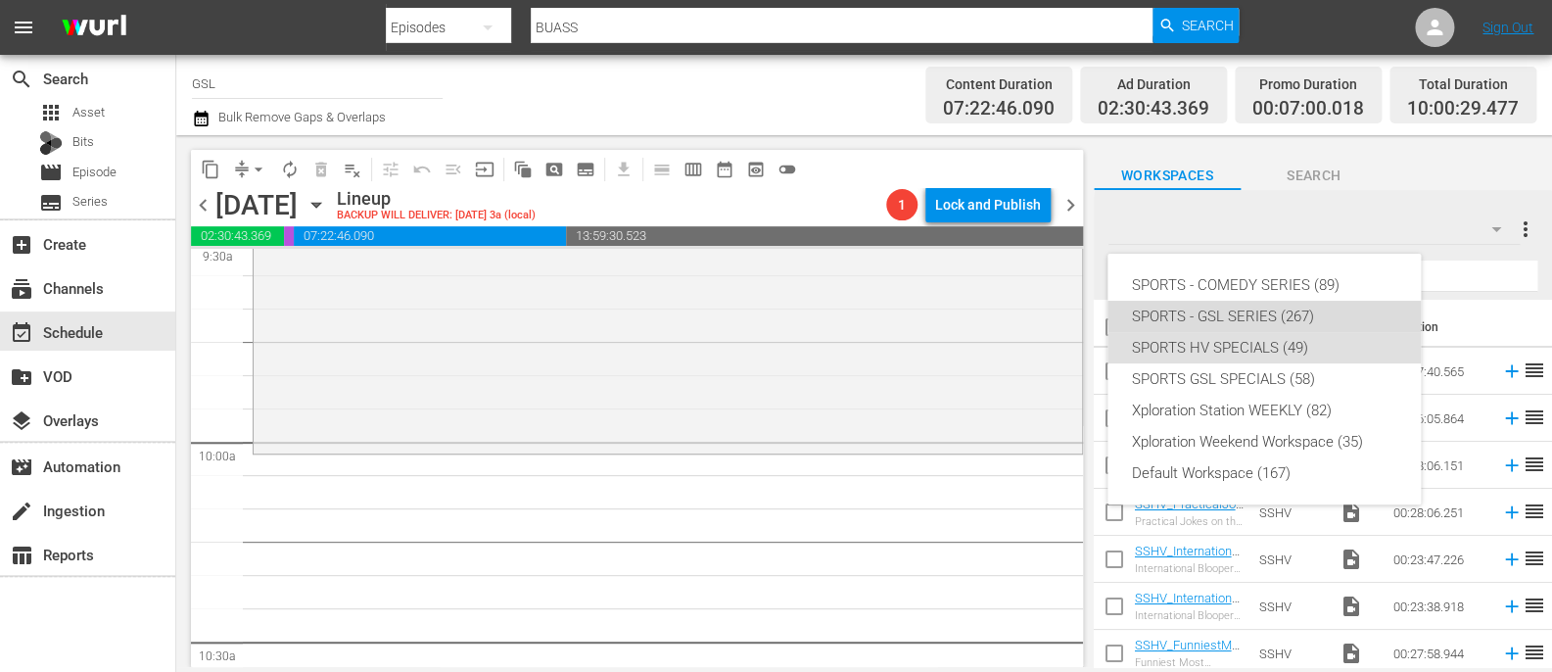
click at [1296, 308] on div "SPORTS - GSL SERIES (267)" at bounding box center [1264, 316] width 266 height 31
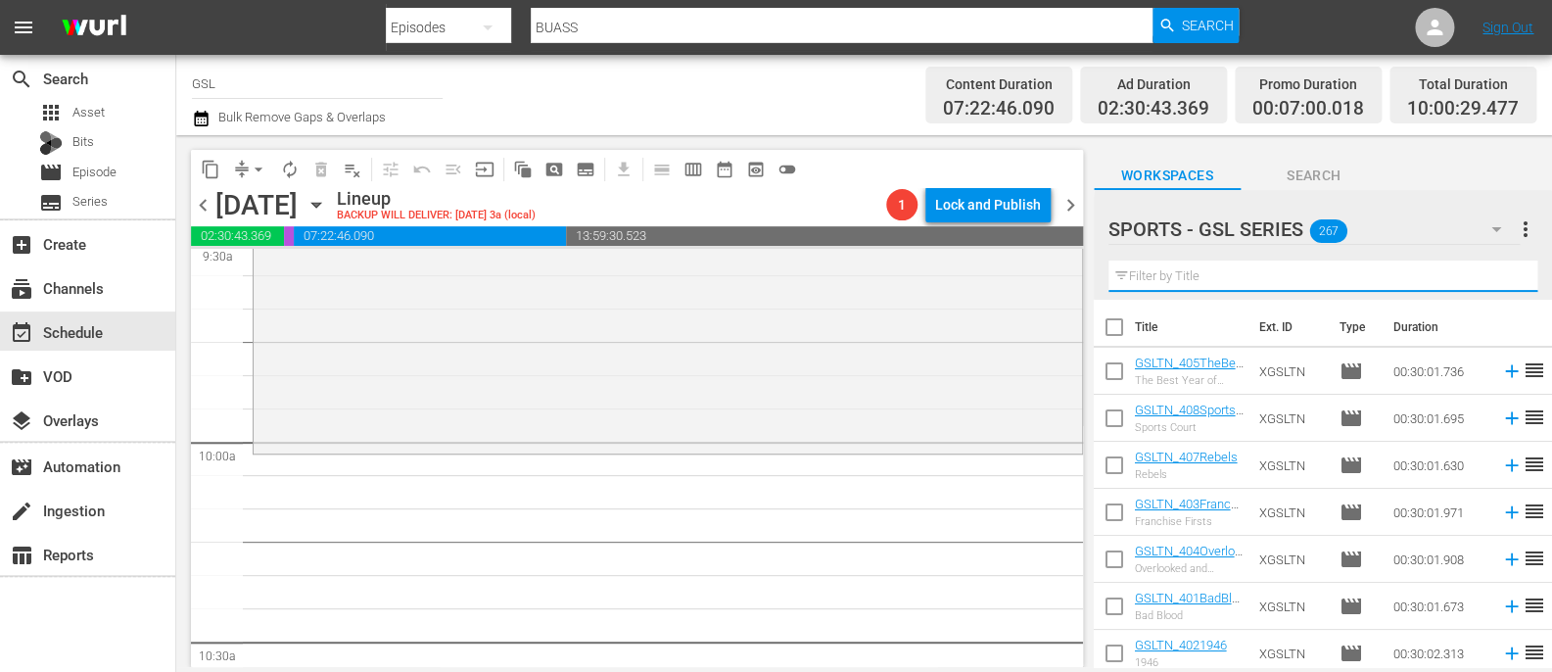
click at [1233, 287] on input "text" at bounding box center [1323, 275] width 429 height 31
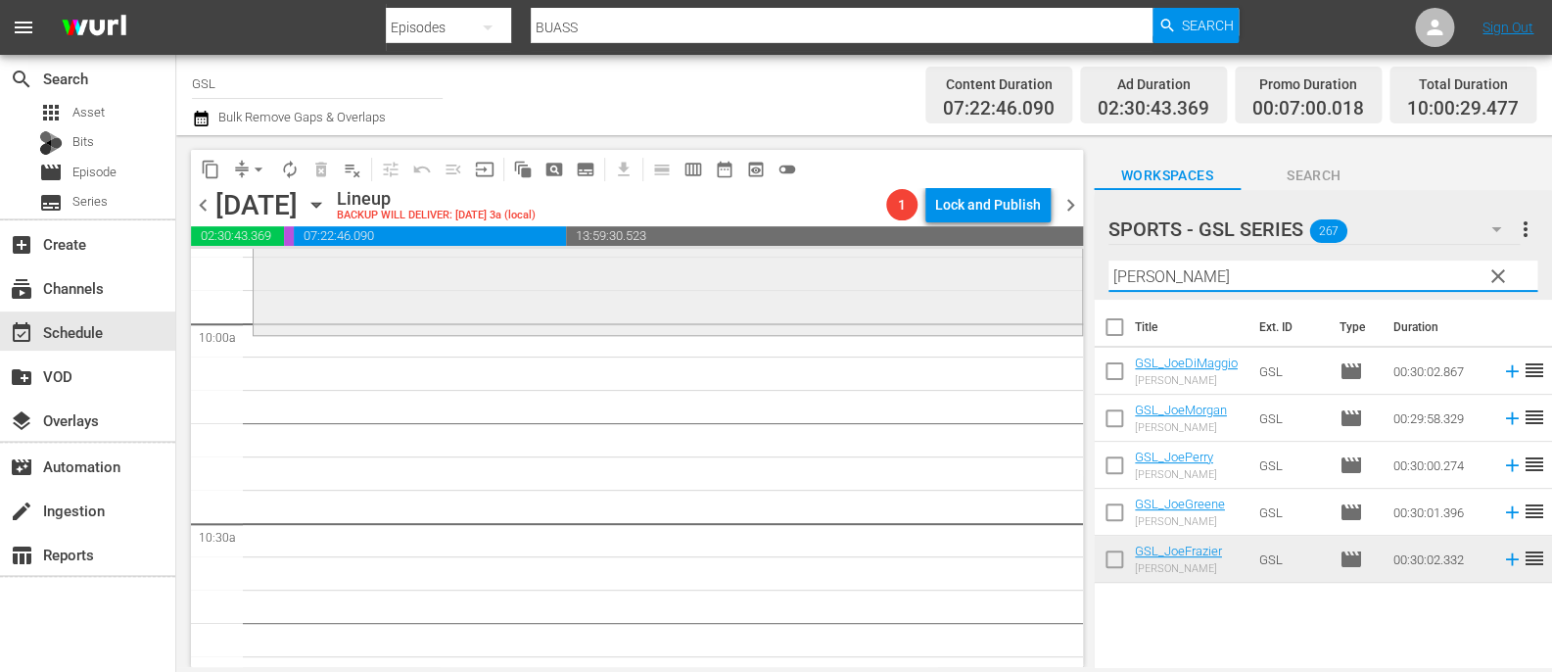
scroll to position [3917, 0]
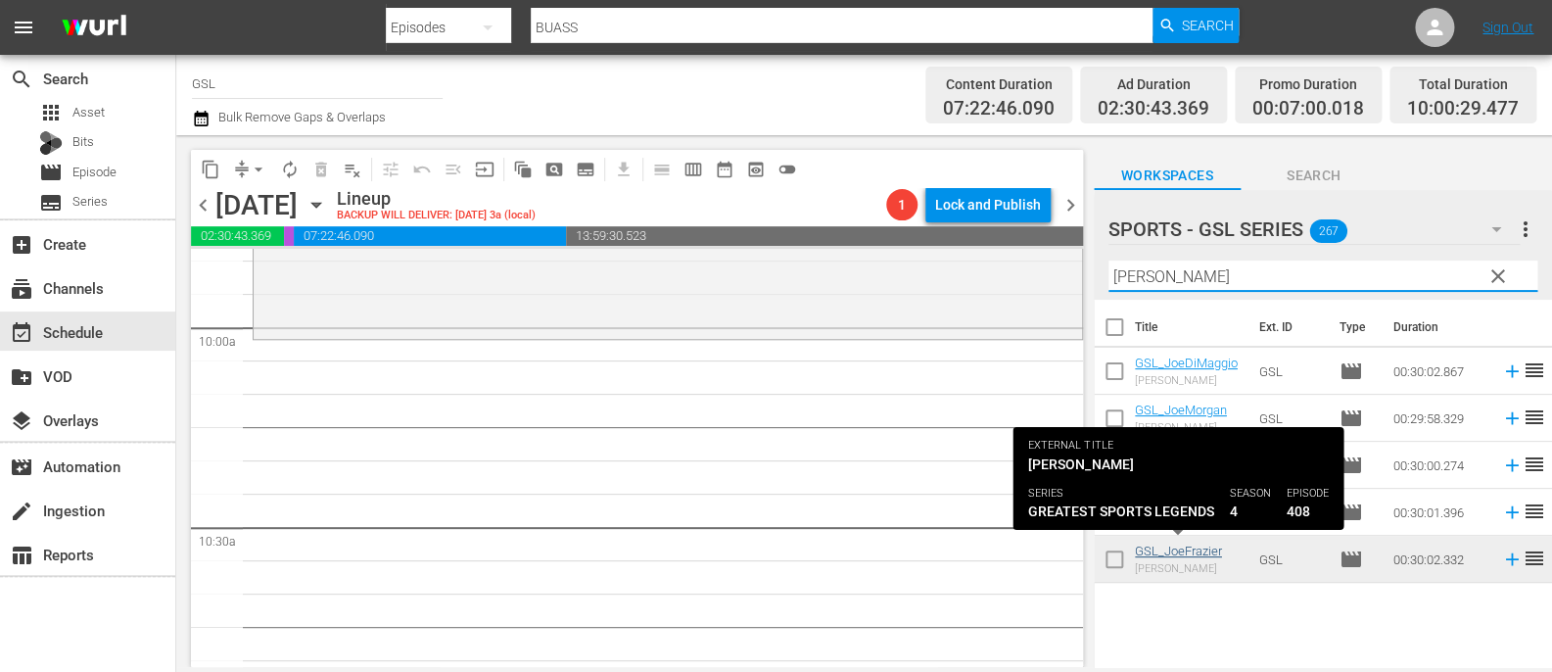
type input "[PERSON_NAME]"
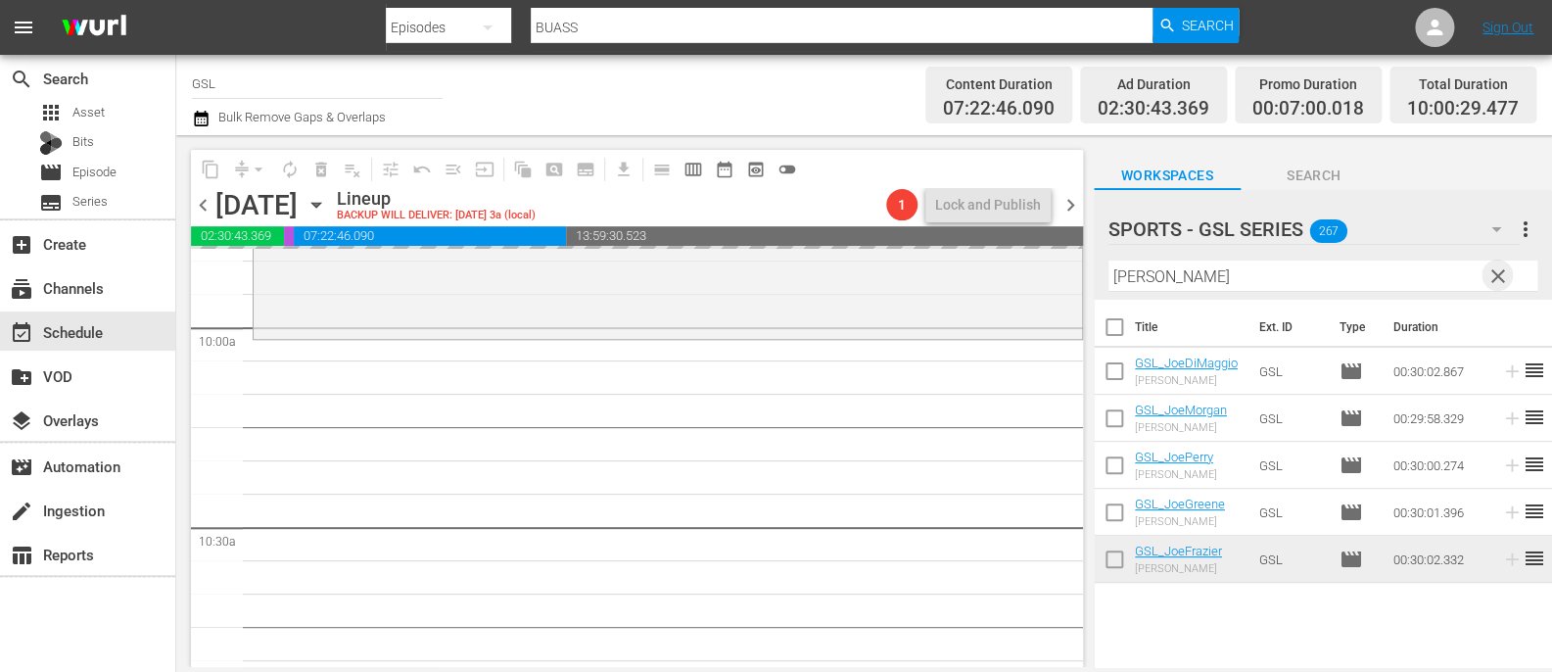
click at [1502, 279] on span "clear" at bounding box center [1499, 276] width 24 height 24
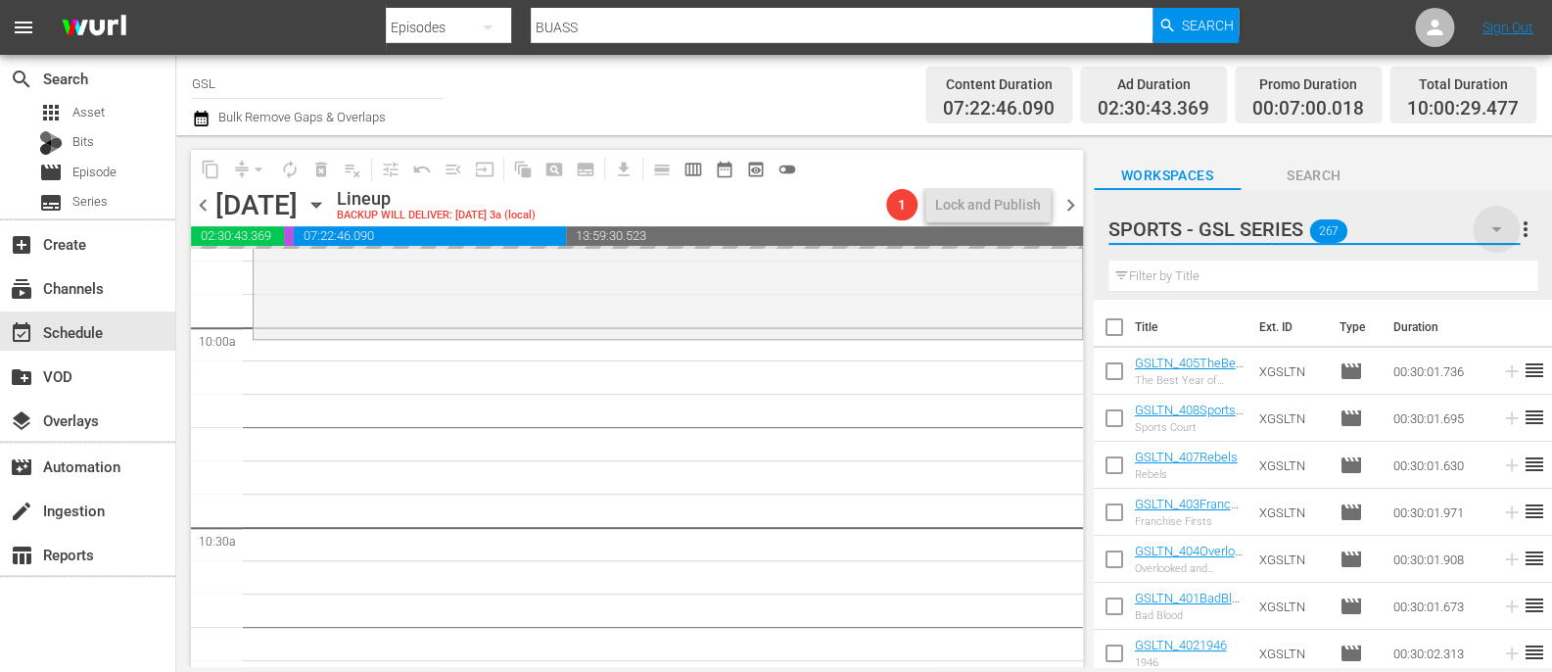
click at [1496, 227] on icon "button" at bounding box center [1497, 229] width 24 height 24
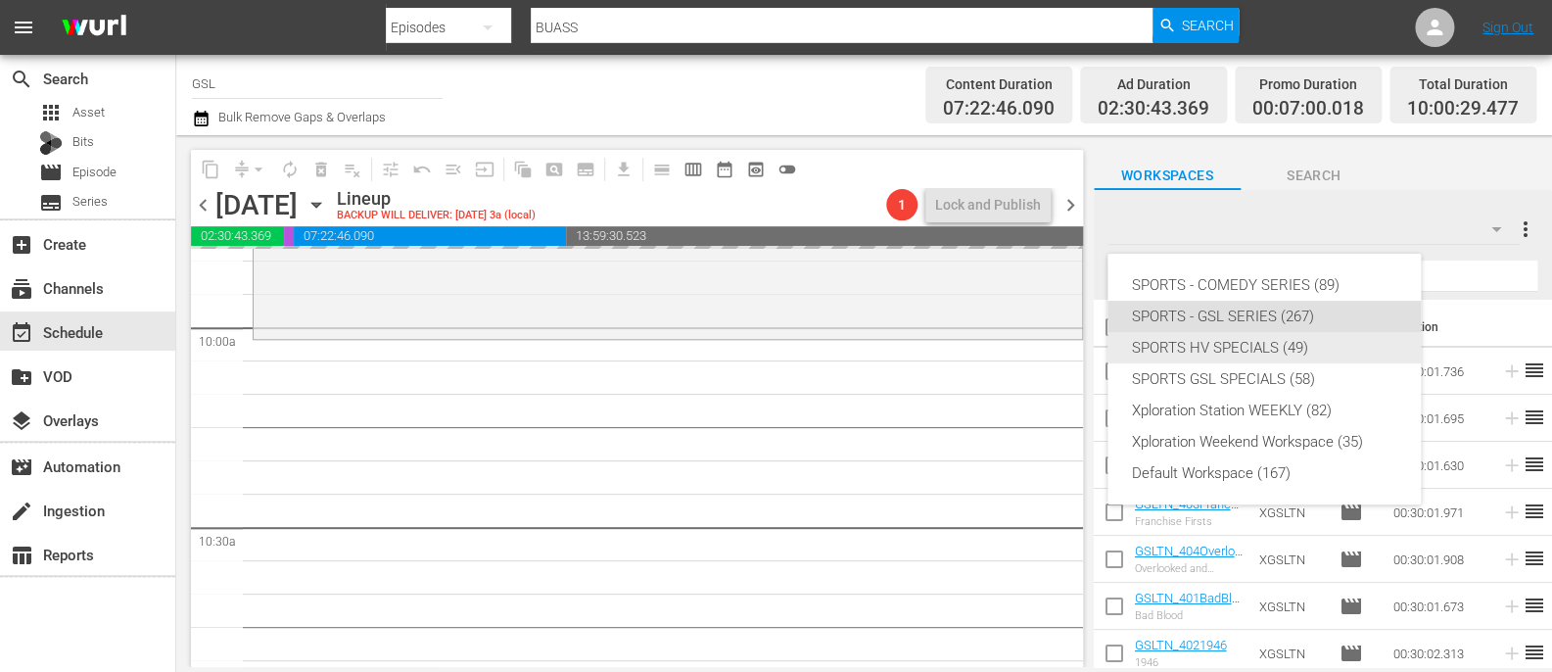
click at [1296, 337] on div "SPORTS HV SPECIALS (49)" at bounding box center [1264, 347] width 266 height 31
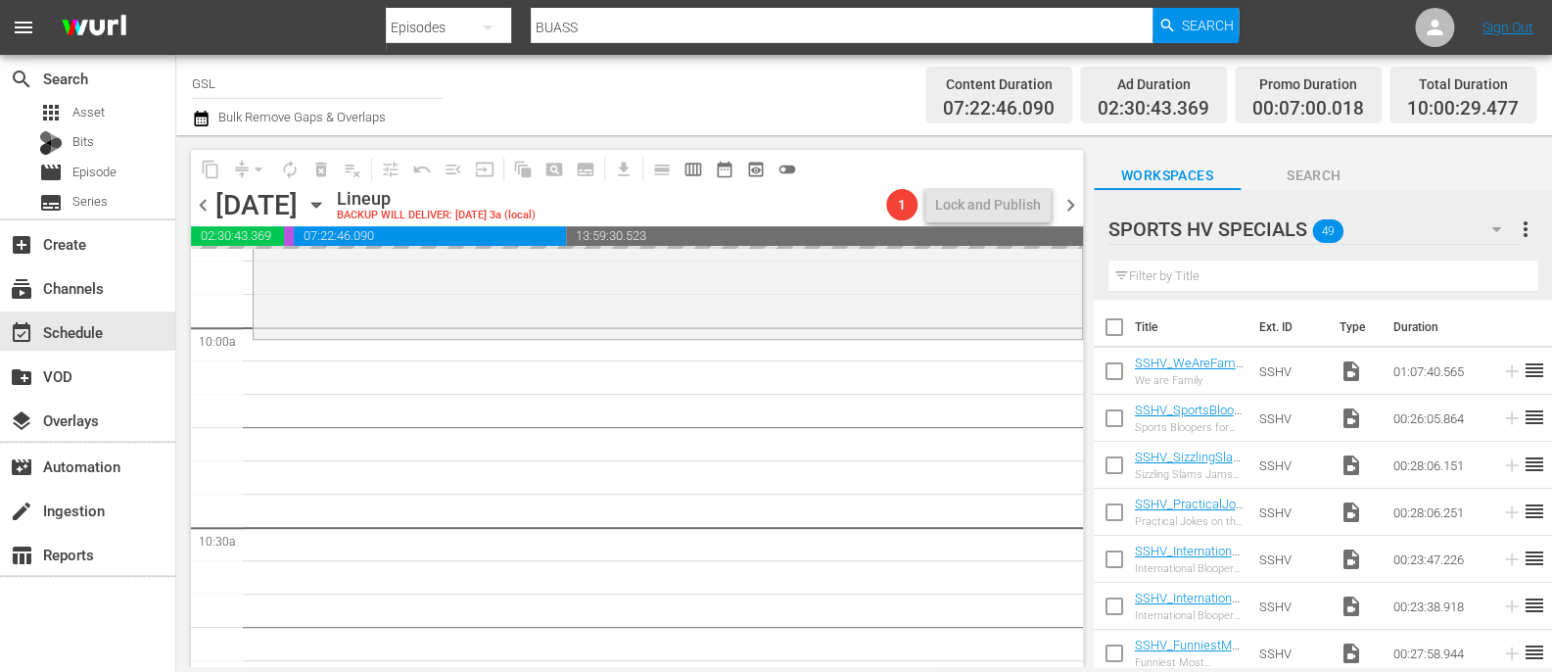
click at [1078, 196] on span "chevron_right" at bounding box center [1071, 205] width 24 height 24
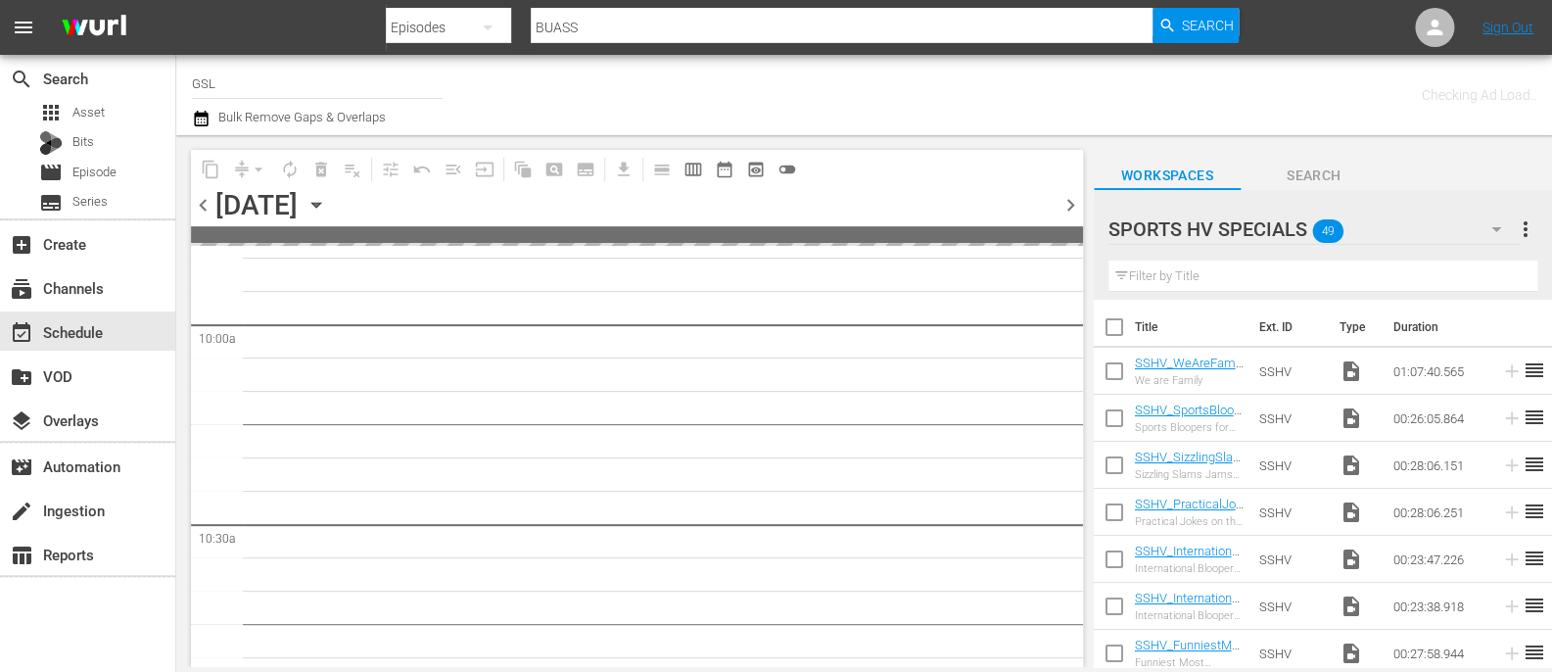
scroll to position [4450, 0]
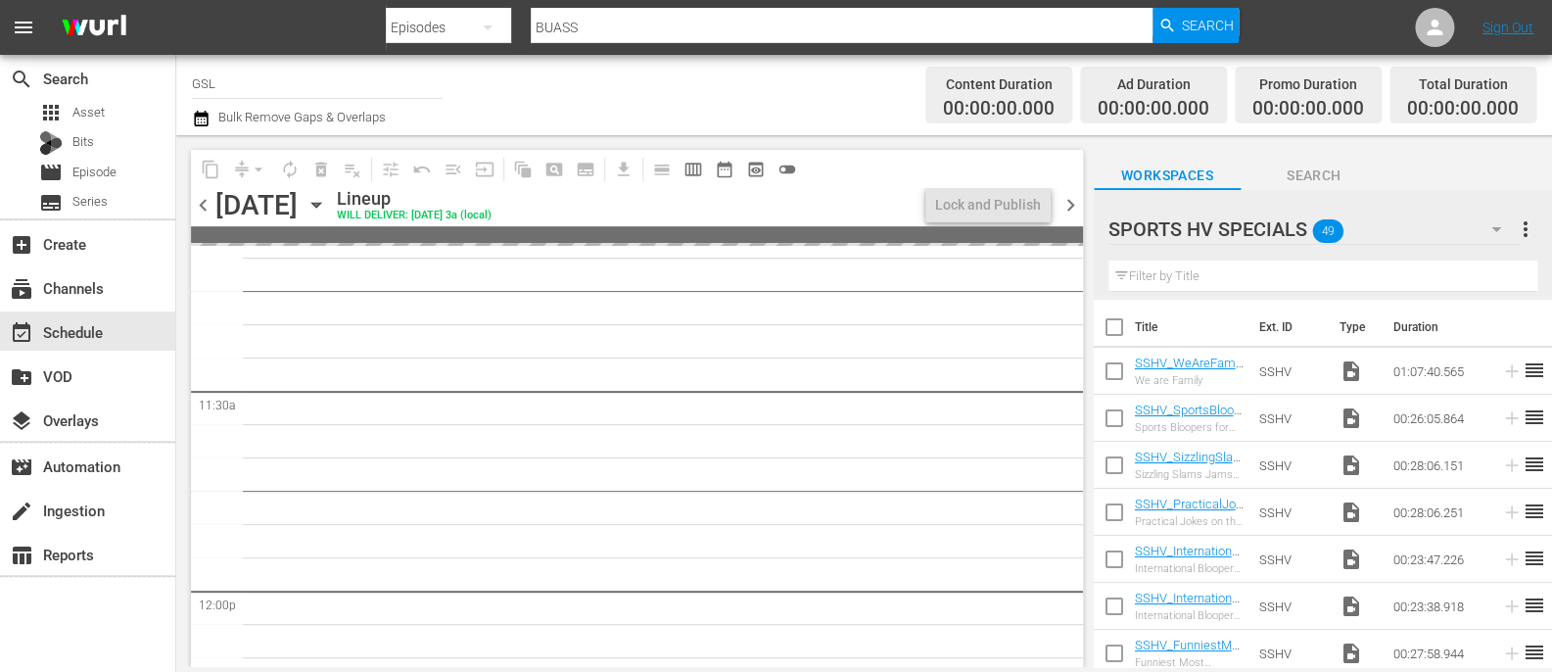
click at [204, 206] on span "chevron_left" at bounding box center [203, 205] width 24 height 24
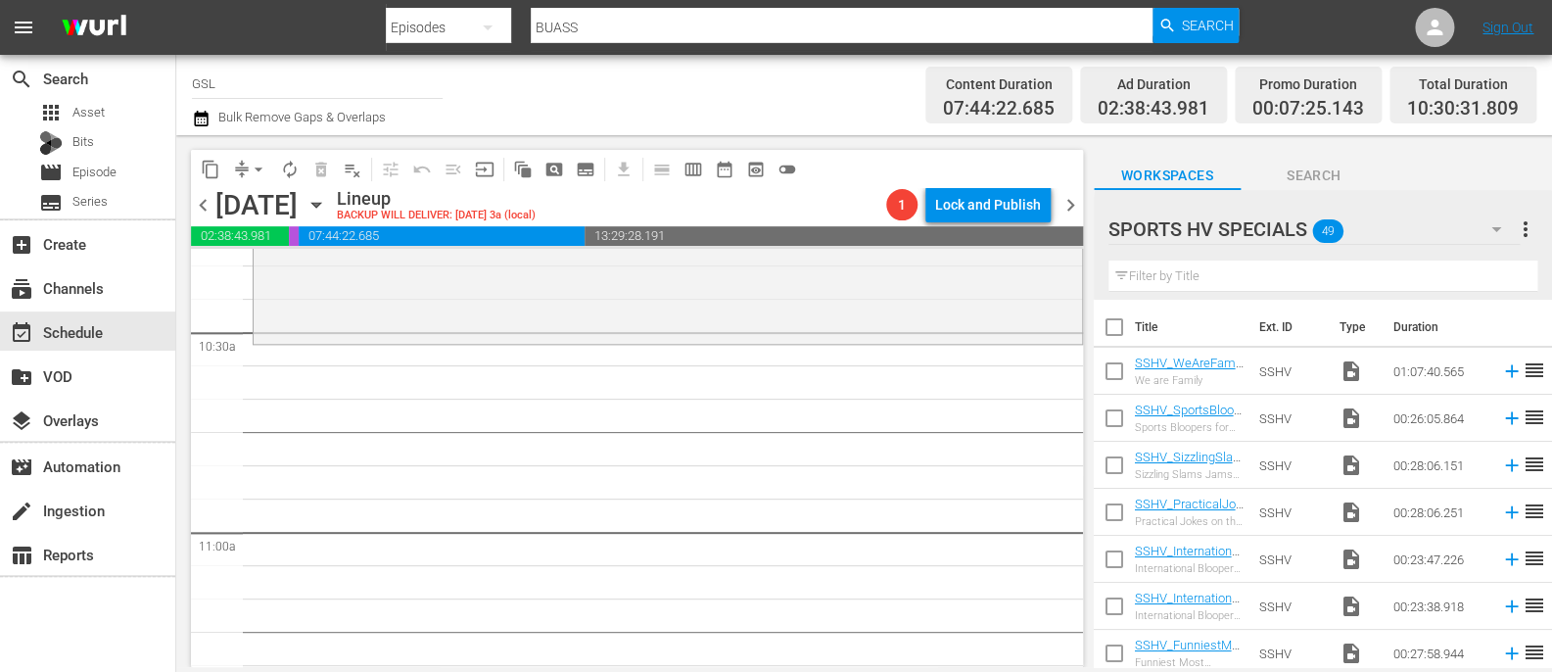
scroll to position [4113, 0]
click at [1070, 210] on span "chevron_right" at bounding box center [1071, 205] width 24 height 24
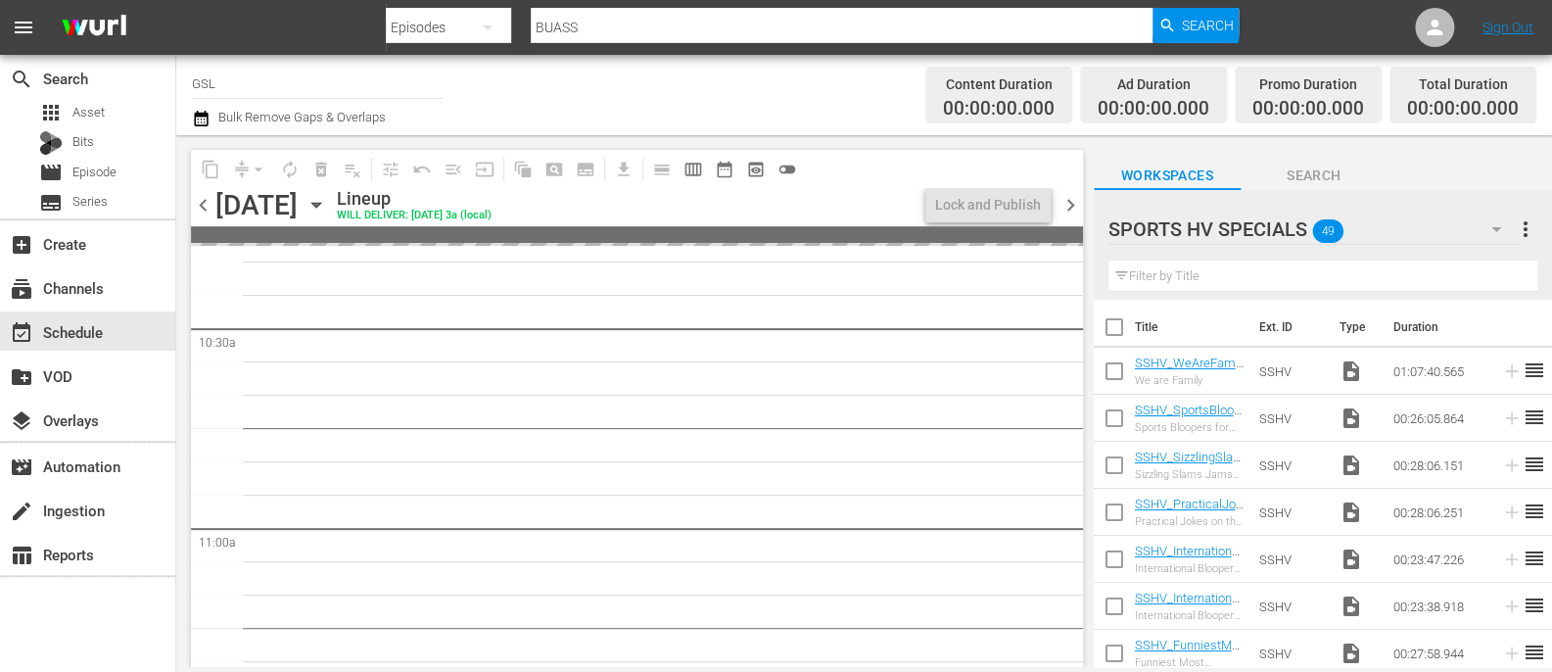
scroll to position [4679, 0]
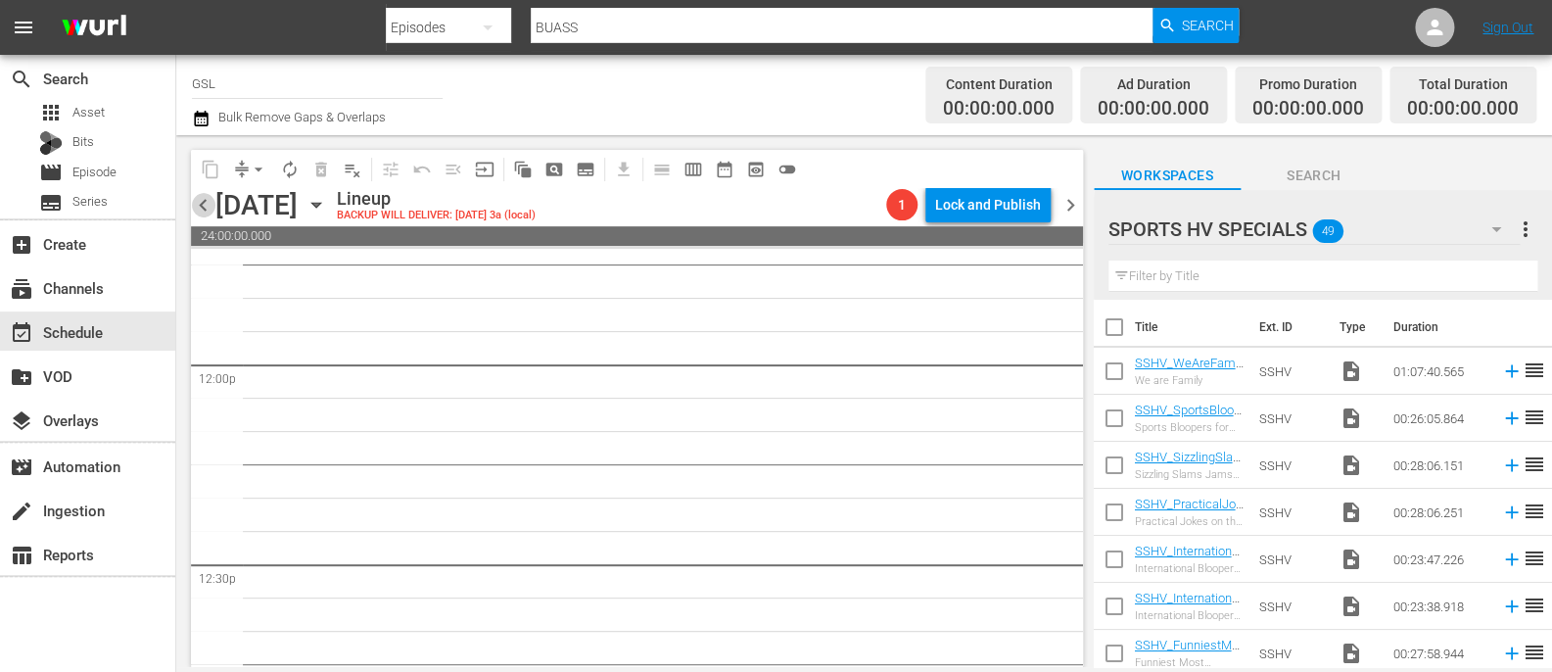
click at [207, 205] on span "chevron_left" at bounding box center [203, 205] width 24 height 24
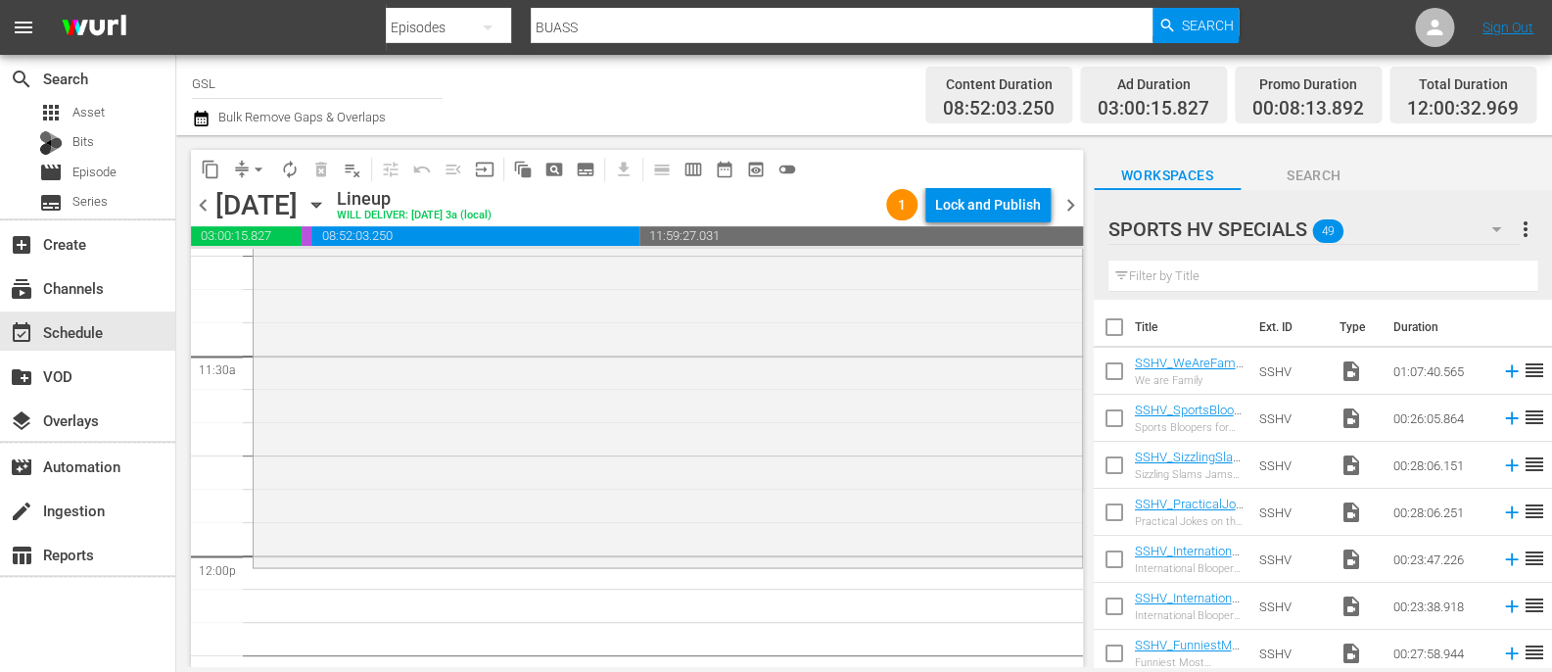
scroll to position [4489, 0]
click at [251, 168] on span "arrow_drop_down" at bounding box center [259, 170] width 20 height 20
click at [242, 198] on li "Align to Midnight" at bounding box center [260, 209] width 206 height 32
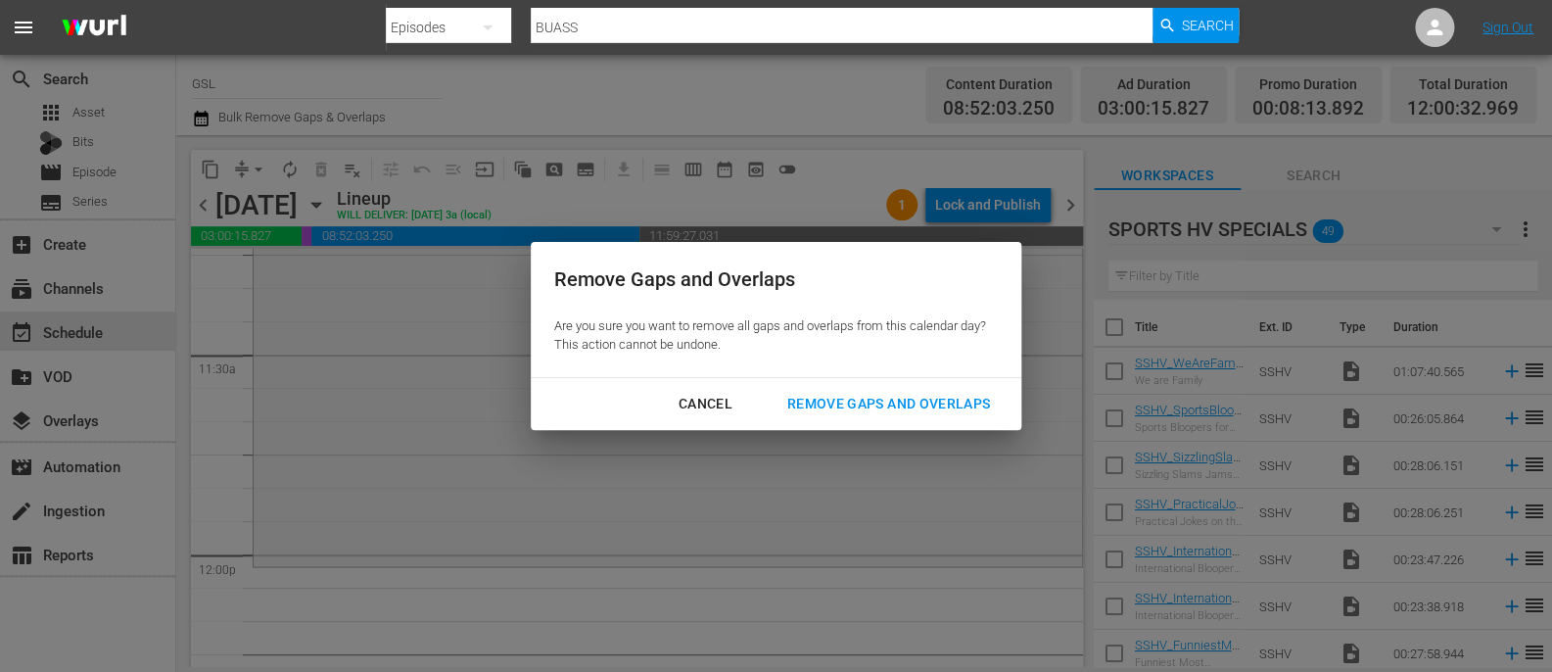
click at [873, 391] on button "Remove Gaps and Overlaps" at bounding box center [889, 404] width 250 height 36
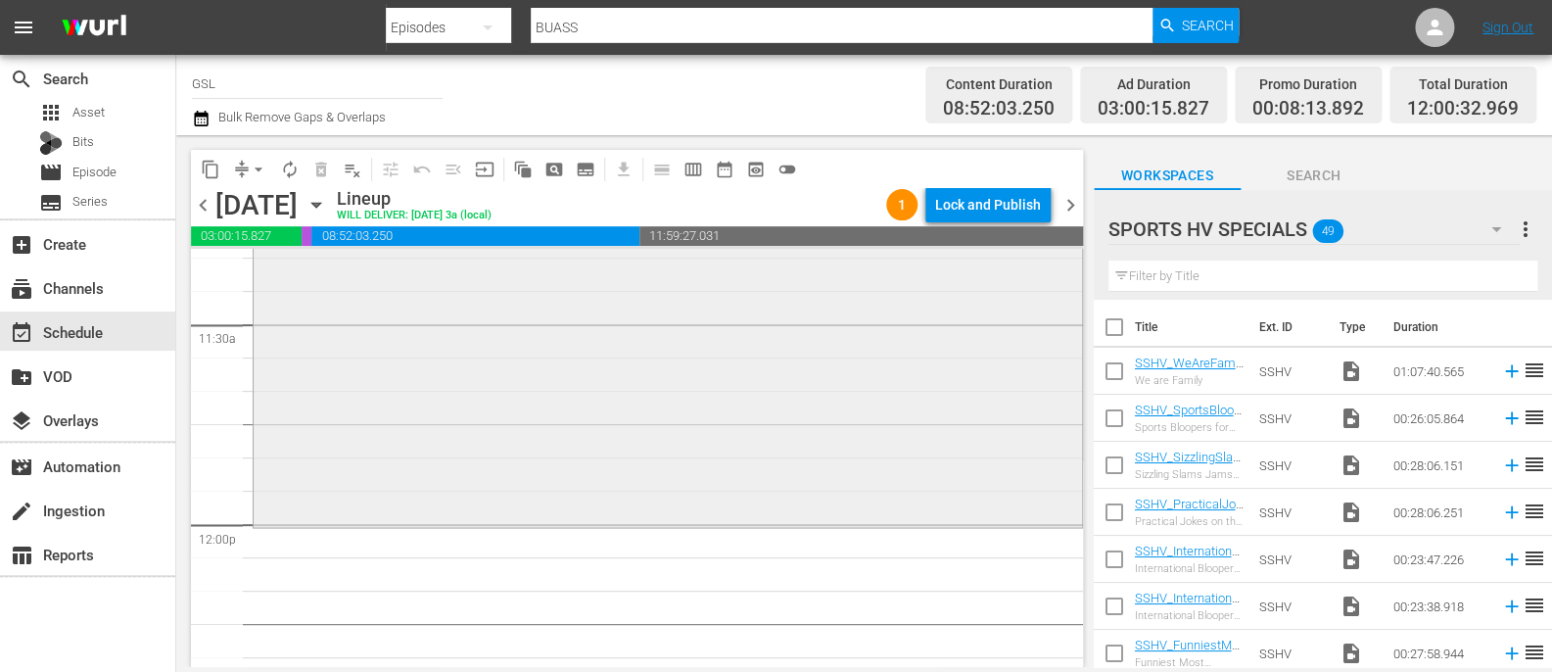
scroll to position [4536, 0]
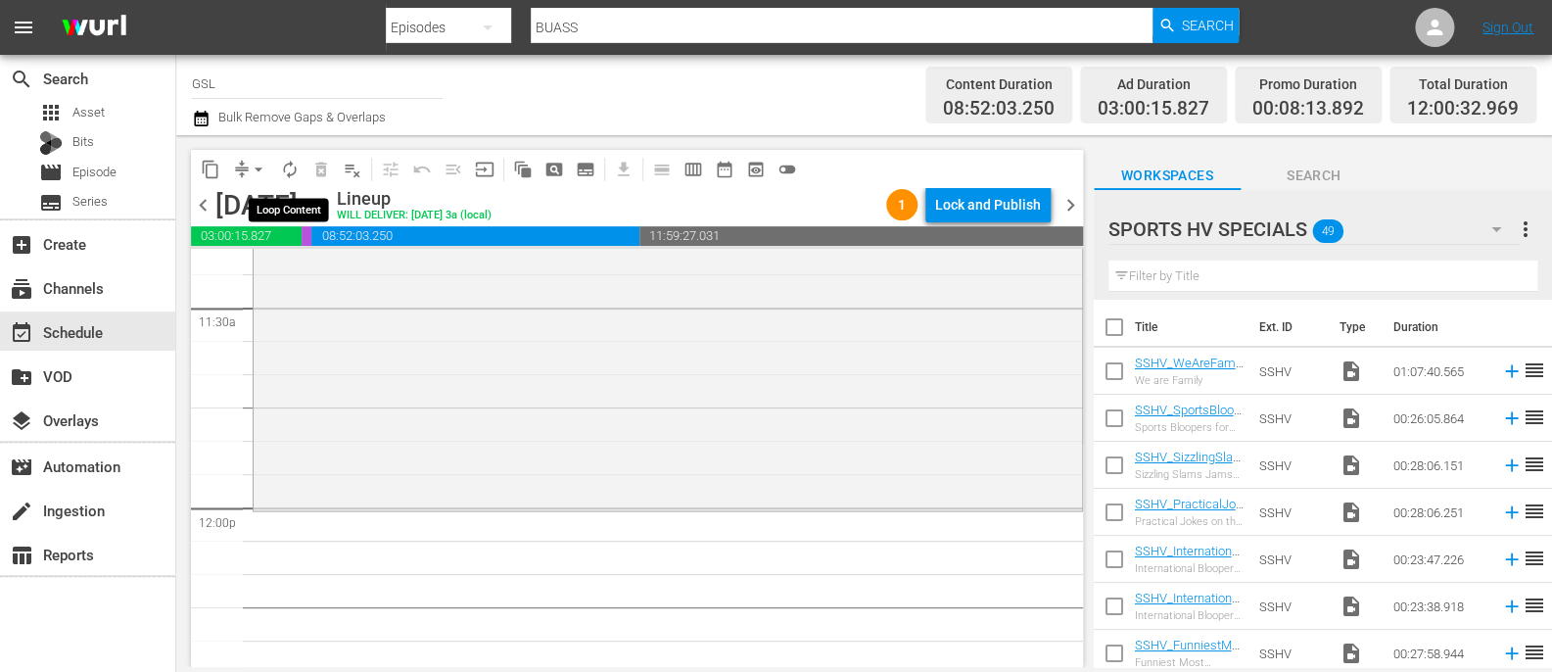
click at [290, 169] on span "autorenew_outlined" at bounding box center [290, 170] width 20 height 20
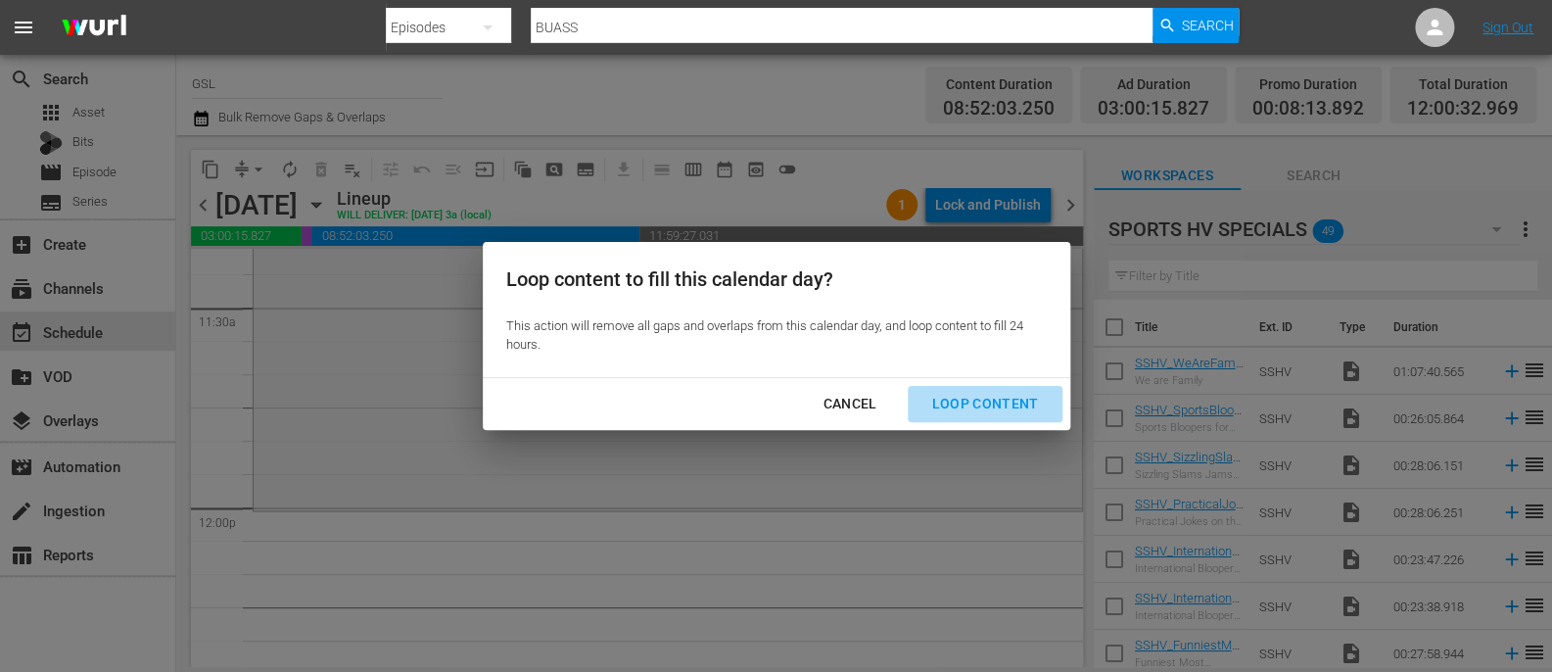
click at [1000, 410] on div "Loop Content" at bounding box center [985, 404] width 138 height 24
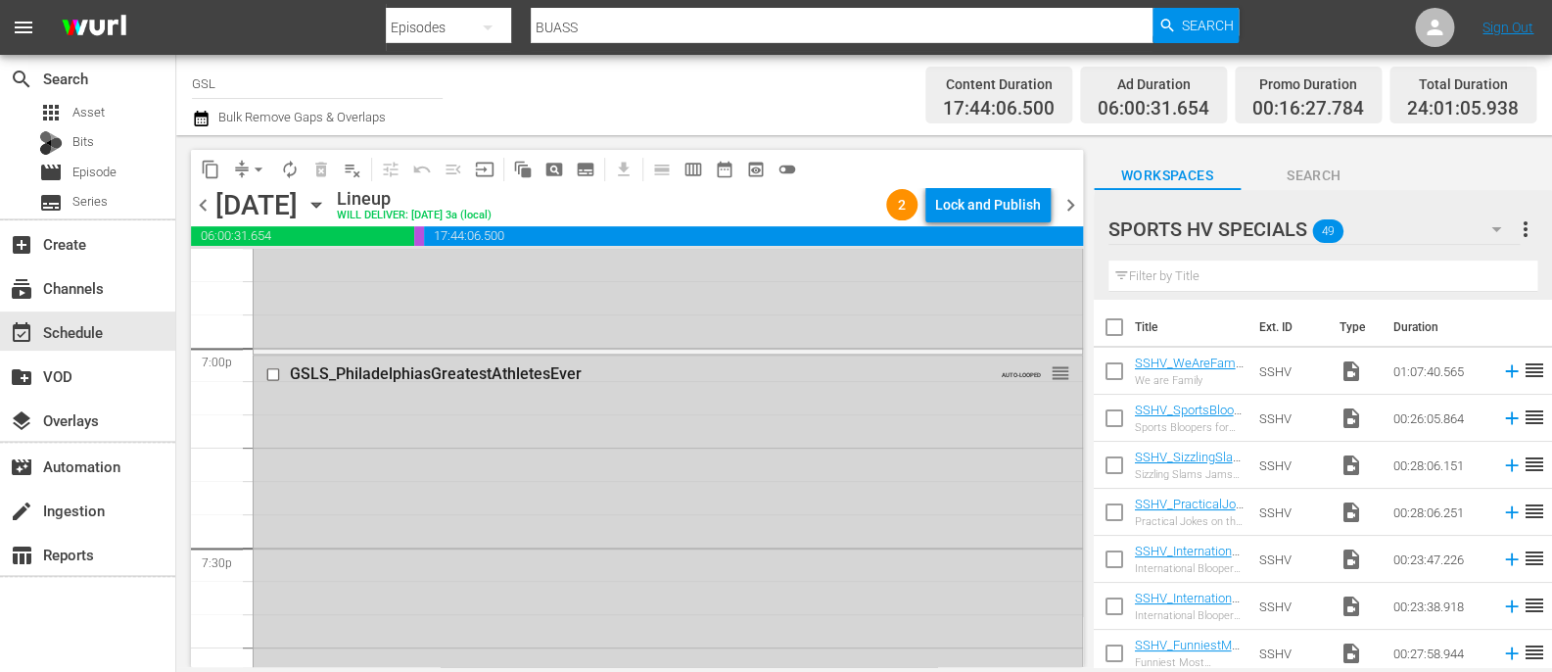
scroll to position [7453, 0]
